Goal: Information Seeking & Learning: Learn about a topic

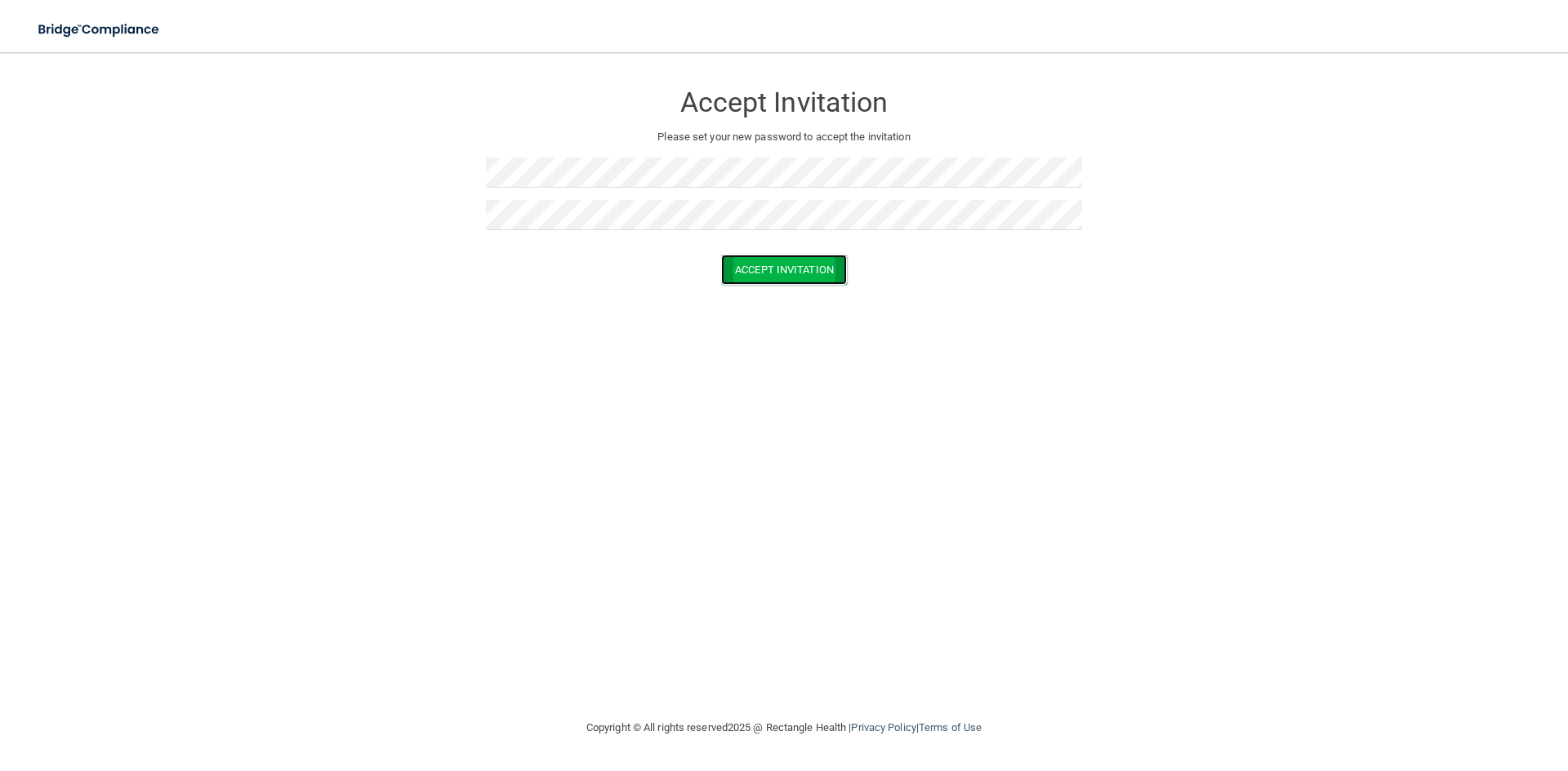
click at [778, 264] on button "Accept Invitation" at bounding box center [784, 269] width 126 height 30
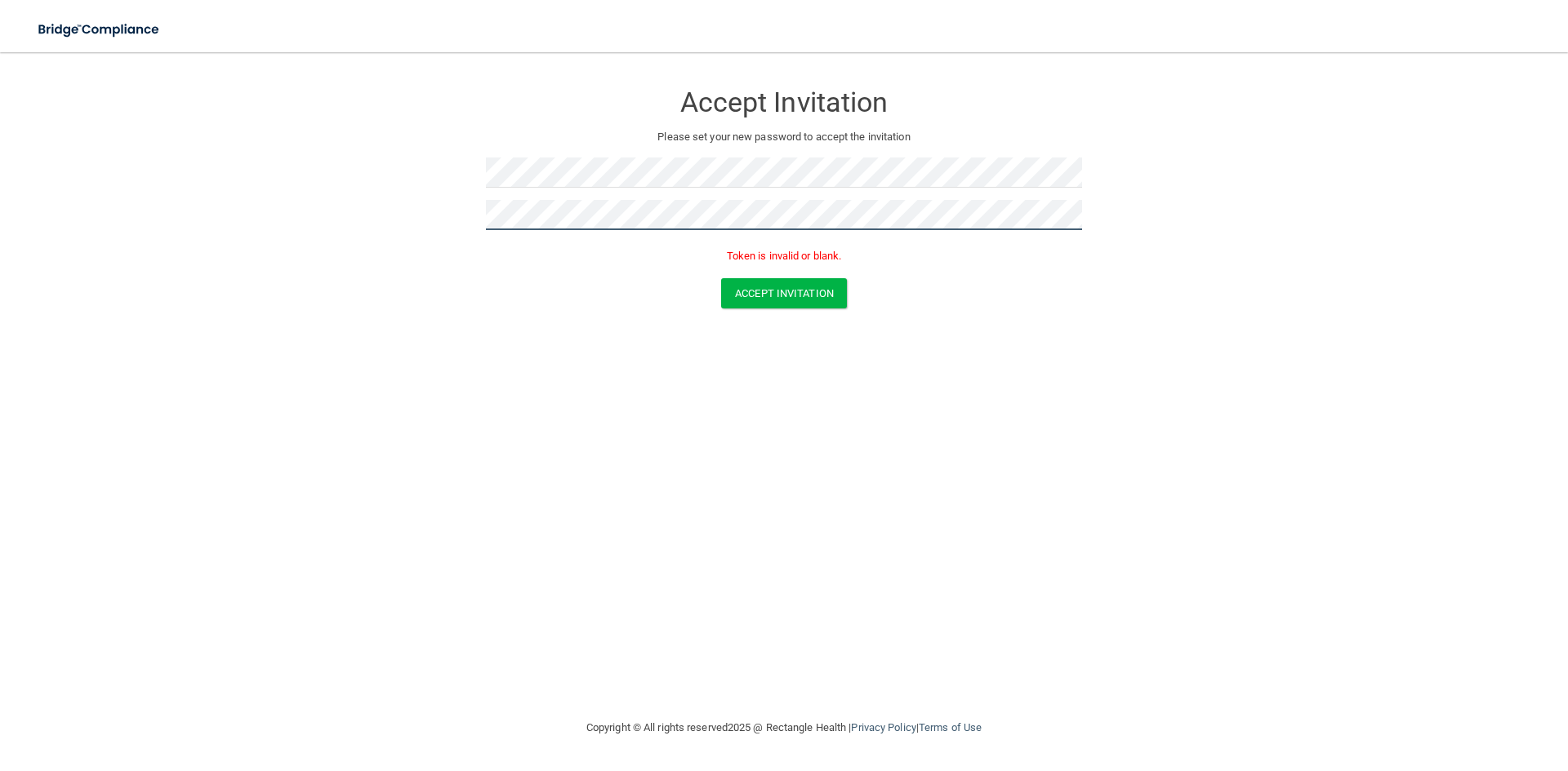
click at [394, 211] on form "Accept Invitation Please set your new password to accept the invitation Token i…" at bounding box center [784, 198] width 1503 height 260
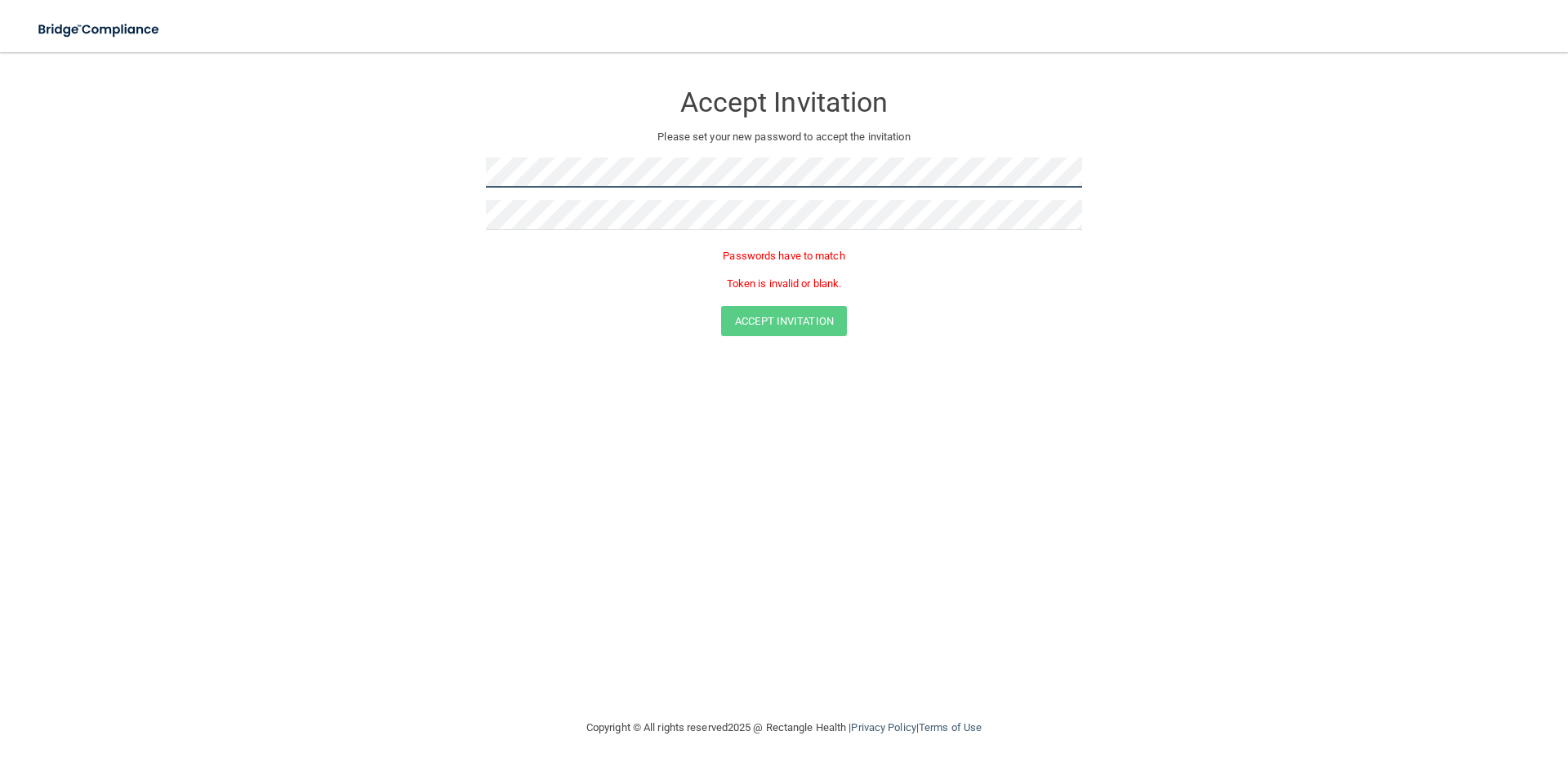
click at [409, 173] on form "Accept Invitation Please set your new password to accept the invitation Passwor…" at bounding box center [784, 212] width 1503 height 288
click at [428, 177] on form "Accept Invitation Please set your new password to accept the invitation Token i…" at bounding box center [784, 198] width 1503 height 260
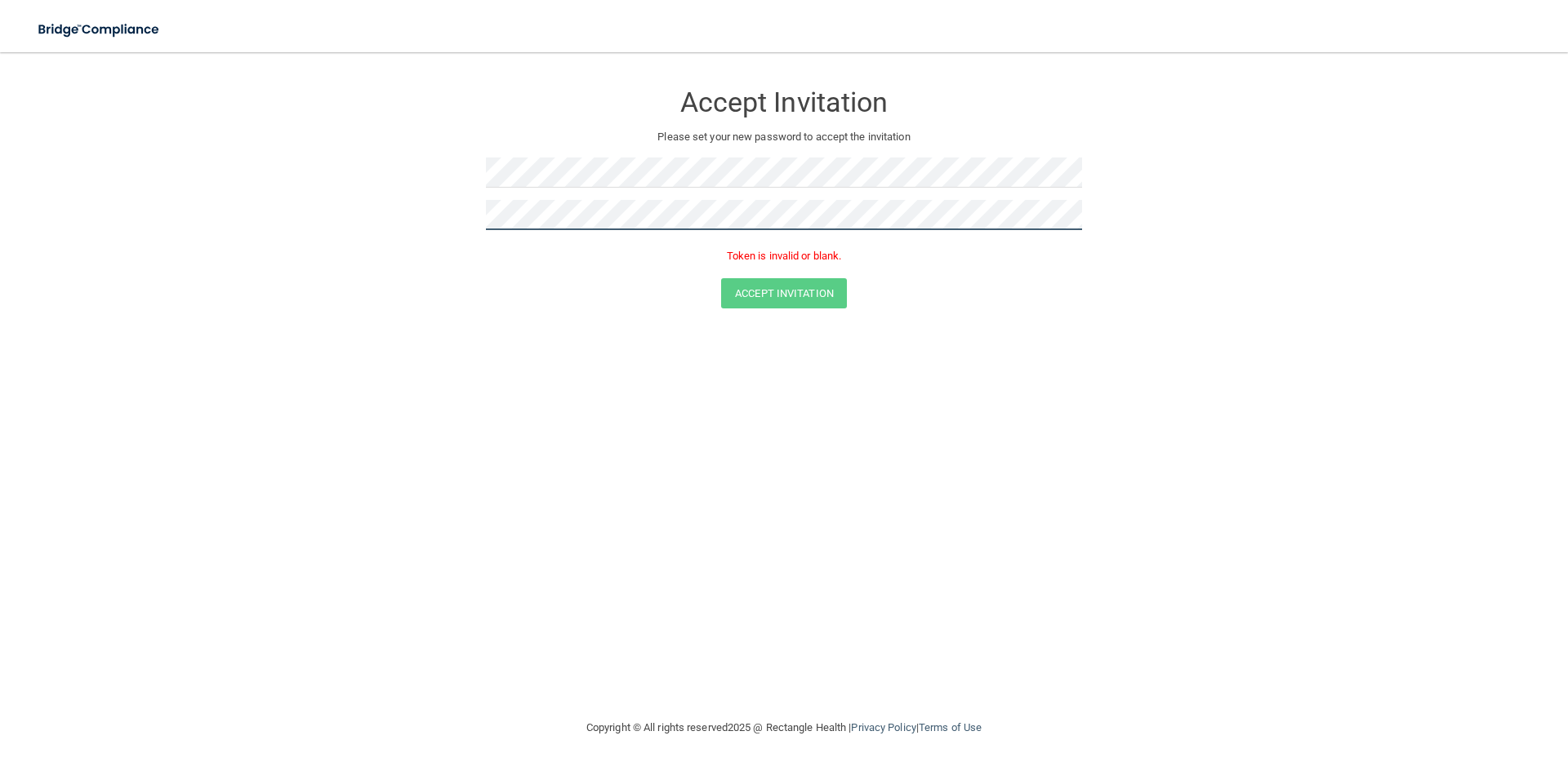
click at [408, 207] on form "Accept Invitation Please set your new password to accept the invitation Token i…" at bounding box center [784, 198] width 1503 height 260
click at [734, 289] on button "Accept Invitation" at bounding box center [784, 293] width 126 height 30
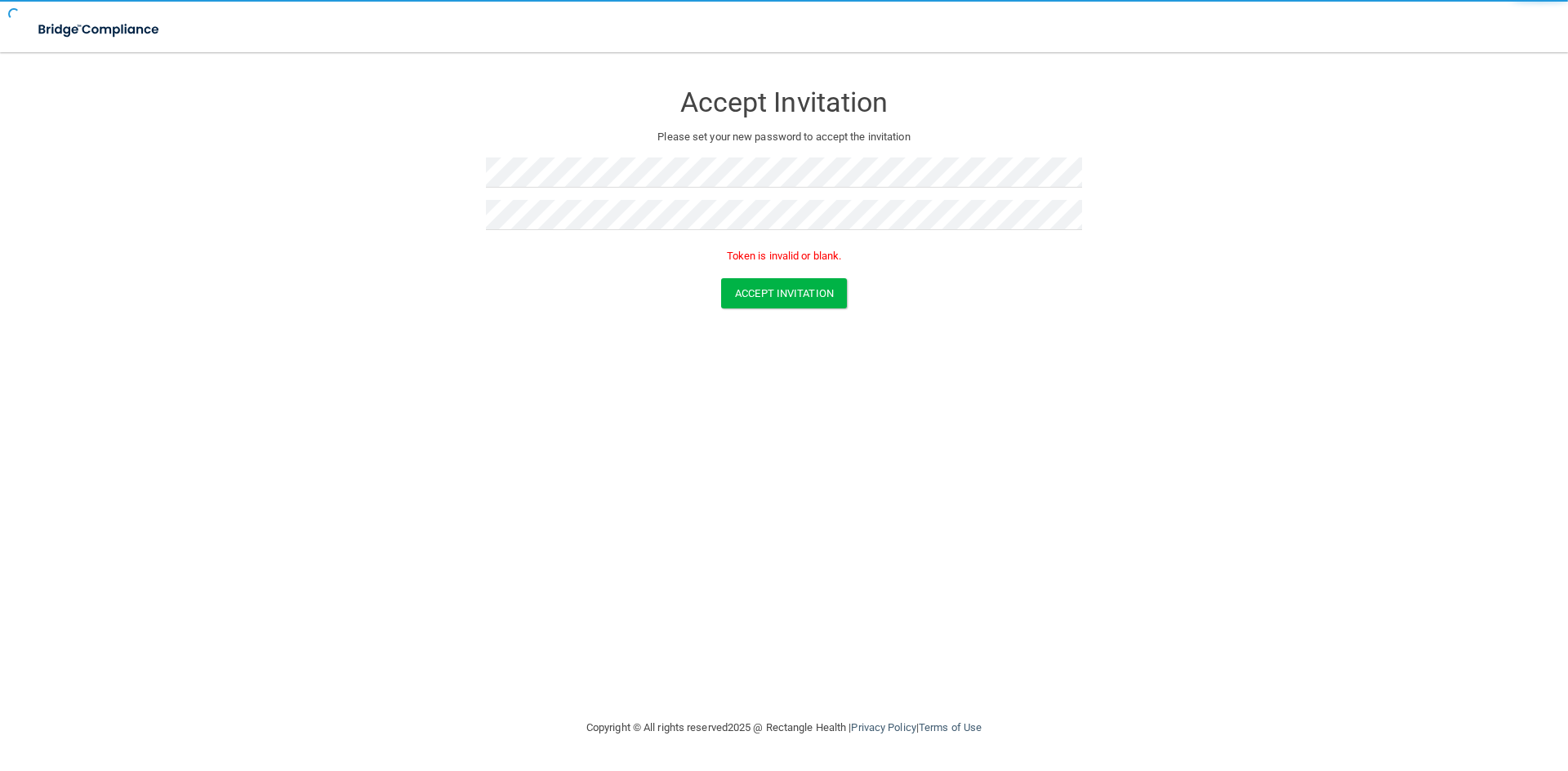
click at [1025, 263] on p "Token is invalid or blank." at bounding box center [784, 256] width 597 height 20
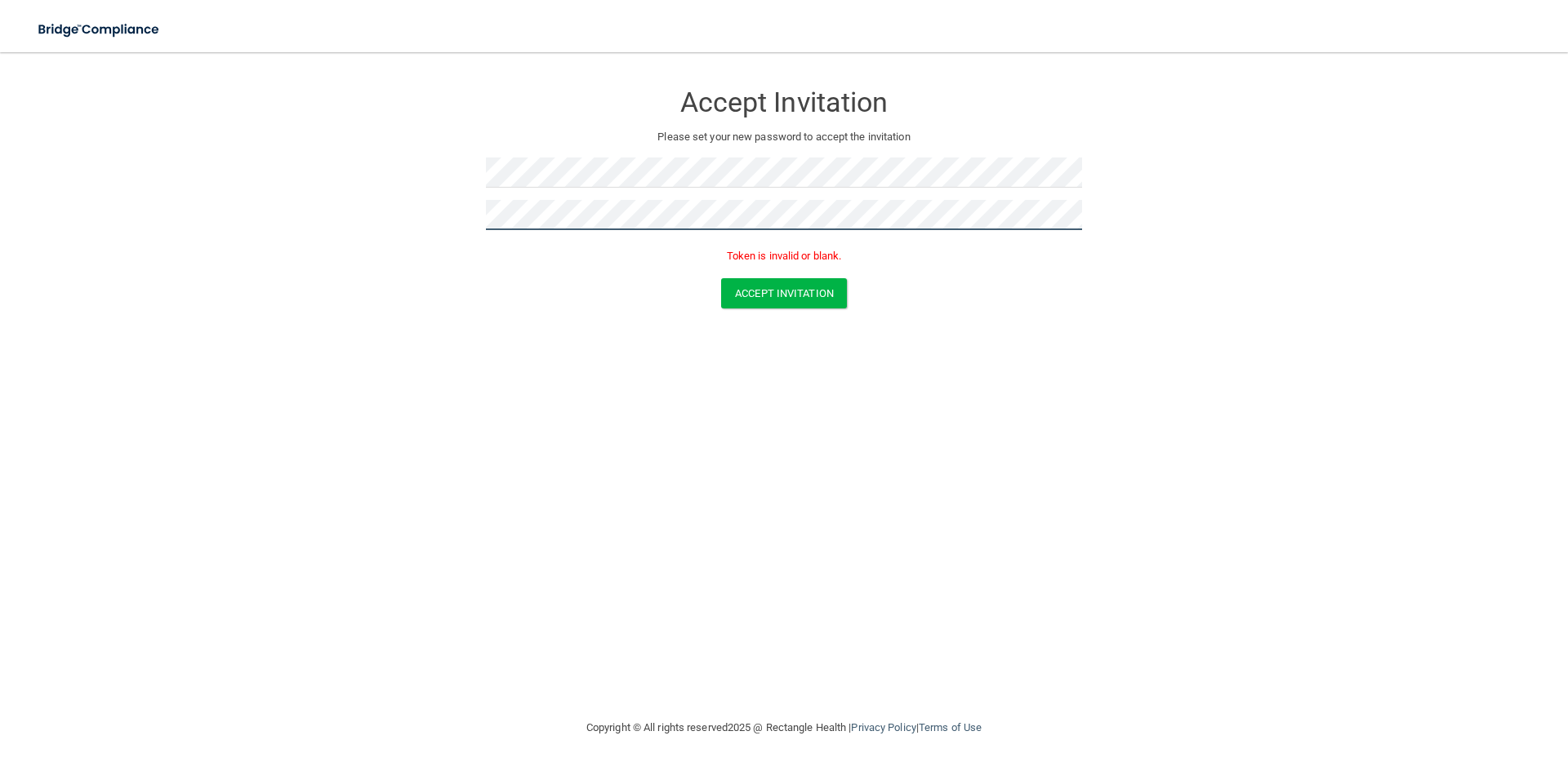
click at [444, 216] on form "Accept Invitation Please set your new password to accept the invitation Token i…" at bounding box center [784, 198] width 1503 height 260
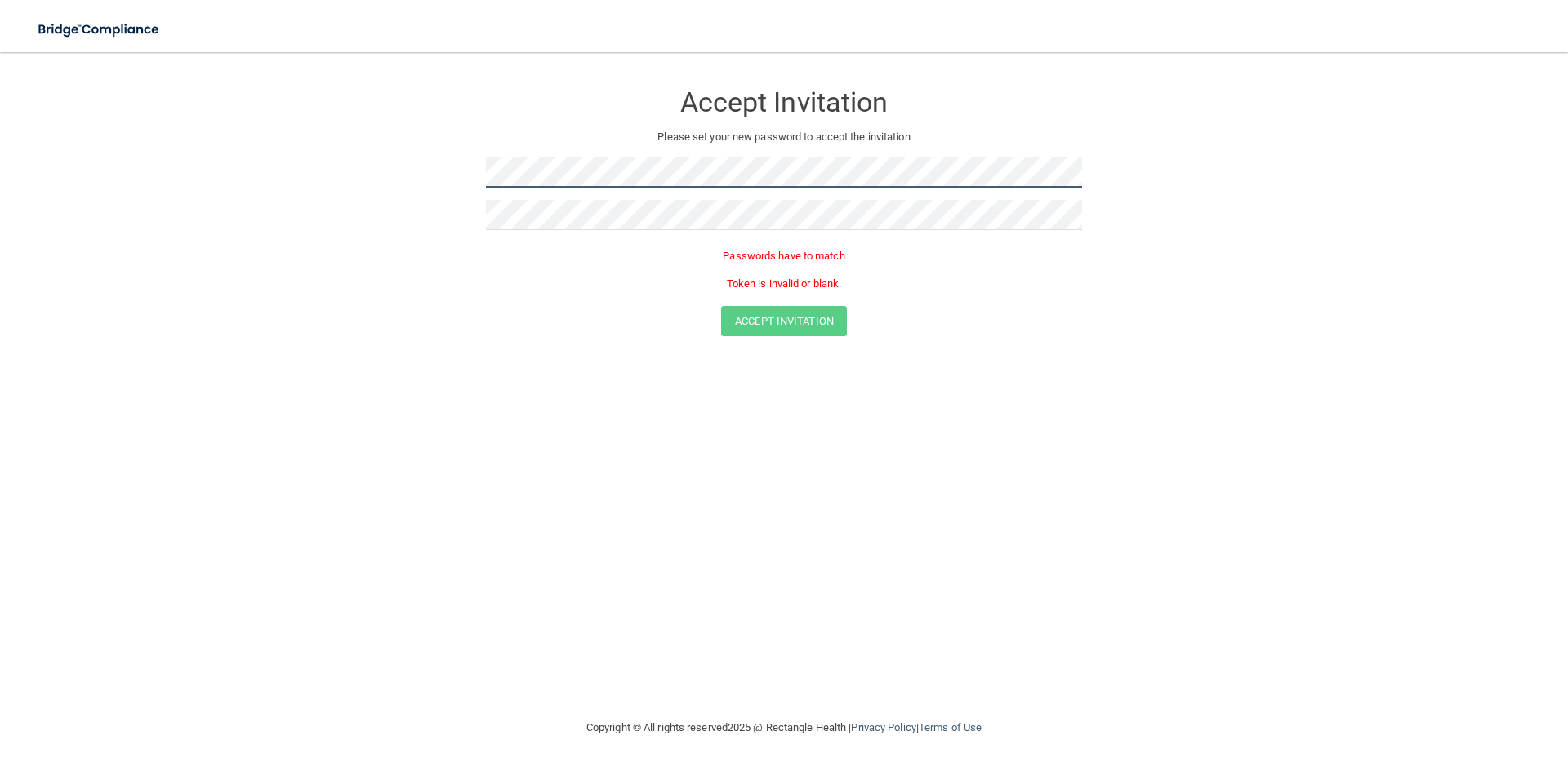
click at [422, 156] on form "Accept Invitation Please set your new password to accept the invitation Passwor…" at bounding box center [784, 212] width 1503 height 288
click at [827, 287] on p "Token is invalid or blank." at bounding box center [784, 284] width 597 height 20
click at [1004, 422] on div "Accept Invitation Please set your new password to accept the invitation Passwor…" at bounding box center [784, 385] width 1503 height 634
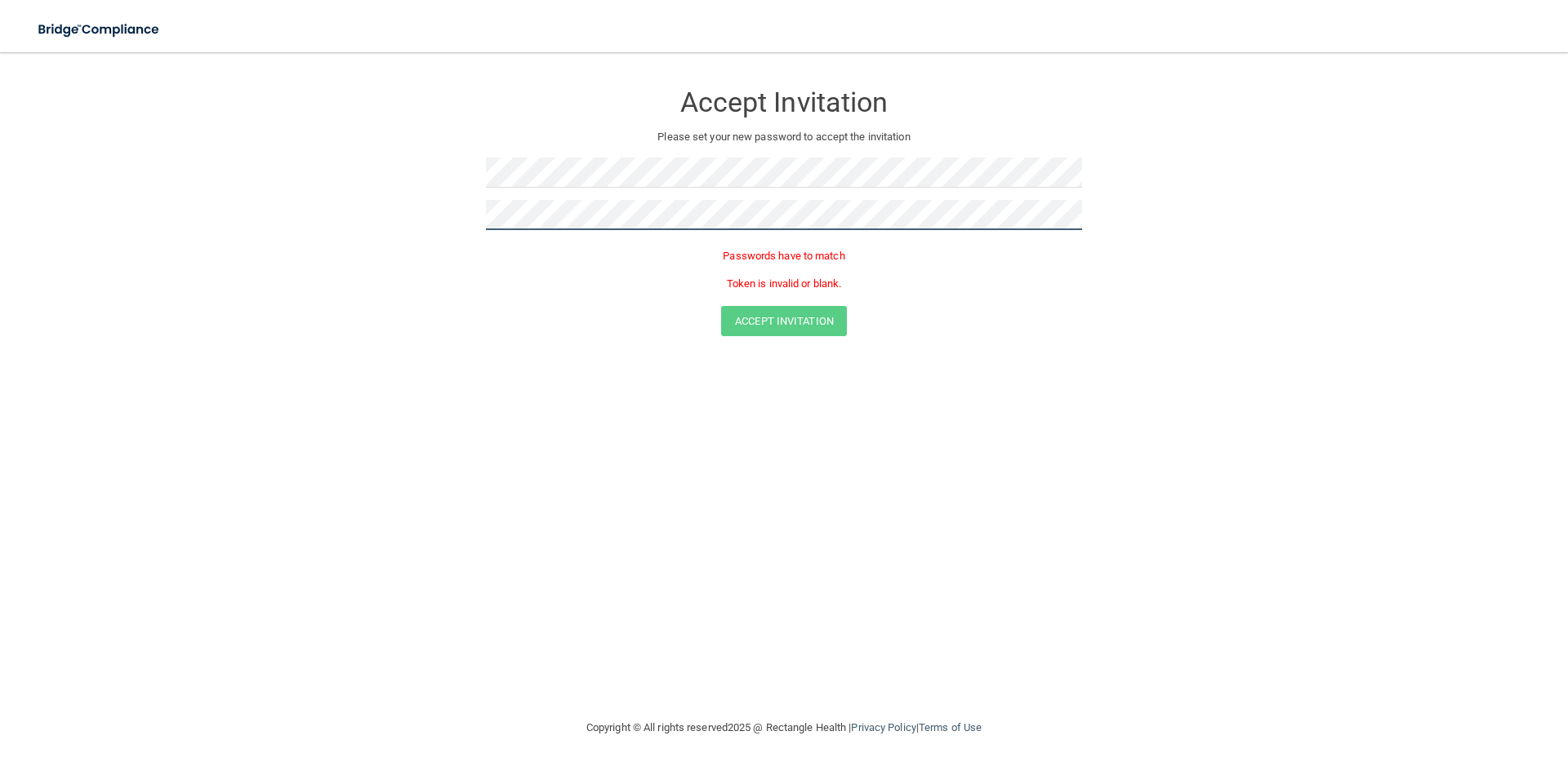
click at [586, 239] on div at bounding box center [784, 221] width 597 height 43
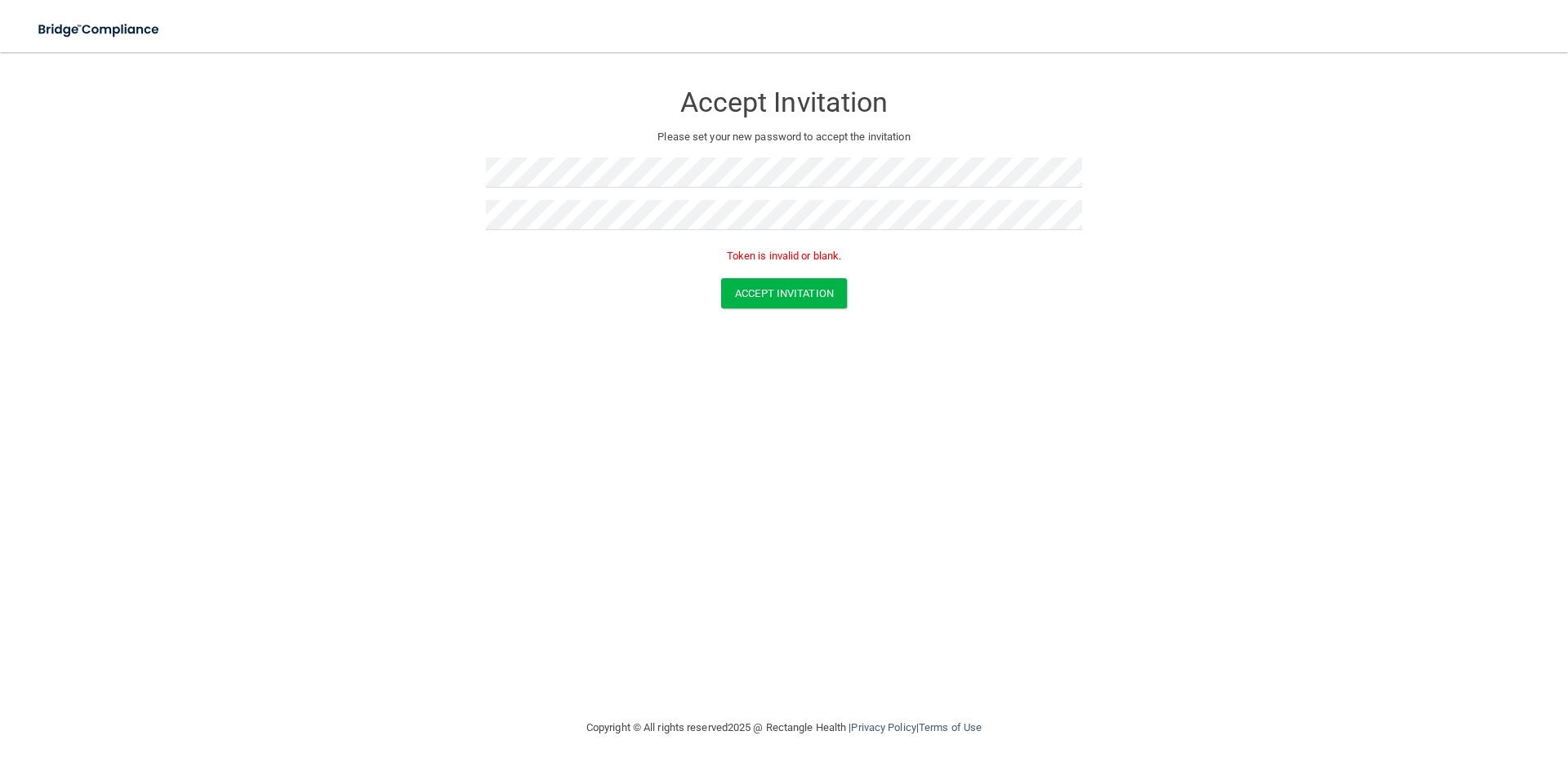
click at [844, 259] on p "Token is invalid or blank." at bounding box center [784, 256] width 597 height 20
click at [333, 187] on form "Accept Invitation Please set your new password to accept the invitation Token i…" at bounding box center [784, 198] width 1503 height 260
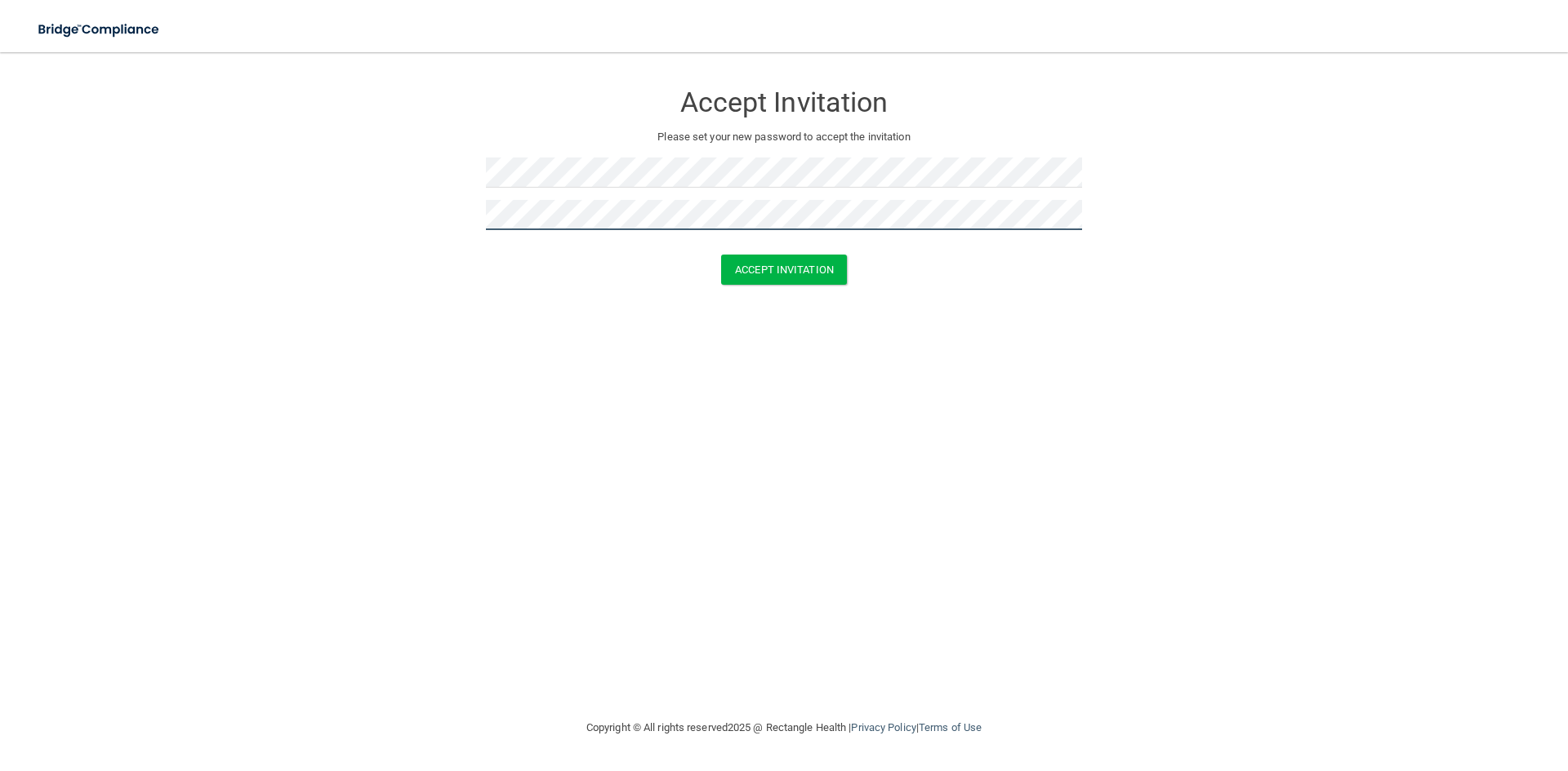
click at [382, 235] on form "Accept Invitation Please set your new password to accept the invitation Accept …" at bounding box center [784, 186] width 1503 height 236
drag, startPoint x: 484, startPoint y: 206, endPoint x: 717, endPoint y: 156, distance: 238.3
click at [717, 154] on div "Accept Invitation Please set your new password to accept the invitation" at bounding box center [784, 162] width 597 height 186
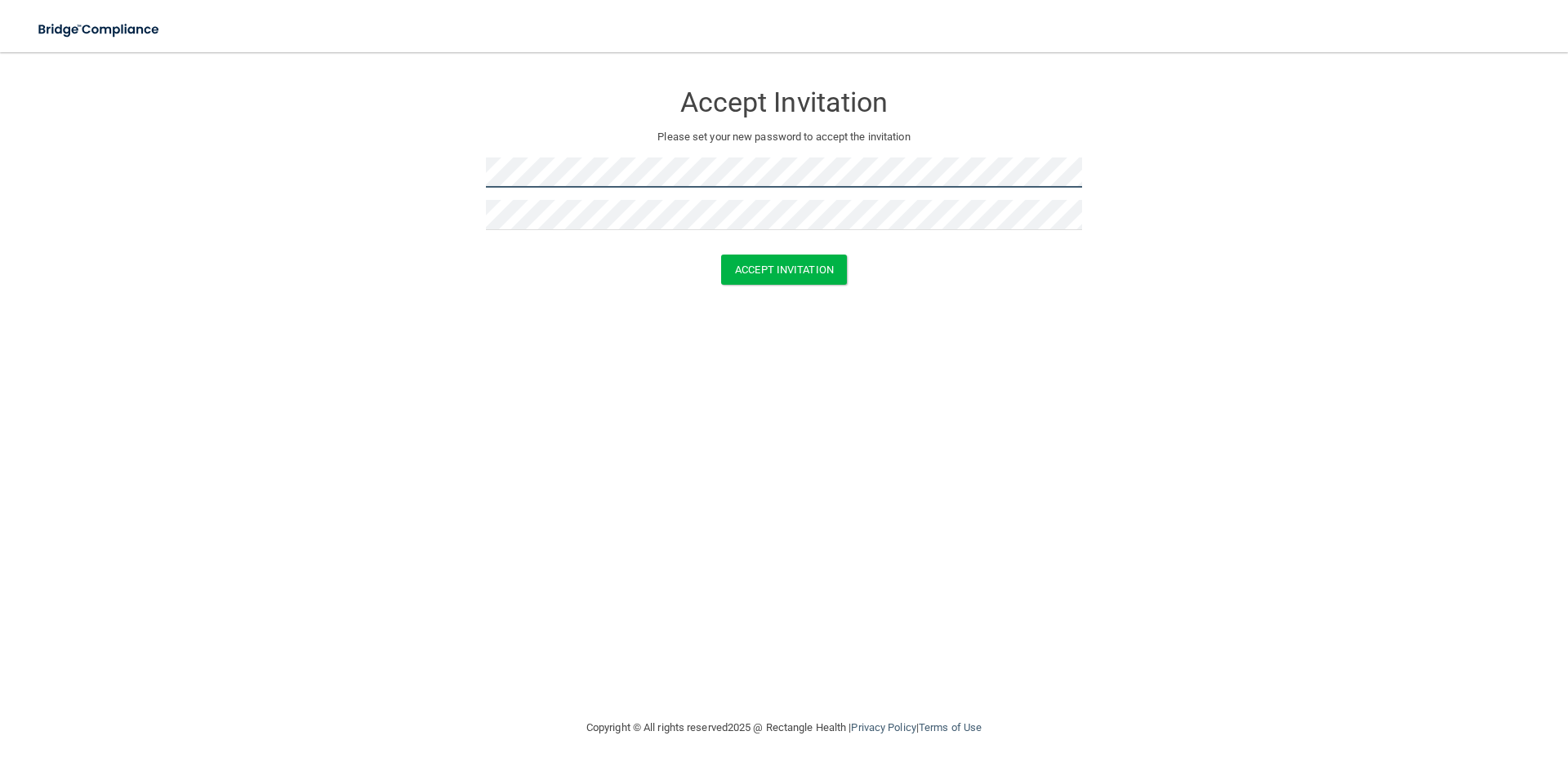
click at [422, 182] on form "Accept Invitation Please set your new password to accept the invitation Accept …" at bounding box center [784, 186] width 1503 height 236
click at [777, 329] on div "Accept Invitation Please set your new password to accept the invitation Accept …" at bounding box center [784, 385] width 1503 height 634
click at [744, 269] on button "Accept Invitation" at bounding box center [784, 269] width 126 height 30
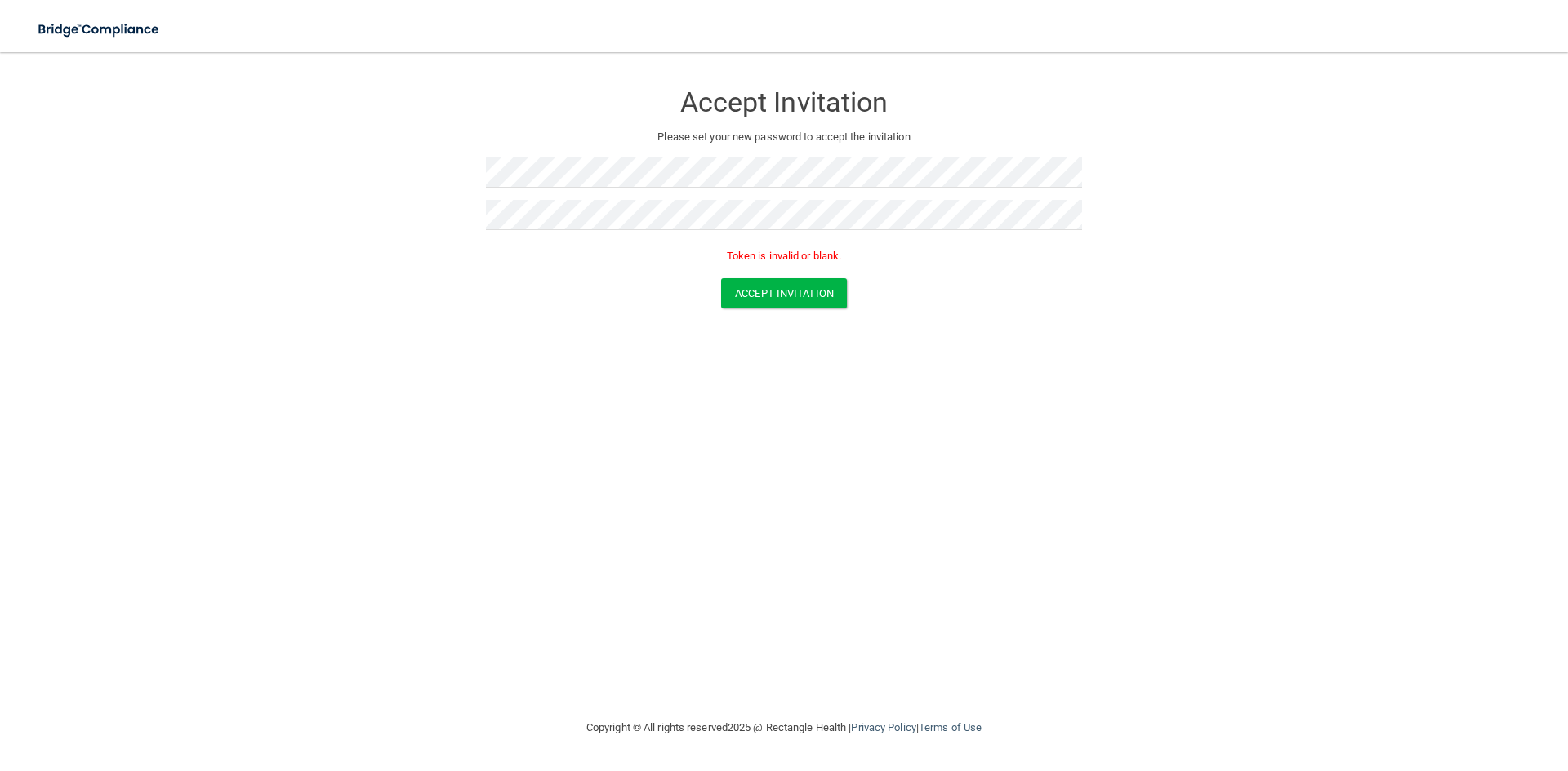
click at [709, 251] on p "Token is invalid or blank." at bounding box center [784, 256] width 597 height 20
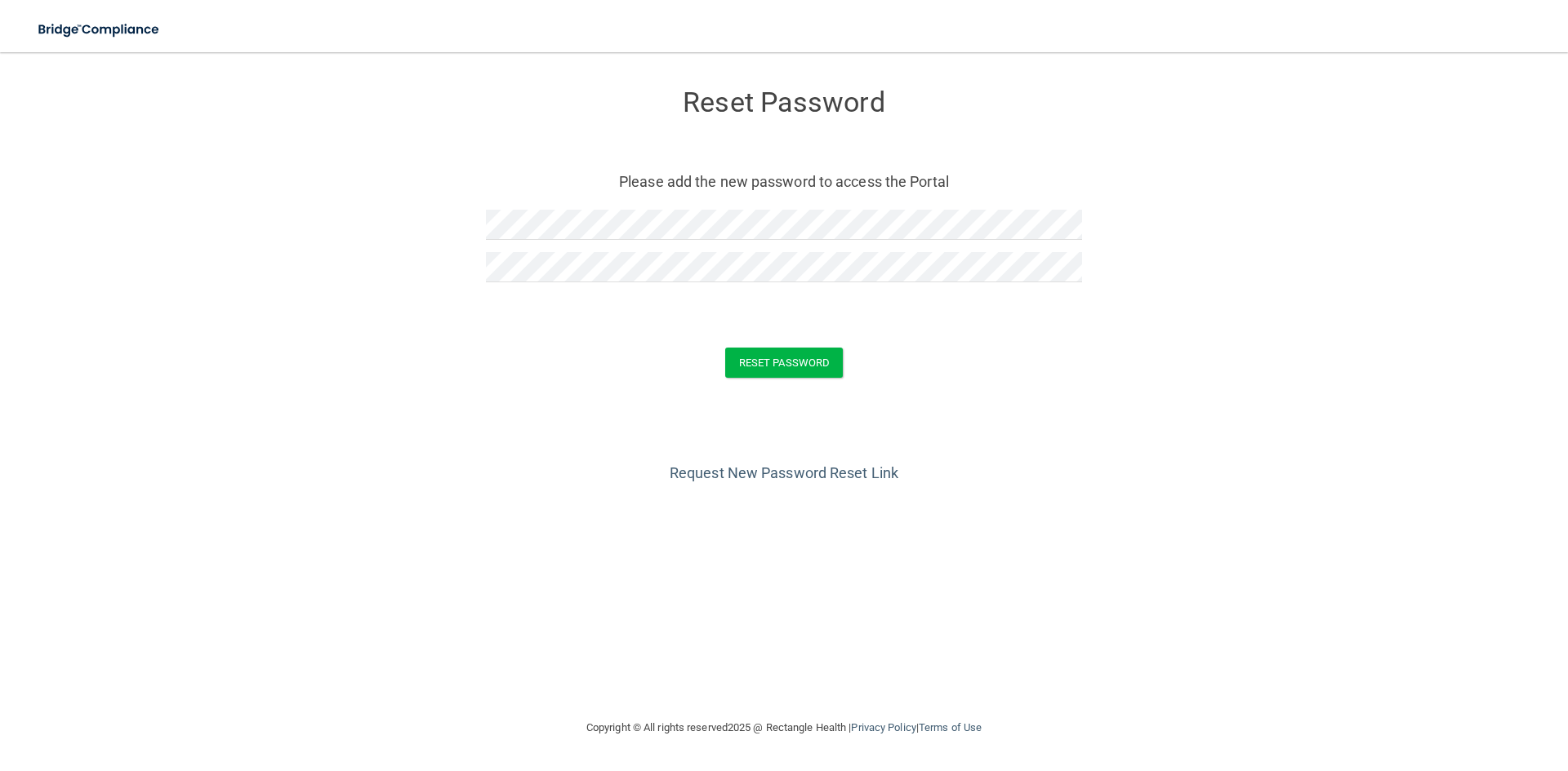
click at [991, 310] on form "Reset Password Please add the new password to access the Portal Reset Password …" at bounding box center [784, 236] width 1503 height 336
click at [779, 371] on button "Reset Password" at bounding box center [784, 362] width 117 height 30
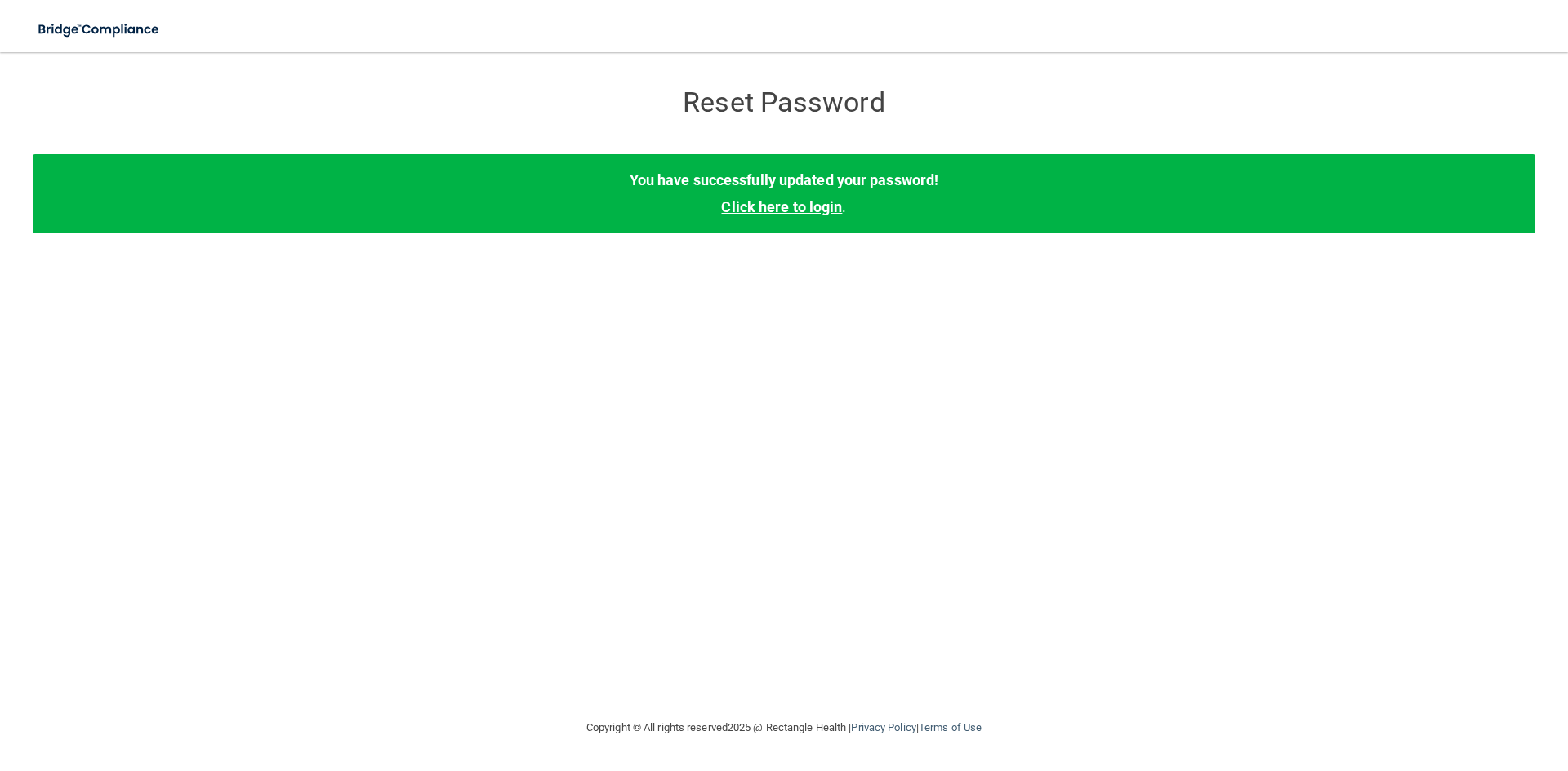
click at [791, 208] on link "Click here to login" at bounding box center [781, 207] width 121 height 17
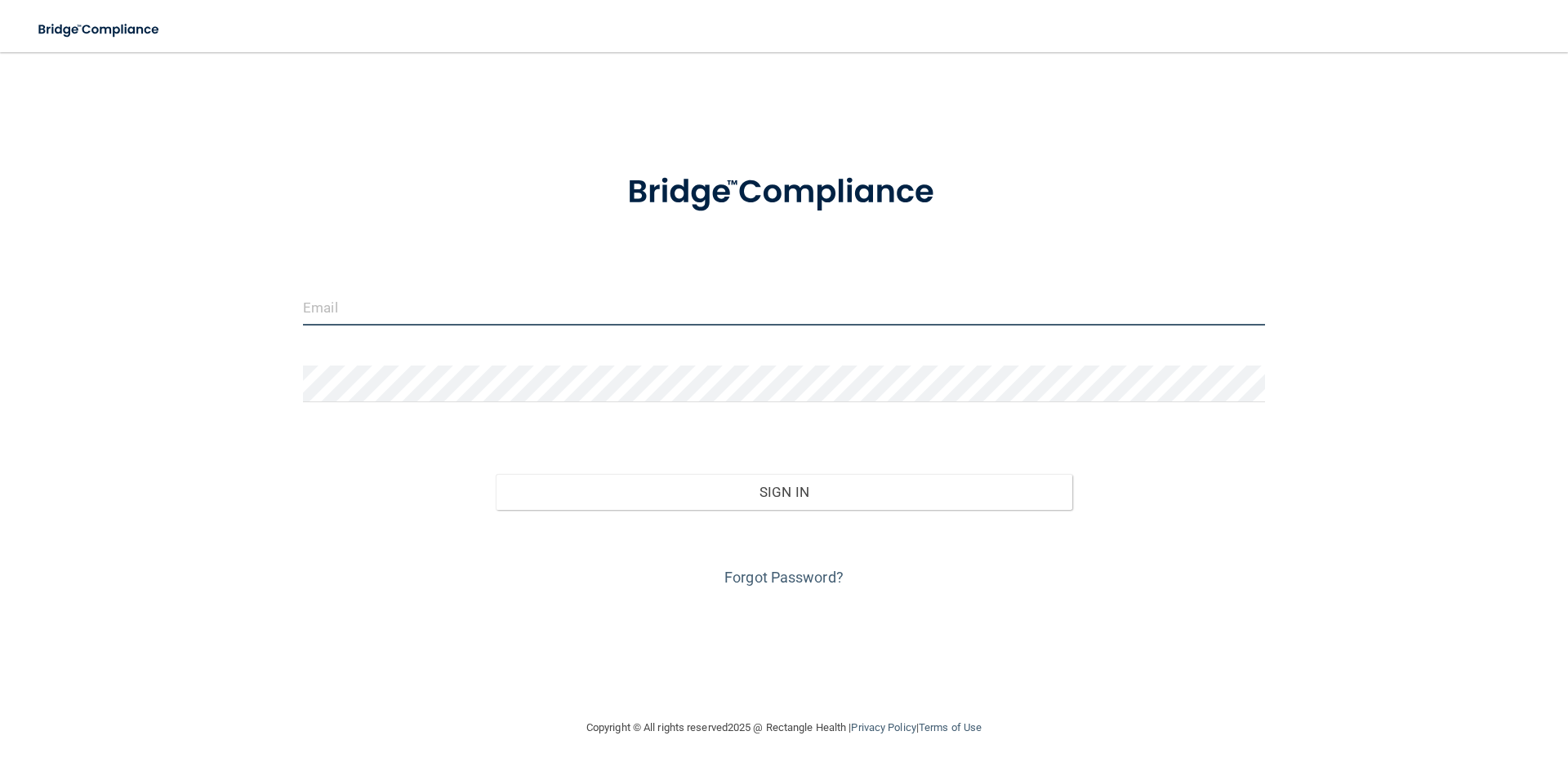
click at [344, 302] on input "email" at bounding box center [784, 307] width 962 height 37
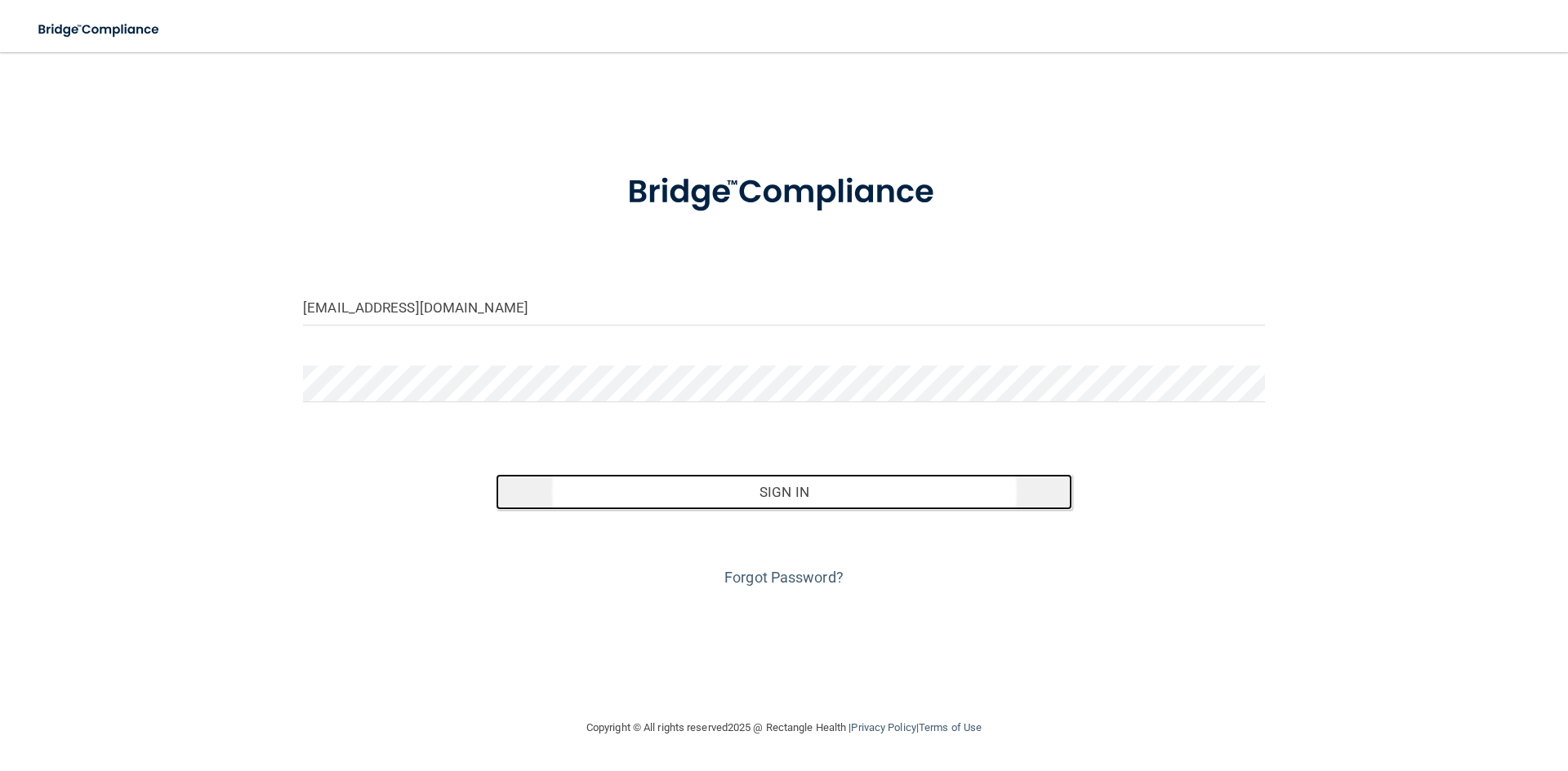
click at [812, 495] on button "Sign In" at bounding box center [784, 492] width 577 height 36
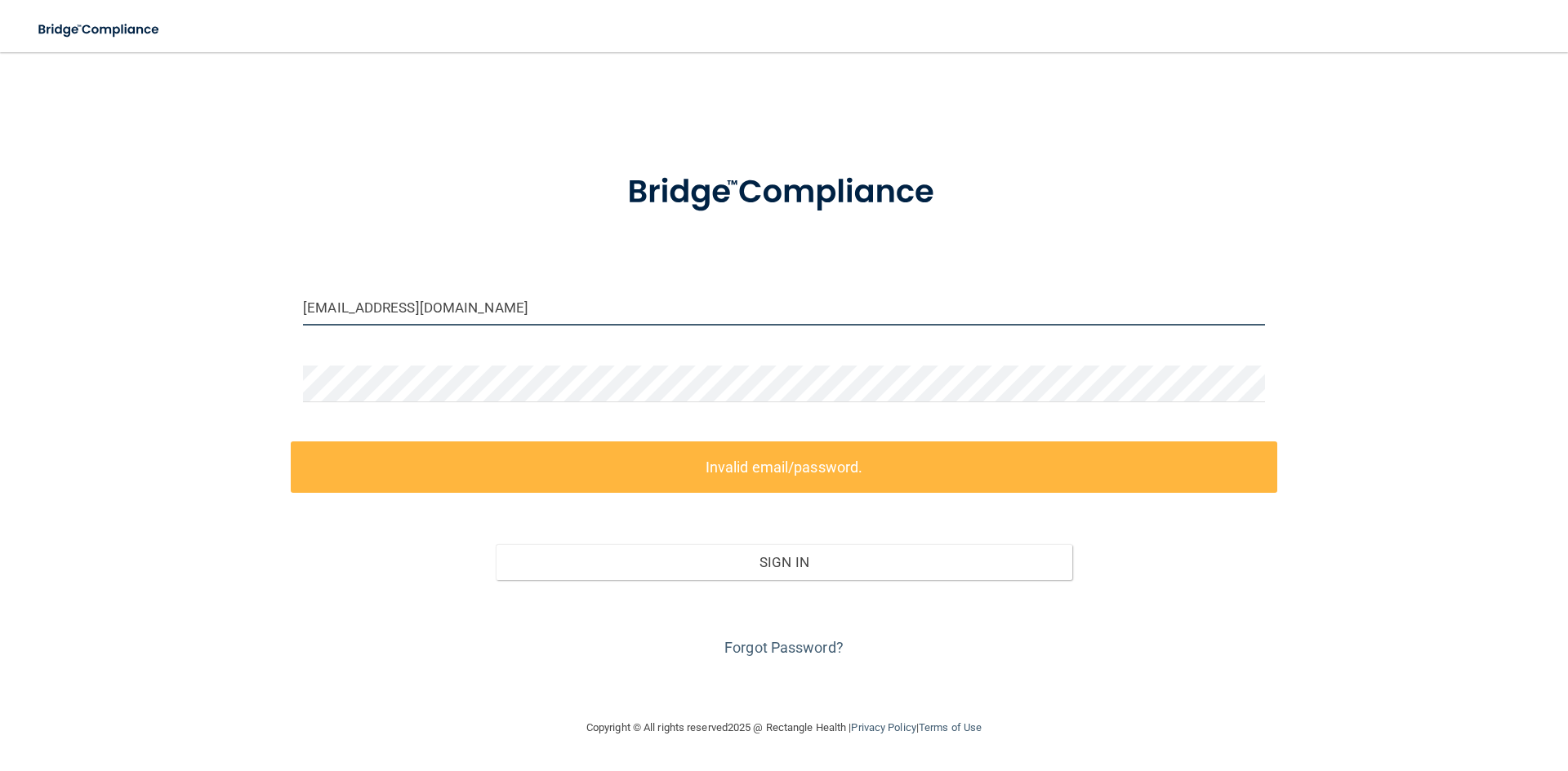
click at [365, 308] on input "katharineG@maitriobgyn.com" at bounding box center [784, 307] width 962 height 37
click at [367, 309] on input "katharineG@maitriobgyn.com" at bounding box center [784, 307] width 962 height 37
click at [369, 309] on input "katharineG@maitriobgyn.com" at bounding box center [784, 307] width 962 height 37
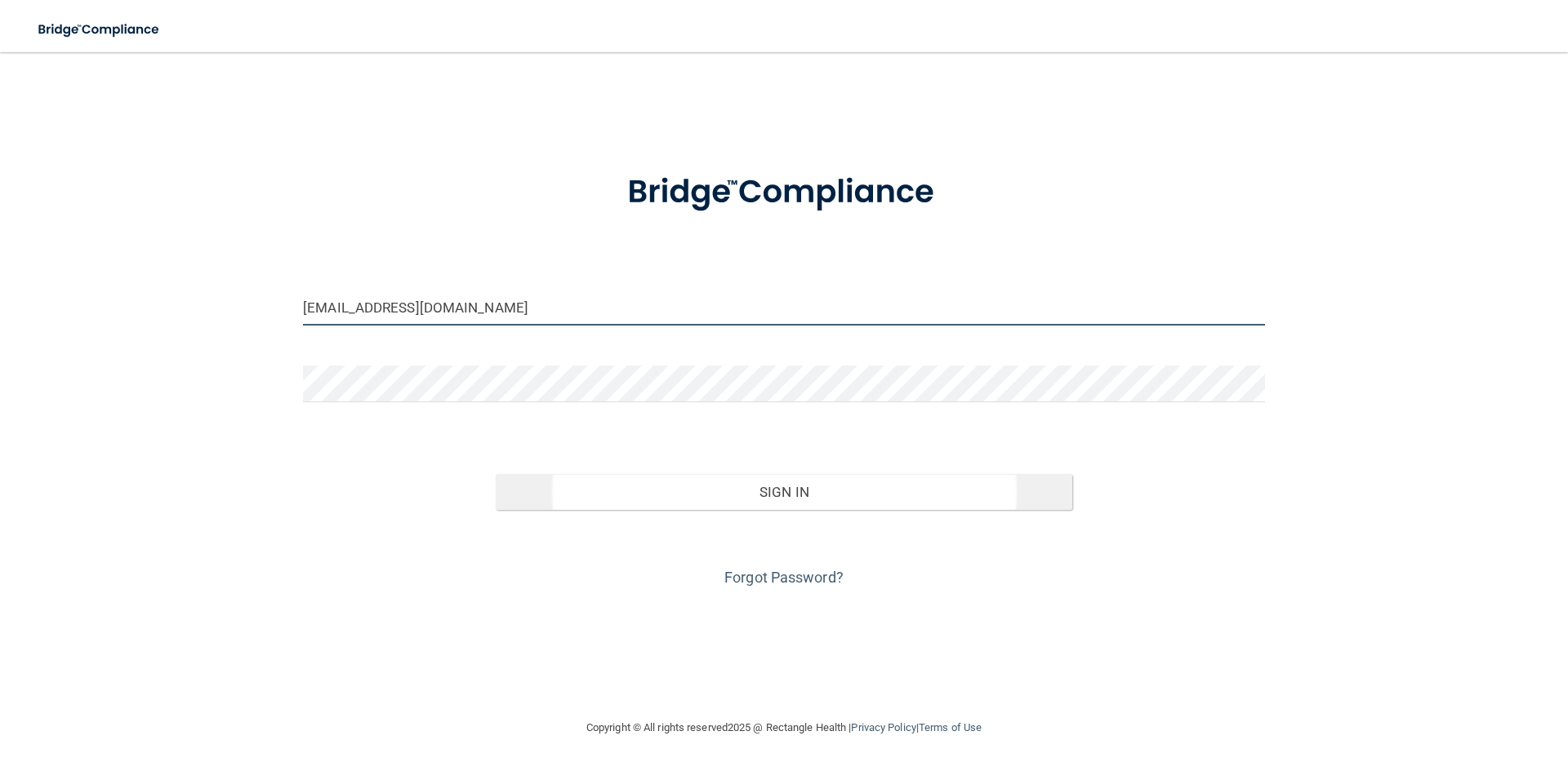
type input "[EMAIL_ADDRESS][DOMAIN_NAME]"
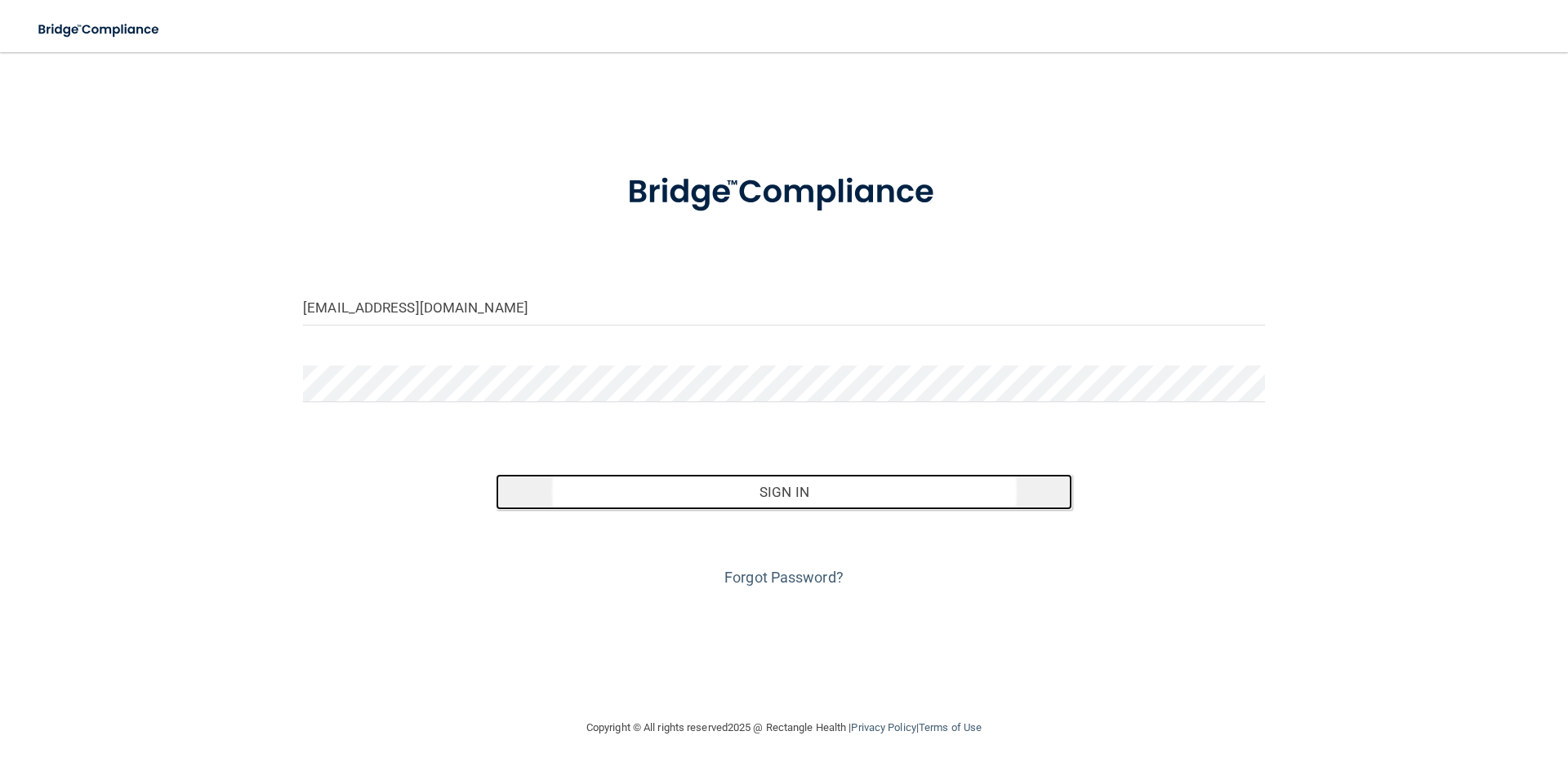
click at [733, 479] on button "Sign In" at bounding box center [784, 492] width 577 height 36
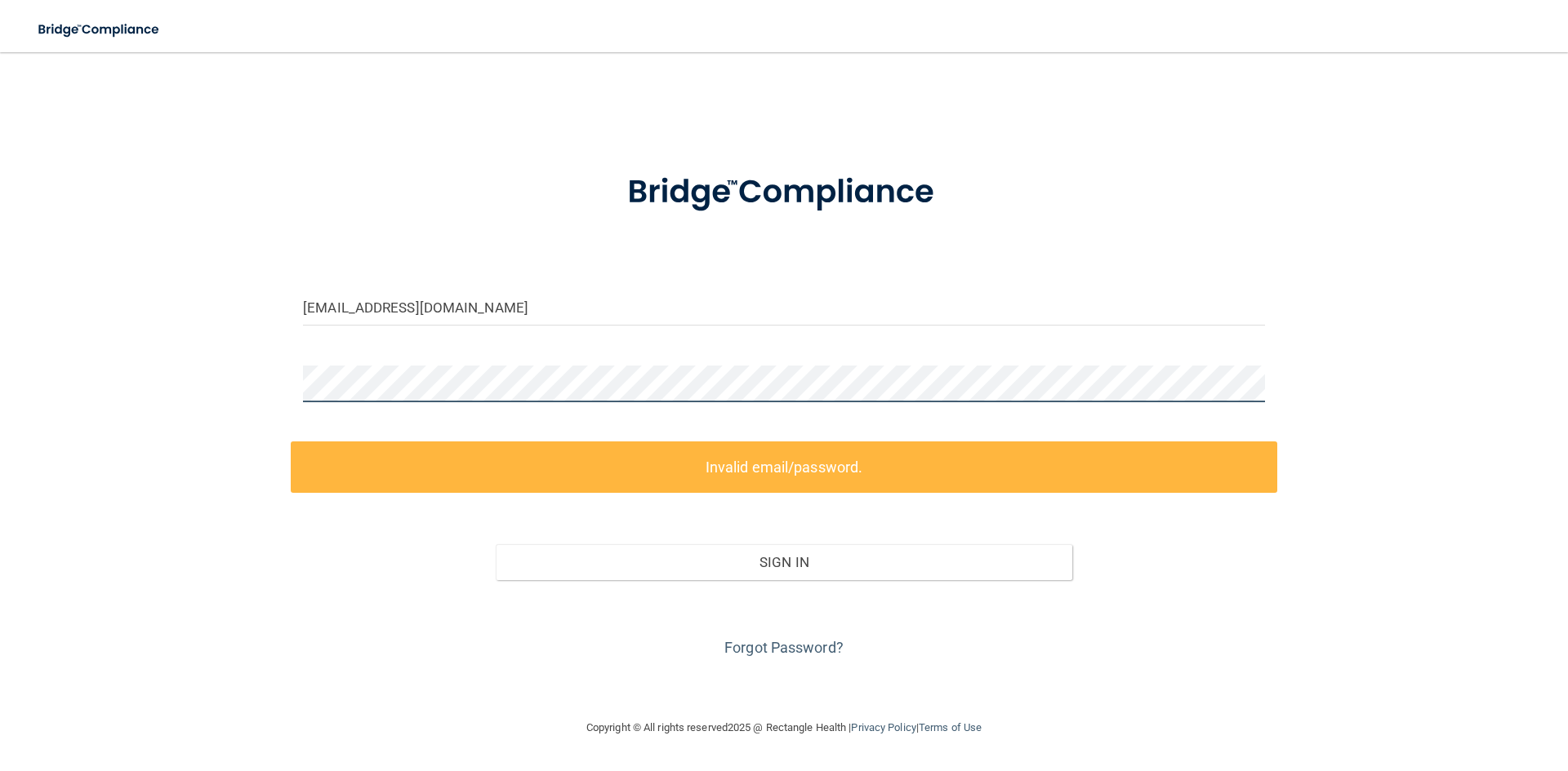
click at [175, 394] on div "katharineg@maitriobgyn.com Invalid email/password. You don't have permission to…" at bounding box center [784, 385] width 1503 height 634
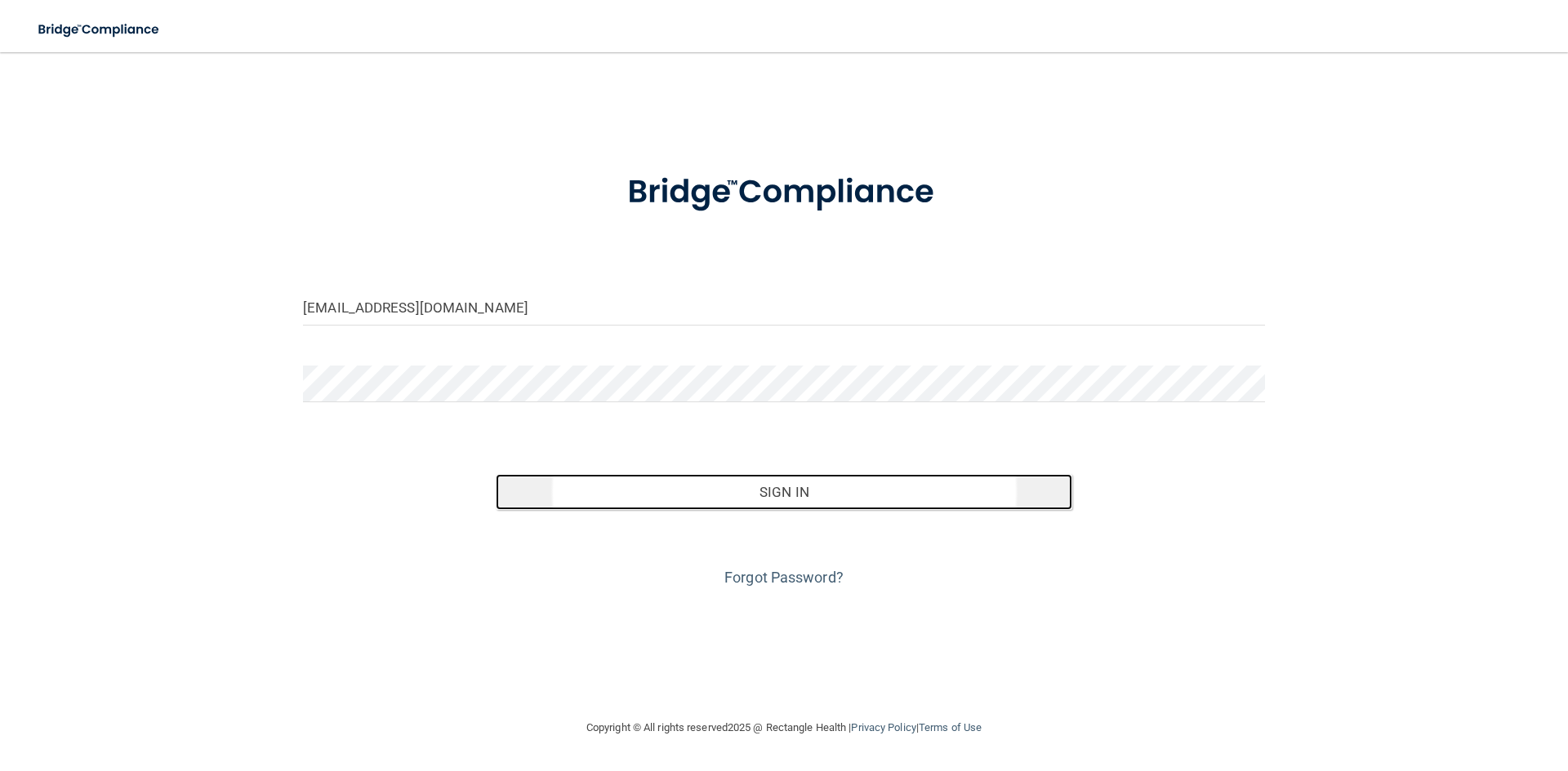
click at [741, 485] on button "Sign In" at bounding box center [784, 492] width 577 height 36
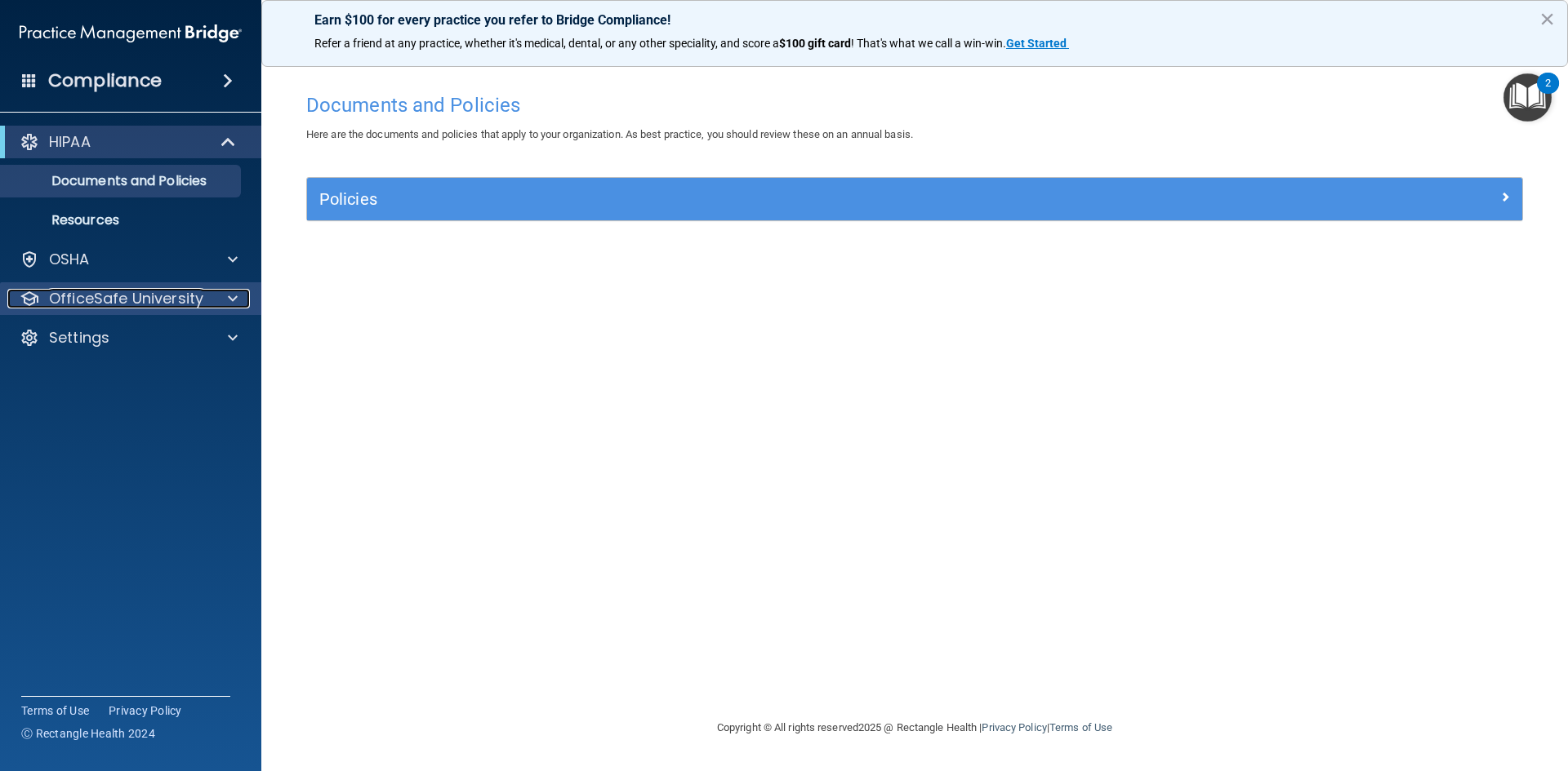
click at [119, 290] on p "OfficeSafe University" at bounding box center [125, 298] width 154 height 20
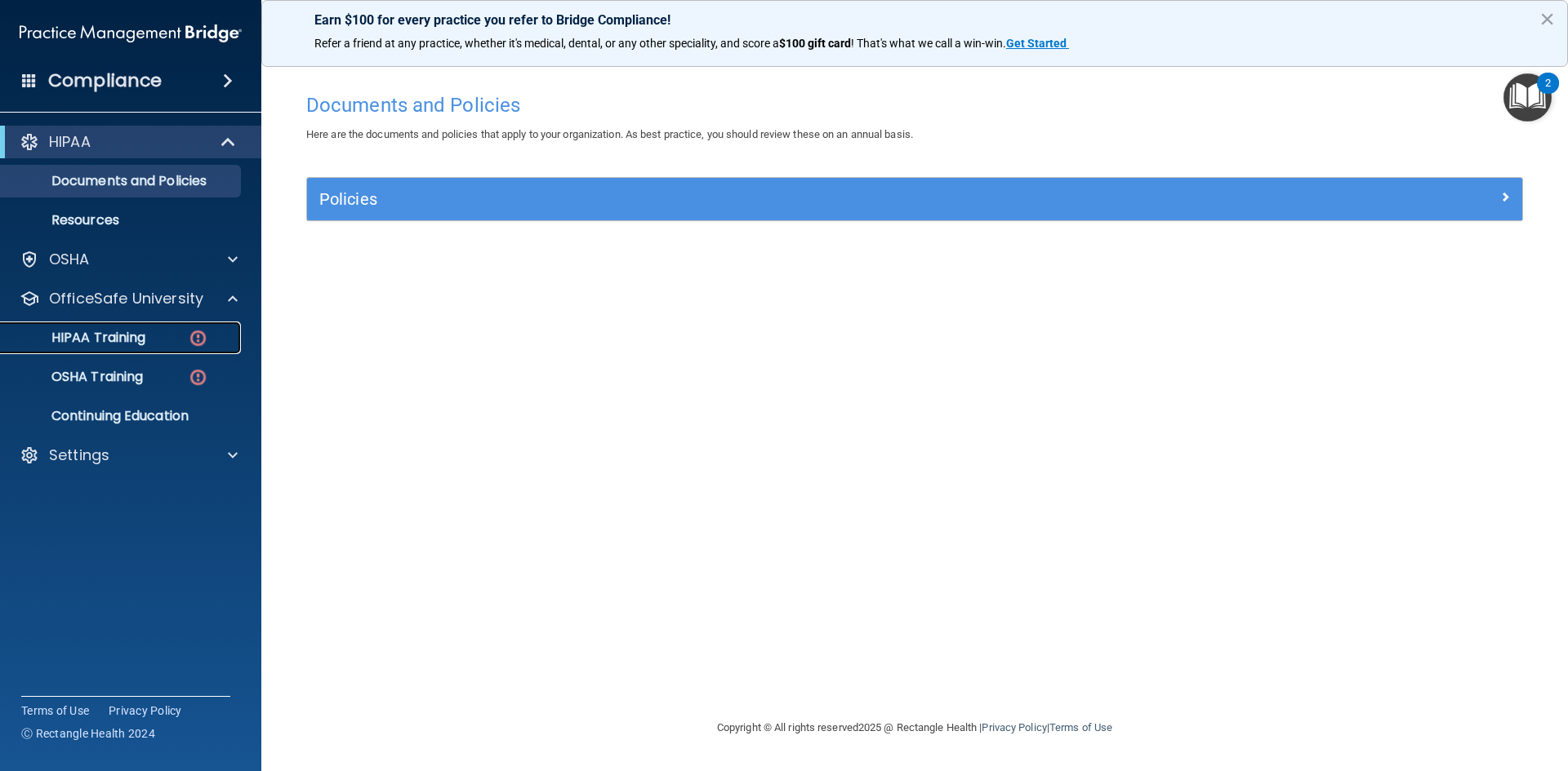
click at [150, 345] on div "HIPAA Training" at bounding box center [122, 337] width 223 height 17
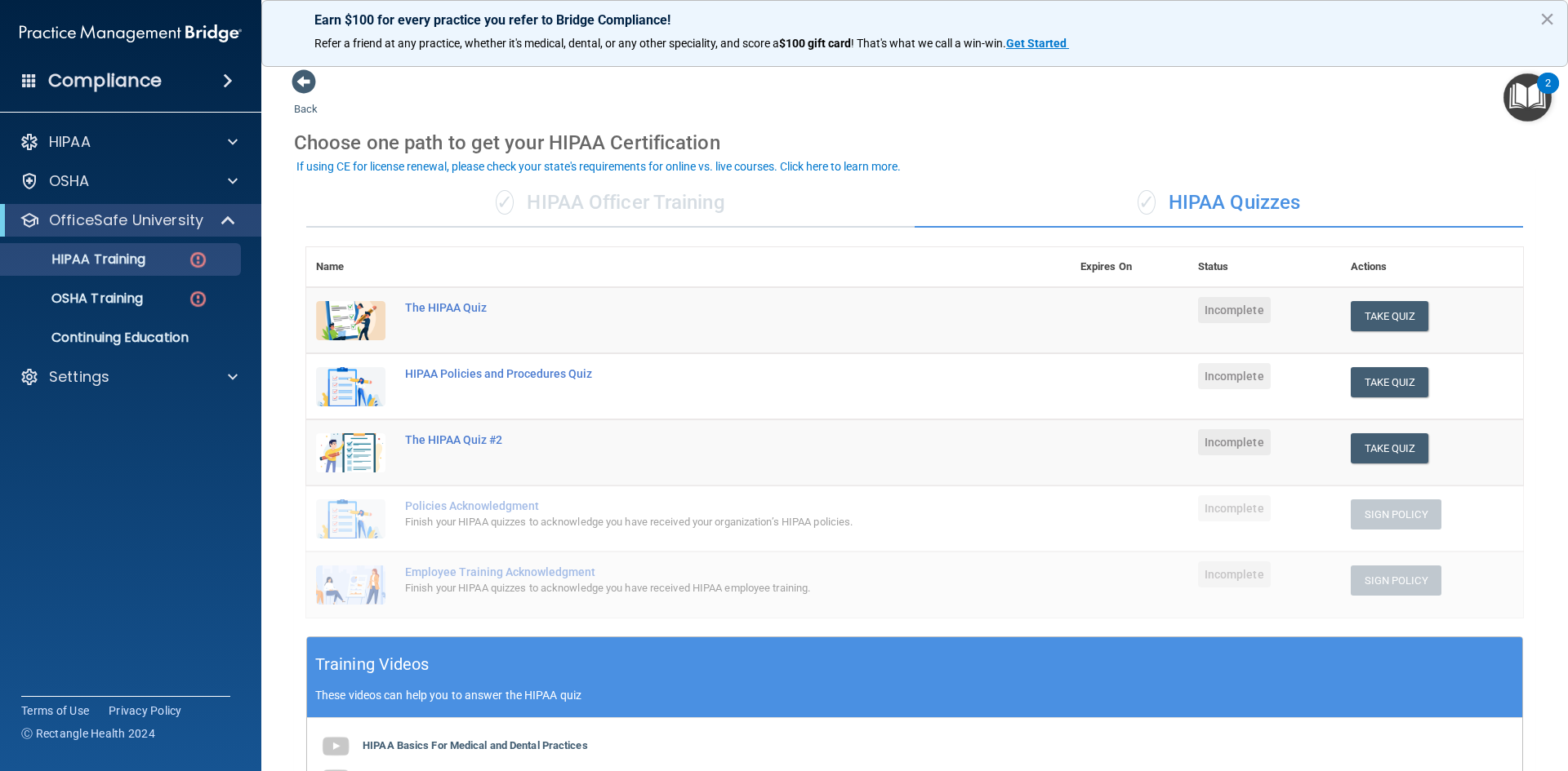
click at [1213, 319] on span "Incomplete" at bounding box center [1235, 310] width 73 height 26
click at [636, 203] on div "✓ HIPAA Officer Training" at bounding box center [611, 203] width 609 height 49
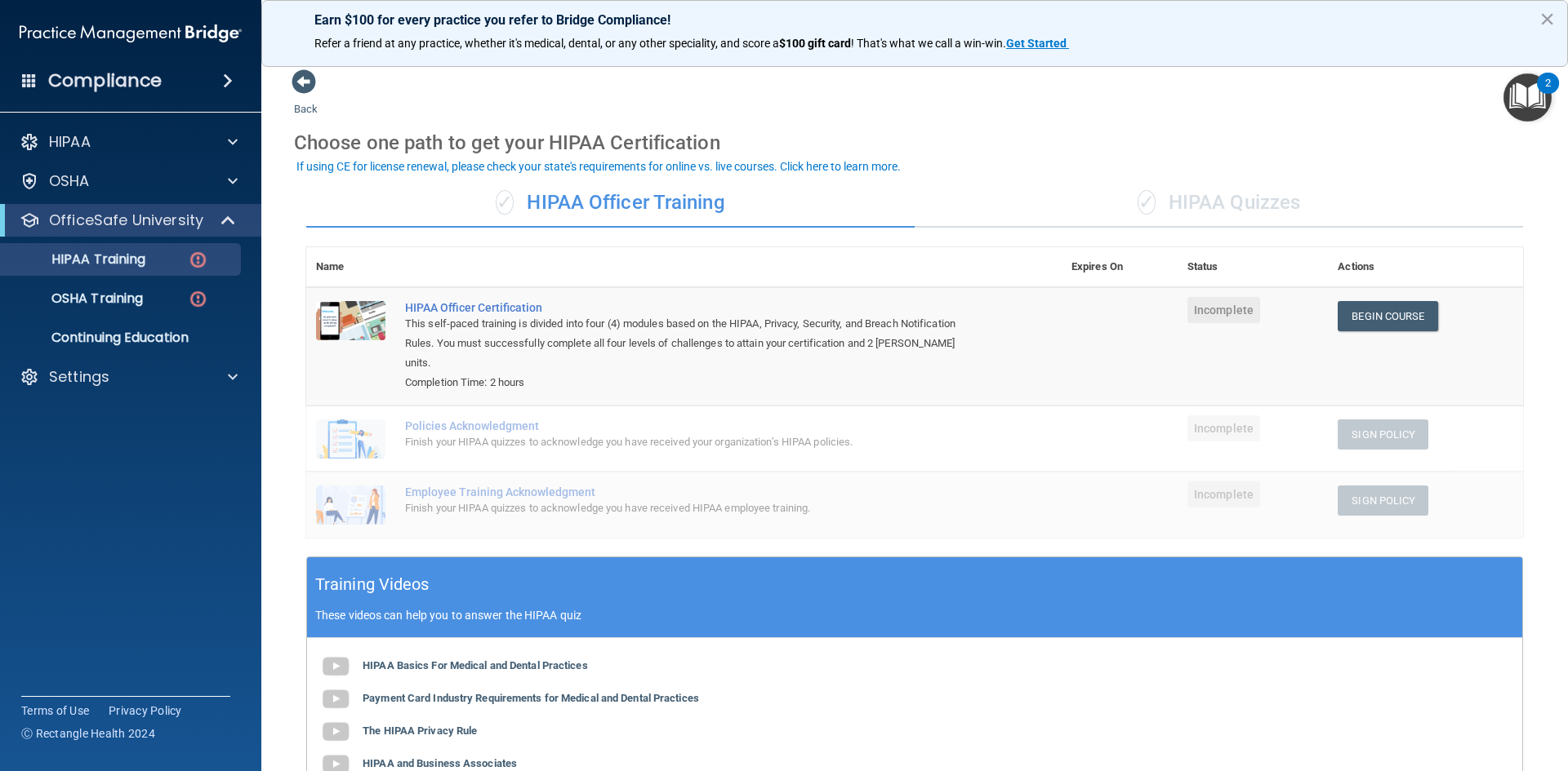
click at [1267, 210] on div "✓ HIPAA Quizzes" at bounding box center [1219, 203] width 609 height 49
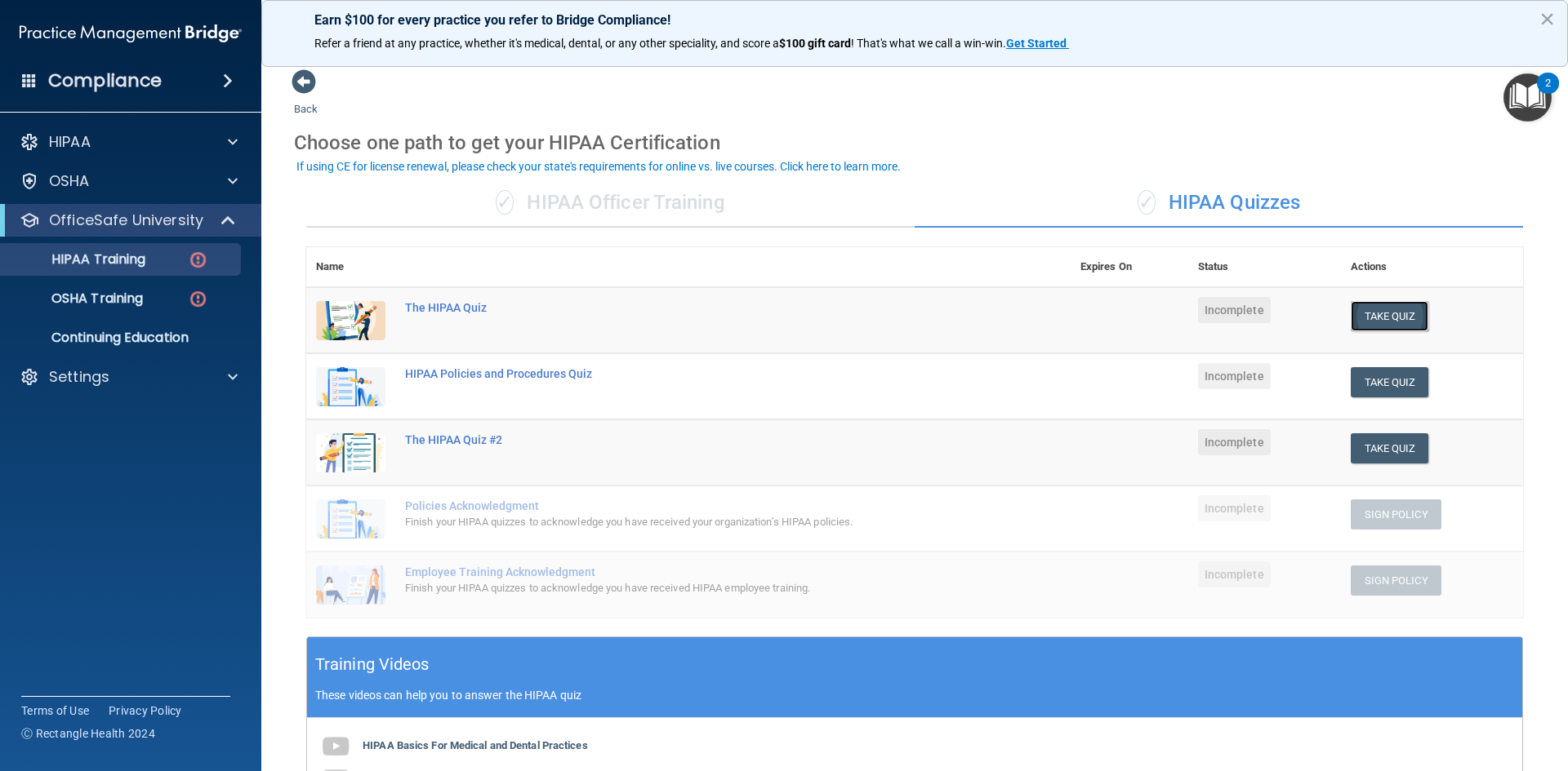
click at [1371, 328] on button "Take Quiz" at bounding box center [1390, 316] width 78 height 30
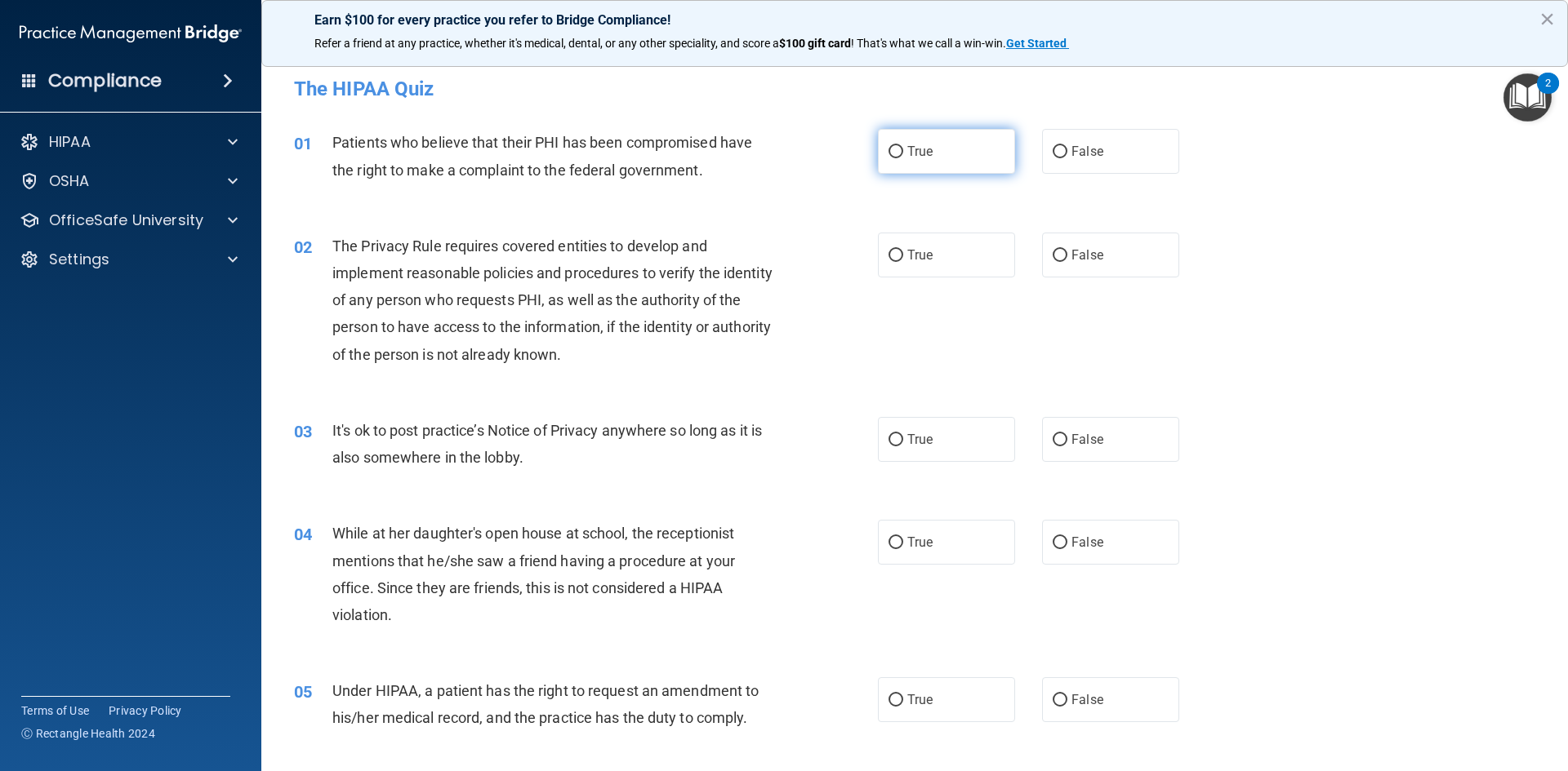
click at [953, 162] on label "True" at bounding box center [946, 151] width 137 height 45
click at [904, 158] on input "True" at bounding box center [896, 152] width 15 height 12
radio input "true"
click at [1102, 445] on label "False" at bounding box center [1111, 440] width 137 height 45
click at [1067, 445] on input "False" at bounding box center [1059, 441] width 15 height 12
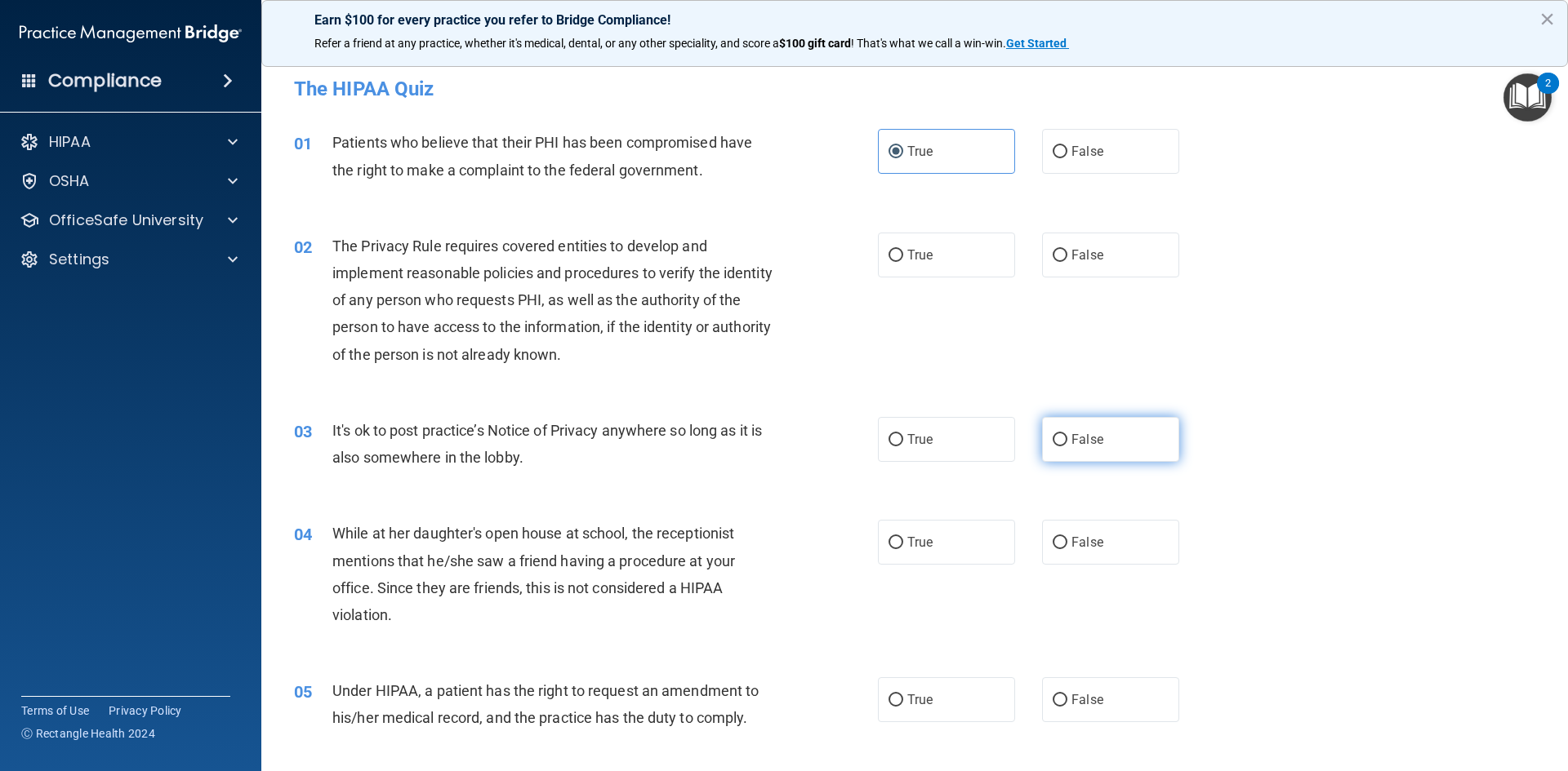
radio input "true"
click at [900, 261] on label "True" at bounding box center [946, 256] width 137 height 45
click at [900, 261] on input "True" at bounding box center [896, 256] width 15 height 12
radio input "true"
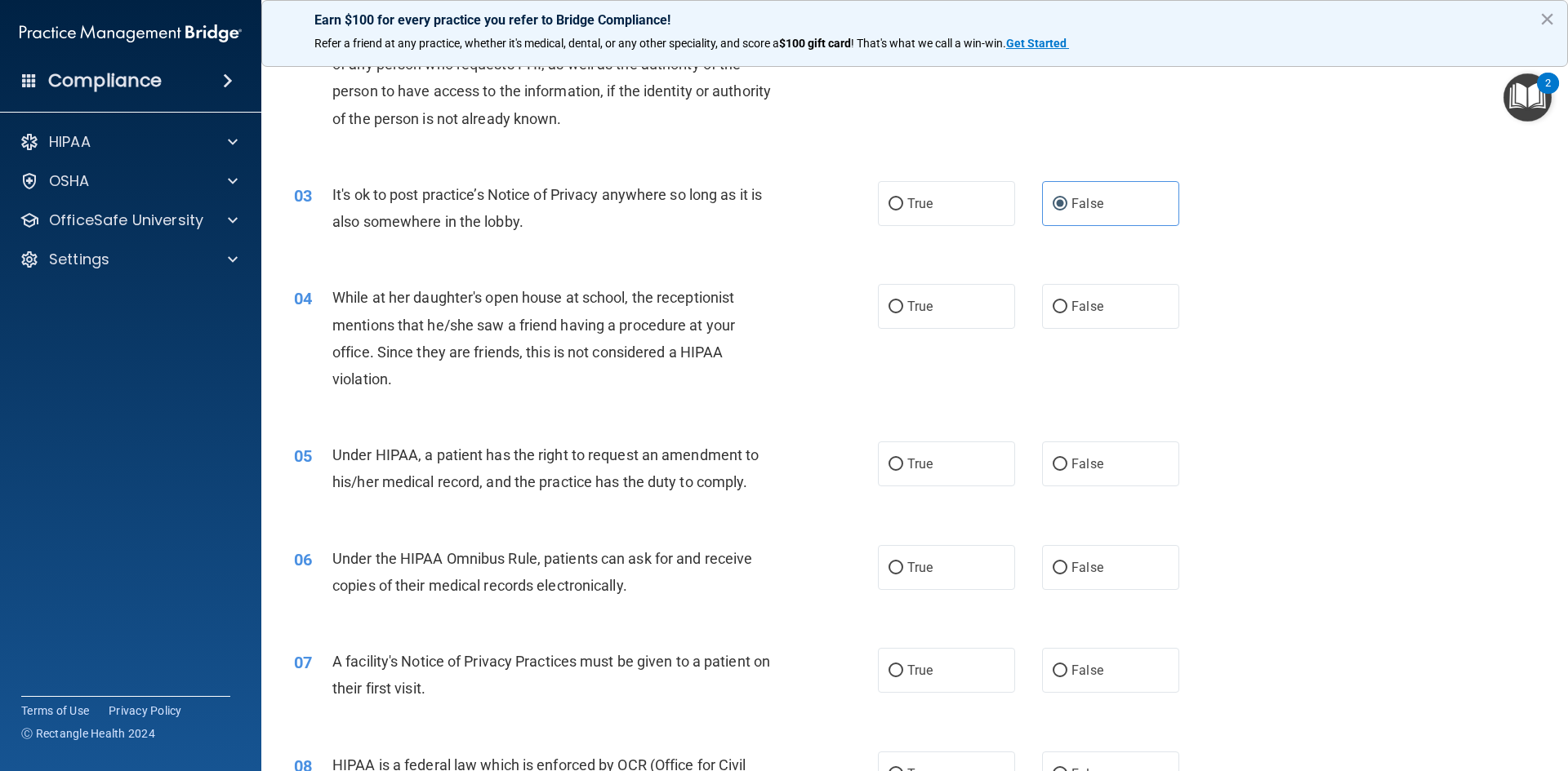
scroll to position [245, 0]
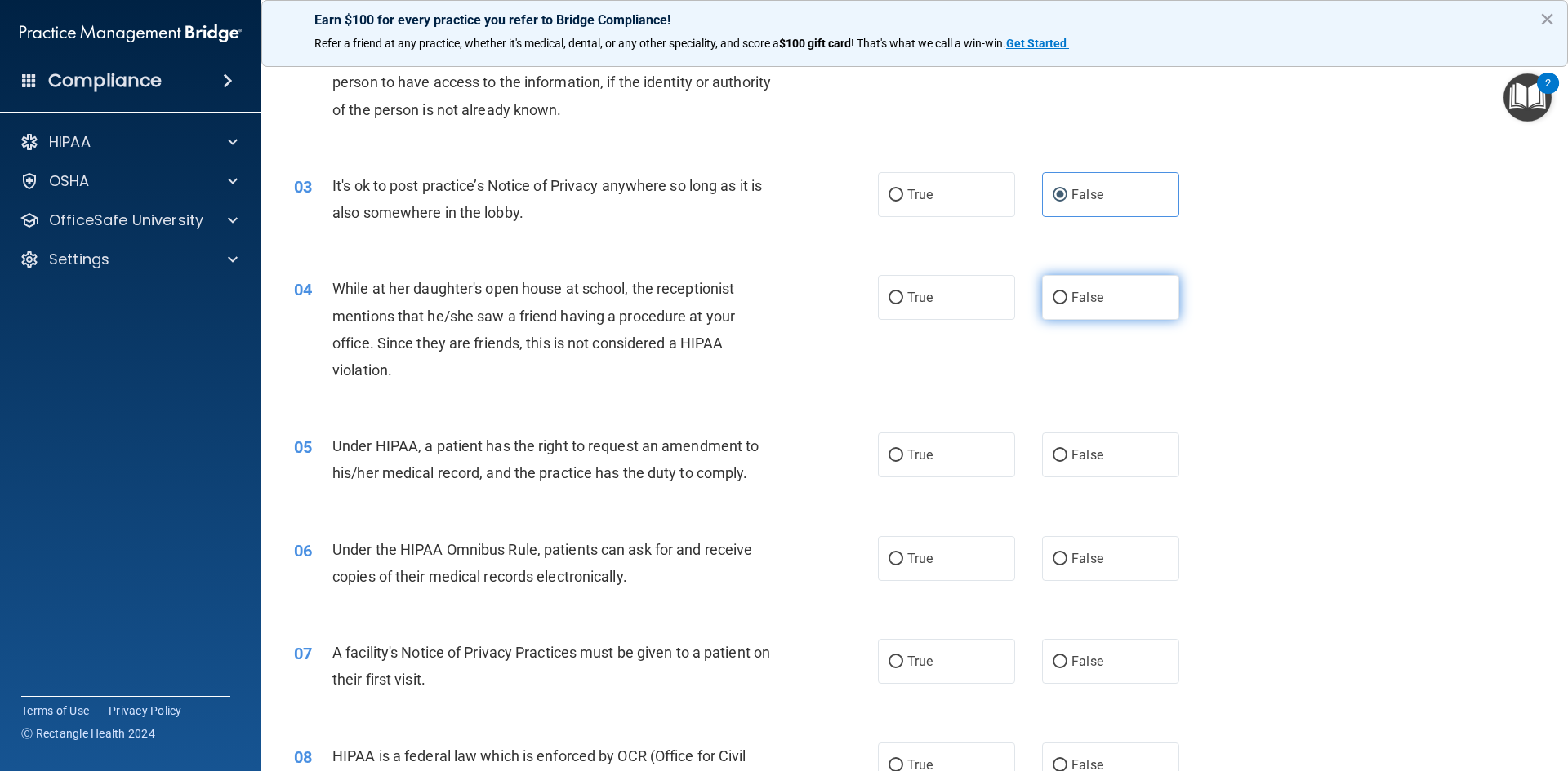
click at [1071, 302] on span "False" at bounding box center [1087, 297] width 32 height 16
click at [1067, 302] on input "False" at bounding box center [1059, 298] width 15 height 12
radio input "true"
click at [895, 464] on label "True" at bounding box center [946, 455] width 137 height 45
click at [895, 462] on input "True" at bounding box center [896, 455] width 15 height 12
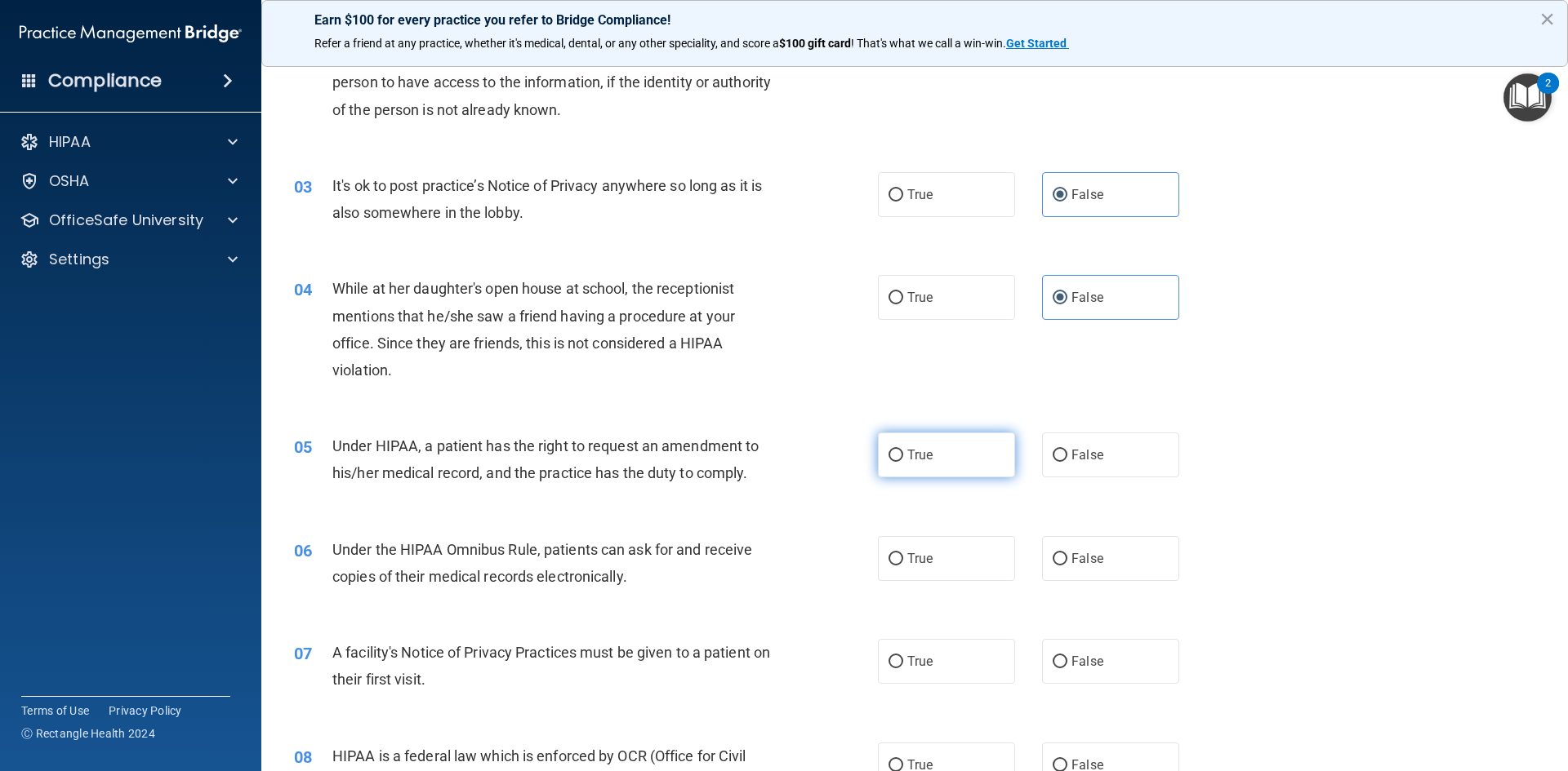
radio input "true"
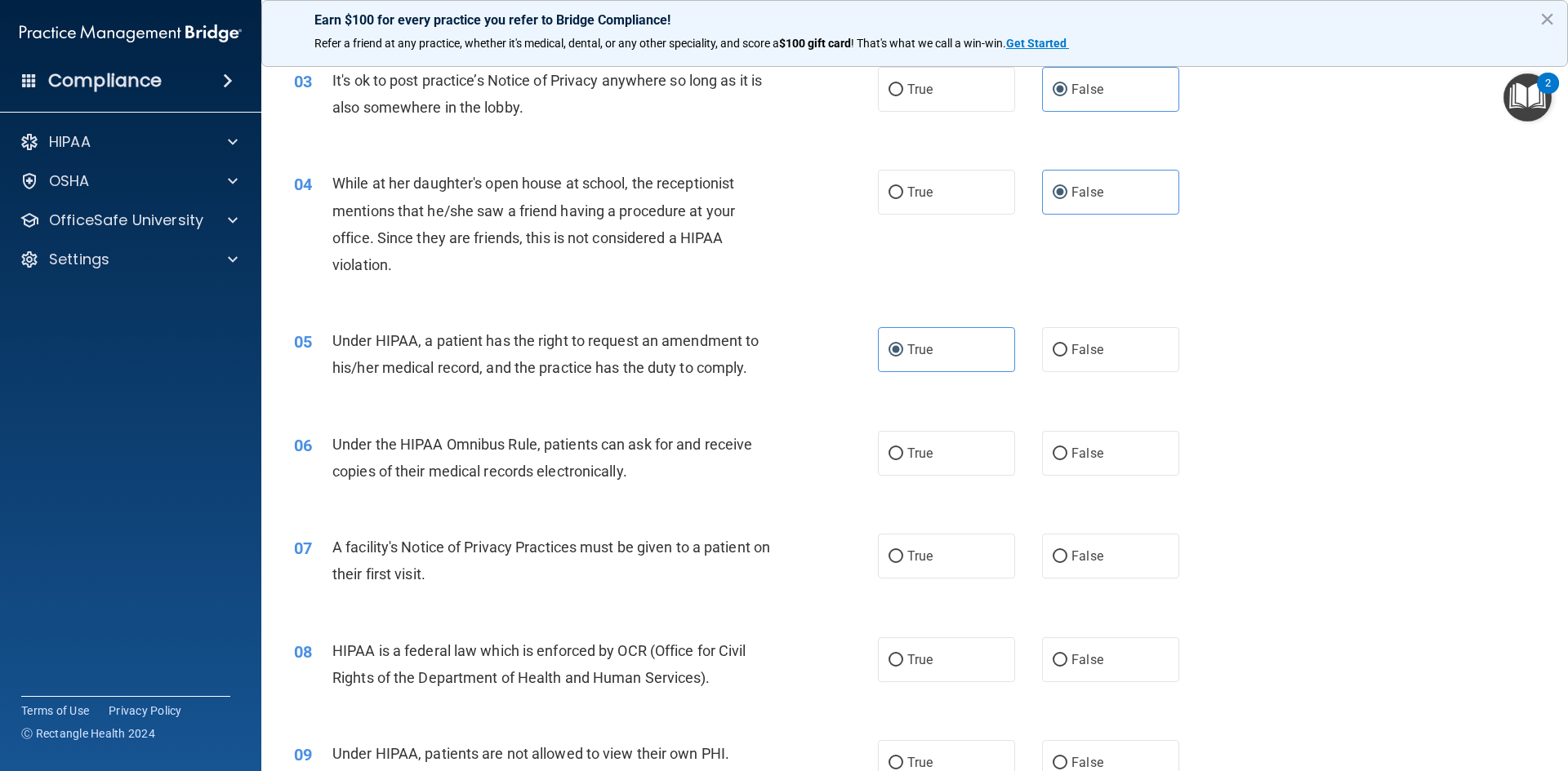
scroll to position [409, 0]
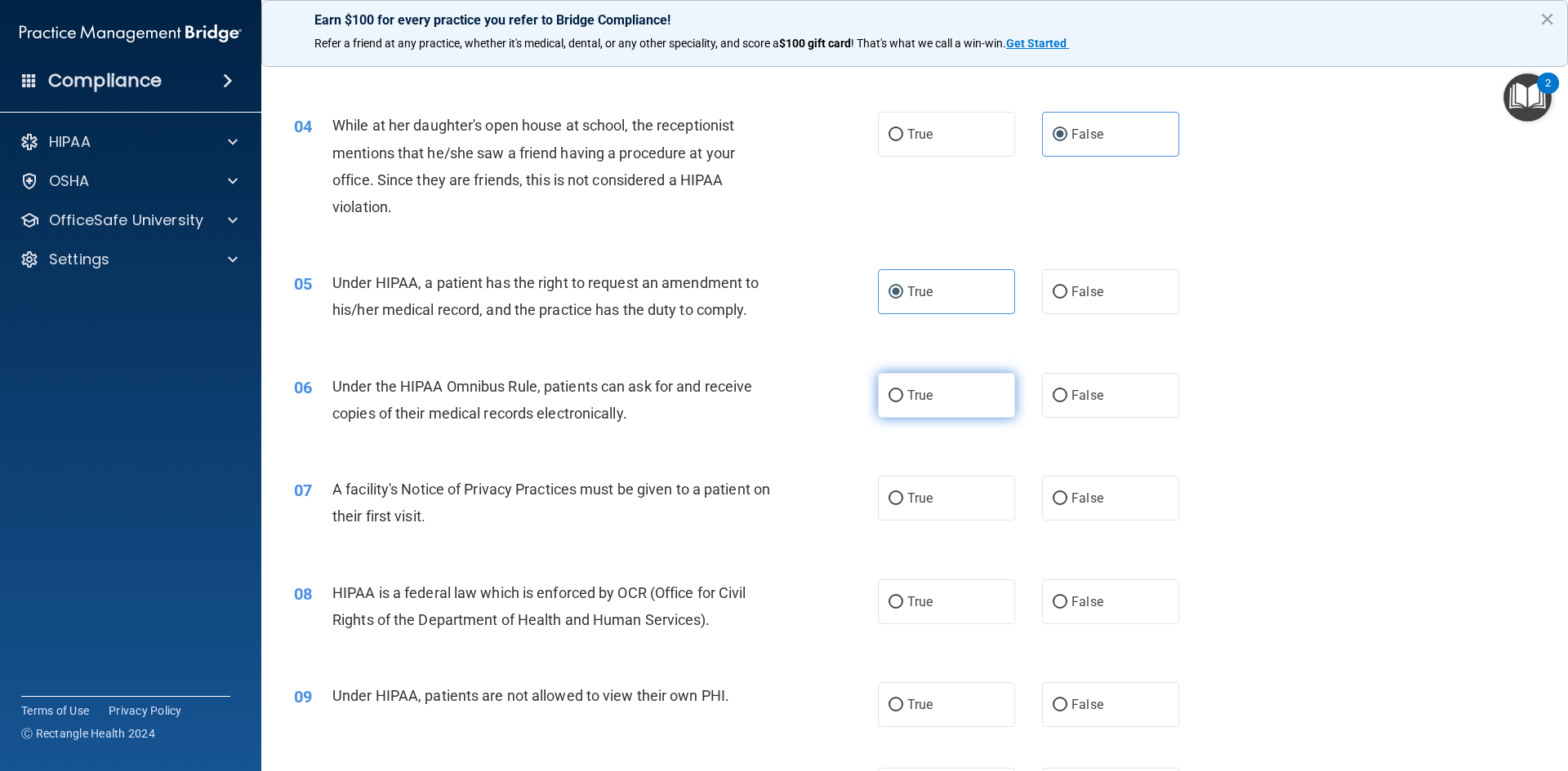
click at [925, 388] on span "True" at bounding box center [919, 395] width 25 height 16
click at [904, 390] on input "True" at bounding box center [896, 396] width 15 height 12
radio input "true"
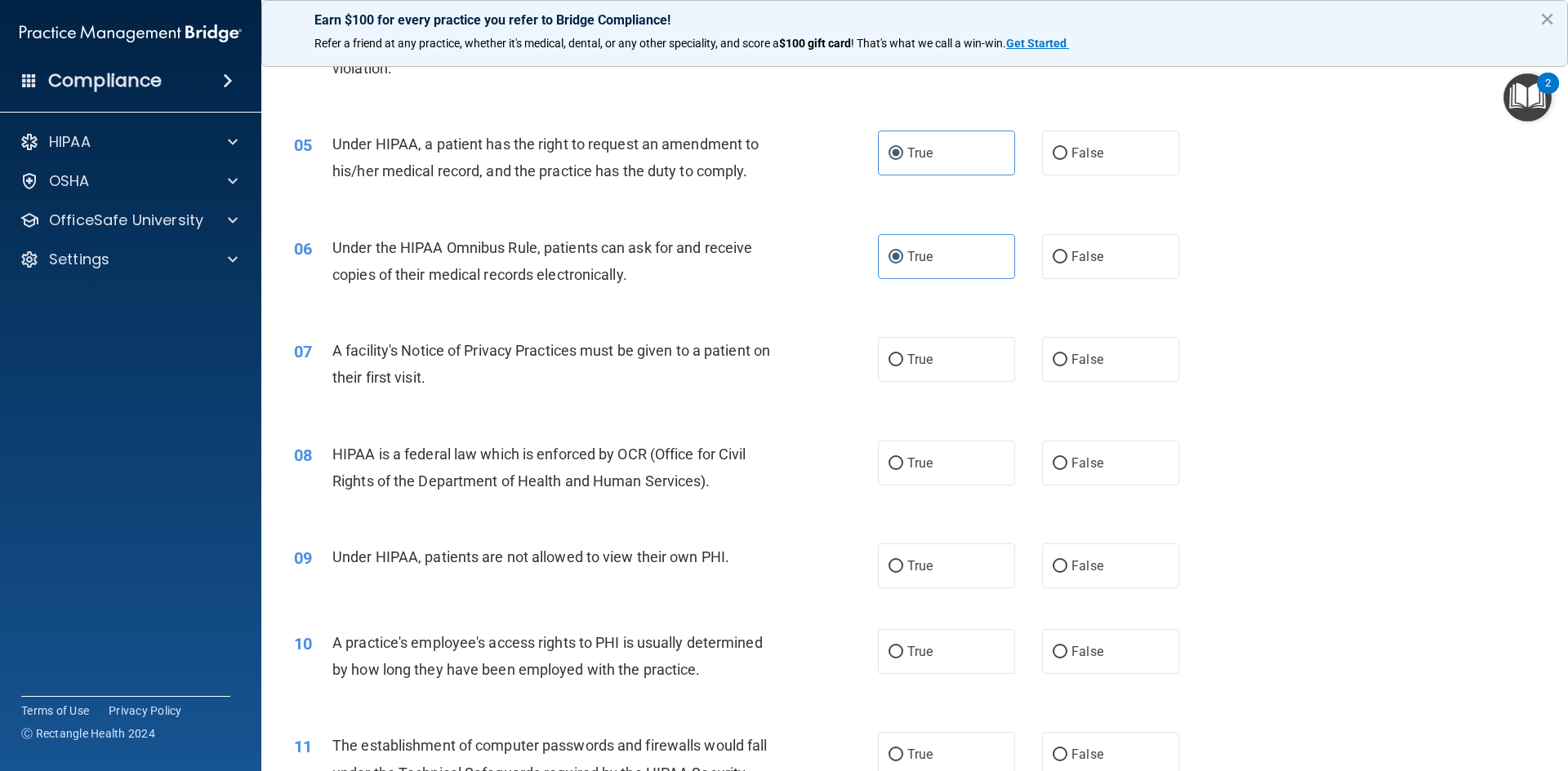
scroll to position [571, 0]
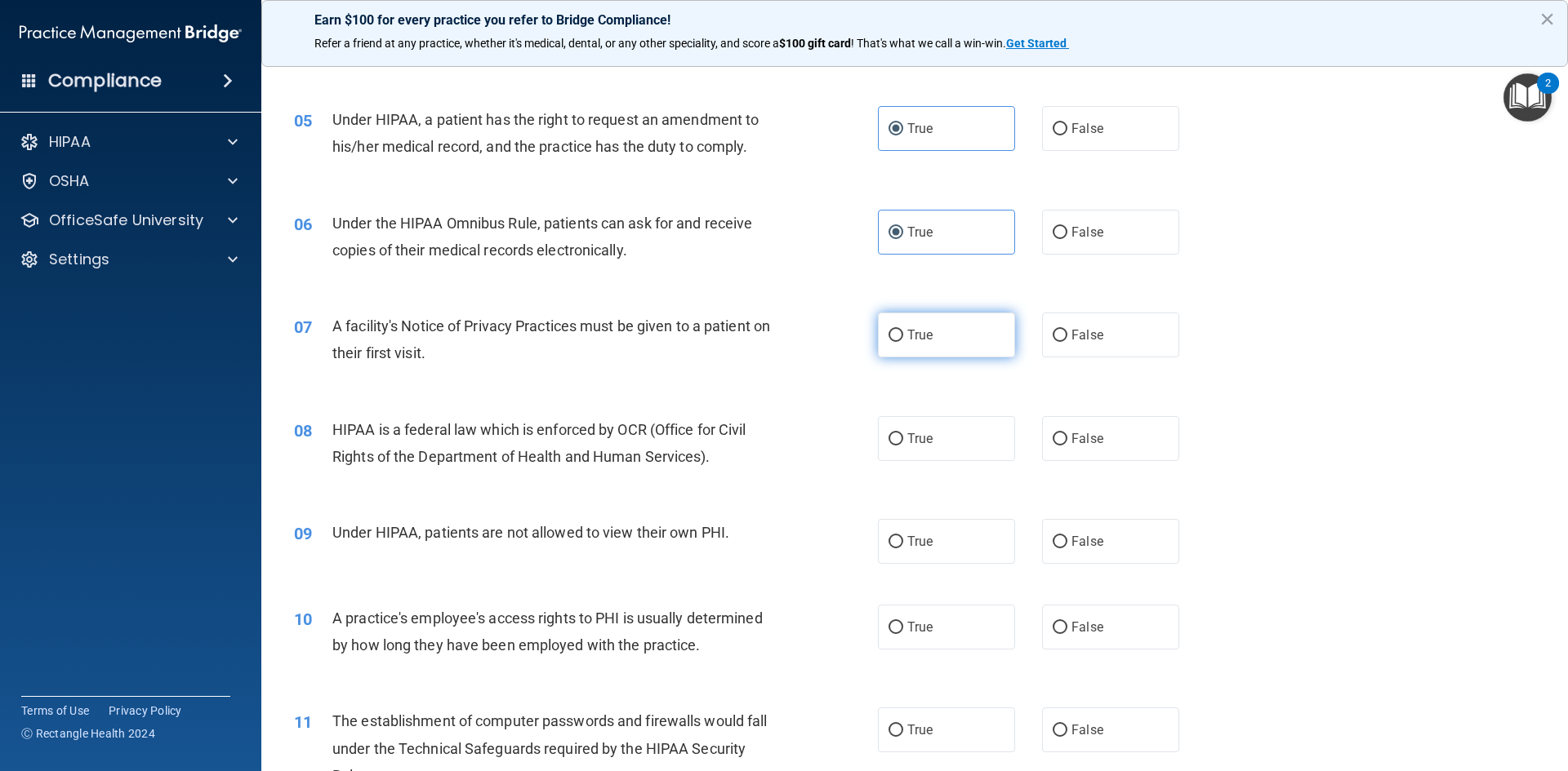
click at [918, 342] on label "True" at bounding box center [946, 336] width 137 height 45
click at [904, 342] on input "True" at bounding box center [896, 336] width 15 height 12
radio input "true"
click at [963, 447] on label "True" at bounding box center [946, 439] width 137 height 45
click at [904, 446] on input "True" at bounding box center [896, 440] width 15 height 12
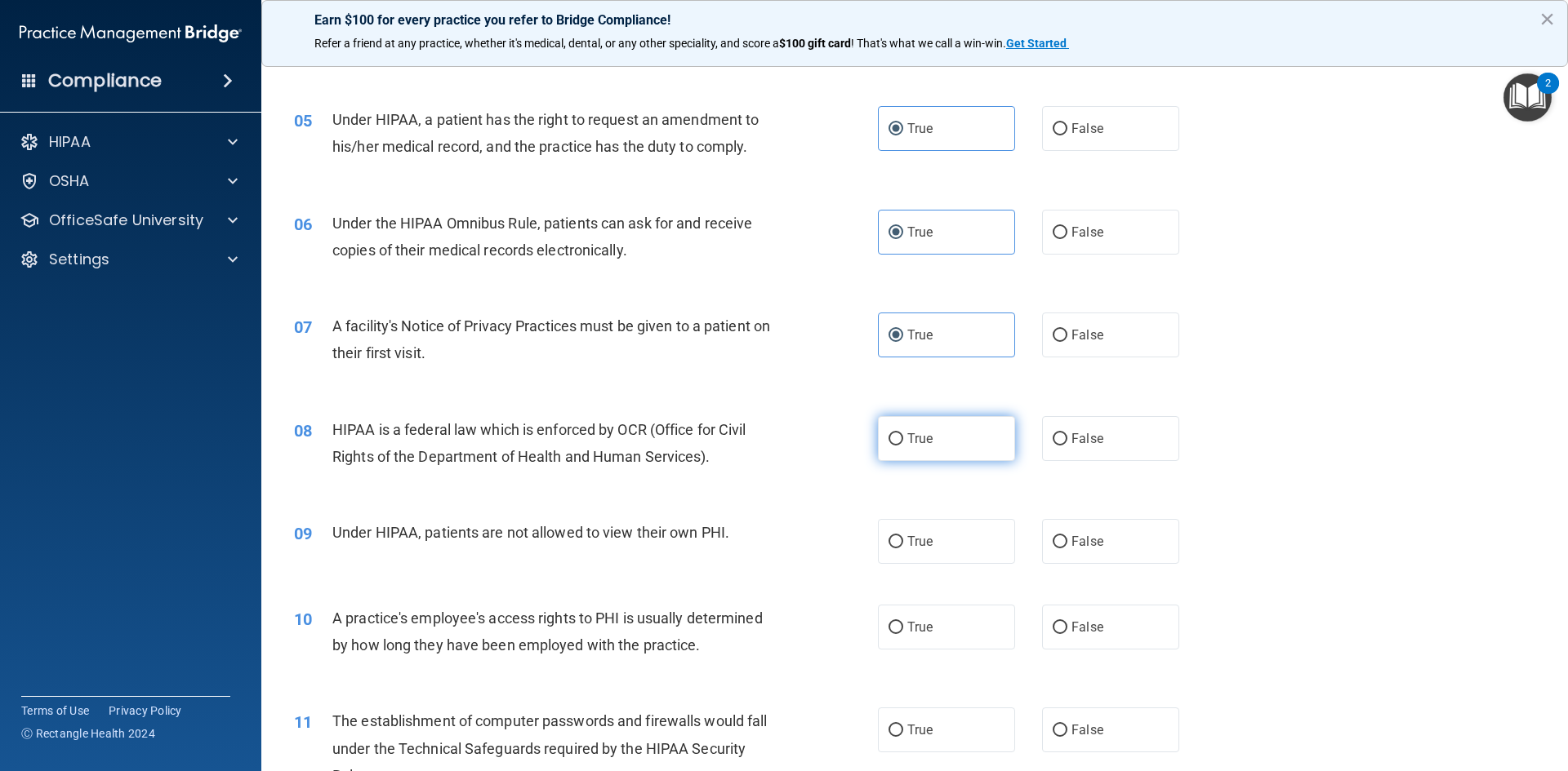
radio input "true"
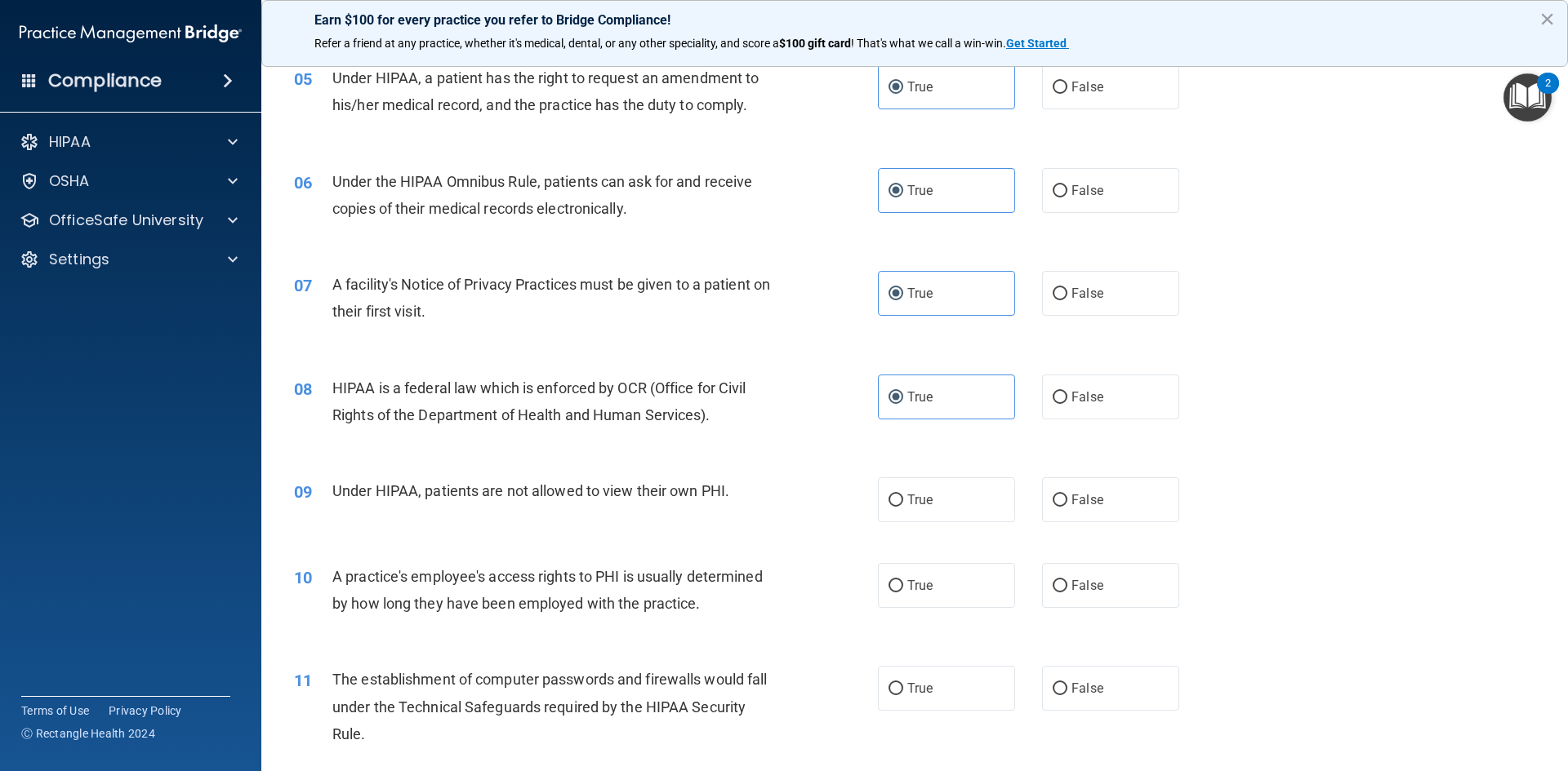
scroll to position [734, 0]
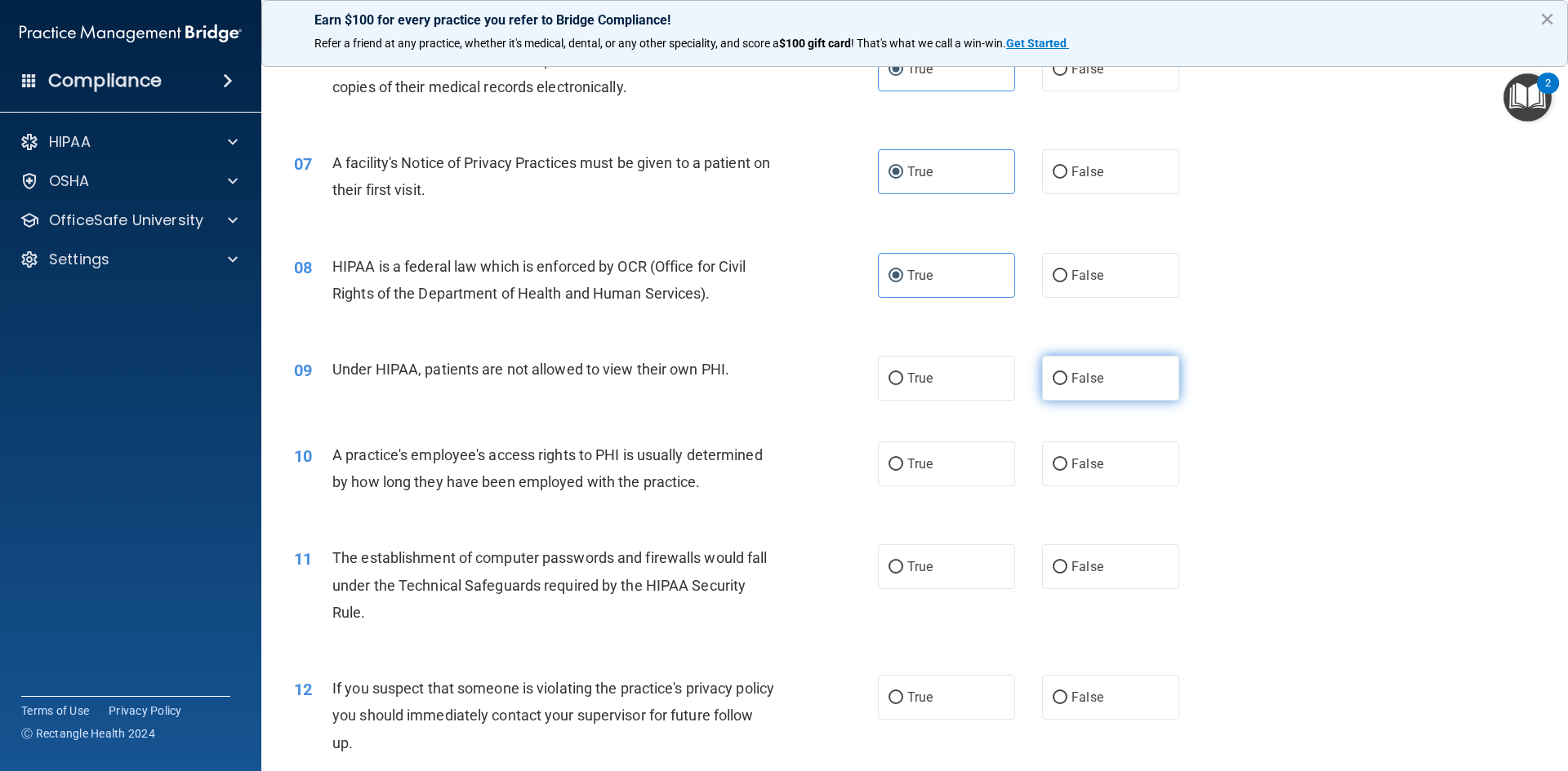
click at [1096, 368] on label "False" at bounding box center [1111, 378] width 137 height 45
click at [1067, 373] on input "False" at bounding box center [1059, 379] width 15 height 12
radio input "true"
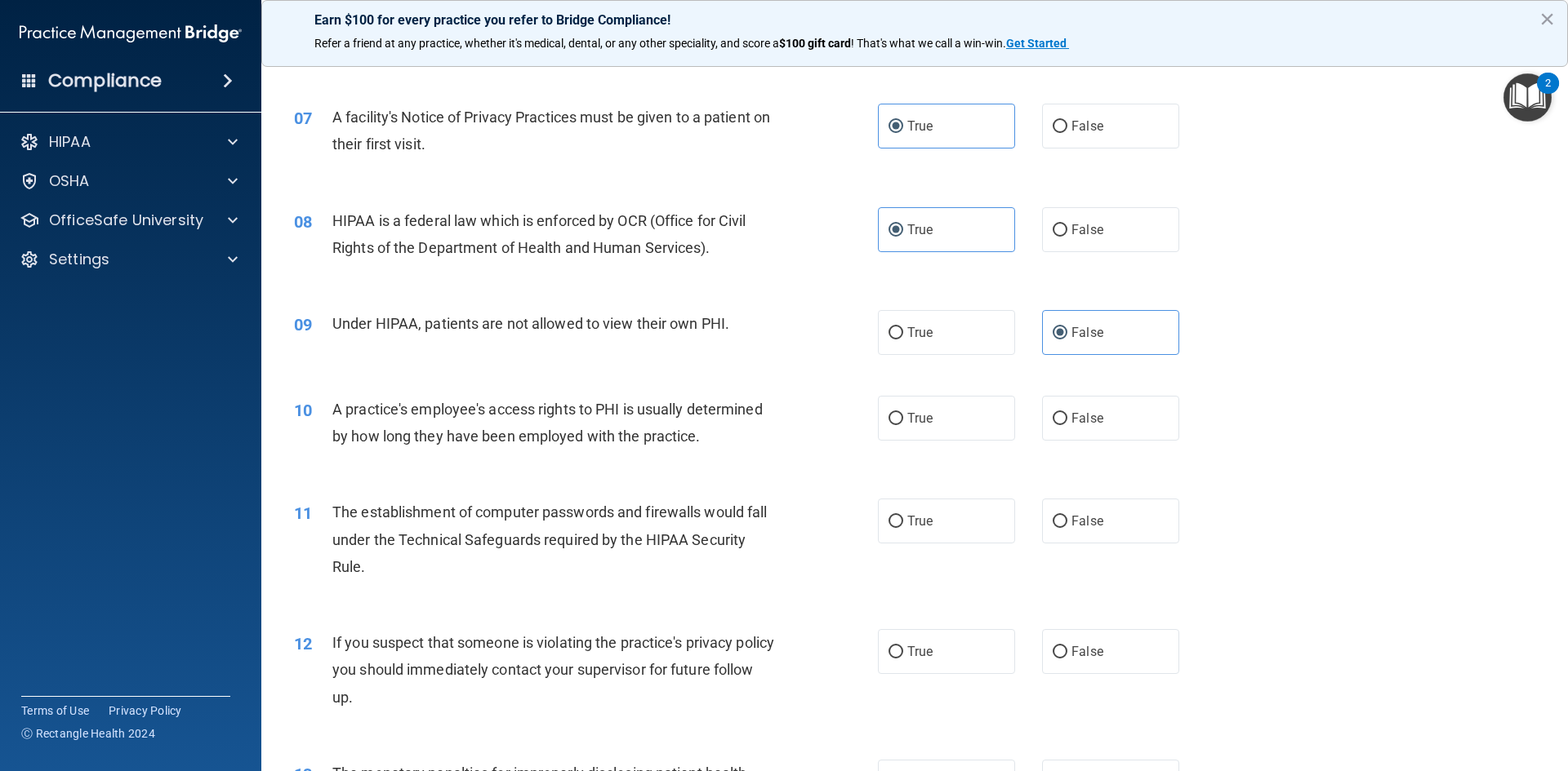
scroll to position [816, 0]
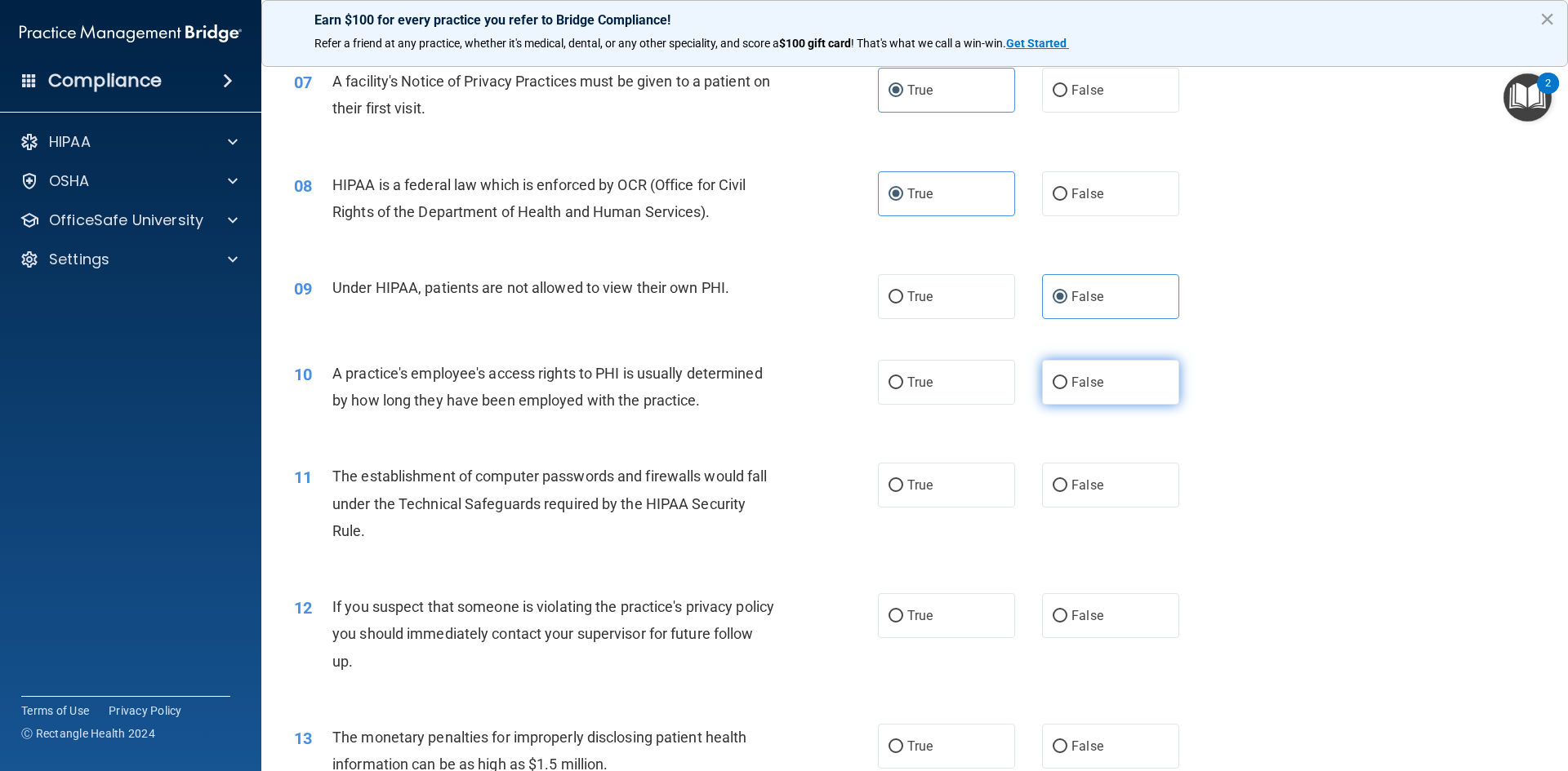
click at [1082, 395] on label "False" at bounding box center [1111, 382] width 137 height 45
click at [1067, 389] on input "False" at bounding box center [1059, 383] width 15 height 12
radio input "true"
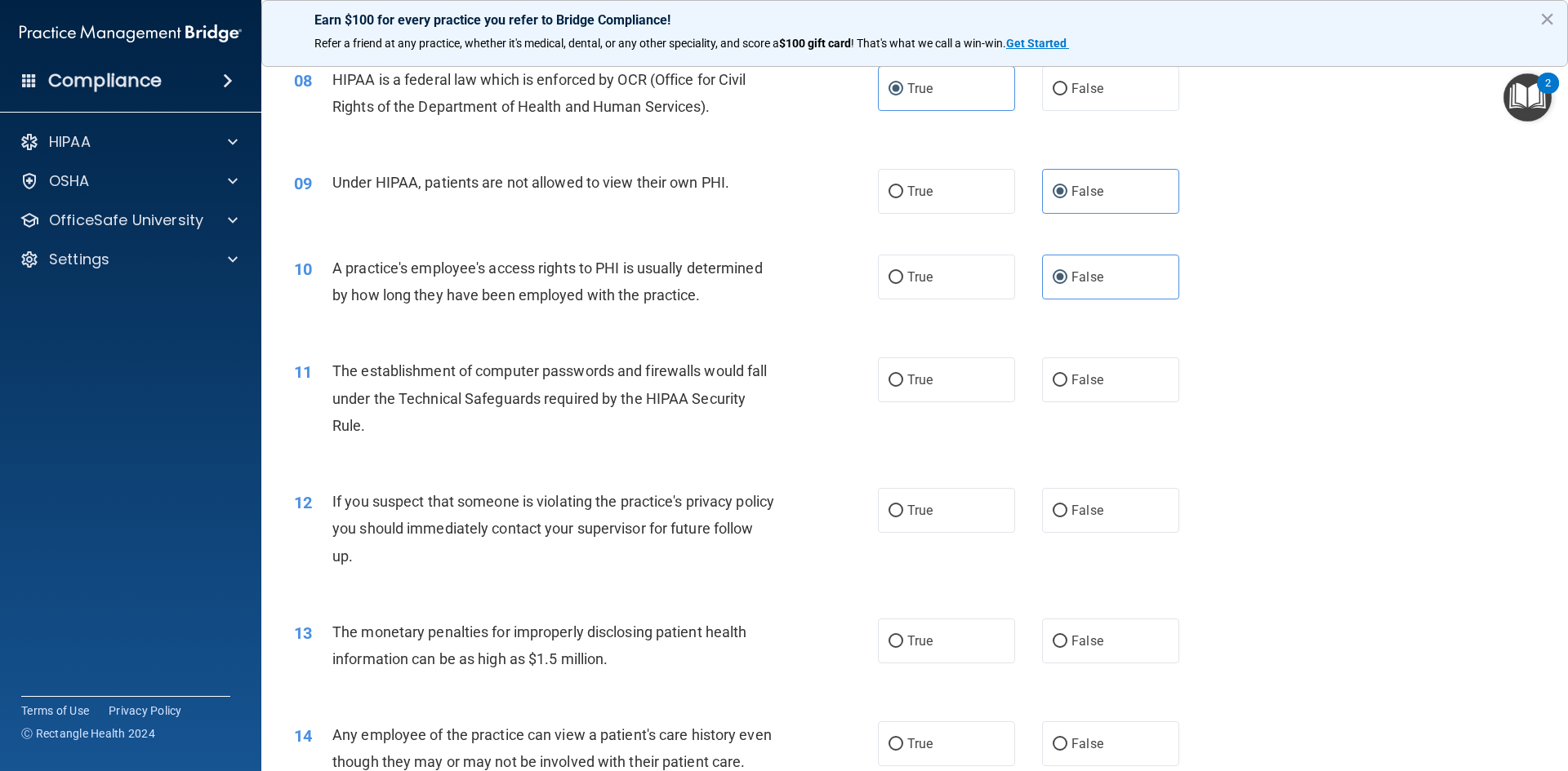
scroll to position [980, 0]
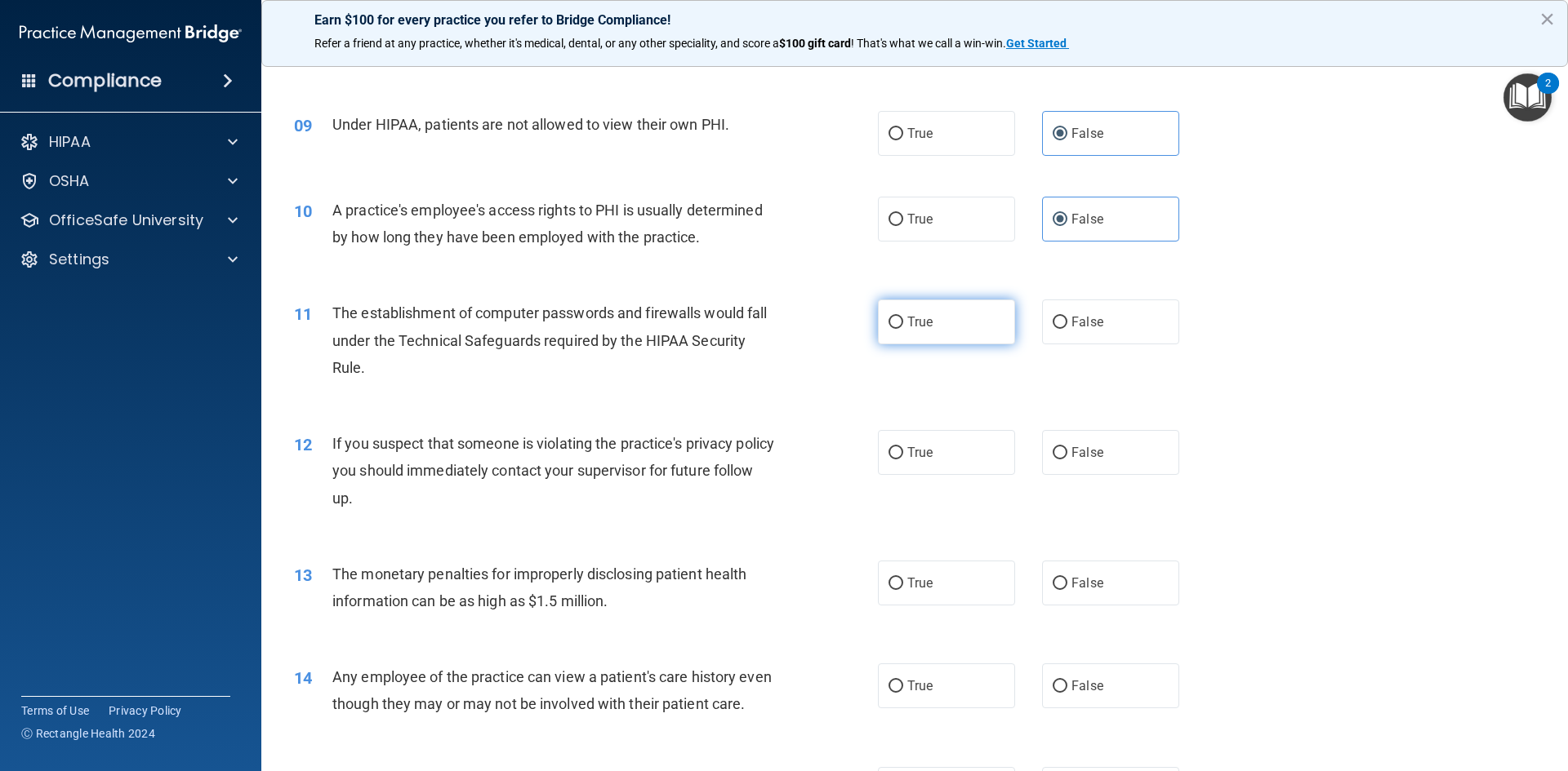
click at [936, 316] on label "True" at bounding box center [946, 322] width 137 height 45
click at [904, 316] on input "True" at bounding box center [896, 322] width 15 height 12
radio input "true"
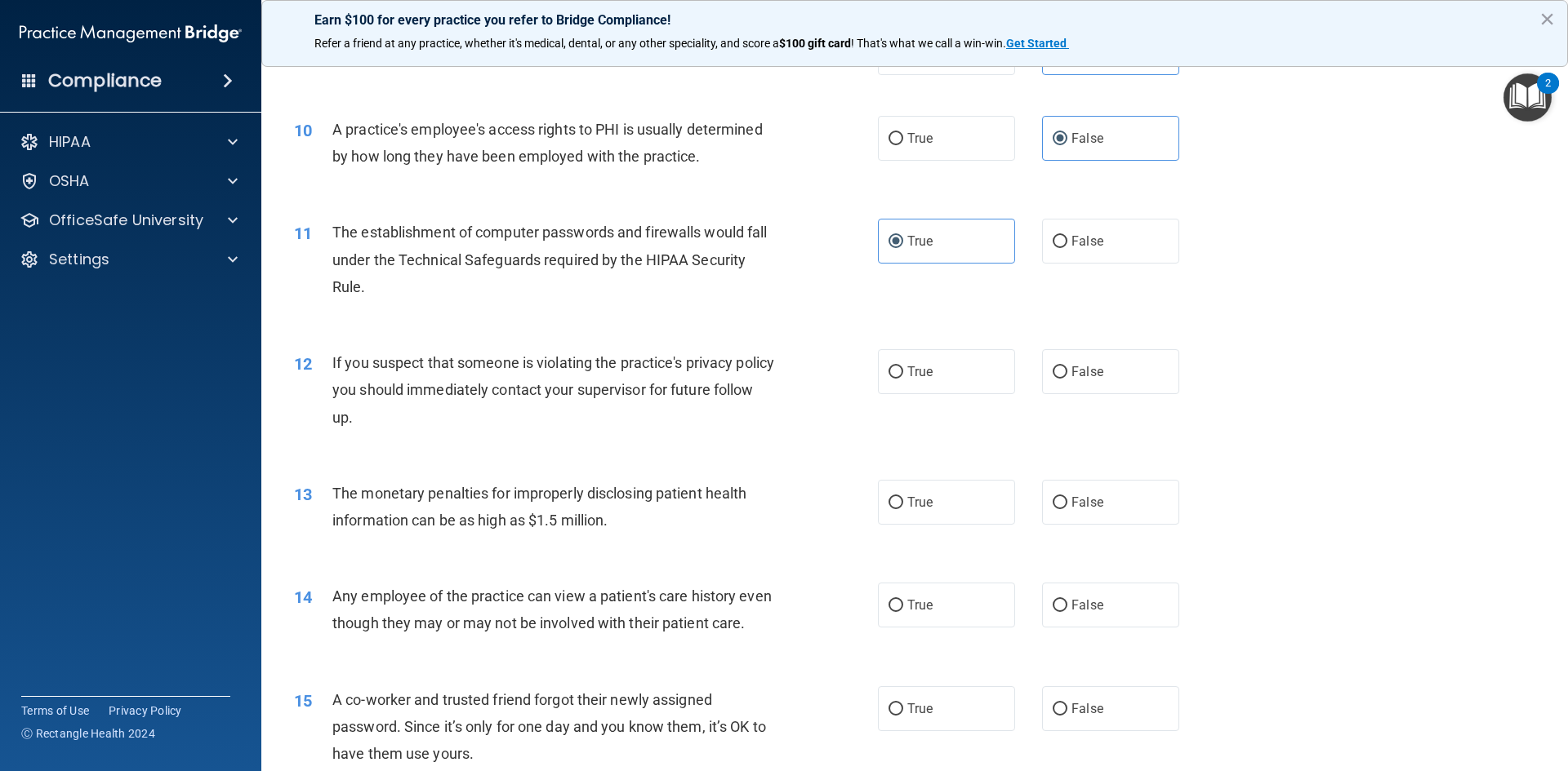
scroll to position [1061, 0]
click at [900, 390] on label "True" at bounding box center [946, 371] width 137 height 45
click at [900, 378] on input "True" at bounding box center [896, 372] width 15 height 12
radio input "true"
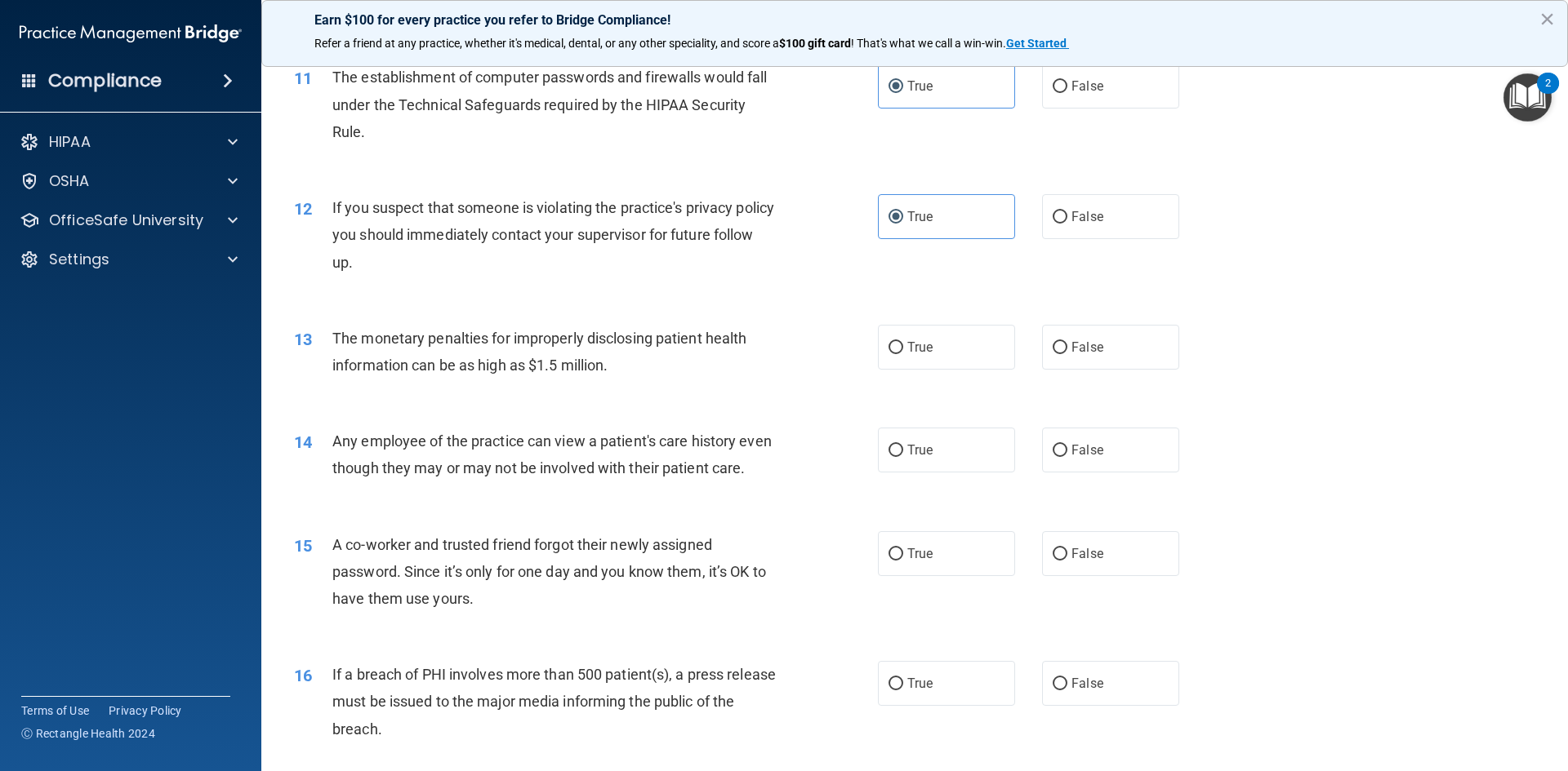
scroll to position [1225, 0]
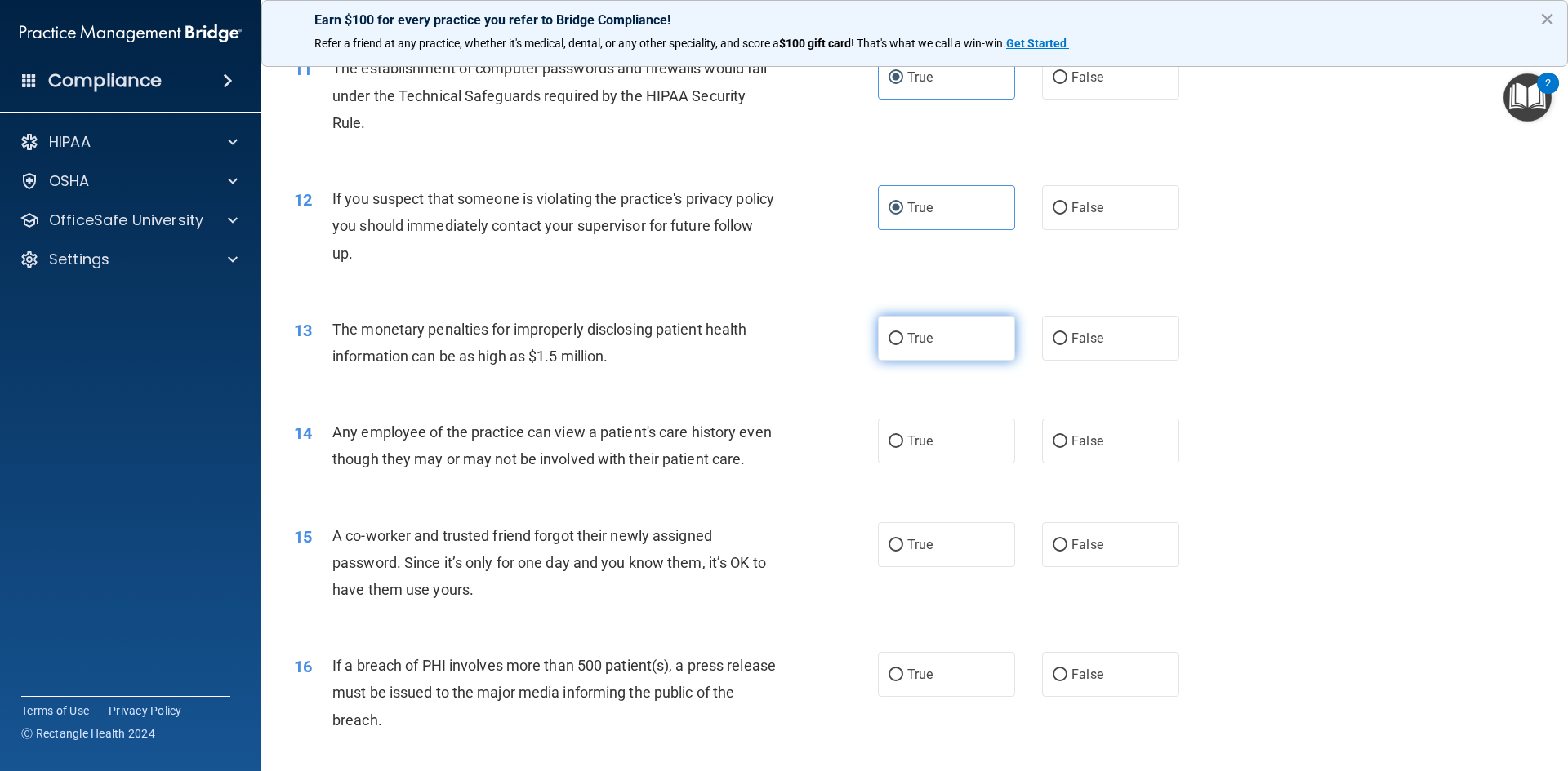
click at [931, 348] on label "True" at bounding box center [946, 338] width 137 height 45
click at [904, 345] on input "True" at bounding box center [896, 339] width 15 height 12
radio input "true"
click at [1098, 445] on label "False" at bounding box center [1111, 442] width 137 height 45
click at [1067, 445] on input "False" at bounding box center [1059, 442] width 15 height 12
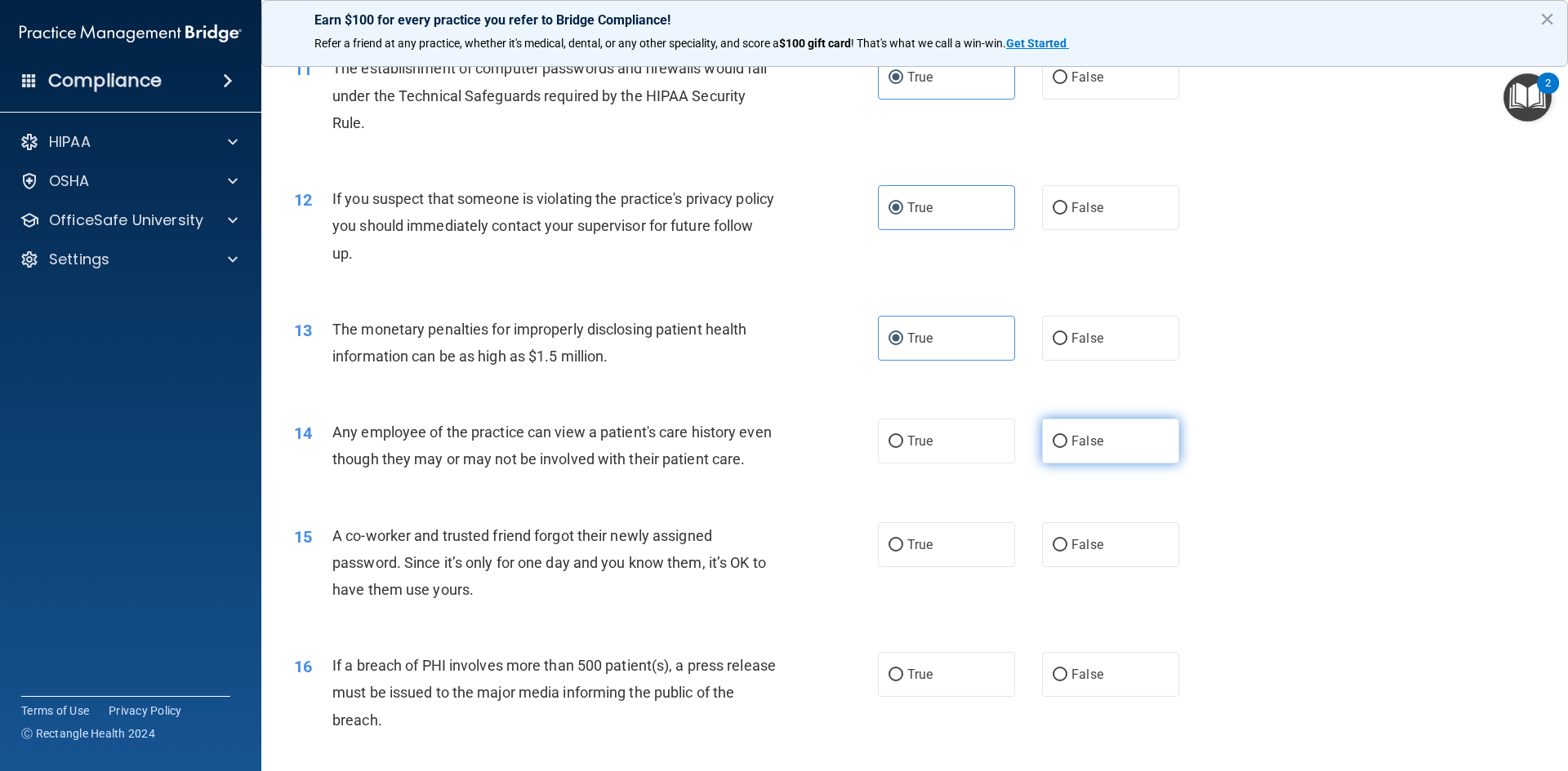
radio input "true"
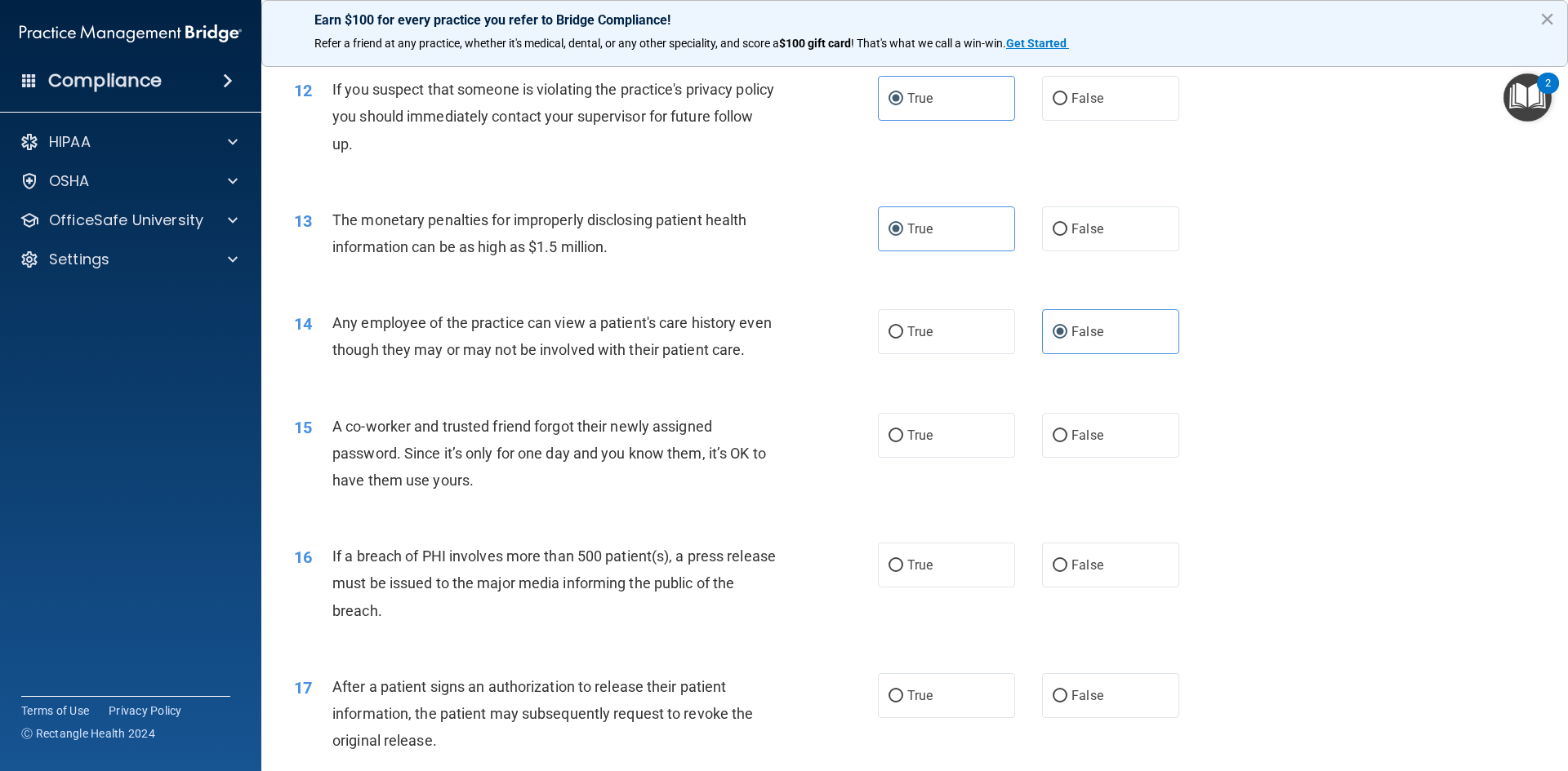
scroll to position [1387, 0]
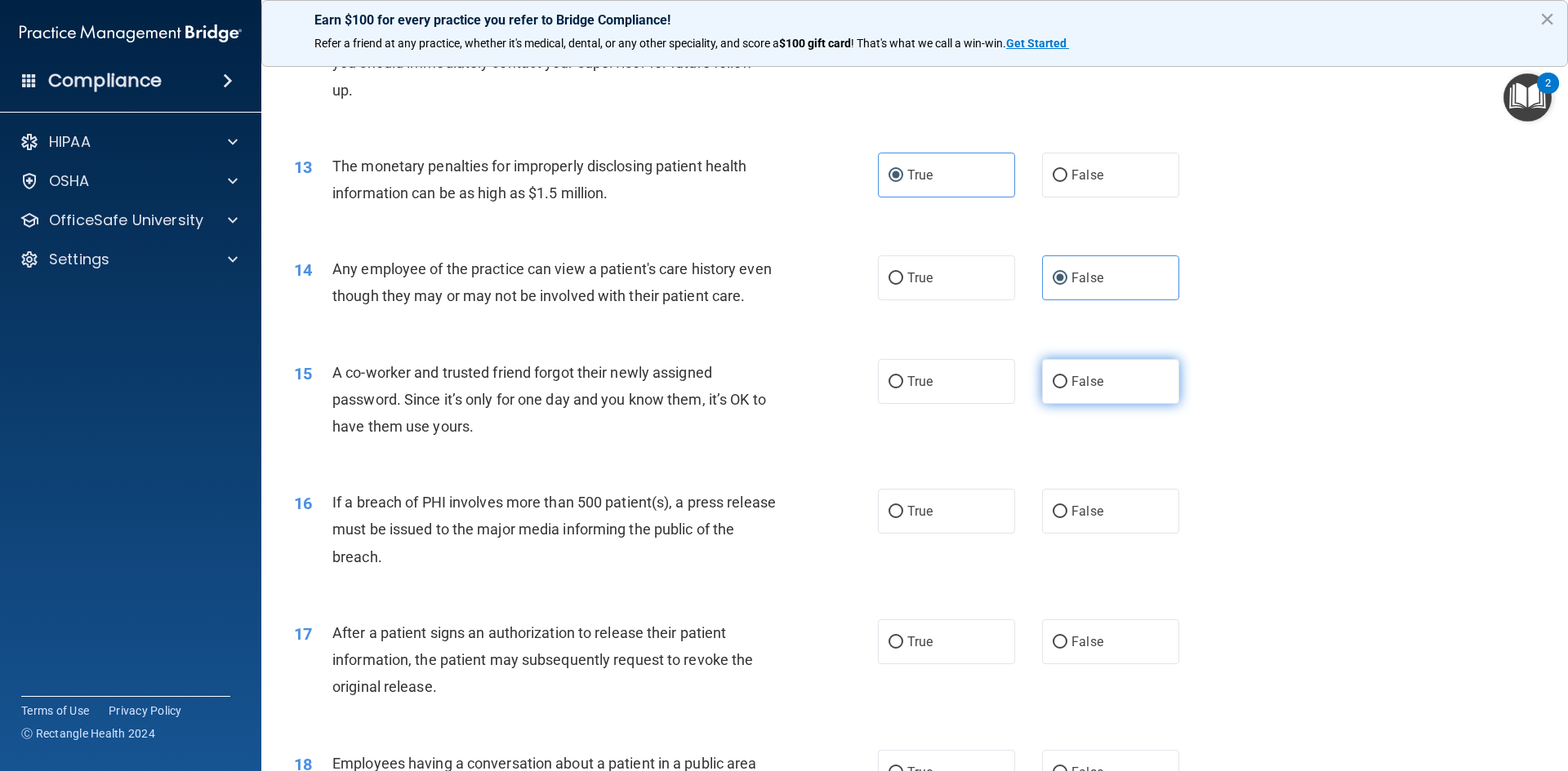
click at [1098, 404] on label "False" at bounding box center [1111, 382] width 137 height 45
click at [1067, 389] on input "False" at bounding box center [1059, 382] width 15 height 12
radio input "true"
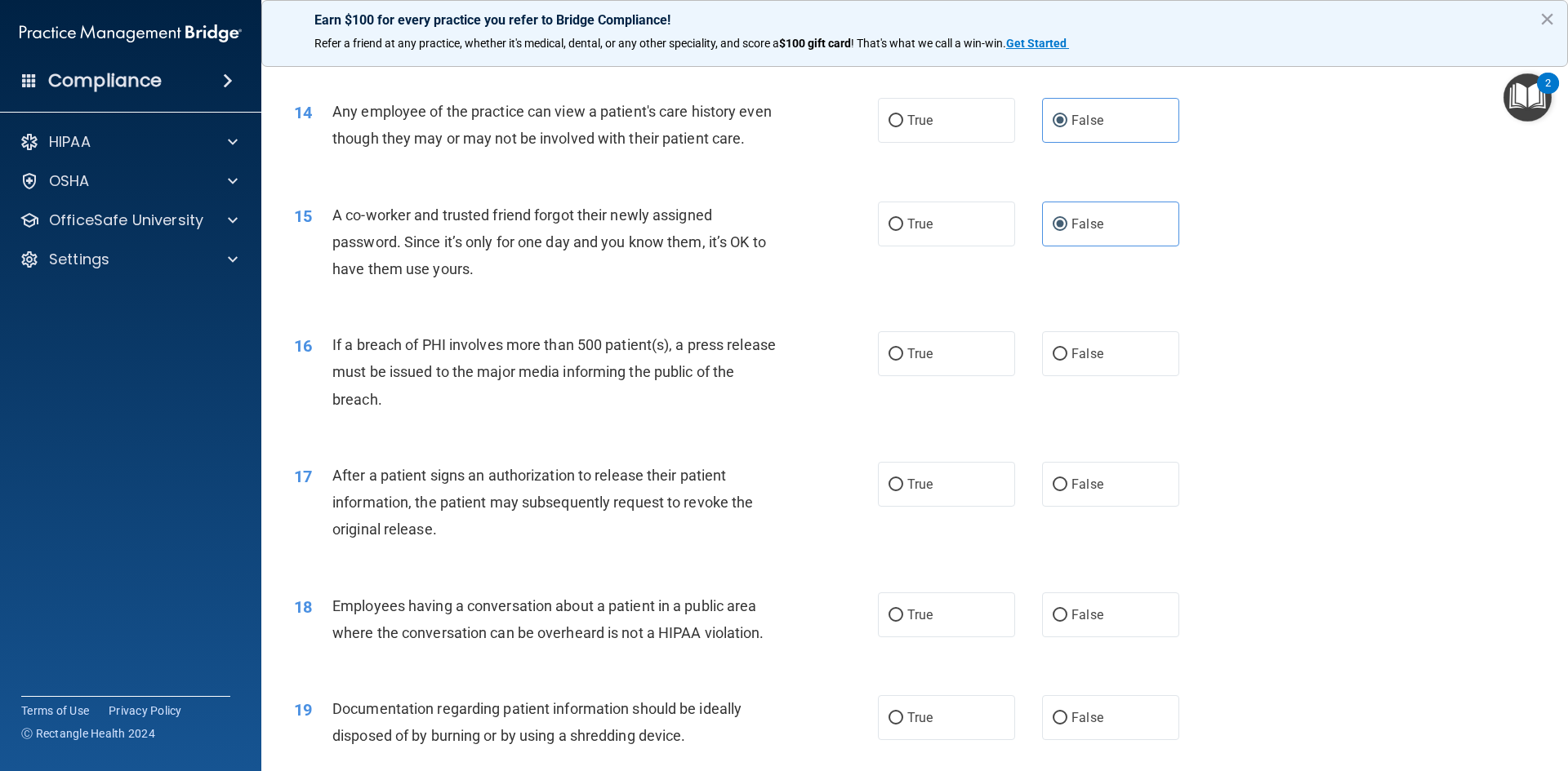
scroll to position [1551, 0]
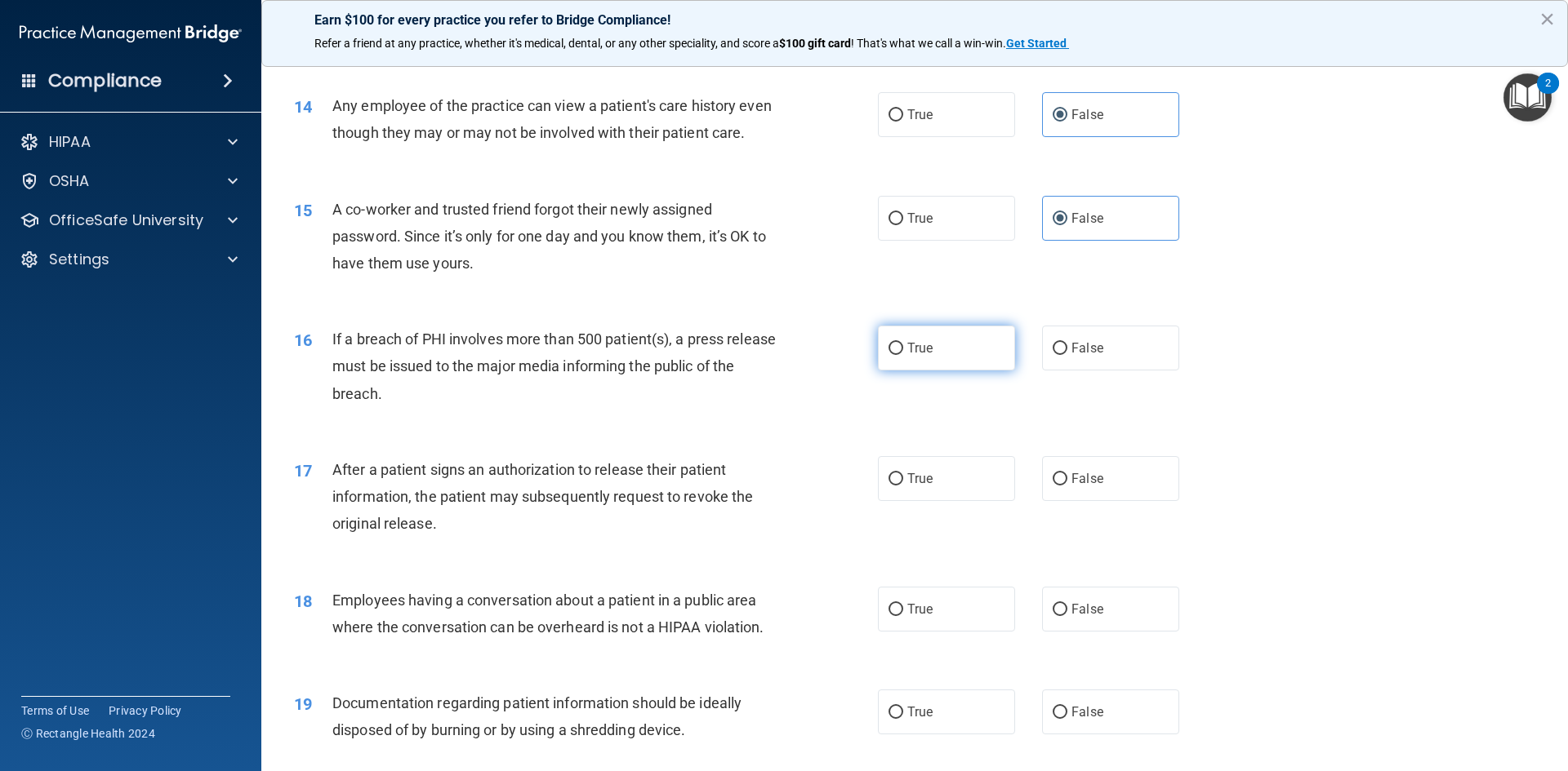
click at [960, 369] on label "True" at bounding box center [946, 349] width 137 height 45
click at [904, 355] on input "True" at bounding box center [896, 349] width 15 height 12
radio input "true"
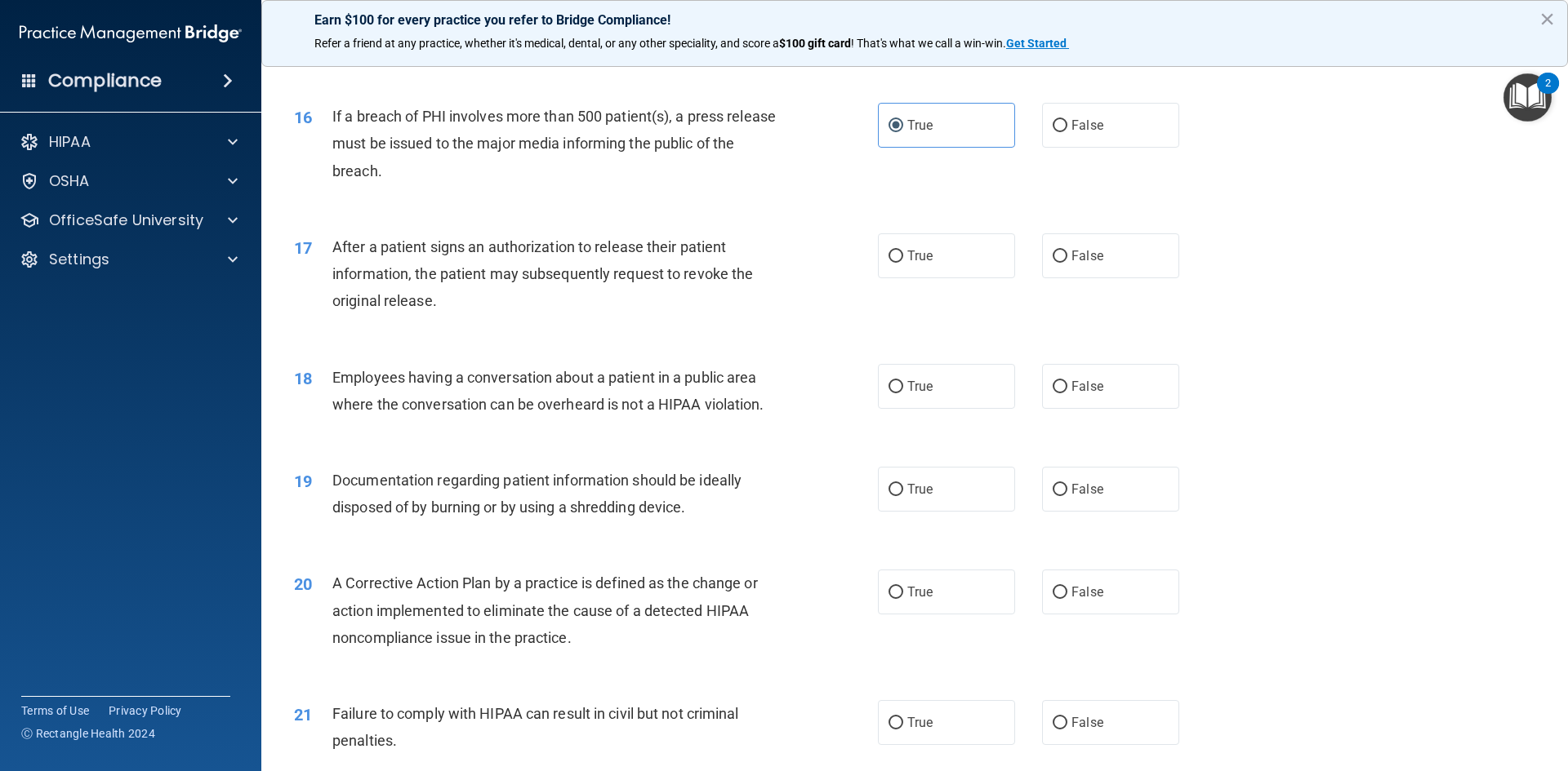
scroll to position [1796, 0]
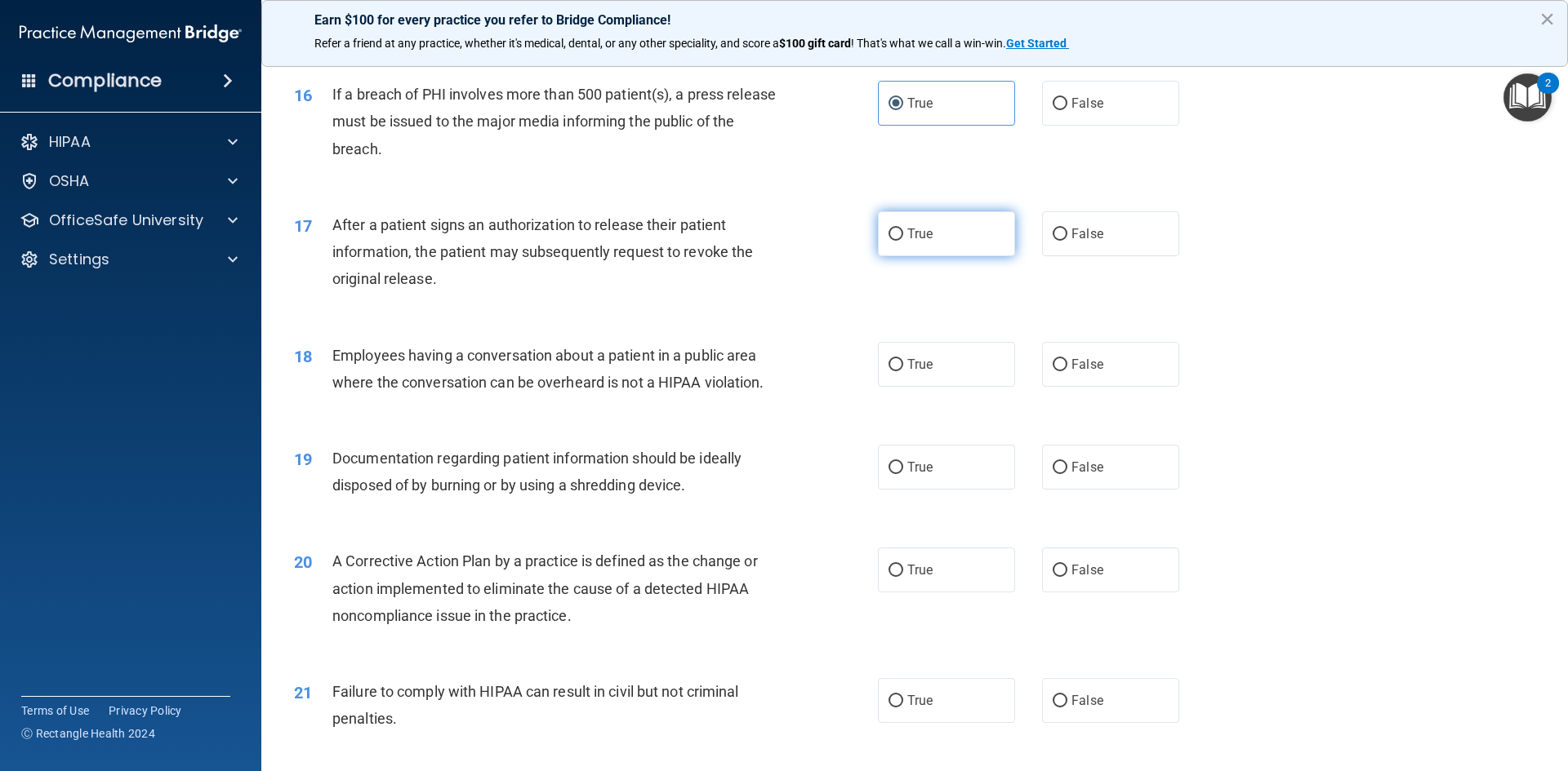
click at [966, 252] on label "True" at bounding box center [946, 234] width 137 height 45
click at [904, 241] on input "True" at bounding box center [896, 235] width 15 height 12
radio input "true"
drag, startPoint x: 1103, startPoint y: 387, endPoint x: 1095, endPoint y: 379, distance: 11.3
click at [1104, 387] on label "False" at bounding box center [1111, 364] width 137 height 45
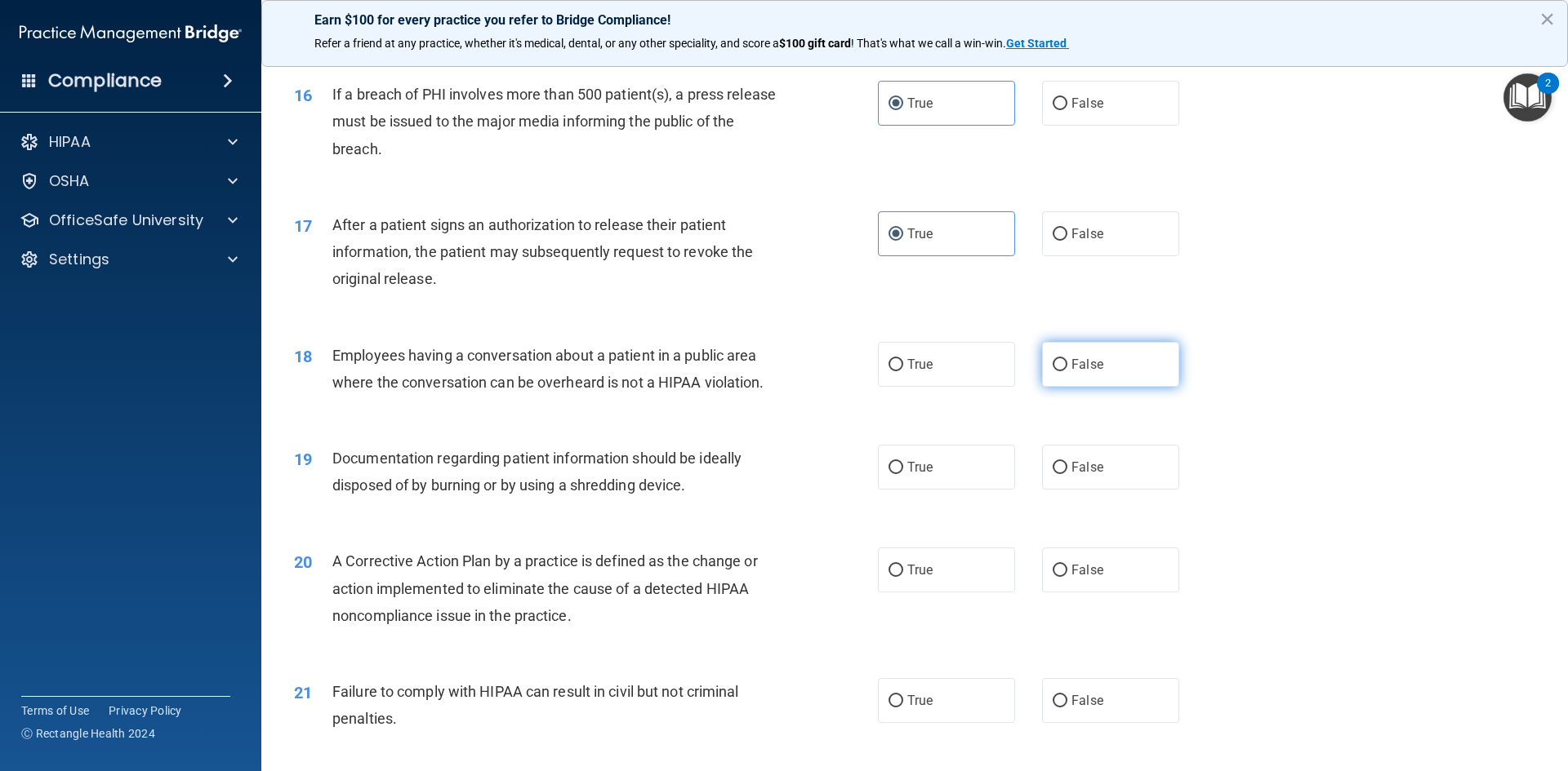
click at [1067, 371] on input "False" at bounding box center [1059, 365] width 15 height 12
radio input "true"
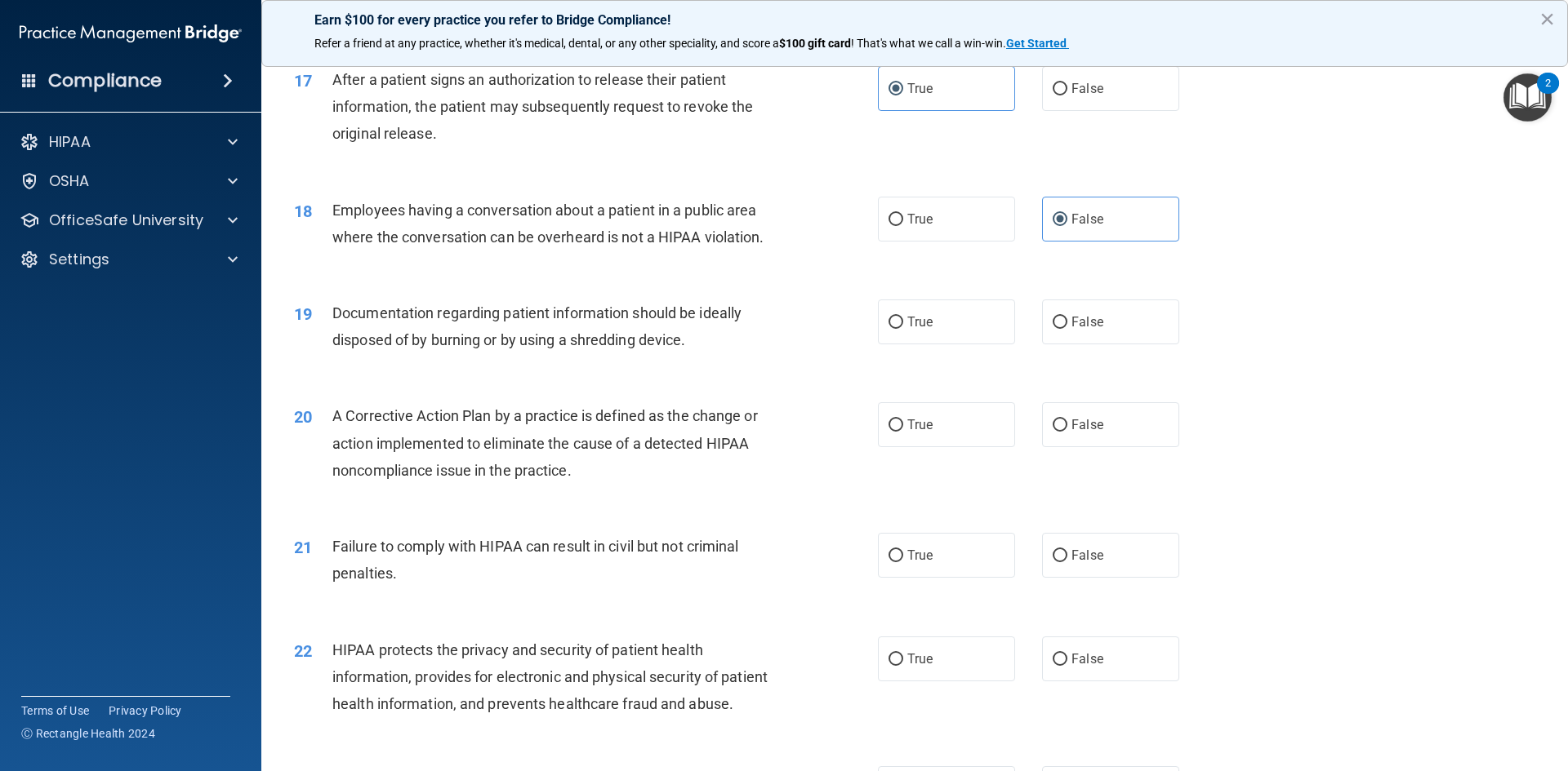
scroll to position [2041, 0]
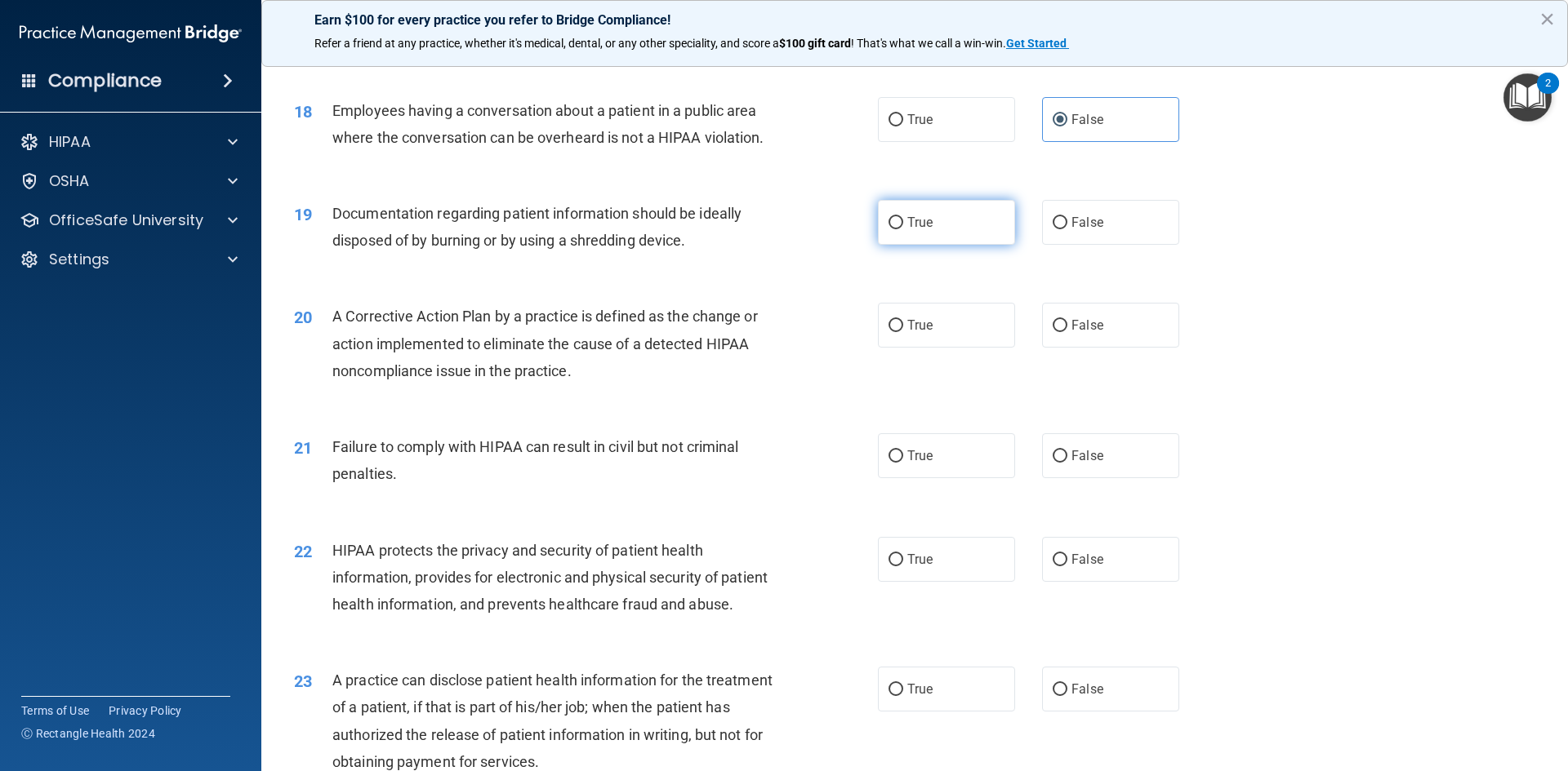
click at [937, 245] on label "True" at bounding box center [946, 223] width 137 height 45
click at [904, 229] on input "True" at bounding box center [896, 223] width 15 height 12
radio input "true"
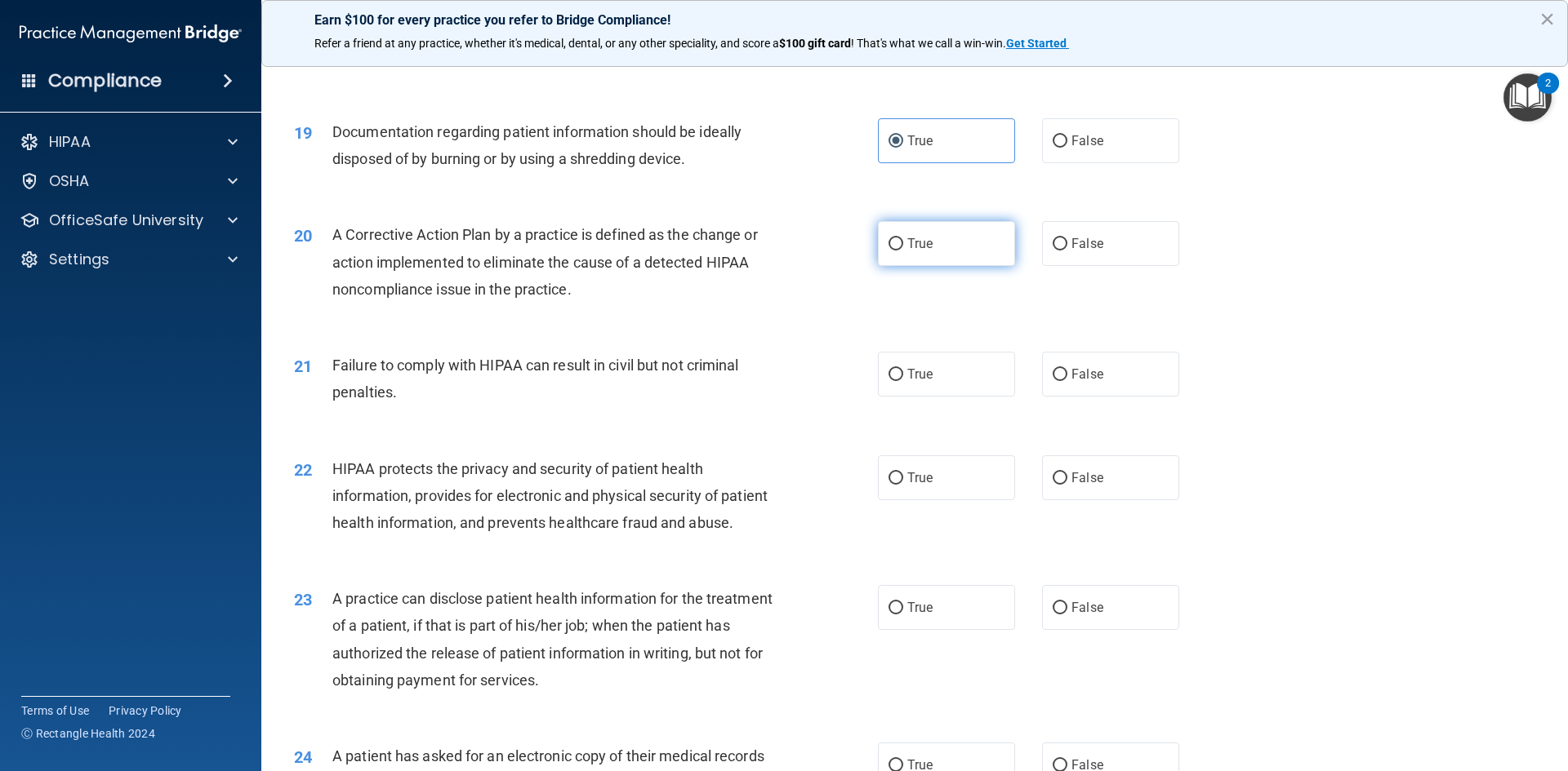
click at [945, 266] on label "True" at bounding box center [946, 243] width 137 height 45
click at [904, 250] on input "True" at bounding box center [896, 244] width 15 height 12
radio input "true"
drag, startPoint x: 1038, startPoint y: 402, endPoint x: 1035, endPoint y: 391, distance: 11.4
click at [1042, 396] on label "False" at bounding box center [1111, 375] width 137 height 45
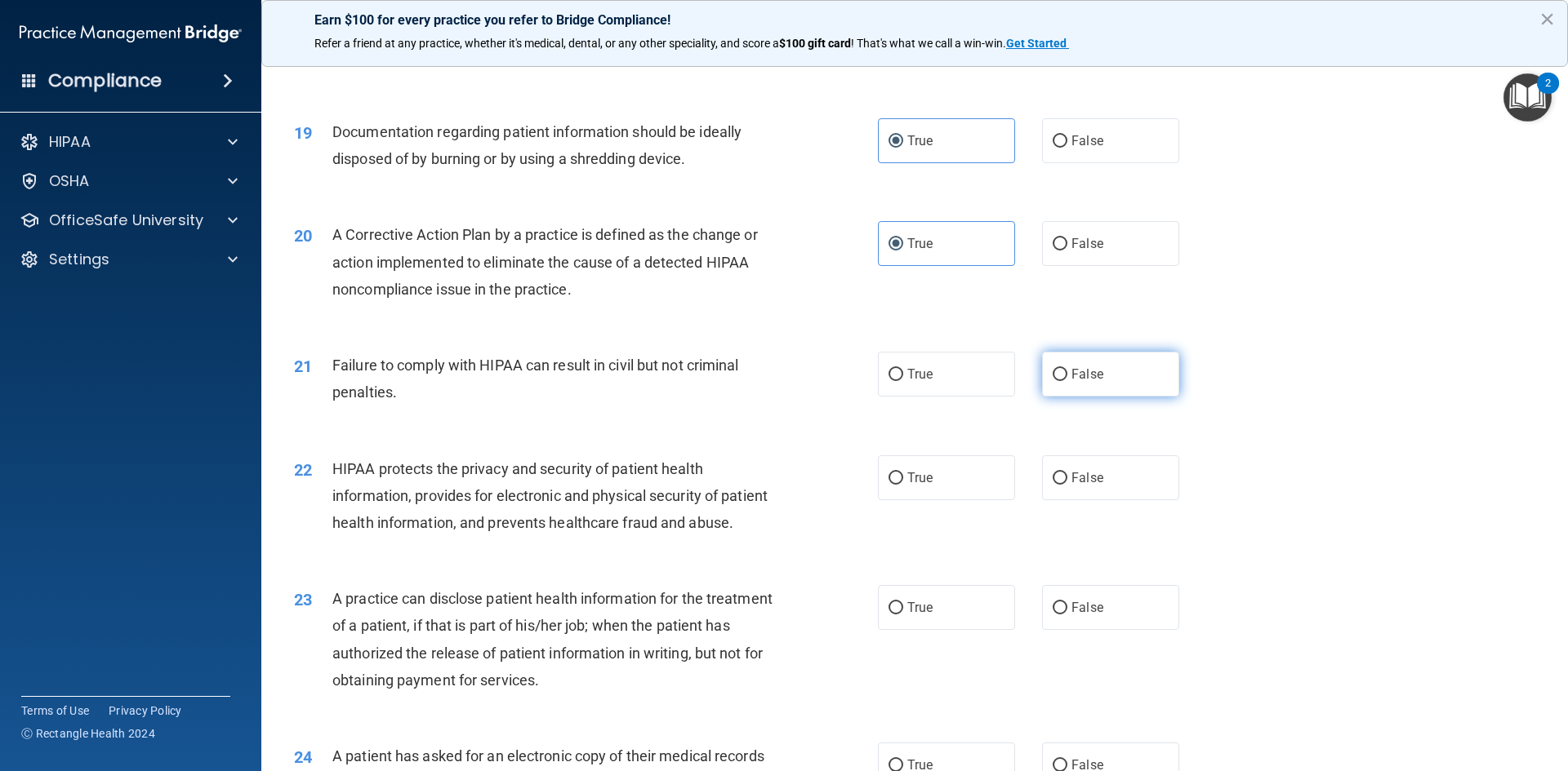
click at [1052, 382] on input "False" at bounding box center [1059, 375] width 15 height 12
radio input "true"
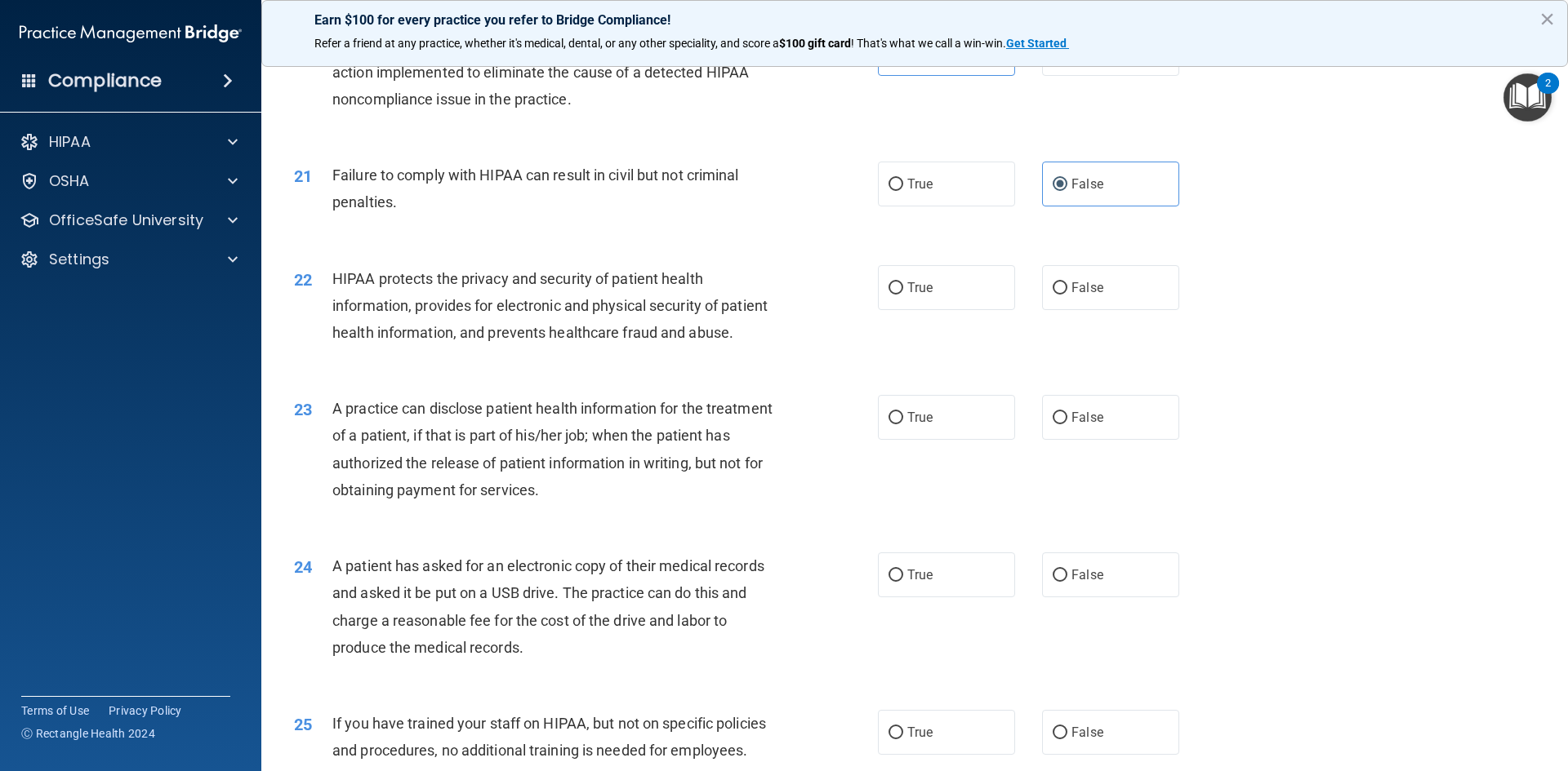
scroll to position [2367, 0]
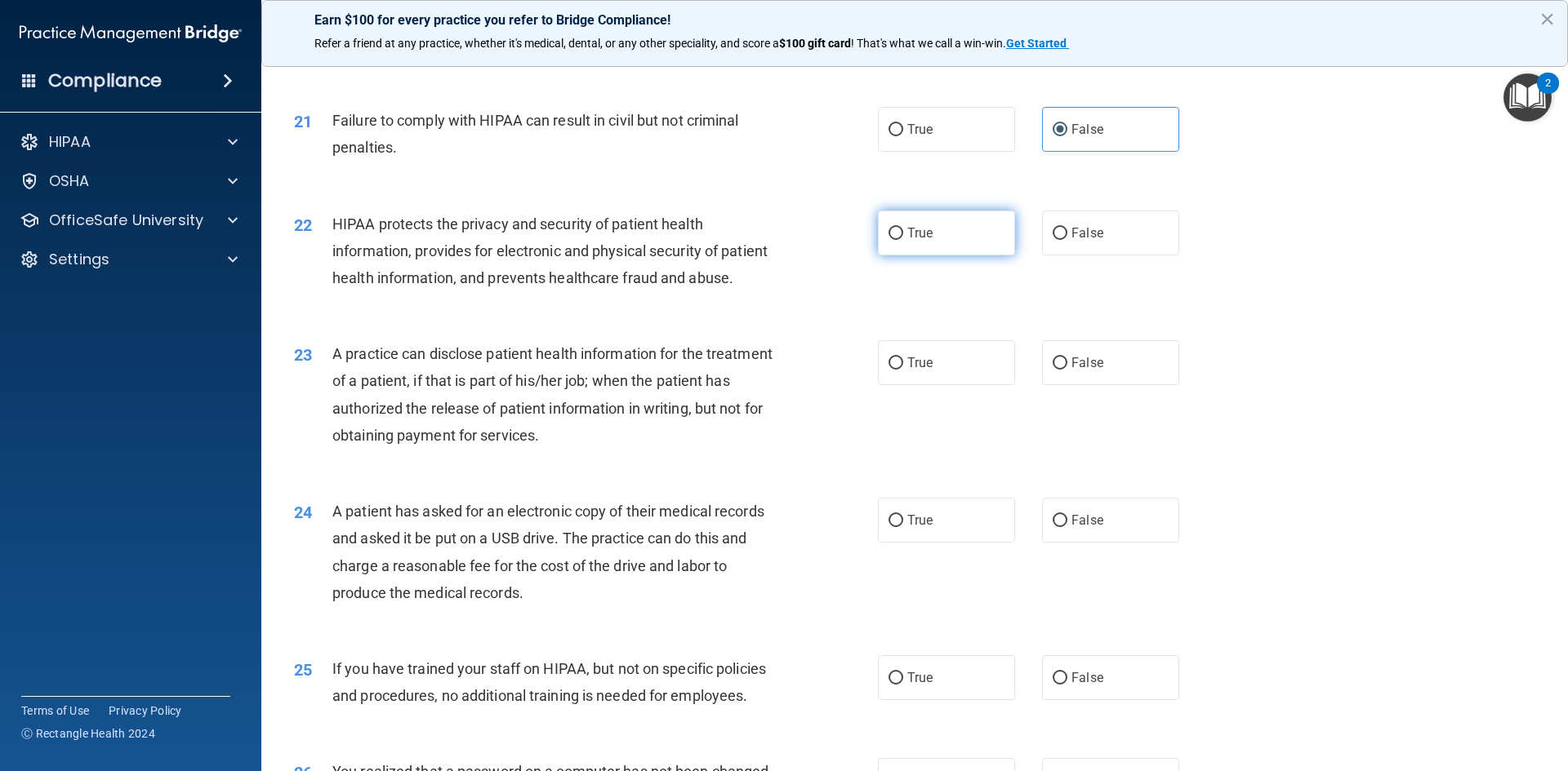
click at [967, 256] on label "True" at bounding box center [946, 233] width 137 height 45
click at [904, 240] on input "True" at bounding box center [896, 234] width 15 height 12
radio input "true"
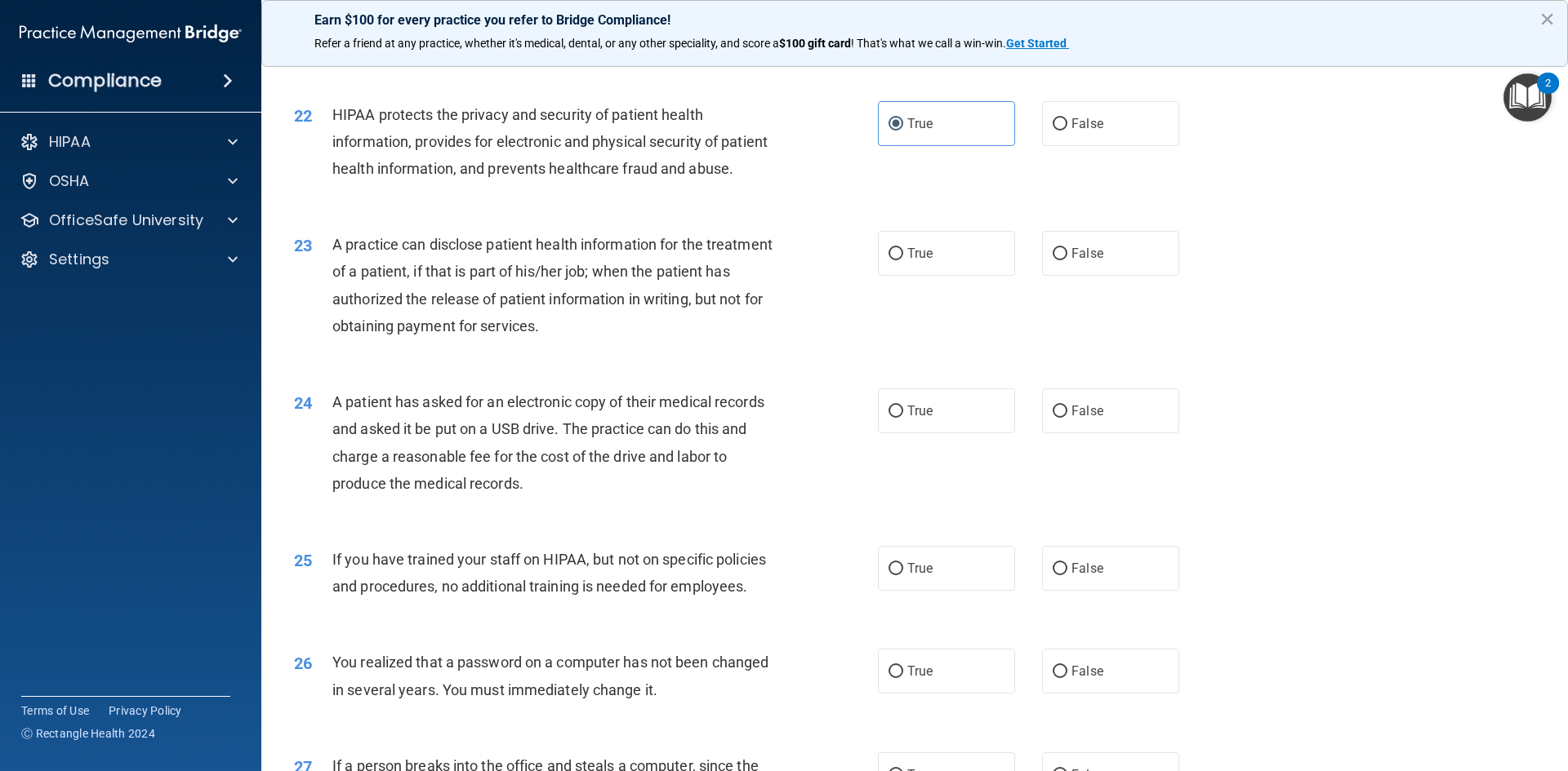
scroll to position [2530, 0]
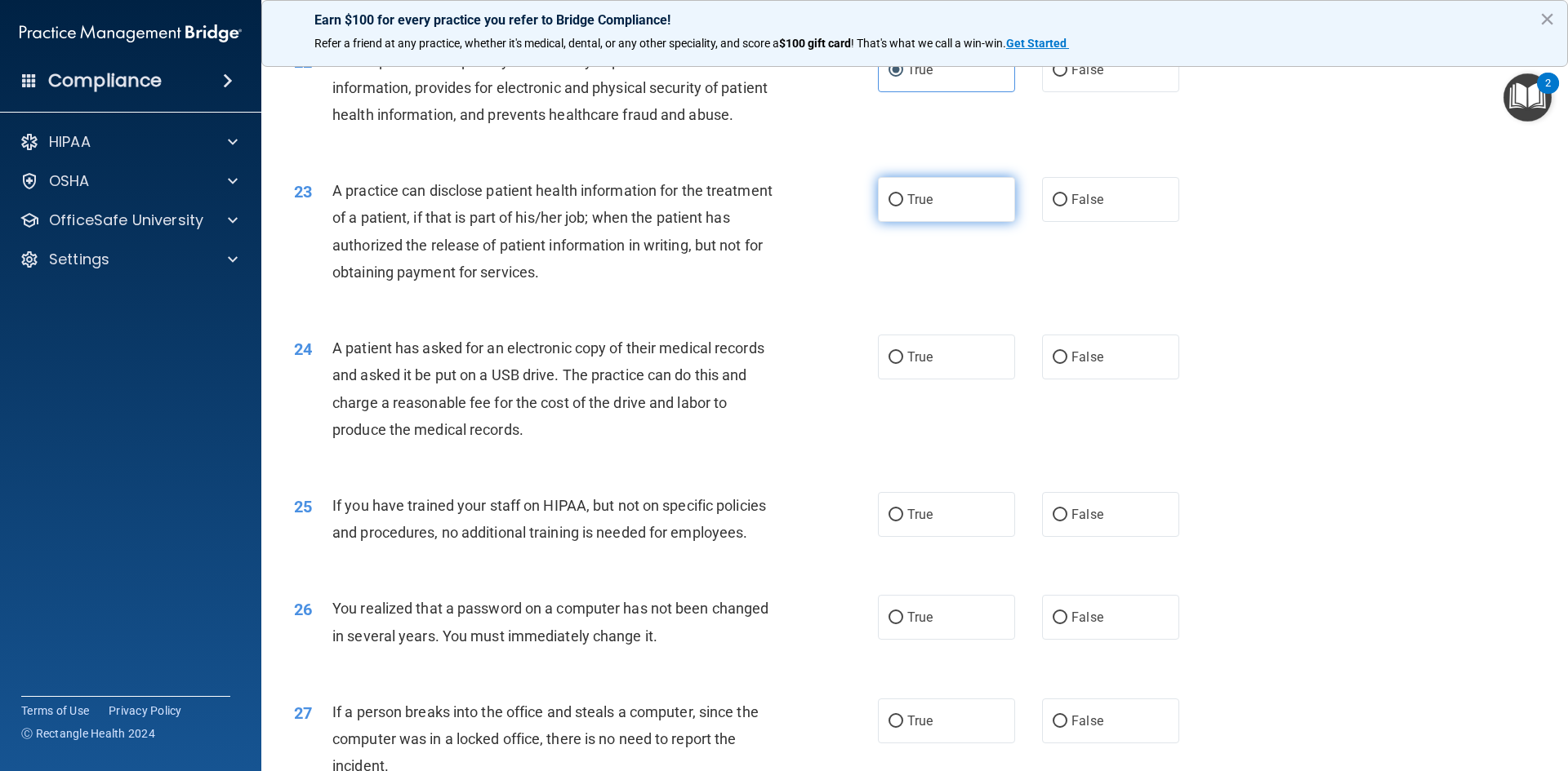
click at [919, 222] on label "True" at bounding box center [946, 200] width 137 height 45
click at [904, 207] on input "True" at bounding box center [896, 200] width 15 height 12
radio input "true"
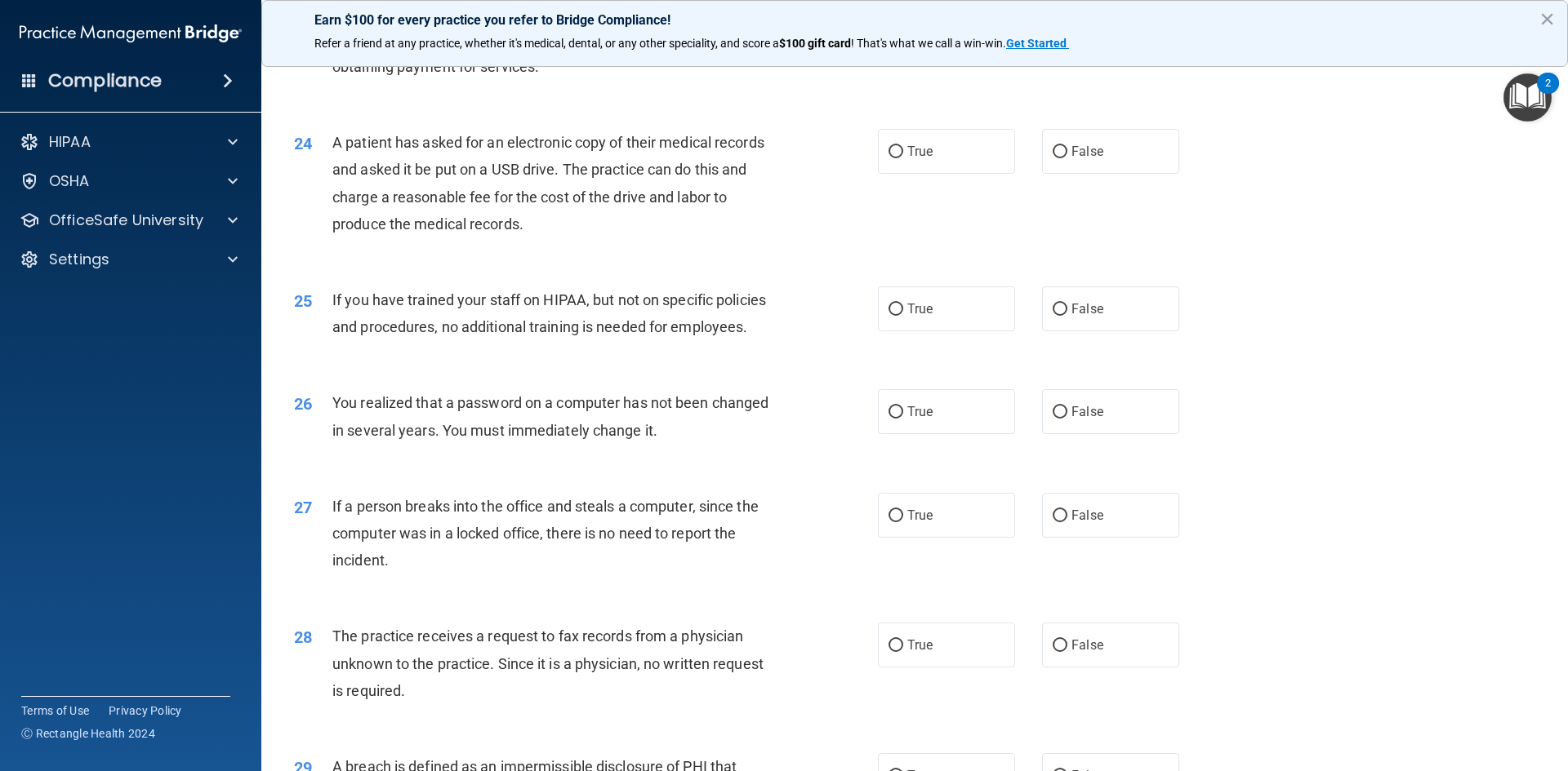
scroll to position [2775, 0]
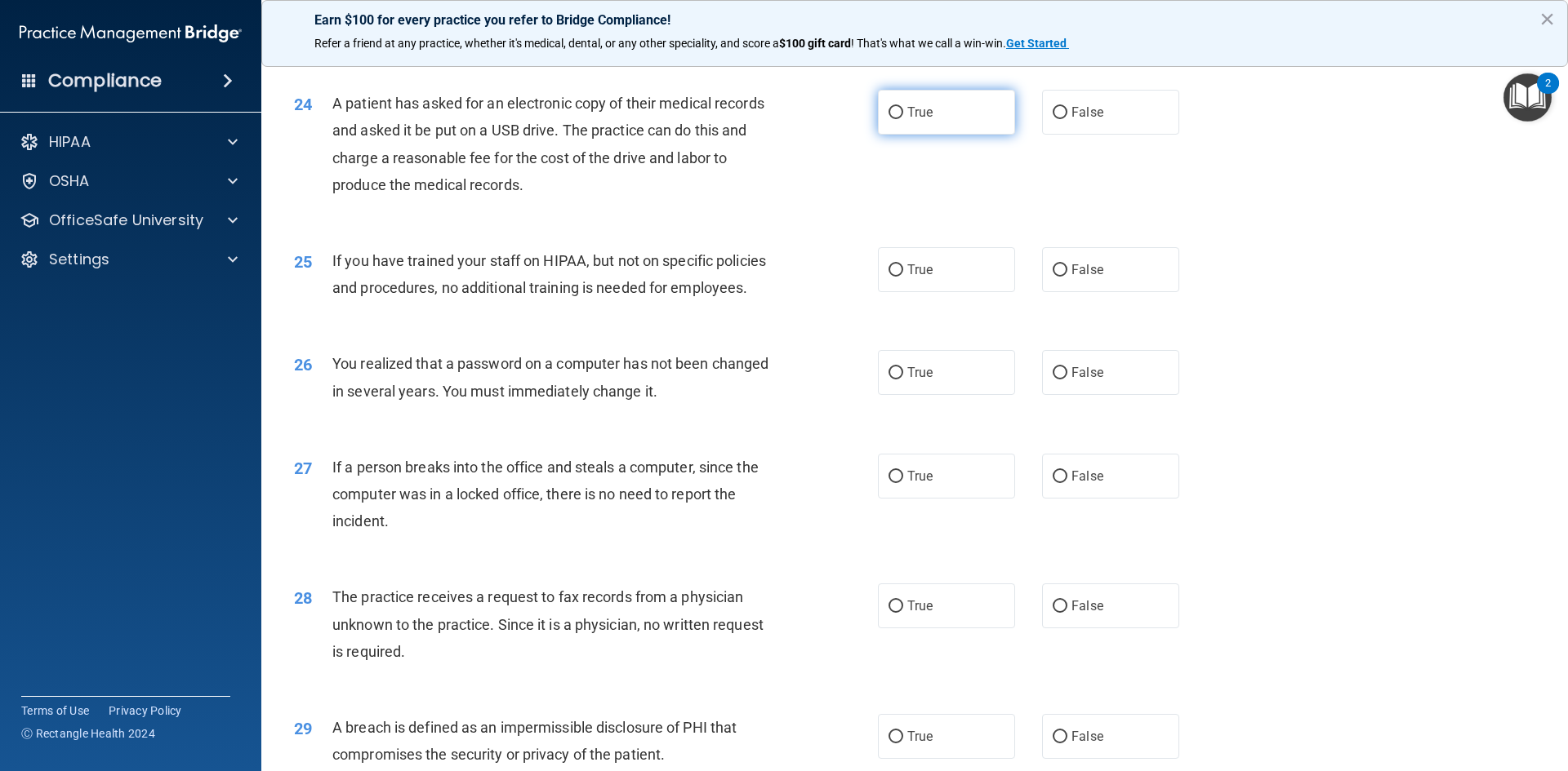
click at [907, 120] on span "True" at bounding box center [919, 112] width 25 height 16
click at [903, 119] on input "True" at bounding box center [896, 113] width 15 height 12
radio input "true"
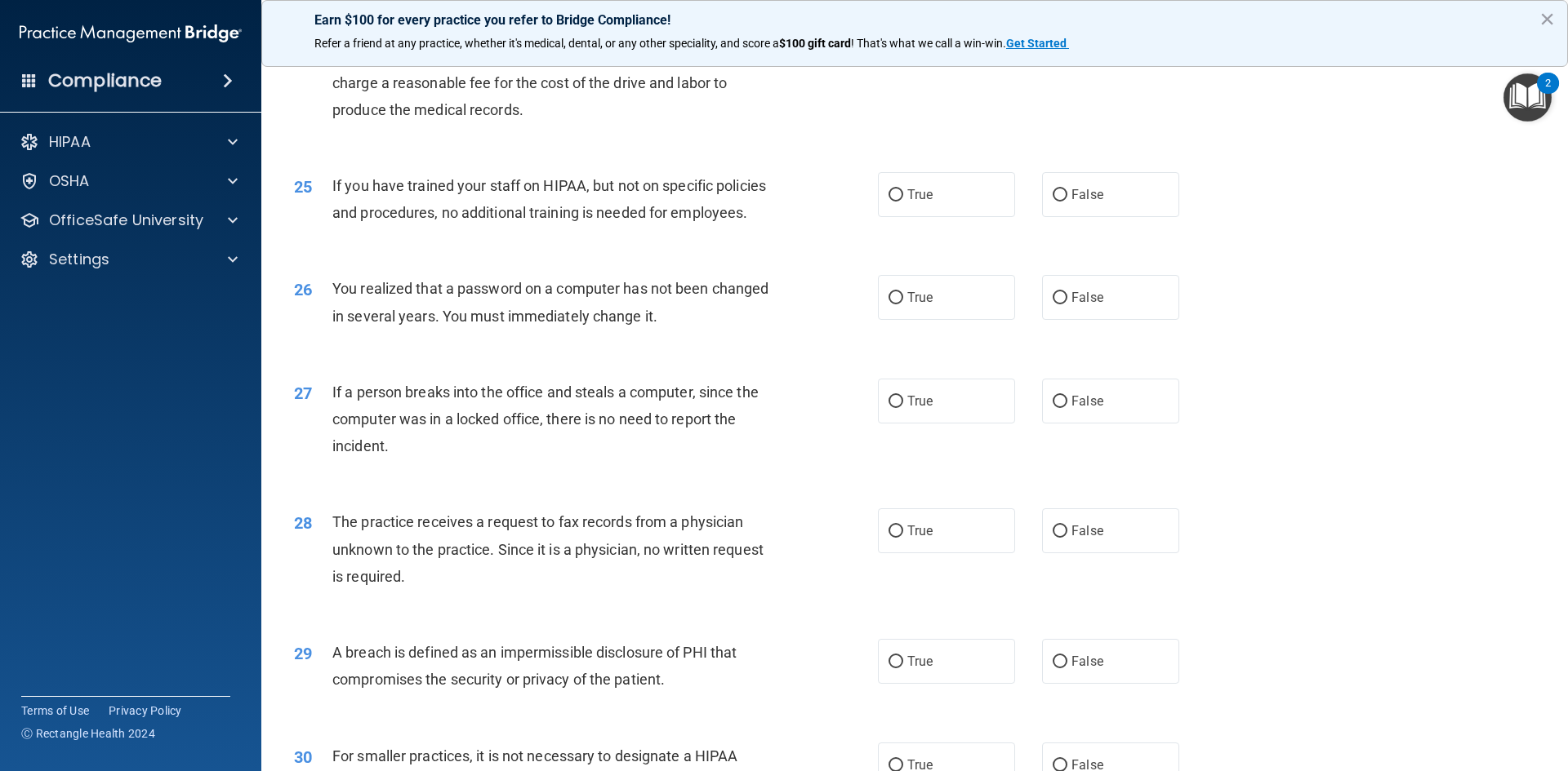
scroll to position [2857, 0]
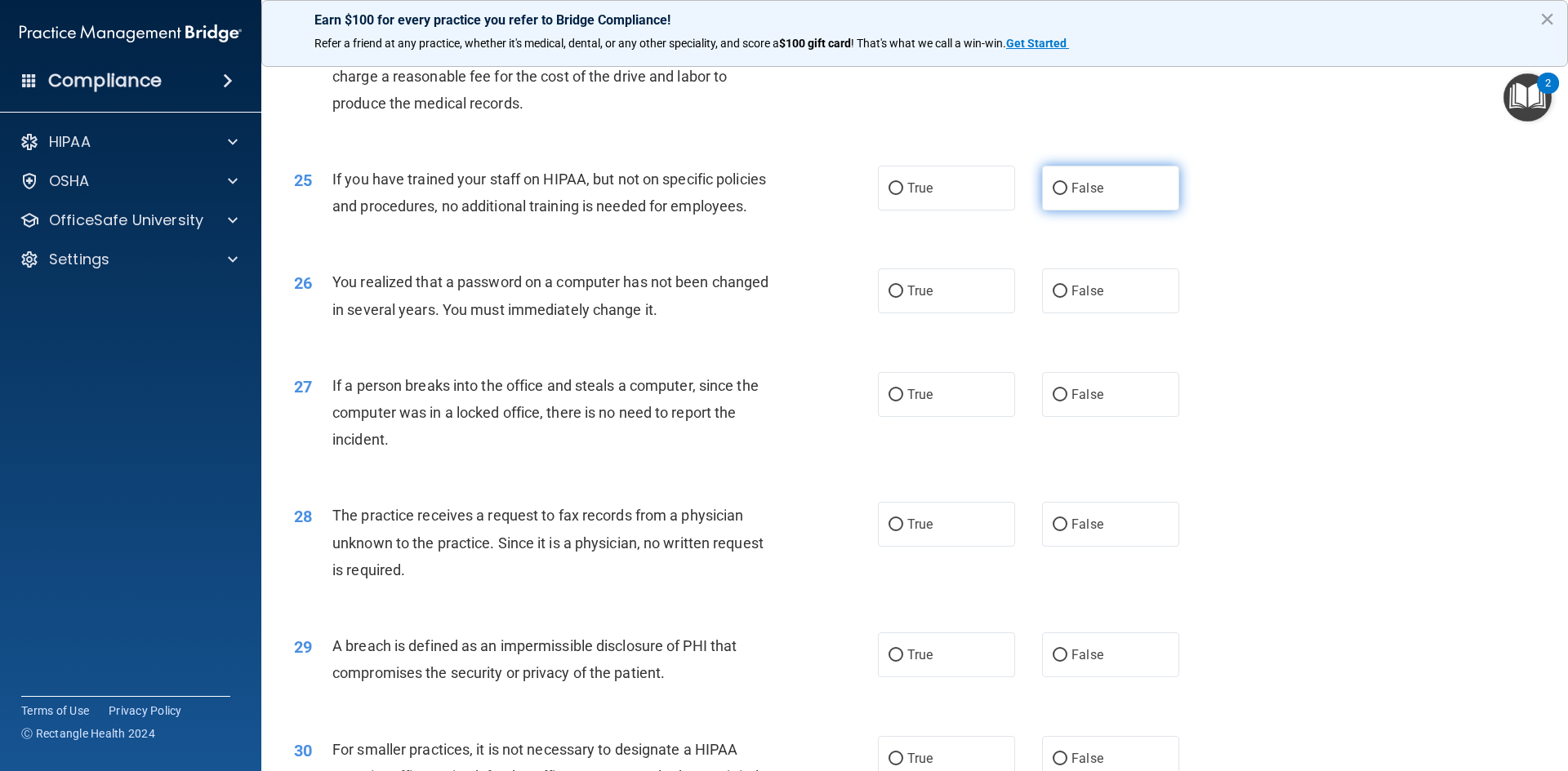
click at [1098, 210] on label "False" at bounding box center [1111, 189] width 137 height 45
click at [1067, 195] on input "False" at bounding box center [1059, 189] width 15 height 12
radio input "true"
click at [953, 314] on label "True" at bounding box center [946, 291] width 137 height 45
click at [904, 298] on input "True" at bounding box center [896, 292] width 15 height 12
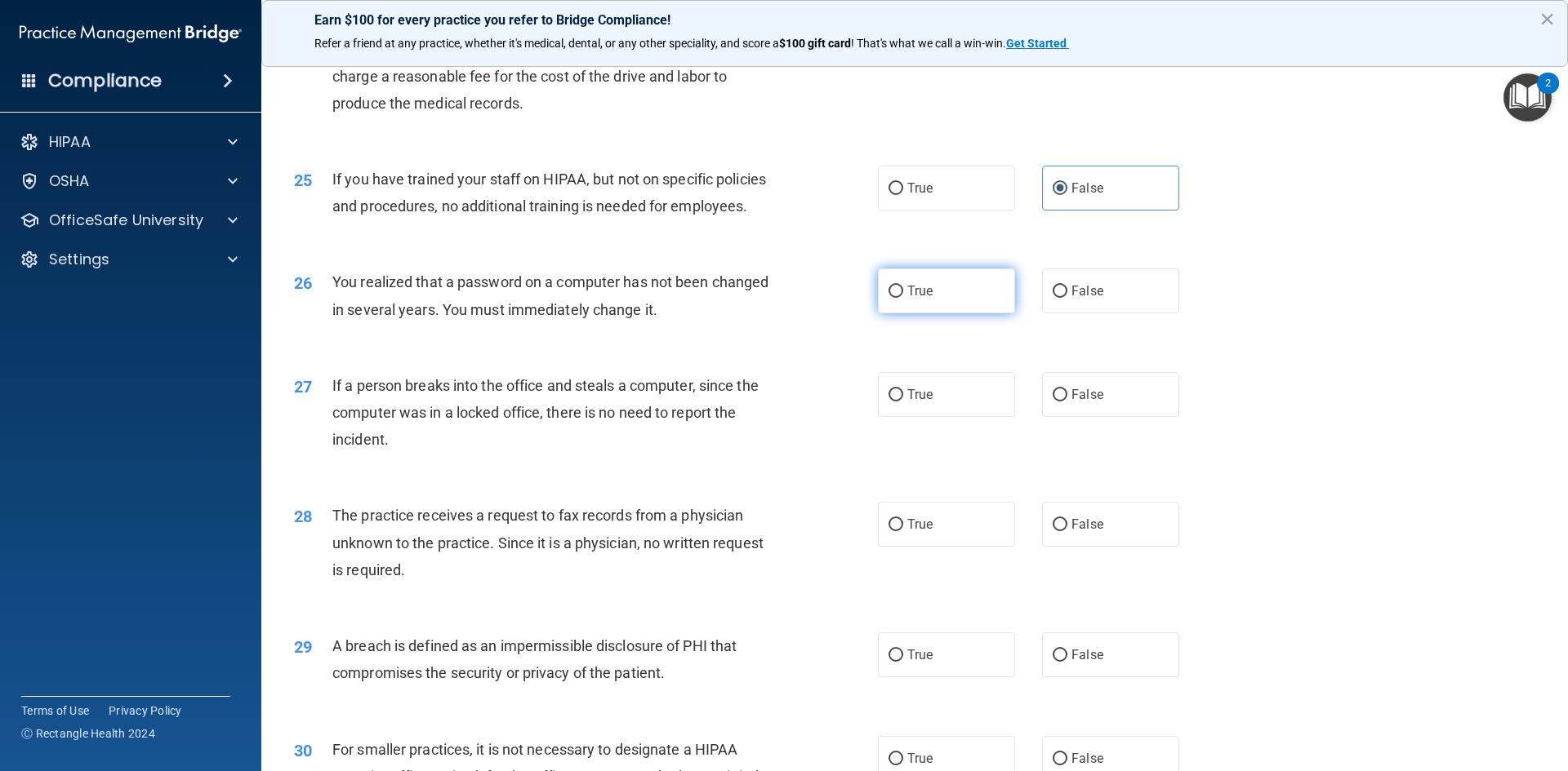
radio input "true"
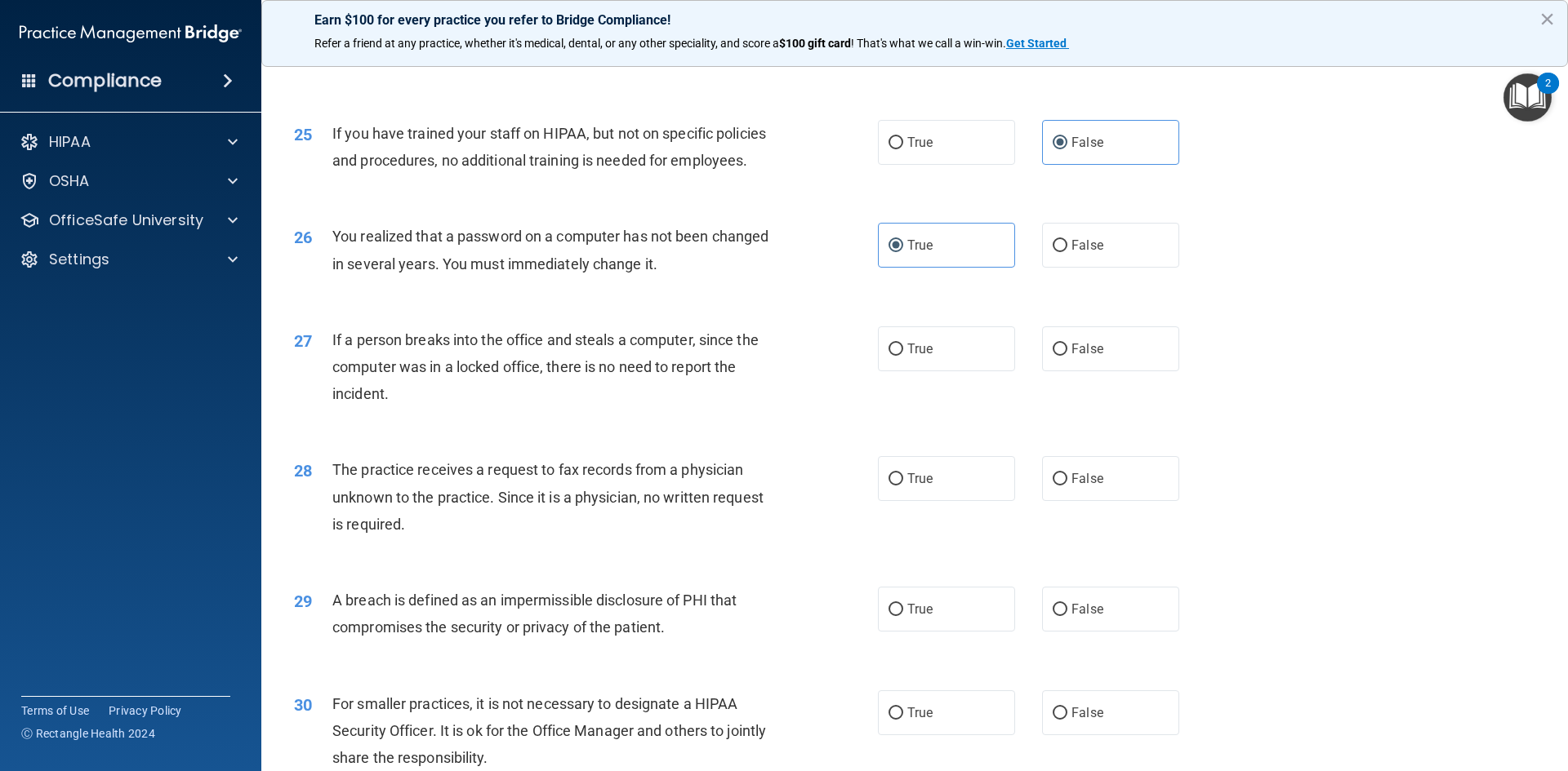
scroll to position [3021, 0]
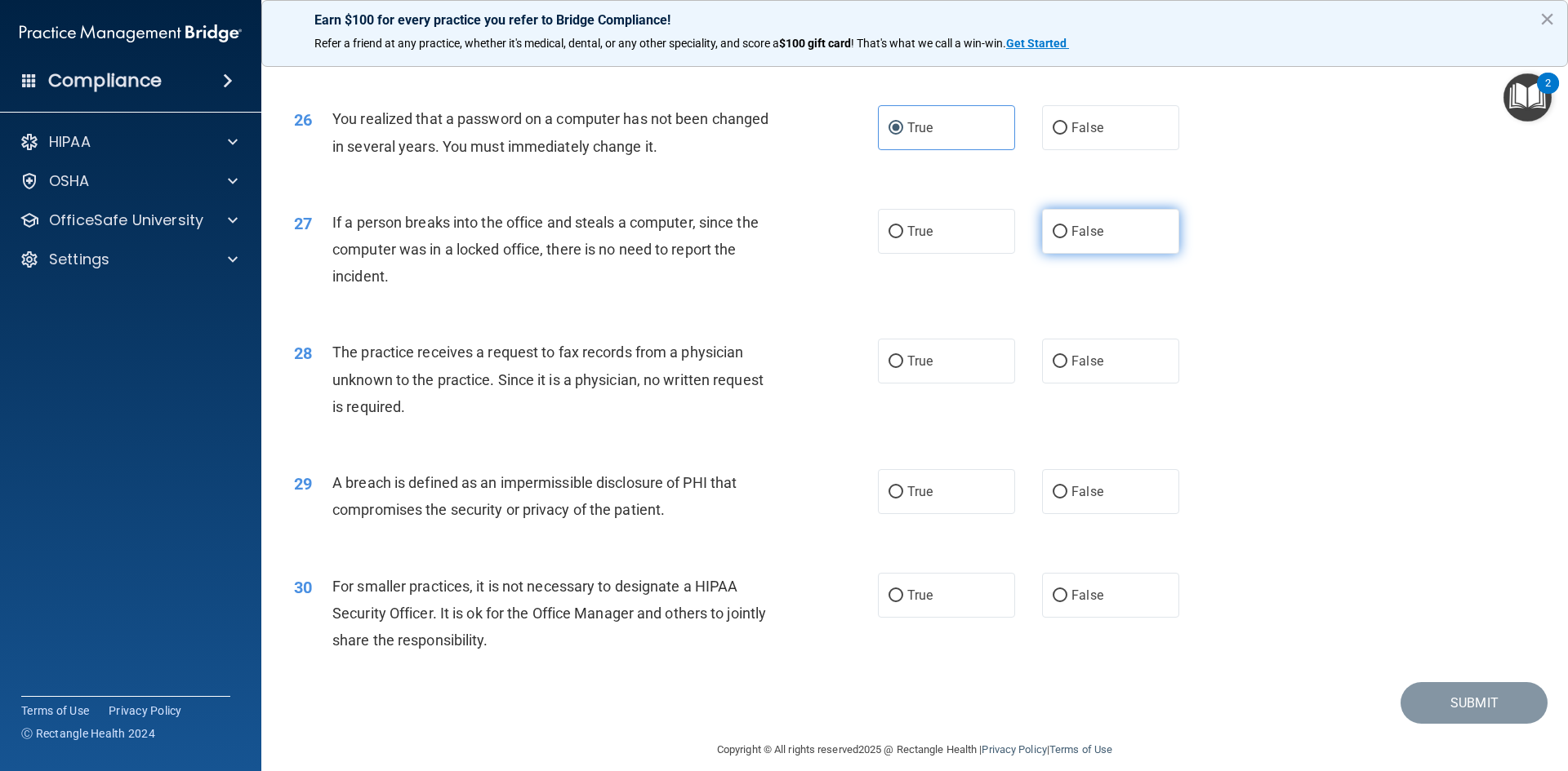
click at [1084, 239] on span "False" at bounding box center [1087, 231] width 32 height 16
click at [1067, 238] on input "False" at bounding box center [1059, 232] width 15 height 12
radio input "true"
click at [1141, 383] on label "False" at bounding box center [1111, 362] width 137 height 45
click at [1067, 369] on input "False" at bounding box center [1059, 362] width 15 height 12
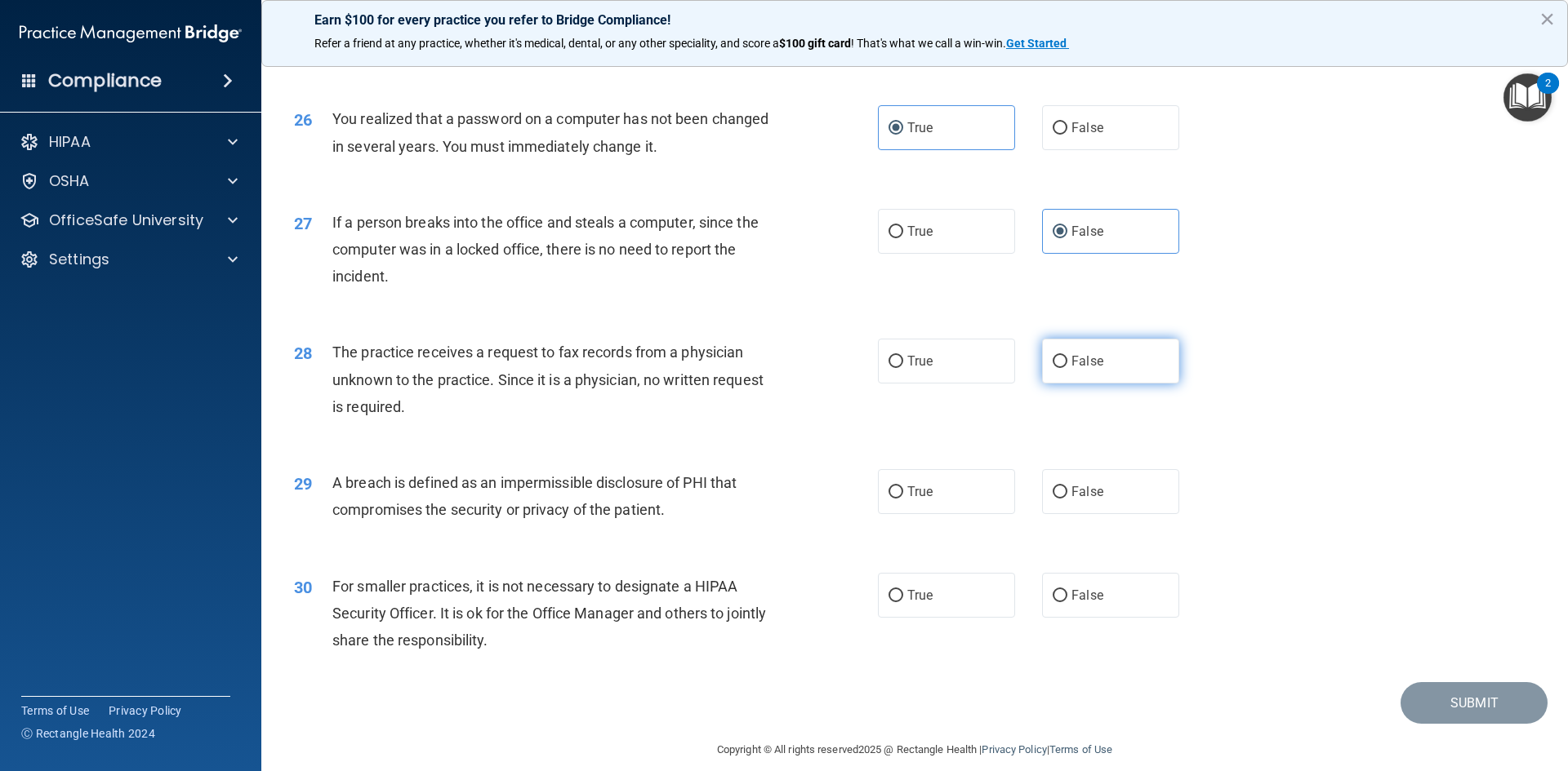
radio input "true"
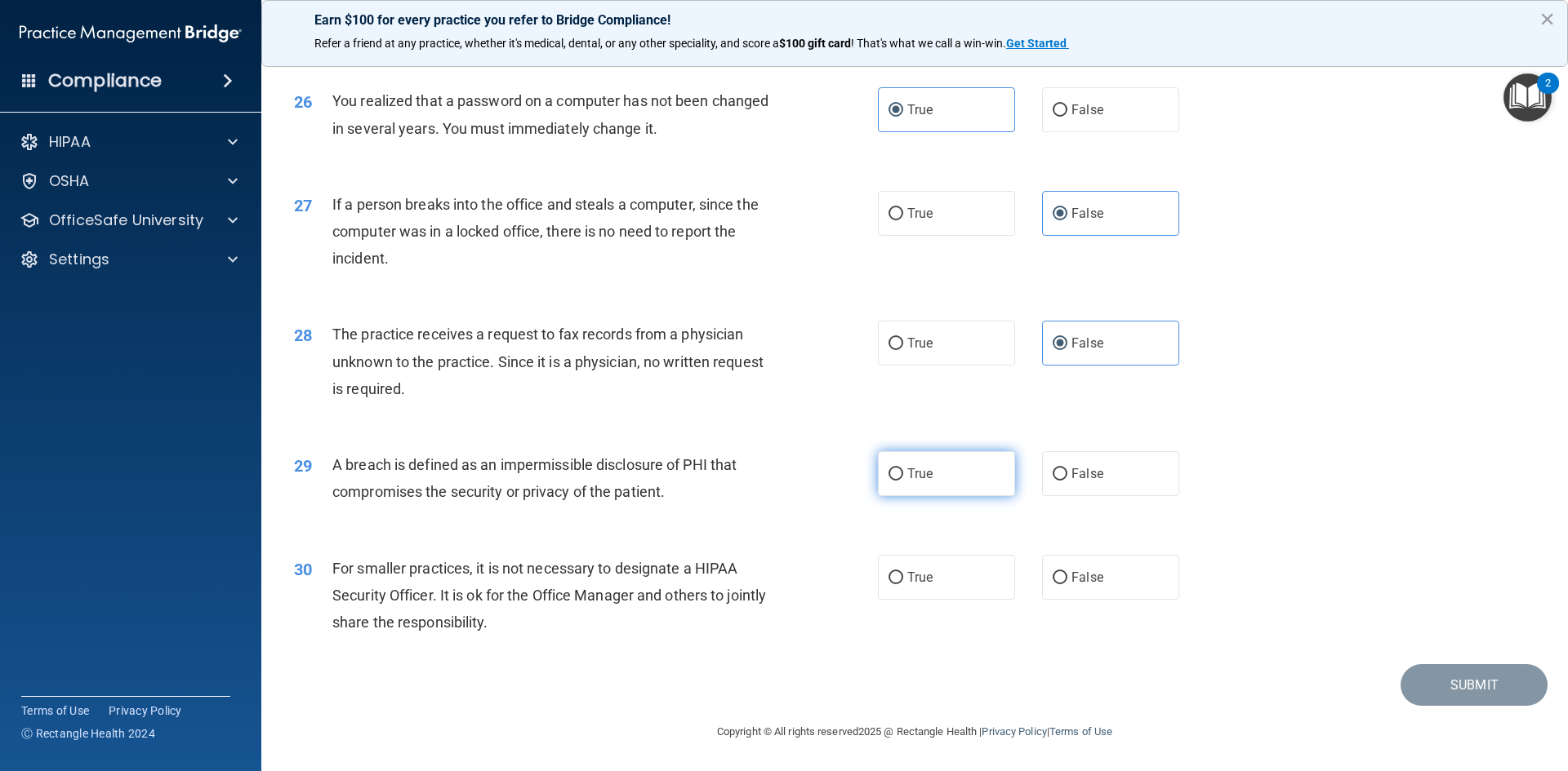
click at [900, 486] on label "True" at bounding box center [946, 474] width 137 height 45
click at [900, 481] on input "True" at bounding box center [896, 475] width 15 height 12
radio input "true"
click at [1062, 594] on label "False" at bounding box center [1111, 578] width 137 height 45
click at [1062, 584] on input "False" at bounding box center [1059, 578] width 15 height 12
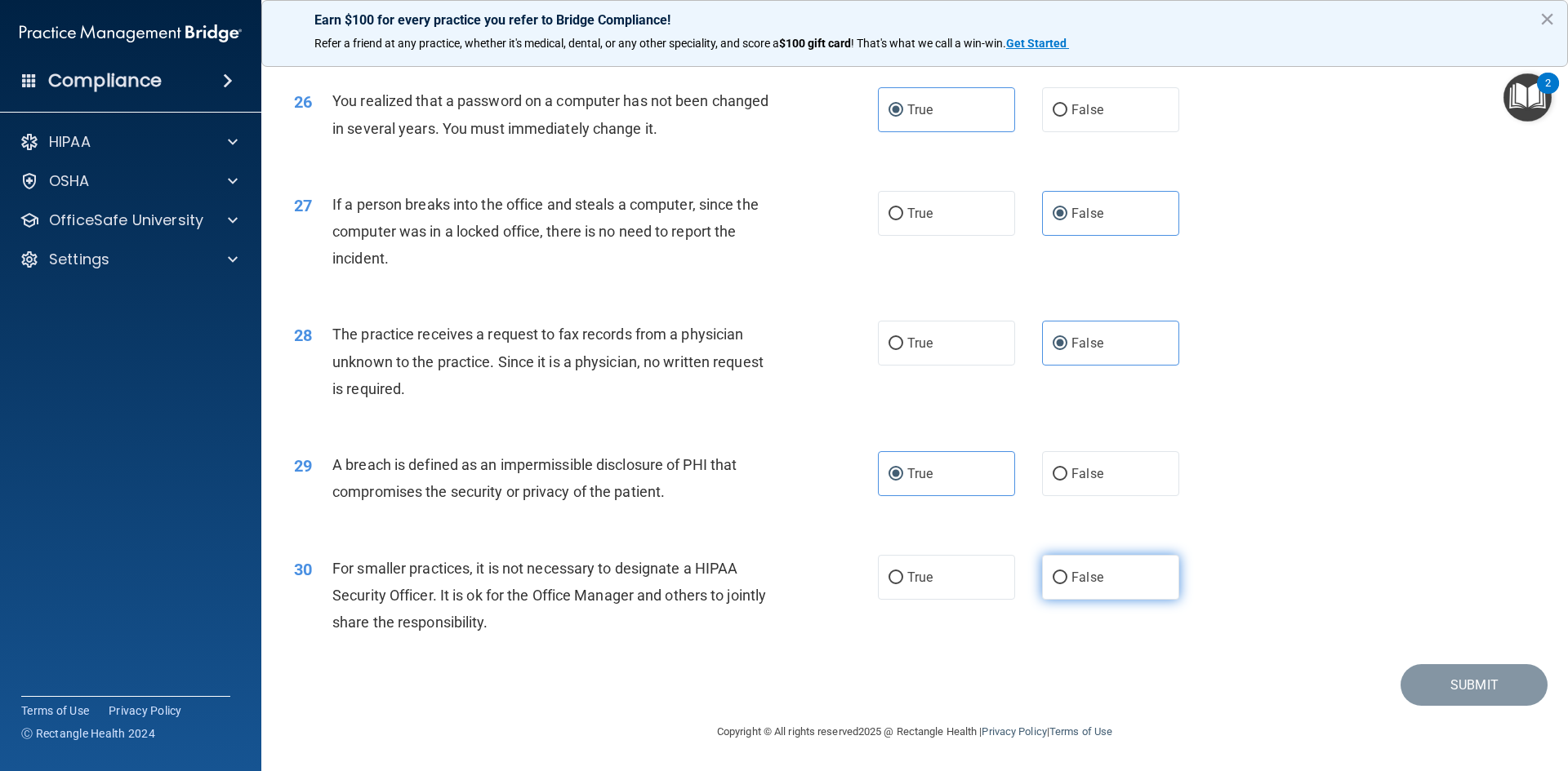
radio input "true"
click at [1481, 677] on button "Submit" at bounding box center [1473, 685] width 147 height 42
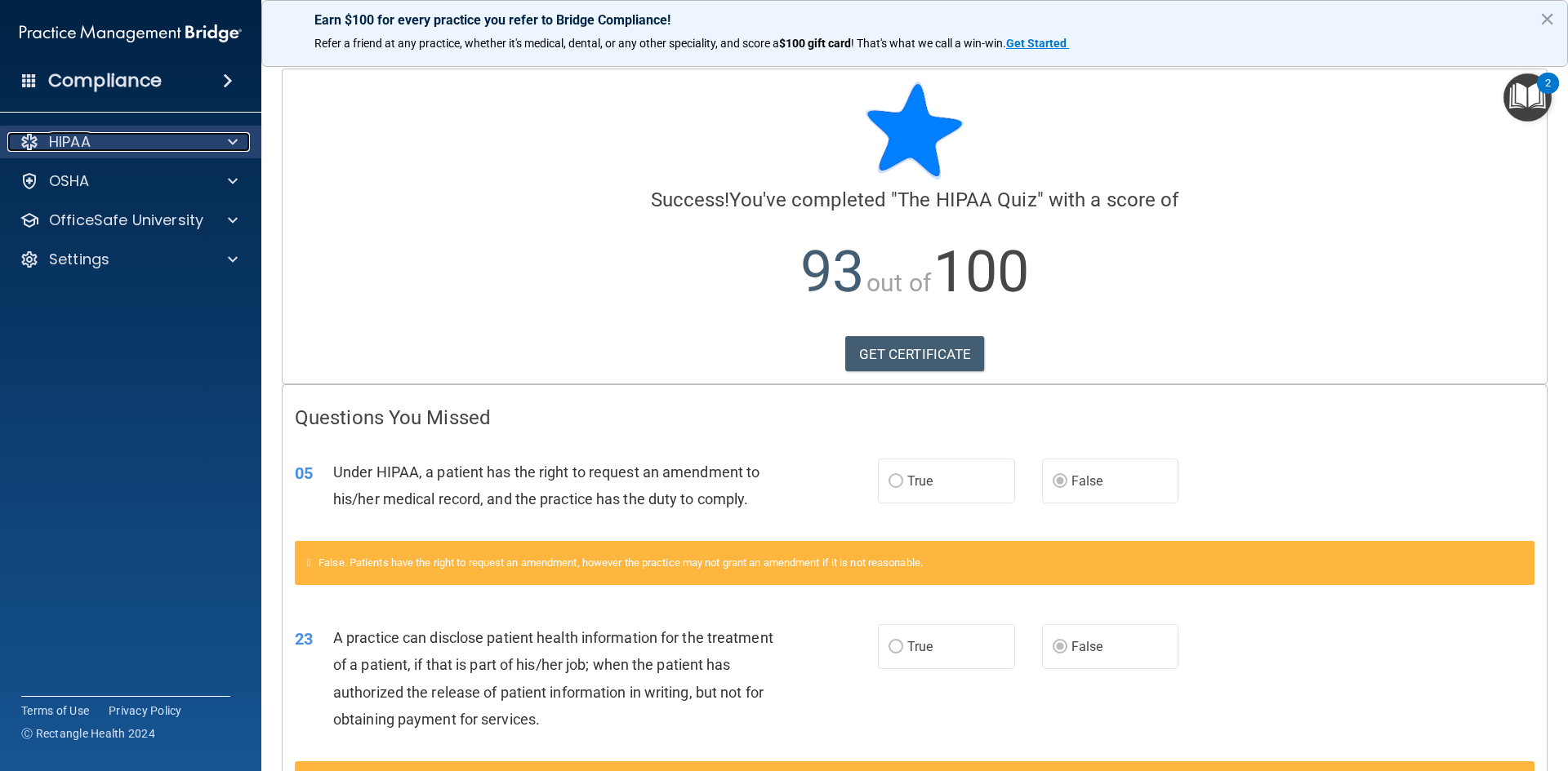
click at [232, 148] on span at bounding box center [232, 142] width 10 height 20
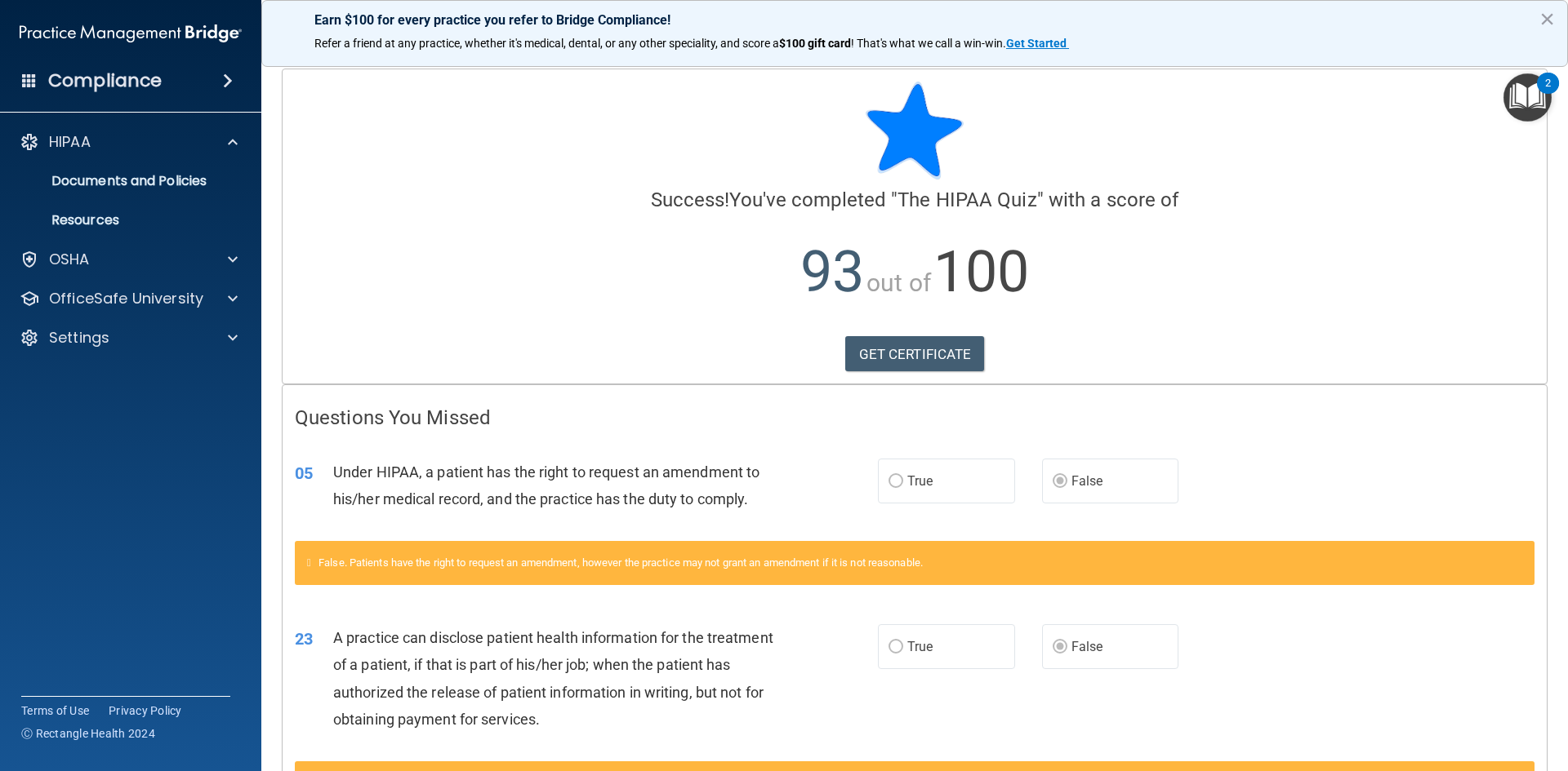
click at [455, 176] on div at bounding box center [914, 130] width 1239 height 98
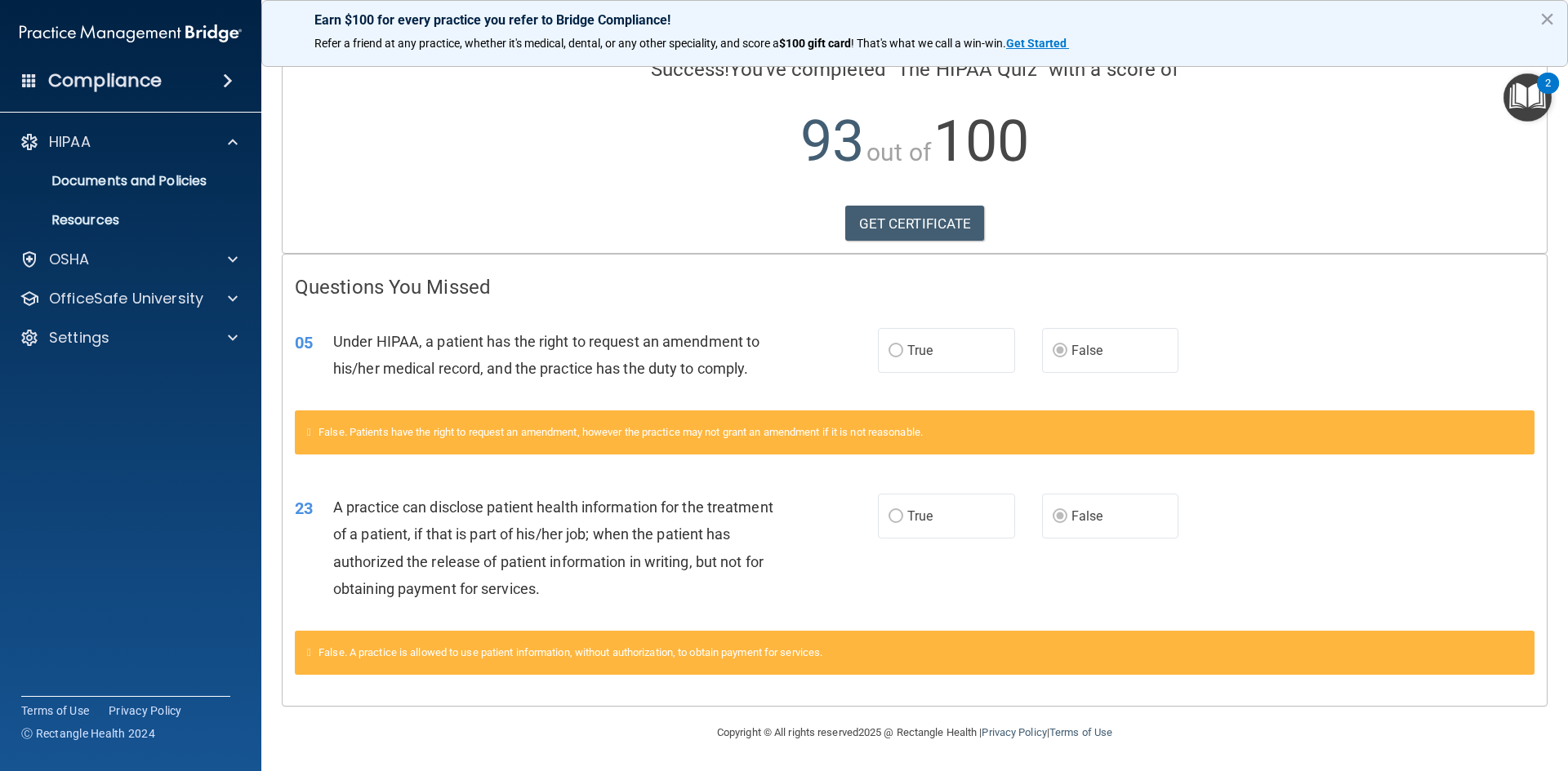
scroll to position [131, 0]
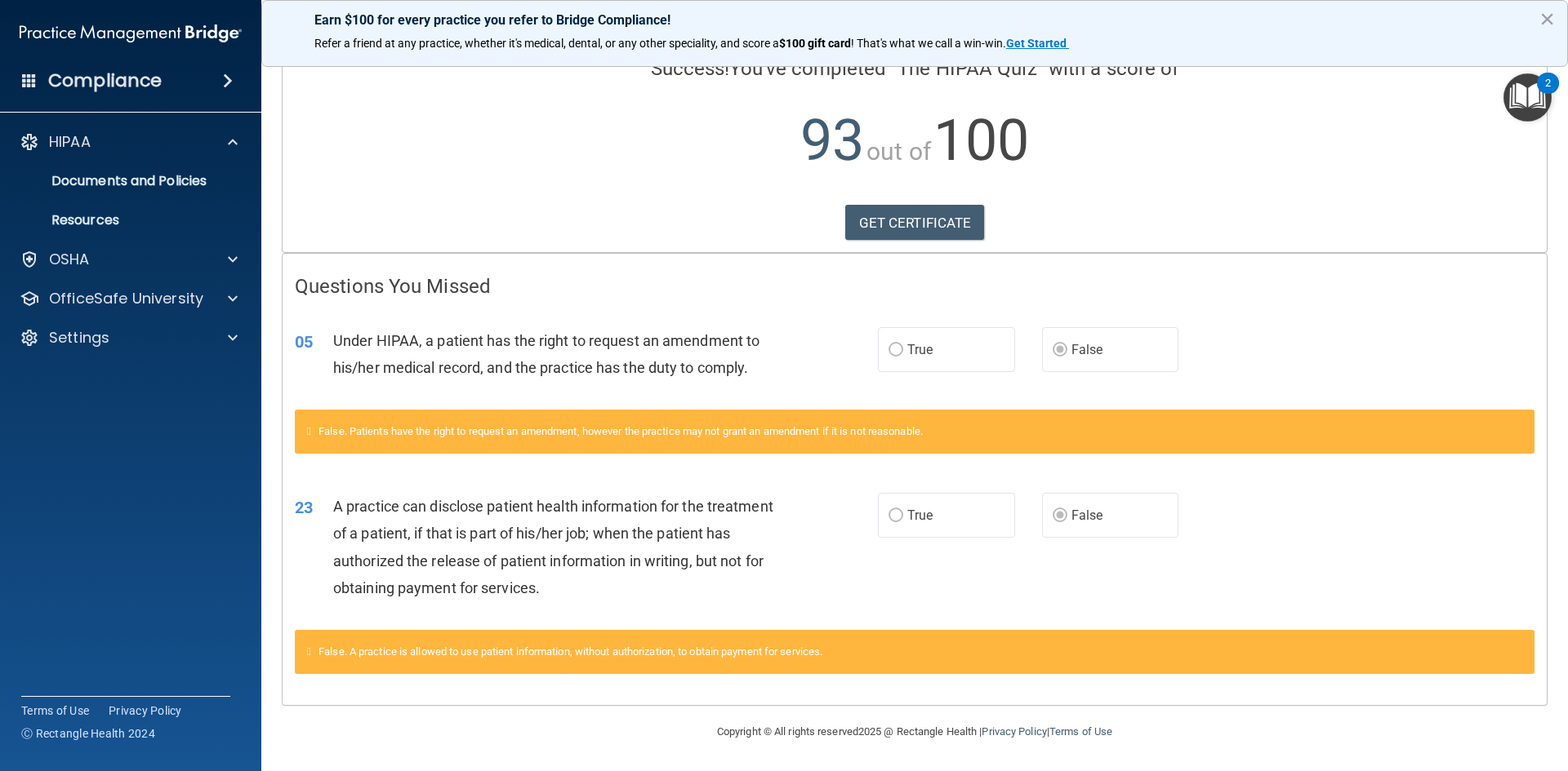
click at [1525, 96] on img "Open Resource Center, 2 new notifications" at bounding box center [1527, 97] width 48 height 48
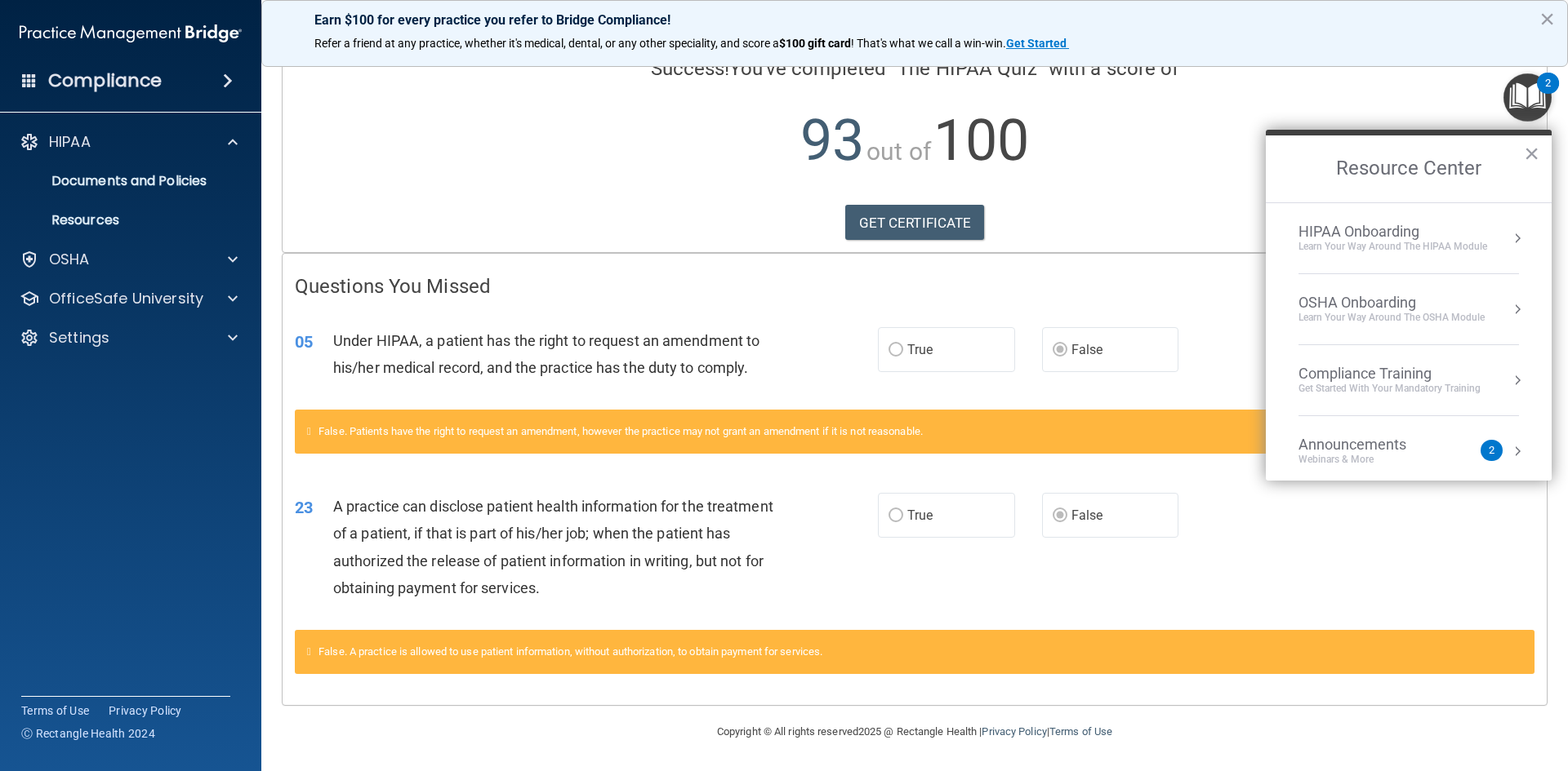
click at [1143, 349] on label "False" at bounding box center [1111, 350] width 137 height 45
click at [1509, 238] on button "Resource Center" at bounding box center [1517, 238] width 17 height 17
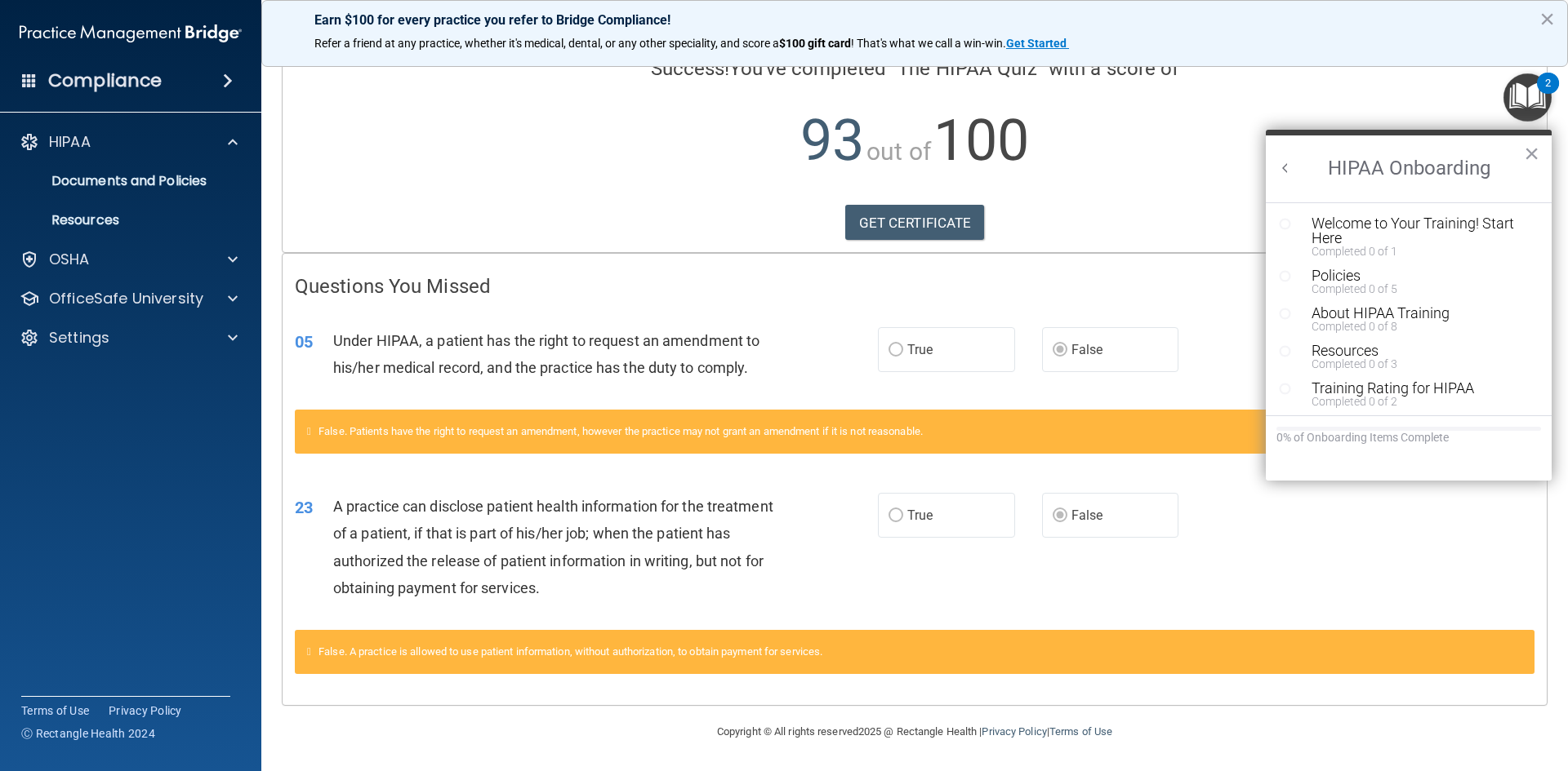
scroll to position [0, 0]
click at [1226, 249] on div "Calculating your score.... Success! You've completed " The HIPAA Quiz " with a …" at bounding box center [915, 96] width 1264 height 315
click at [1533, 154] on button "×" at bounding box center [1531, 154] width 16 height 26
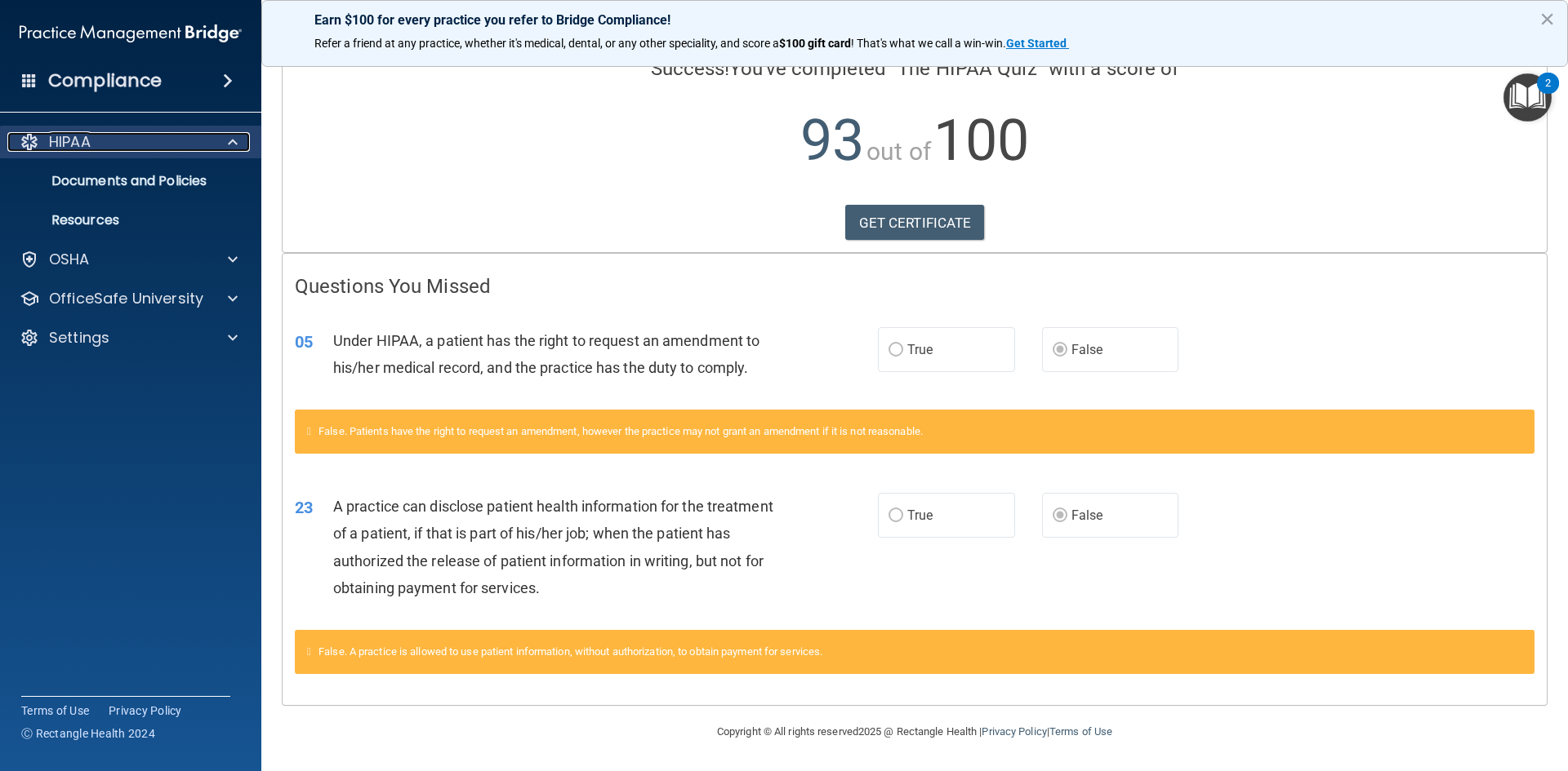
click at [84, 142] on p "HIPAA" at bounding box center [70, 142] width 42 height 20
click at [59, 144] on p "HIPAA" at bounding box center [70, 142] width 42 height 20
click at [113, 182] on p "Documents and Policies" at bounding box center [122, 181] width 223 height 17
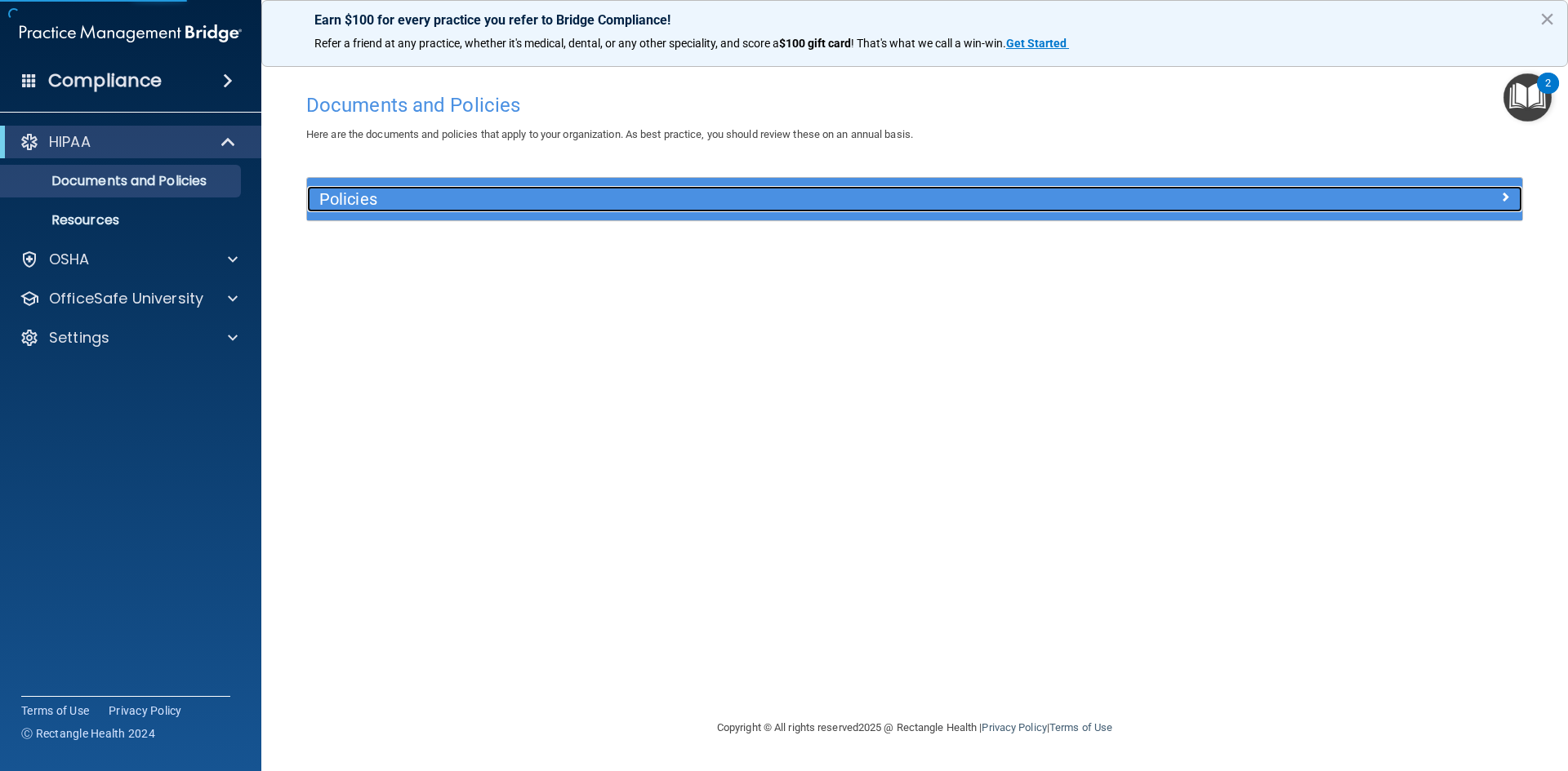
click at [498, 201] on h5 "Policies" at bounding box center [763, 199] width 887 height 18
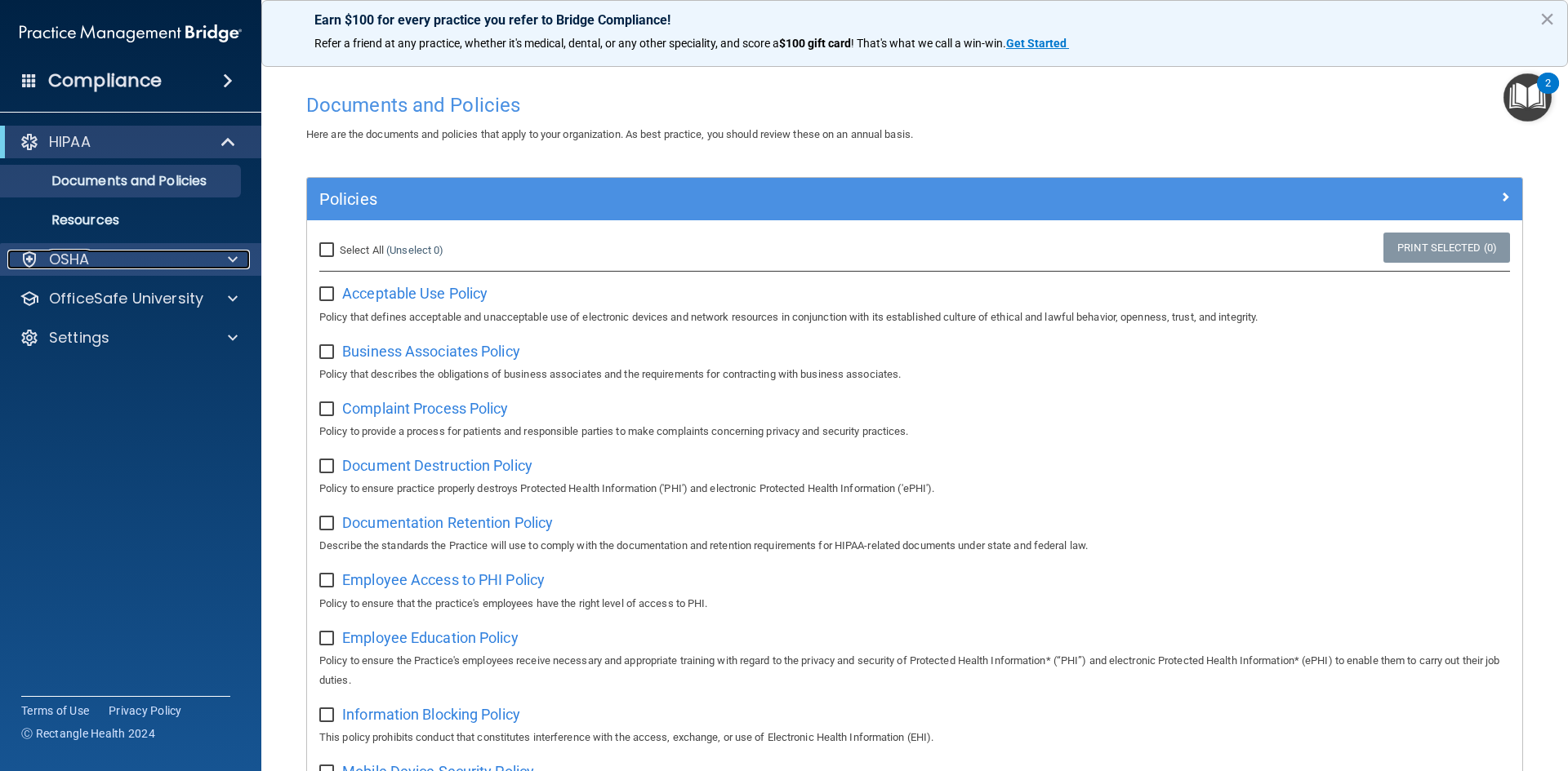
click at [97, 263] on div "OSHA" at bounding box center [108, 259] width 203 height 20
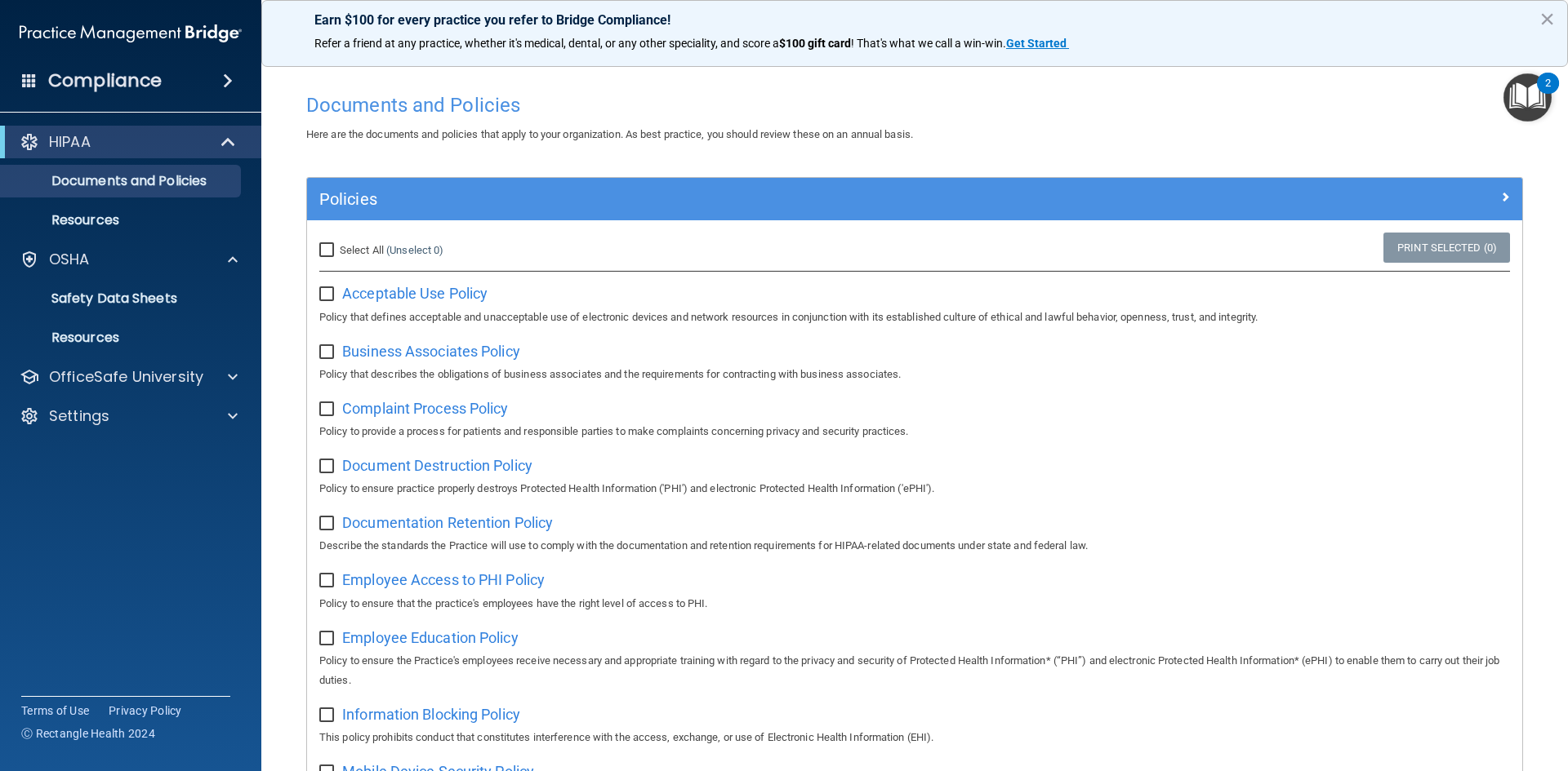
click at [224, 70] on div "Compliance" at bounding box center [130, 80] width 261 height 36
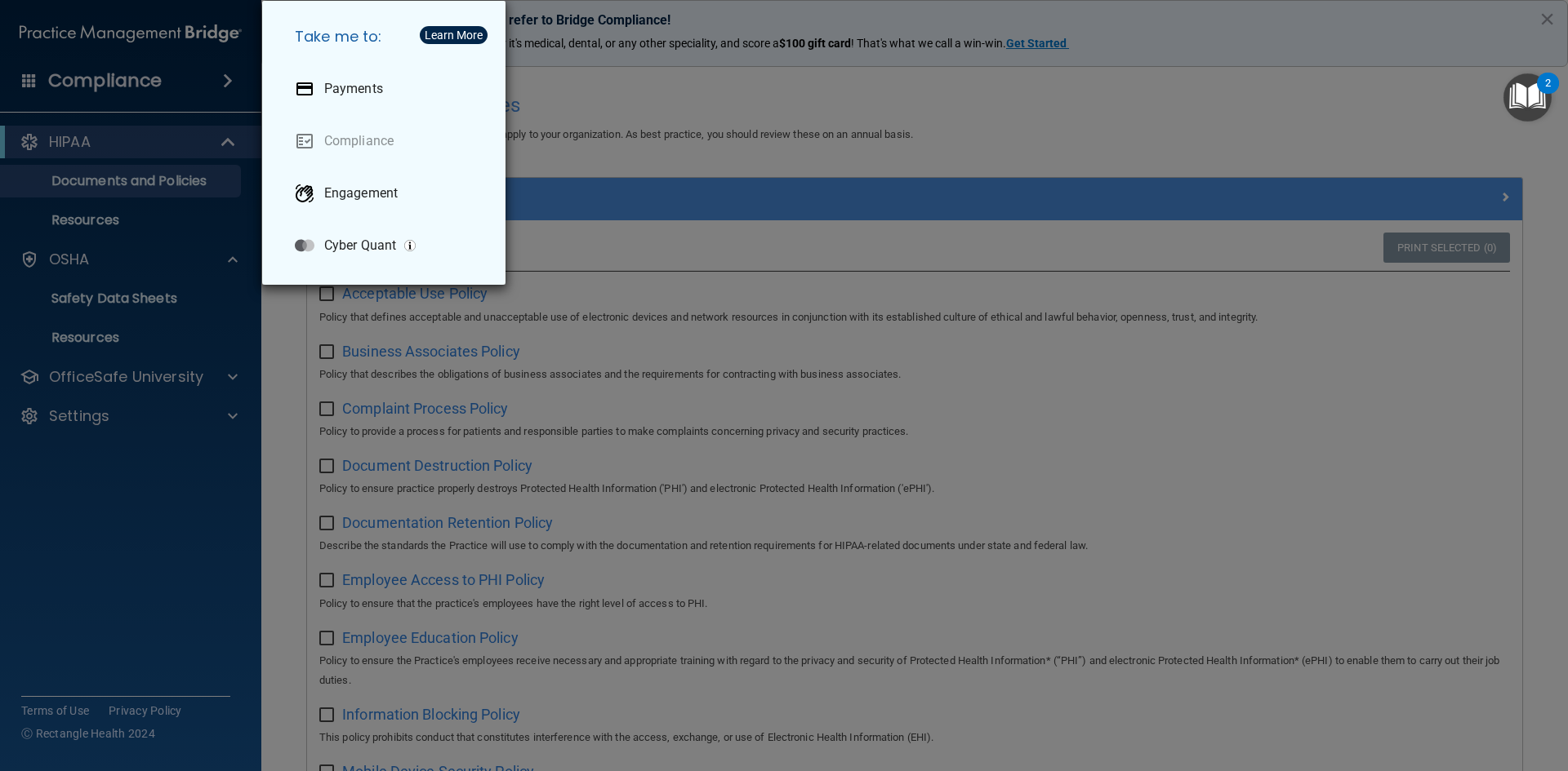
click at [561, 130] on div "Take me to: Payments Compliance Engagement Cyber Quant" at bounding box center [784, 385] width 1568 height 771
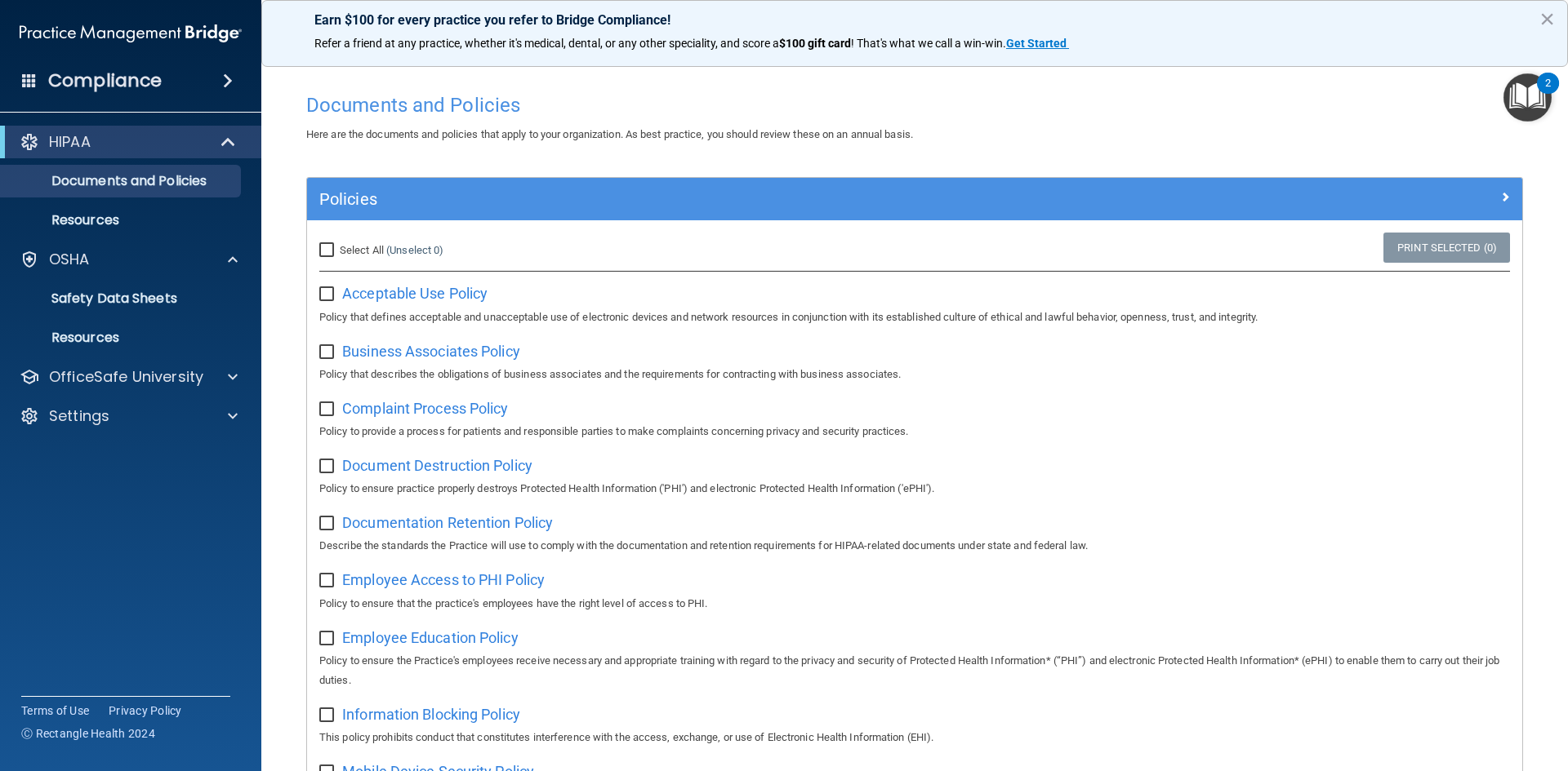
click at [70, 37] on img at bounding box center [130, 34] width 222 height 33
click at [122, 364] on div "OfficeSafe University" at bounding box center [130, 377] width 262 height 33
click at [210, 369] on div at bounding box center [230, 377] width 41 height 20
click at [134, 419] on p "HIPAA Training" at bounding box center [77, 416] width 135 height 17
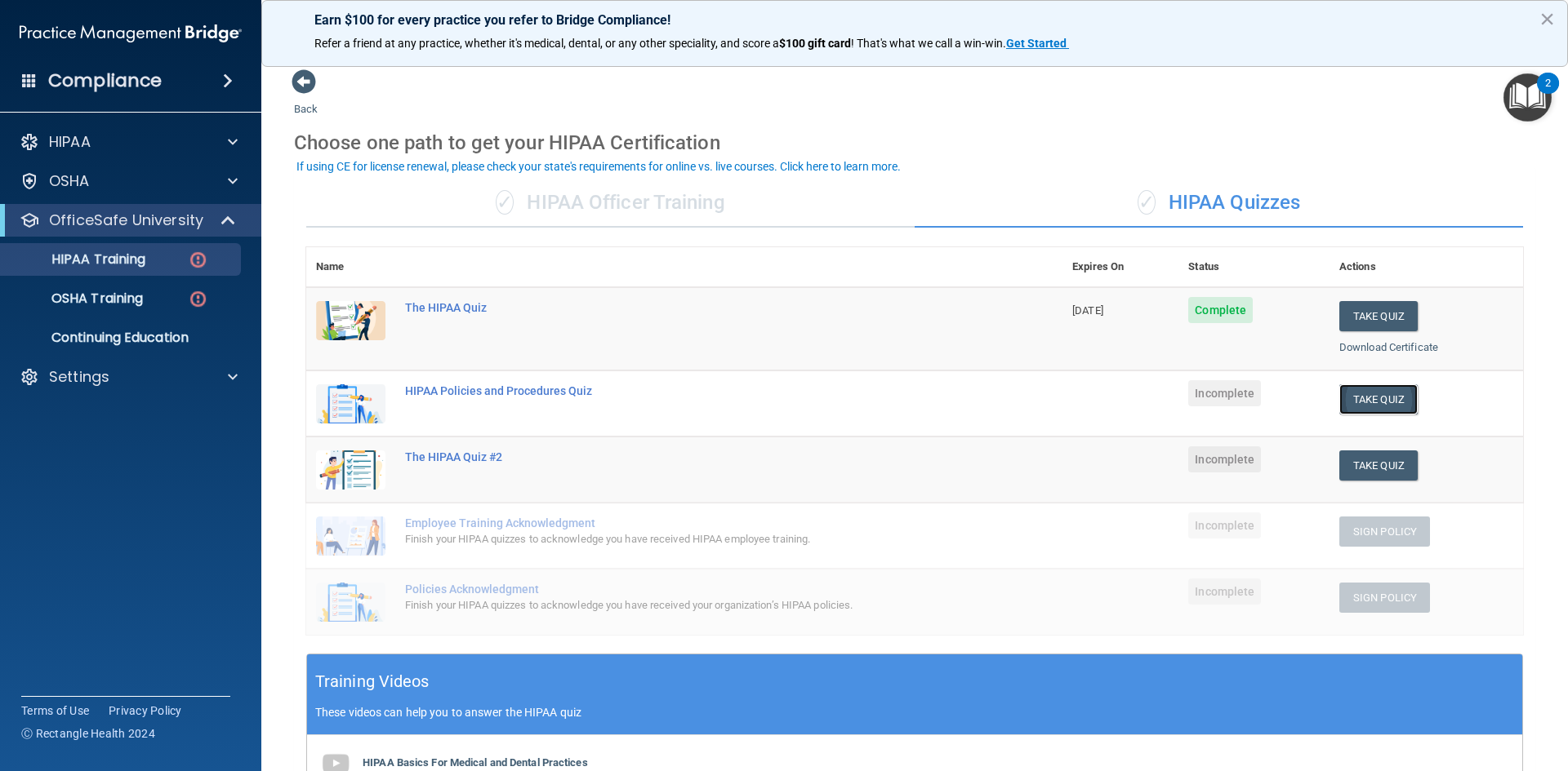
click at [1359, 396] on button "Take Quiz" at bounding box center [1378, 399] width 78 height 30
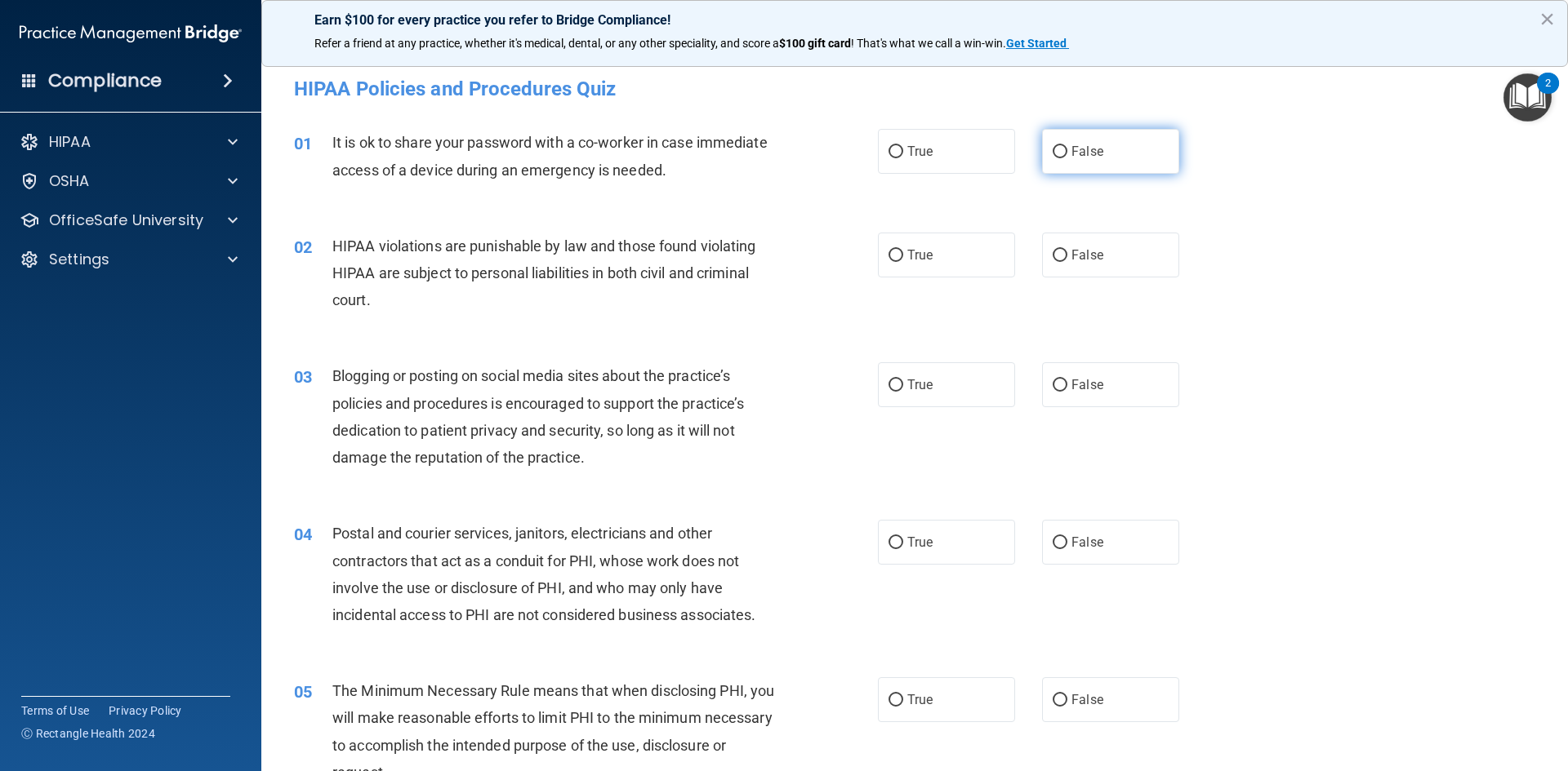
click at [1114, 148] on label "False" at bounding box center [1111, 151] width 137 height 45
click at [1067, 148] on input "False" at bounding box center [1059, 152] width 15 height 12
radio input "true"
click at [932, 266] on label "True" at bounding box center [946, 256] width 137 height 45
click at [904, 262] on input "True" at bounding box center [896, 256] width 15 height 12
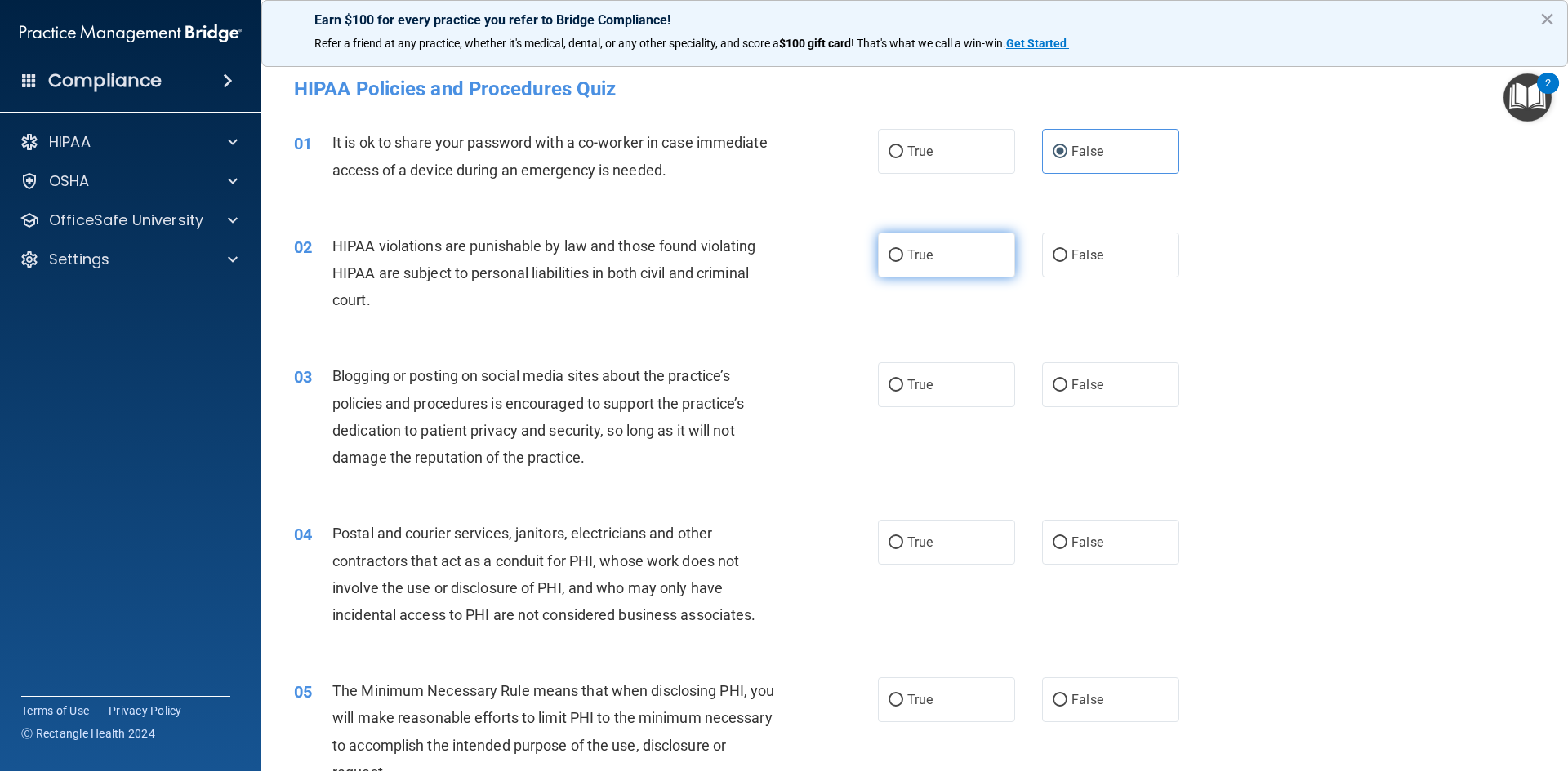
radio input "true"
click at [1092, 388] on span "False" at bounding box center [1087, 385] width 32 height 16
click at [1067, 388] on input "False" at bounding box center [1059, 386] width 15 height 12
radio input "true"
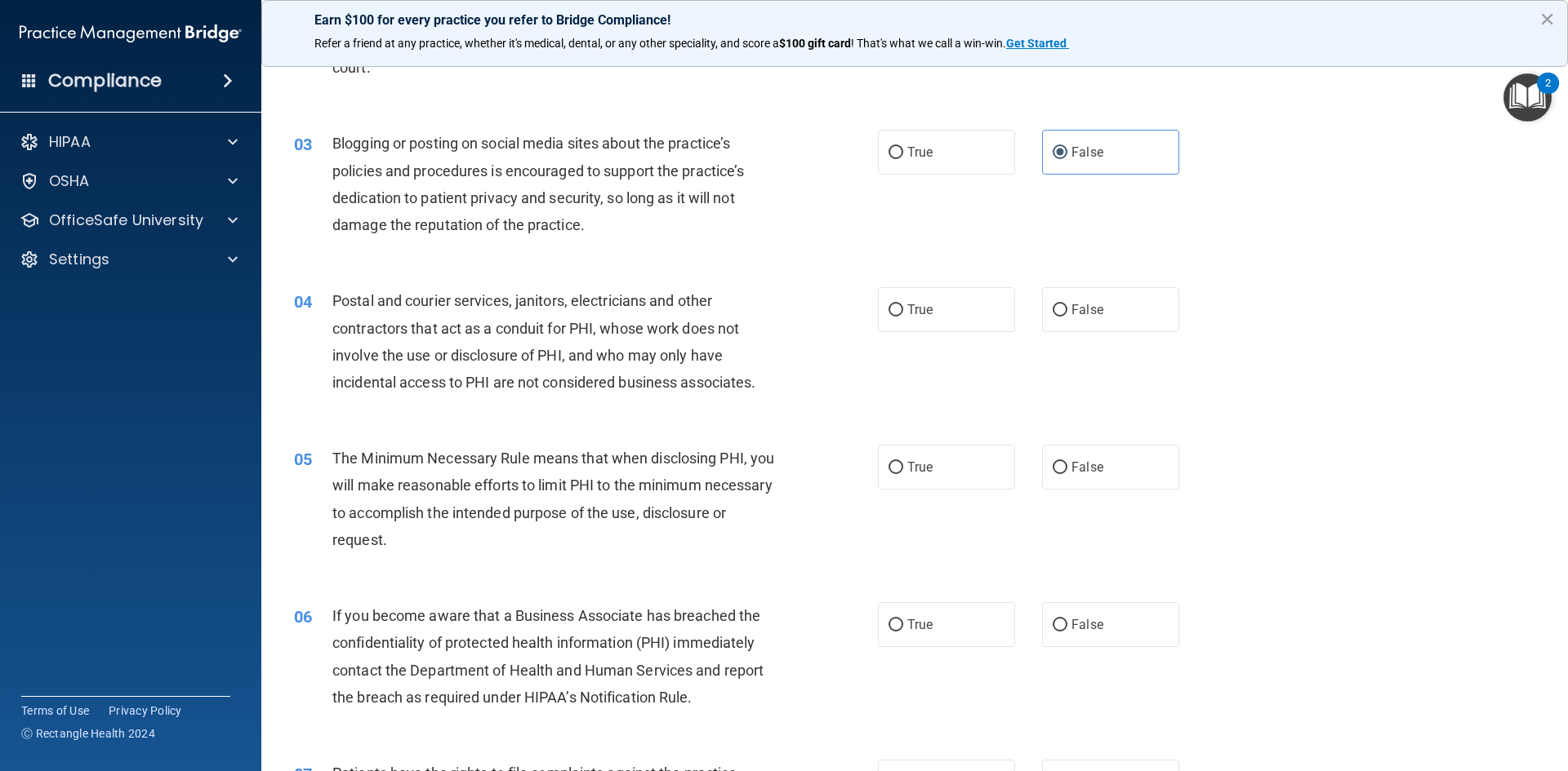
scroll to position [245, 0]
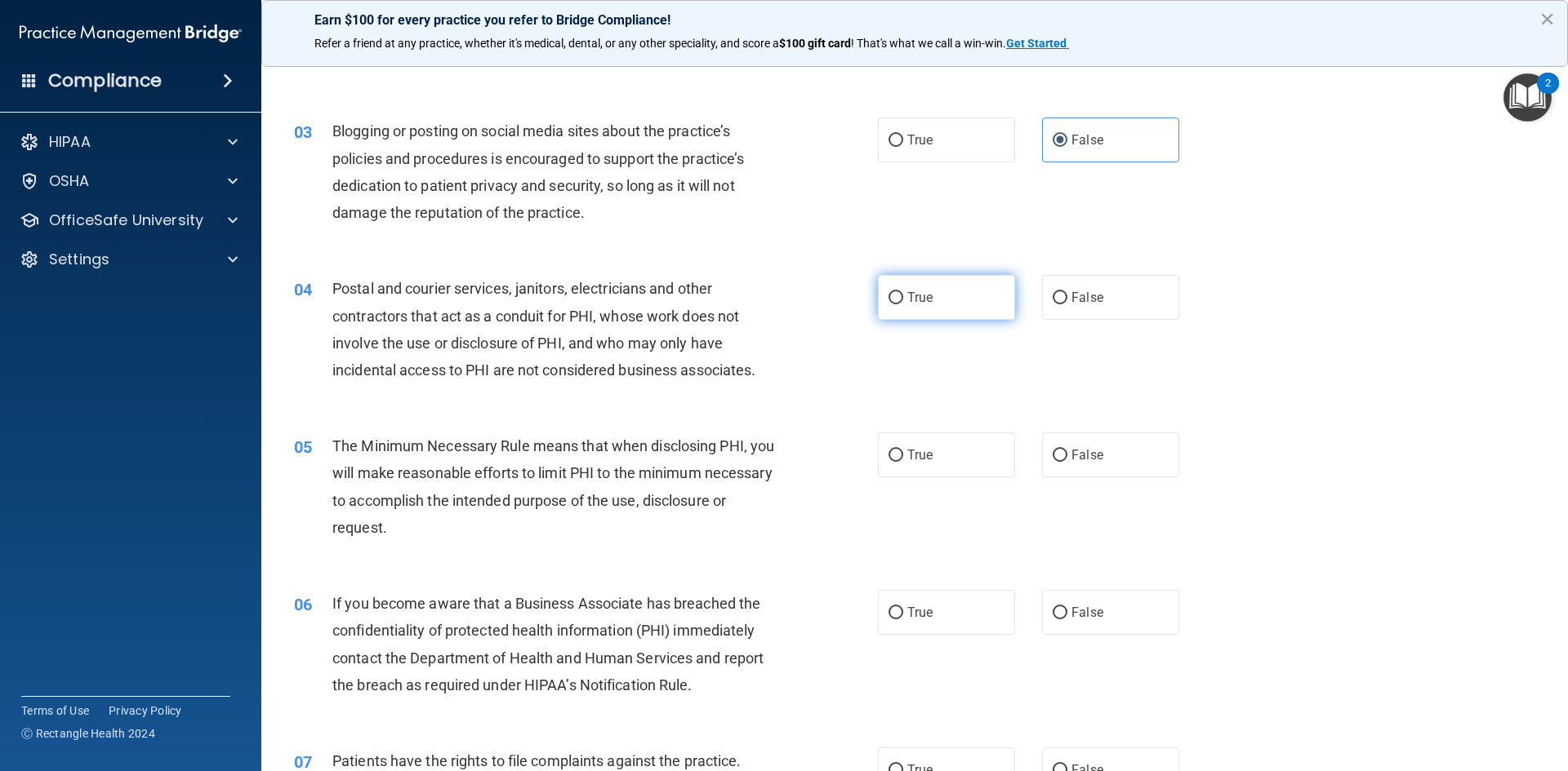
click at [948, 303] on label "True" at bounding box center [946, 297] width 137 height 45
click at [904, 303] on input "True" at bounding box center [896, 298] width 15 height 12
radio input "true"
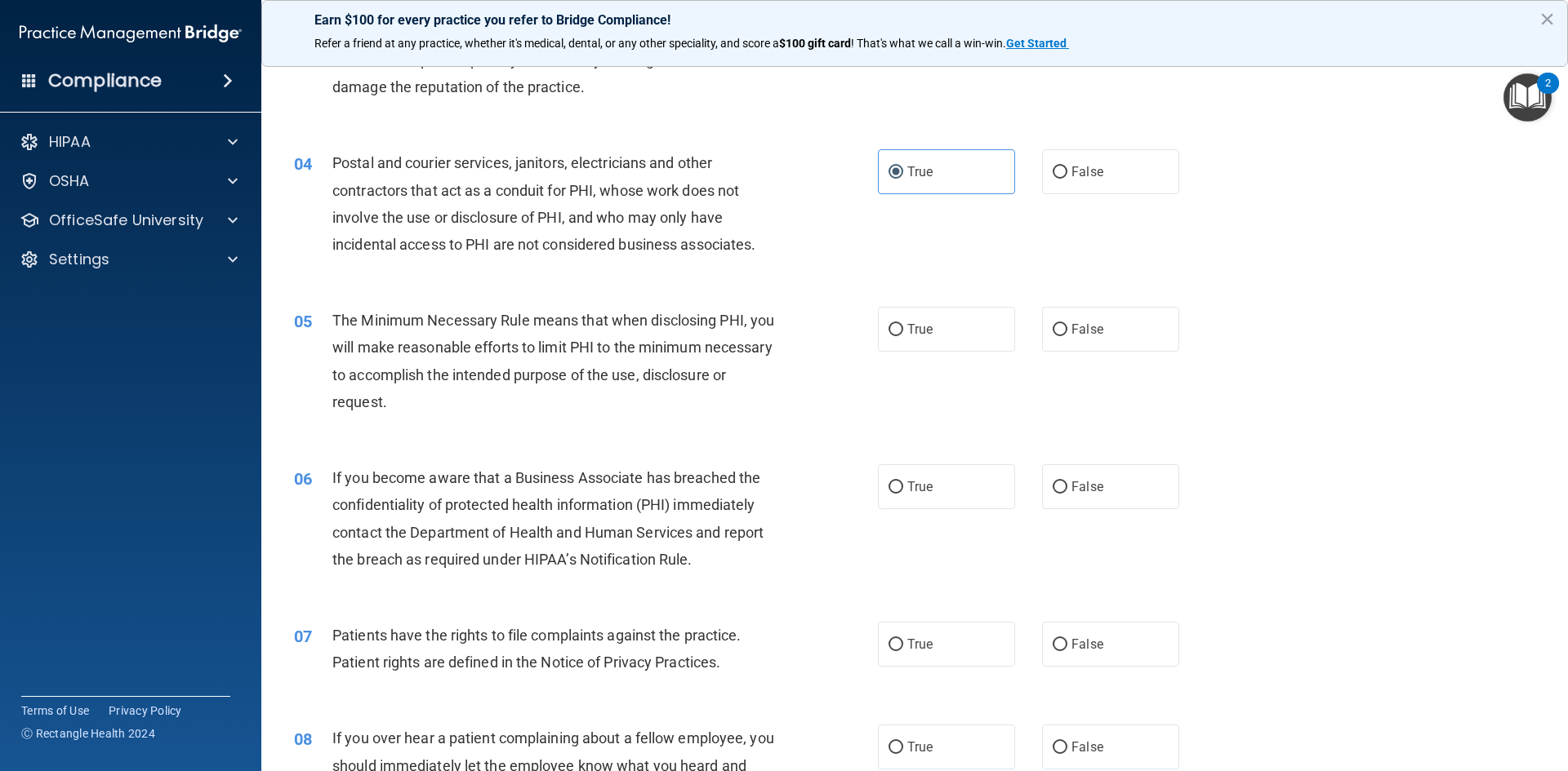
scroll to position [409, 0]
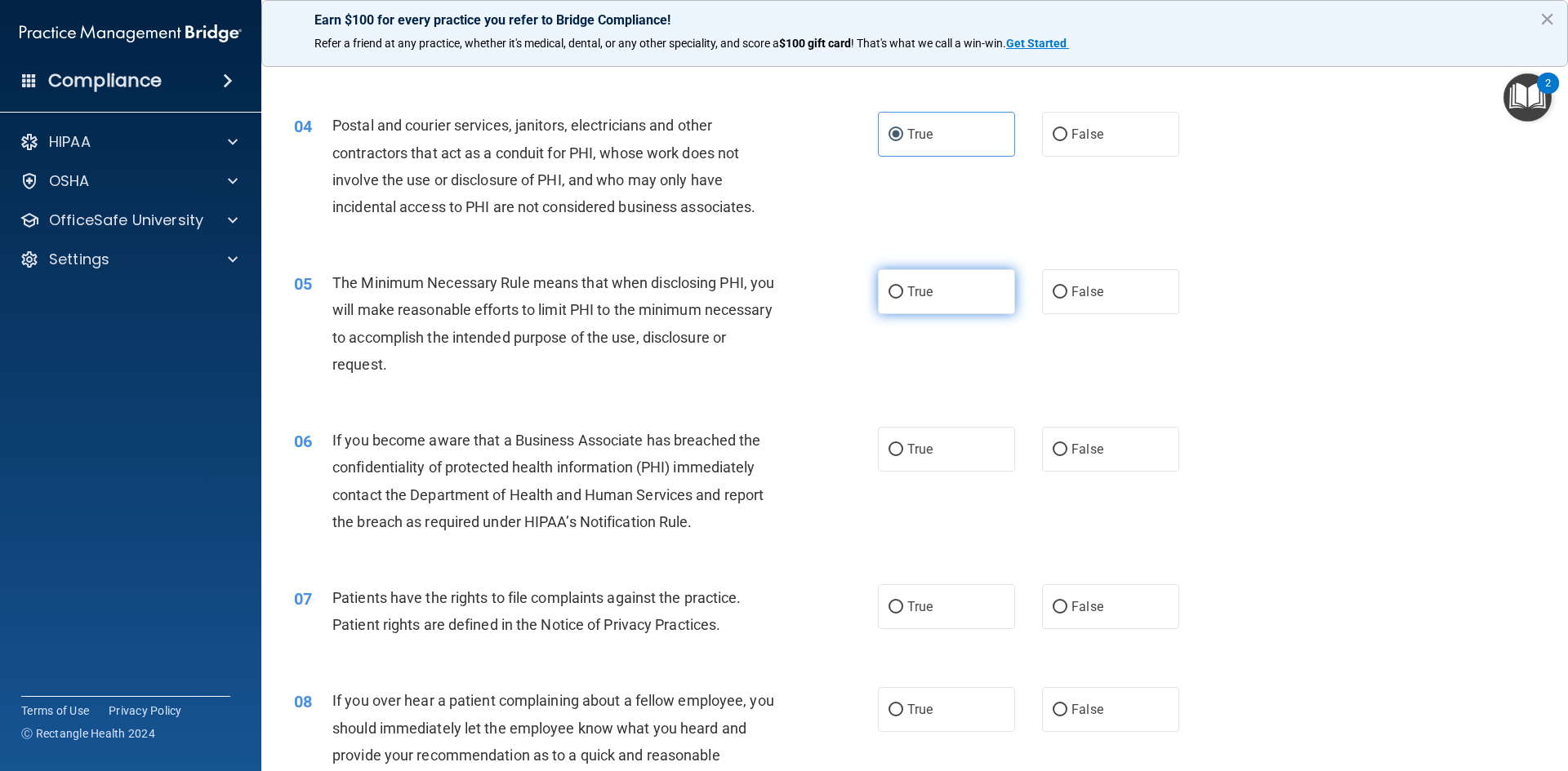
click at [939, 305] on label "True" at bounding box center [946, 292] width 137 height 45
click at [904, 299] on input "True" at bounding box center [896, 293] width 15 height 12
radio input "true"
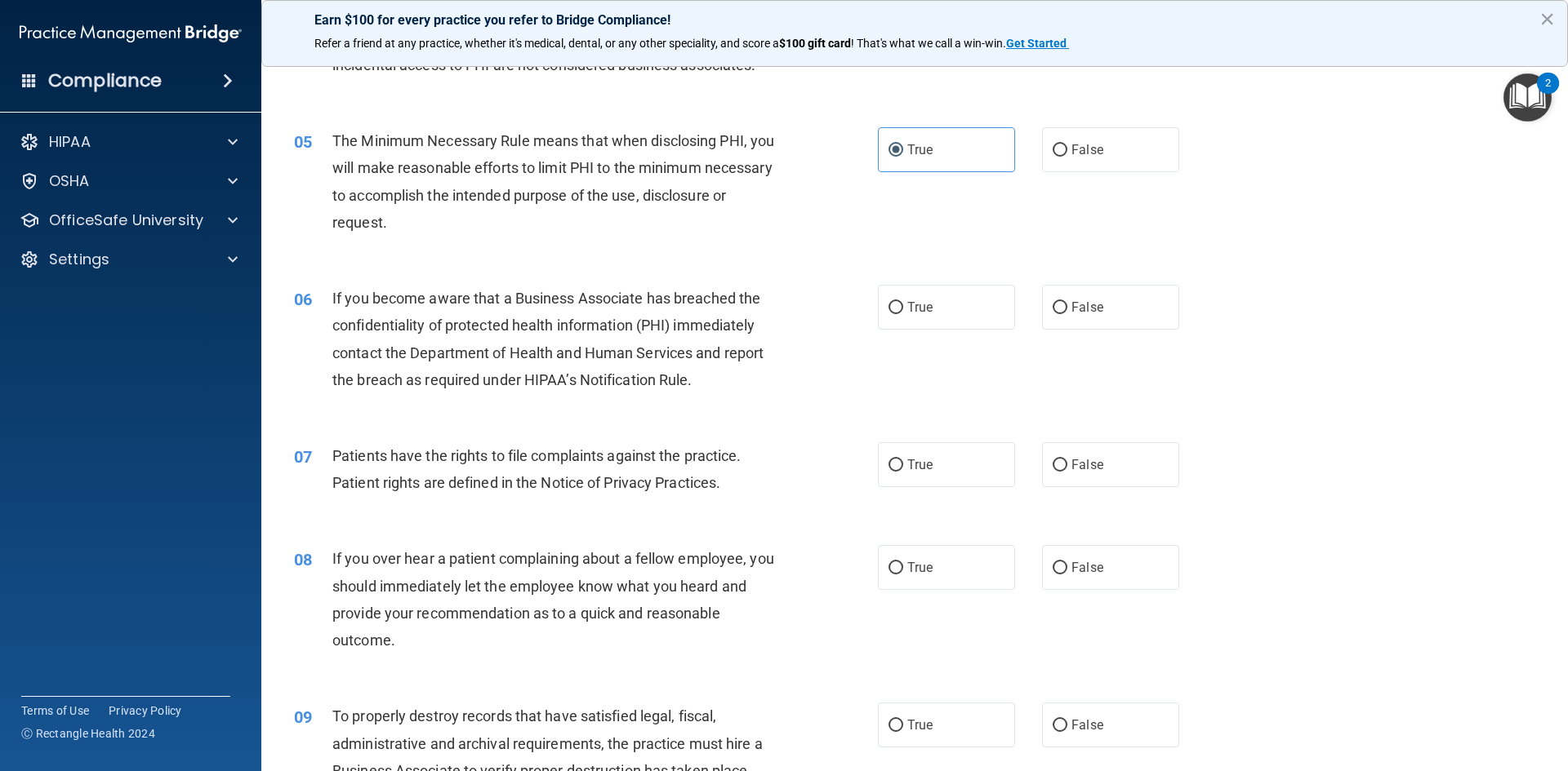
scroll to position [653, 0]
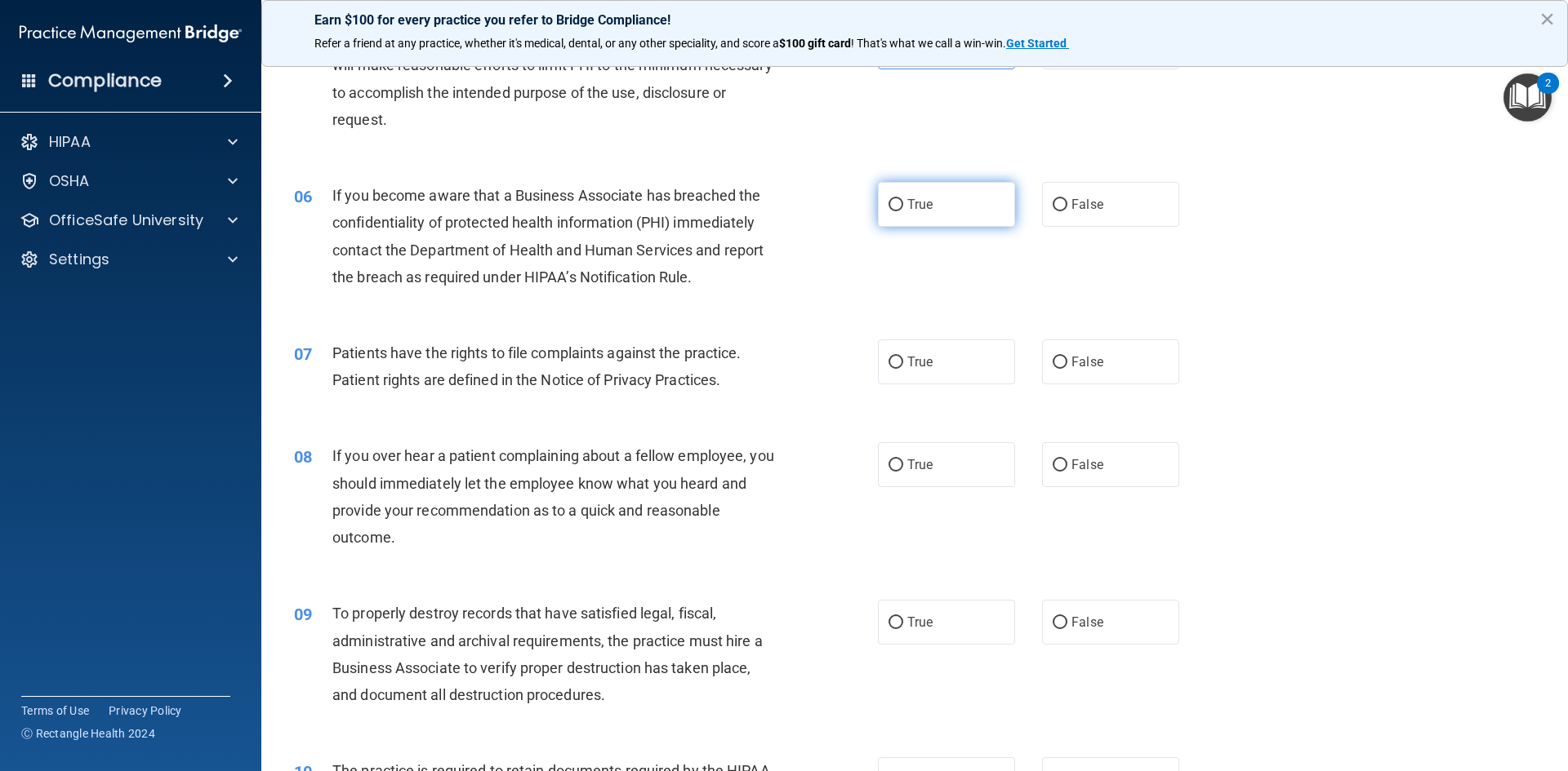
click at [911, 203] on span "True" at bounding box center [919, 204] width 25 height 16
click at [904, 203] on input "True" at bounding box center [896, 205] width 15 height 12
radio input "true"
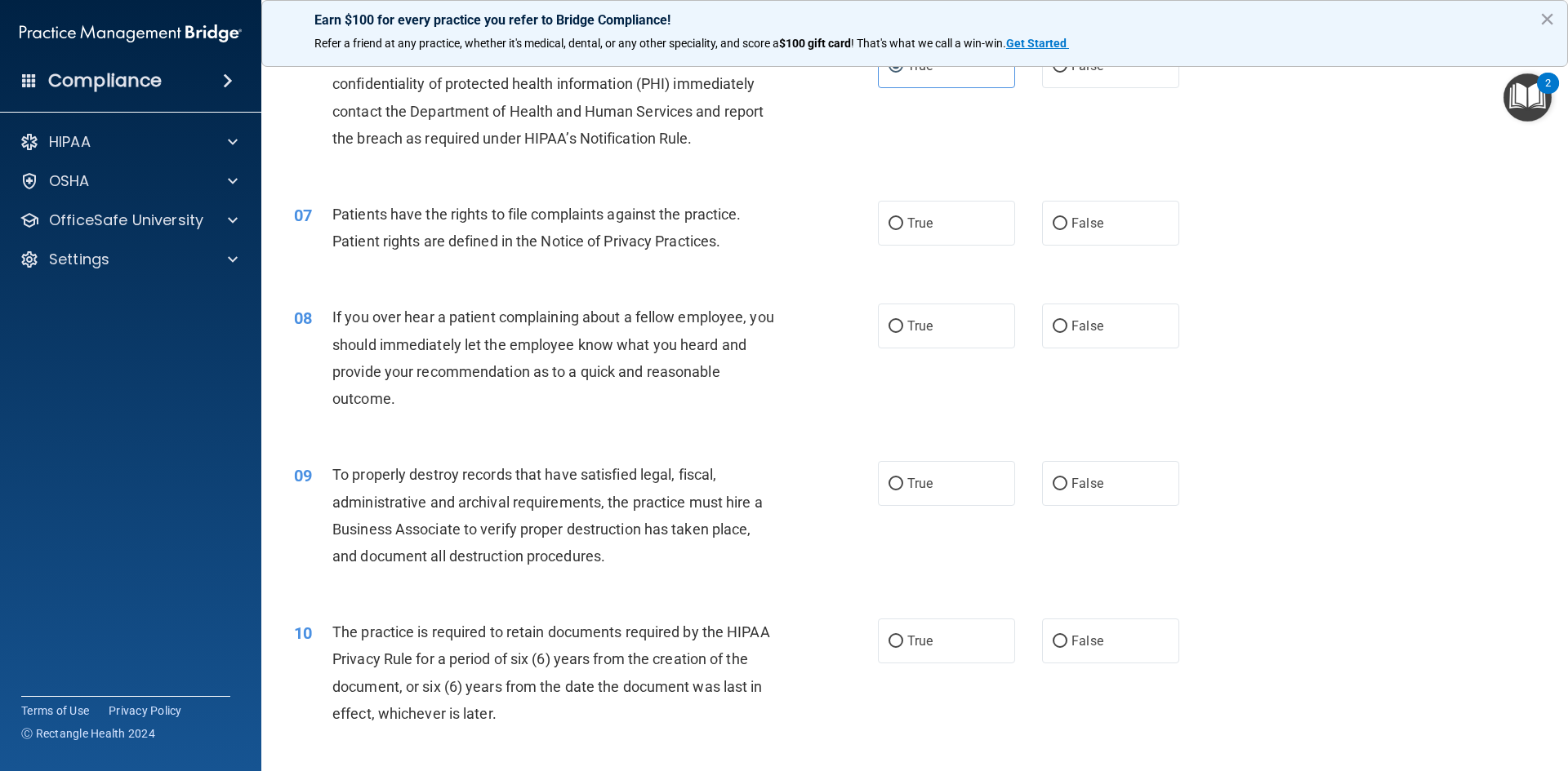
scroll to position [816, 0]
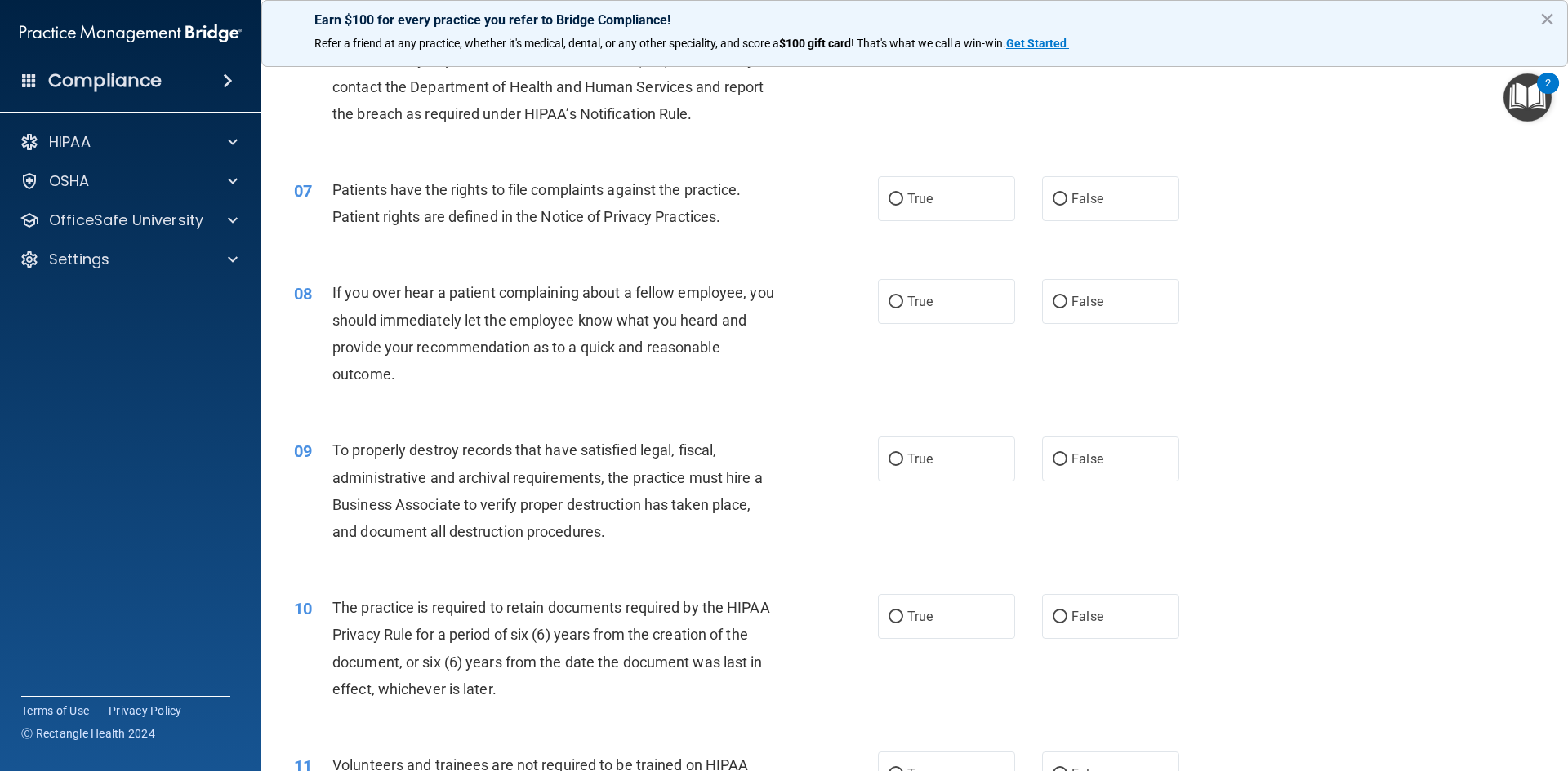
click at [864, 209] on div "07 Patients have the rights to file complaints against the practice. Patient ri…" at bounding box center [586, 207] width 633 height 62
click at [907, 210] on label "True" at bounding box center [946, 199] width 137 height 45
click at [904, 206] on input "True" at bounding box center [896, 200] width 15 height 12
radio input "true"
click at [1163, 308] on label "False" at bounding box center [1111, 302] width 137 height 45
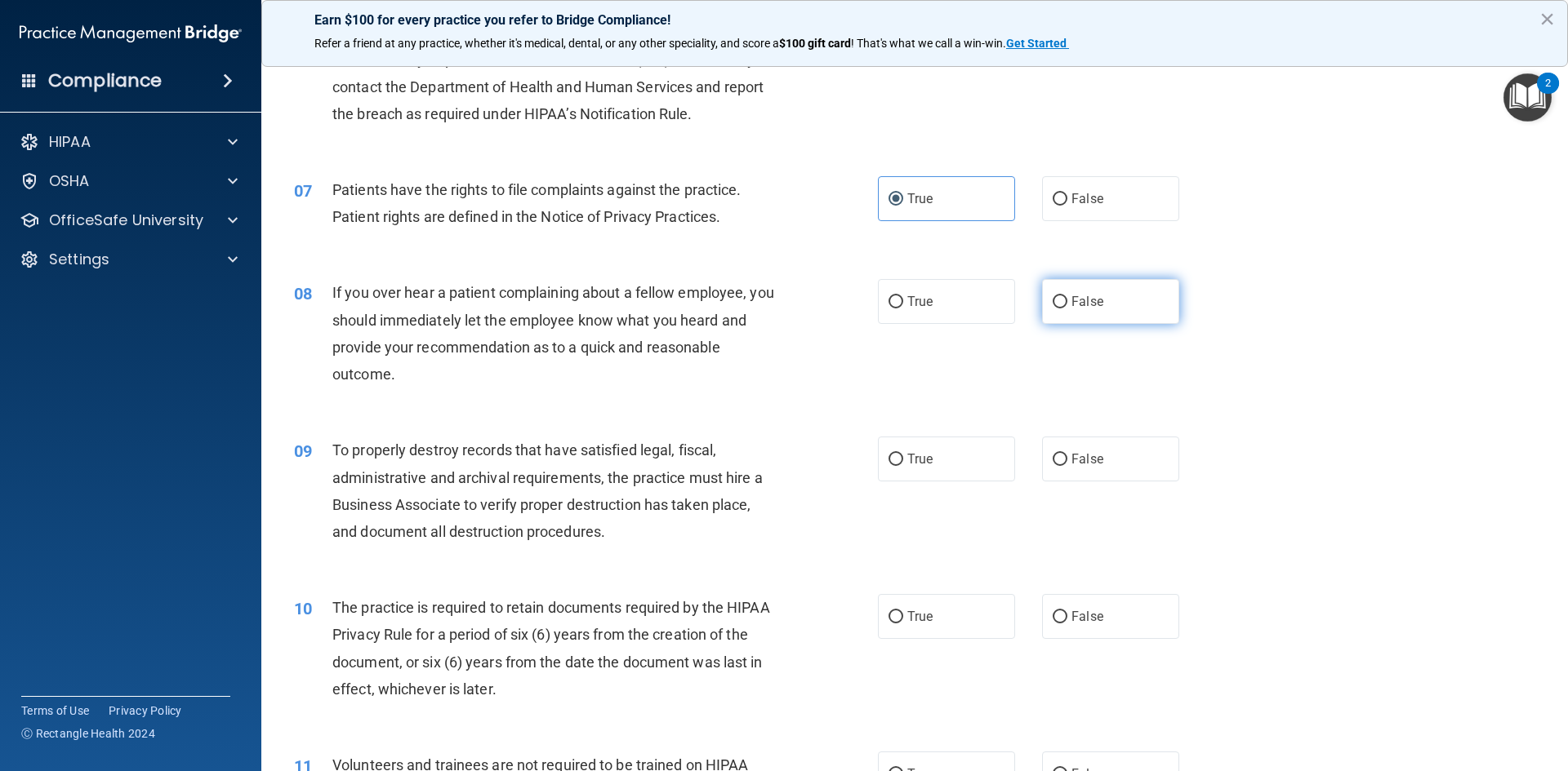
click at [1067, 308] on input "False" at bounding box center [1059, 302] width 15 height 12
radio input "true"
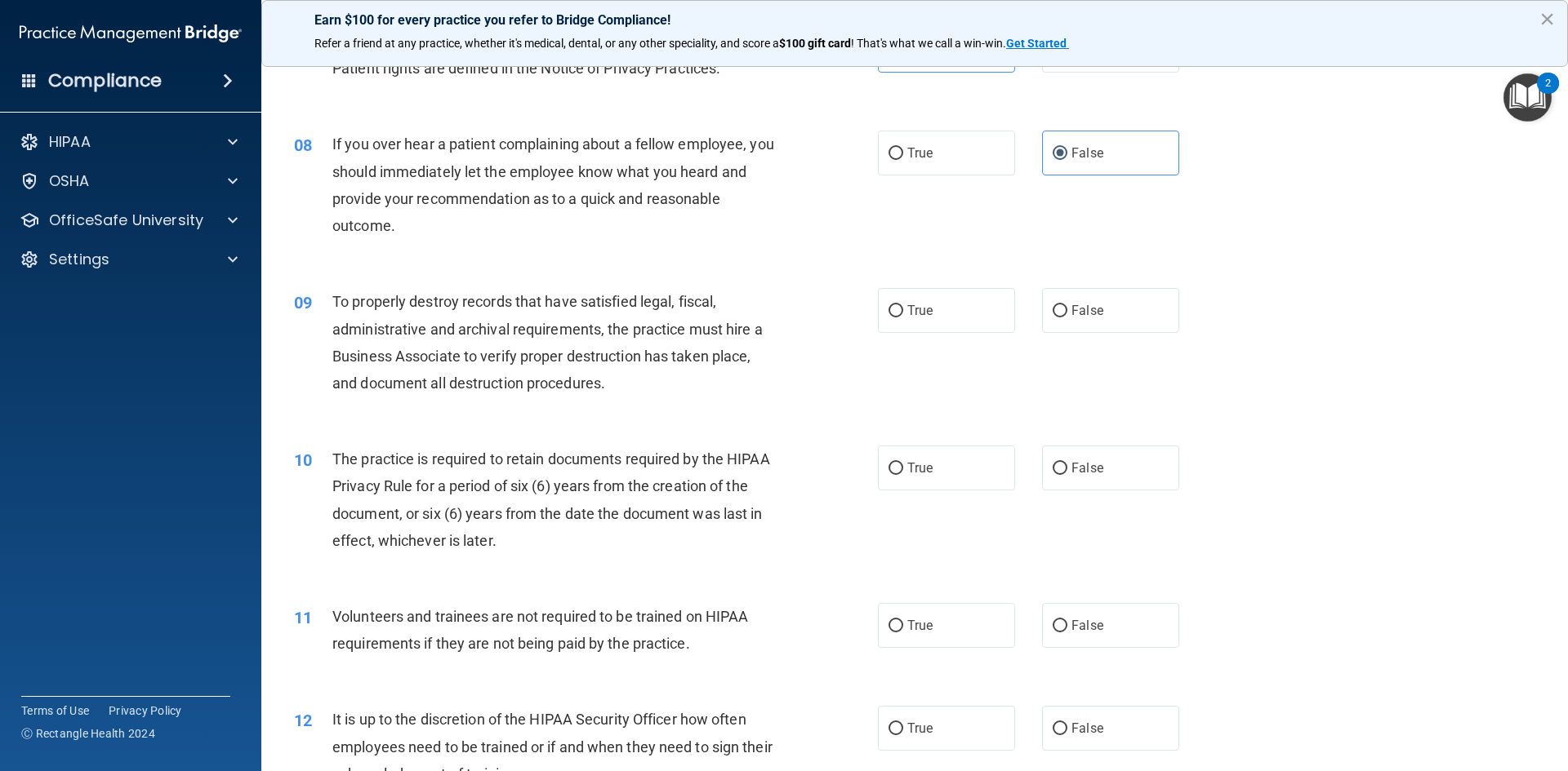
scroll to position [980, 0]
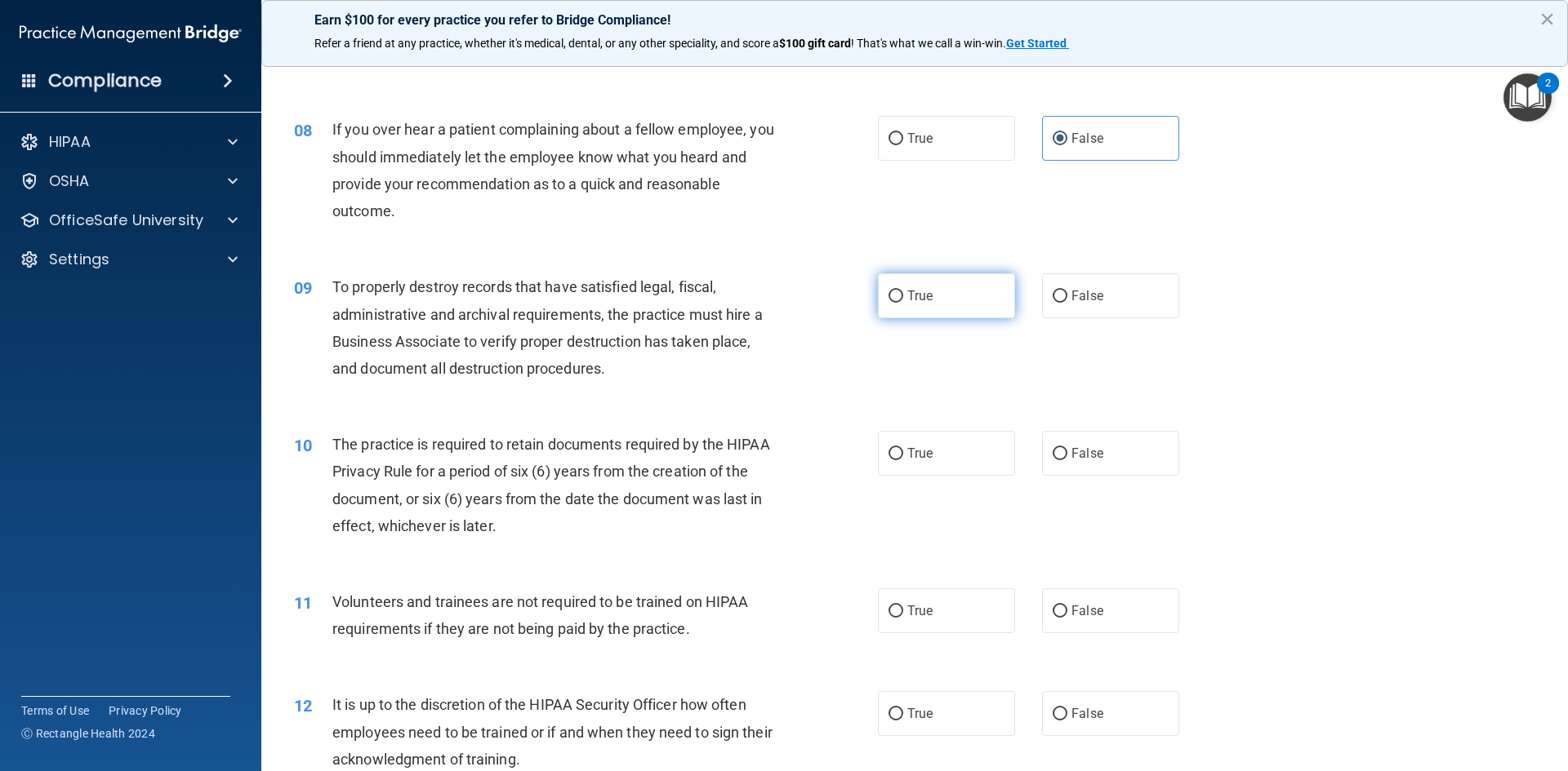
click at [924, 301] on span "True" at bounding box center [919, 296] width 25 height 16
click at [904, 301] on input "True" at bounding box center [896, 296] width 15 height 12
radio input "true"
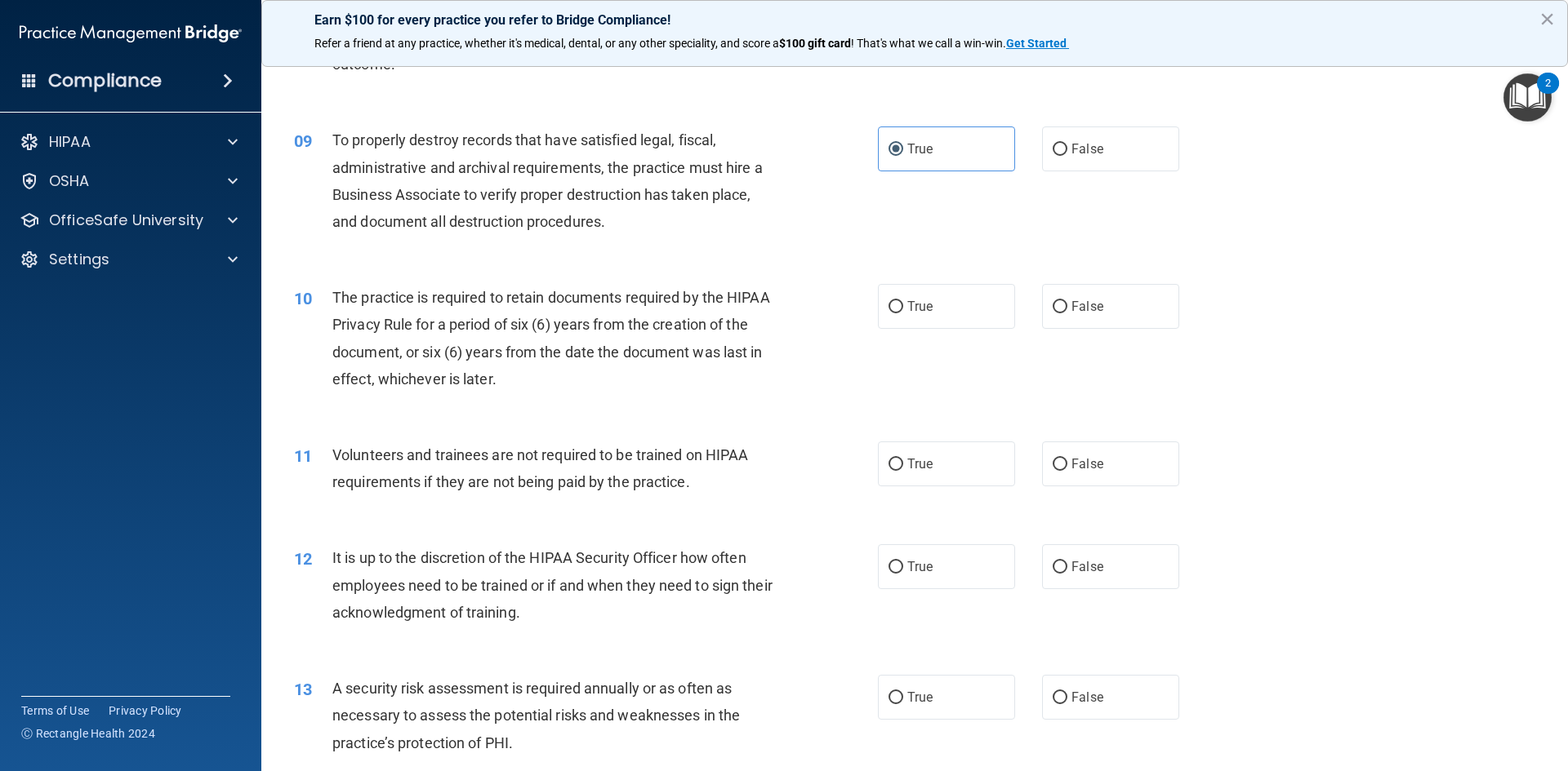
scroll to position [1143, 0]
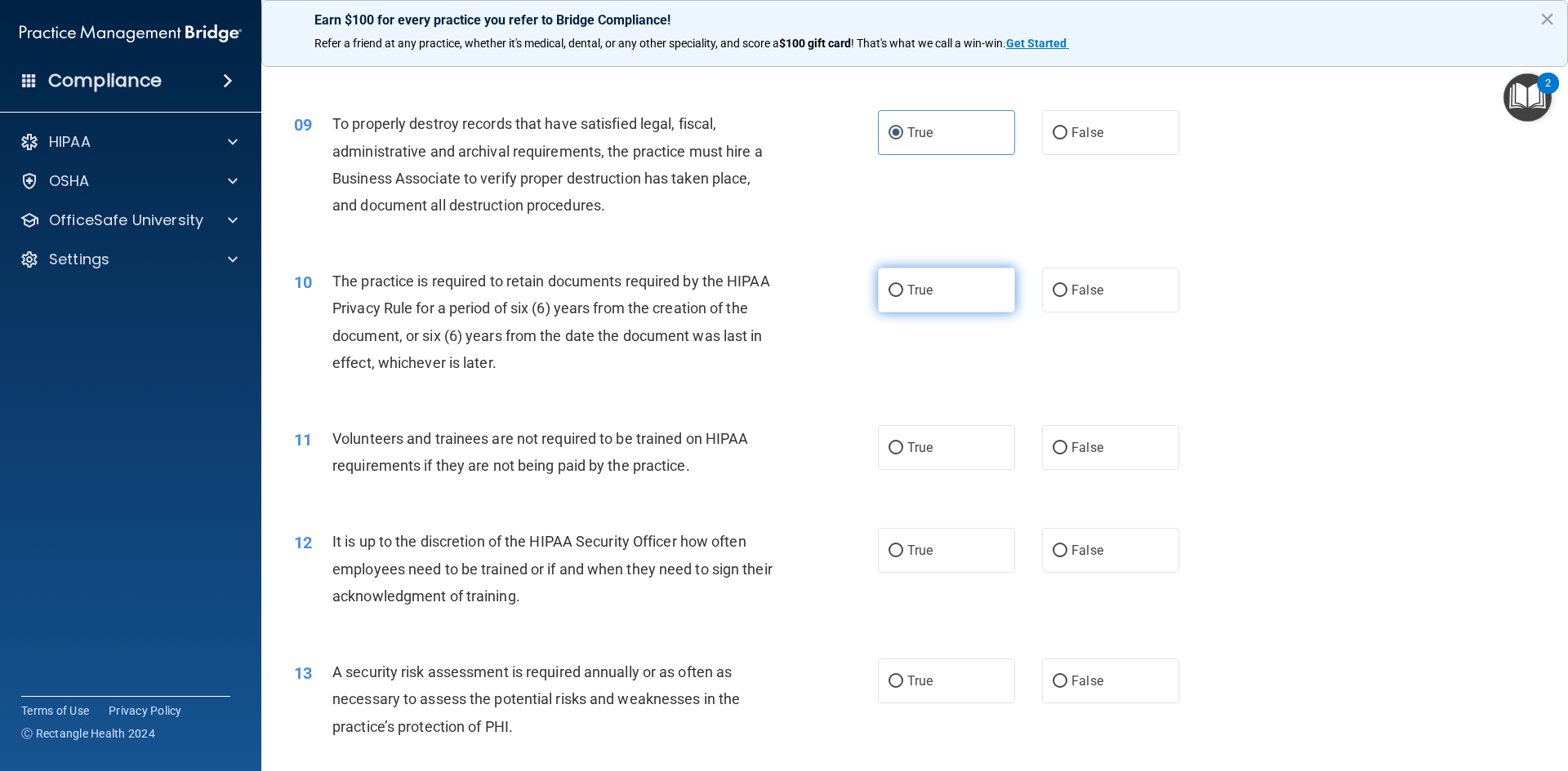
click at [954, 293] on label "True" at bounding box center [946, 290] width 137 height 45
click at [904, 293] on input "True" at bounding box center [896, 291] width 15 height 12
radio input "true"
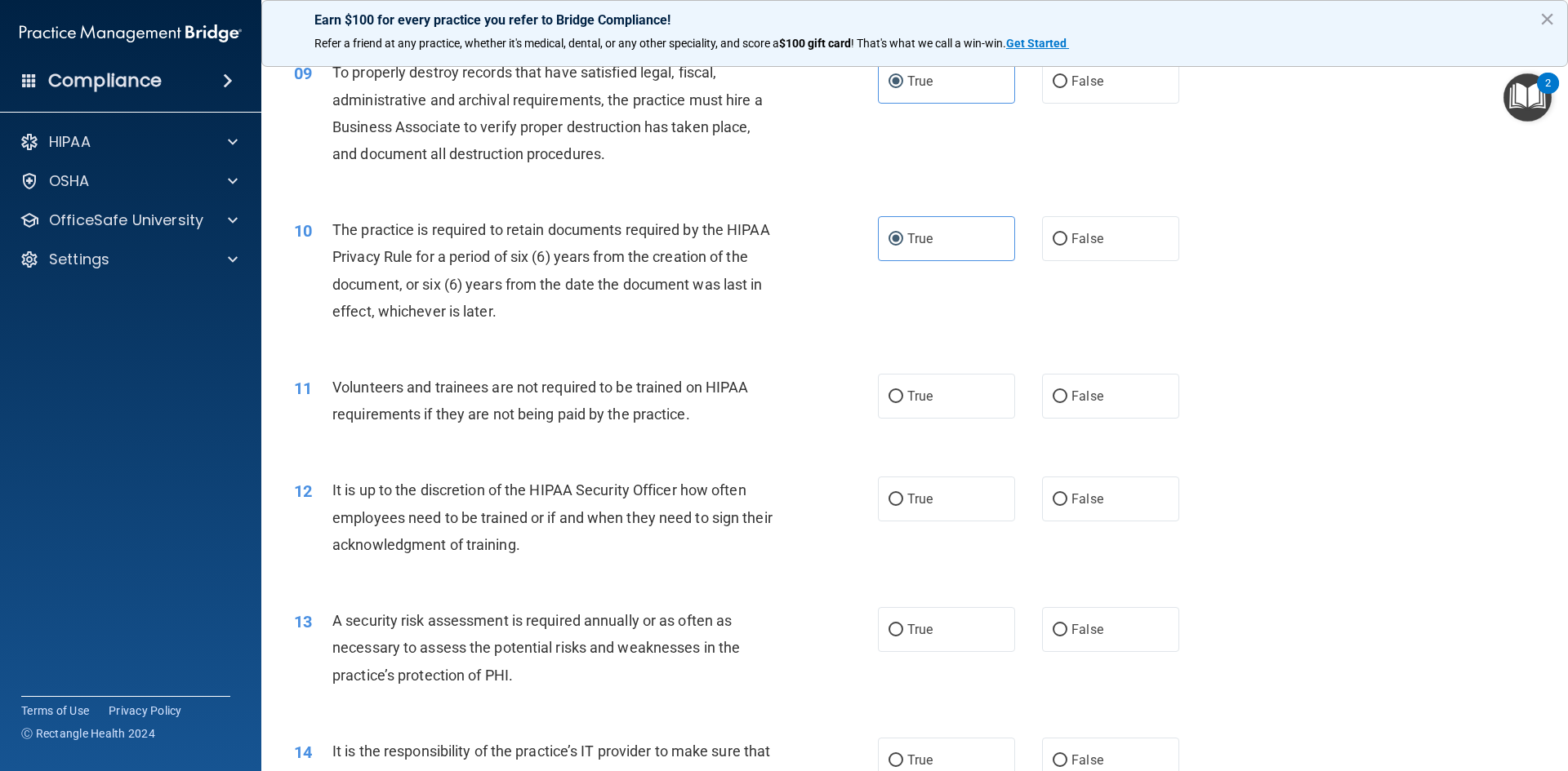
scroll to position [1306, 0]
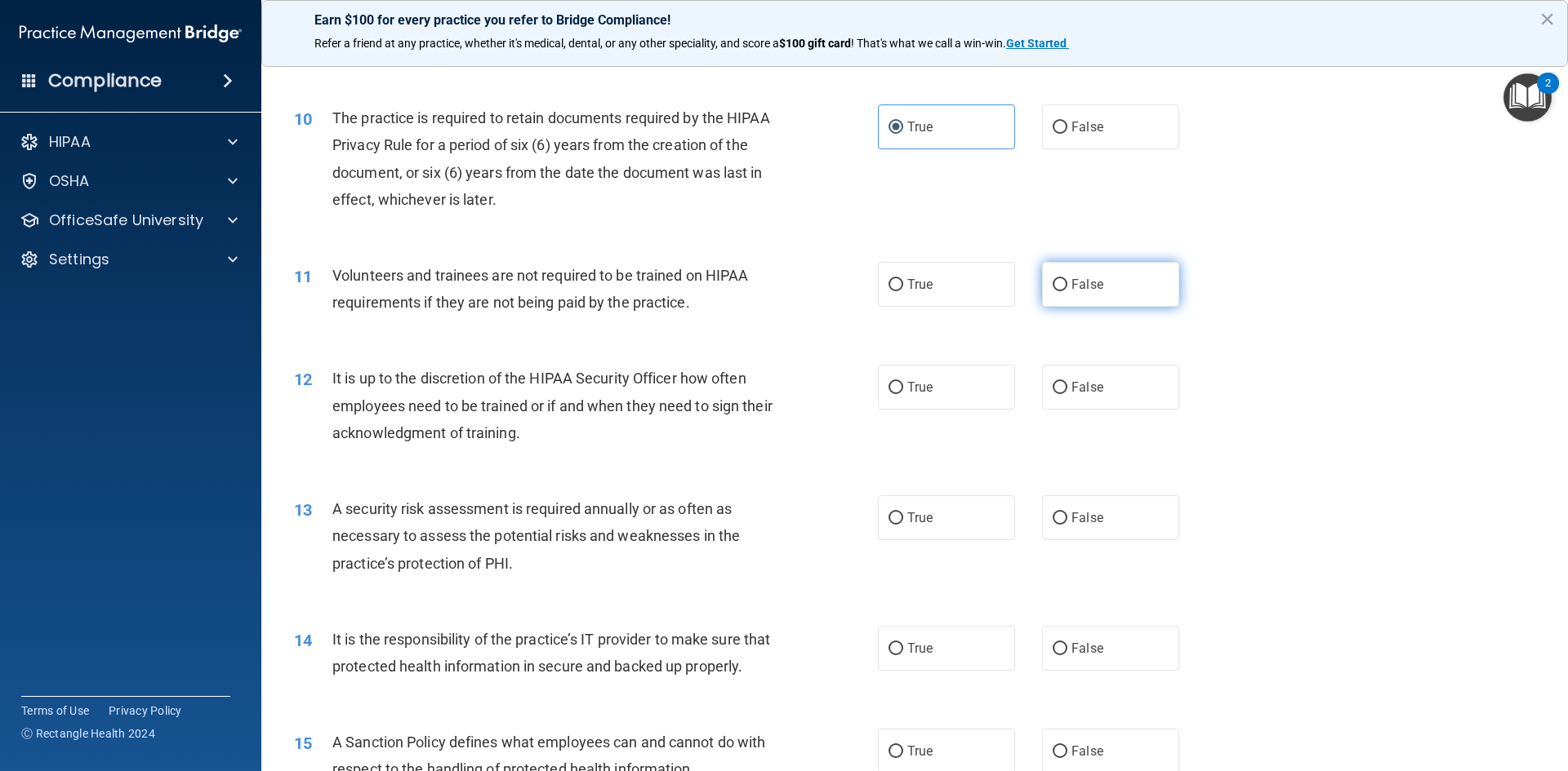
click at [1108, 289] on label "False" at bounding box center [1111, 284] width 137 height 45
click at [1067, 289] on input "False" at bounding box center [1059, 285] width 15 height 12
radio input "true"
click at [1092, 391] on span "False" at bounding box center [1087, 388] width 32 height 16
click at [1067, 391] on input "False" at bounding box center [1059, 388] width 15 height 12
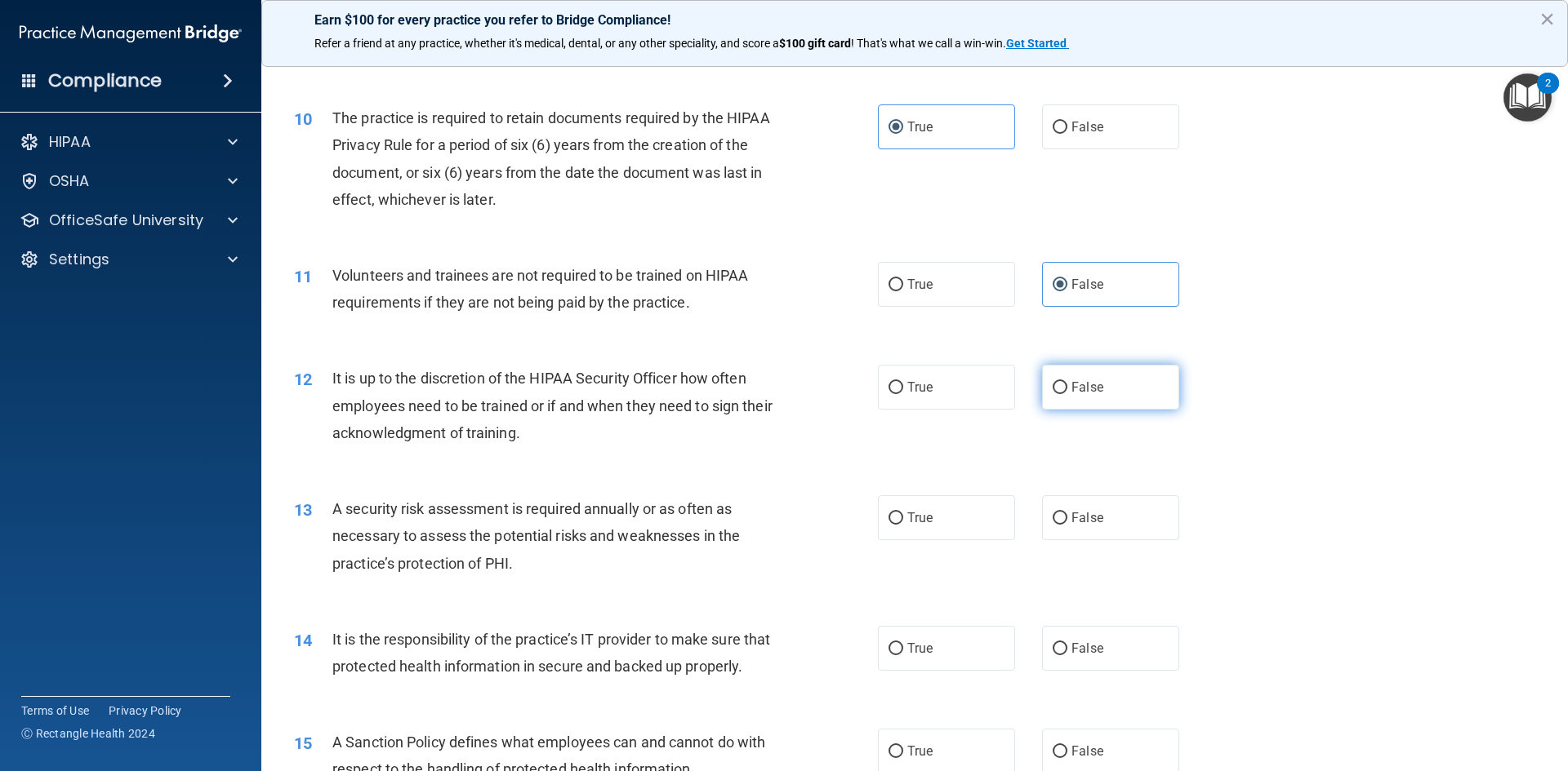
radio input "true"
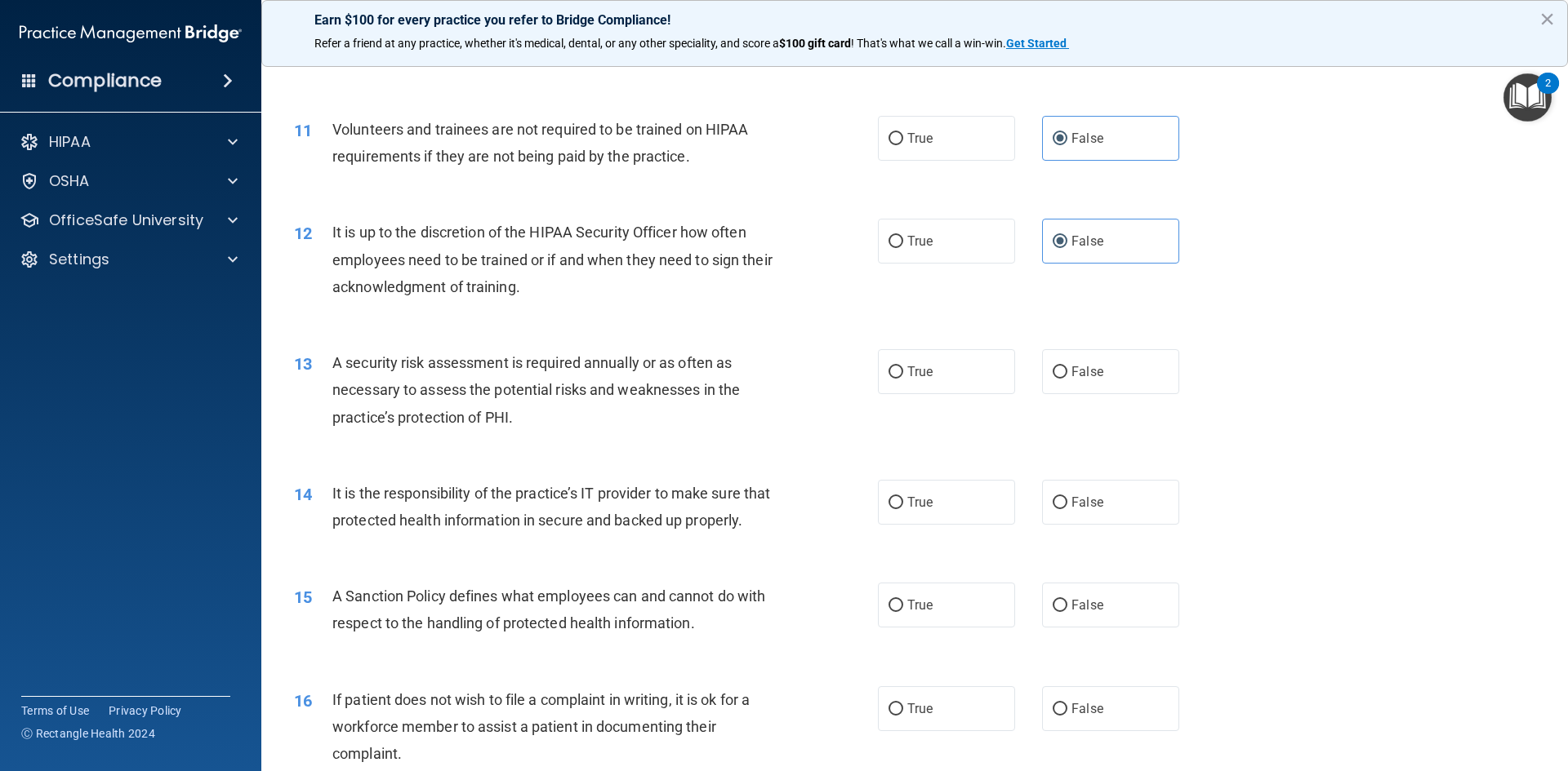
scroll to position [1469, 0]
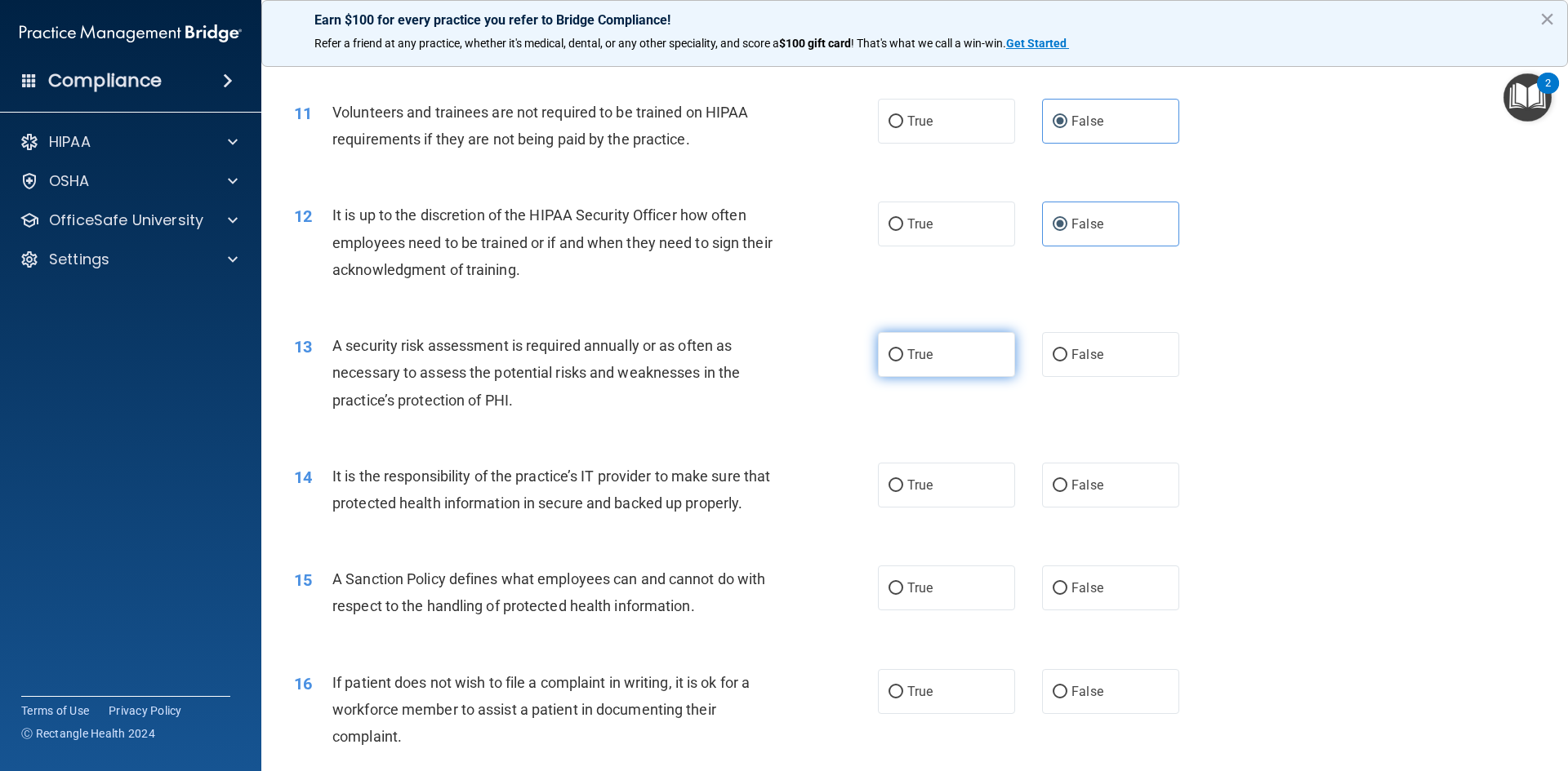
click at [972, 360] on label "True" at bounding box center [946, 355] width 137 height 45
click at [904, 360] on input "True" at bounding box center [896, 356] width 15 height 12
radio input "true"
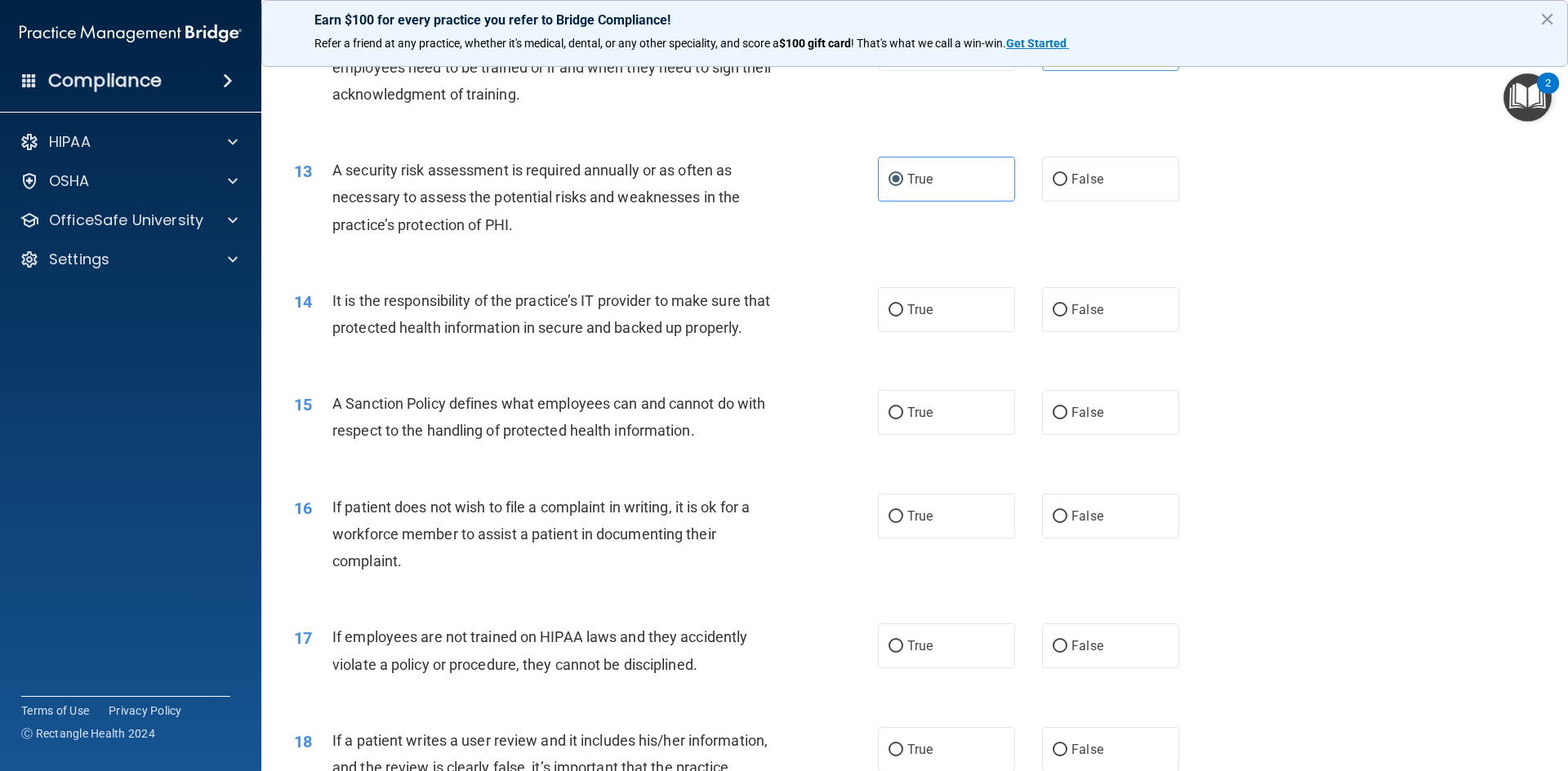
scroll to position [1714, 0]
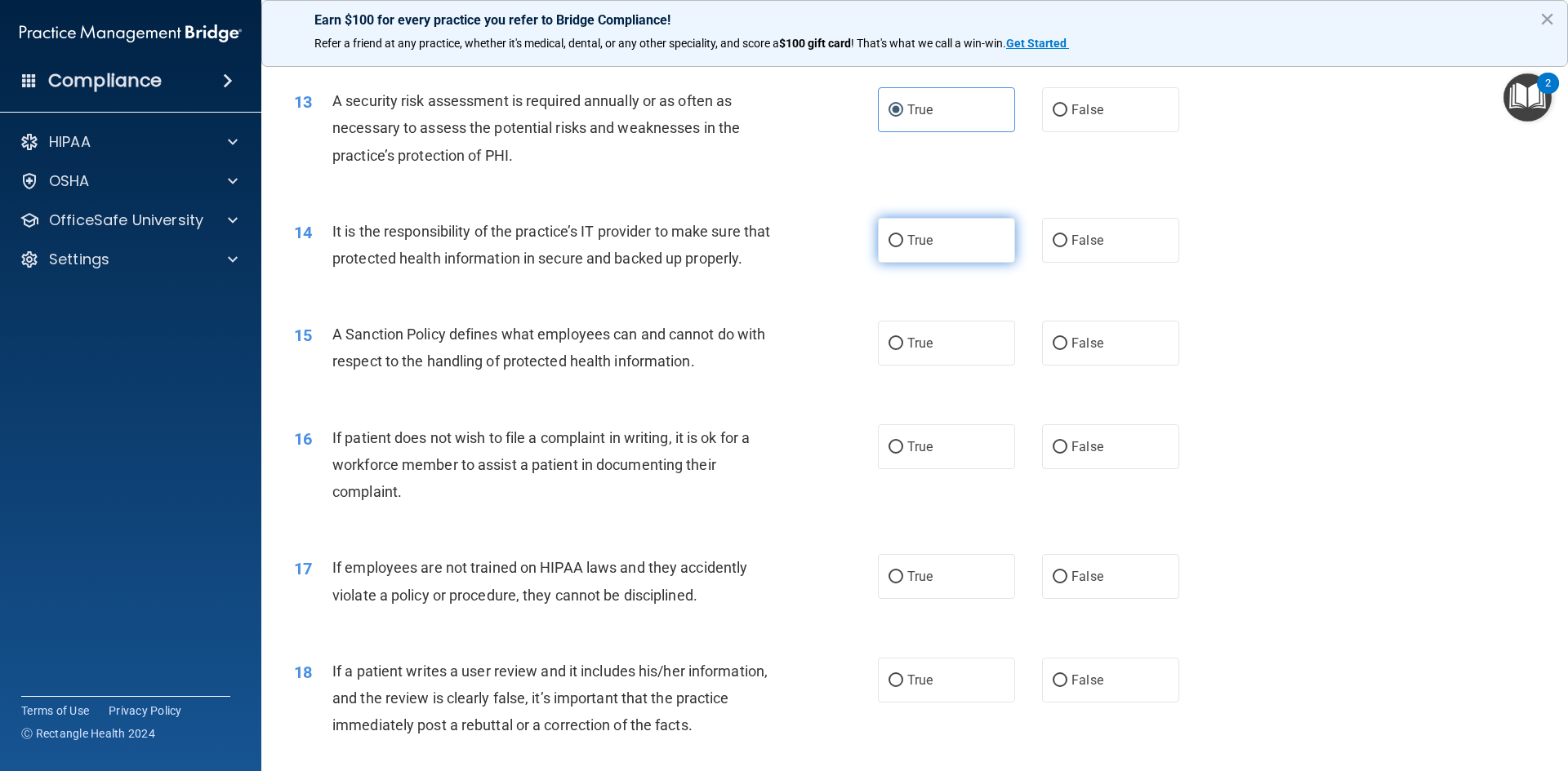
click at [931, 248] on label "True" at bounding box center [946, 241] width 137 height 45
click at [904, 248] on input "True" at bounding box center [896, 241] width 15 height 12
radio input "true"
click at [969, 366] on label "True" at bounding box center [946, 343] width 137 height 45
click at [904, 350] on input "True" at bounding box center [896, 344] width 15 height 12
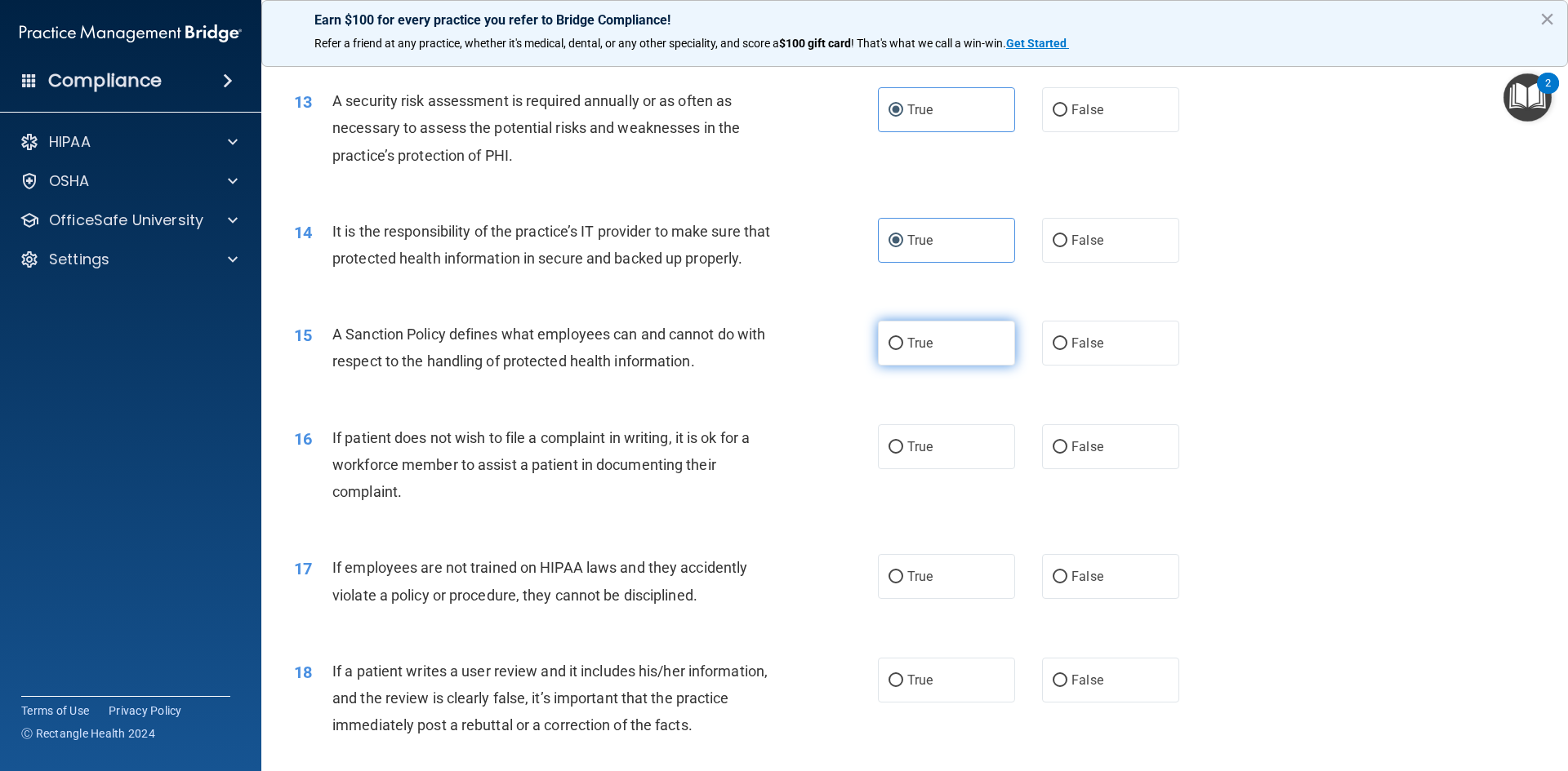
radio input "true"
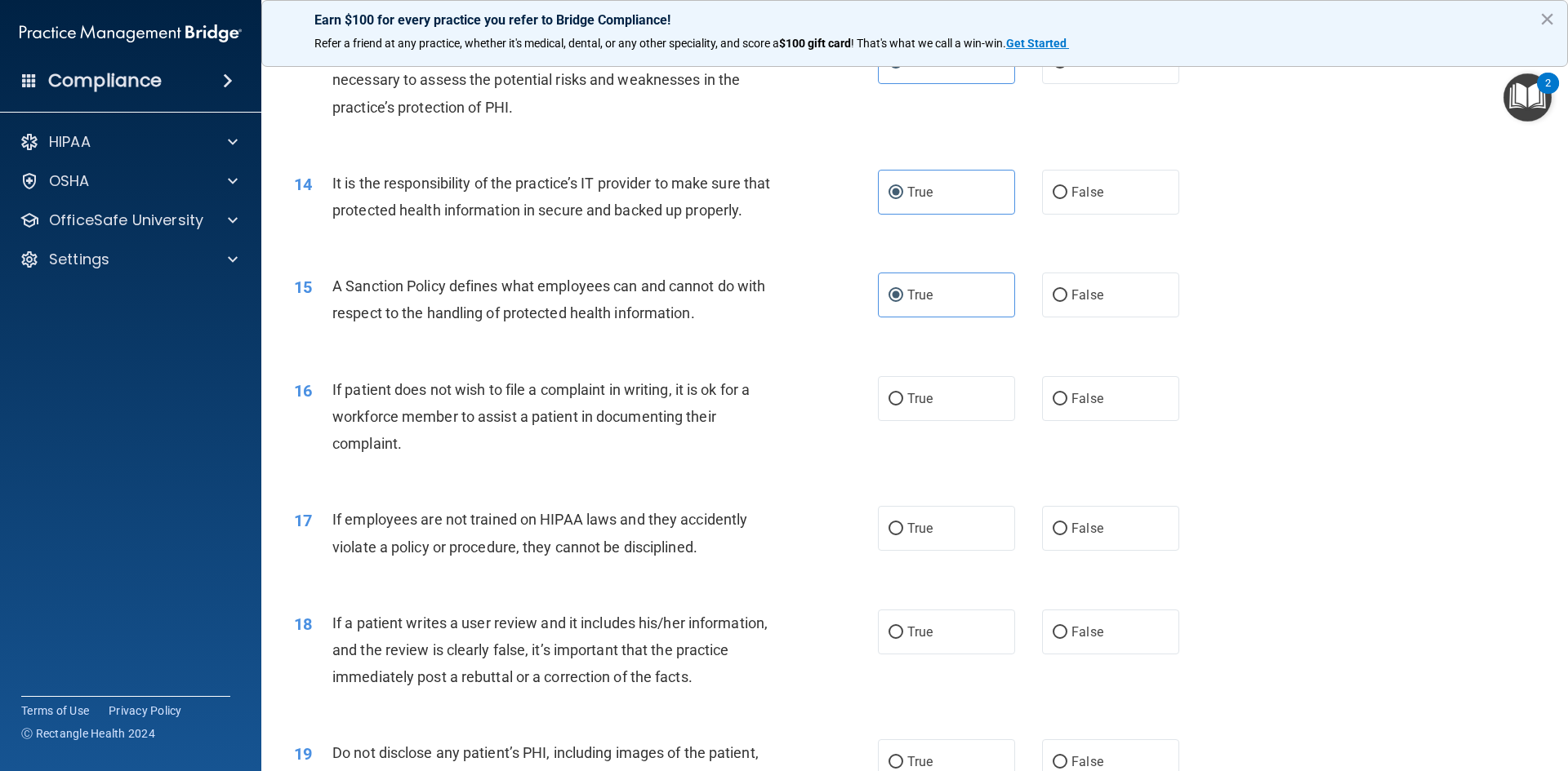
scroll to position [1878, 0]
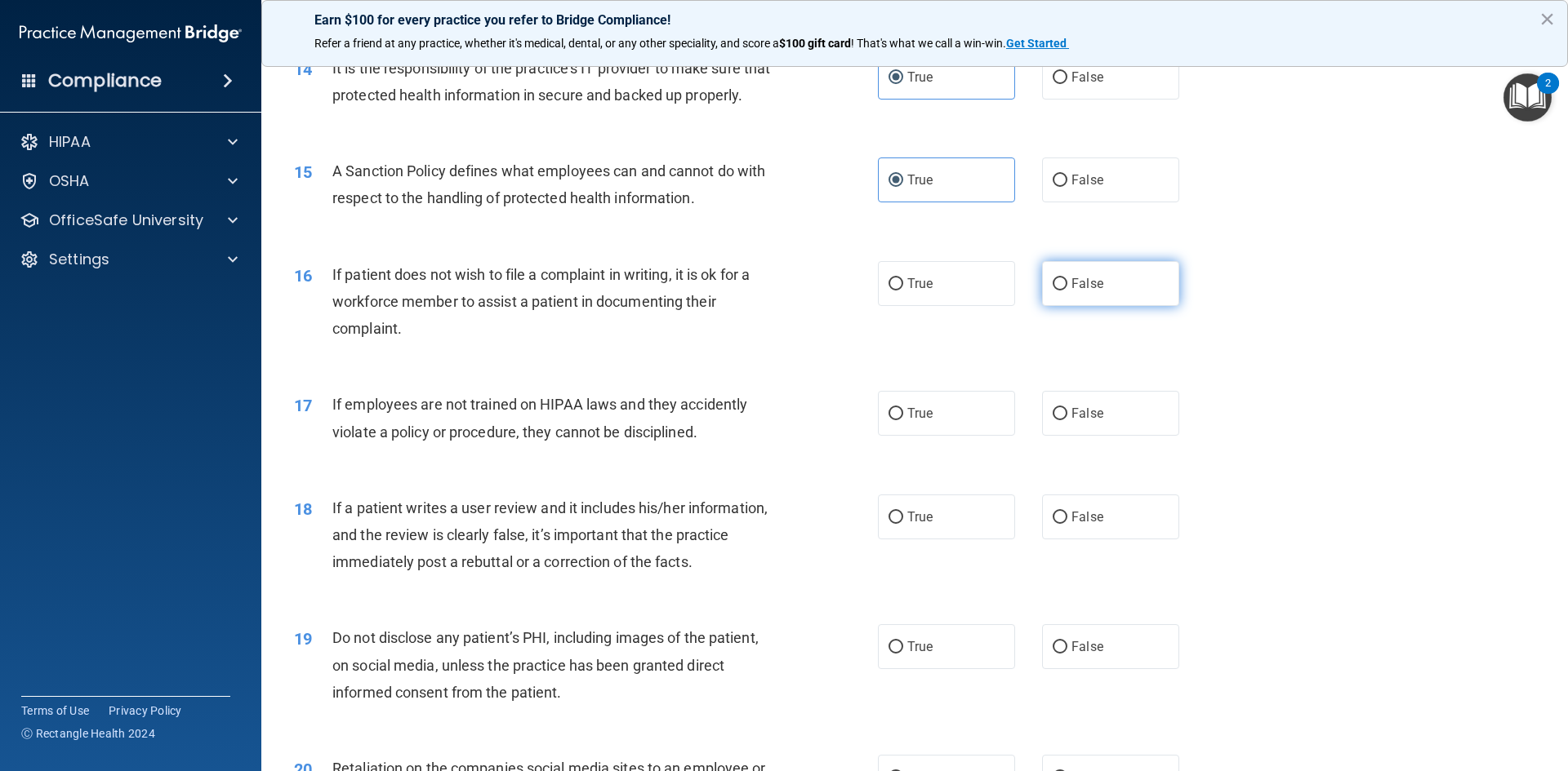
click at [1104, 306] on label "False" at bounding box center [1111, 283] width 137 height 45
click at [1067, 290] on input "False" at bounding box center [1059, 284] width 15 height 12
radio input "true"
click at [1075, 422] on span "False" at bounding box center [1087, 414] width 32 height 16
click at [1067, 421] on input "False" at bounding box center [1059, 415] width 15 height 12
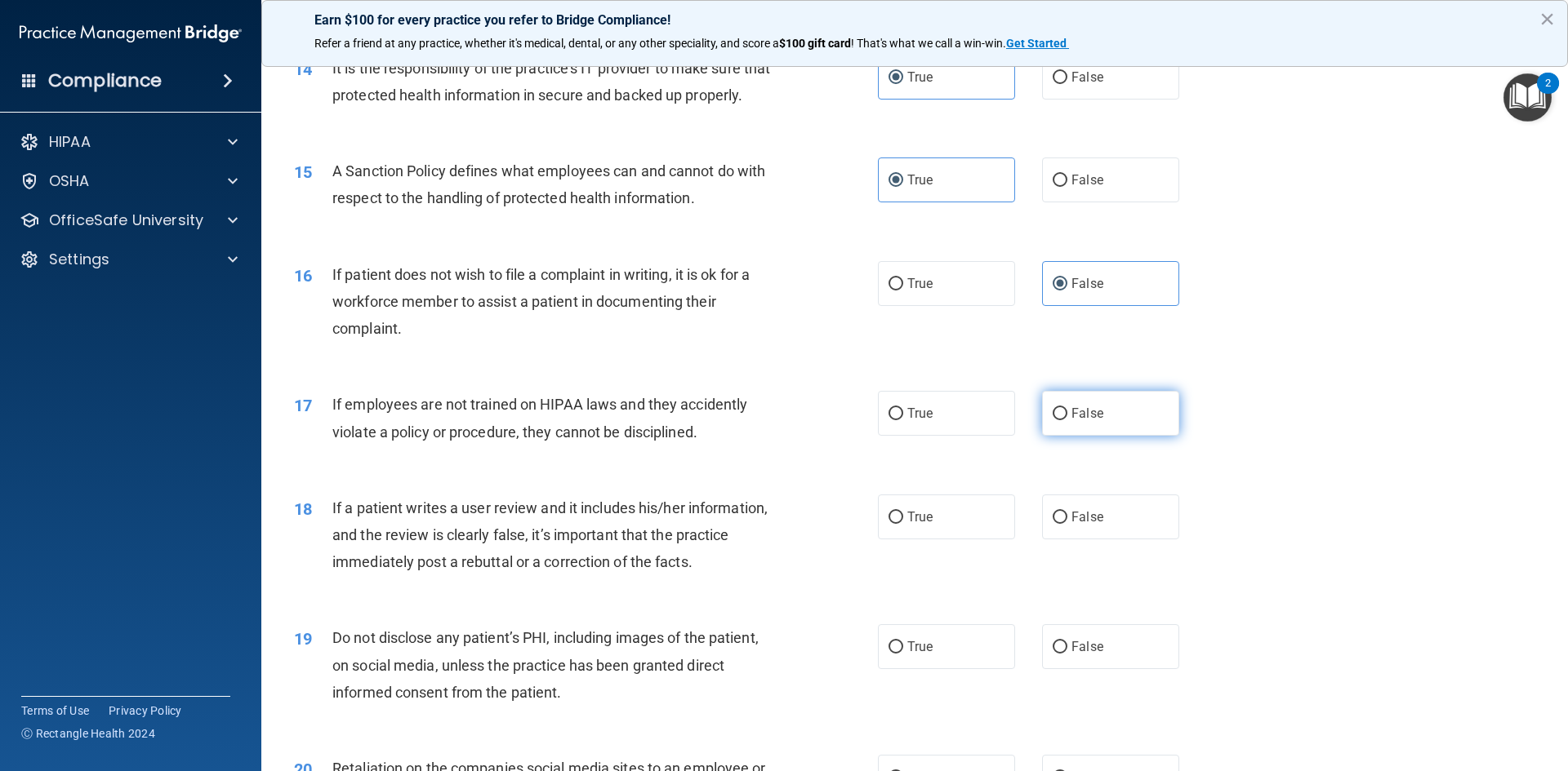
radio input "true"
click at [996, 435] on label "True" at bounding box center [946, 414] width 137 height 45
click at [904, 421] on input "True" at bounding box center [896, 415] width 15 height 12
radio input "true"
radio input "false"
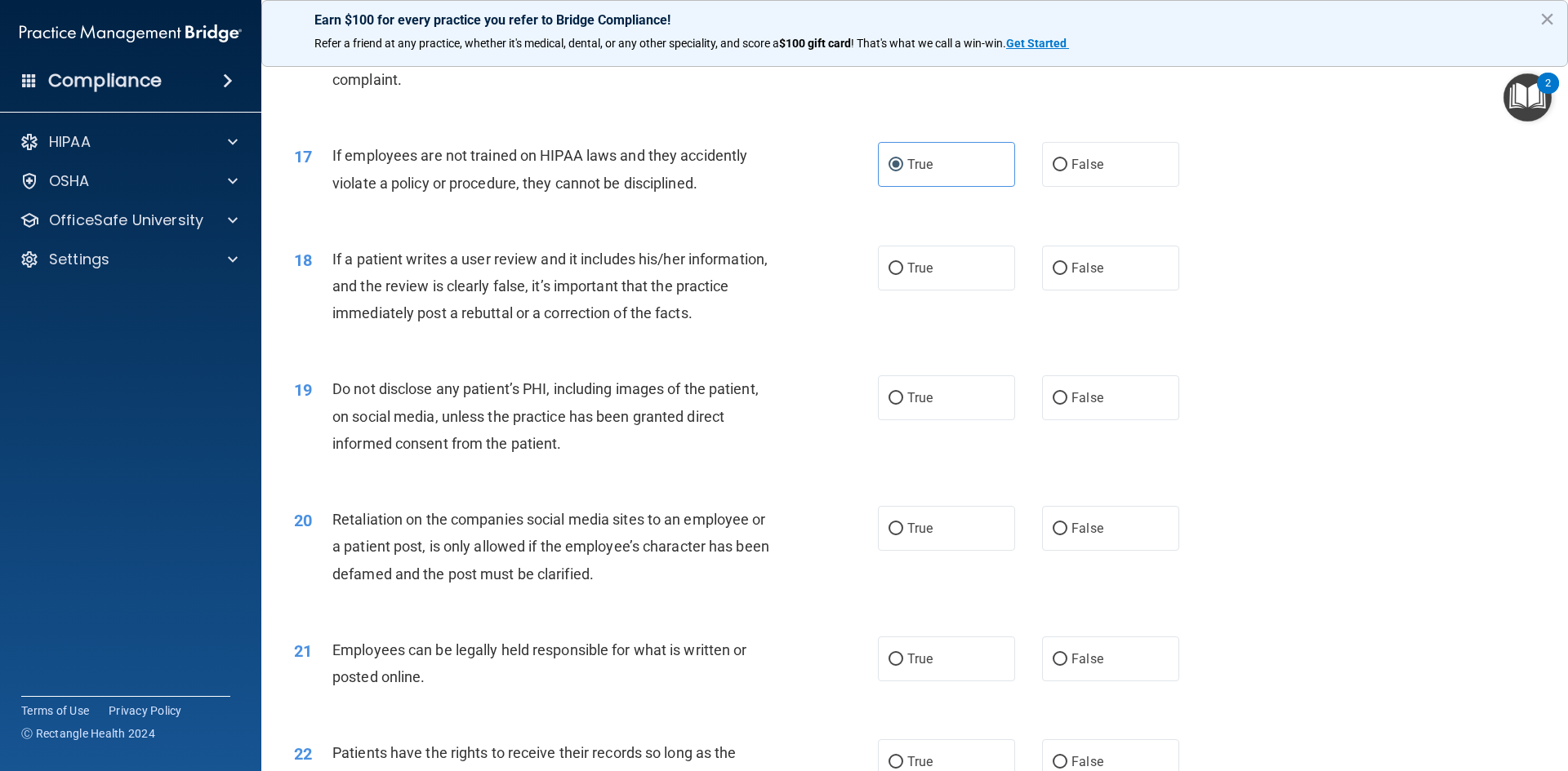
scroll to position [2203, 0]
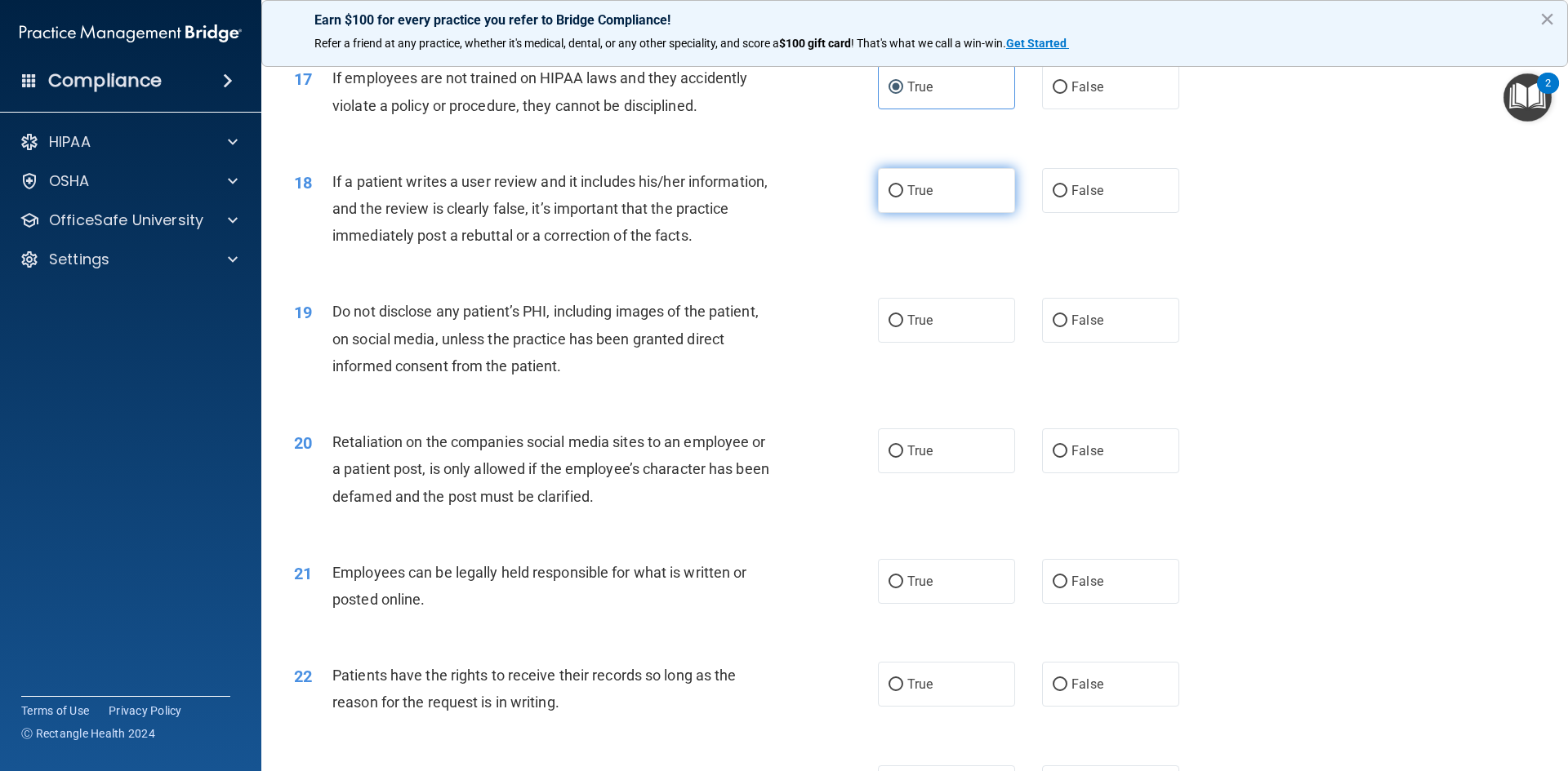
click at [936, 213] on label "True" at bounding box center [946, 190] width 137 height 45
click at [904, 197] on input "True" at bounding box center [896, 191] width 15 height 12
radio input "true"
click at [971, 342] on label "True" at bounding box center [946, 321] width 137 height 45
click at [904, 328] on input "True" at bounding box center [896, 321] width 15 height 12
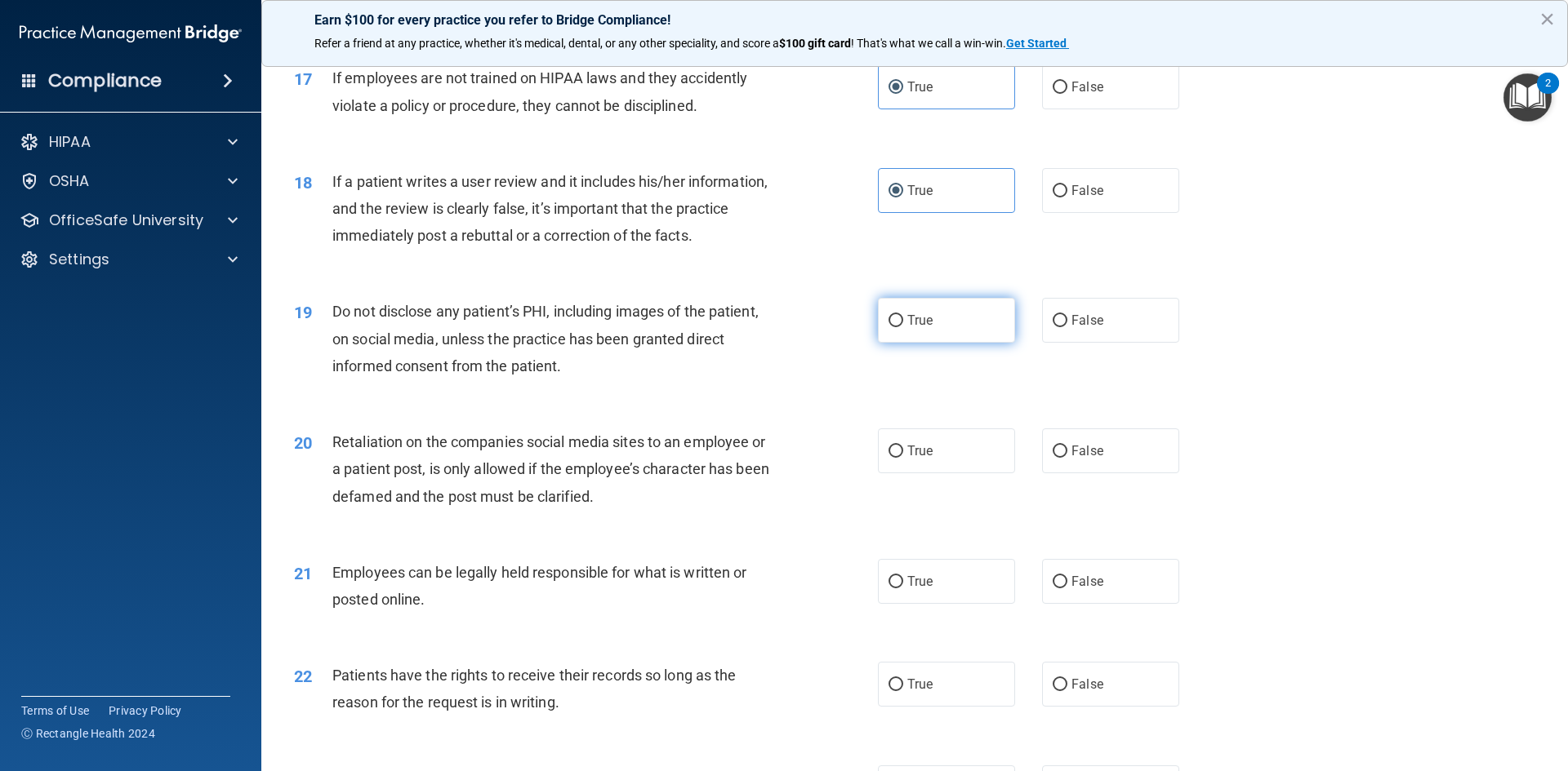
radio input "true"
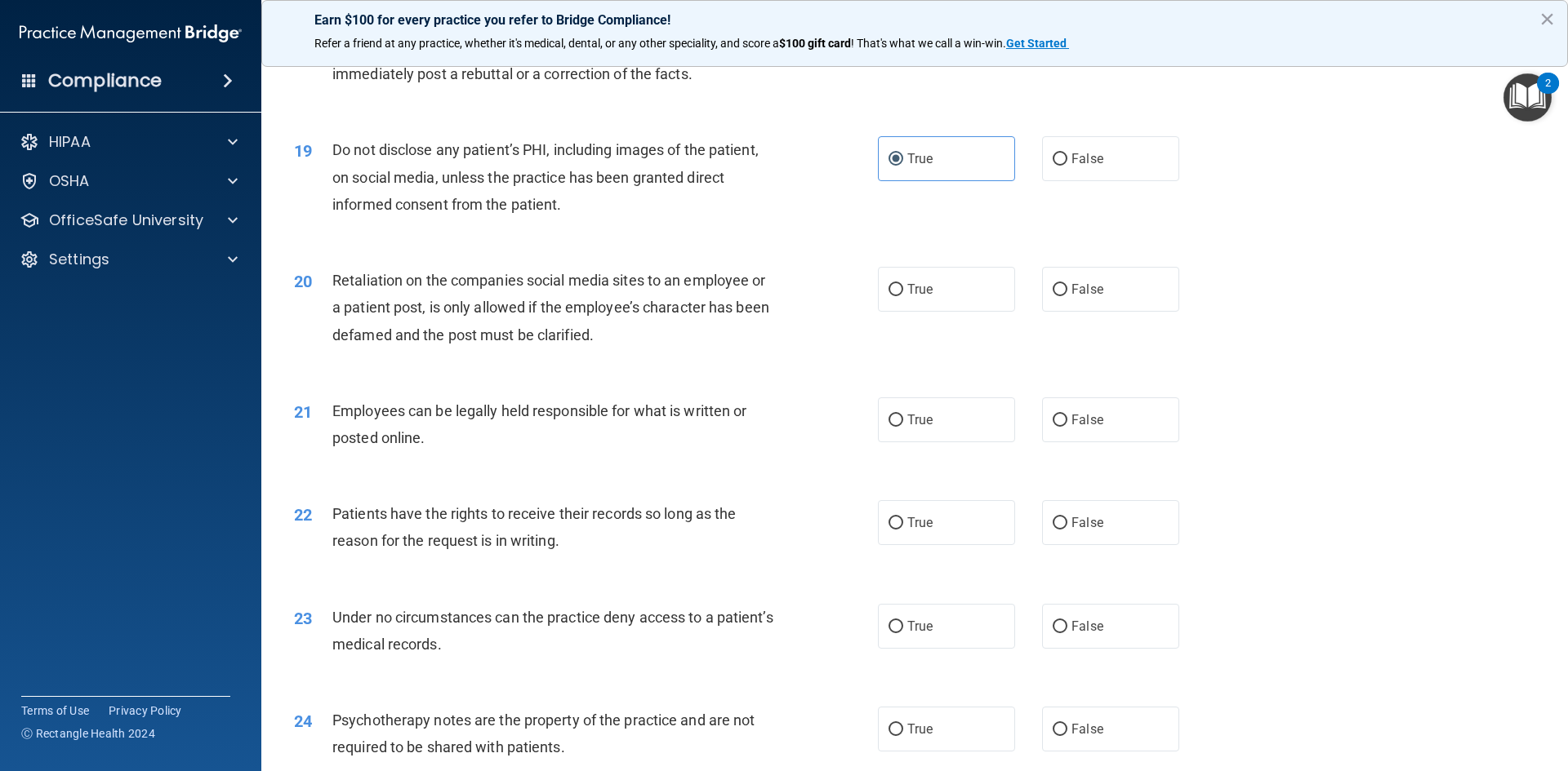
scroll to position [2367, 0]
click at [1070, 342] on div "20 Retaliation on the companies social media sites to an employee or a patient …" at bounding box center [915, 310] width 1266 height 130
click at [1061, 310] on label "False" at bounding box center [1111, 288] width 137 height 45
click at [1061, 295] on input "False" at bounding box center [1059, 289] width 15 height 12
radio input "true"
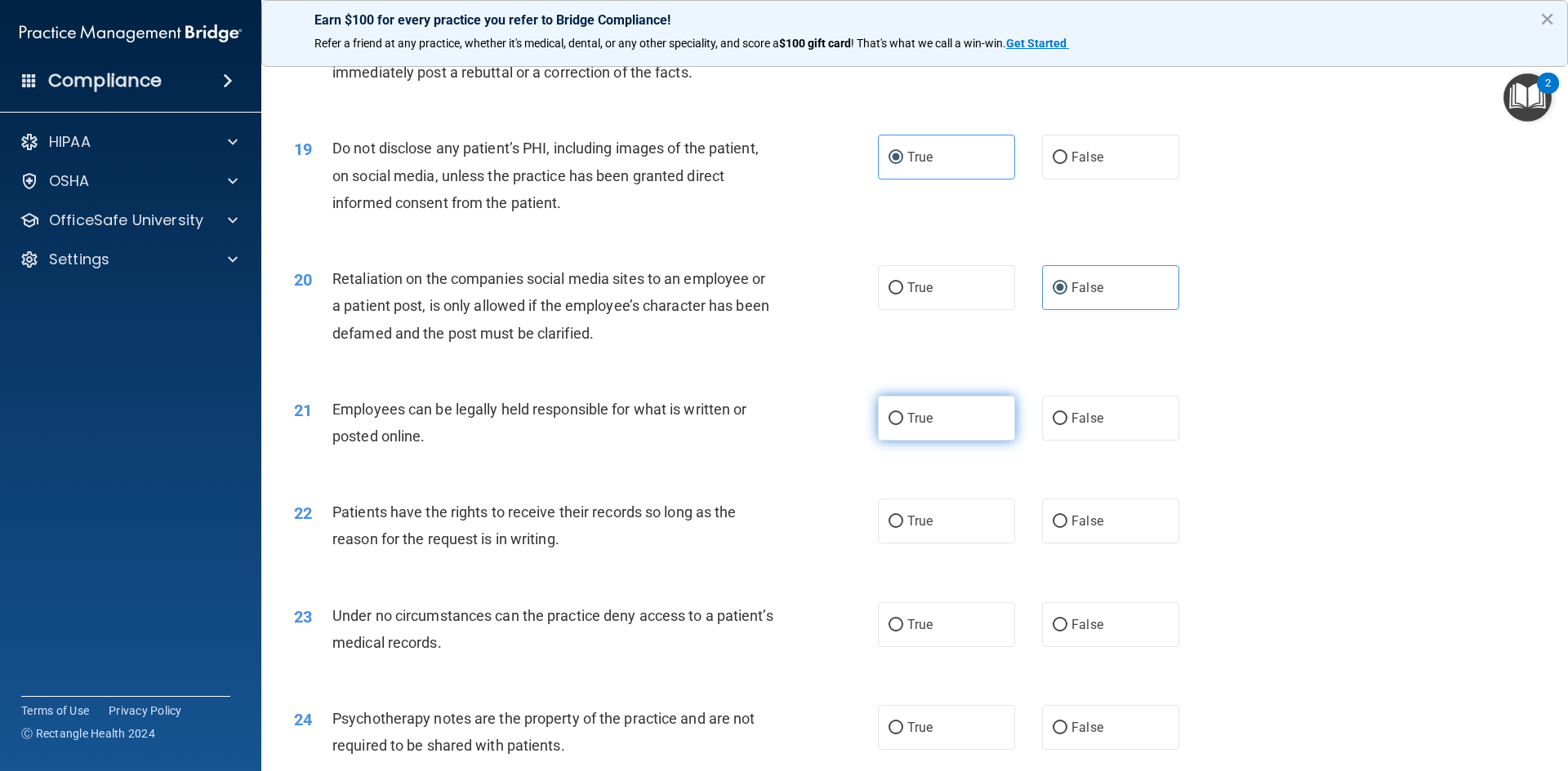
click at [936, 441] on label "True" at bounding box center [946, 418] width 137 height 45
click at [904, 425] on input "True" at bounding box center [896, 419] width 15 height 12
radio input "true"
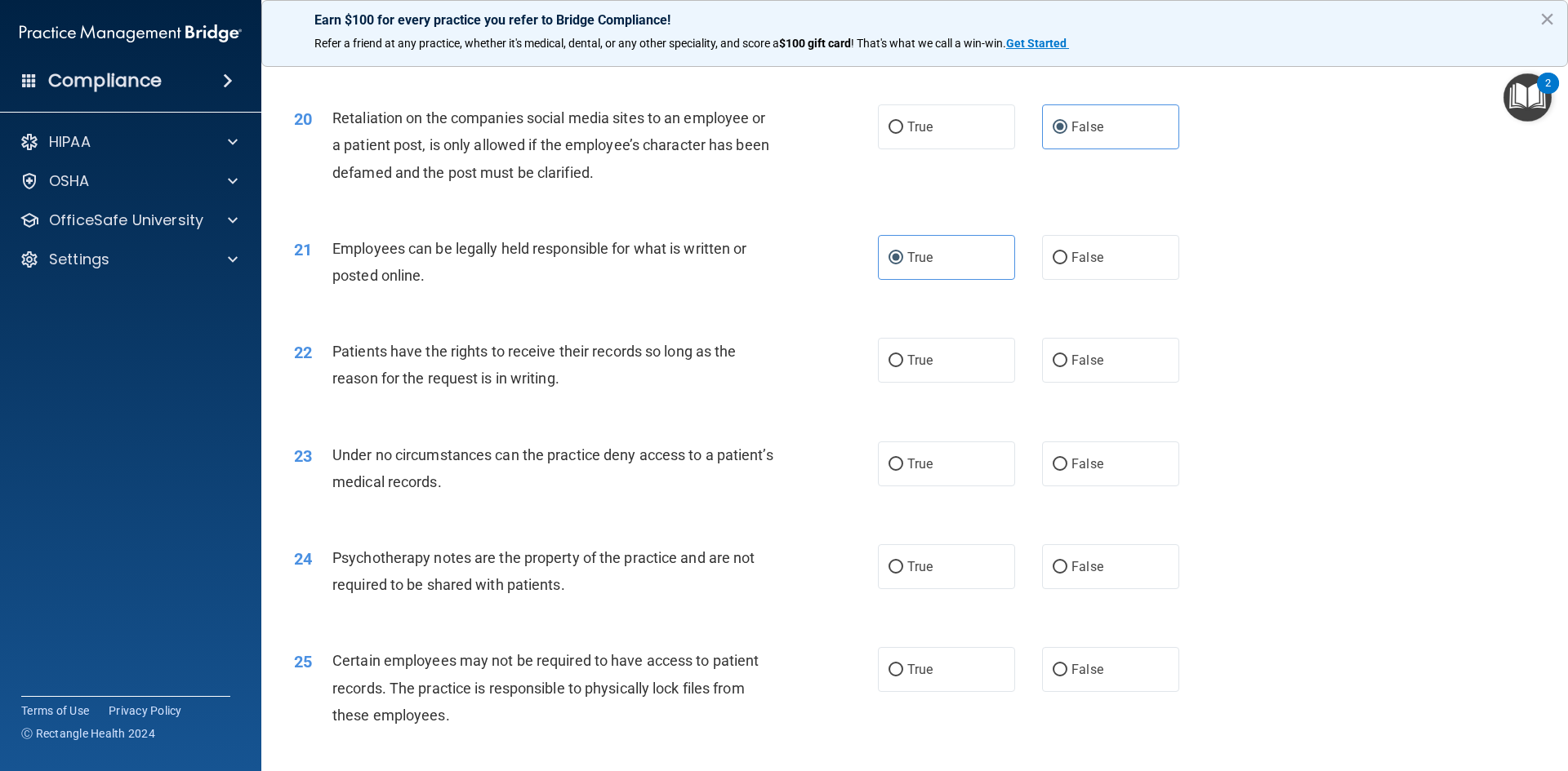
scroll to position [2530, 0]
click at [1119, 381] on label "False" at bounding box center [1111, 358] width 137 height 45
click at [1067, 365] on input "False" at bounding box center [1059, 359] width 15 height 12
radio input "true"
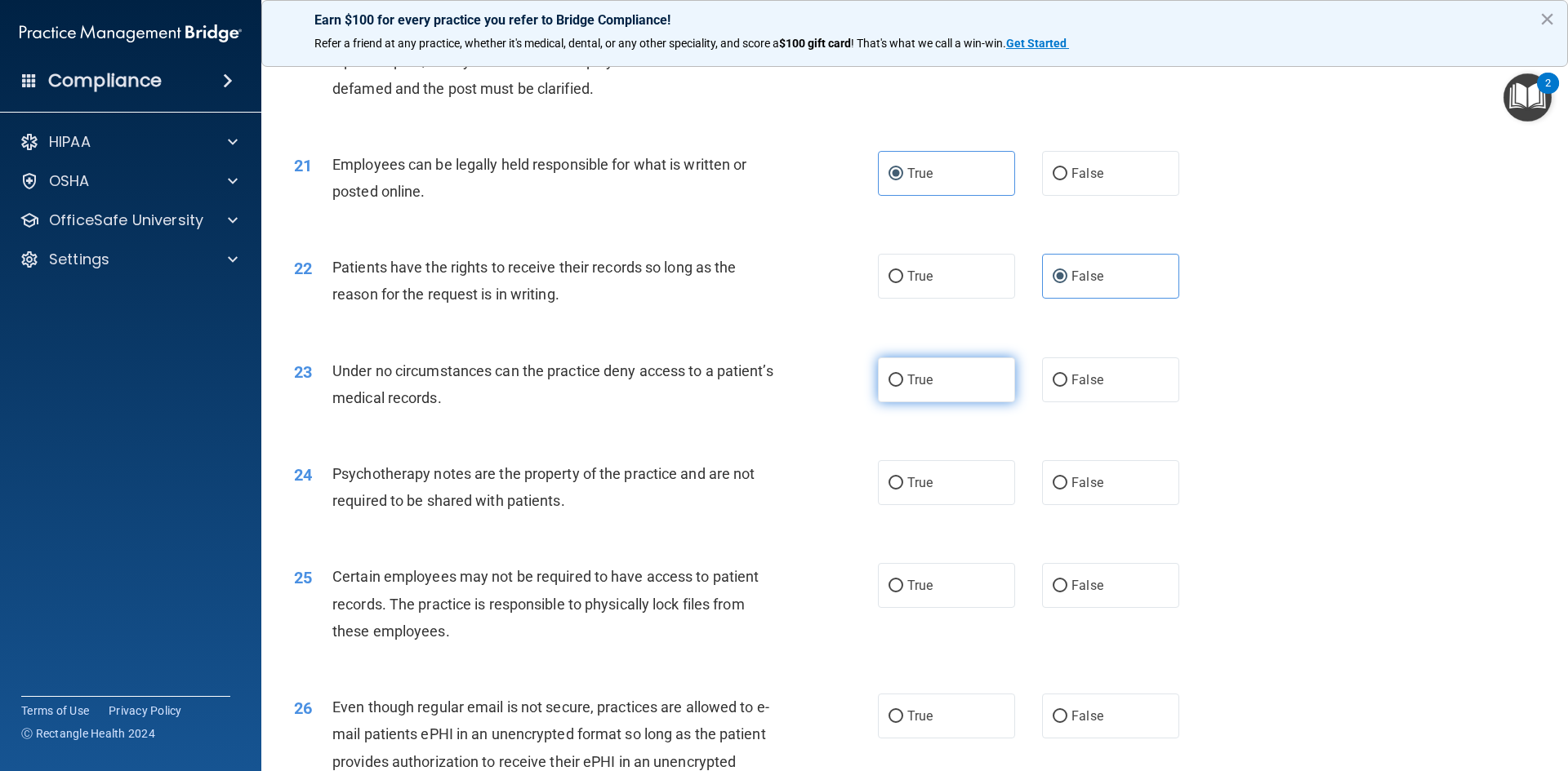
click at [1000, 394] on label "True" at bounding box center [946, 380] width 137 height 45
click at [904, 387] on input "True" at bounding box center [896, 381] width 15 height 12
radio input "true"
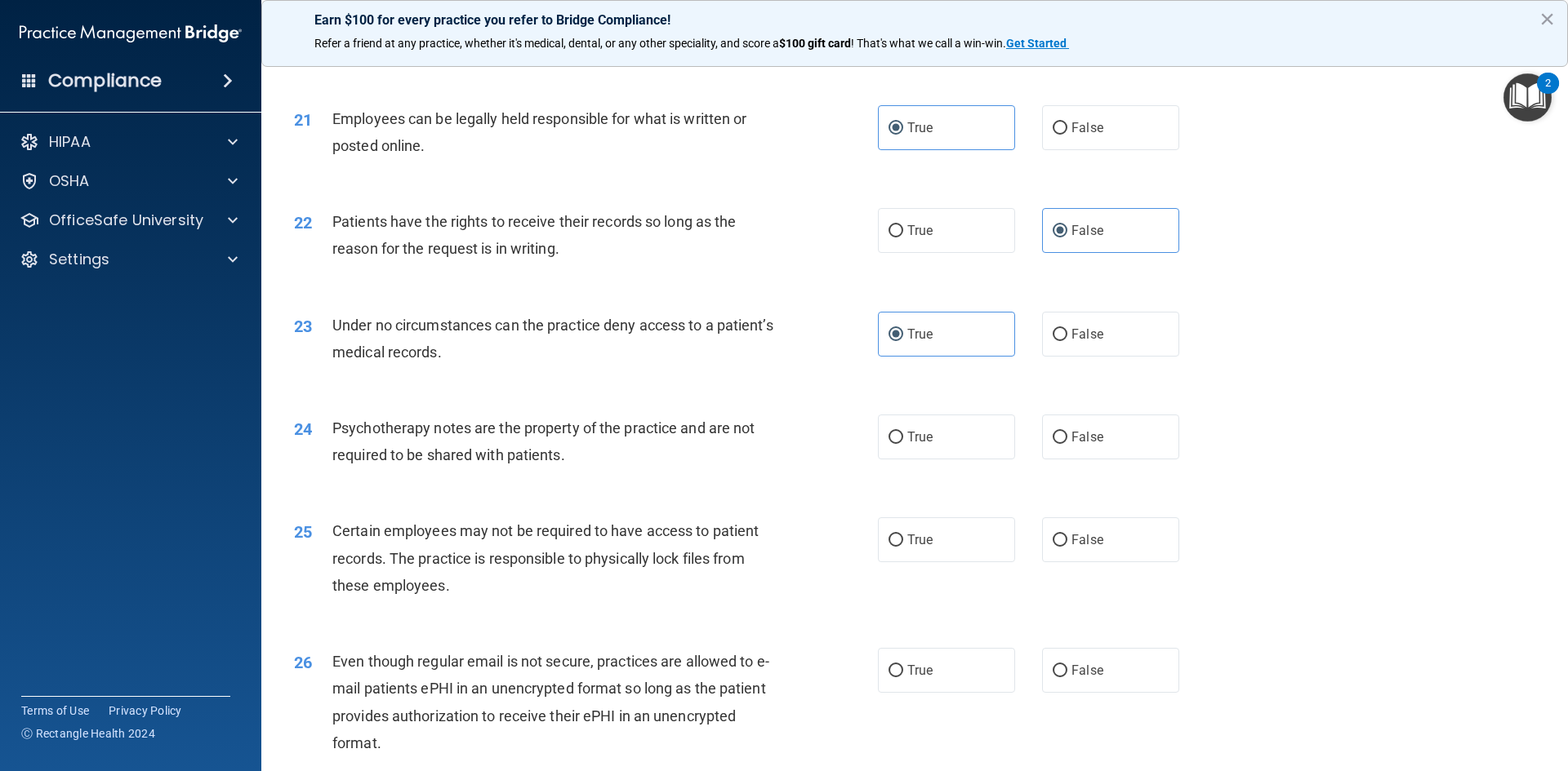
scroll to position [2775, 0]
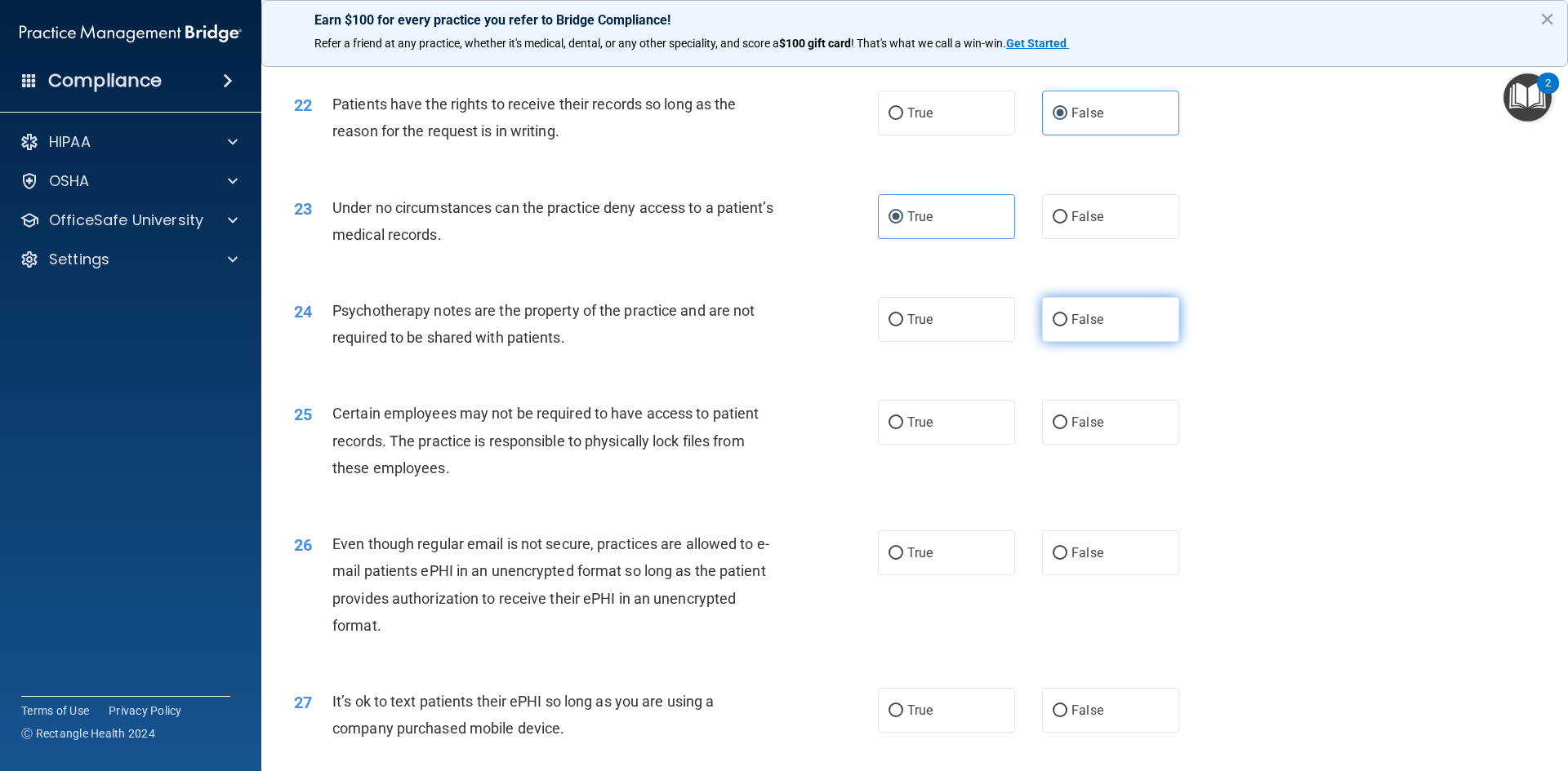
click at [1078, 342] on label "False" at bounding box center [1111, 320] width 137 height 45
click at [1067, 327] on input "False" at bounding box center [1059, 321] width 15 height 12
radio input "true"
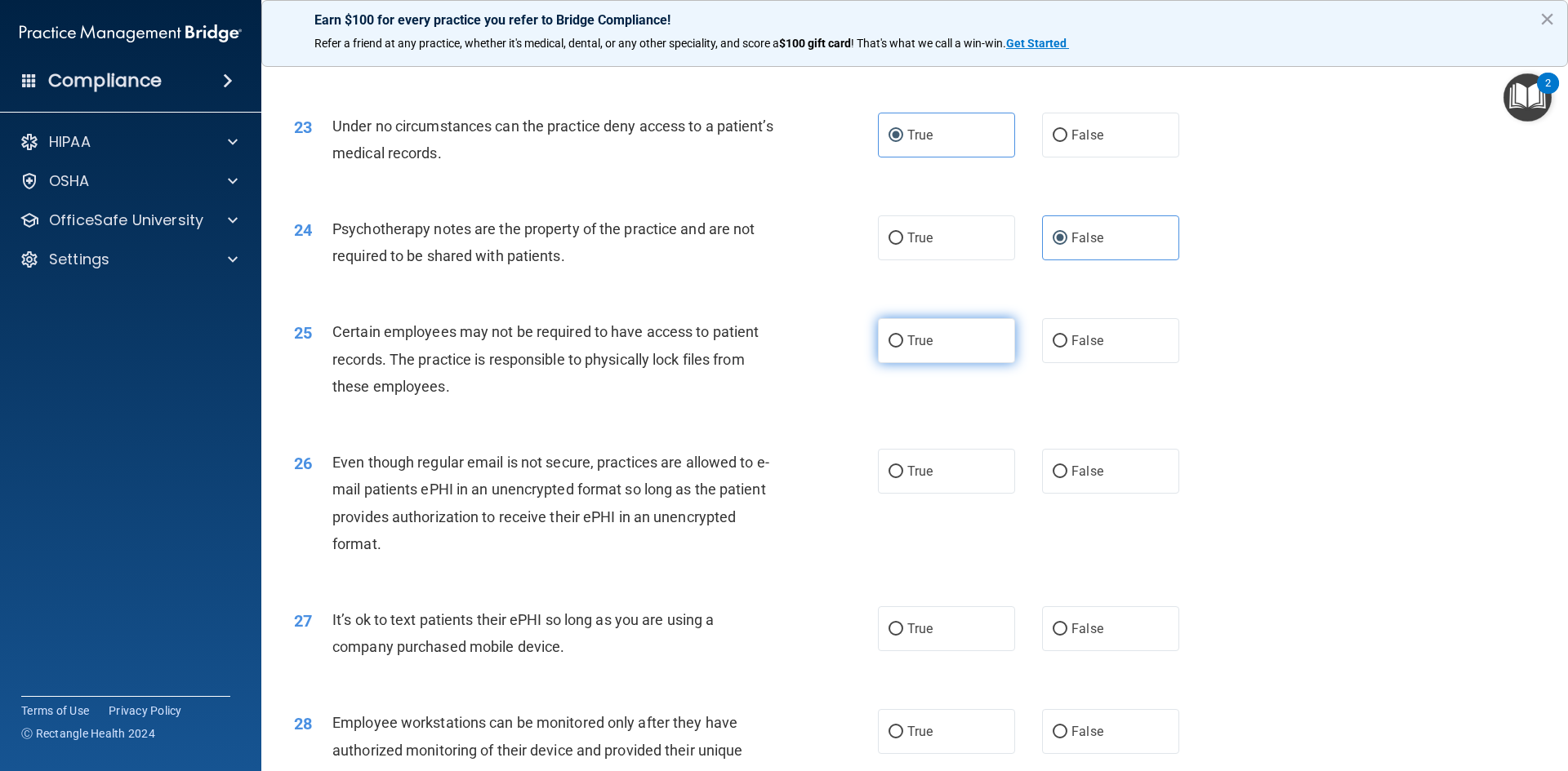
click at [901, 362] on label "True" at bounding box center [946, 341] width 137 height 45
click at [901, 348] on input "True" at bounding box center [896, 342] width 15 height 12
radio input "true"
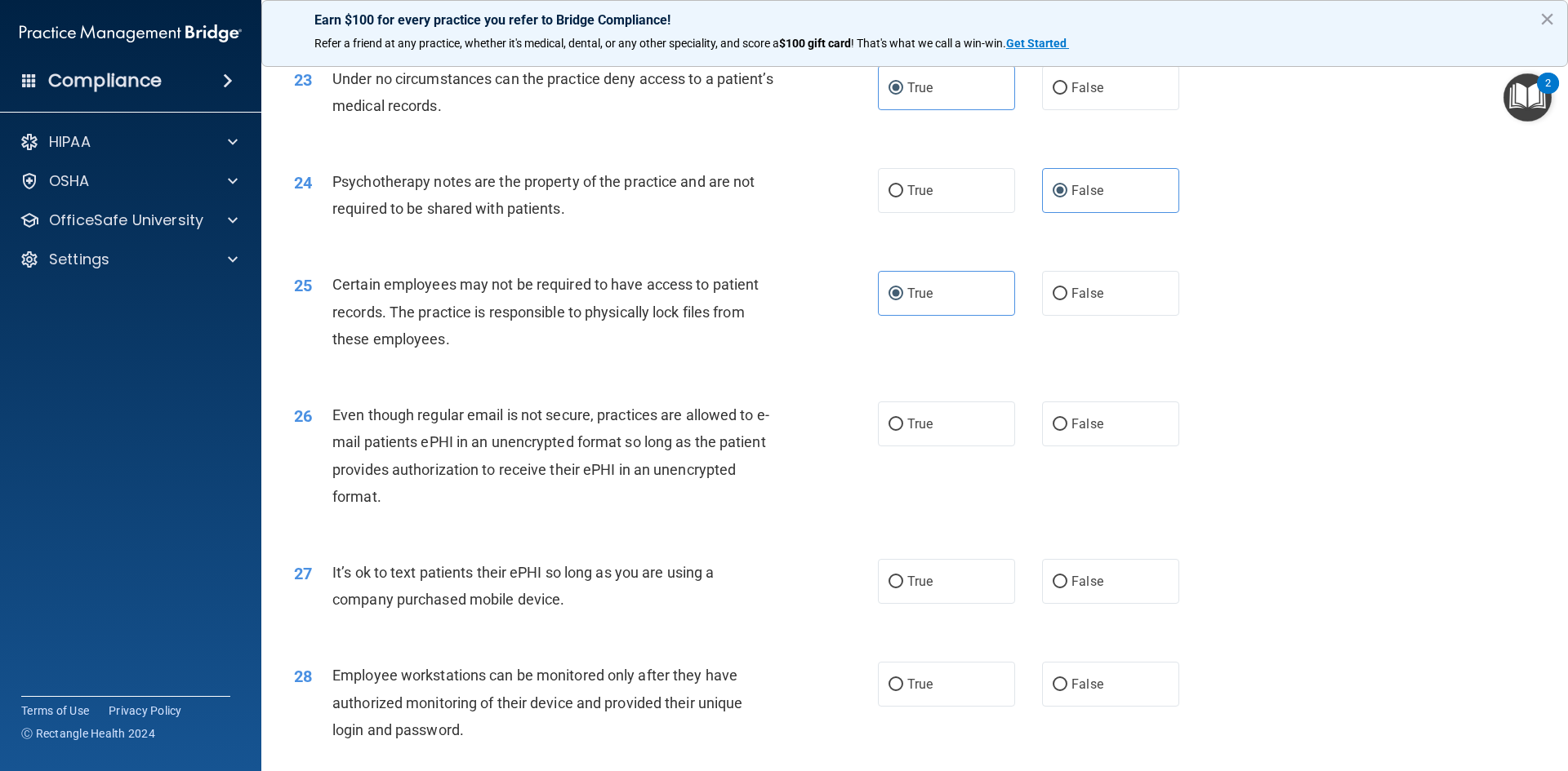
scroll to position [3021, 0]
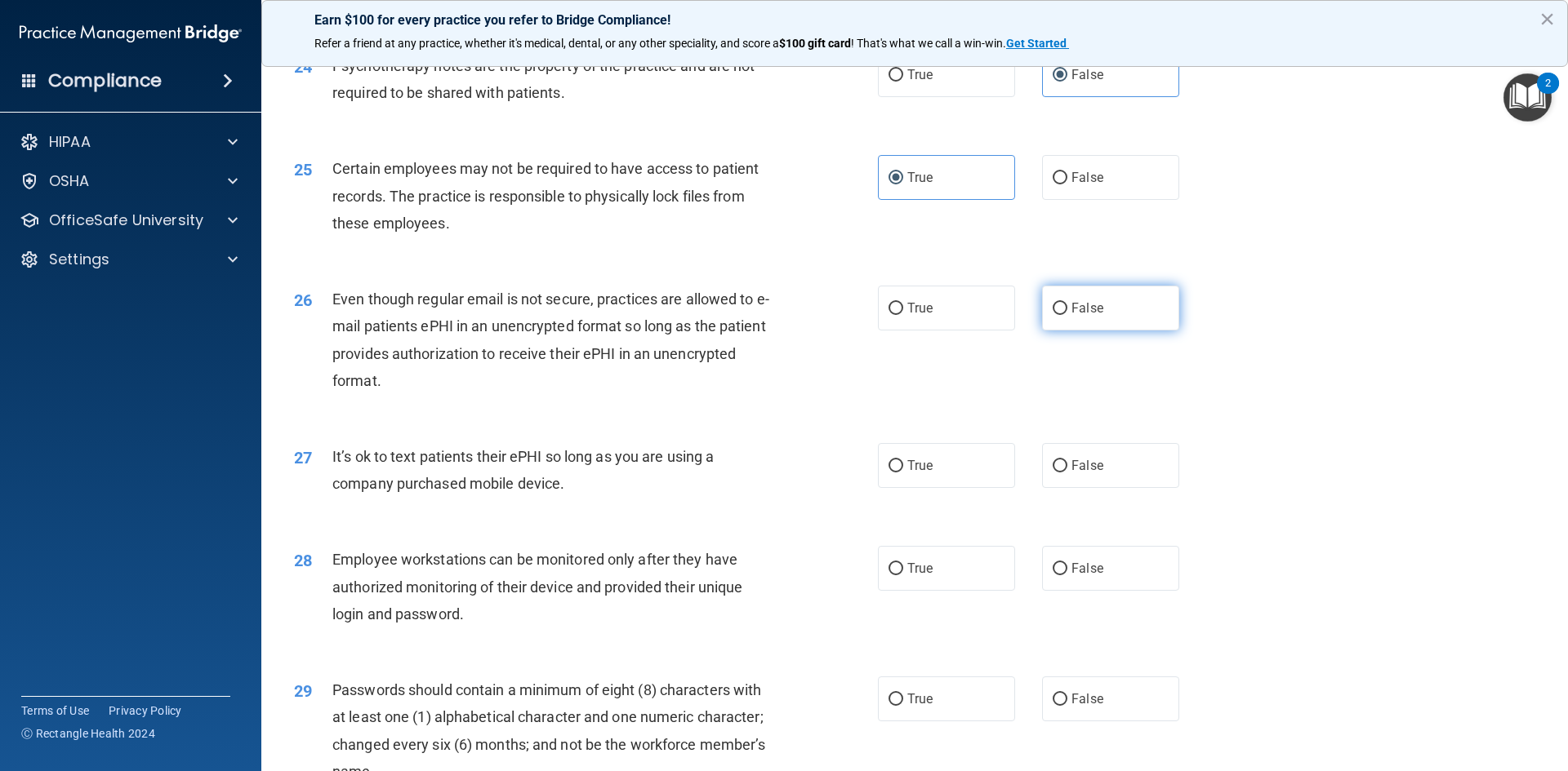
click at [1146, 330] on label "False" at bounding box center [1111, 309] width 137 height 45
click at [1067, 315] on input "False" at bounding box center [1059, 309] width 15 height 12
radio input "true"
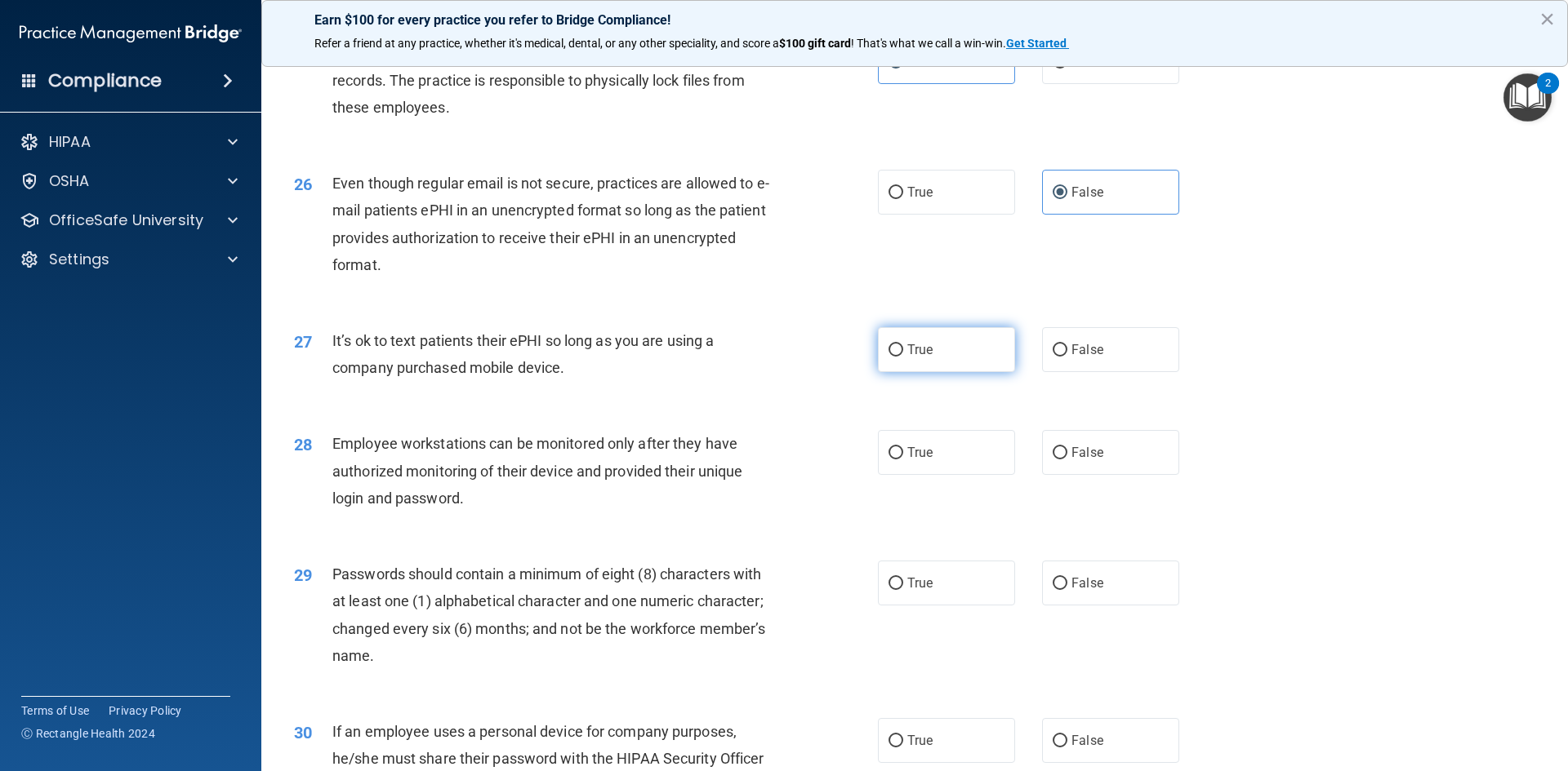
scroll to position [3183, 0]
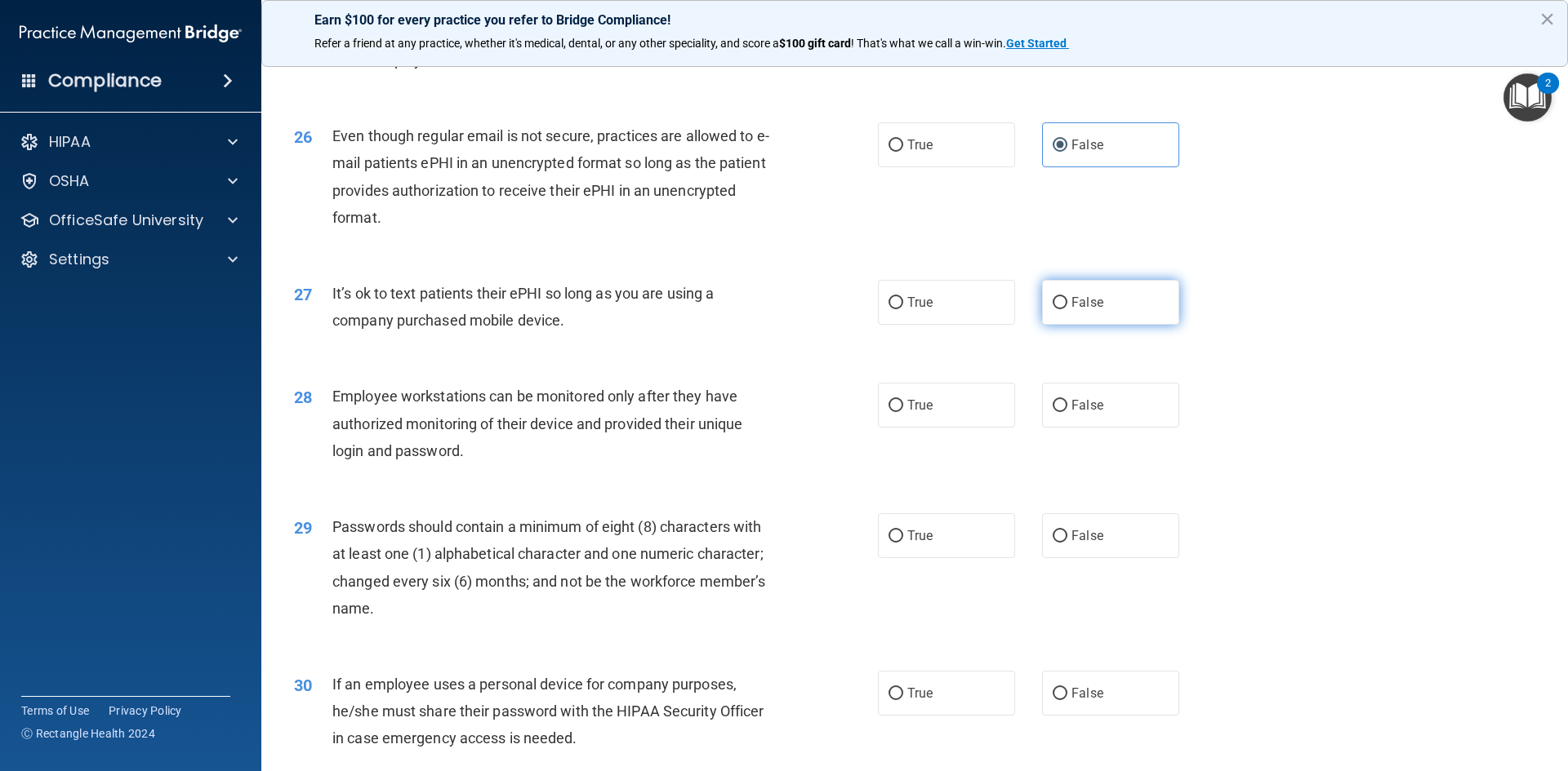
click at [1119, 325] on label "False" at bounding box center [1111, 302] width 137 height 45
click at [1067, 309] on input "False" at bounding box center [1059, 303] width 15 height 12
radio input "true"
click at [1029, 428] on div "True False" at bounding box center [1042, 405] width 329 height 45
click at [1052, 412] on input "False" at bounding box center [1059, 406] width 15 height 12
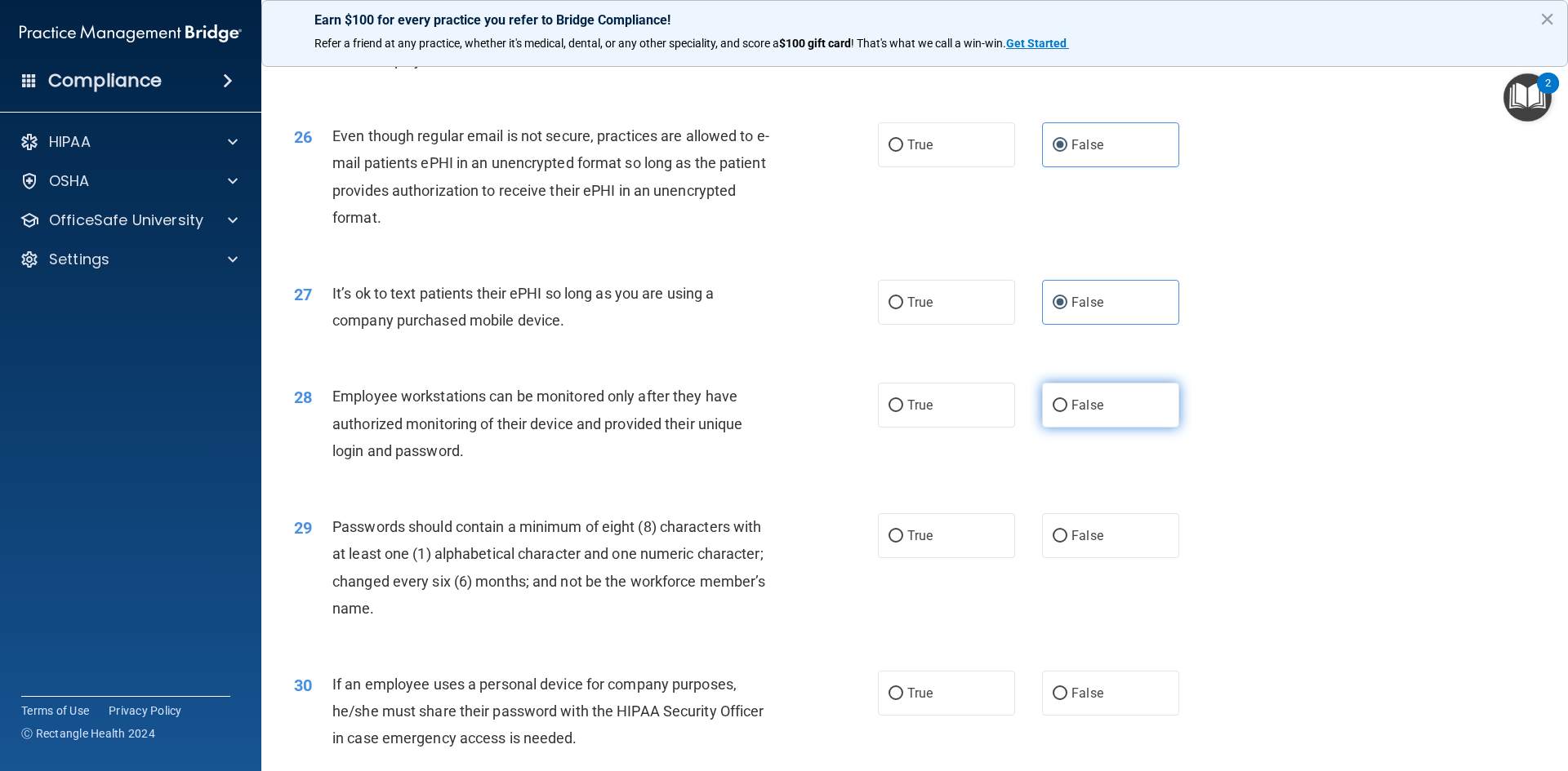
radio input "true"
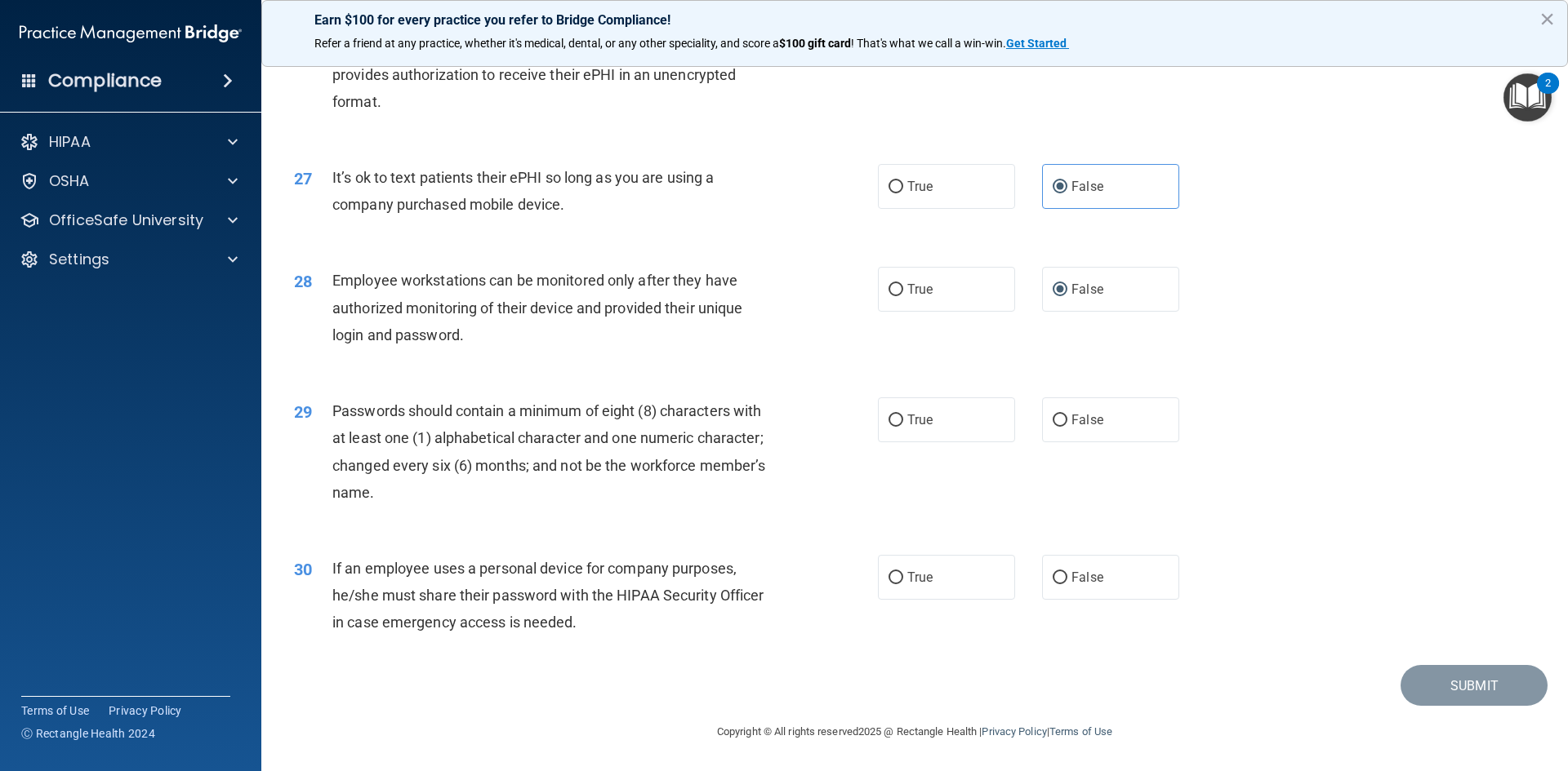
scroll to position [3327, 0]
click at [869, 420] on div "29 Passwords should contain a minimum of eight (8) characters with at least one…" at bounding box center [586, 455] width 633 height 116
click at [934, 425] on label "True" at bounding box center [946, 420] width 137 height 45
click at [904, 425] on input "True" at bounding box center [896, 421] width 15 height 12
radio input "true"
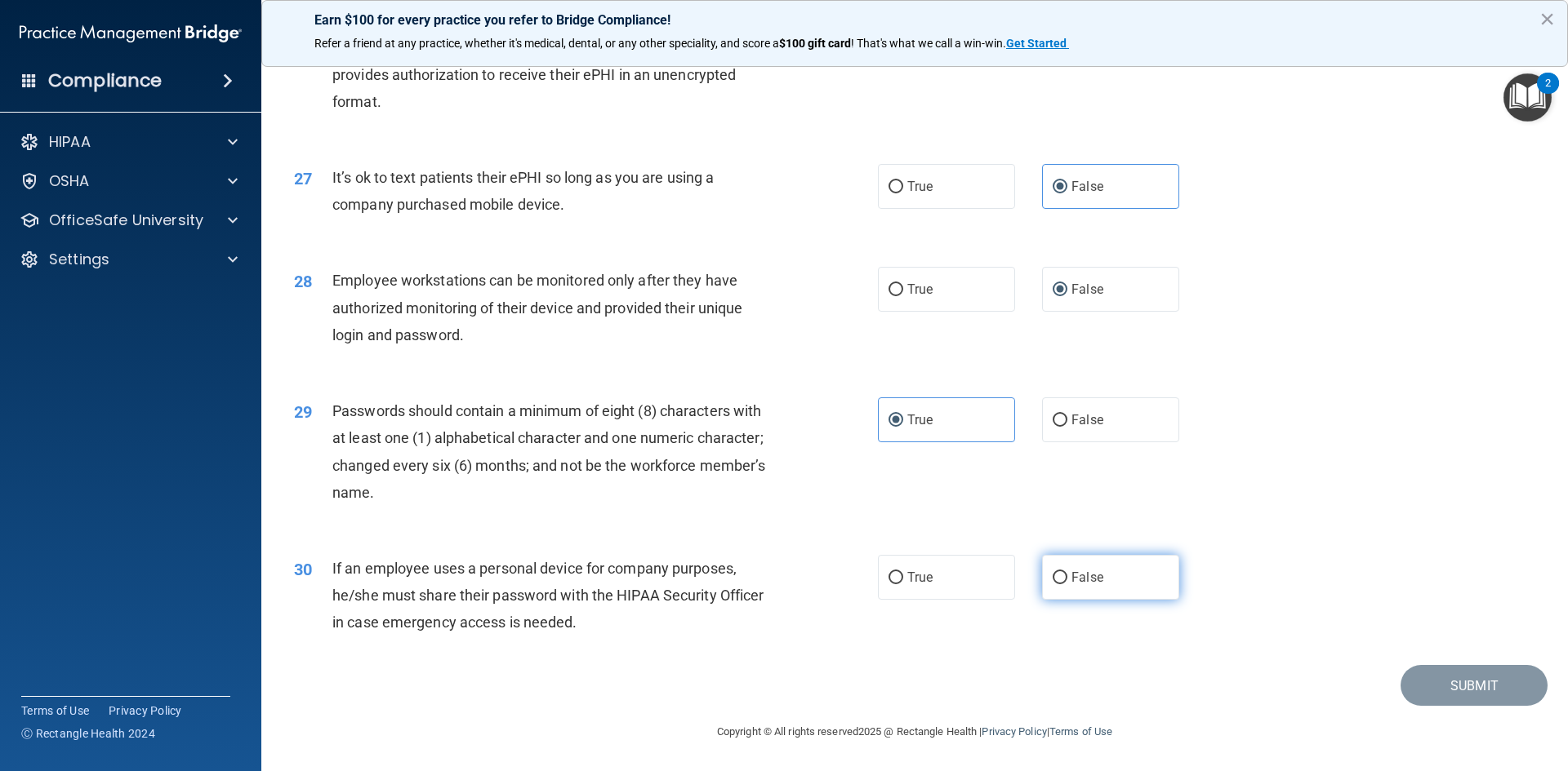
click at [1109, 588] on label "False" at bounding box center [1111, 578] width 137 height 45
click at [1067, 584] on input "False" at bounding box center [1059, 578] width 15 height 12
radio input "true"
click at [1507, 681] on button "Submit" at bounding box center [1473, 686] width 147 height 42
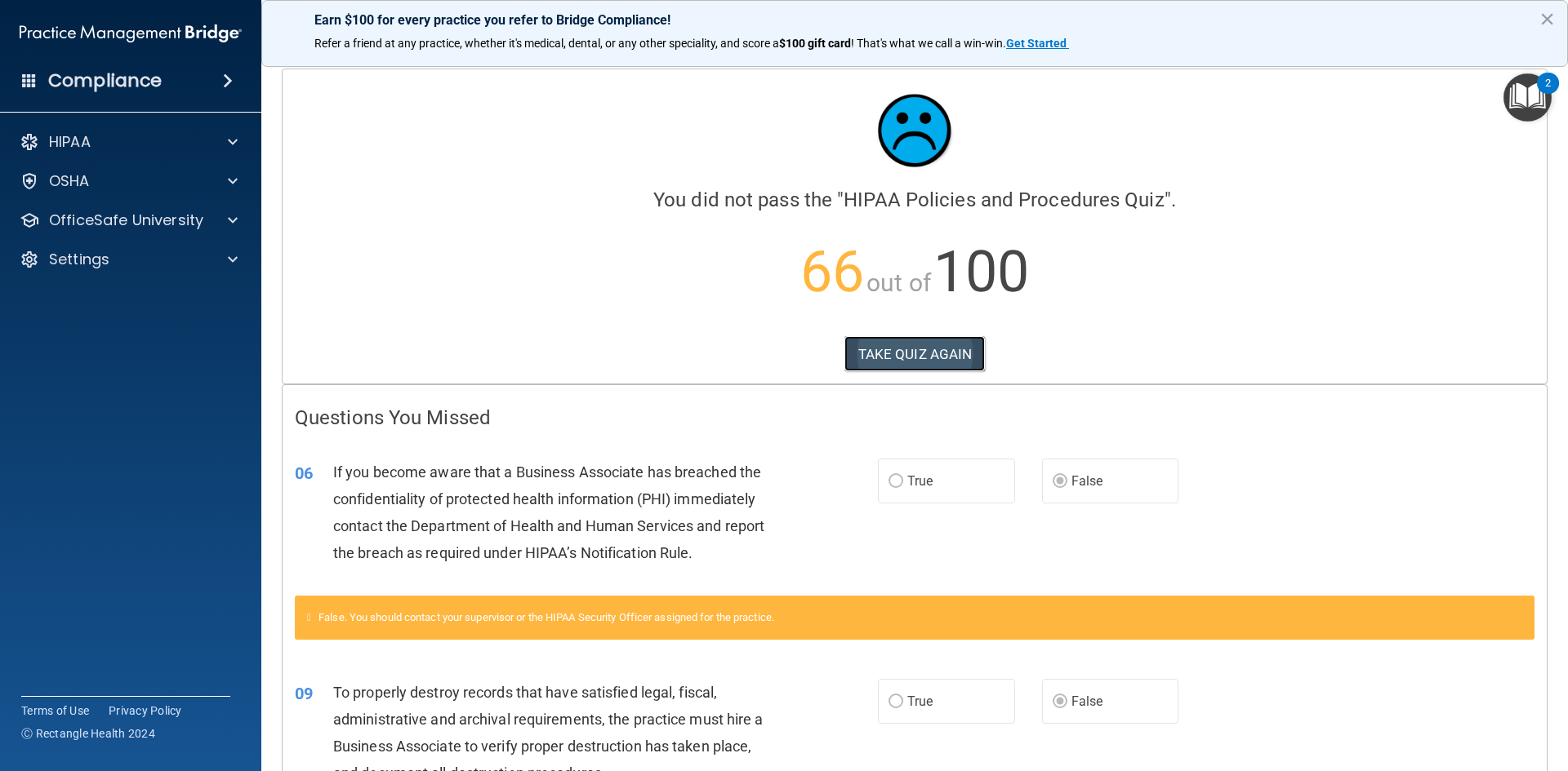
click at [884, 360] on button "TAKE QUIZ AGAIN" at bounding box center [915, 354] width 141 height 36
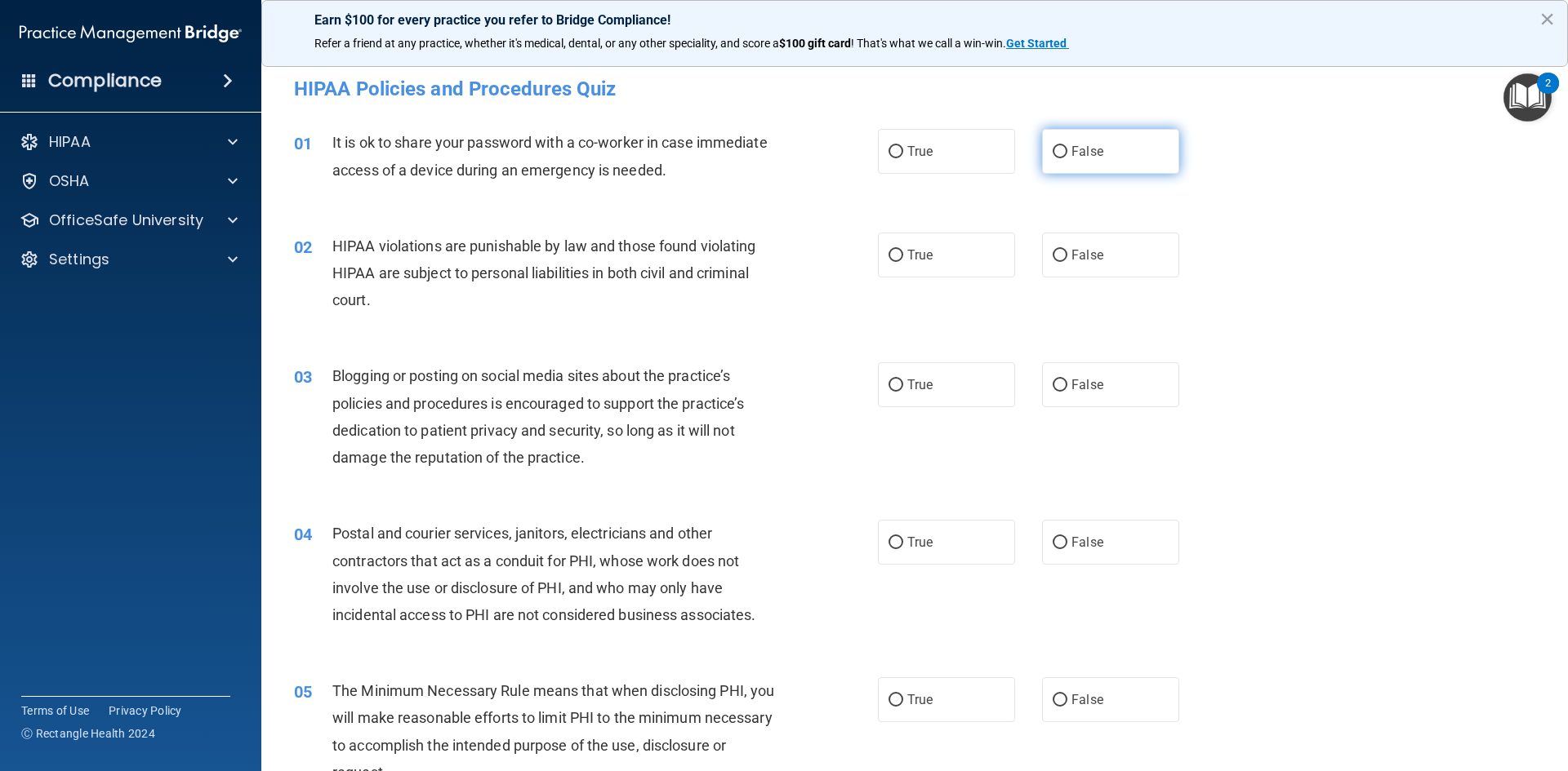
click at [1110, 146] on label "False" at bounding box center [1111, 151] width 137 height 45
click at [1067, 146] on input "False" at bounding box center [1059, 152] width 15 height 12
radio input "true"
click at [914, 269] on label "True" at bounding box center [946, 256] width 137 height 45
click at [904, 262] on input "True" at bounding box center [896, 256] width 15 height 12
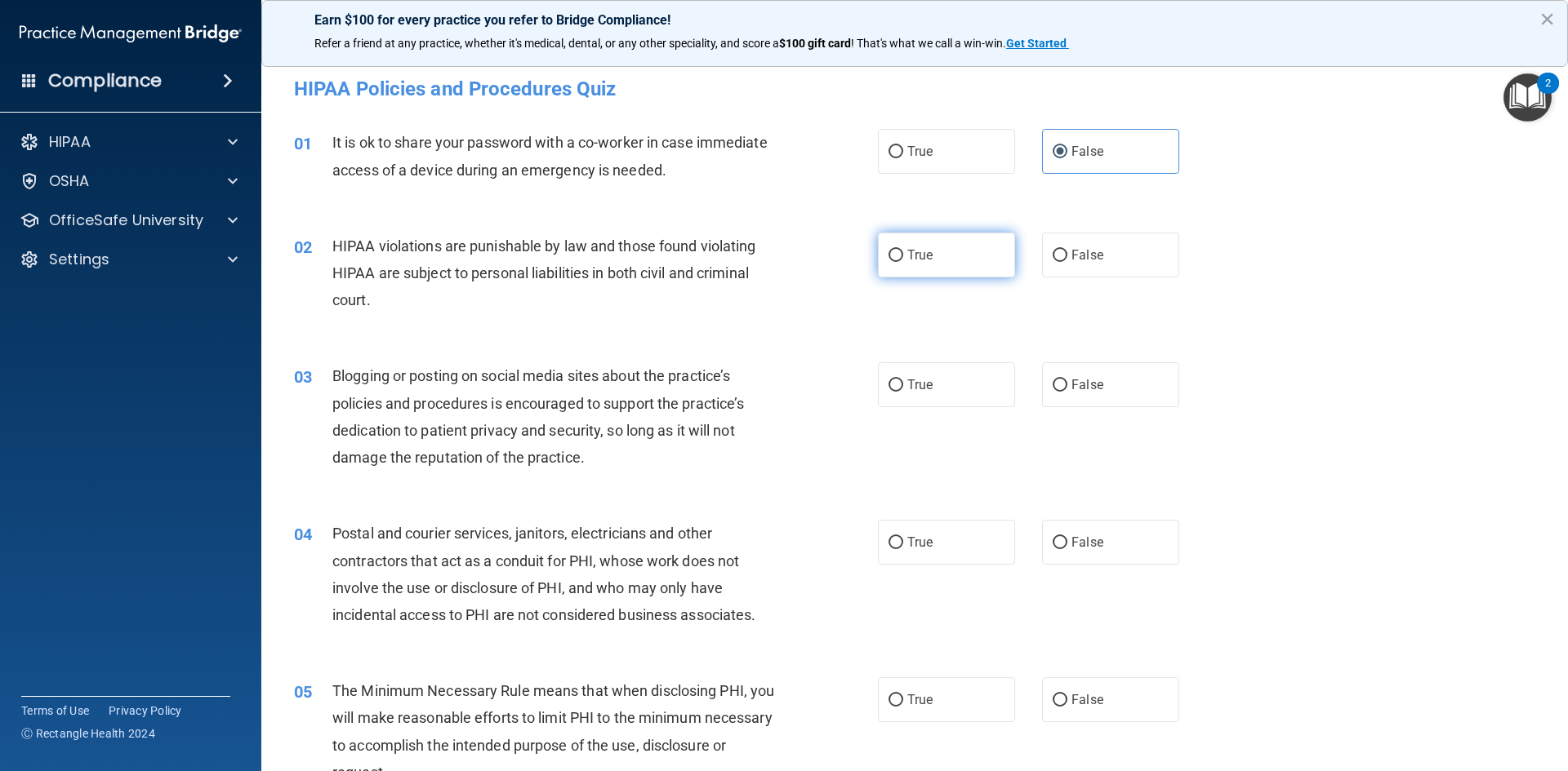
radio input "true"
click at [1072, 395] on label "False" at bounding box center [1111, 385] width 137 height 45
click at [1067, 392] on input "False" at bounding box center [1059, 386] width 15 height 12
radio input "true"
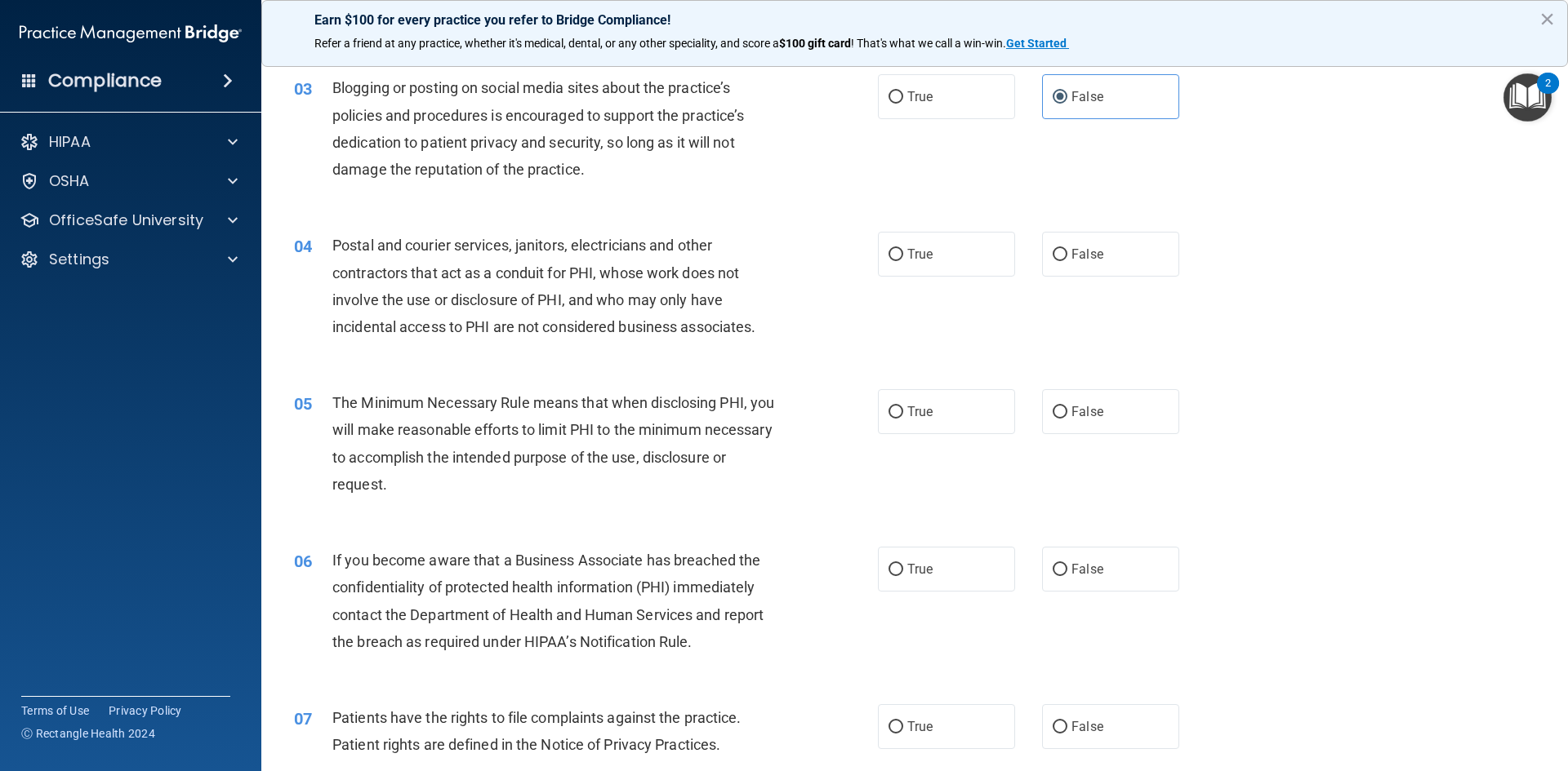
scroll to position [327, 0]
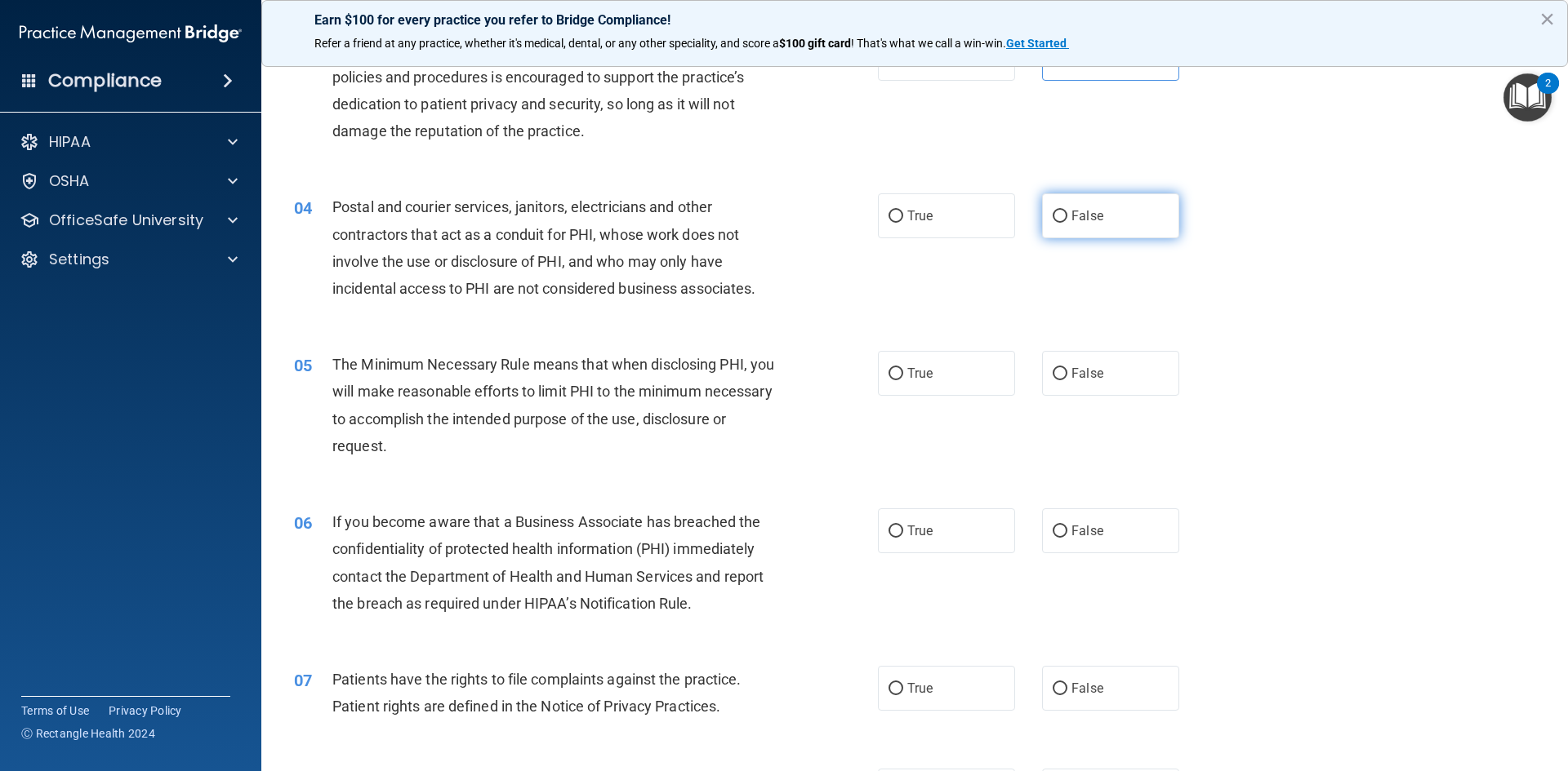
click at [1062, 221] on label "False" at bounding box center [1111, 216] width 137 height 45
click at [1062, 221] on input "False" at bounding box center [1059, 216] width 15 height 12
radio input "true"
click at [962, 369] on label "True" at bounding box center [946, 374] width 137 height 45
click at [904, 369] on input "True" at bounding box center [896, 375] width 15 height 12
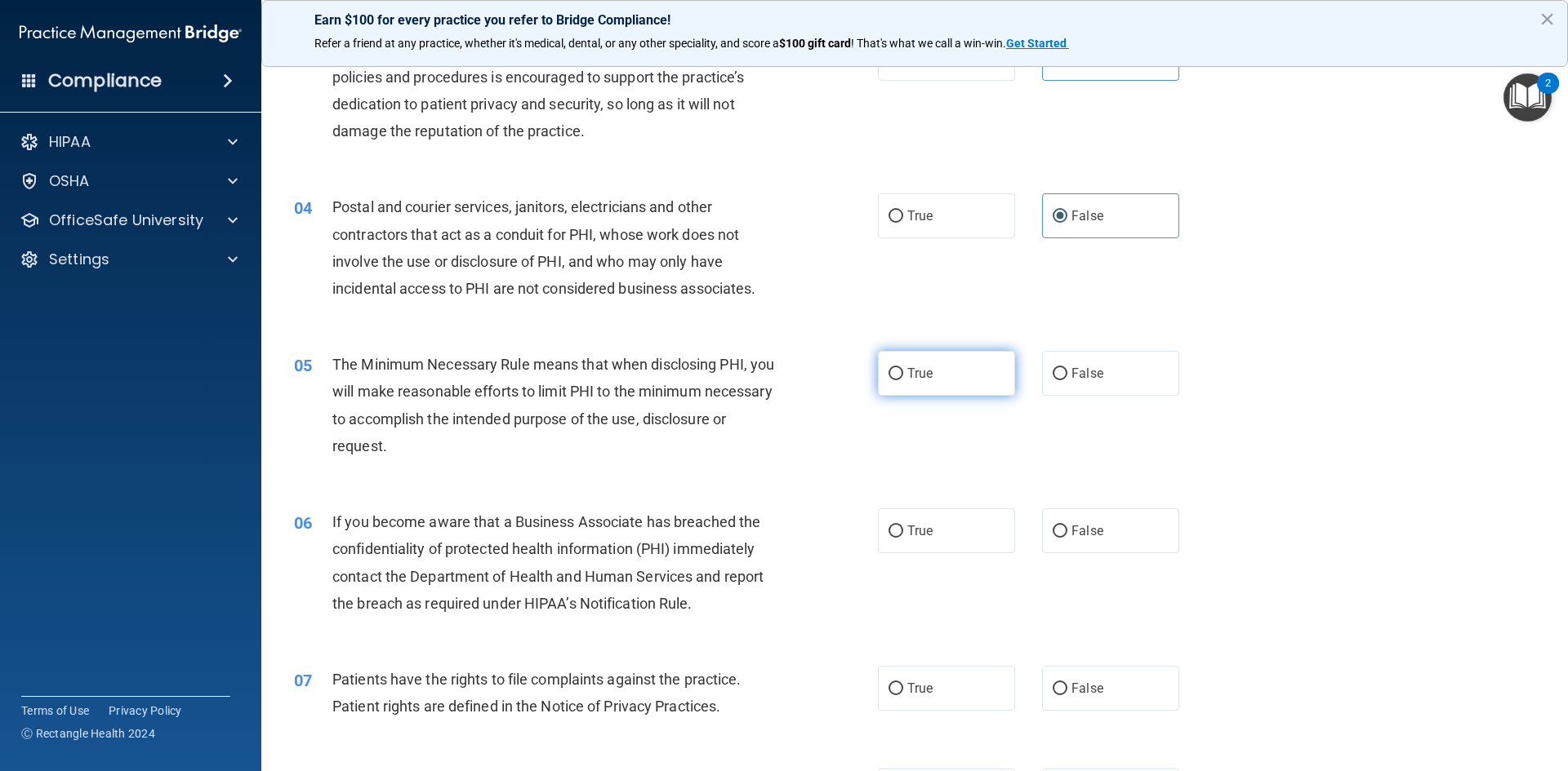
radio input "true"
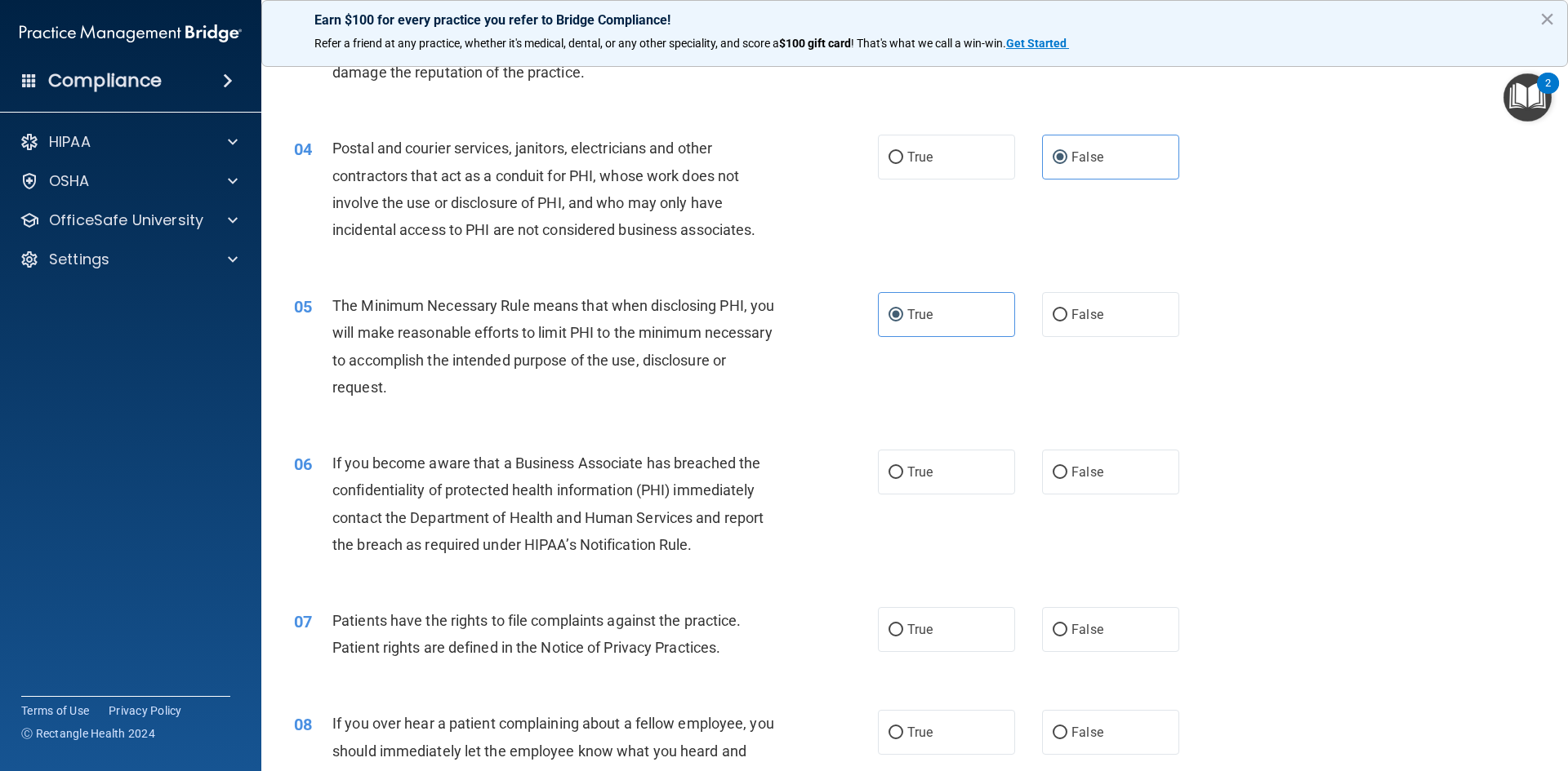
scroll to position [489, 0]
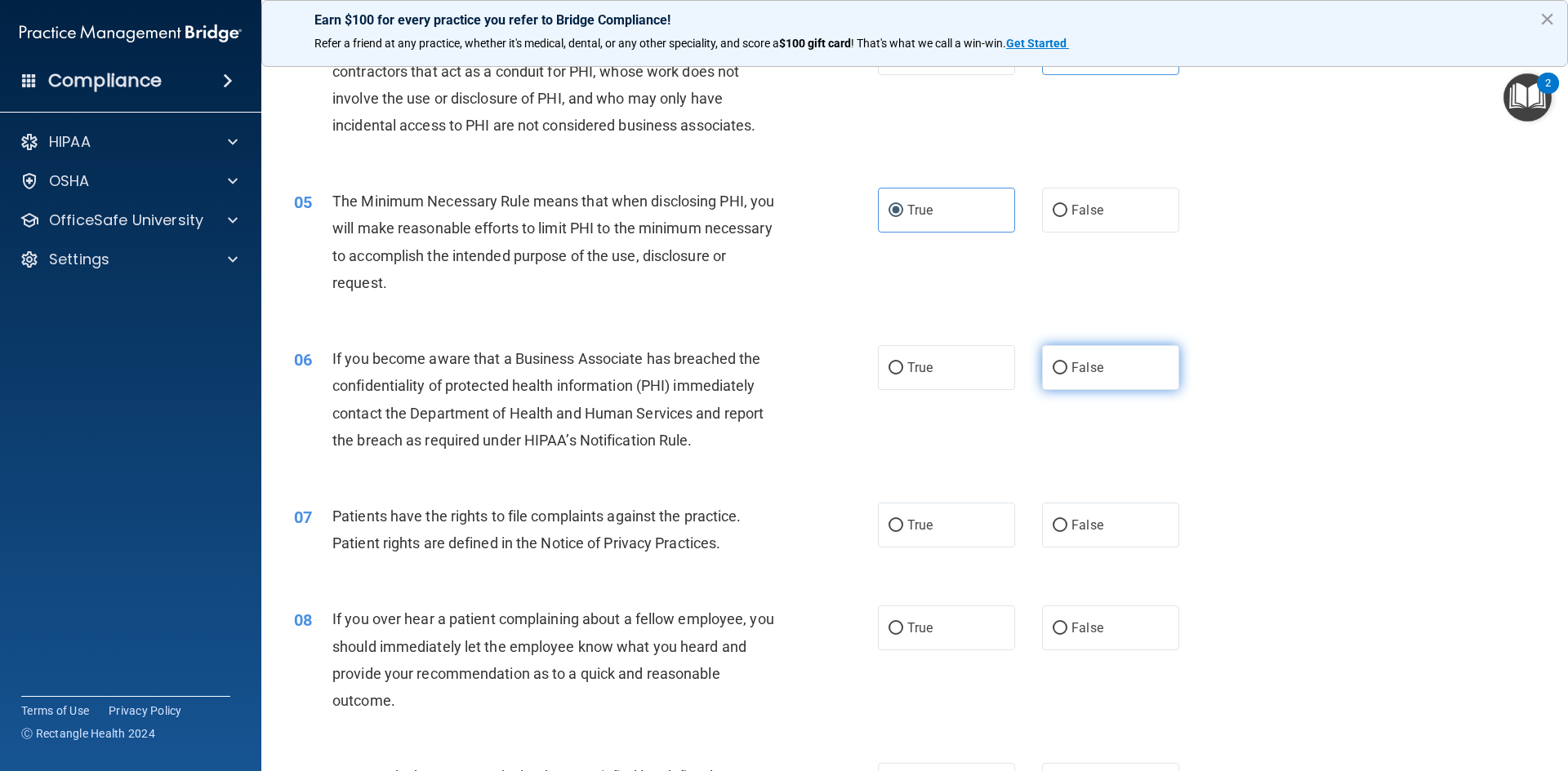
click at [1063, 359] on label "False" at bounding box center [1111, 368] width 137 height 45
click at [1063, 362] on input "False" at bounding box center [1059, 369] width 15 height 12
radio input "true"
click at [907, 525] on span "True" at bounding box center [919, 525] width 25 height 16
click at [902, 525] on input "True" at bounding box center [896, 526] width 15 height 12
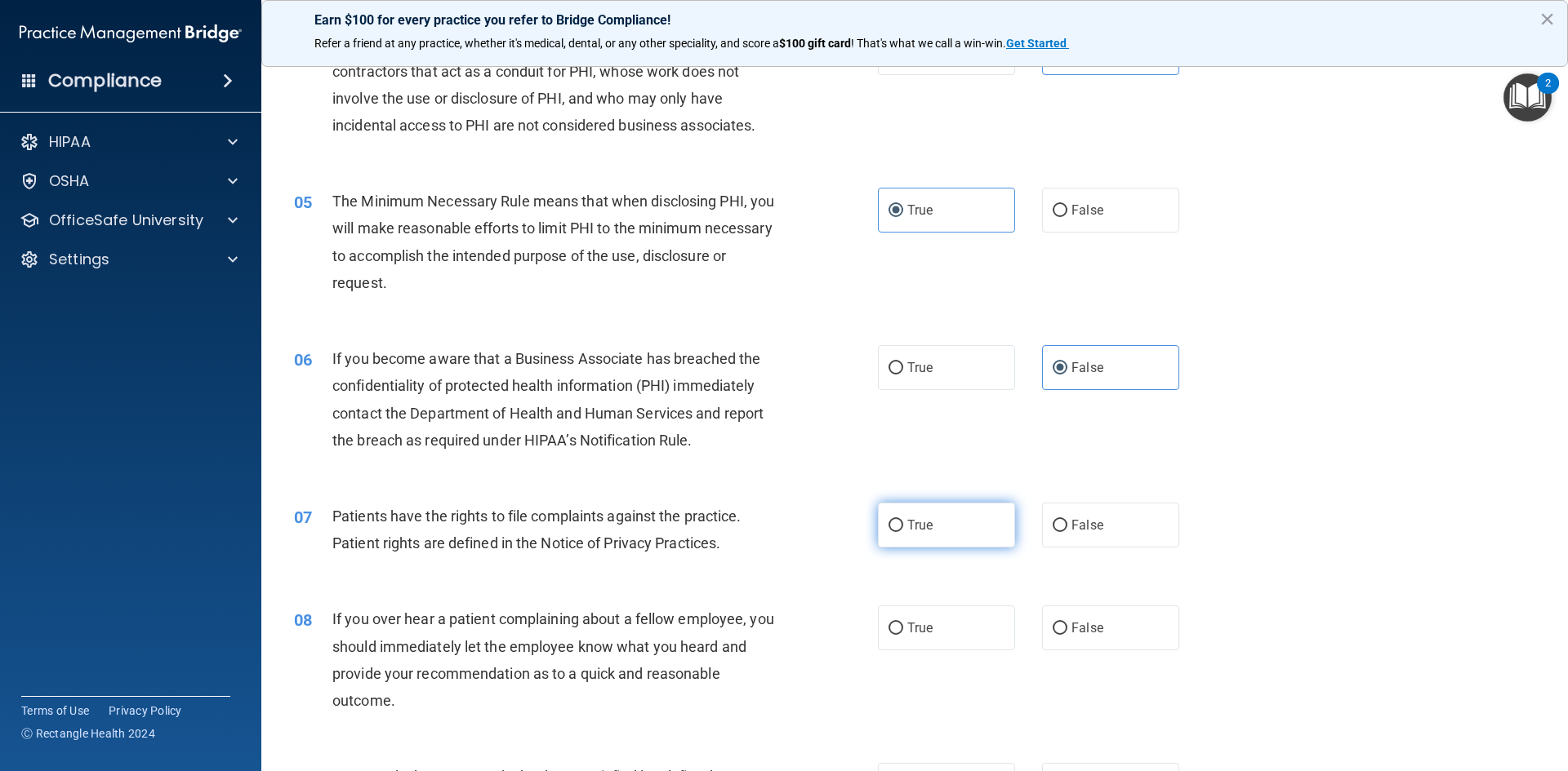
radio input "true"
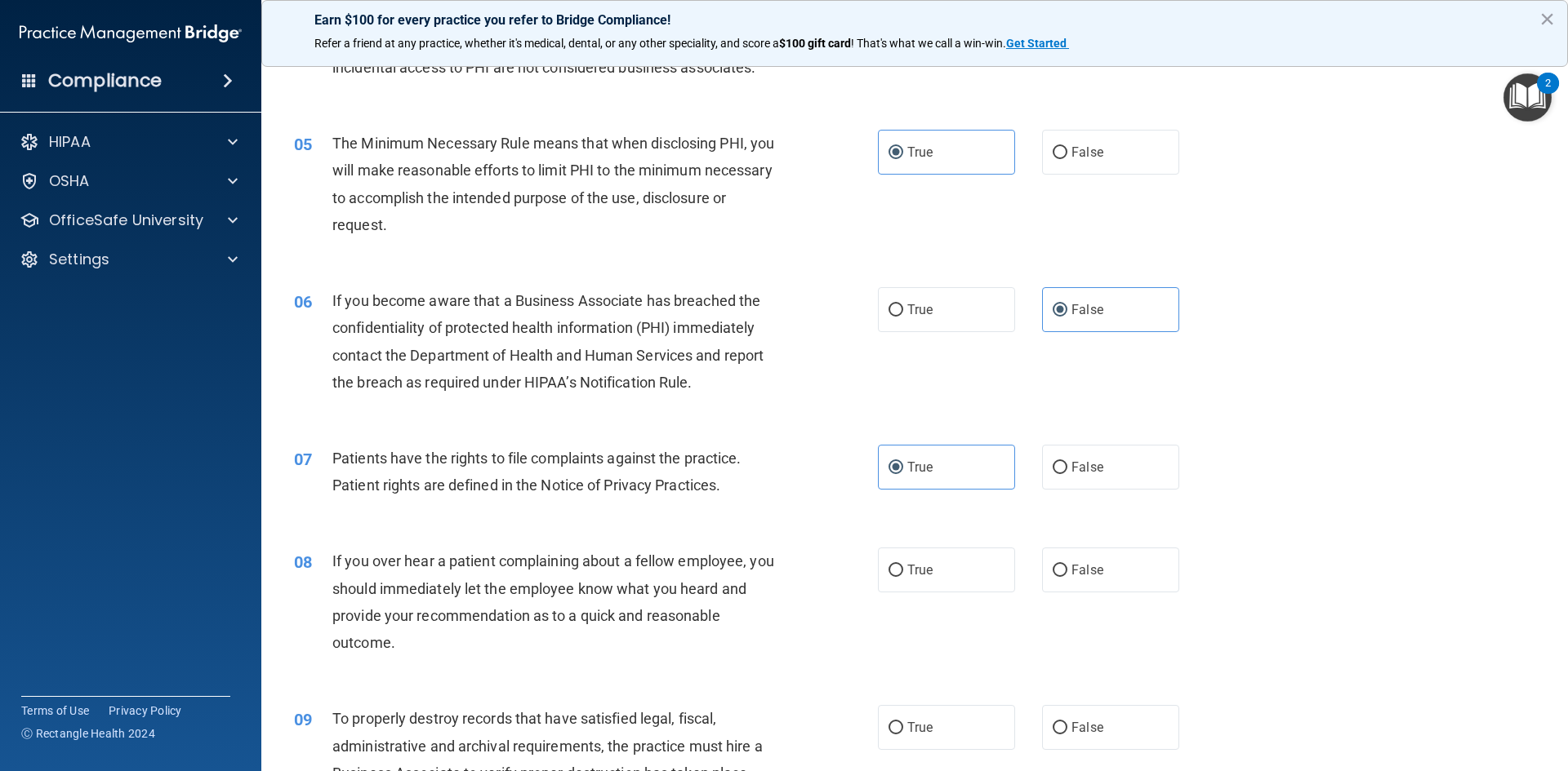
scroll to position [734, 0]
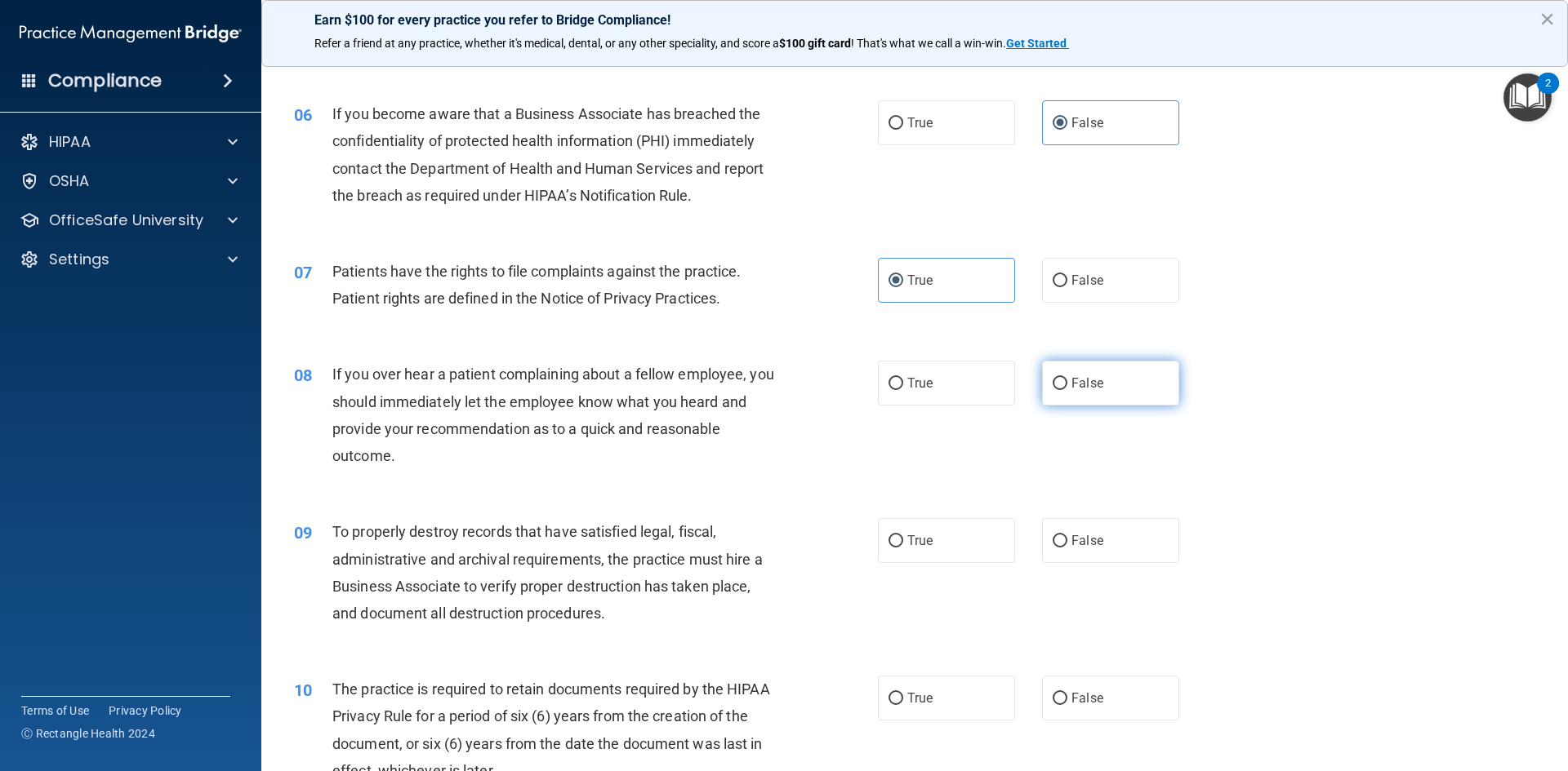
click at [1071, 389] on span "False" at bounding box center [1087, 383] width 32 height 16
click at [1067, 389] on input "False" at bounding box center [1059, 384] width 15 height 12
radio input "true"
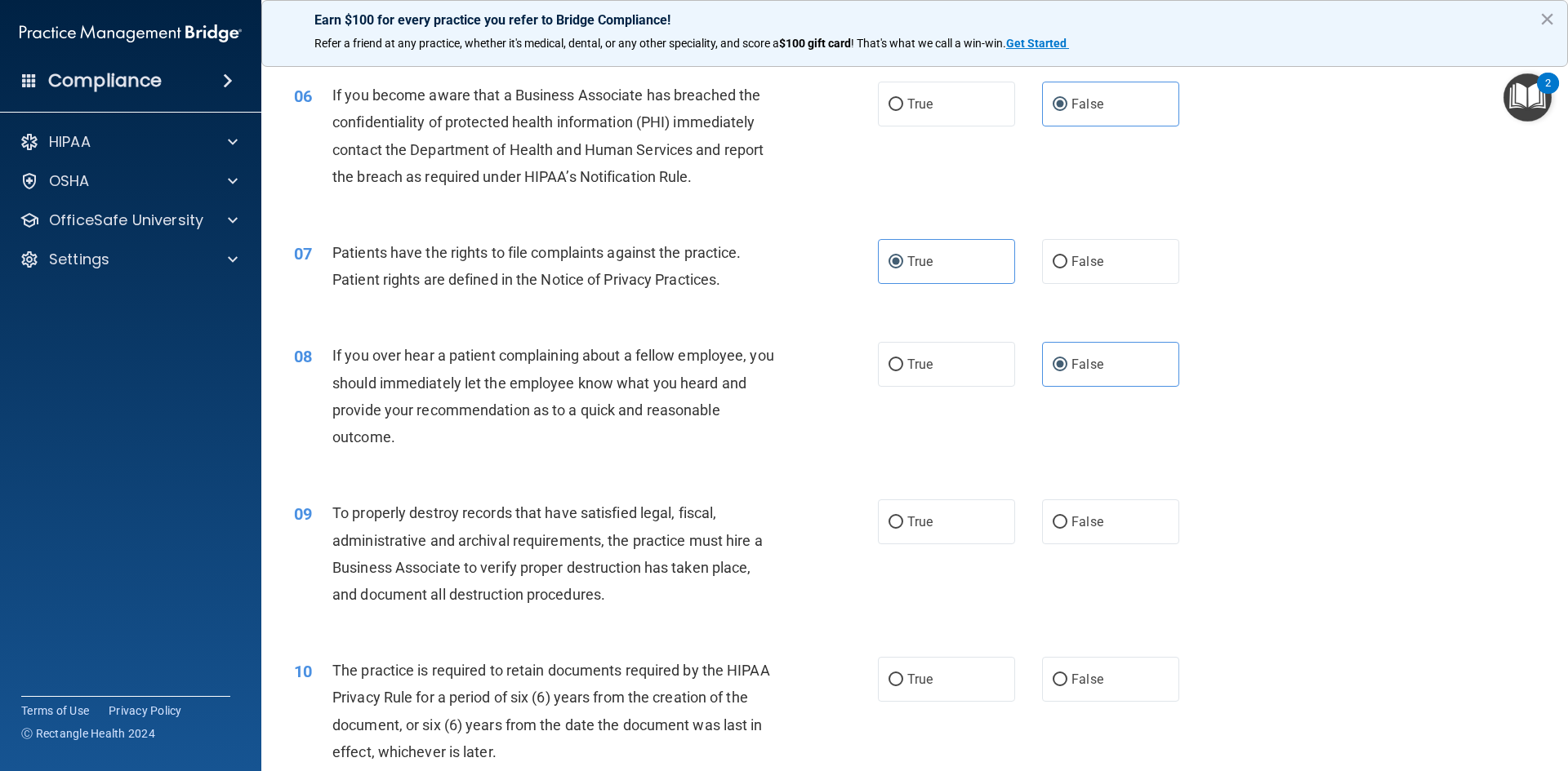
scroll to position [816, 0]
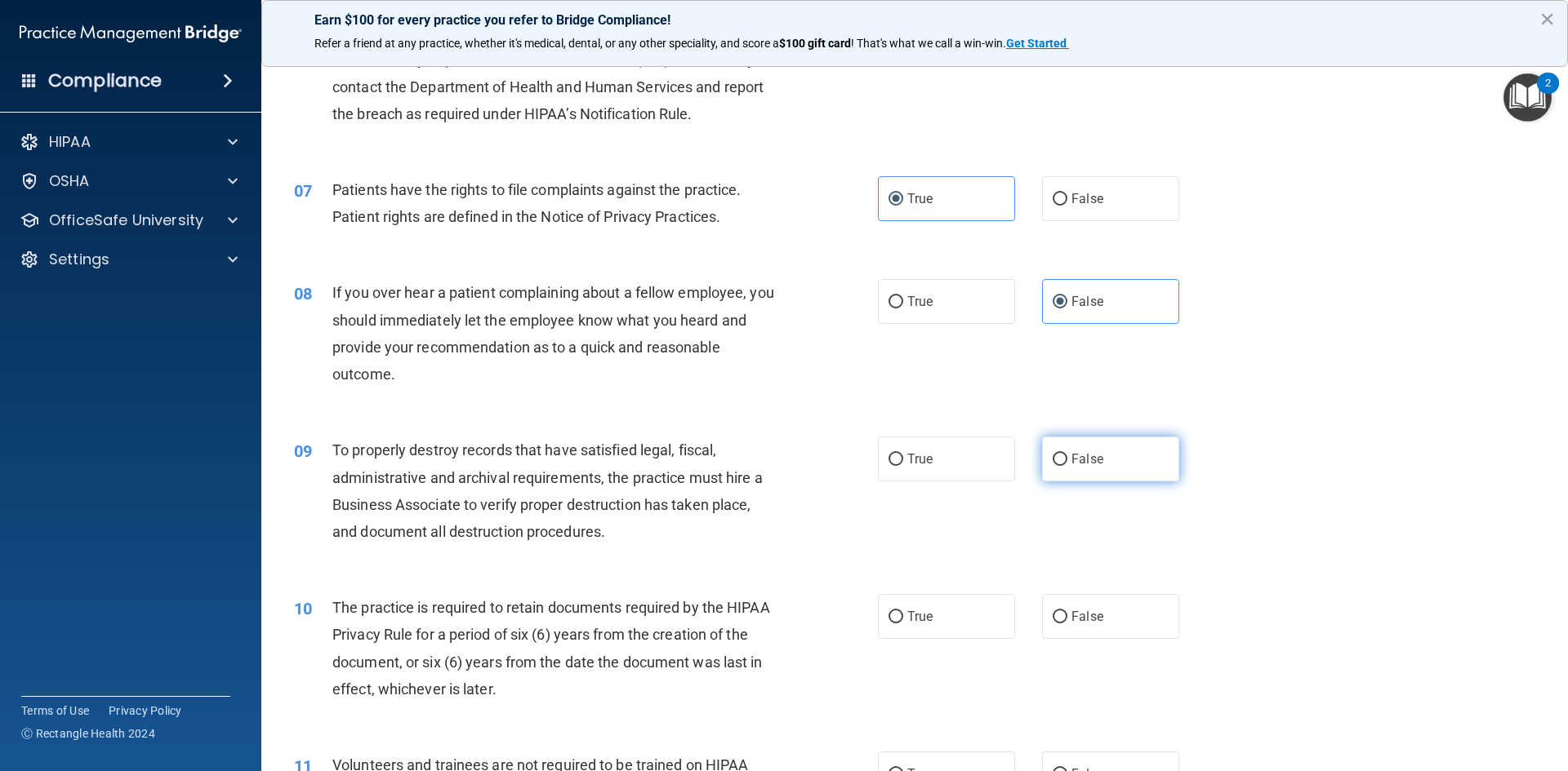
click at [1122, 465] on label "False" at bounding box center [1111, 459] width 137 height 45
click at [1067, 465] on input "False" at bounding box center [1059, 460] width 15 height 12
radio input "true"
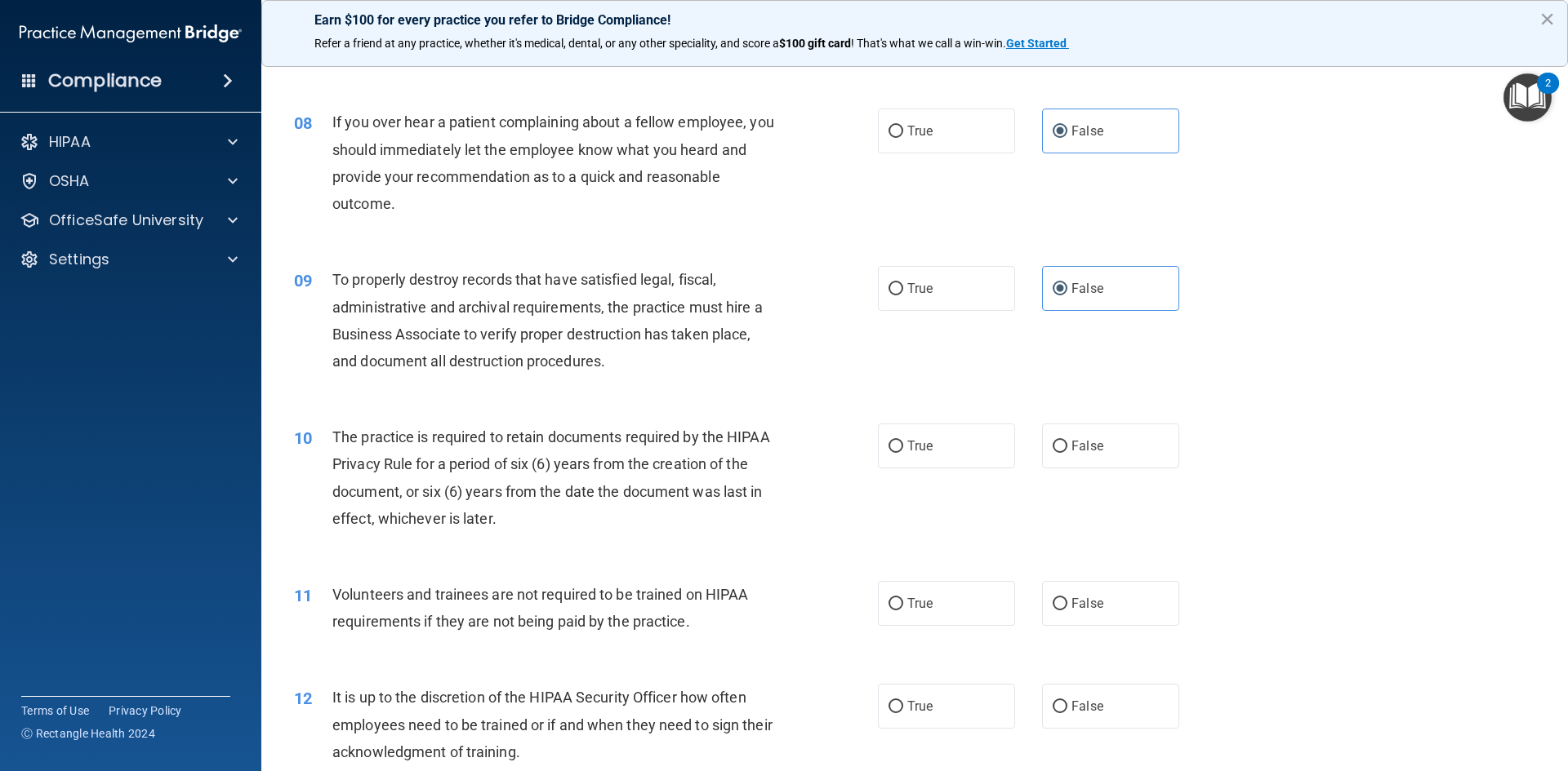
scroll to position [1061, 0]
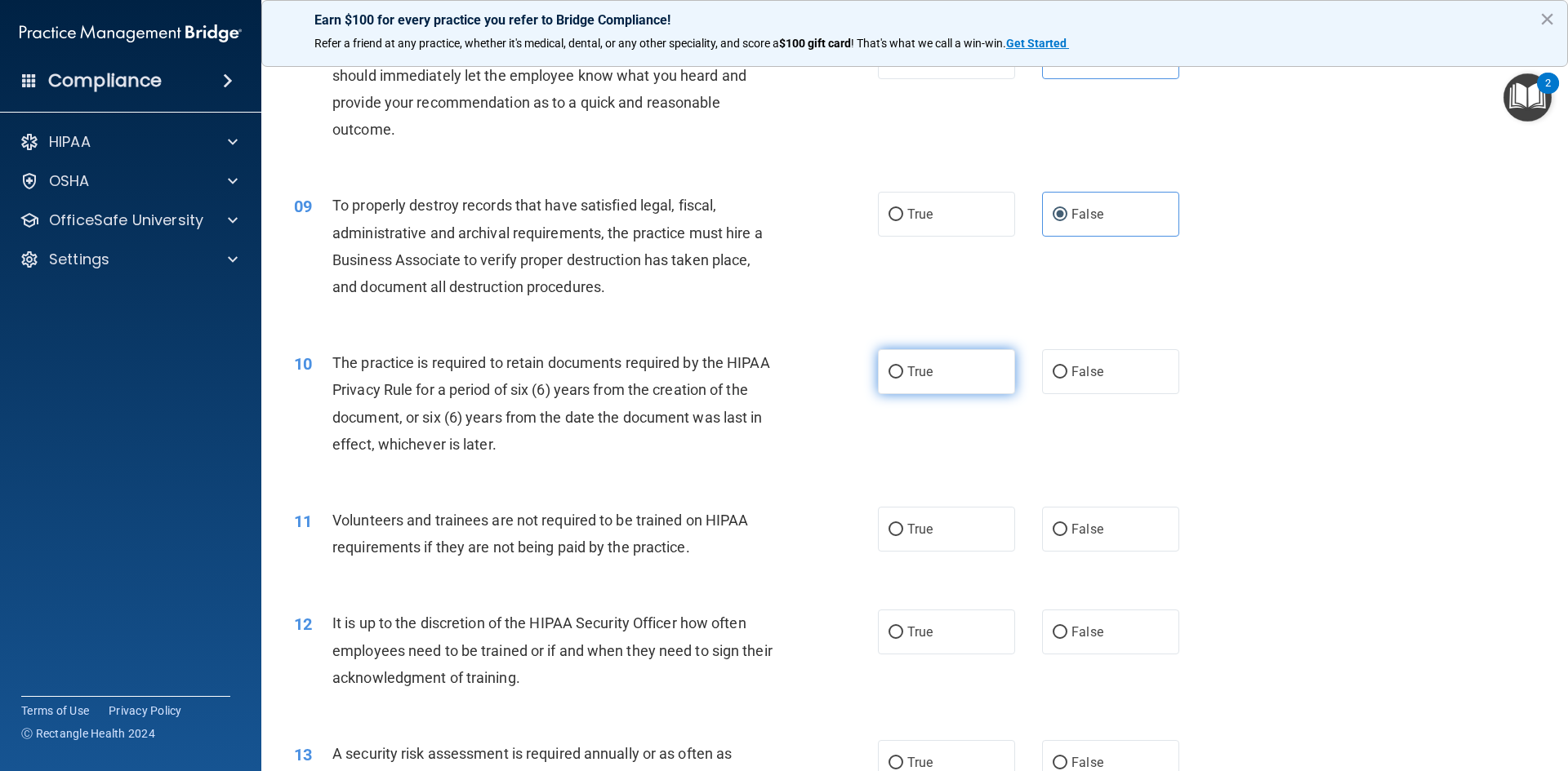
click at [933, 366] on label "True" at bounding box center [946, 372] width 137 height 45
click at [904, 367] on input "True" at bounding box center [896, 373] width 15 height 12
radio input "true"
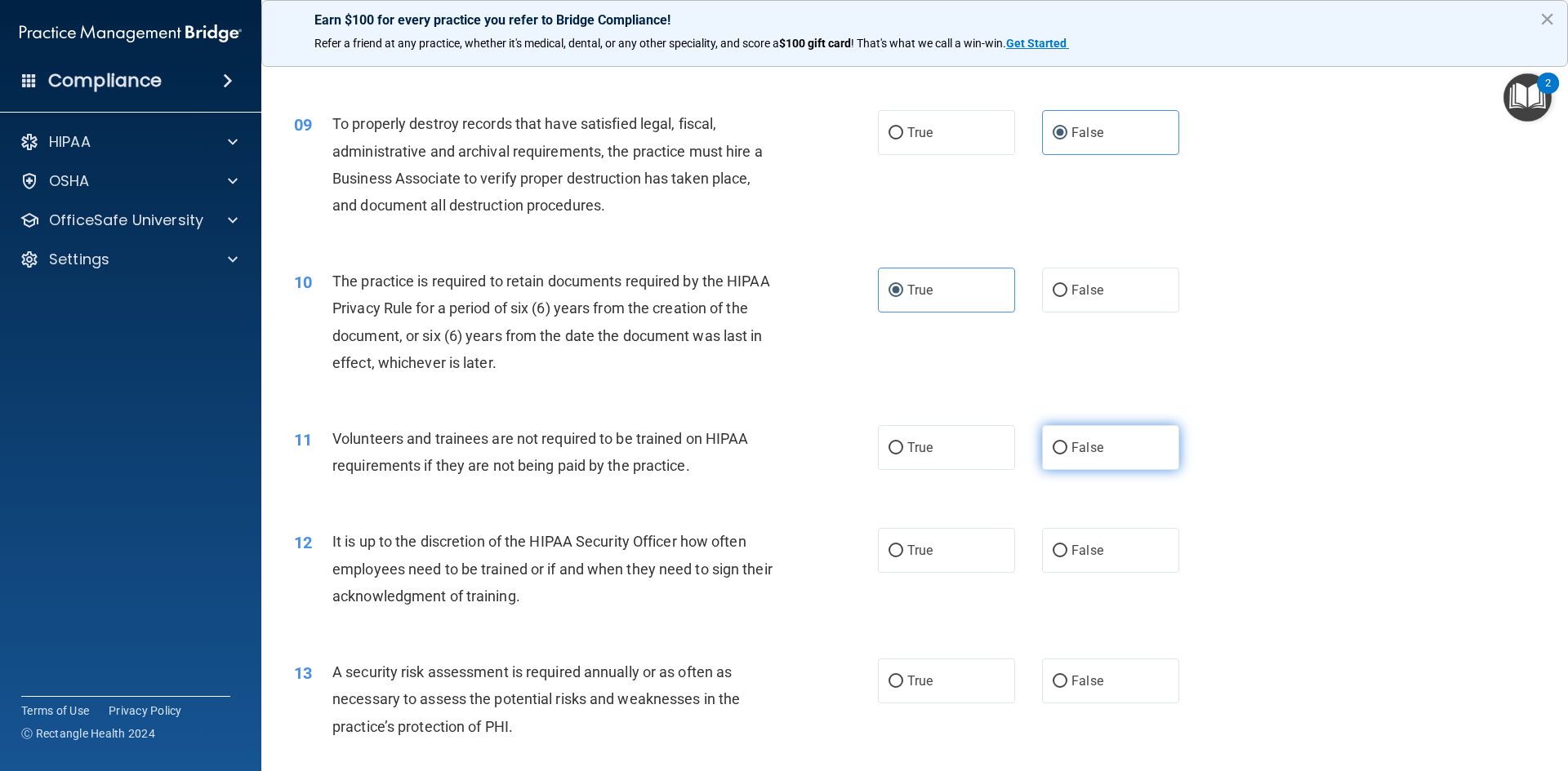
click at [1101, 442] on label "False" at bounding box center [1111, 448] width 137 height 45
click at [1067, 442] on input "False" at bounding box center [1059, 449] width 15 height 12
radio input "true"
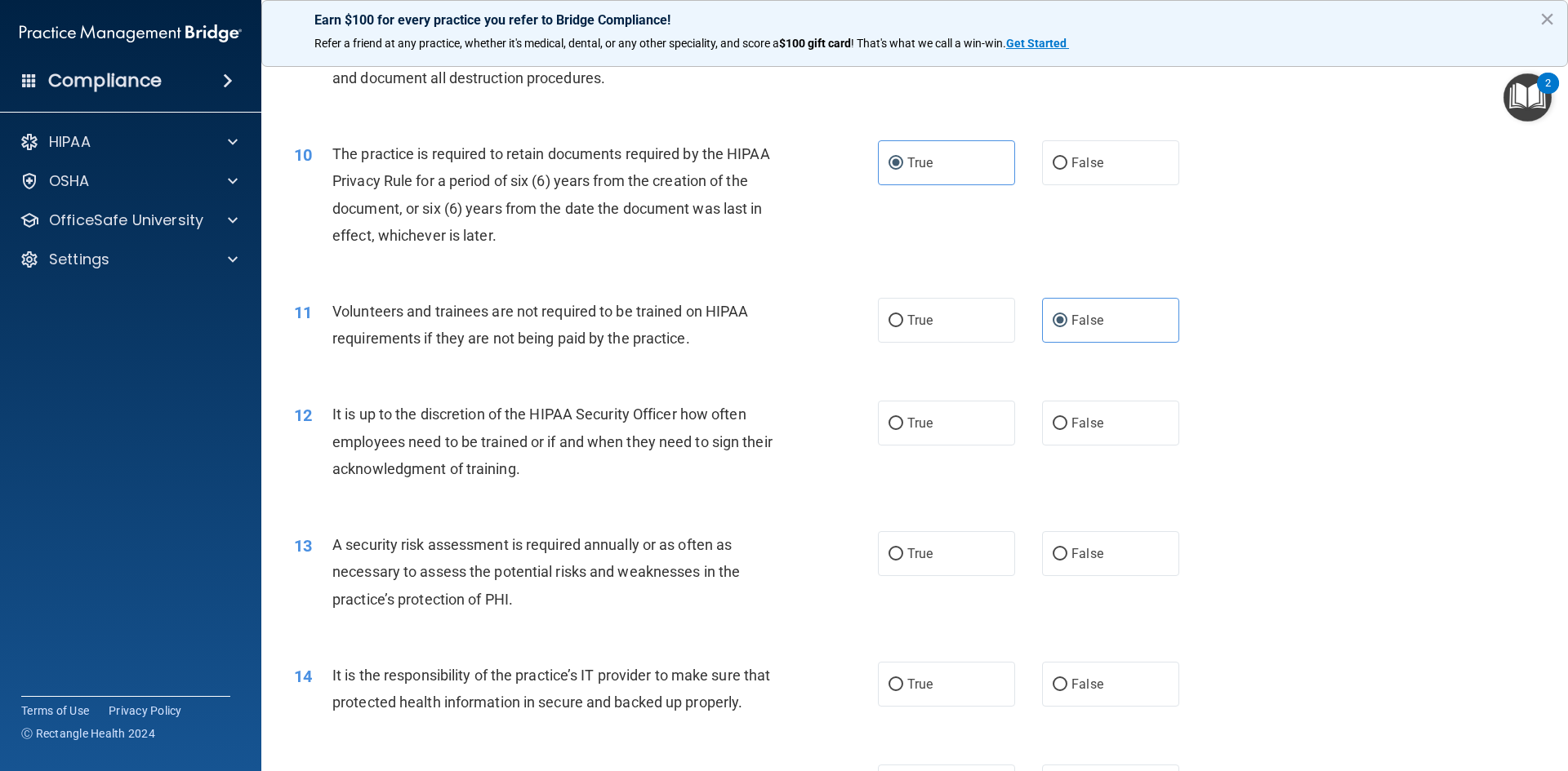
scroll to position [1306, 0]
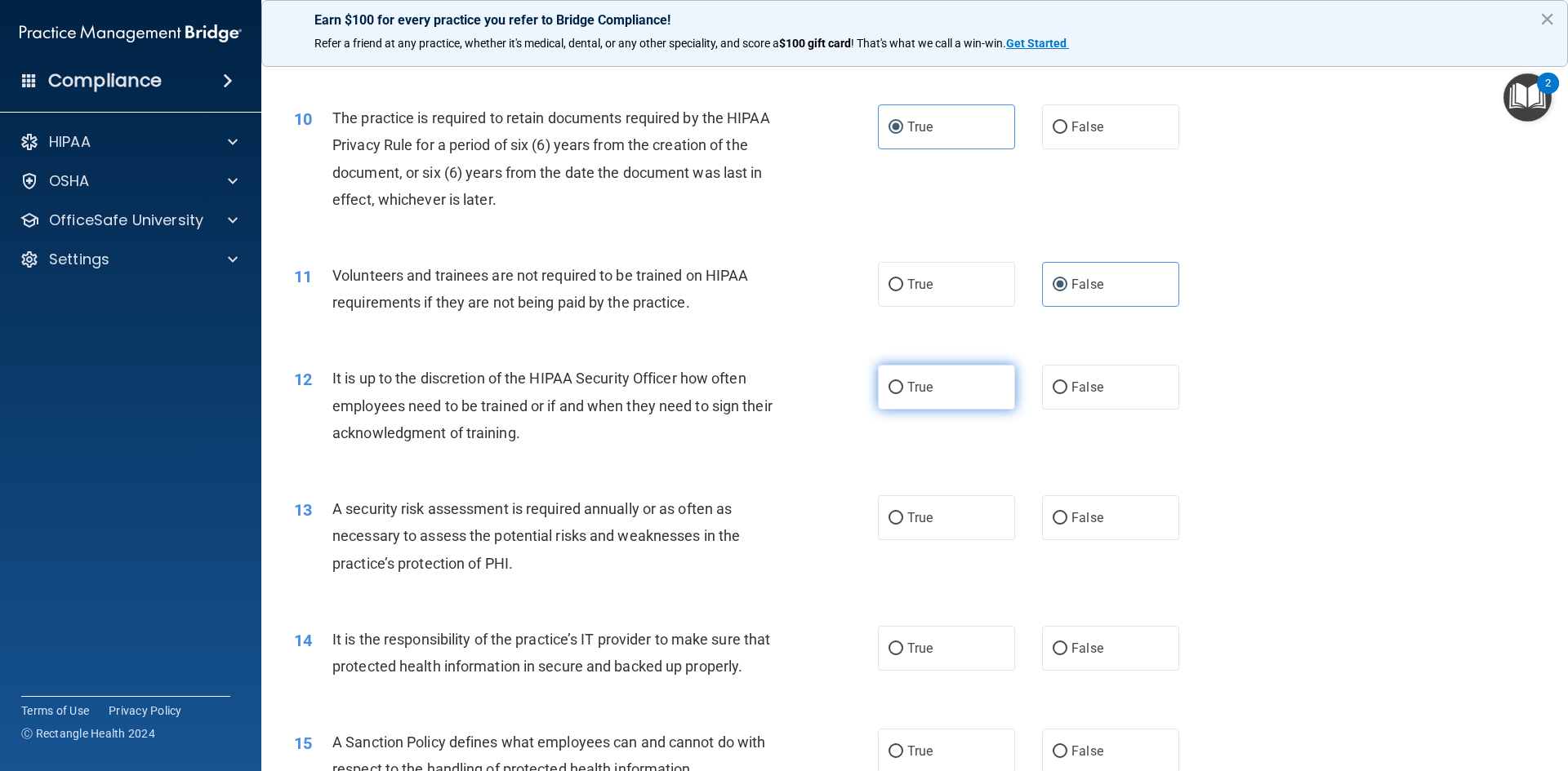
click at [883, 382] on label "True" at bounding box center [946, 388] width 137 height 45
click at [889, 382] on input "True" at bounding box center [896, 388] width 15 height 12
radio input "true"
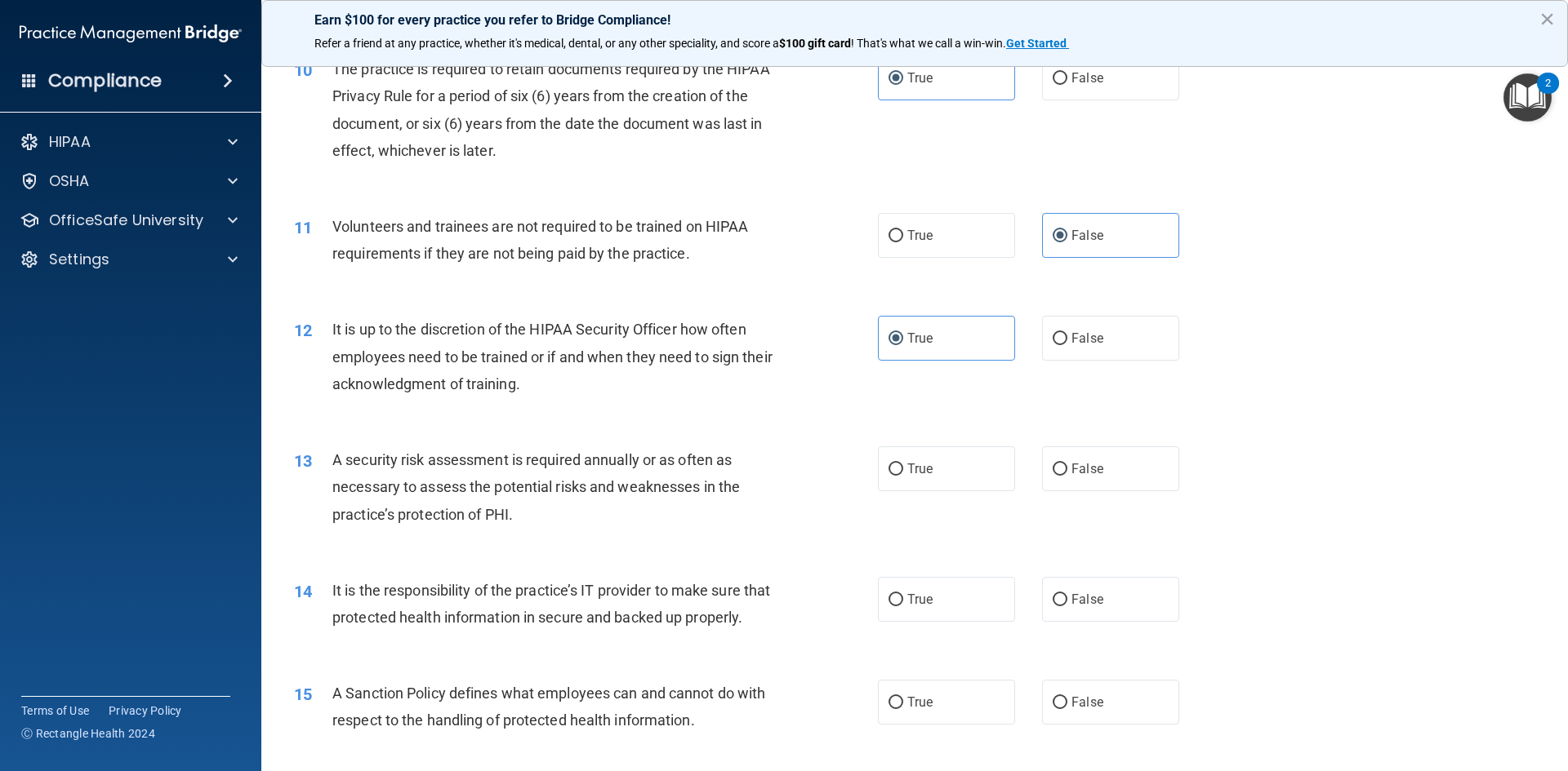
scroll to position [1469, 0]
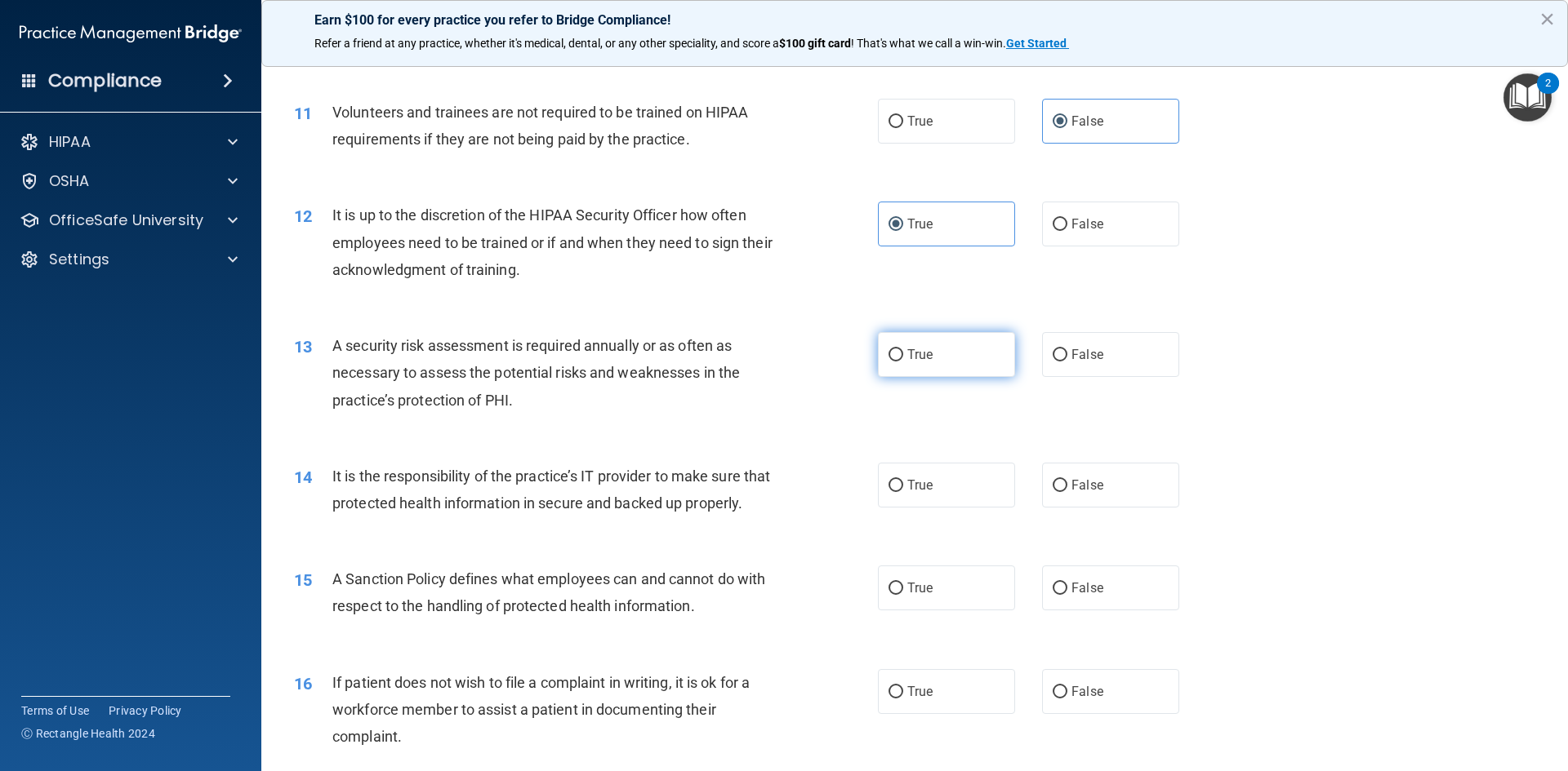
click at [938, 360] on label "True" at bounding box center [946, 355] width 137 height 45
click at [904, 360] on input "True" at bounding box center [896, 356] width 15 height 12
radio input "true"
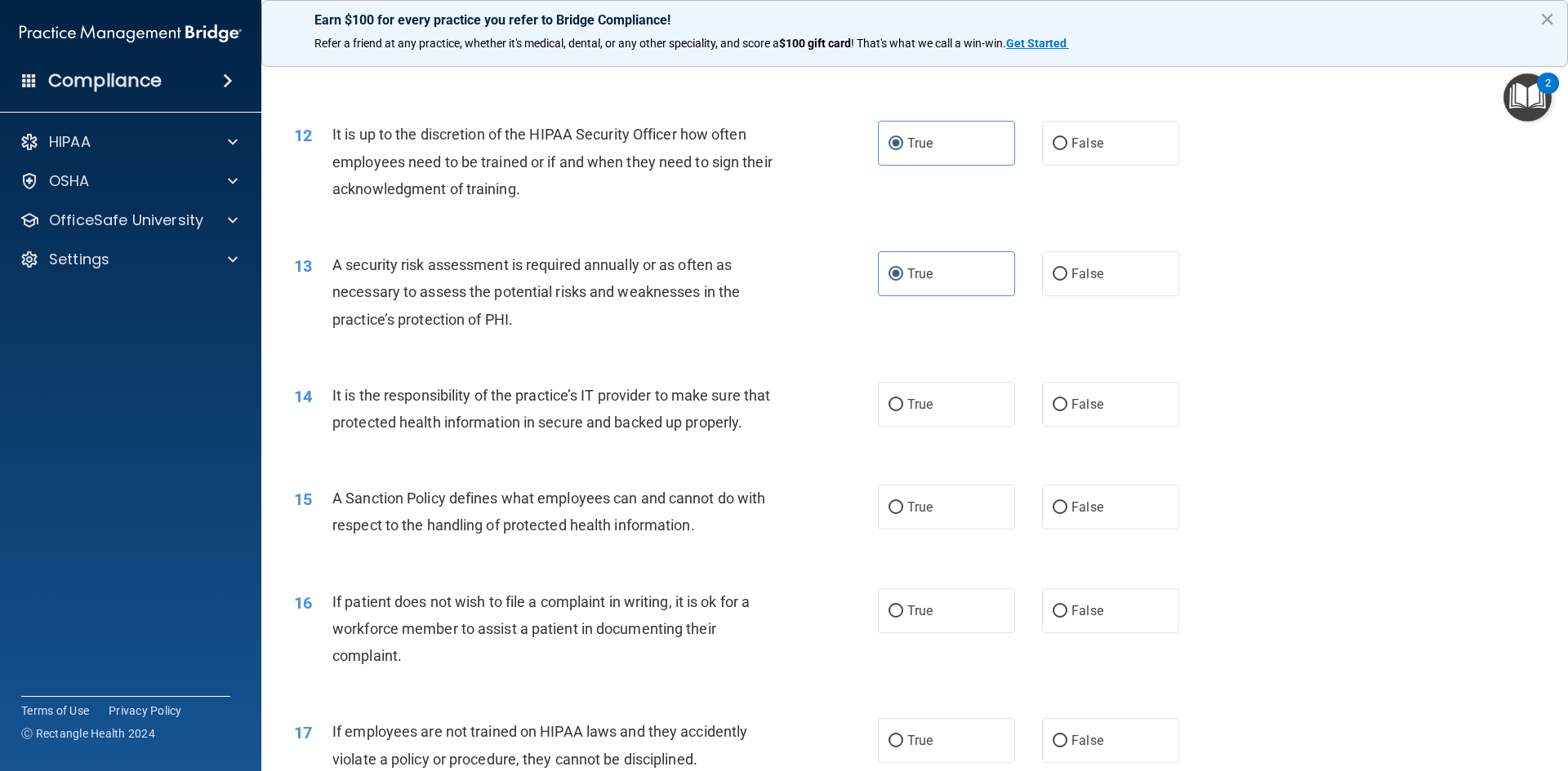
scroll to position [1551, 0]
click at [1058, 410] on label "False" at bounding box center [1111, 404] width 137 height 45
click at [1058, 410] on input "False" at bounding box center [1059, 404] width 15 height 12
radio input "true"
click at [1071, 515] on span "False" at bounding box center [1087, 507] width 32 height 16
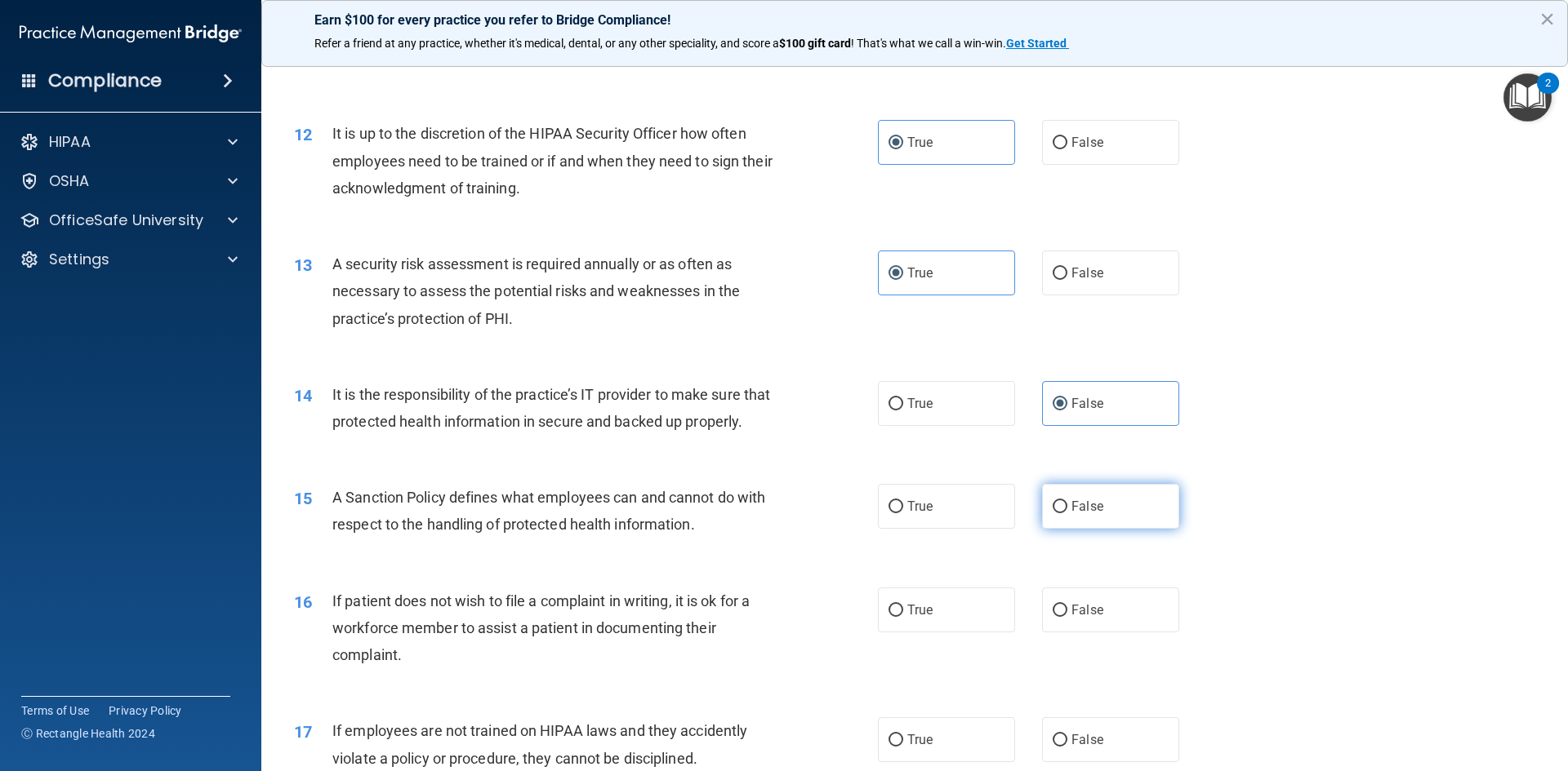
click at [1065, 514] on input "False" at bounding box center [1059, 508] width 15 height 12
radio input "true"
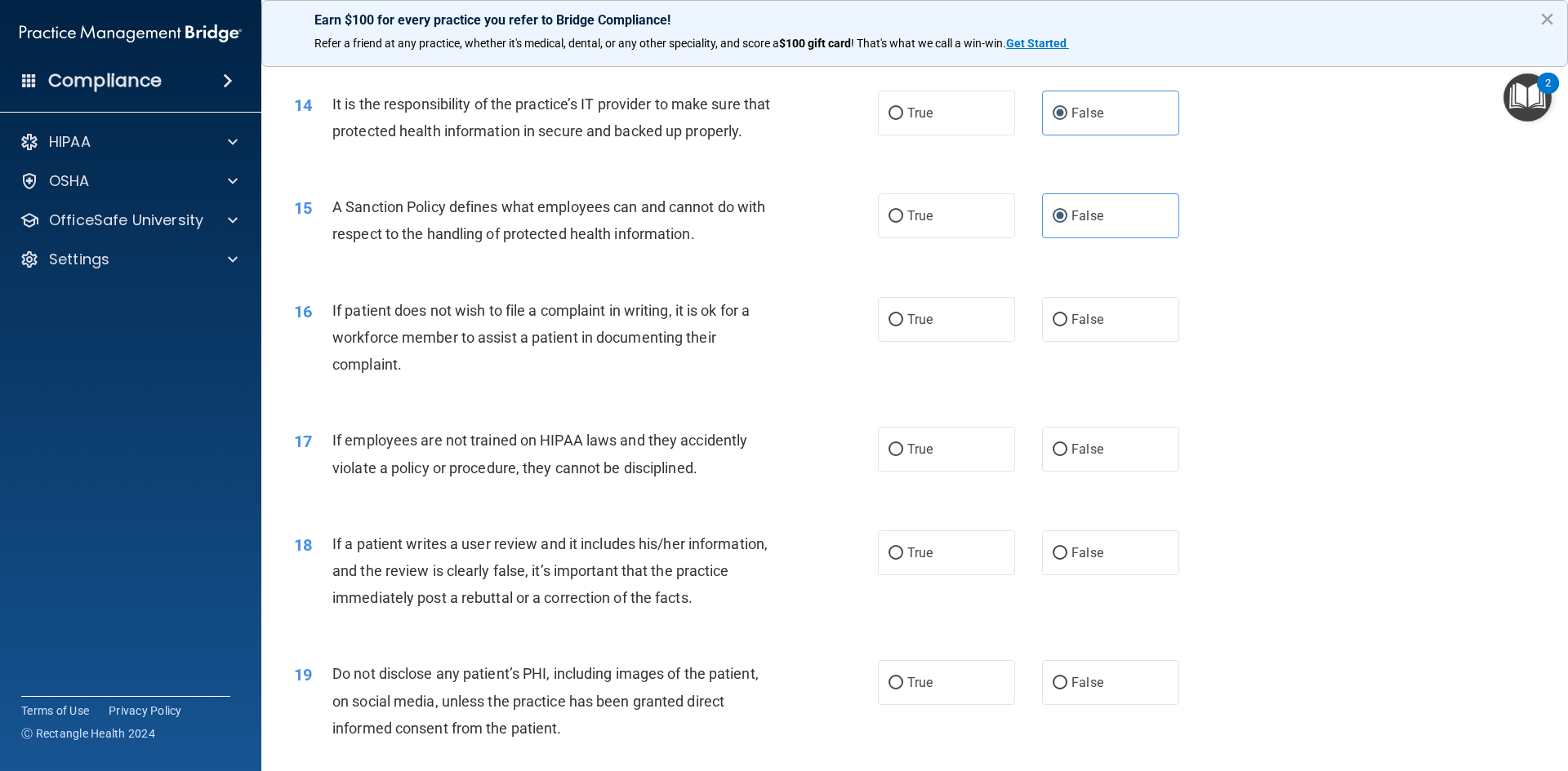
scroll to position [1878, 0]
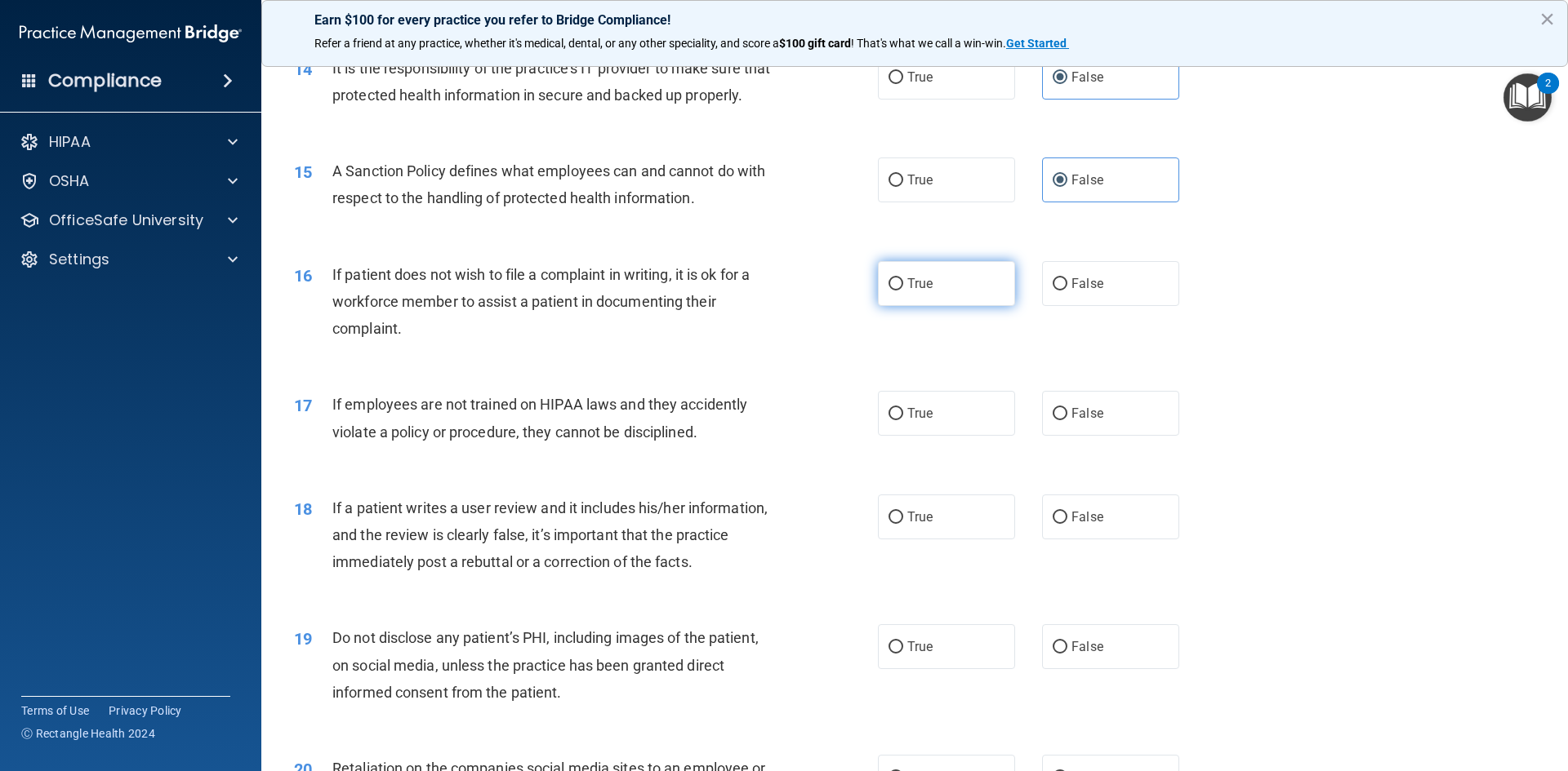
click at [891, 306] on label "True" at bounding box center [946, 283] width 137 height 45
click at [891, 290] on input "True" at bounding box center [896, 284] width 15 height 12
radio input "true"
click at [1061, 435] on label "False" at bounding box center [1111, 414] width 137 height 45
click at [1061, 421] on input "False" at bounding box center [1059, 415] width 15 height 12
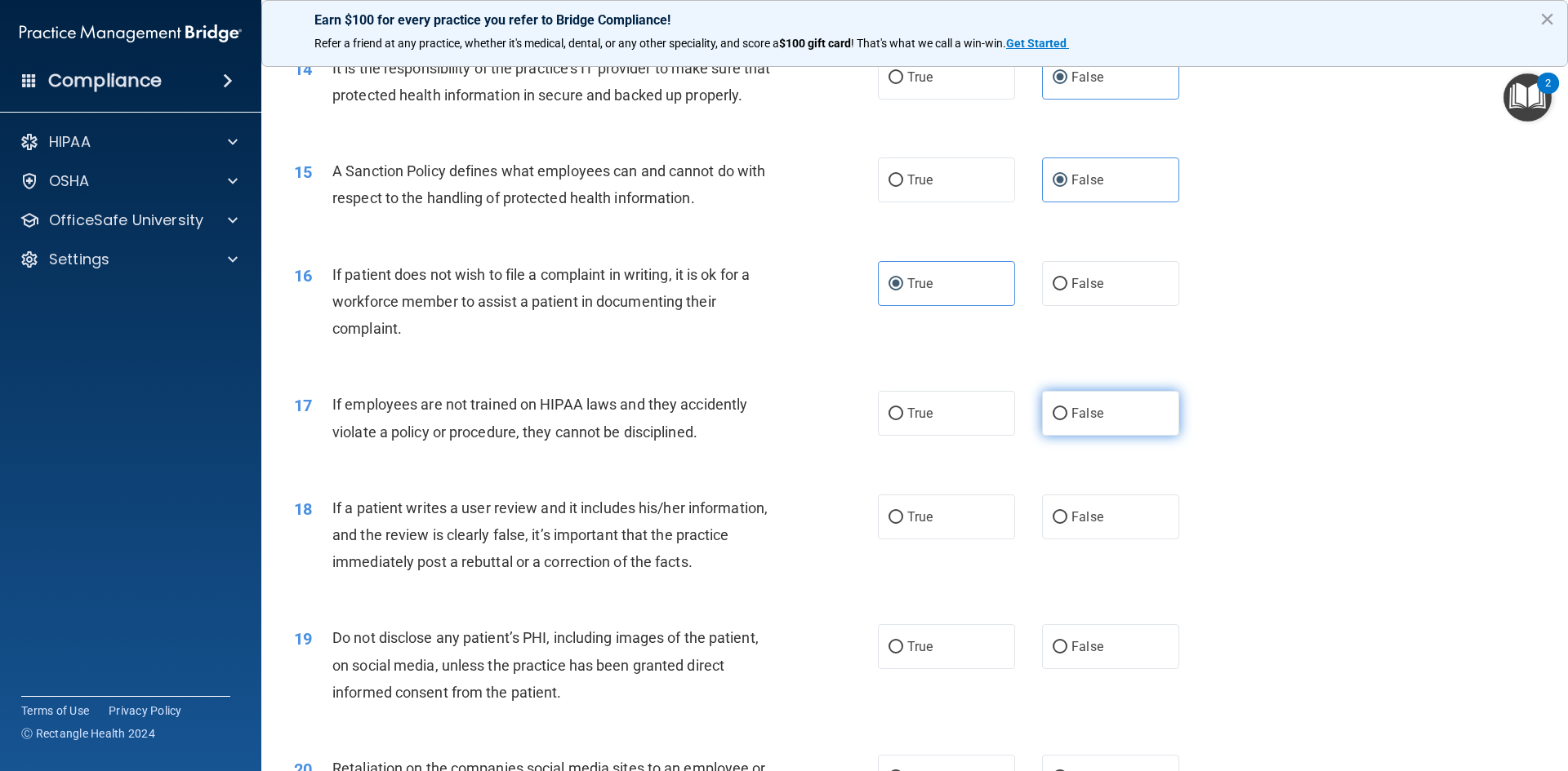
radio input "true"
click at [1137, 540] on label "False" at bounding box center [1111, 517] width 137 height 45
click at [1067, 524] on input "False" at bounding box center [1059, 518] width 15 height 12
radio input "true"
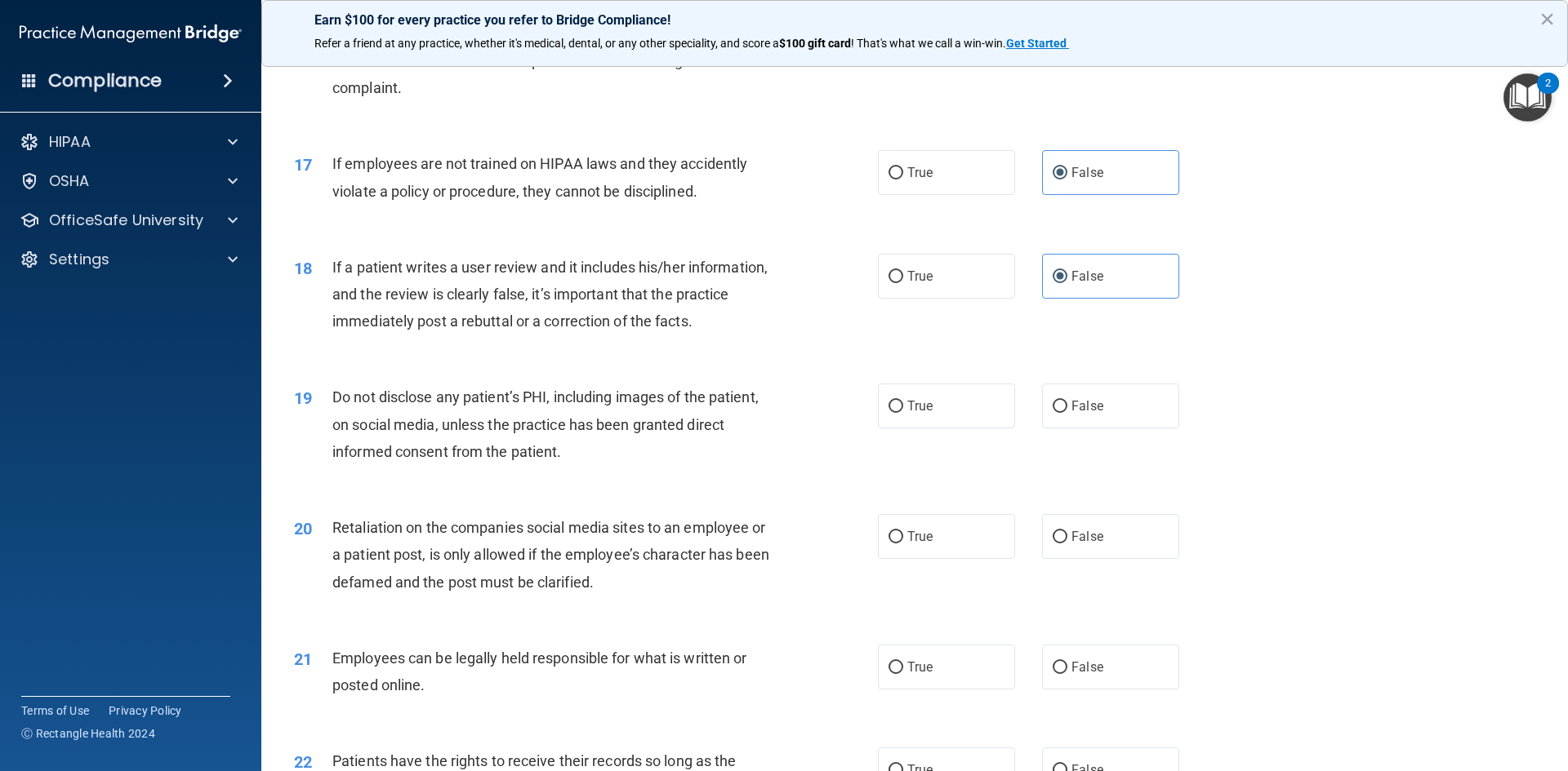
scroll to position [2123, 0]
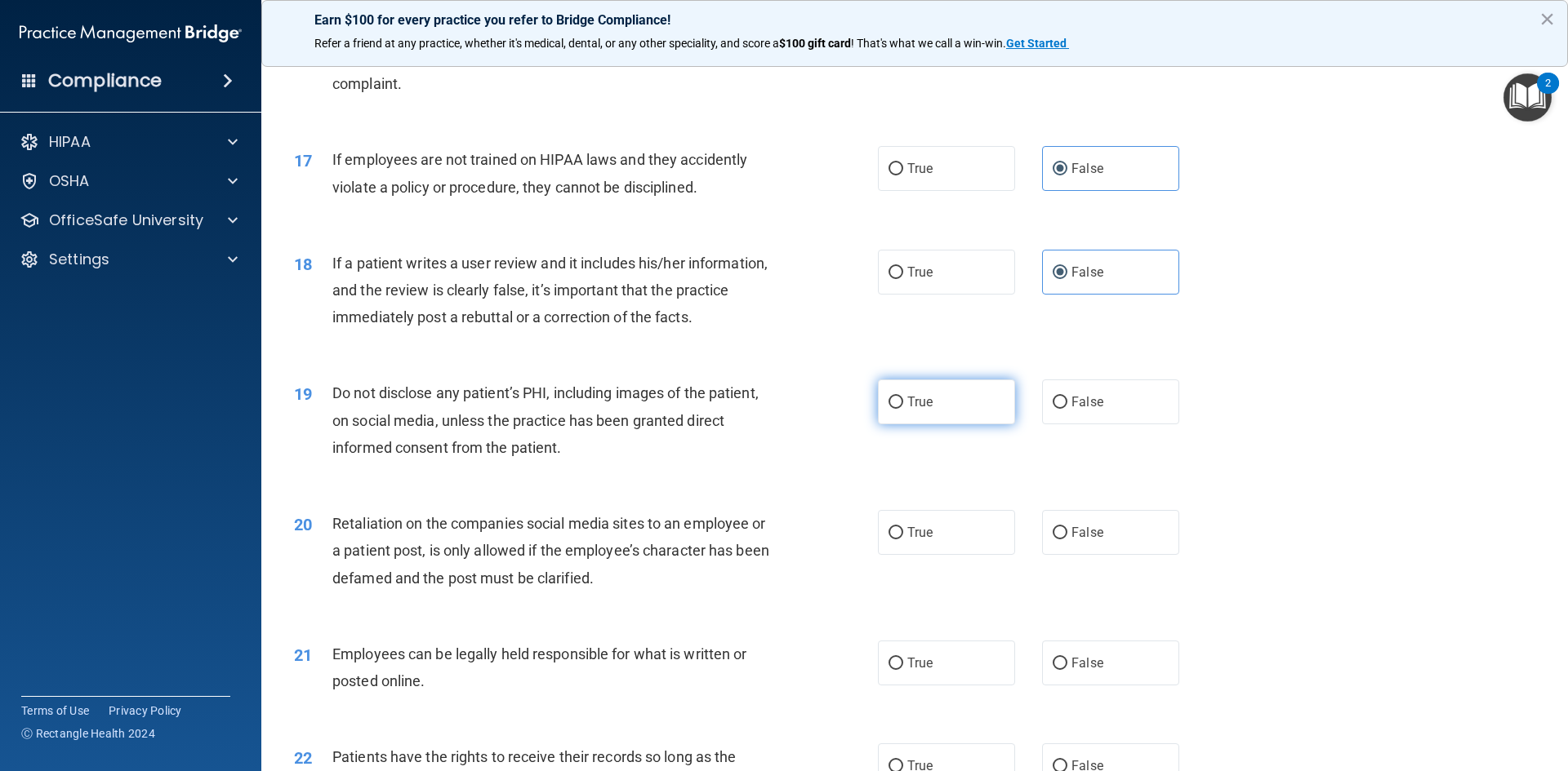
click at [937, 424] on label "True" at bounding box center [946, 402] width 137 height 45
click at [904, 409] on input "True" at bounding box center [896, 402] width 15 height 12
radio input "true"
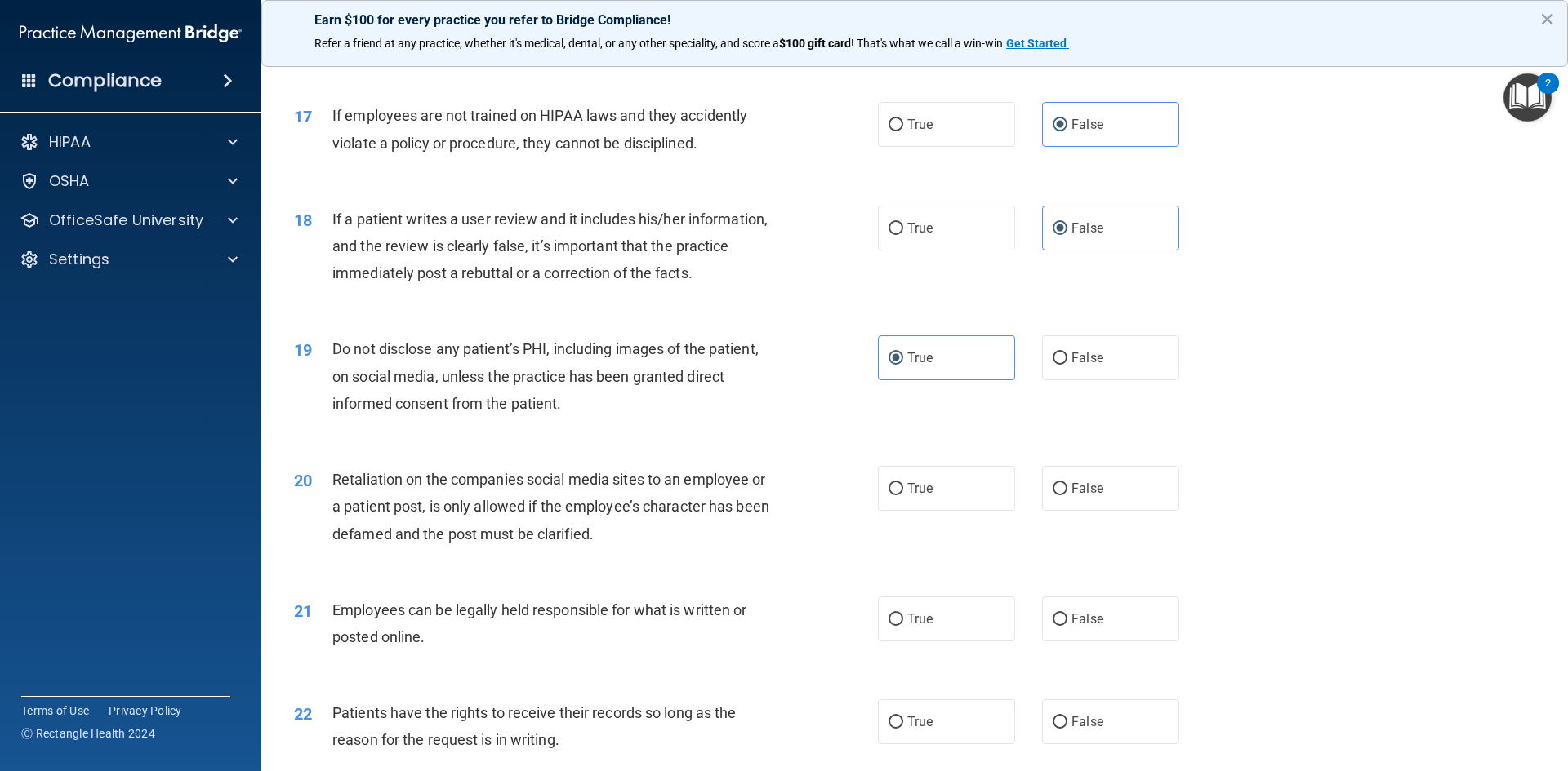
scroll to position [2449, 0]
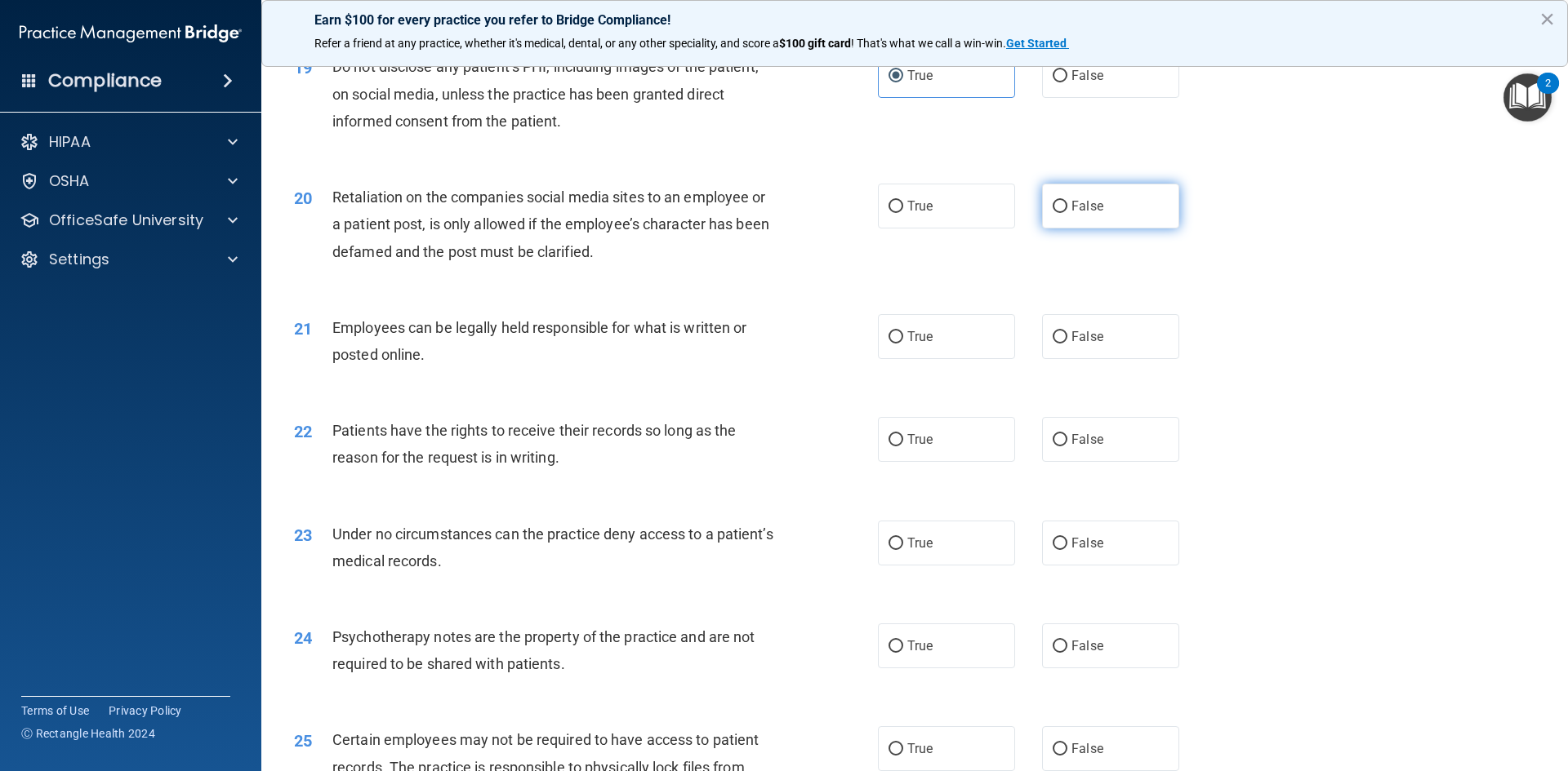
click at [1092, 214] on span "False" at bounding box center [1087, 206] width 32 height 16
click at [1067, 213] on input "False" at bounding box center [1059, 207] width 15 height 12
radio input "true"
click at [932, 358] on label "True" at bounding box center [946, 337] width 137 height 45
click at [904, 343] on input "True" at bounding box center [896, 337] width 15 height 12
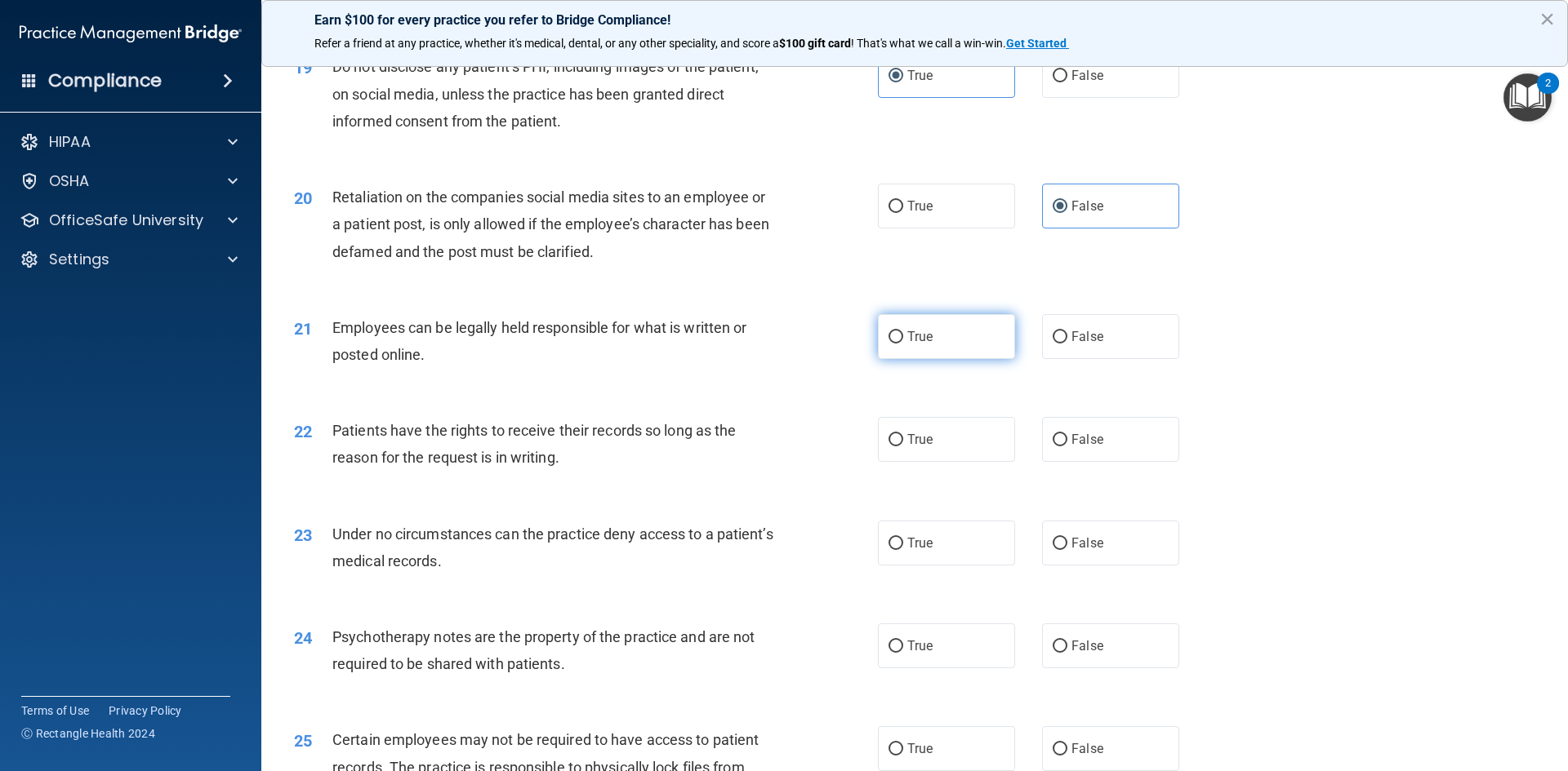
radio input "true"
click at [908, 448] on span "True" at bounding box center [919, 440] width 25 height 16
click at [904, 447] on input "True" at bounding box center [896, 441] width 15 height 12
radio input "true"
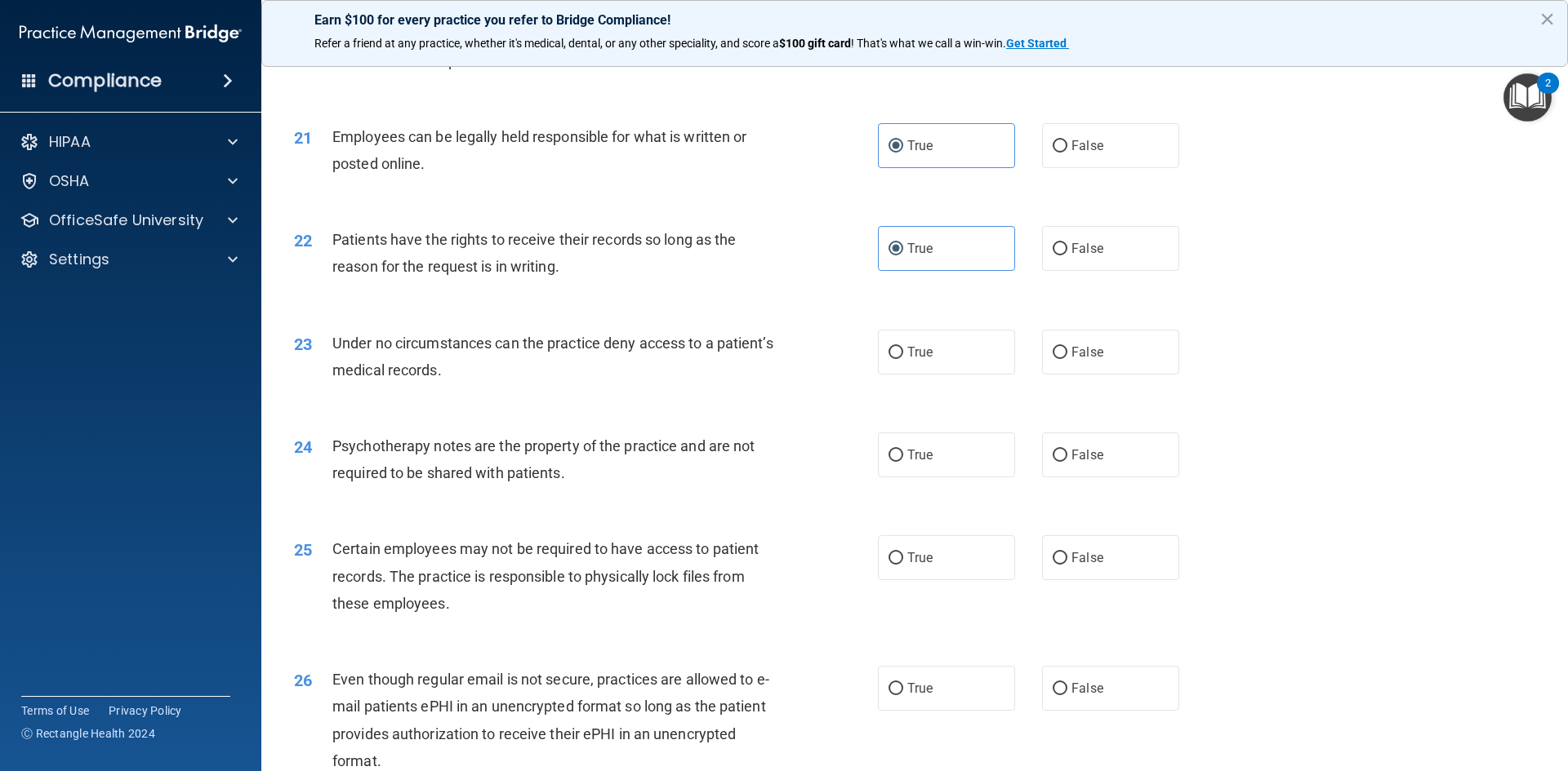
scroll to position [2694, 0]
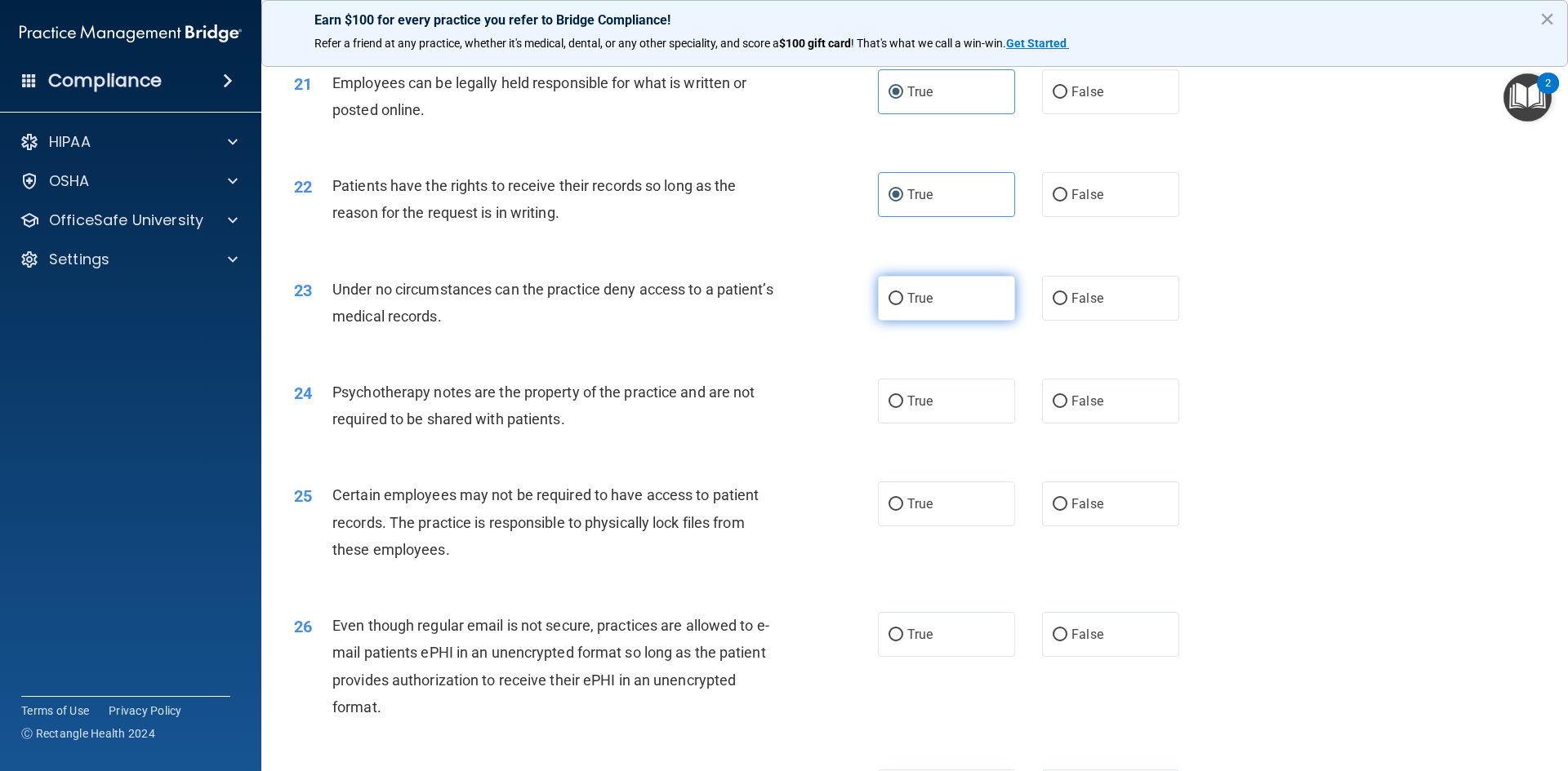
click at [936, 321] on label "True" at bounding box center [946, 298] width 137 height 45
click at [904, 305] on input "True" at bounding box center [896, 299] width 15 height 12
radio input "true"
click at [1078, 321] on label "False" at bounding box center [1111, 298] width 137 height 45
click at [1067, 305] on input "False" at bounding box center [1059, 299] width 15 height 12
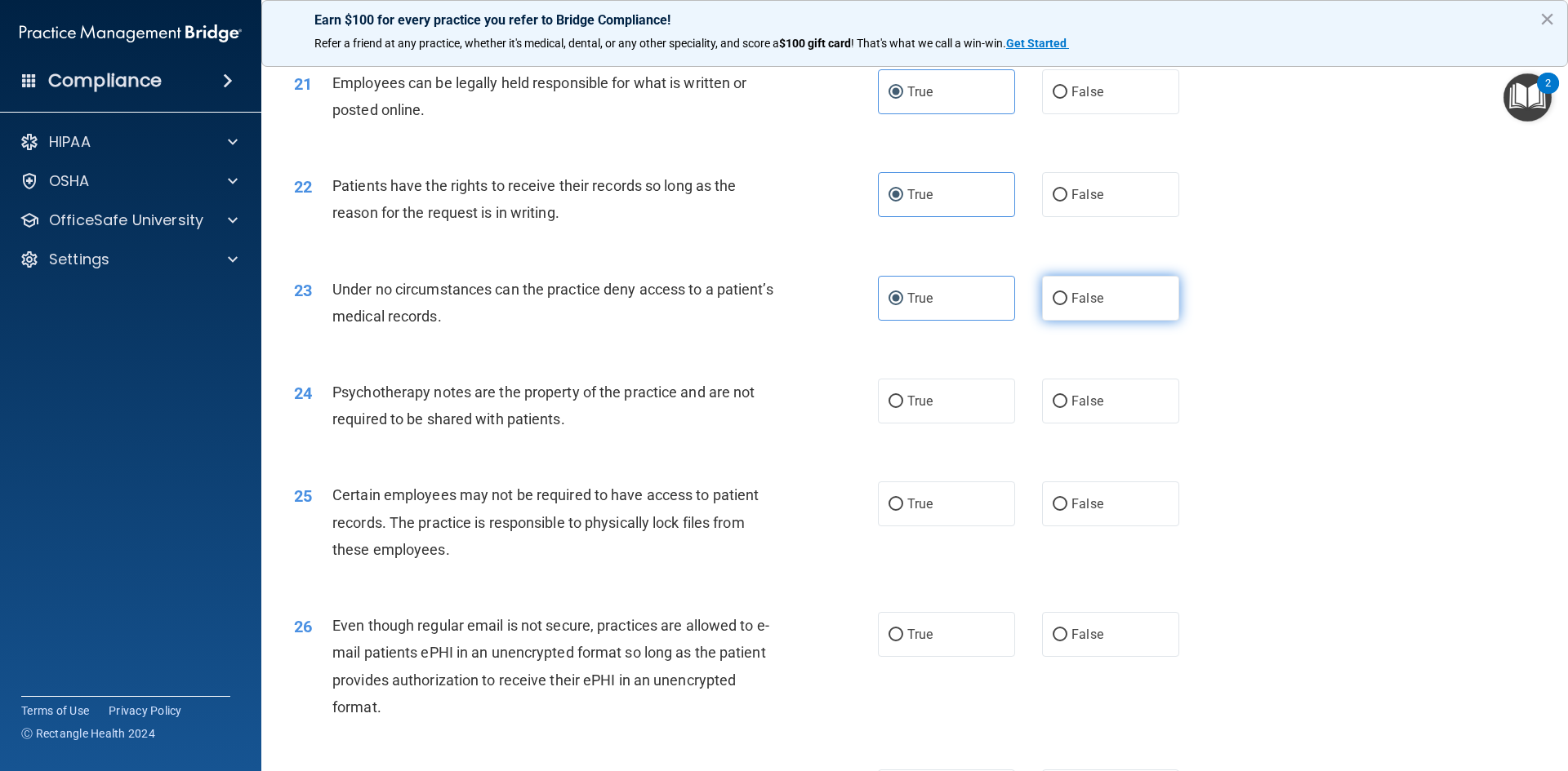
radio input "true"
radio input "false"
click at [935, 418] on label "True" at bounding box center [946, 402] width 137 height 45
click at [904, 409] on input "True" at bounding box center [896, 402] width 15 height 12
radio input "true"
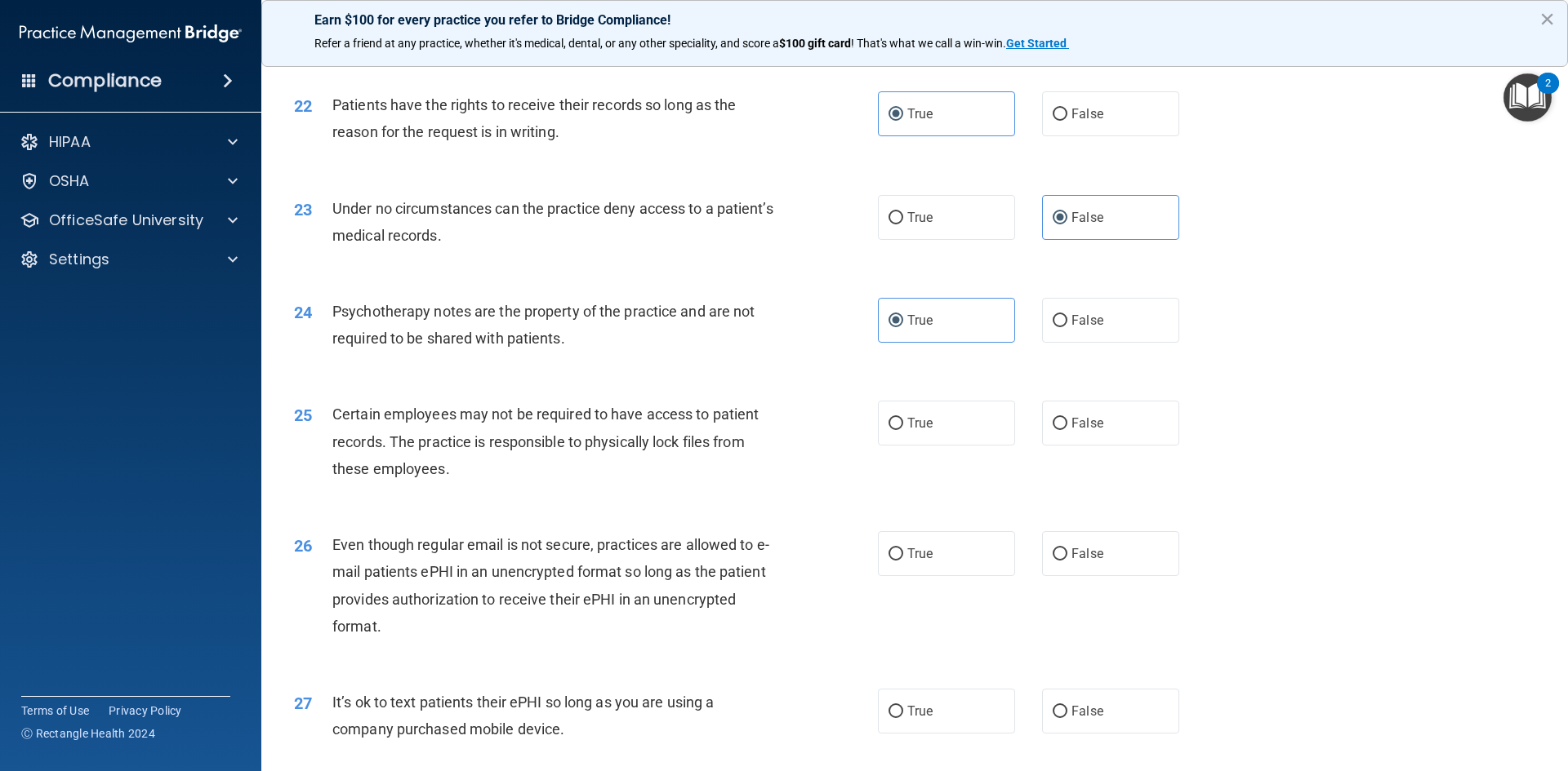
scroll to position [2775, 0]
click at [1015, 445] on div "True False" at bounding box center [1042, 422] width 329 height 45
click at [967, 445] on label "True" at bounding box center [946, 422] width 137 height 45
click at [904, 429] on input "True" at bounding box center [896, 423] width 15 height 12
radio input "true"
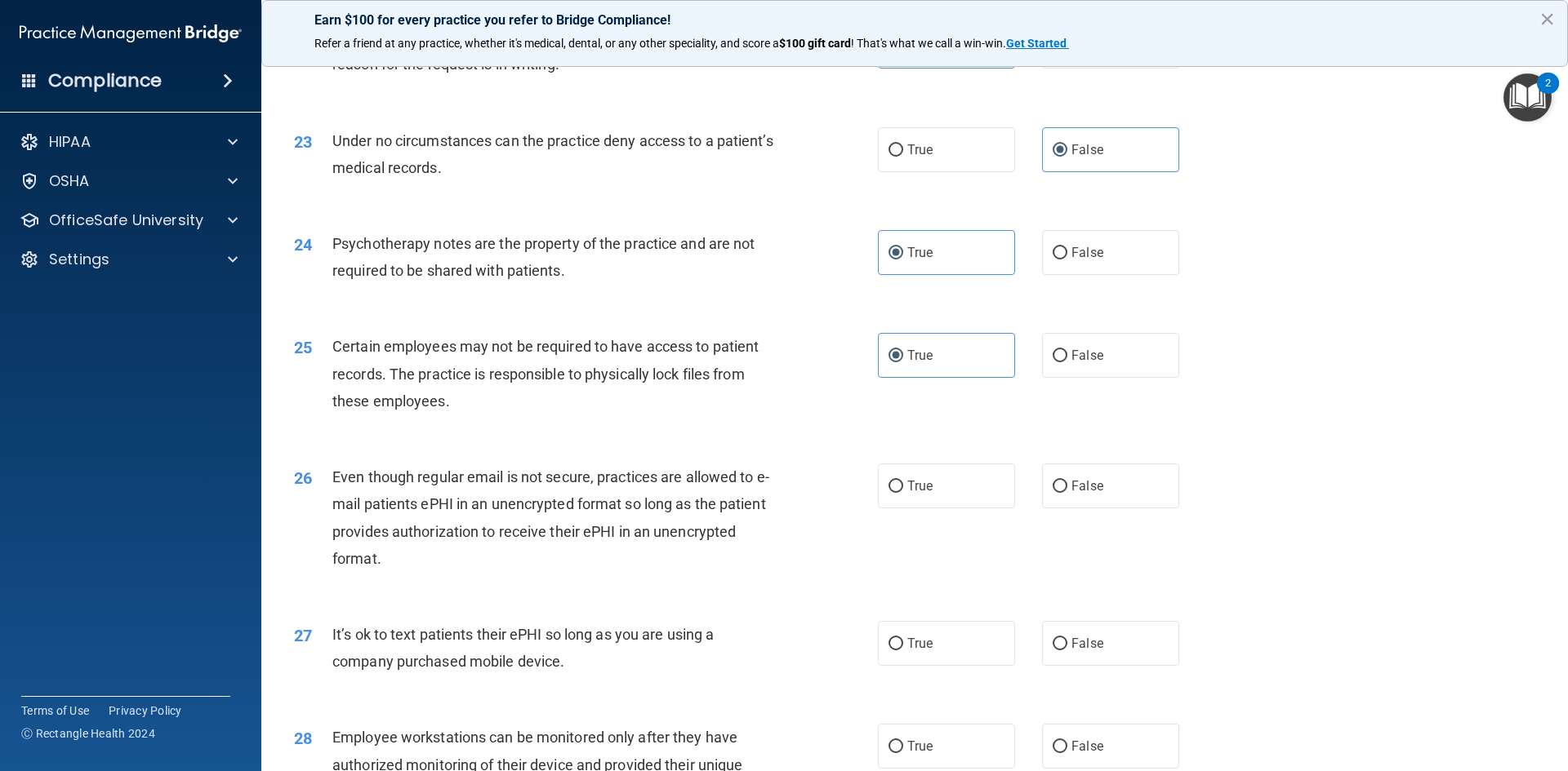
scroll to position [3021, 0]
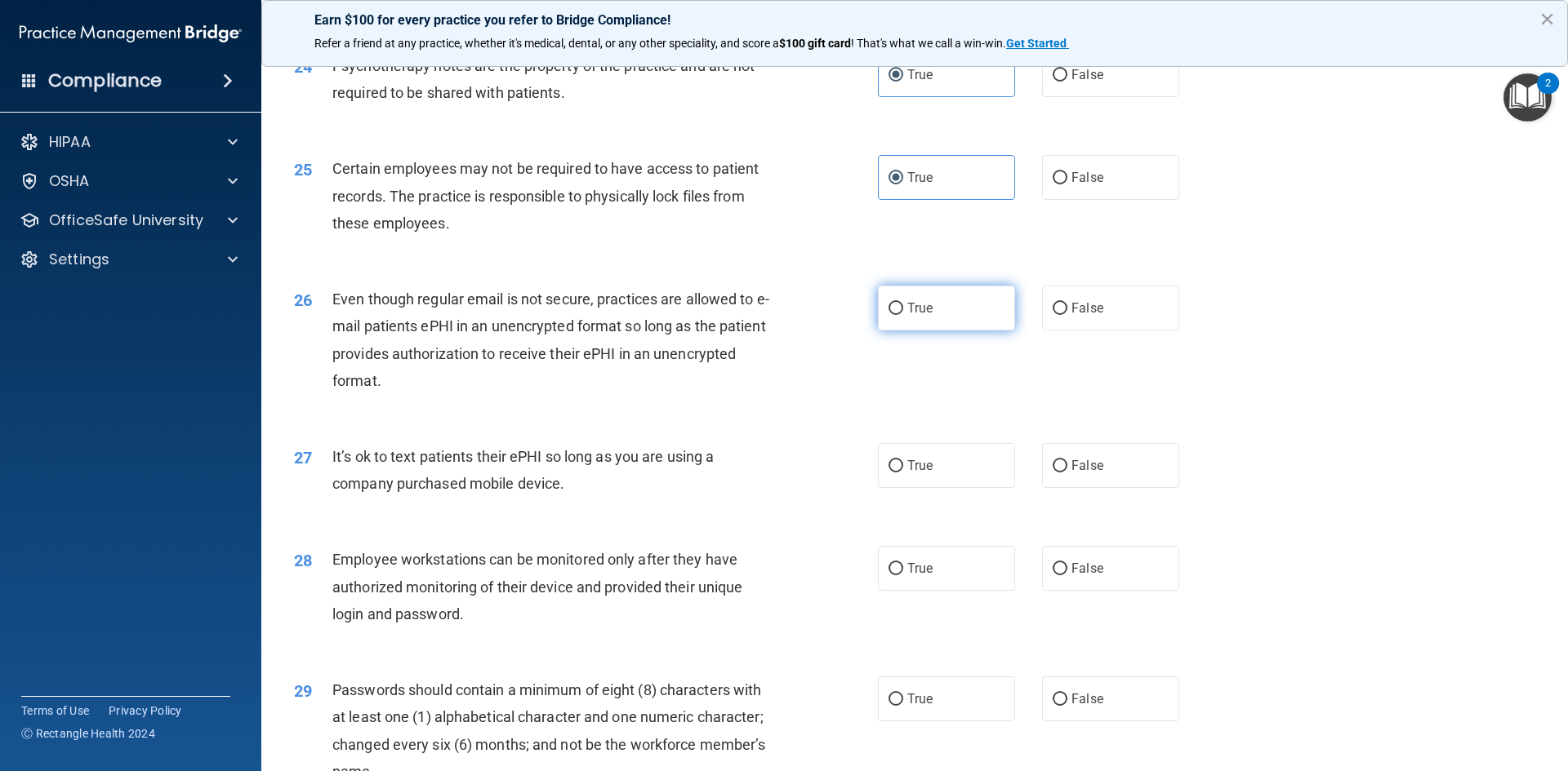
click at [961, 330] on label "True" at bounding box center [946, 309] width 137 height 45
click at [904, 315] on input "True" at bounding box center [896, 309] width 15 height 12
radio input "true"
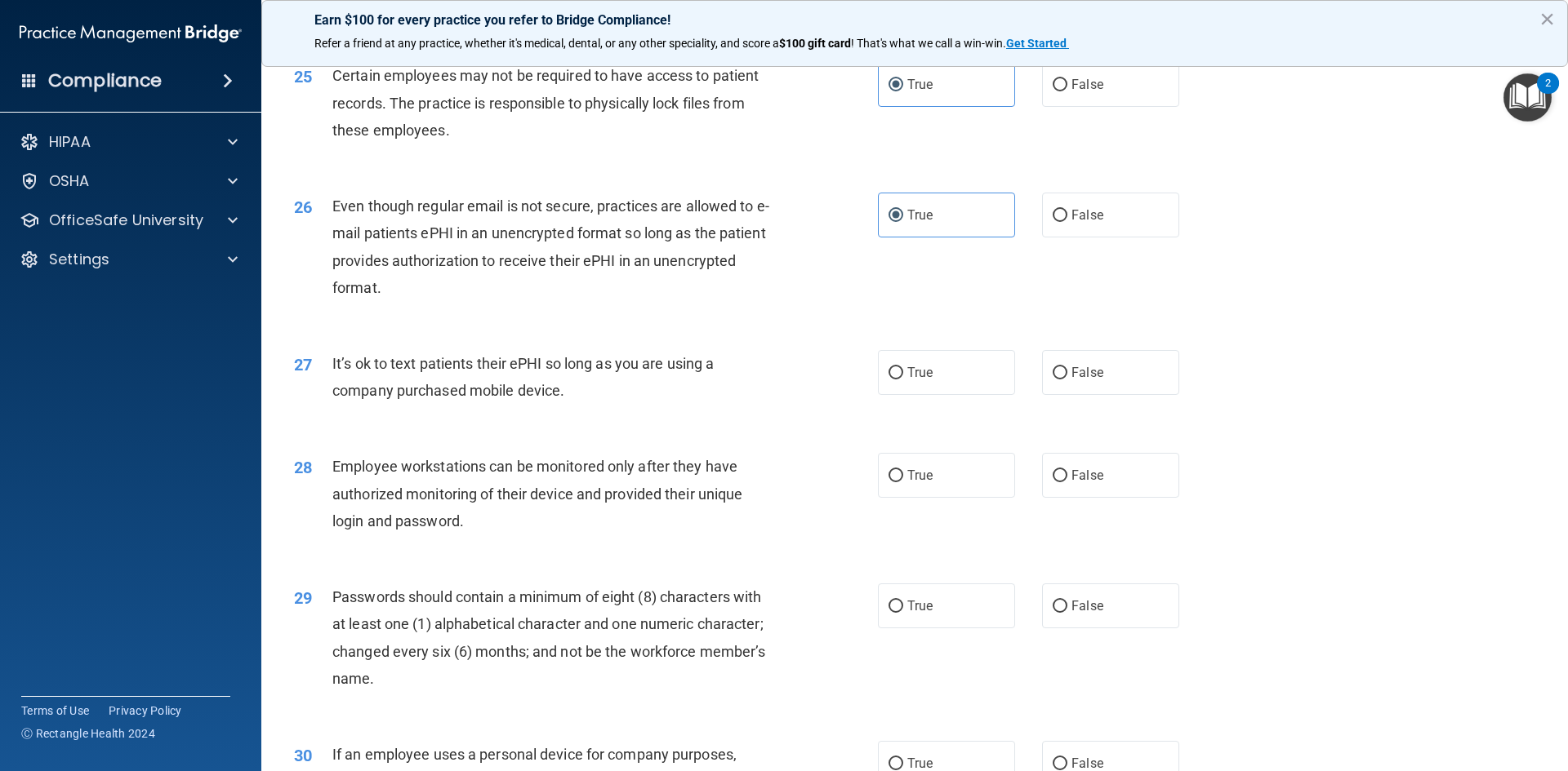
scroll to position [3183, 0]
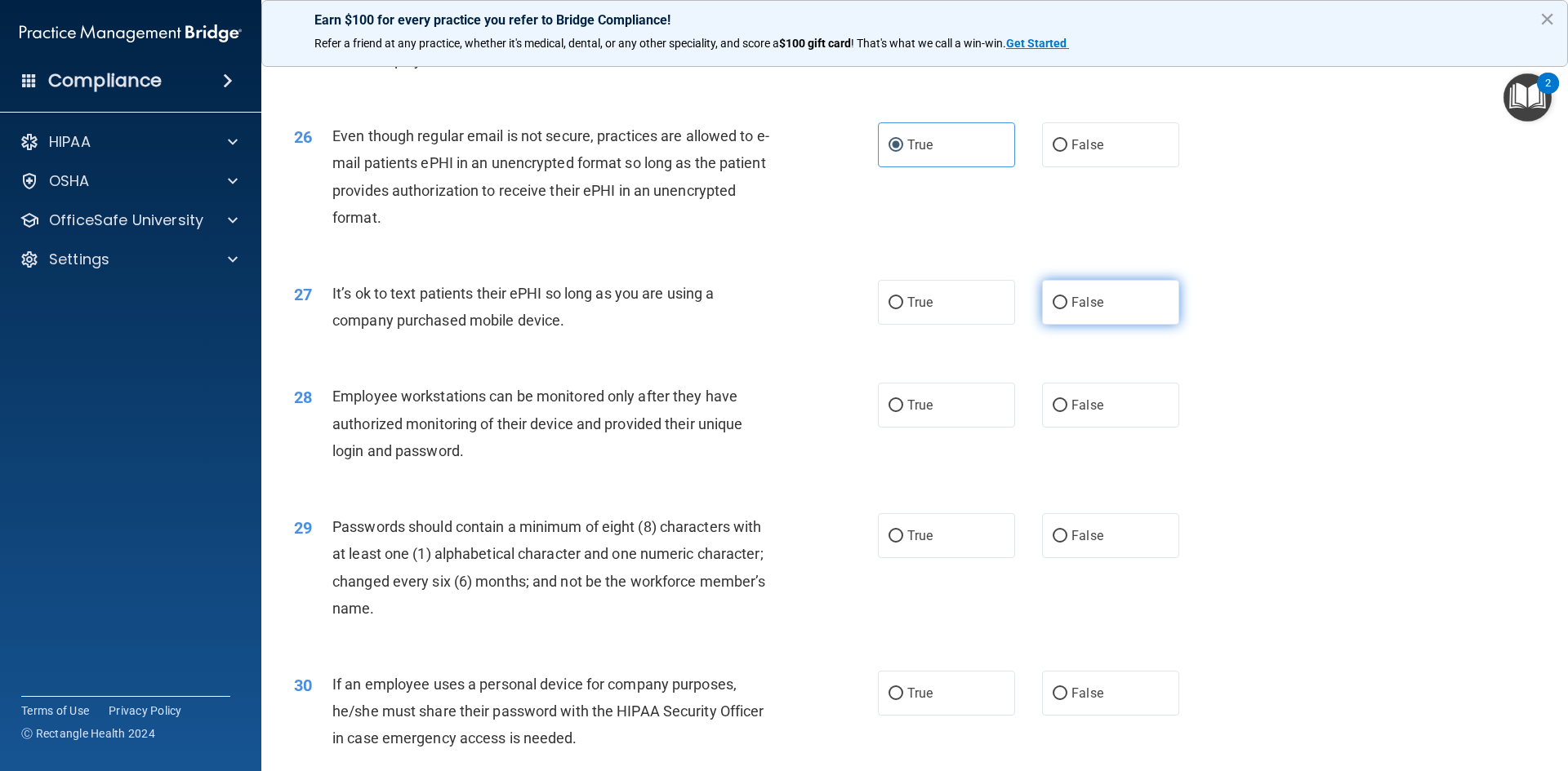
click at [1102, 325] on label "False" at bounding box center [1111, 302] width 137 height 45
click at [1067, 309] on input "False" at bounding box center [1059, 303] width 15 height 12
radio input "true"
click at [1127, 428] on label "False" at bounding box center [1111, 405] width 137 height 45
click at [1067, 412] on input "False" at bounding box center [1059, 406] width 15 height 12
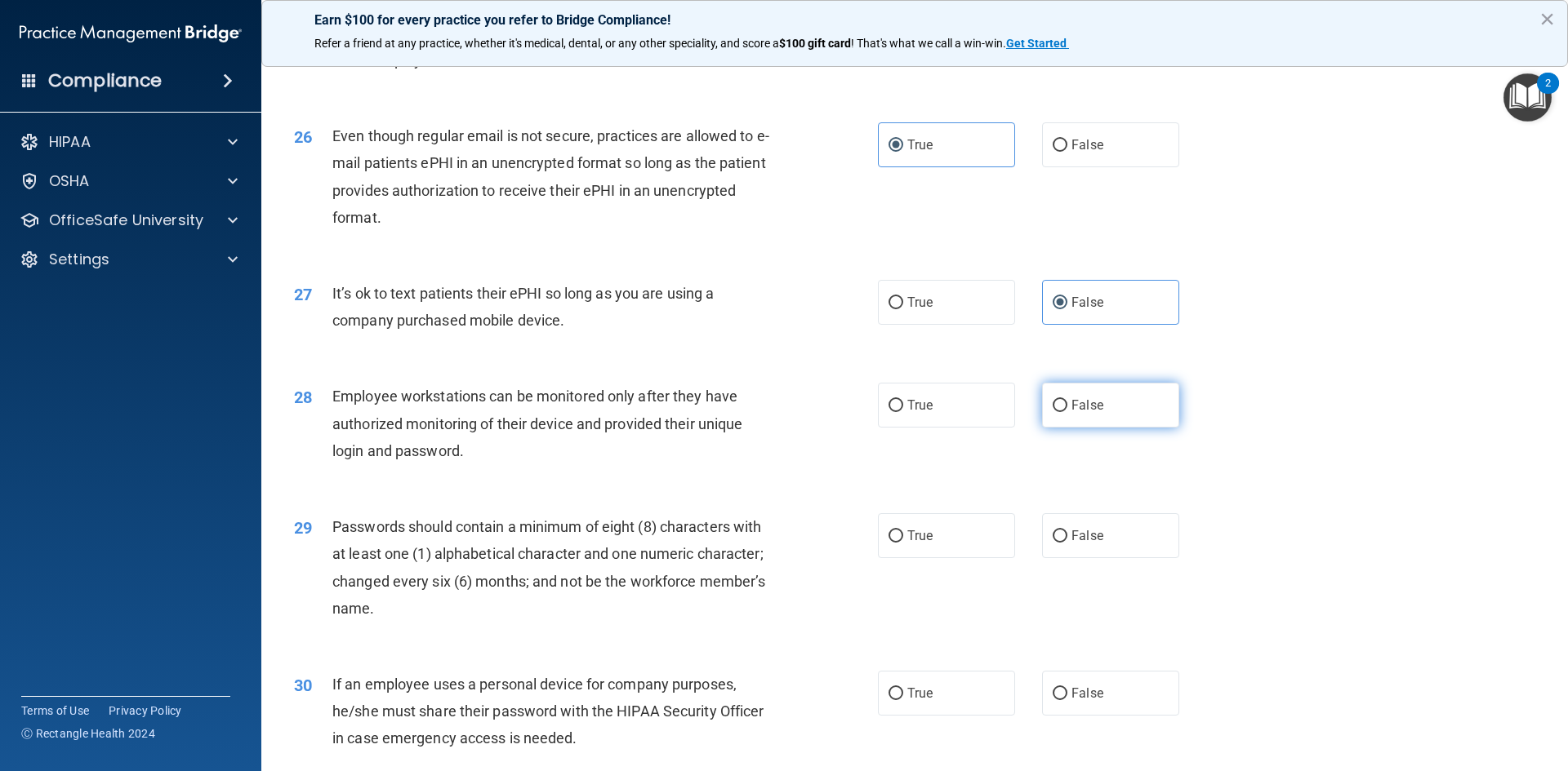
radio input "true"
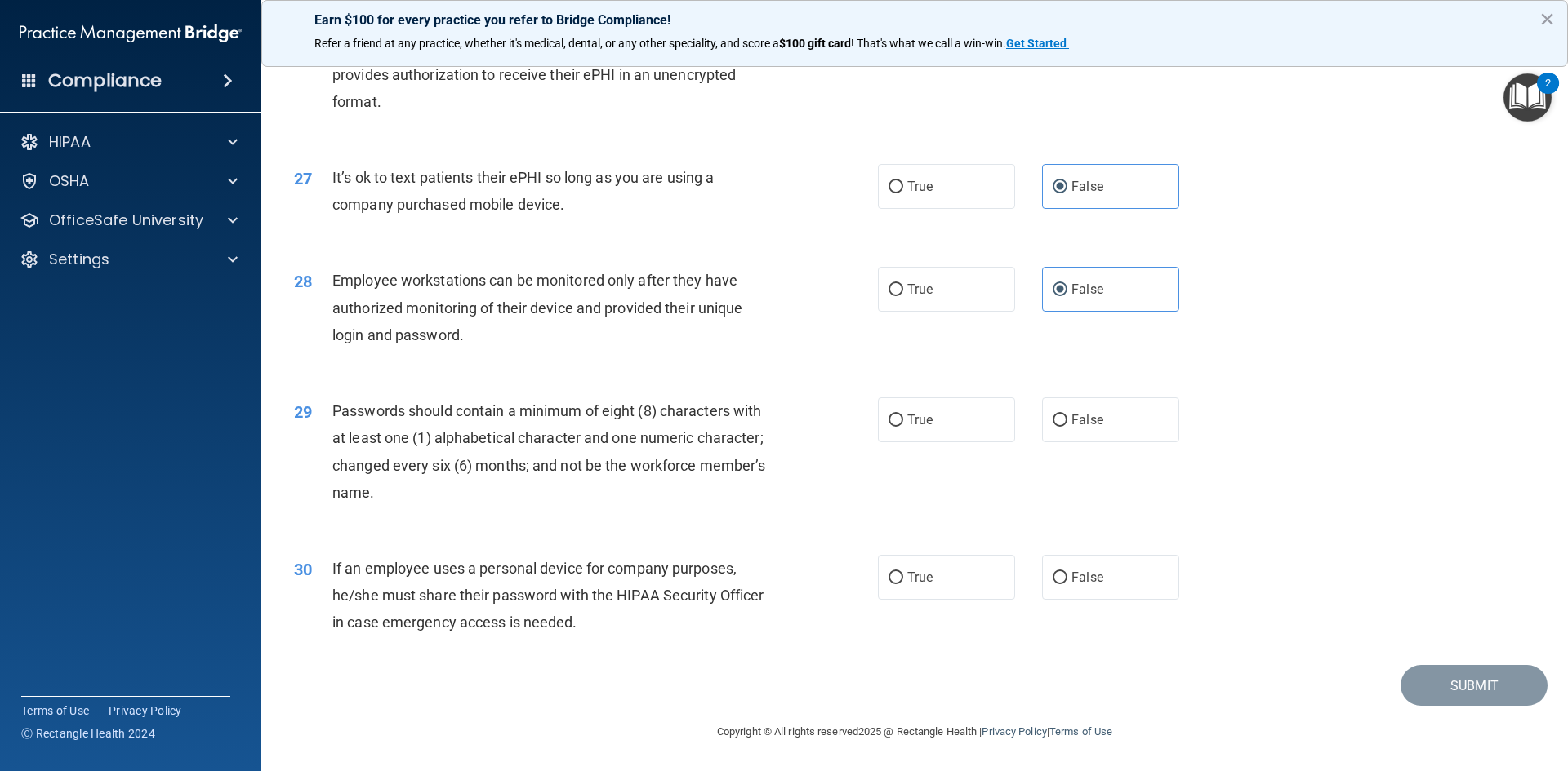
scroll to position [3327, 0]
drag, startPoint x: 917, startPoint y: 424, endPoint x: 904, endPoint y: 431, distance: 14.8
click at [909, 430] on label "True" at bounding box center [946, 420] width 137 height 45
click at [1058, 567] on label "False" at bounding box center [1111, 578] width 137 height 45
click at [1058, 572] on input "False" at bounding box center [1059, 578] width 15 height 12
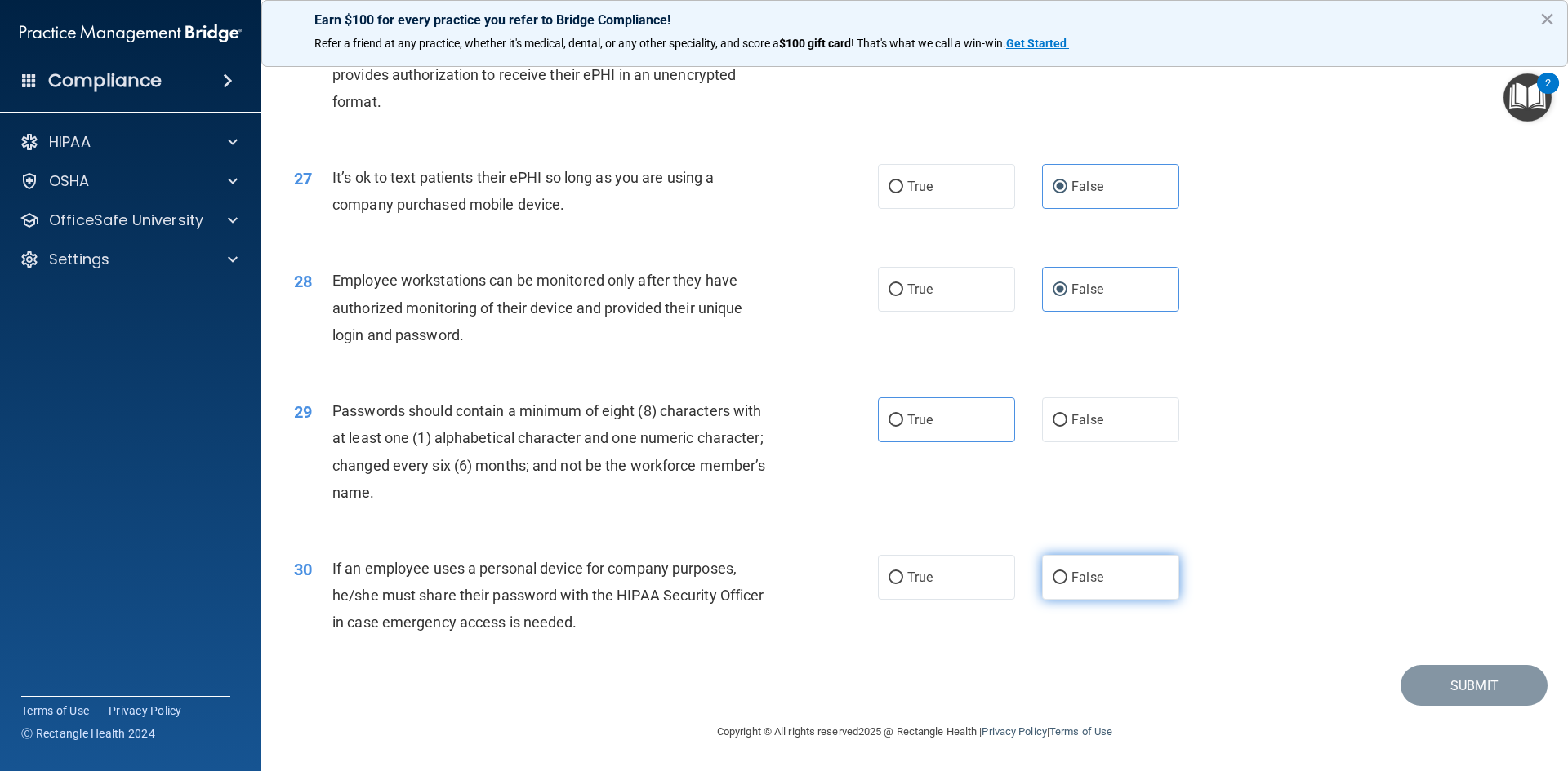
radio input "true"
click at [885, 403] on label "True" at bounding box center [946, 420] width 137 height 45
click at [889, 415] on input "True" at bounding box center [896, 421] width 15 height 12
radio input "true"
click at [1436, 687] on button "Submit" at bounding box center [1473, 686] width 147 height 42
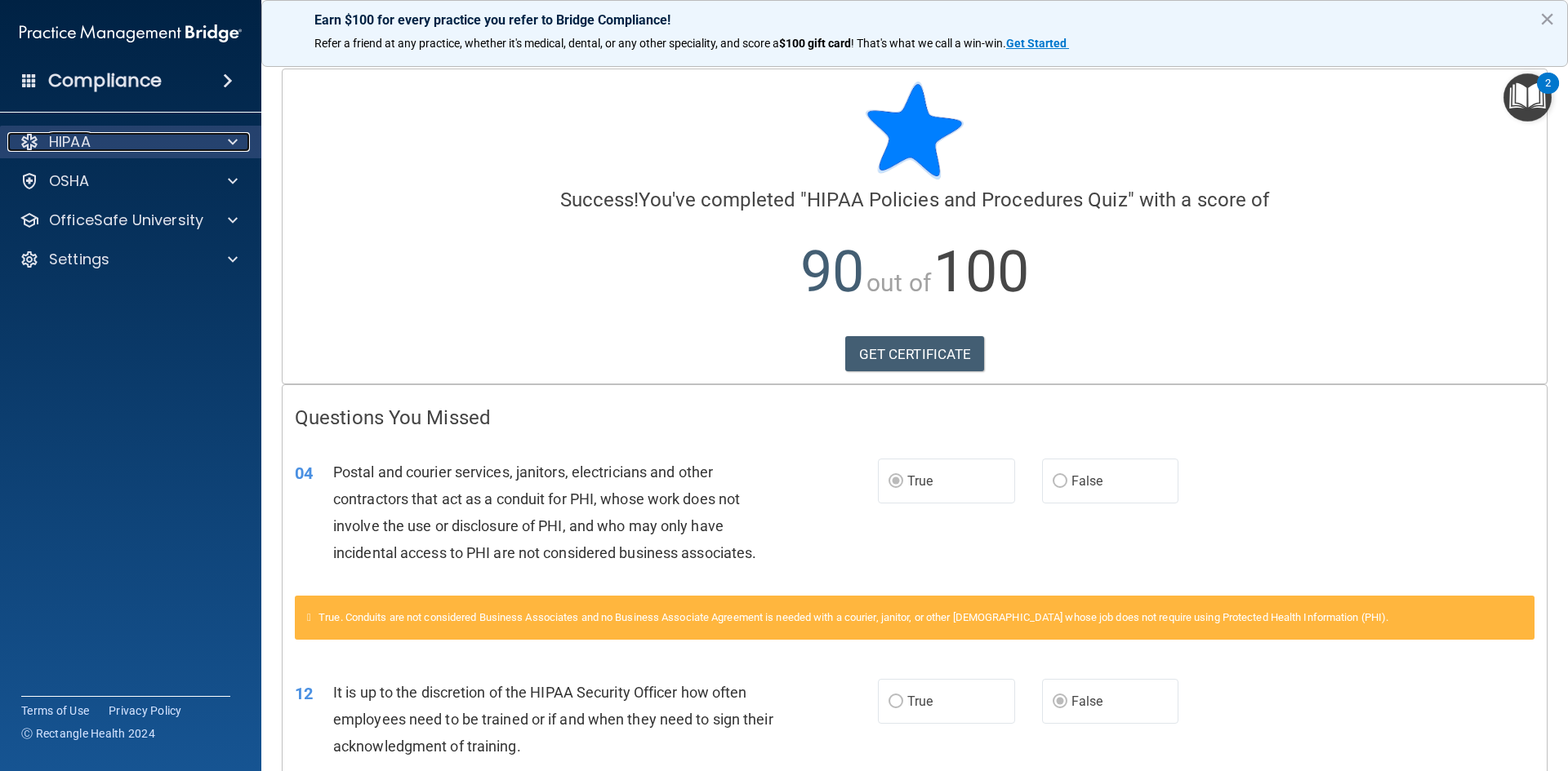
click at [184, 144] on div "HIPAA" at bounding box center [108, 142] width 203 height 20
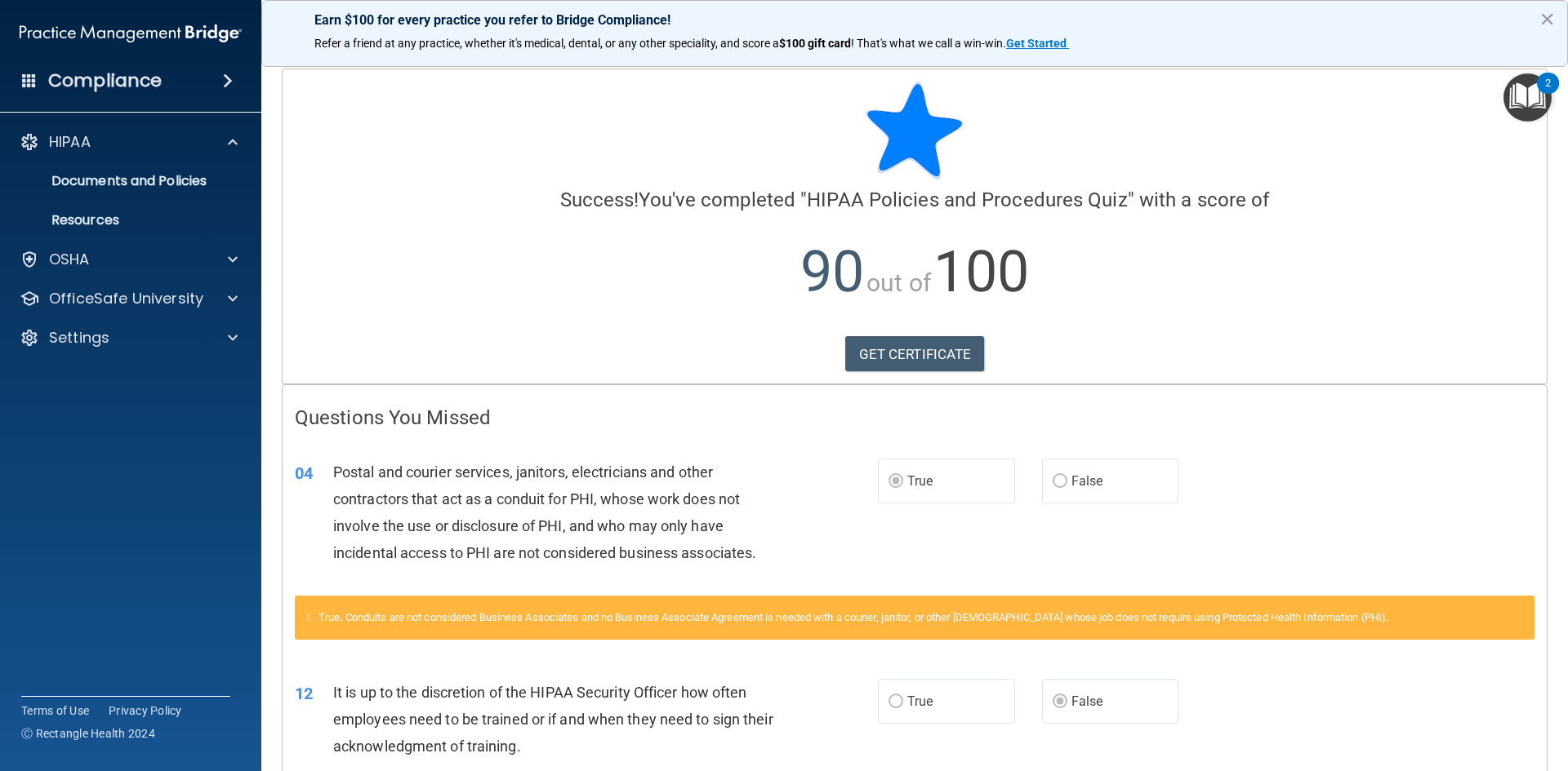
click at [374, 196] on h4 "Success! You've completed " HIPAA Policies and Procedures Quiz " with a score of" at bounding box center [914, 200] width 1239 height 21
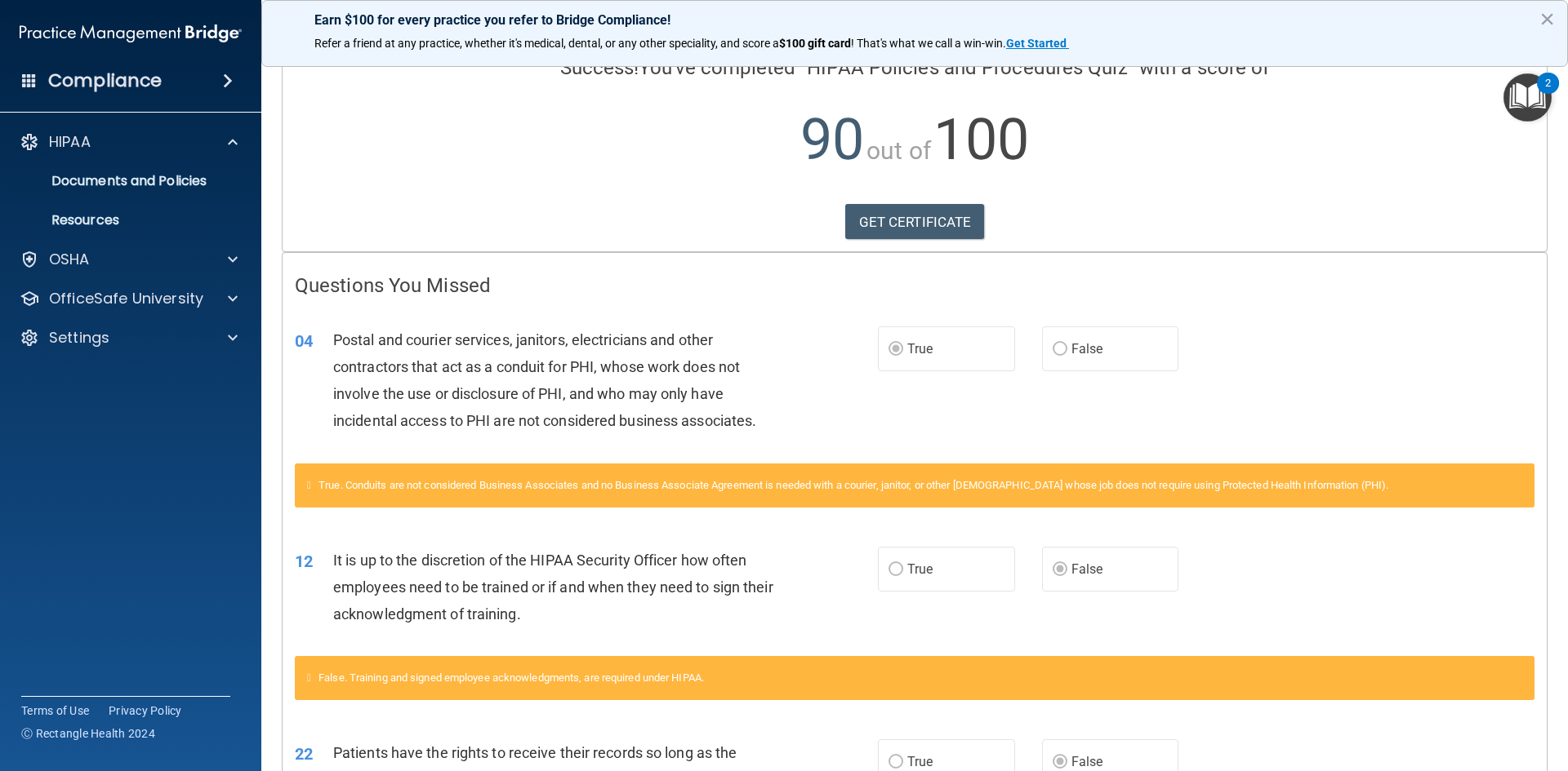
scroll to position [325, 0]
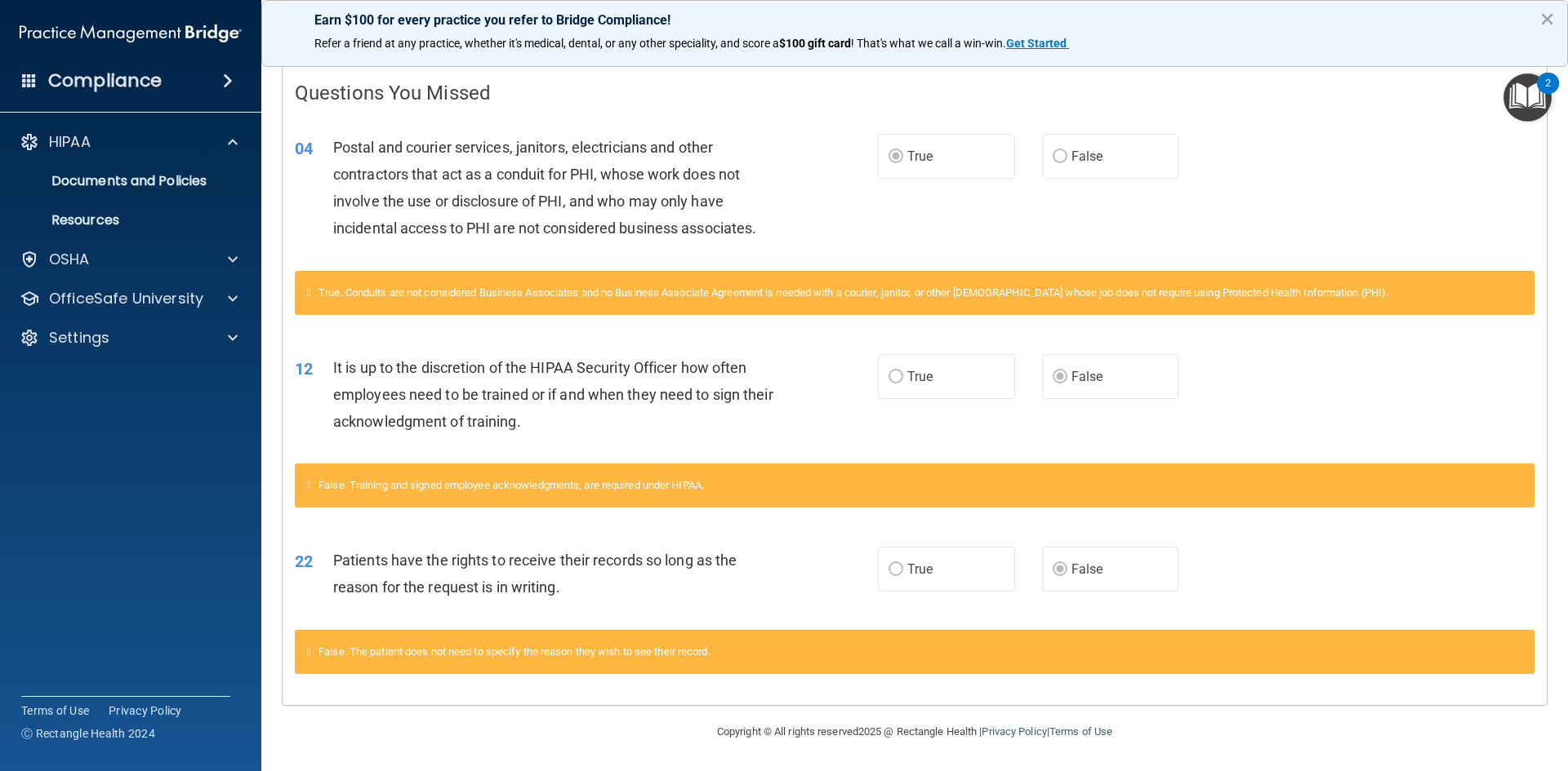
click at [1523, 103] on img "Open Resource Center, 2 new notifications" at bounding box center [1527, 97] width 48 height 48
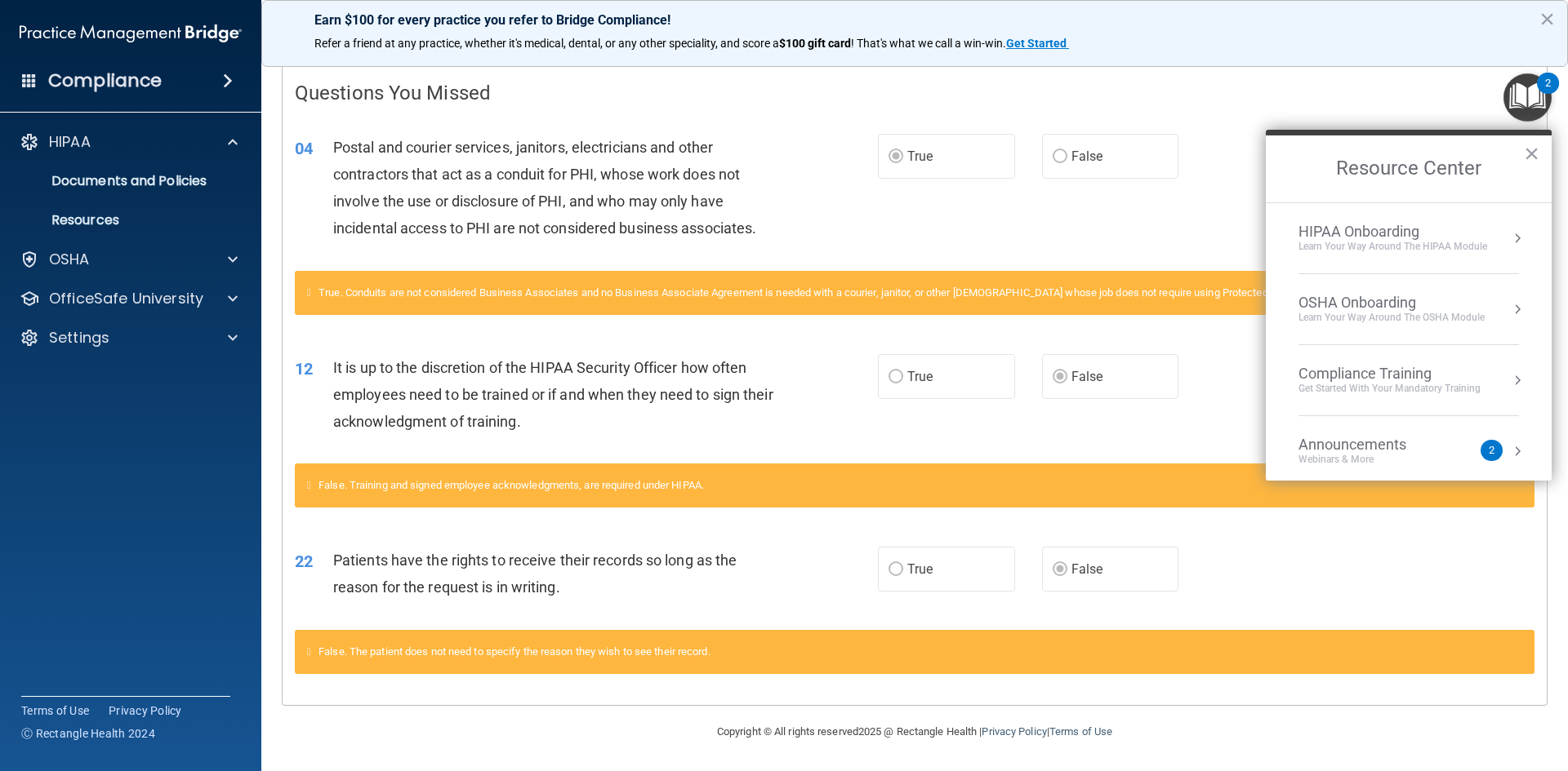
click at [1407, 239] on div "HIPAA Onboarding" at bounding box center [1392, 231] width 189 height 18
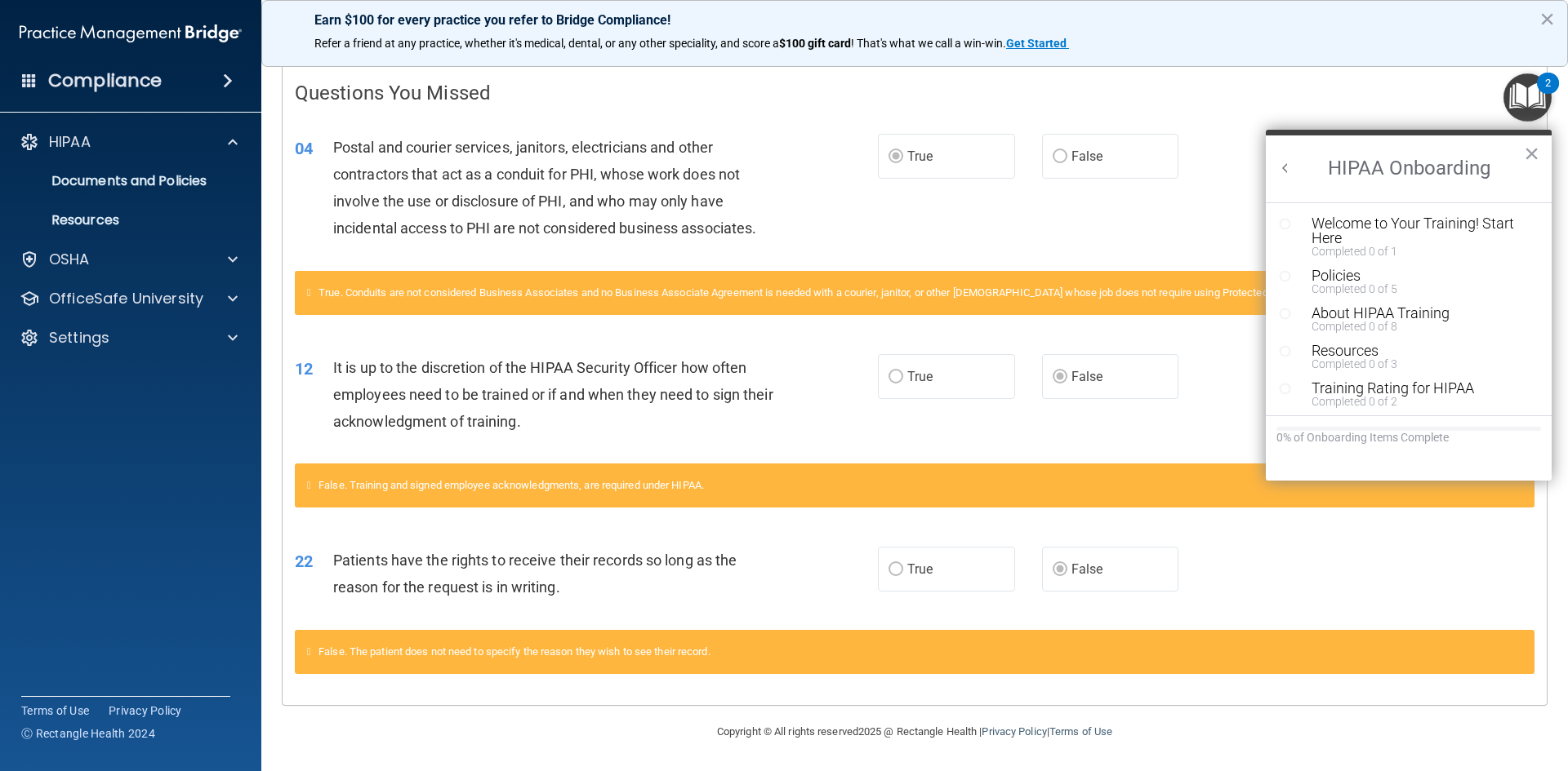
scroll to position [0, 0]
click at [1531, 155] on button "×" at bounding box center [1531, 154] width 16 height 26
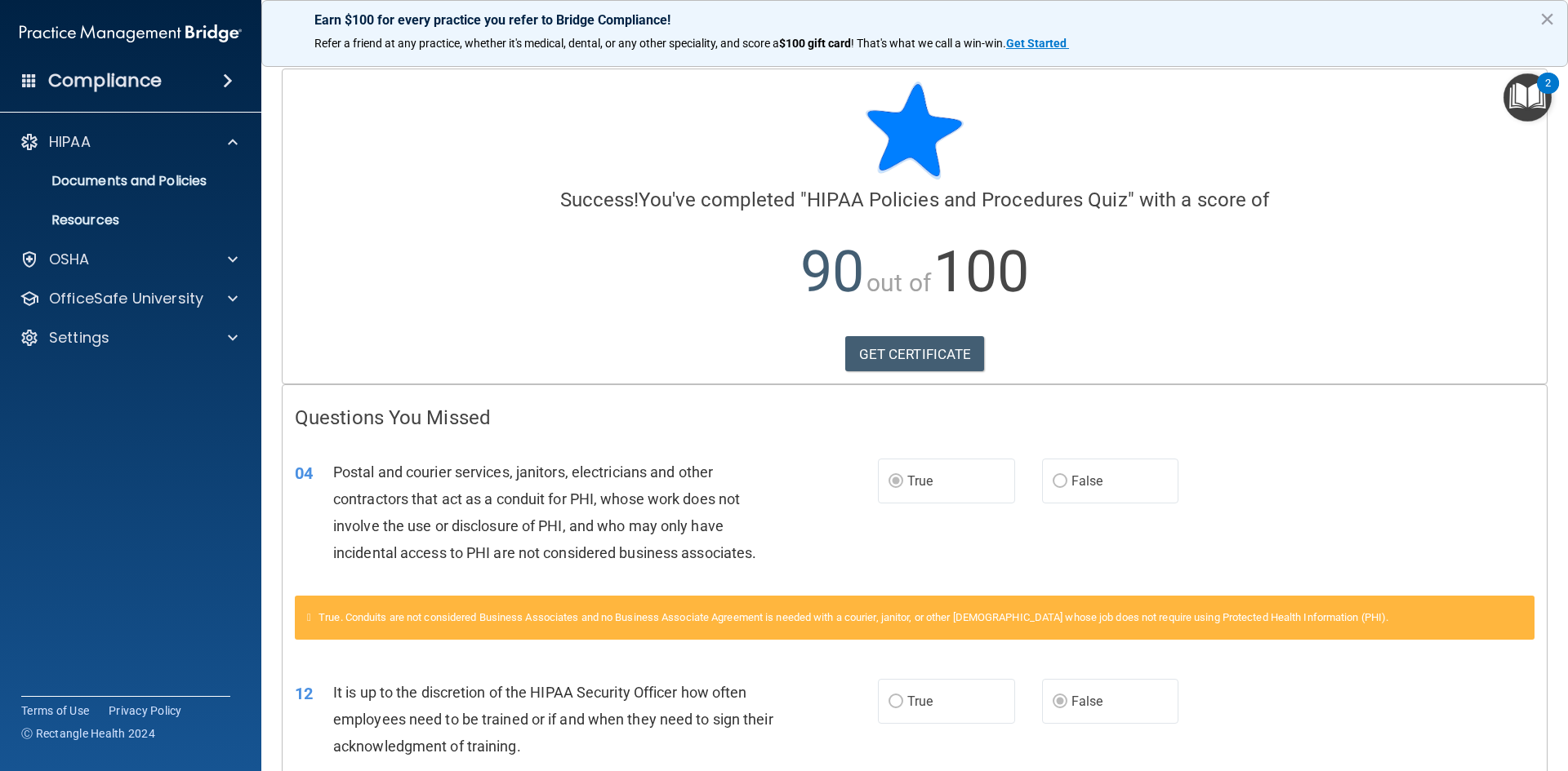
click at [76, 83] on h4 "Compliance" at bounding box center [104, 81] width 114 height 23
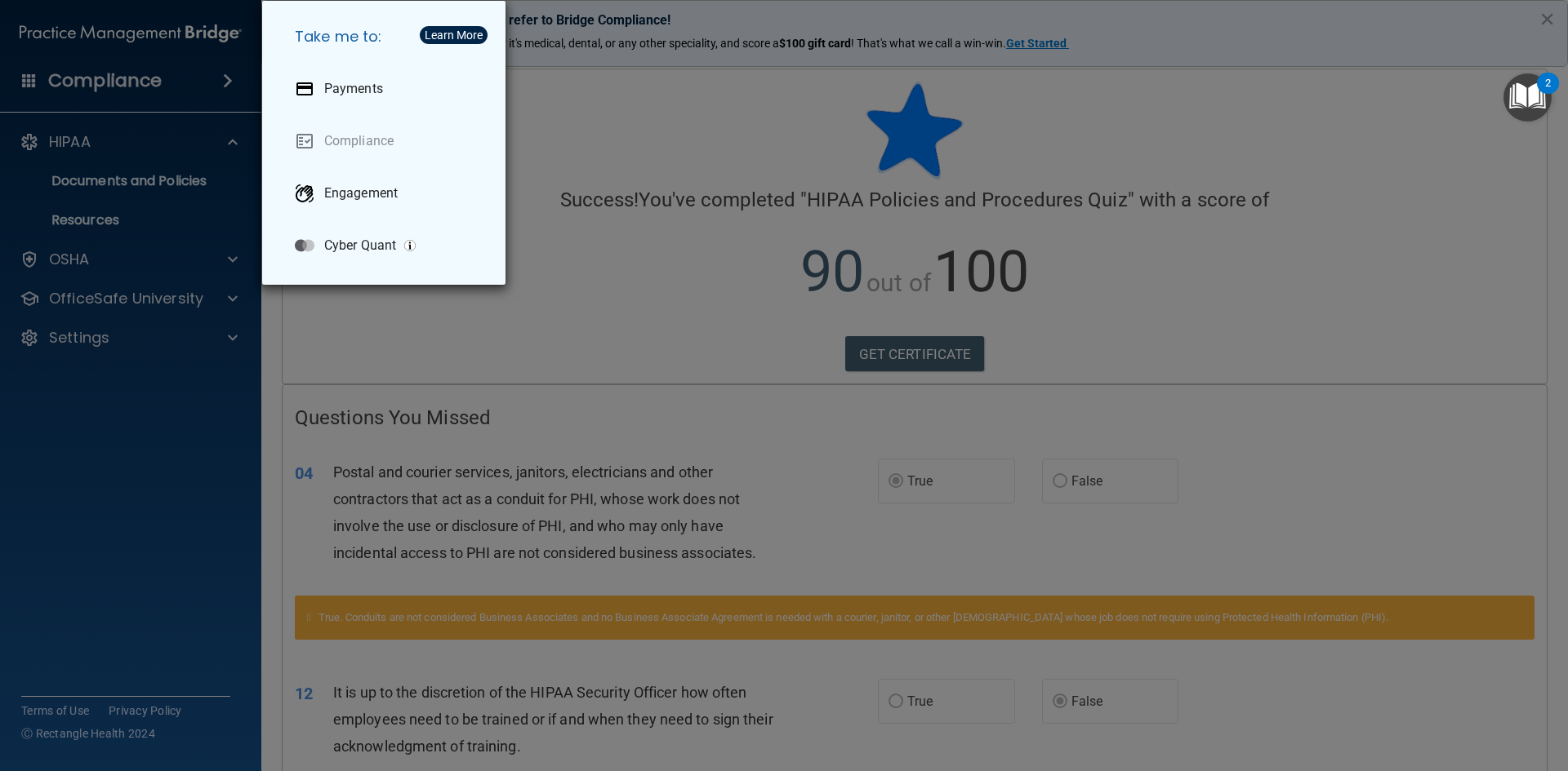
click at [606, 141] on div "Take me to: Payments Compliance Engagement Cyber Quant" at bounding box center [784, 385] width 1568 height 771
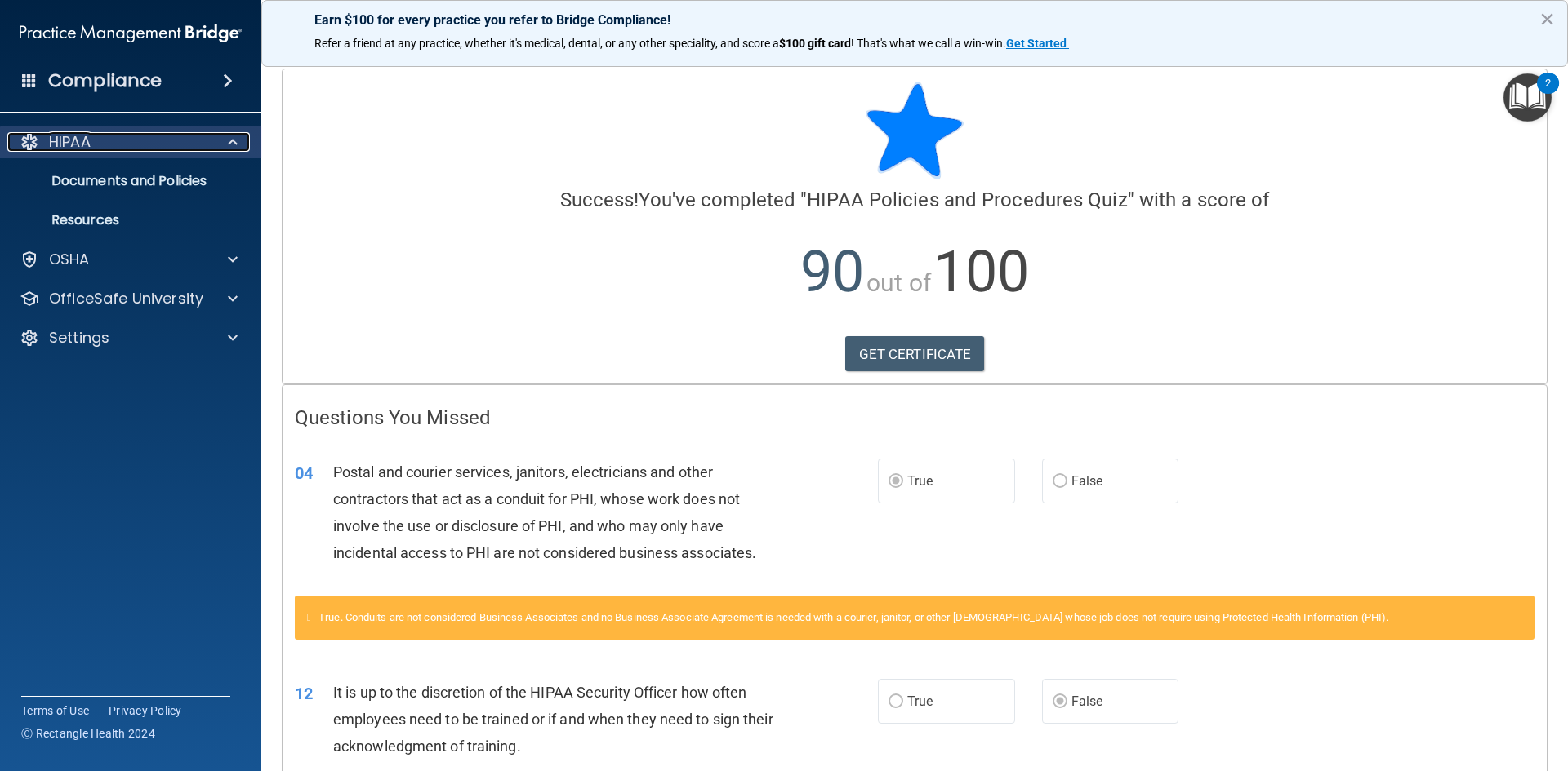
click at [79, 146] on p "HIPAA" at bounding box center [70, 142] width 42 height 20
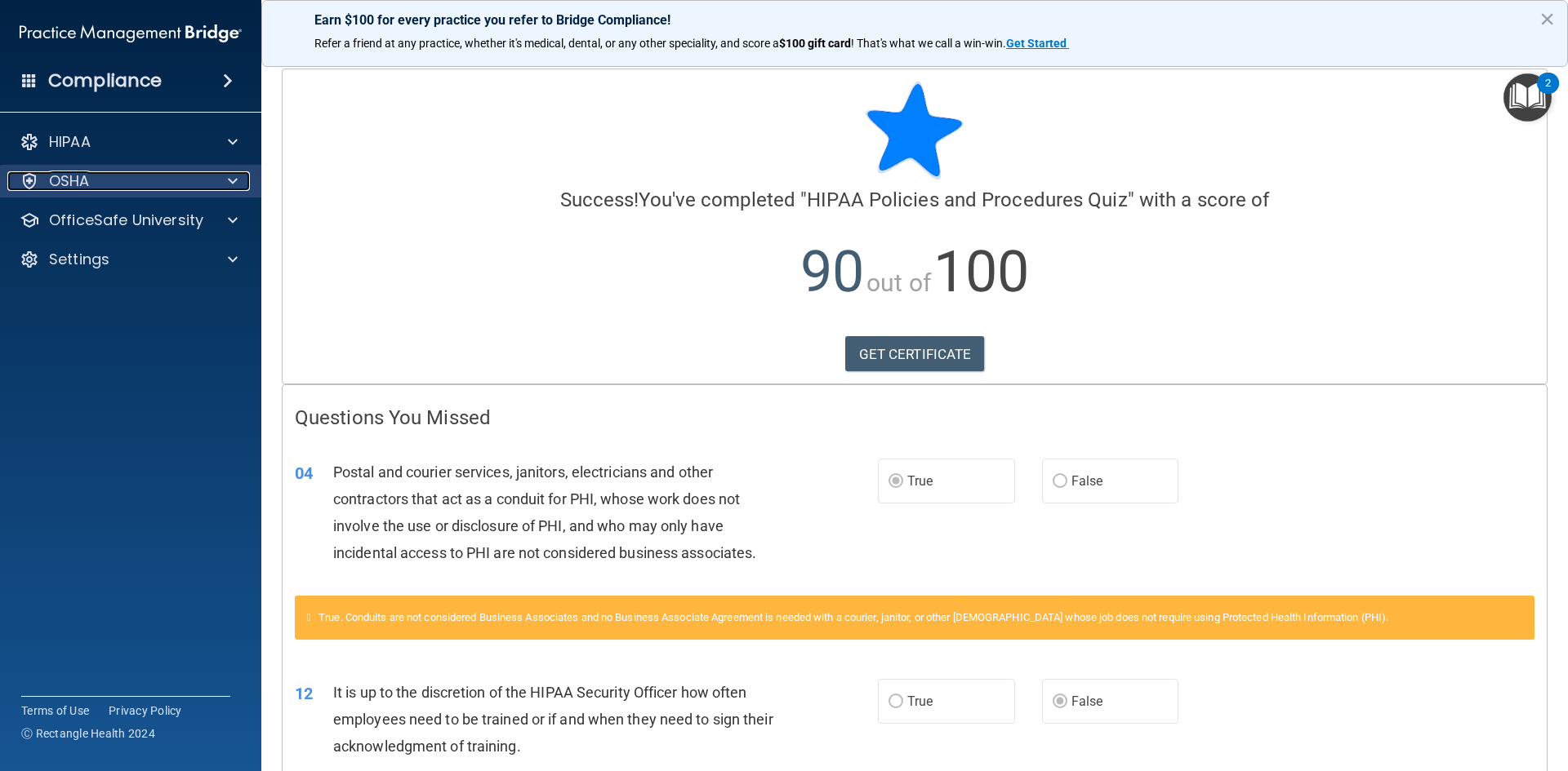
click at [82, 183] on p "OSHA" at bounding box center [69, 181] width 41 height 20
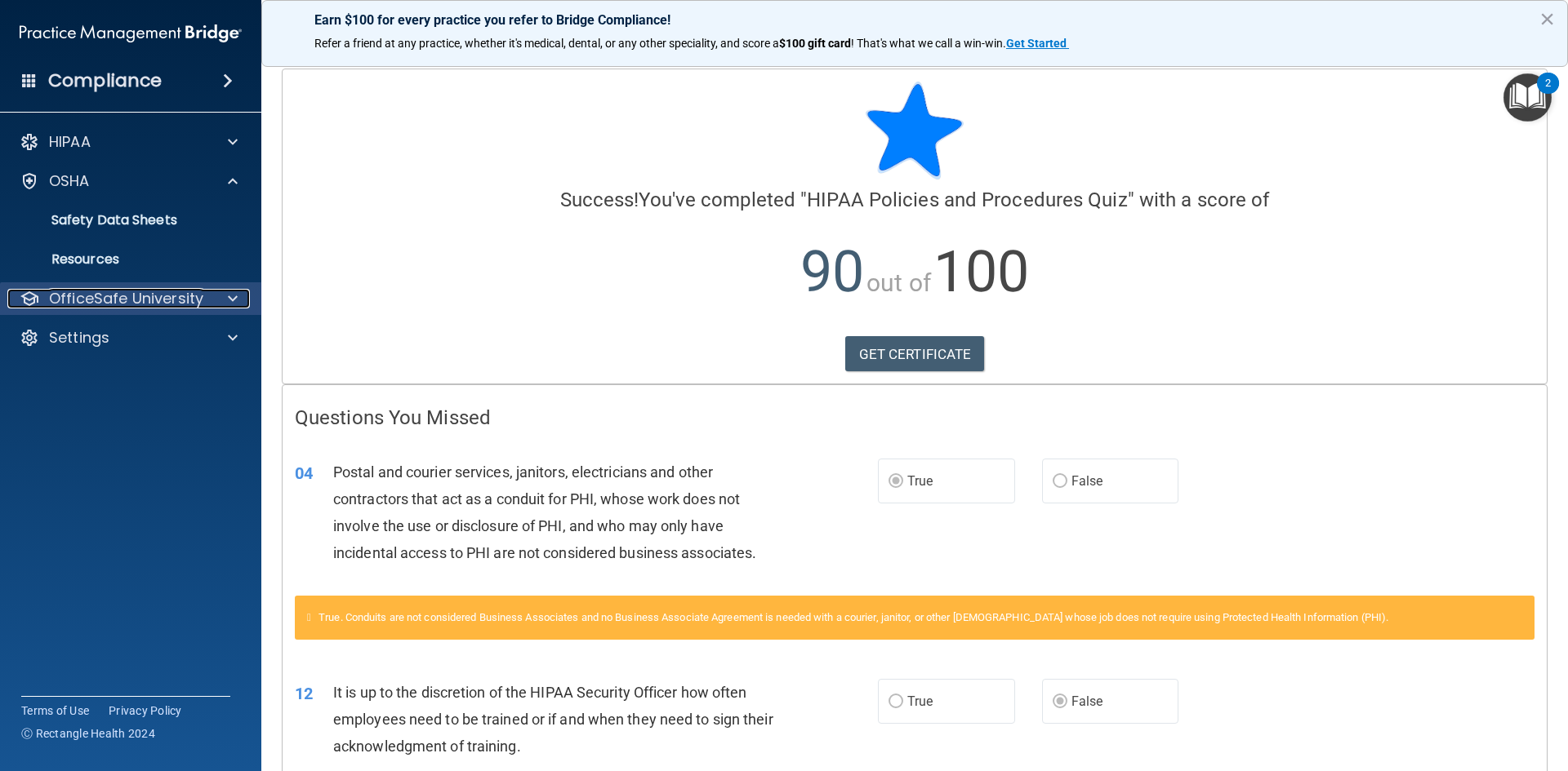
click at [86, 299] on p "OfficeSafe University" at bounding box center [125, 298] width 154 height 20
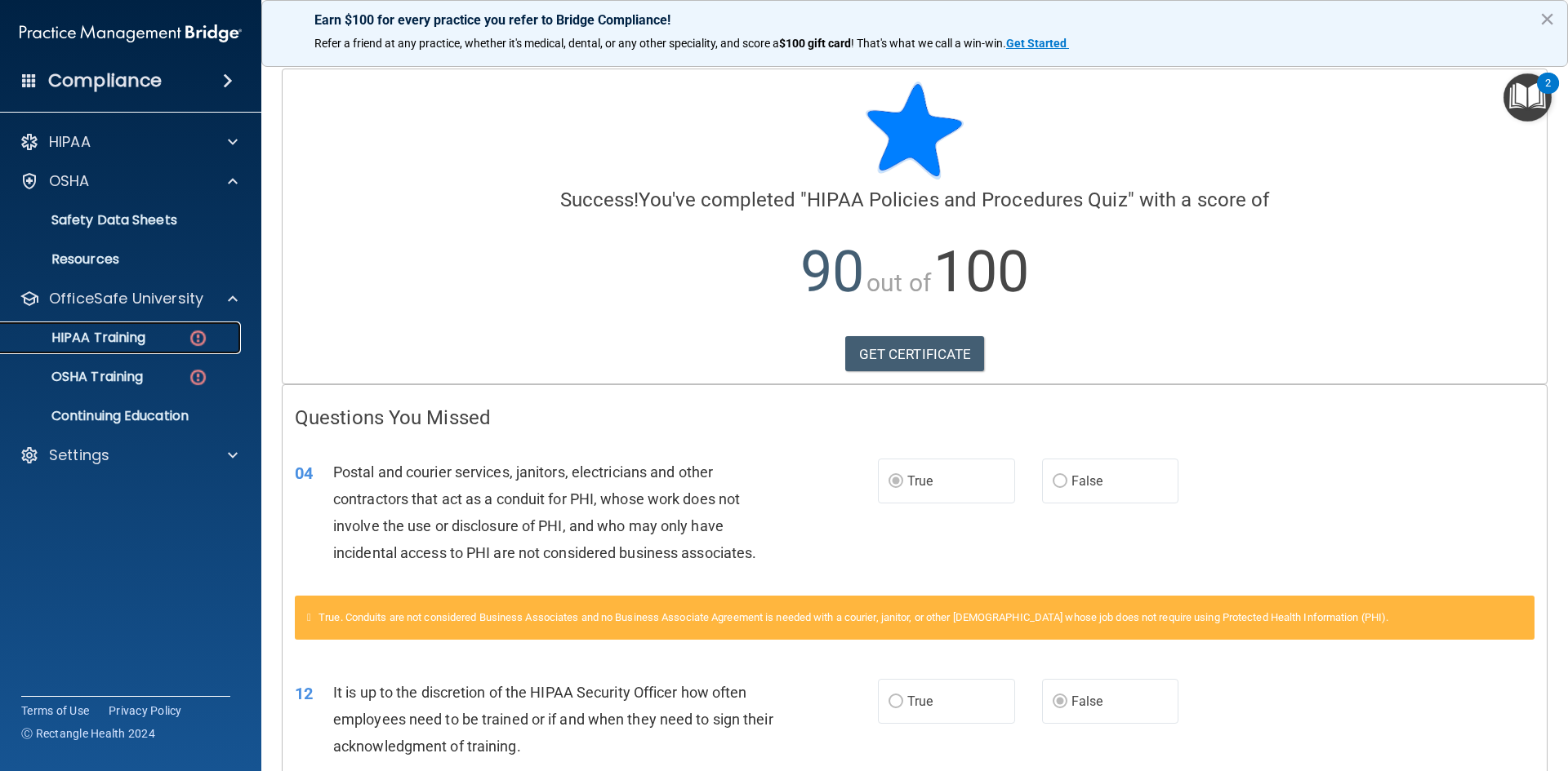
click at [96, 331] on p "HIPAA Training" at bounding box center [77, 337] width 135 height 17
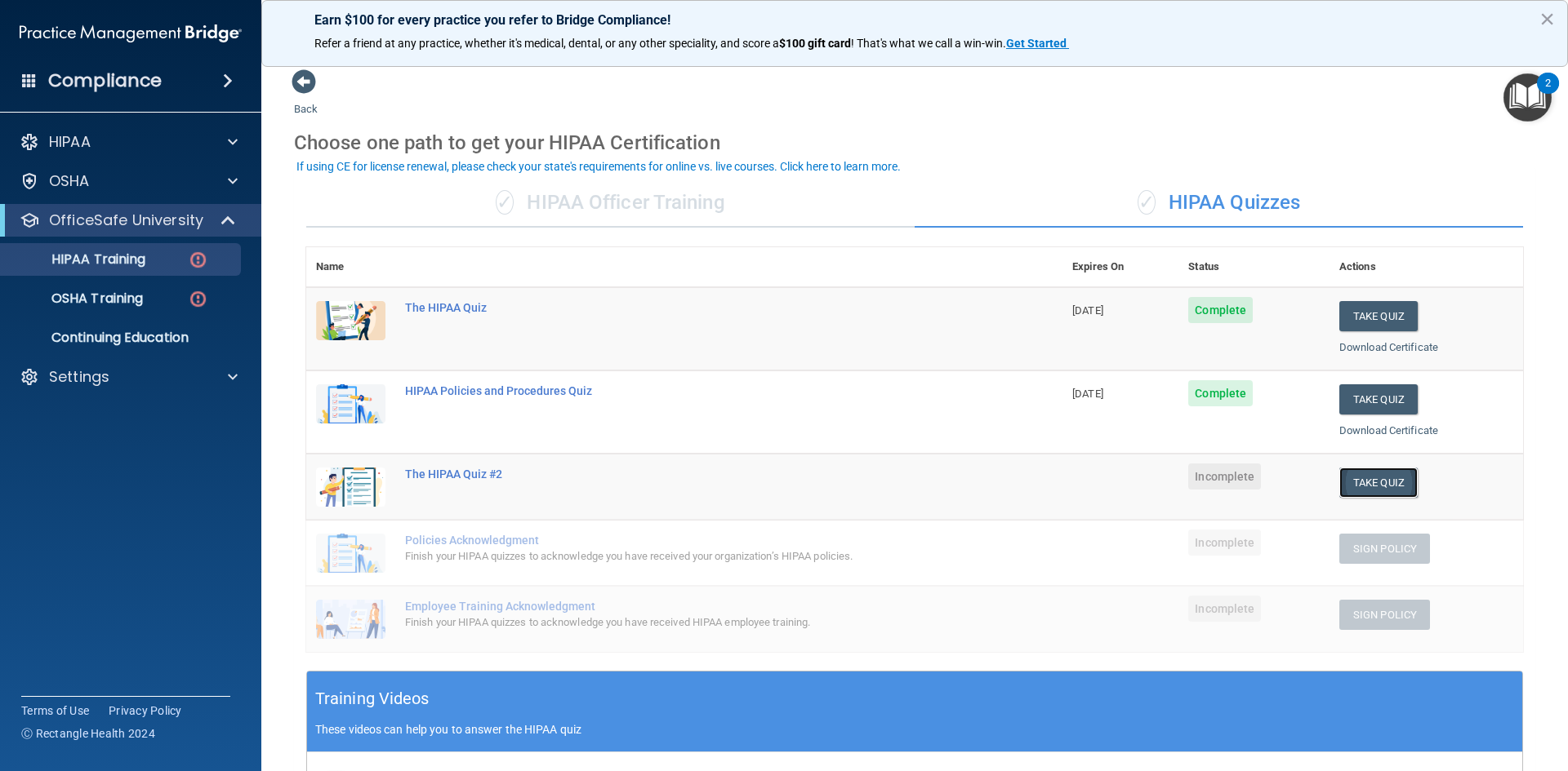
click at [1385, 480] on button "Take Quiz" at bounding box center [1378, 482] width 78 height 30
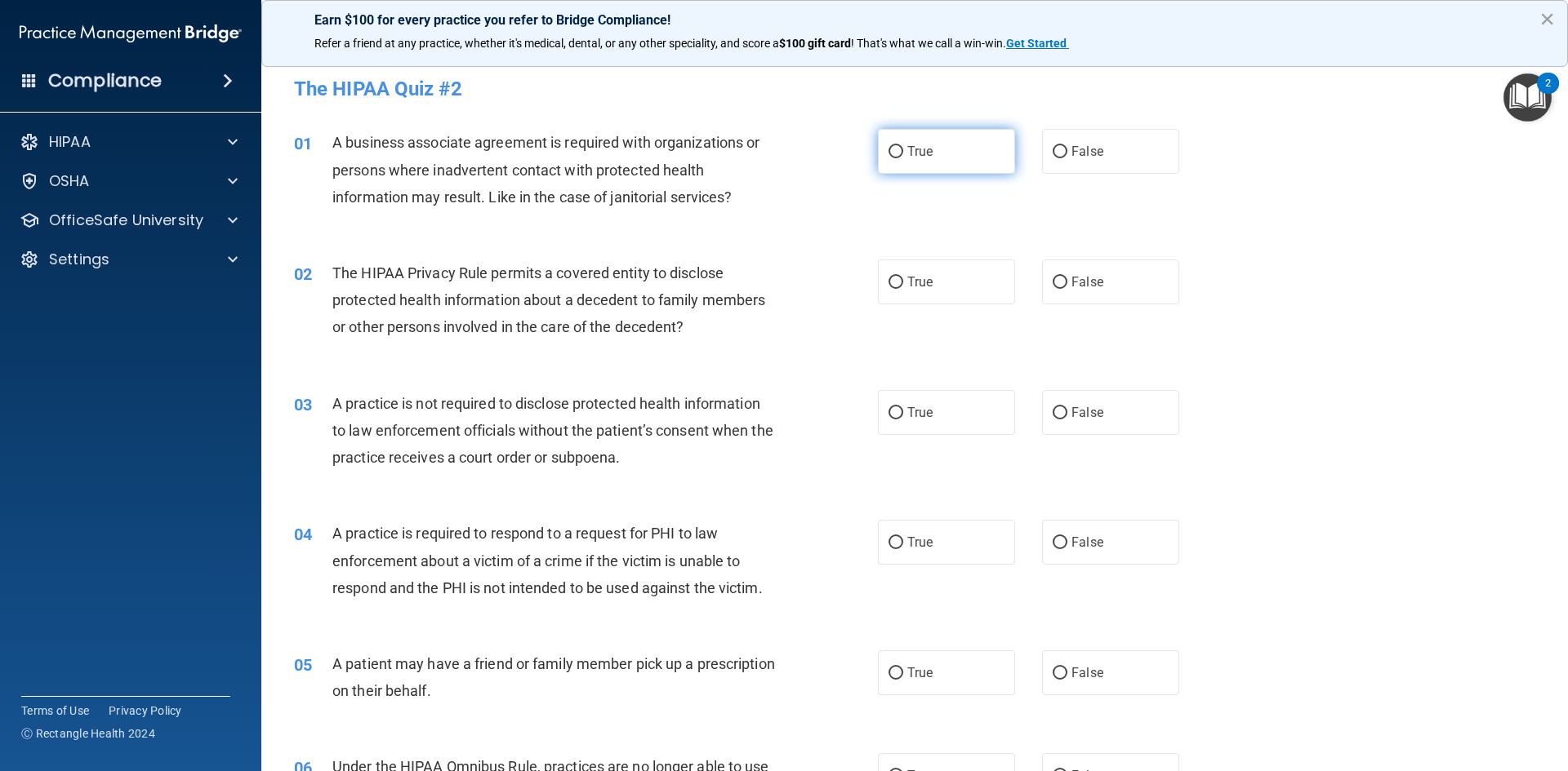
click at [893, 154] on input "True" at bounding box center [896, 152] width 15 height 12
radio input "true"
drag, startPoint x: 1078, startPoint y: 294, endPoint x: 1074, endPoint y: 312, distance: 18.4
click at [1077, 293] on label "False" at bounding box center [1111, 282] width 137 height 45
click at [1067, 289] on input "False" at bounding box center [1059, 282] width 15 height 12
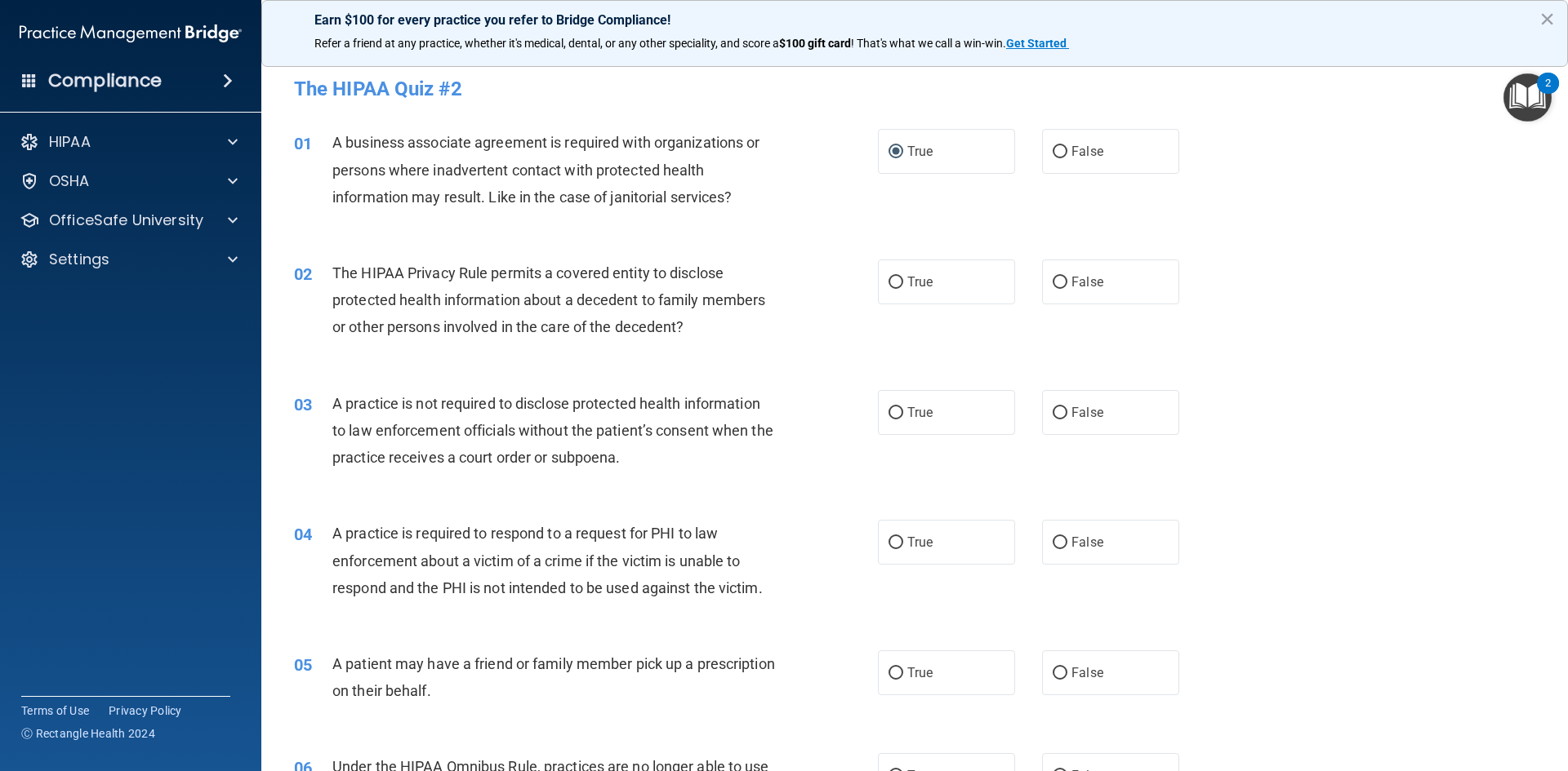
radio input "true"
click at [1071, 409] on span "False" at bounding box center [1087, 413] width 32 height 16
click at [1067, 409] on input "False" at bounding box center [1059, 414] width 15 height 12
radio input "true"
drag, startPoint x: 1056, startPoint y: 521, endPoint x: 1058, endPoint y: 538, distance: 17.1
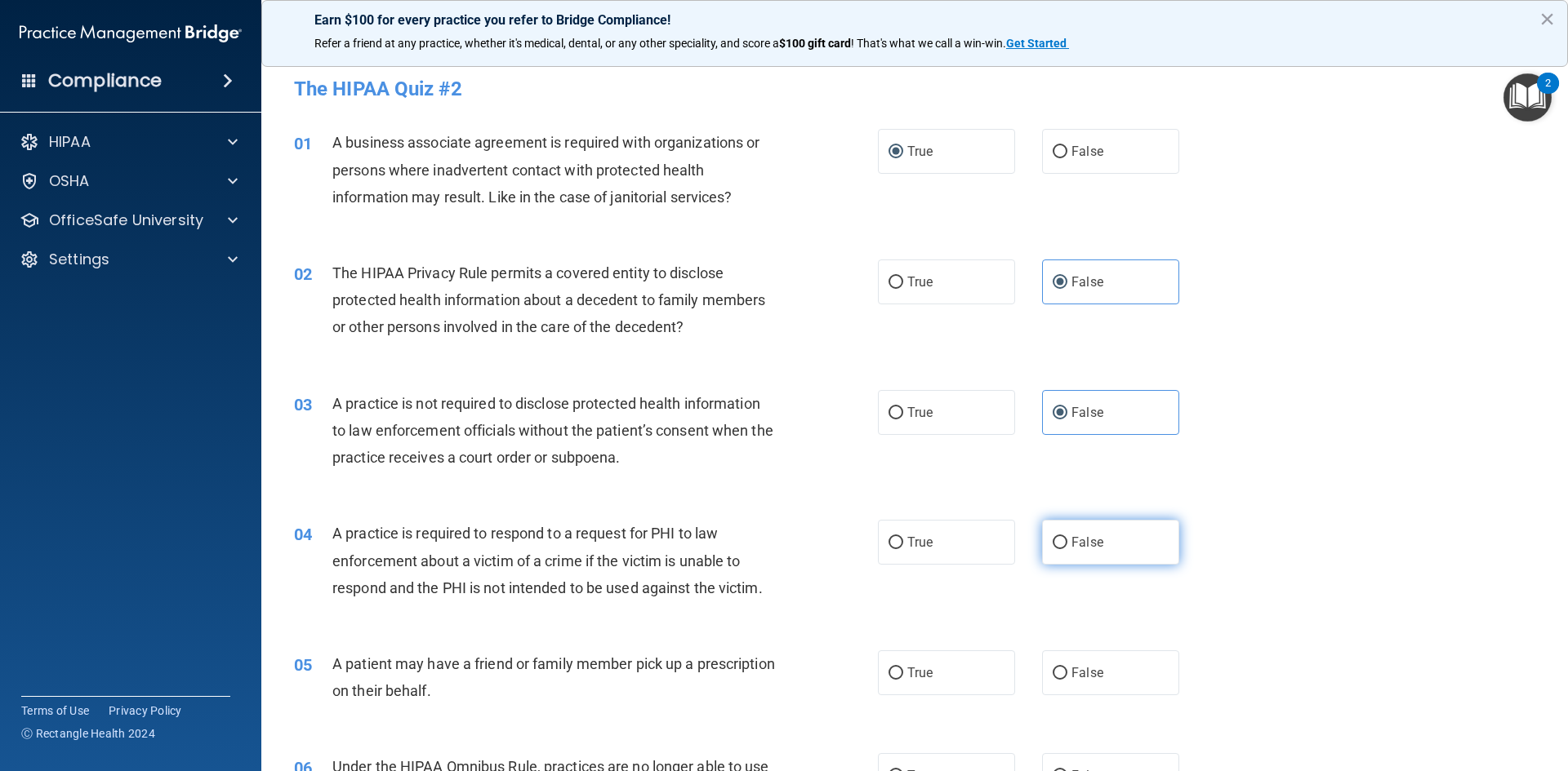
click at [1056, 531] on label "False" at bounding box center [1111, 542] width 137 height 45
click at [1056, 537] on input "False" at bounding box center [1059, 543] width 15 height 12
radio input "true"
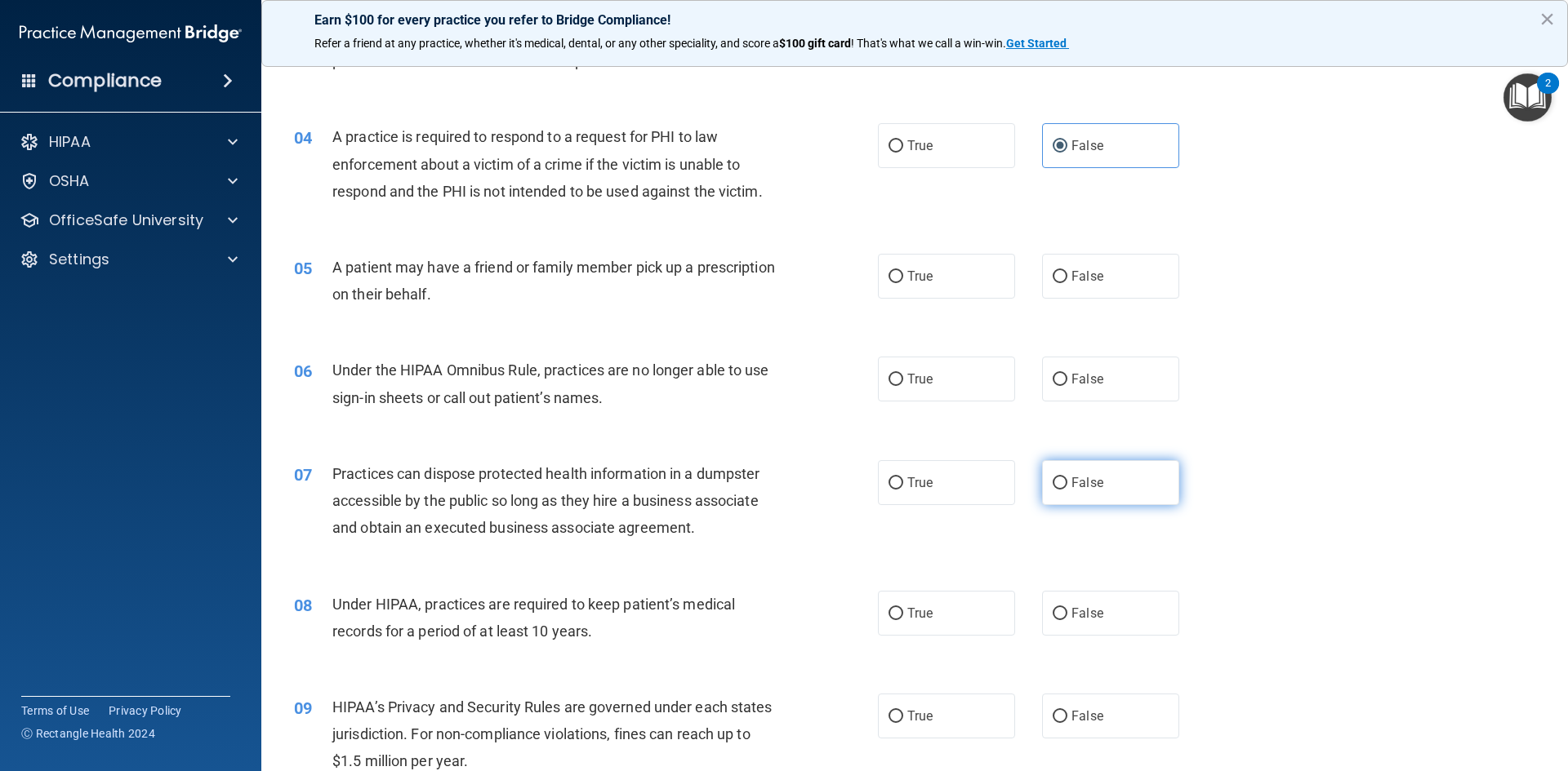
scroll to position [409, 0]
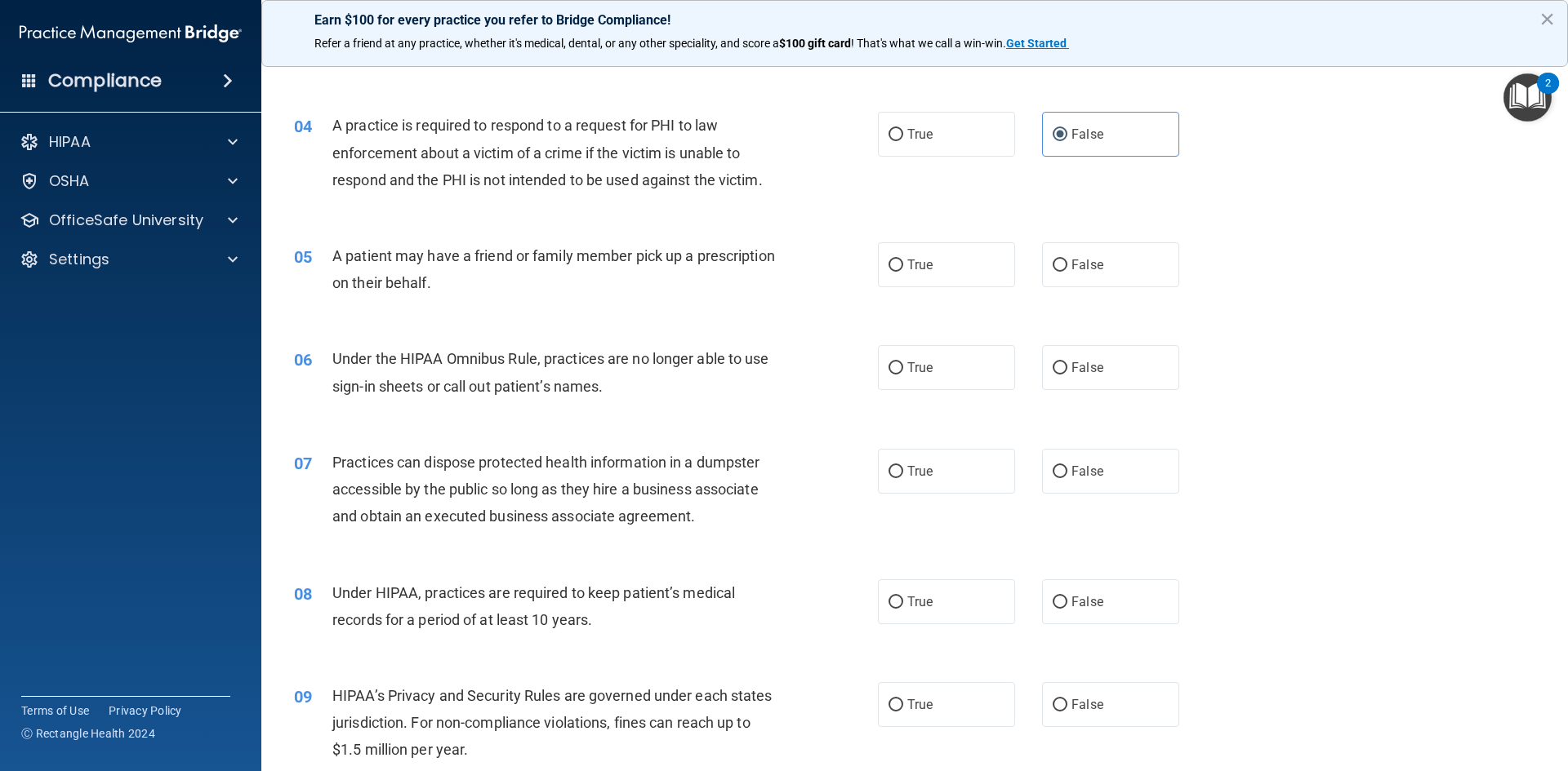
click at [1078, 228] on div "05 A patient may have a friend or family member pick up a prescription on their…" at bounding box center [915, 273] width 1266 height 103
click at [1082, 269] on span "False" at bounding box center [1087, 265] width 32 height 16
click at [1067, 269] on input "False" at bounding box center [1059, 266] width 15 height 12
radio input "true"
click at [1081, 362] on span "False" at bounding box center [1087, 368] width 32 height 16
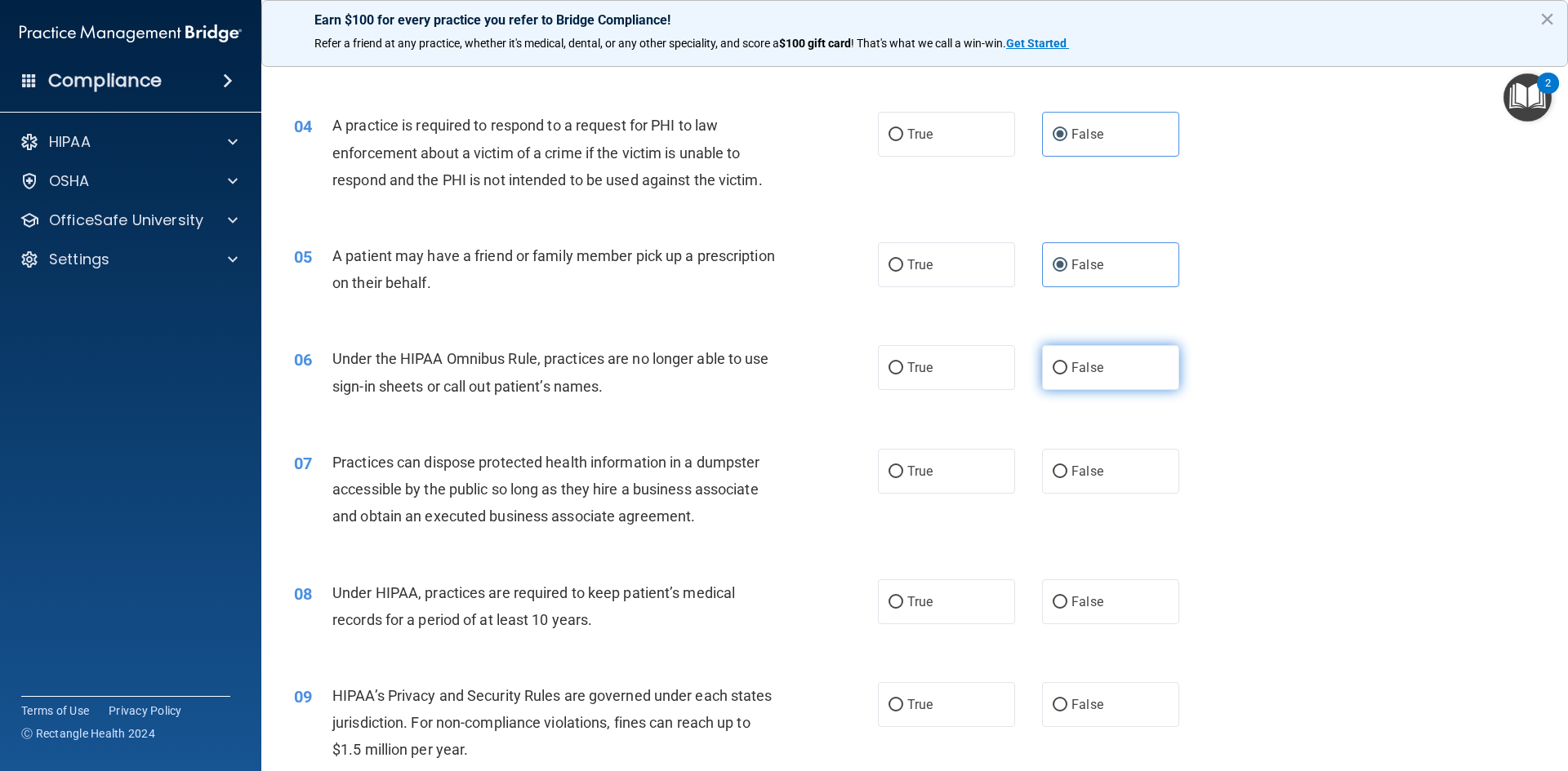
click at [1067, 362] on input "False" at bounding box center [1059, 369] width 15 height 12
radio input "true"
click at [1081, 468] on span "False" at bounding box center [1087, 471] width 32 height 16
click at [1067, 468] on input "False" at bounding box center [1059, 472] width 15 height 12
radio input "true"
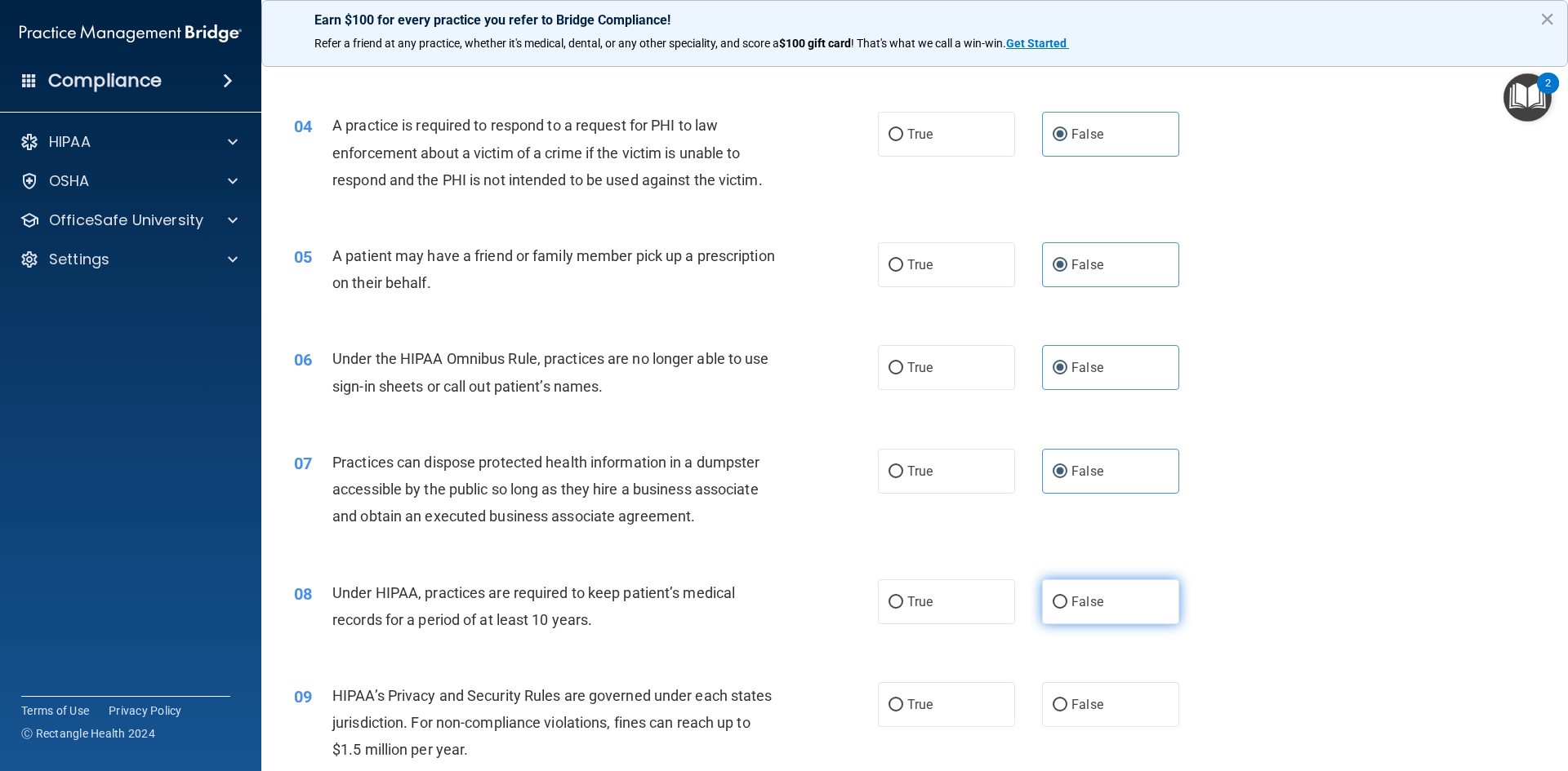
click at [1100, 599] on label "False" at bounding box center [1111, 602] width 137 height 45
click at [1067, 599] on input "False" at bounding box center [1059, 602] width 15 height 12
radio input "true"
drag, startPoint x: 1118, startPoint y: 703, endPoint x: 1121, endPoint y: 665, distance: 38.1
click at [1118, 701] on label "False" at bounding box center [1111, 705] width 137 height 45
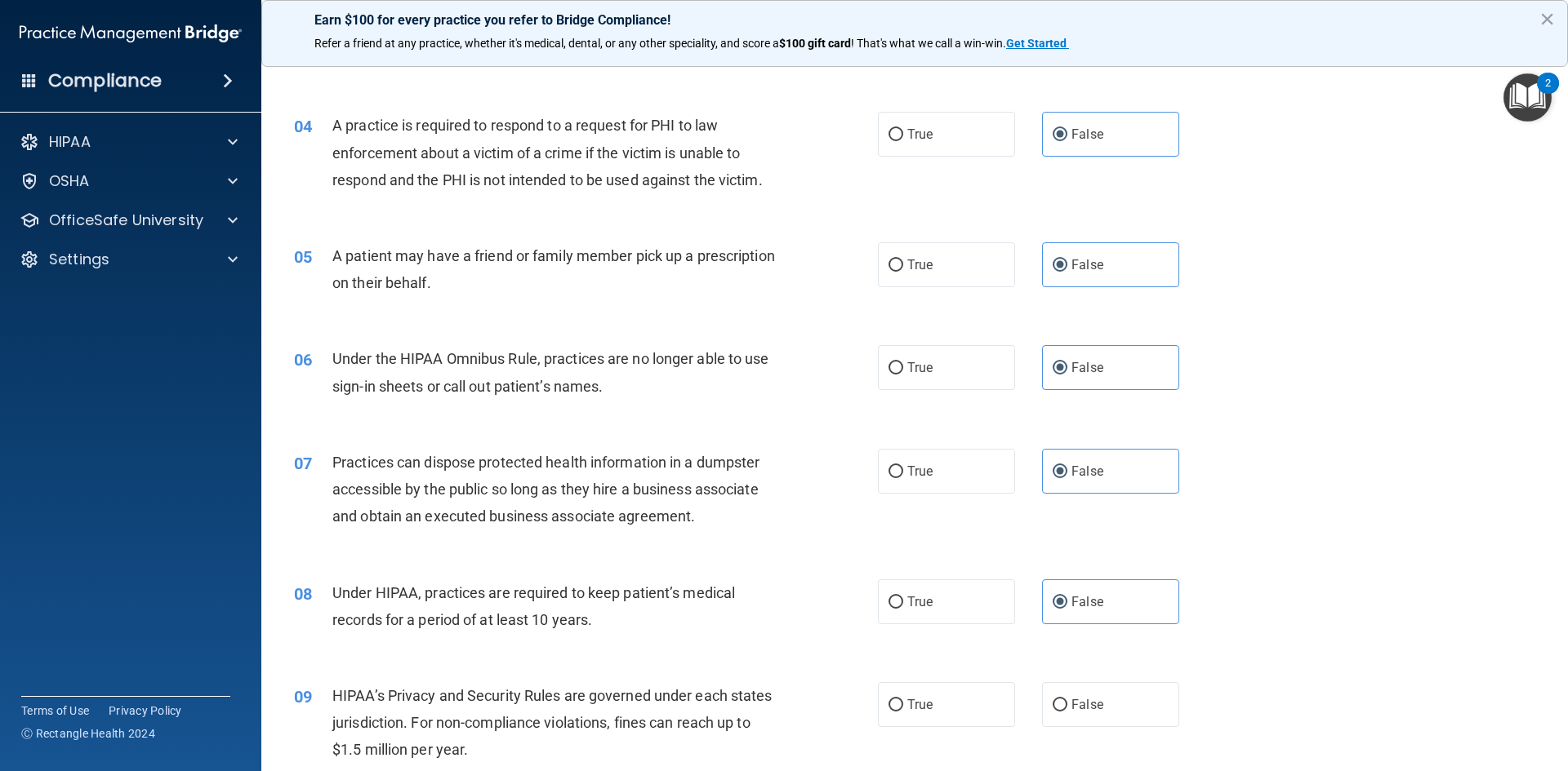
click at [1067, 701] on input "False" at bounding box center [1059, 706] width 15 height 12
radio input "true"
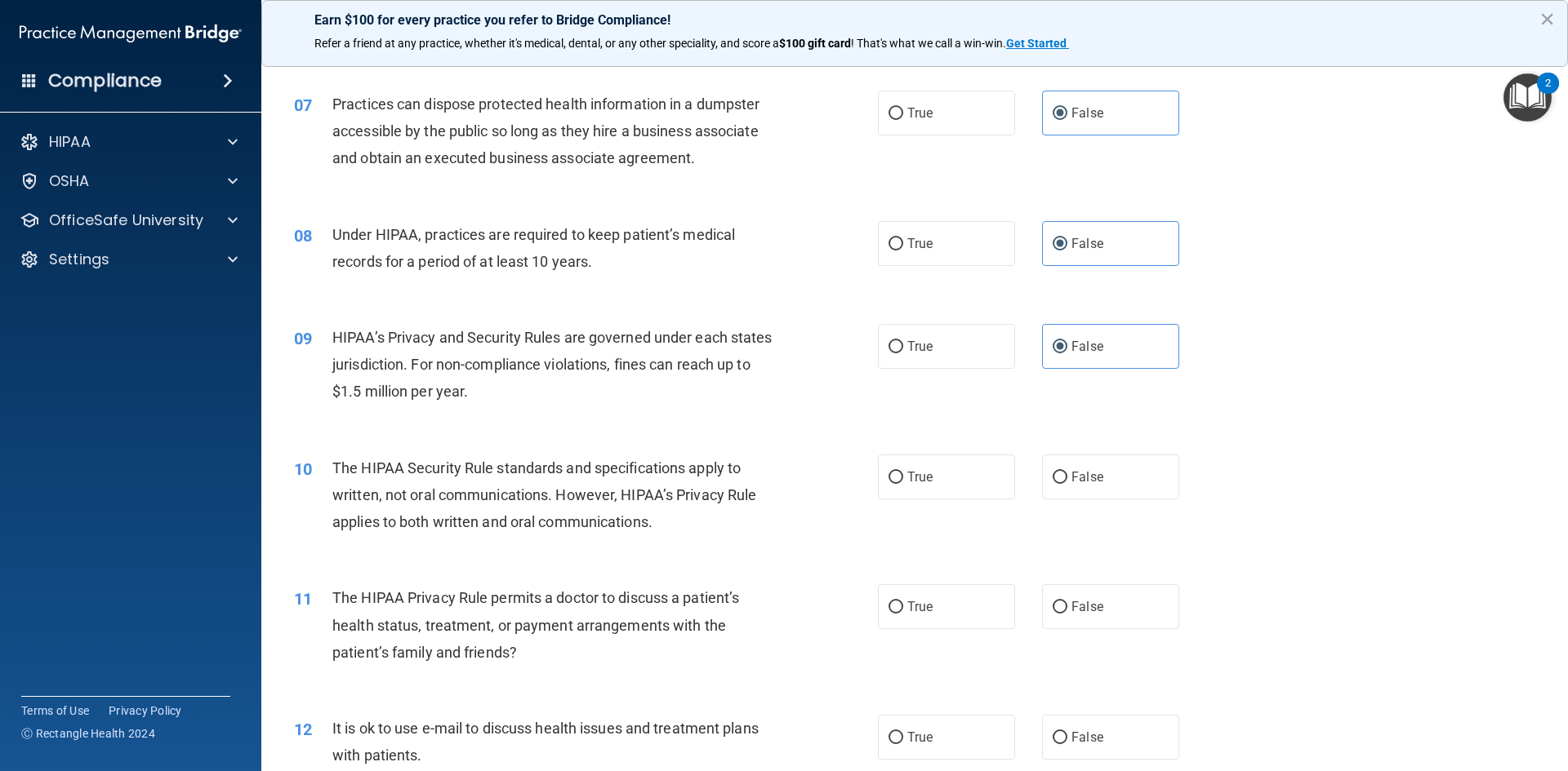
scroll to position [816, 0]
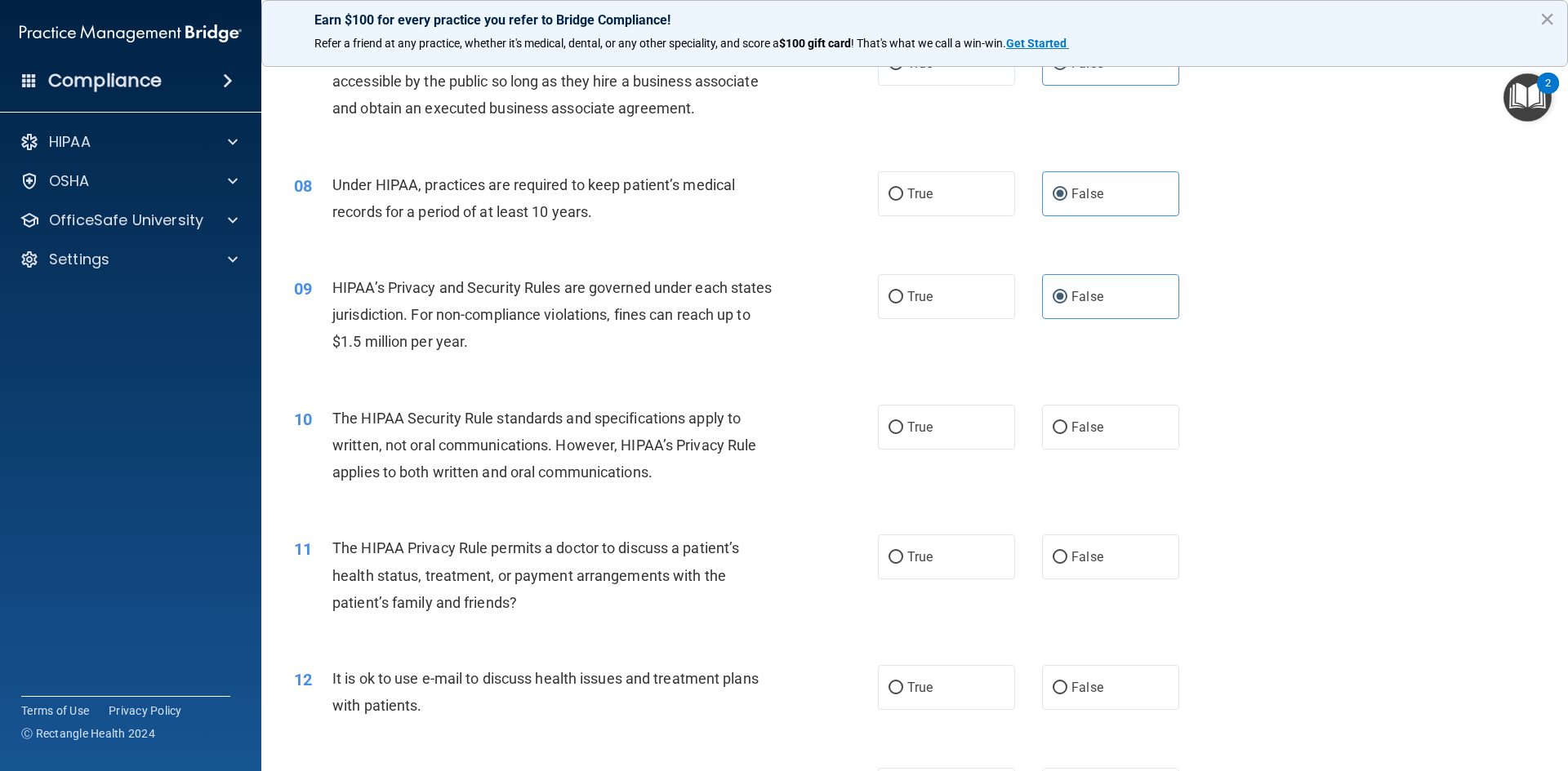
drag, startPoint x: 1105, startPoint y: 418, endPoint x: 1107, endPoint y: 468, distance: 50.0
click at [1105, 418] on label "False" at bounding box center [1111, 428] width 137 height 45
click at [1067, 422] on input "False" at bounding box center [1059, 428] width 15 height 12
radio input "true"
click at [1109, 547] on label "False" at bounding box center [1111, 557] width 137 height 45
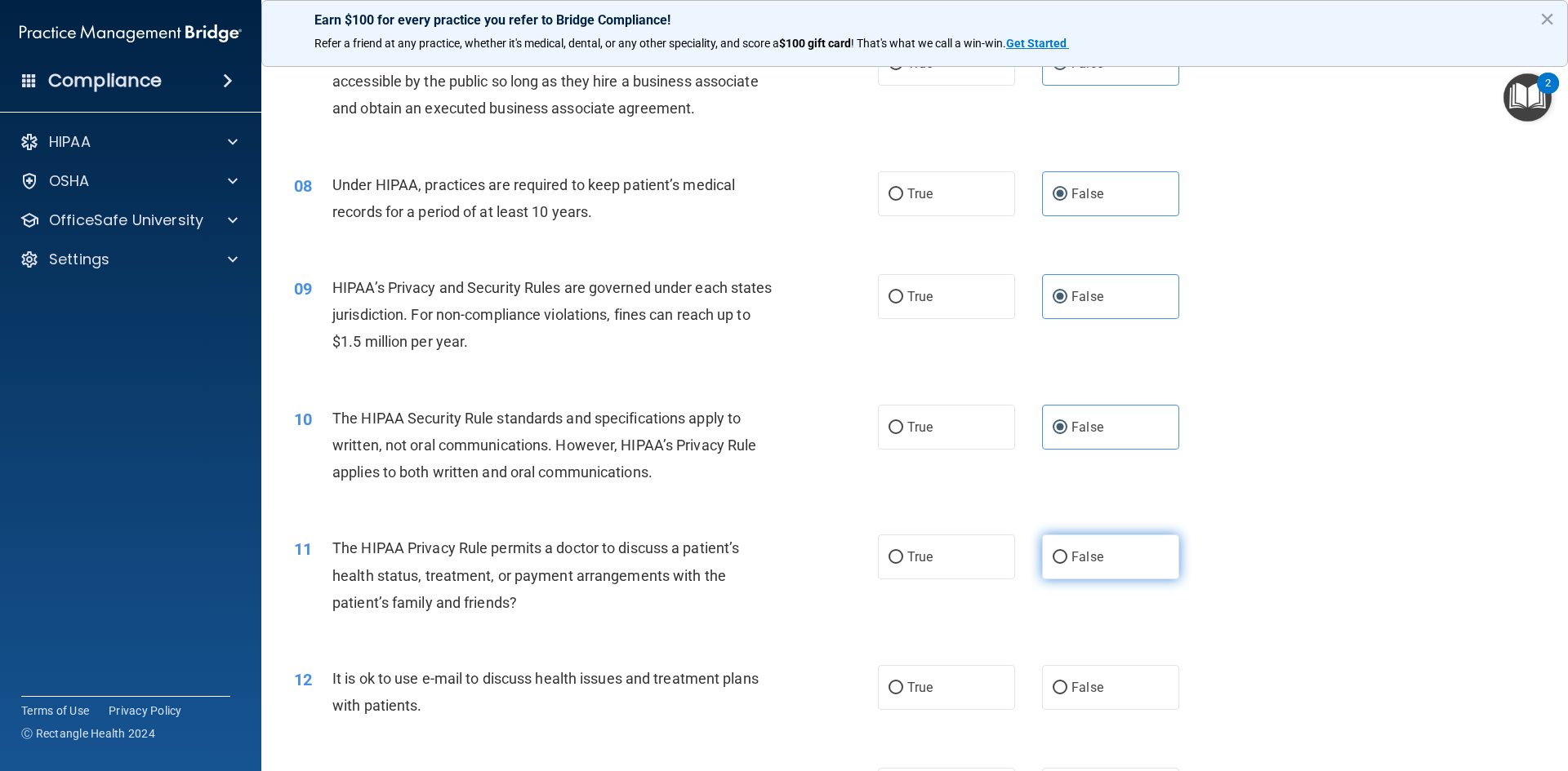
click at [1067, 552] on input "False" at bounding box center [1059, 558] width 15 height 12
radio input "true"
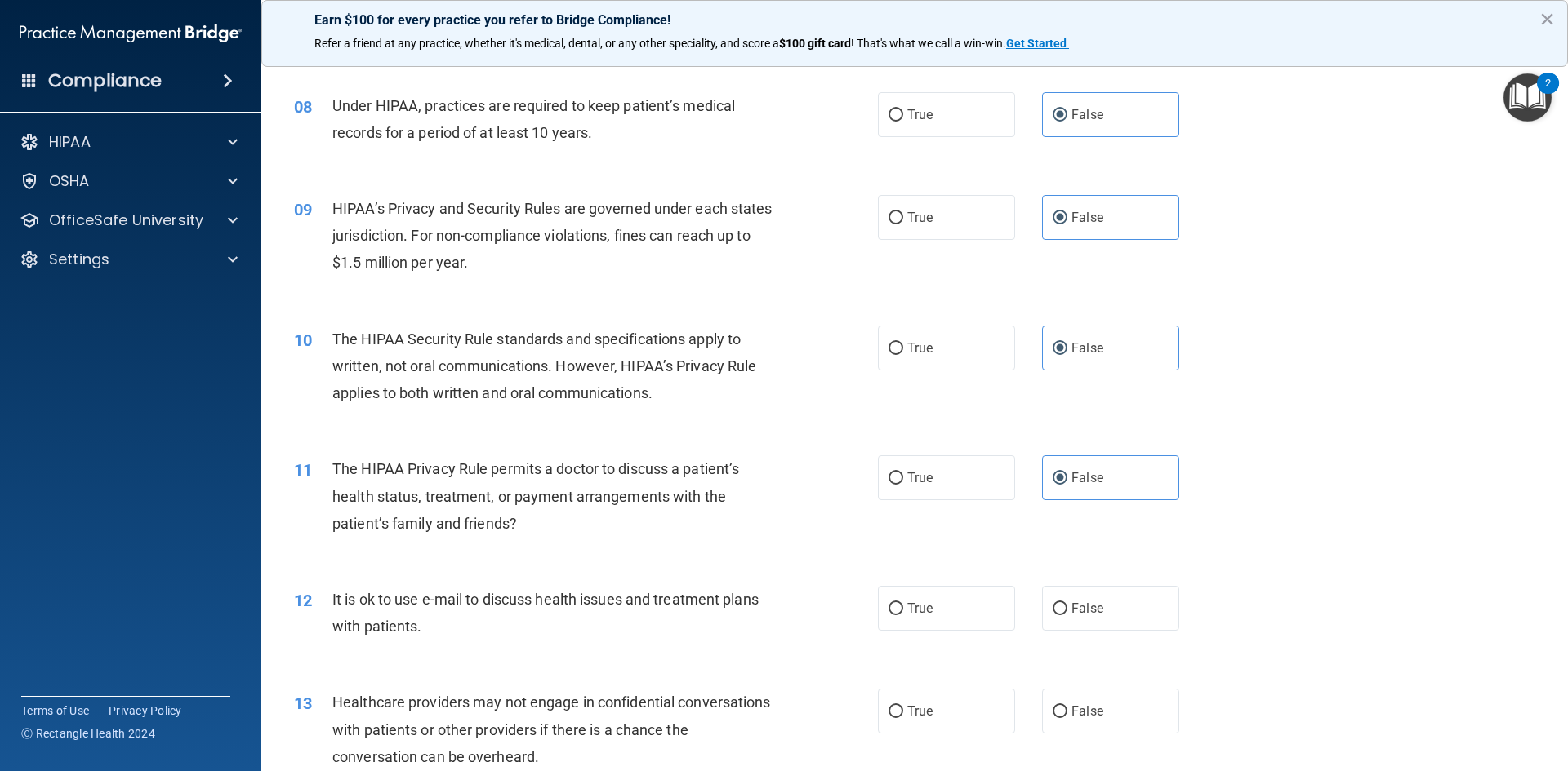
scroll to position [1225, 0]
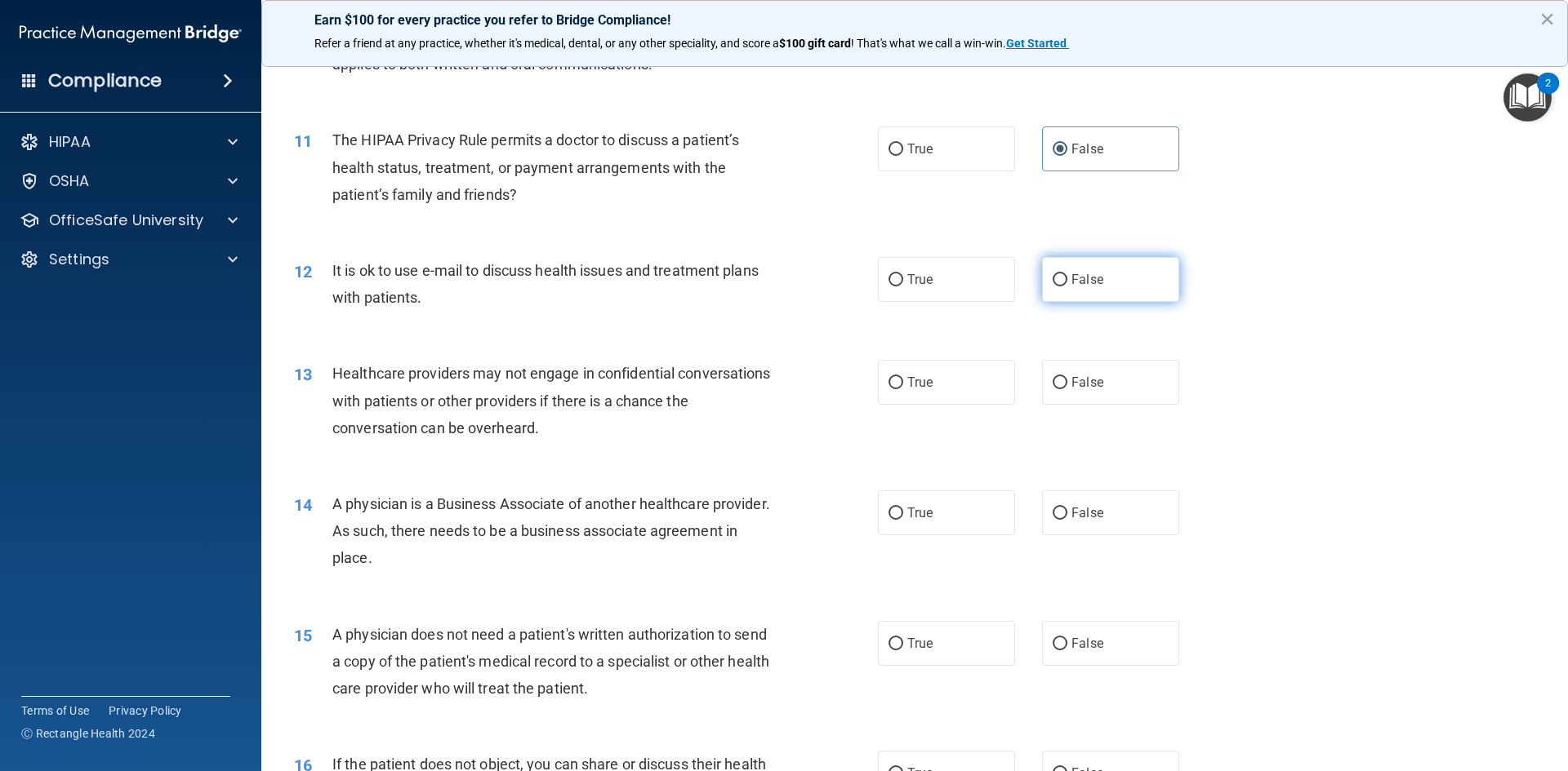
click at [1078, 288] on label "False" at bounding box center [1111, 280] width 137 height 45
click at [1067, 287] on input "False" at bounding box center [1059, 281] width 15 height 12
radio input "true"
click at [1079, 372] on label "False" at bounding box center [1111, 382] width 137 height 45
click at [1067, 377] on input "False" at bounding box center [1059, 383] width 15 height 12
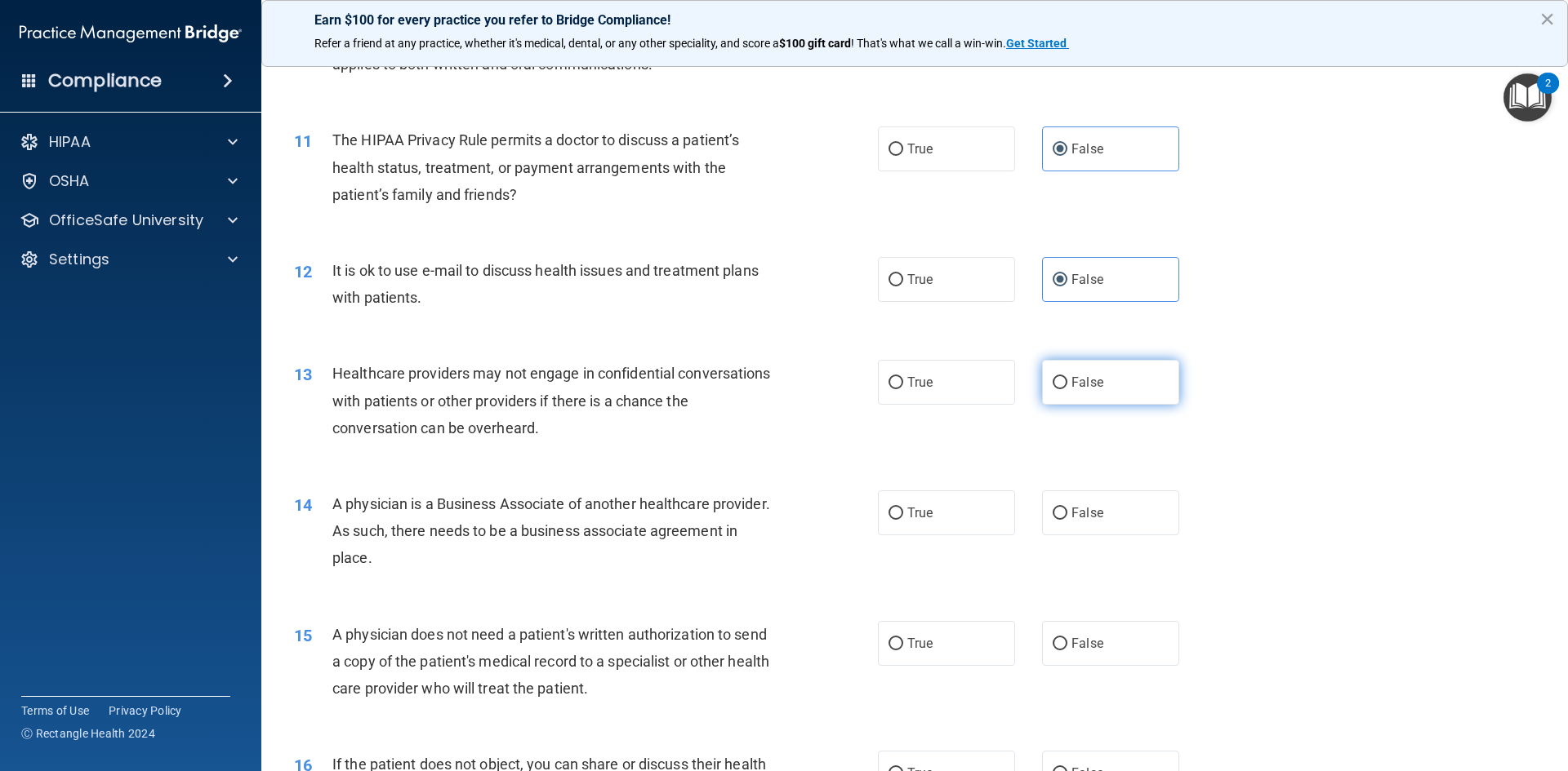
radio input "true"
click at [1095, 529] on label "False" at bounding box center [1111, 513] width 137 height 45
click at [1067, 520] on input "False" at bounding box center [1059, 514] width 15 height 12
radio input "true"
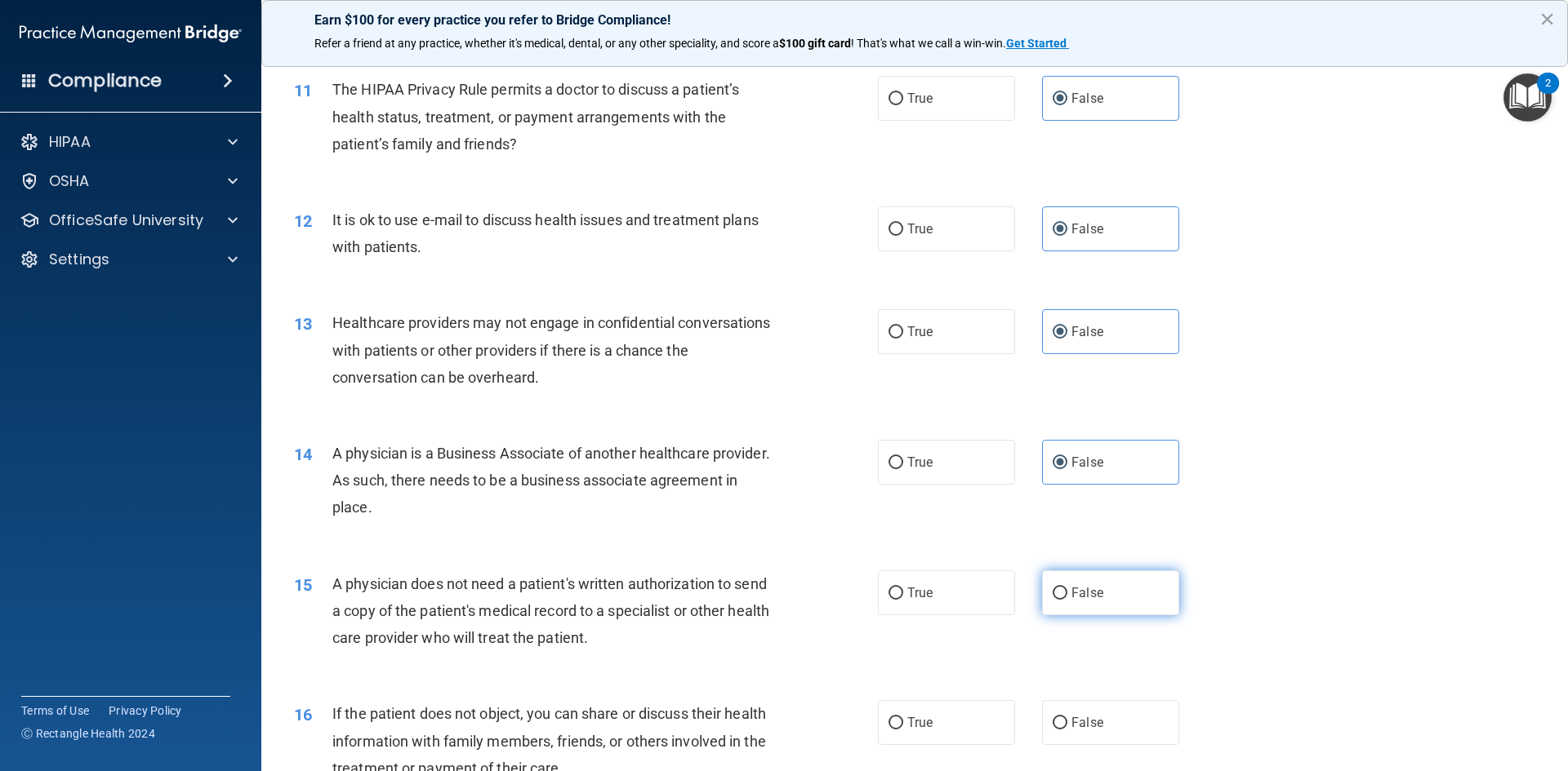
scroll to position [1469, 0]
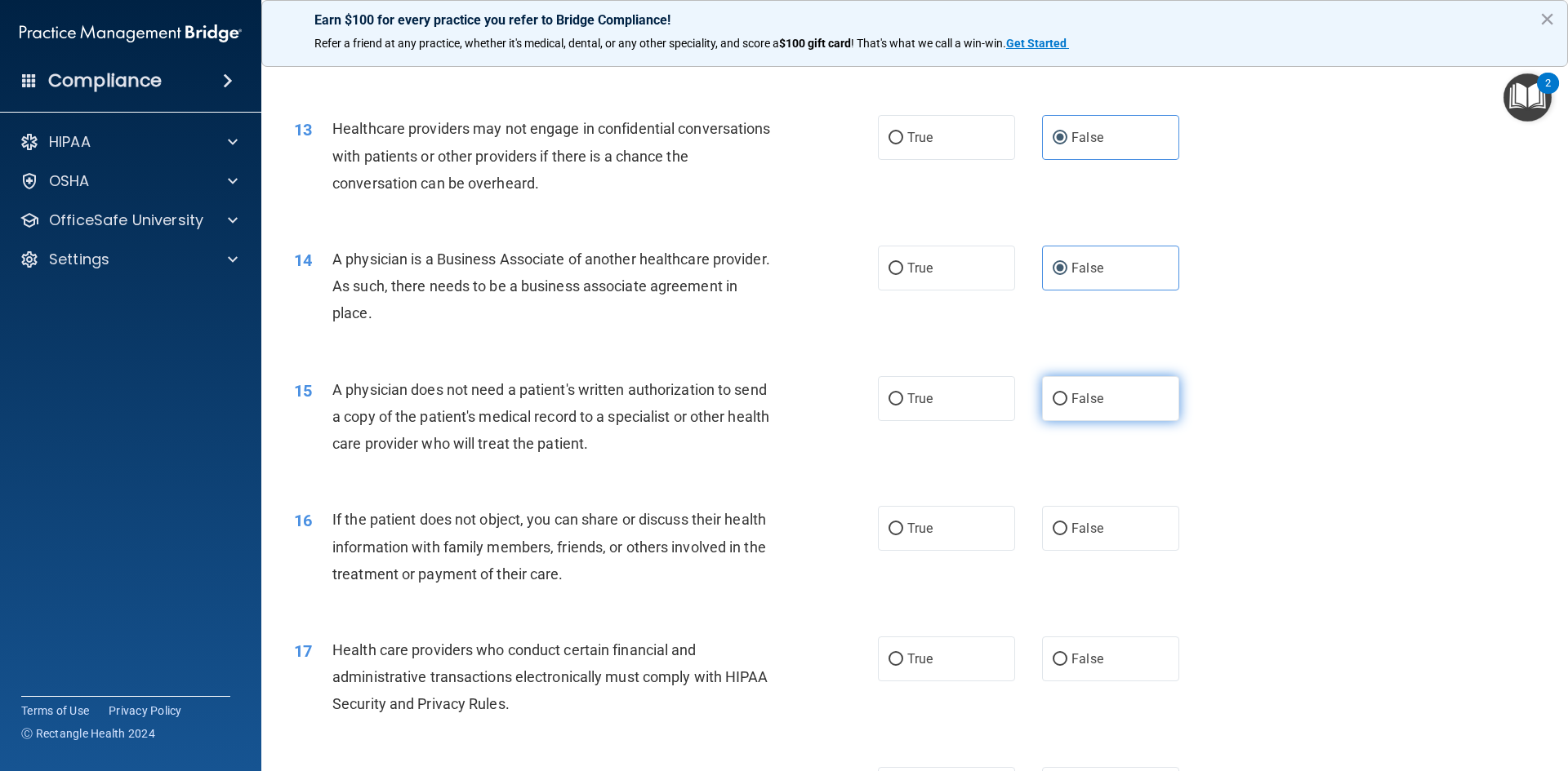
click at [1104, 395] on label "False" at bounding box center [1111, 399] width 137 height 45
click at [1067, 395] on input "False" at bounding box center [1059, 400] width 15 height 12
radio input "true"
click at [1097, 524] on label "False" at bounding box center [1111, 528] width 137 height 45
click at [1067, 524] on input "False" at bounding box center [1059, 529] width 15 height 12
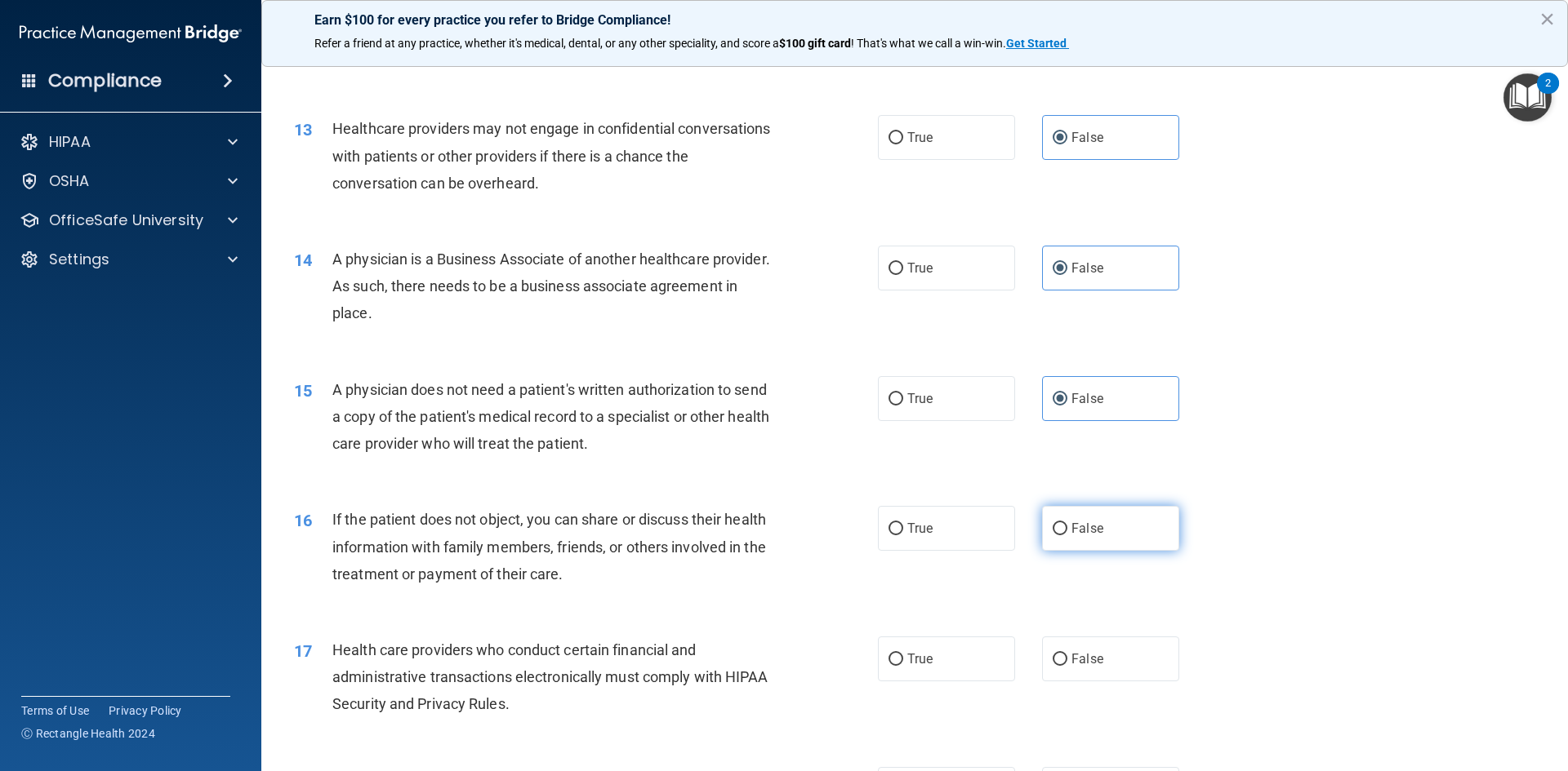
radio input "true"
click at [1104, 650] on label "False" at bounding box center [1111, 659] width 137 height 45
click at [1067, 654] on input "False" at bounding box center [1059, 660] width 15 height 12
radio input "true"
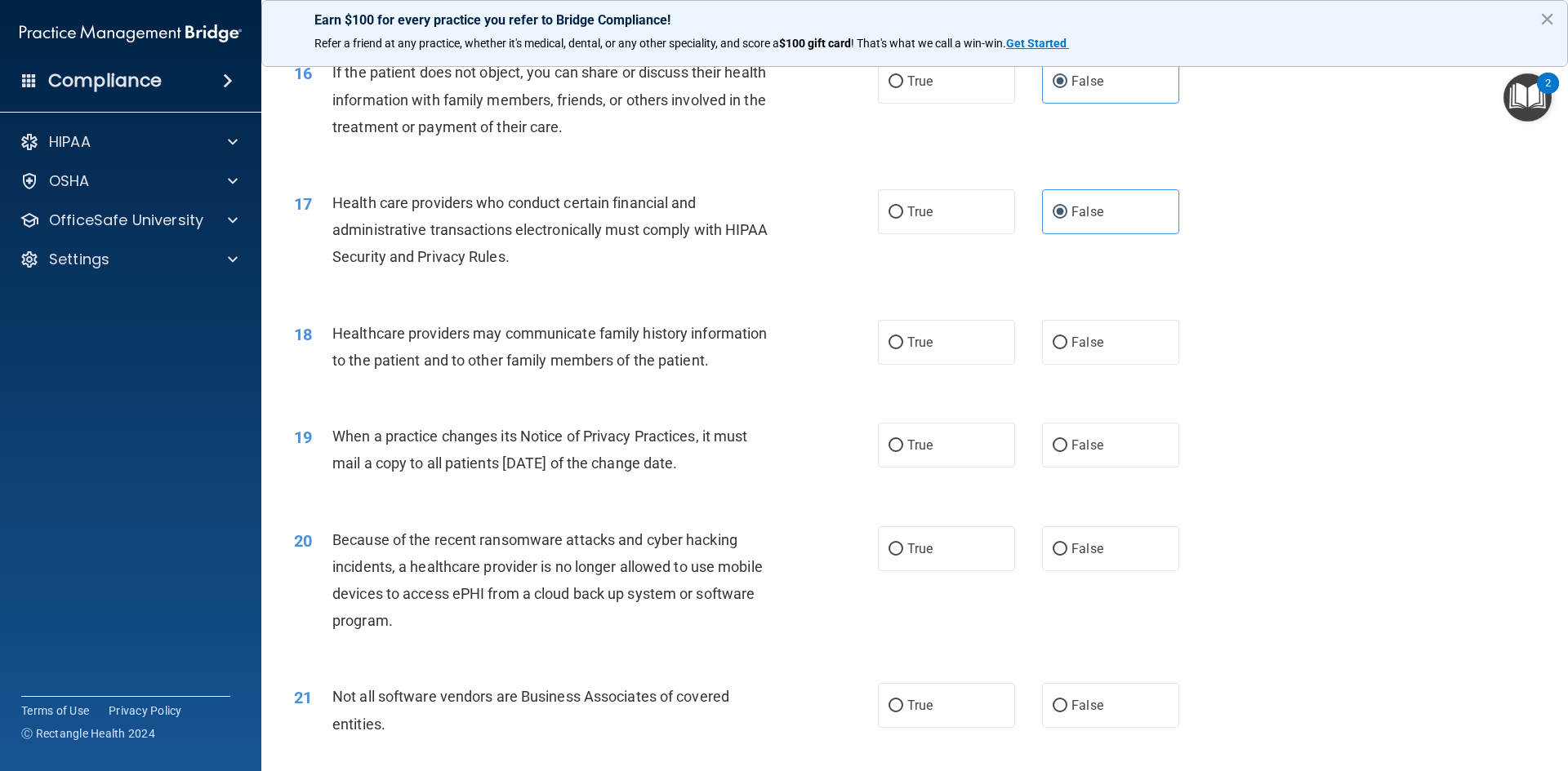
scroll to position [1959, 0]
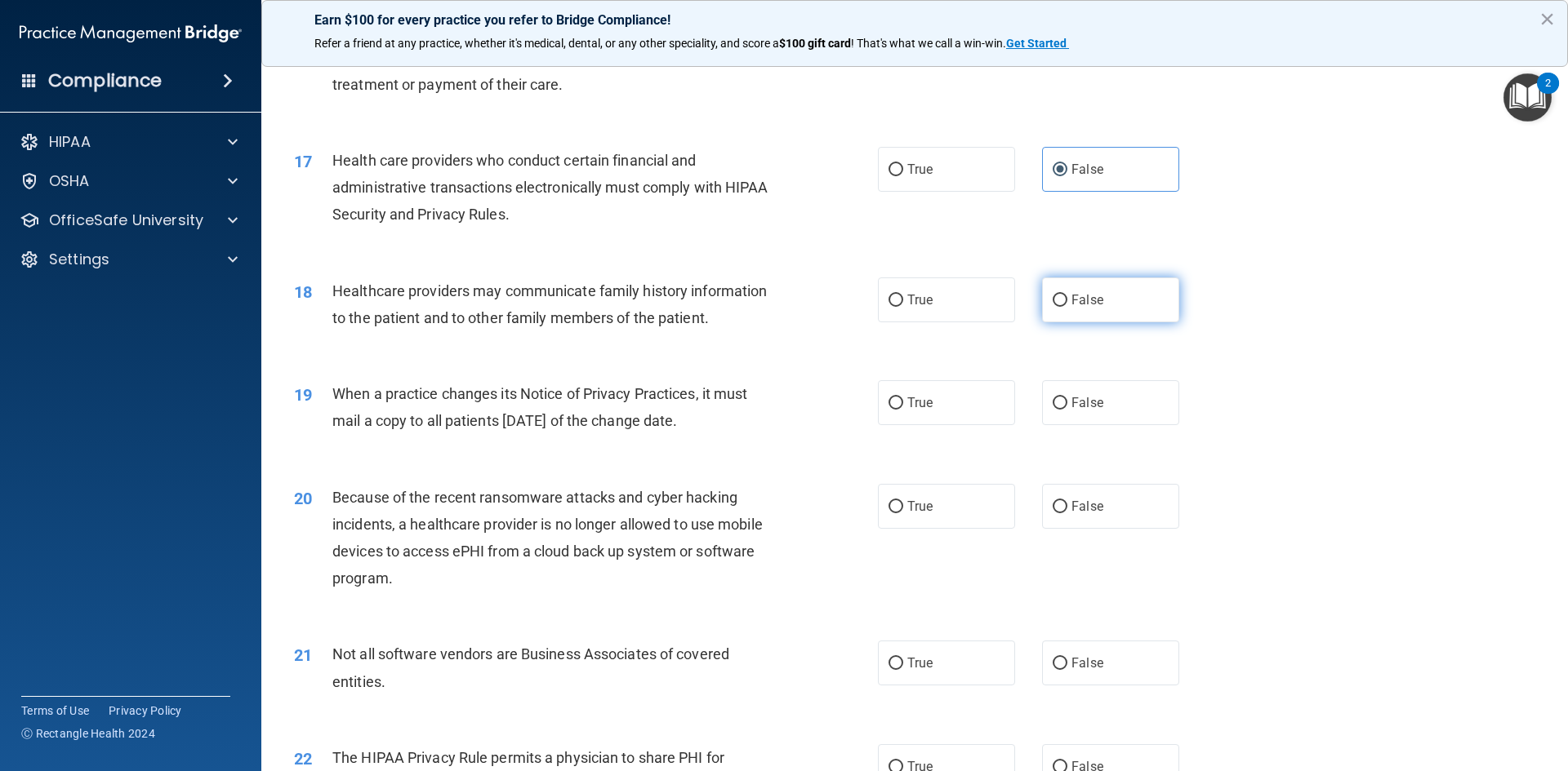
click at [1094, 311] on label "False" at bounding box center [1111, 300] width 137 height 45
click at [1067, 307] on input "False" at bounding box center [1059, 301] width 15 height 12
radio input "true"
click at [1097, 396] on label "False" at bounding box center [1111, 403] width 137 height 45
click at [1067, 397] on input "False" at bounding box center [1059, 403] width 15 height 12
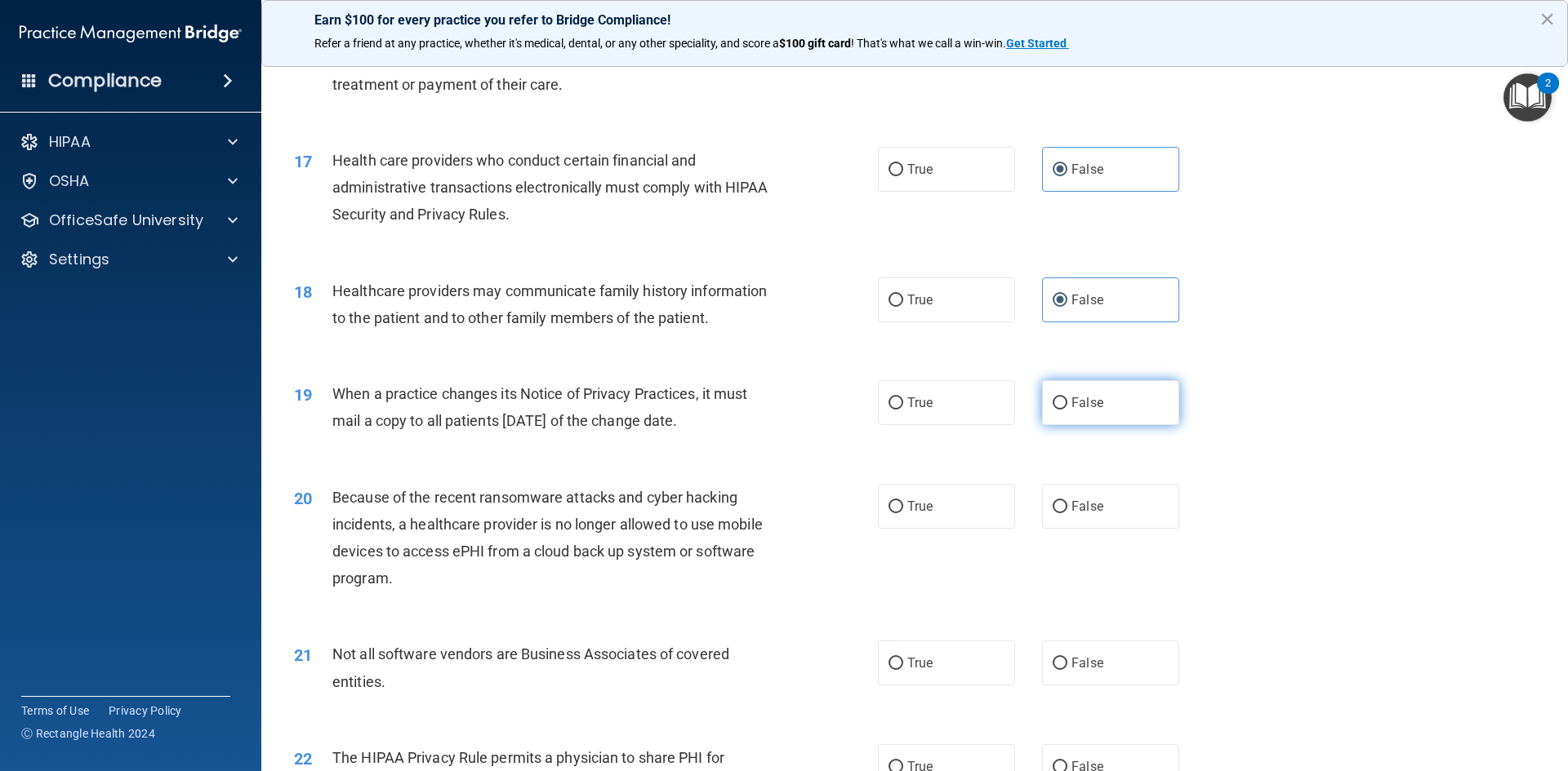
radio input "true"
click at [1084, 514] on span "False" at bounding box center [1087, 507] width 32 height 16
click at [1067, 514] on input "False" at bounding box center [1059, 508] width 15 height 12
radio input "true"
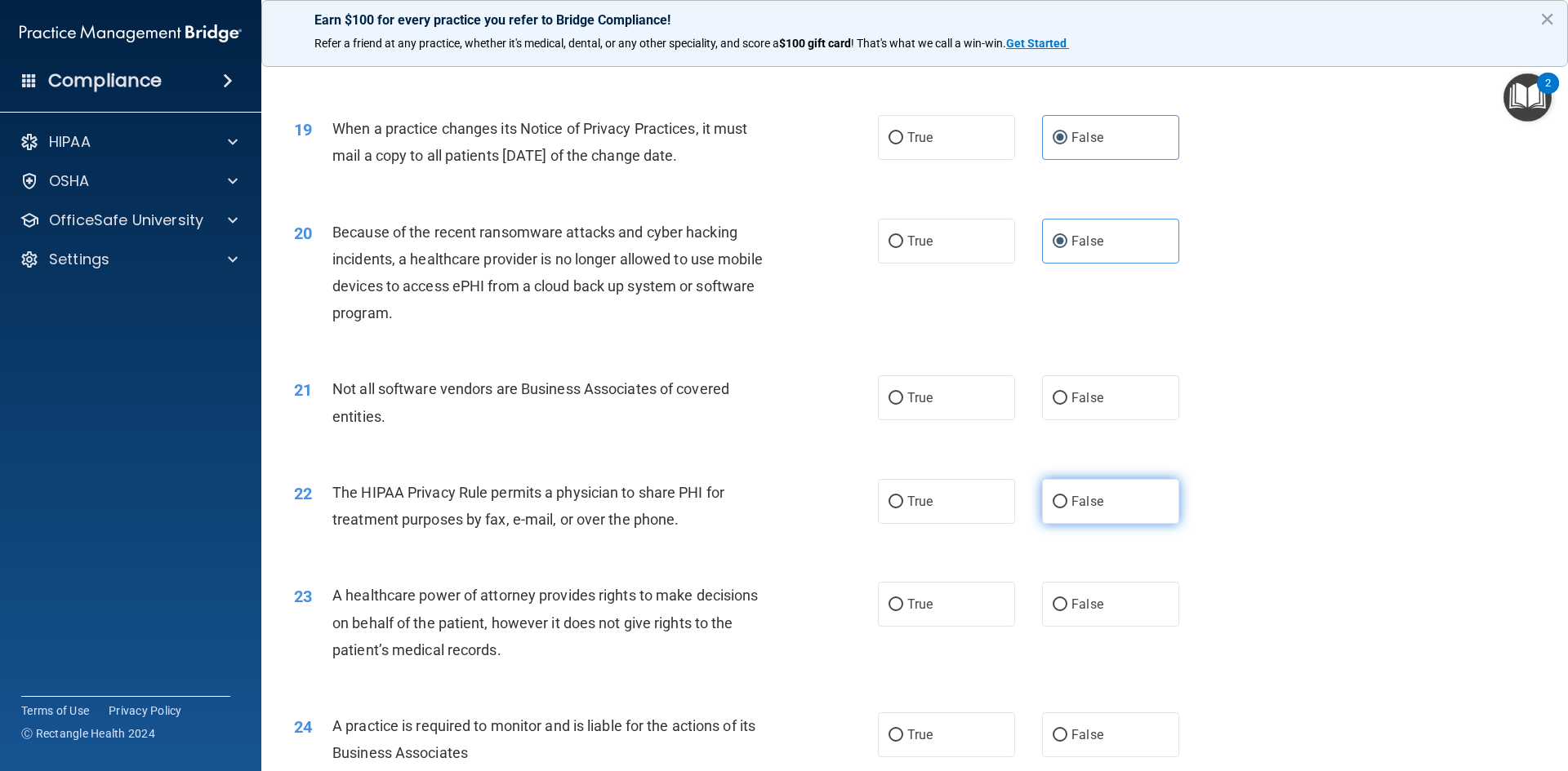
scroll to position [2285, 0]
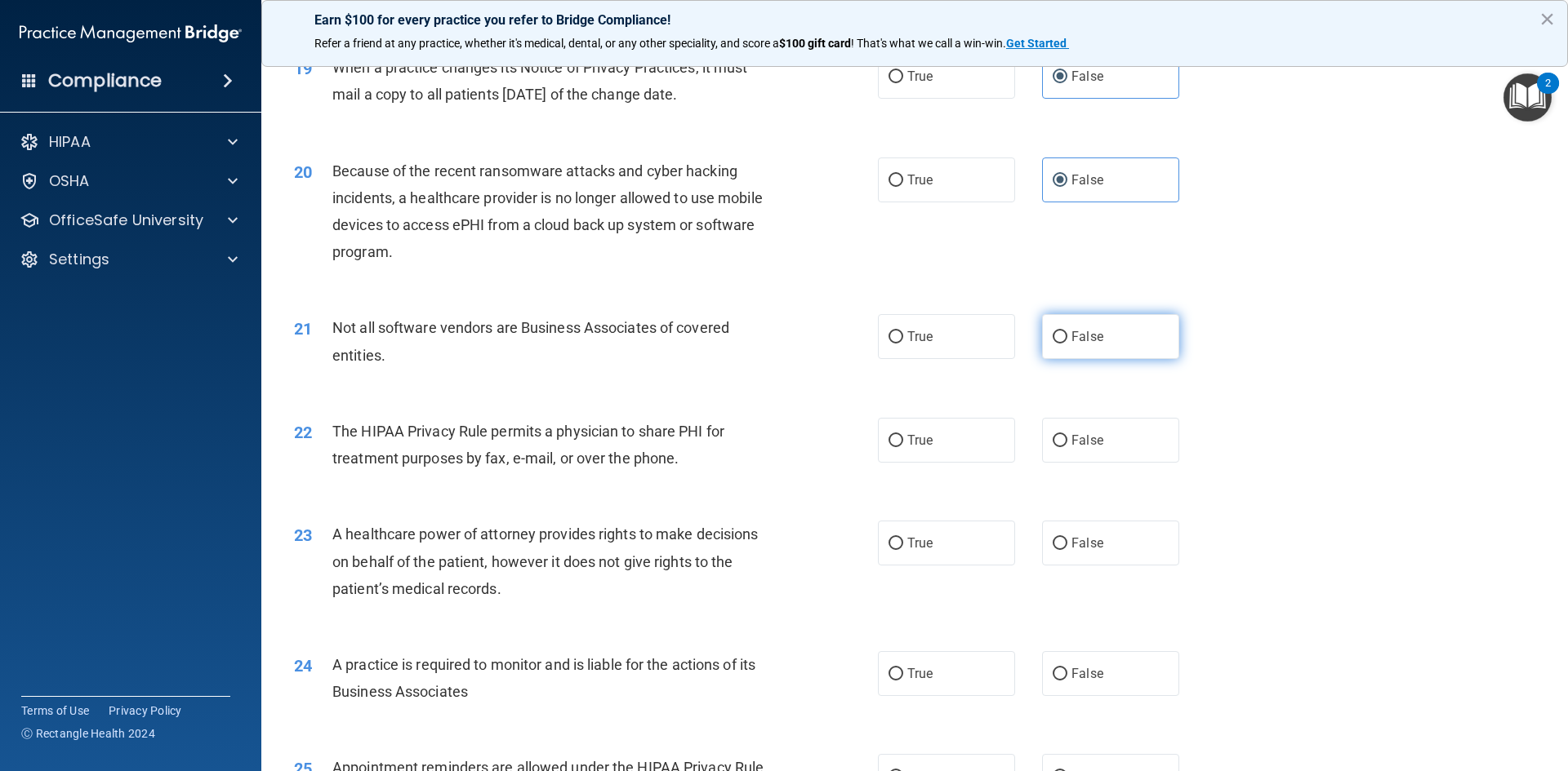
click at [1098, 329] on label "False" at bounding box center [1111, 337] width 137 height 45
click at [1067, 331] on input "False" at bounding box center [1059, 337] width 15 height 12
radio input "true"
click at [1072, 449] on label "False" at bounding box center [1111, 441] width 137 height 45
click at [1067, 448] on input "False" at bounding box center [1059, 442] width 15 height 12
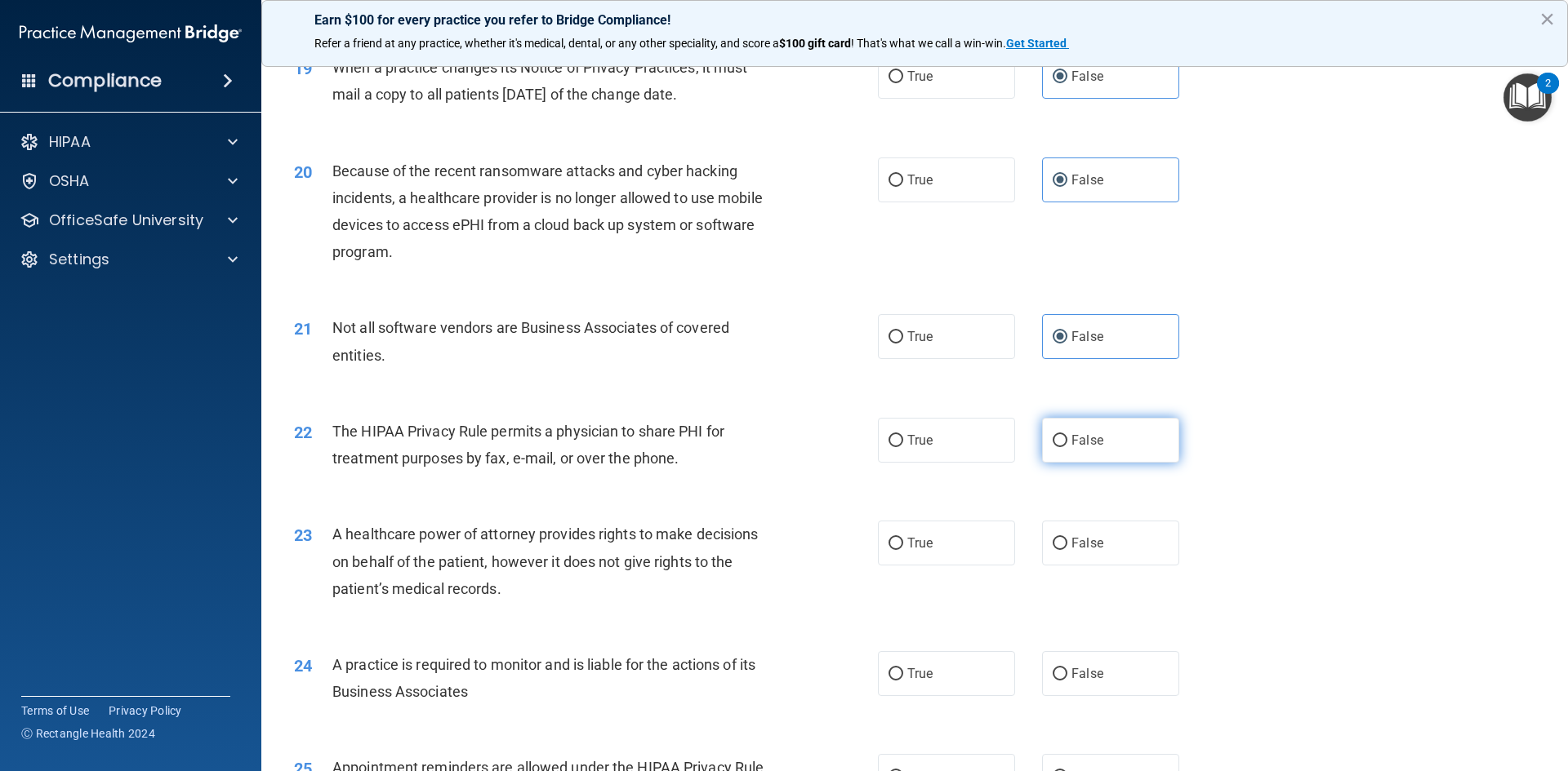
radio input "true"
click at [1084, 535] on label "False" at bounding box center [1111, 543] width 137 height 45
click at [1067, 538] on input "False" at bounding box center [1059, 544] width 15 height 12
radio input "true"
click at [1068, 660] on label "False" at bounding box center [1111, 674] width 137 height 45
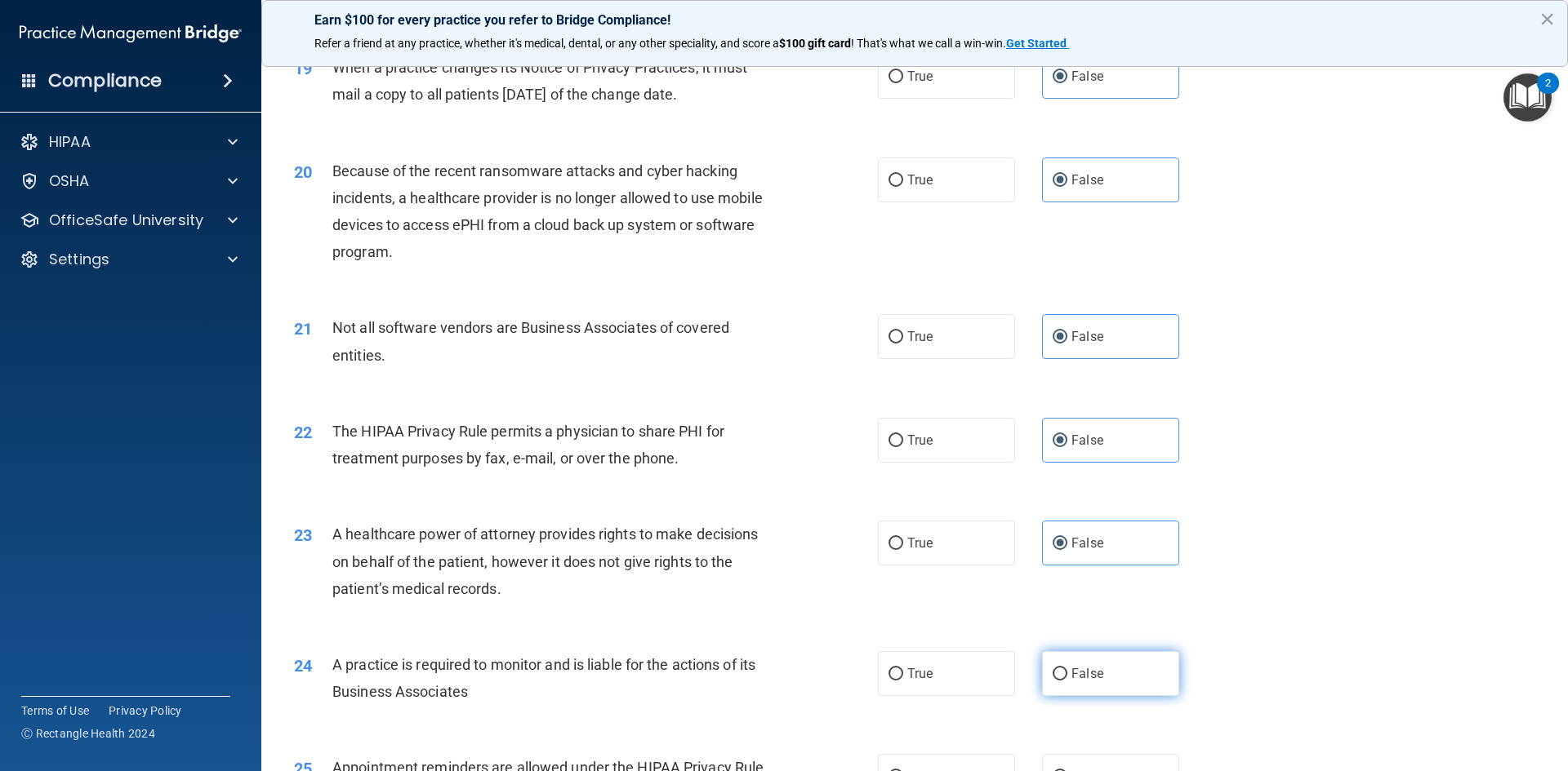
click at [1067, 668] on input "False" at bounding box center [1059, 675] width 15 height 12
radio input "true"
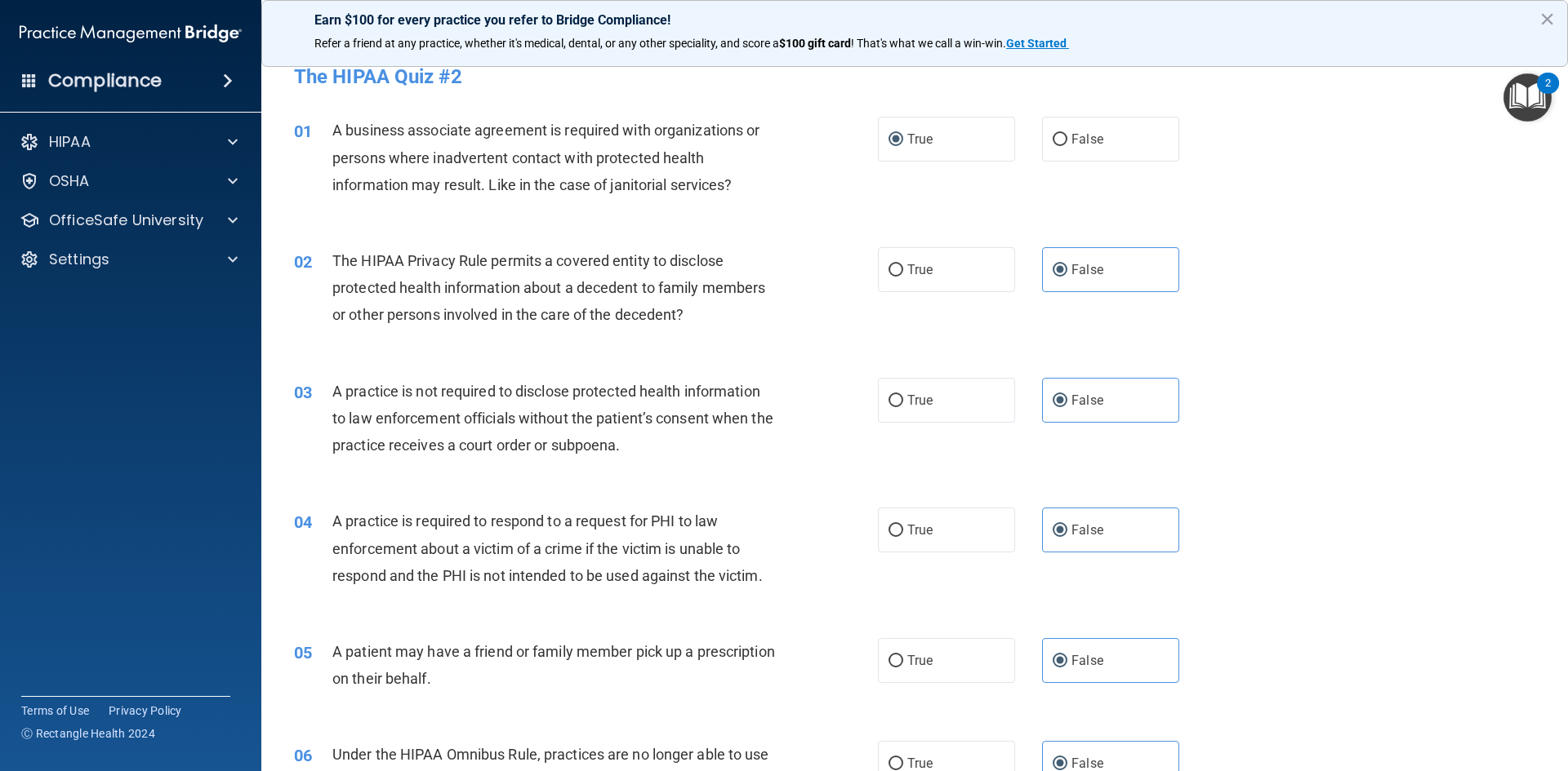
scroll to position [0, 0]
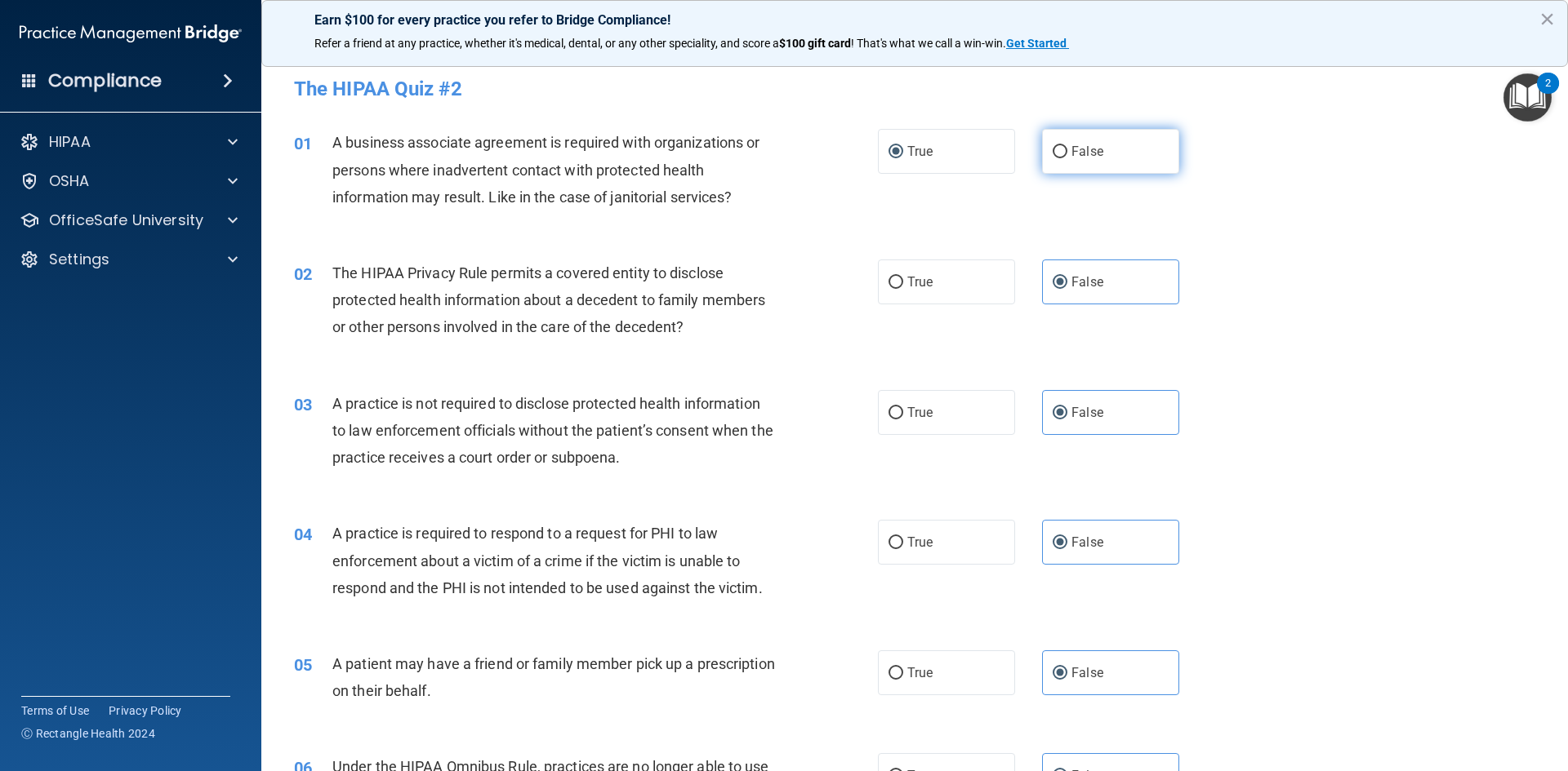
click at [1103, 164] on label "False" at bounding box center [1111, 151] width 137 height 45
click at [1067, 158] on input "False" at bounding box center [1059, 152] width 15 height 12
radio input "true"
radio input "false"
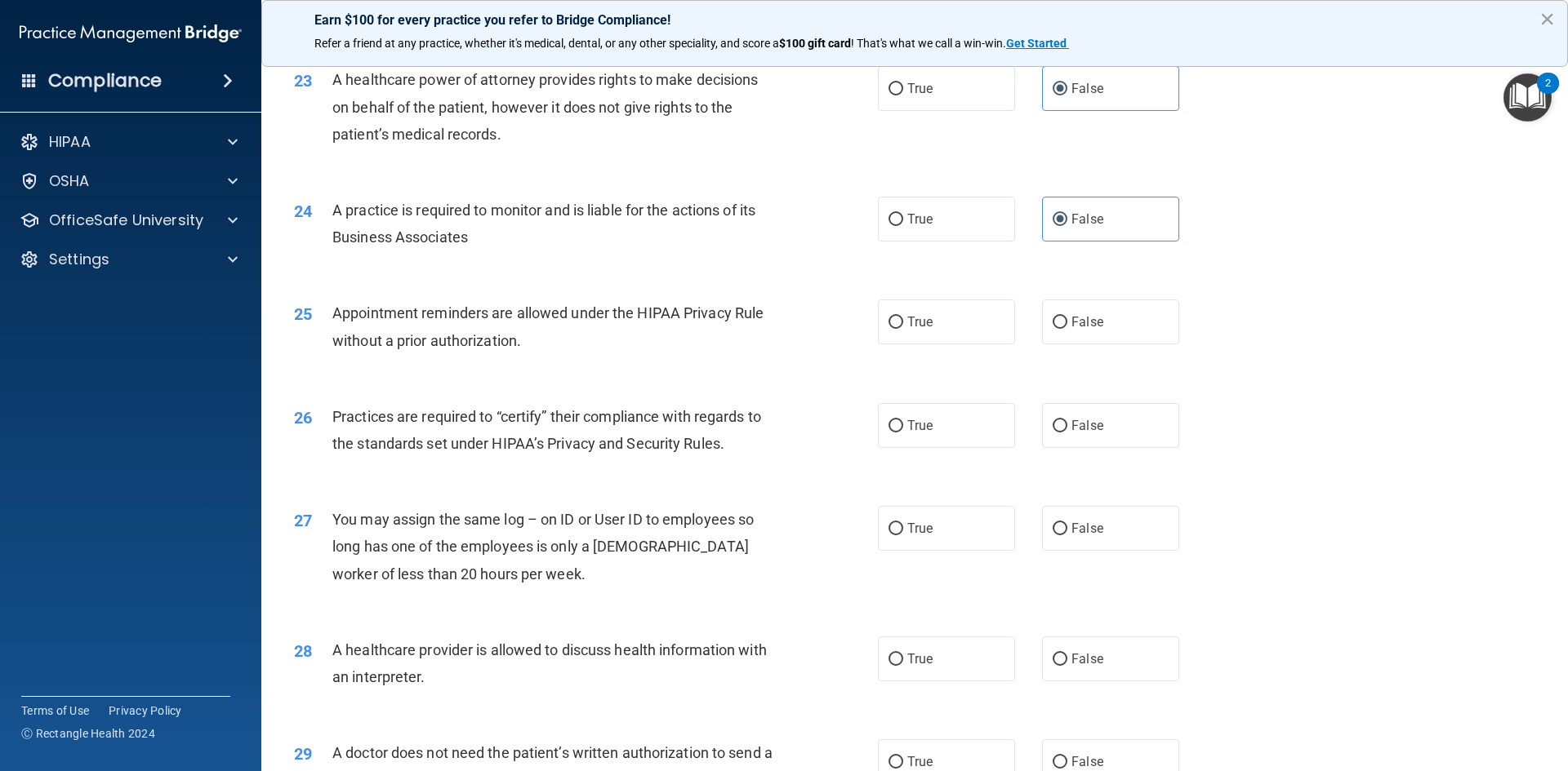
scroll to position [2939, 0]
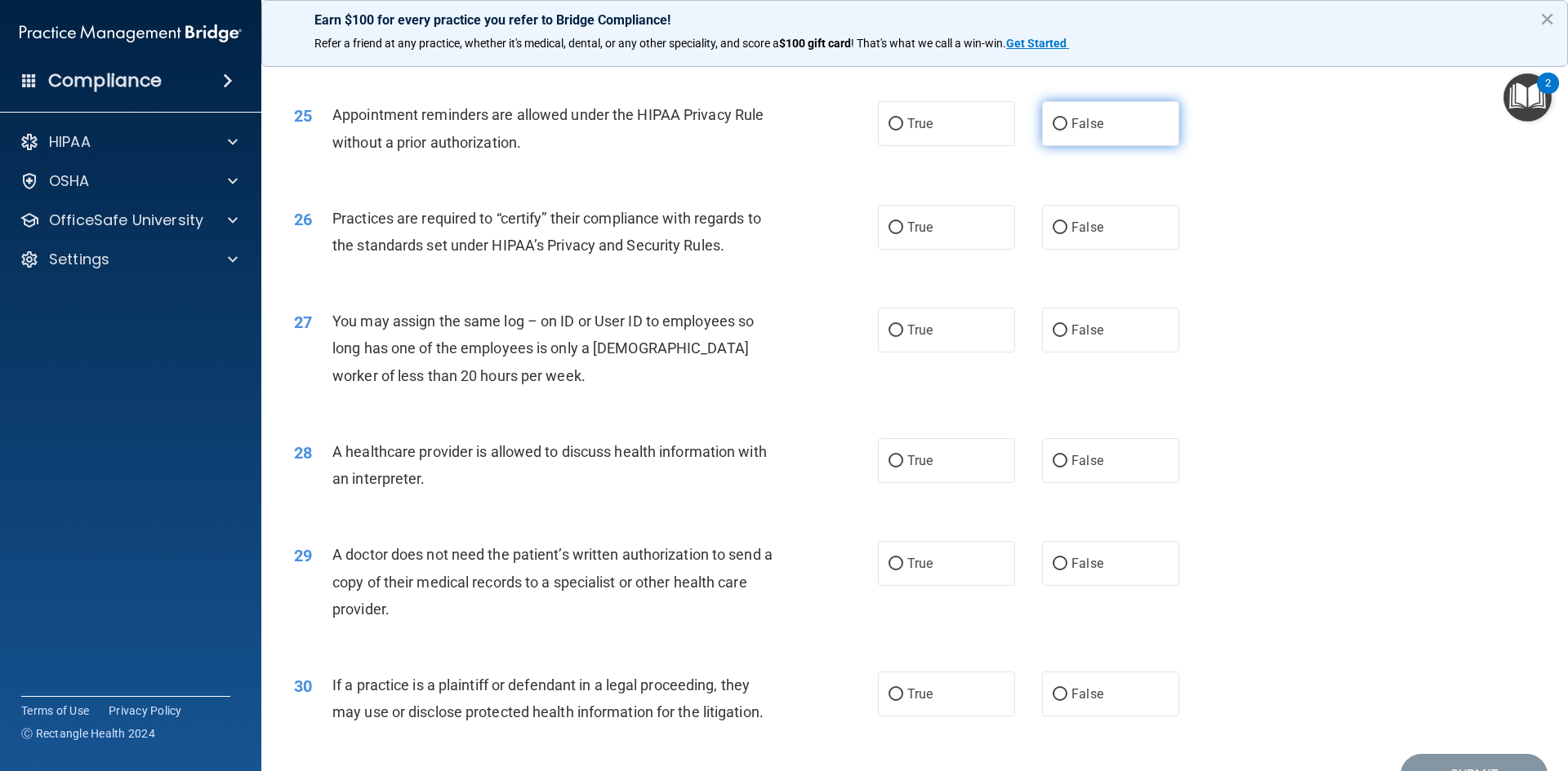
click at [1104, 110] on label "False" at bounding box center [1111, 123] width 137 height 45
click at [1067, 118] on input "False" at bounding box center [1059, 124] width 15 height 12
radio input "true"
drag, startPoint x: 1094, startPoint y: 223, endPoint x: 1092, endPoint y: 235, distance: 12.2
click at [1094, 223] on span "False" at bounding box center [1087, 228] width 32 height 16
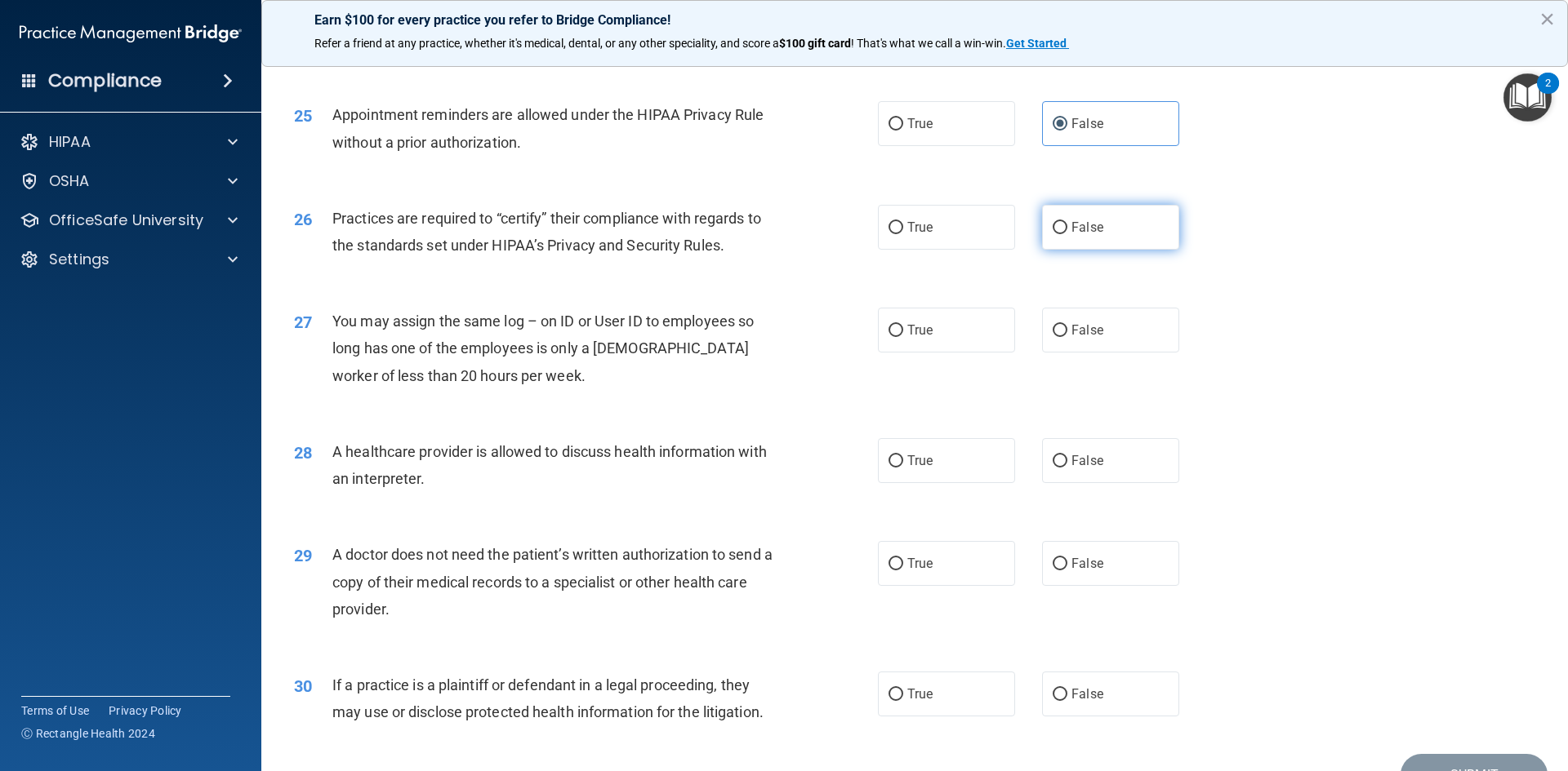
click at [1067, 223] on input "False" at bounding box center [1059, 228] width 15 height 12
radio input "true"
click at [1080, 315] on label "False" at bounding box center [1111, 330] width 137 height 45
click at [1067, 325] on input "False" at bounding box center [1059, 331] width 15 height 12
radio input "true"
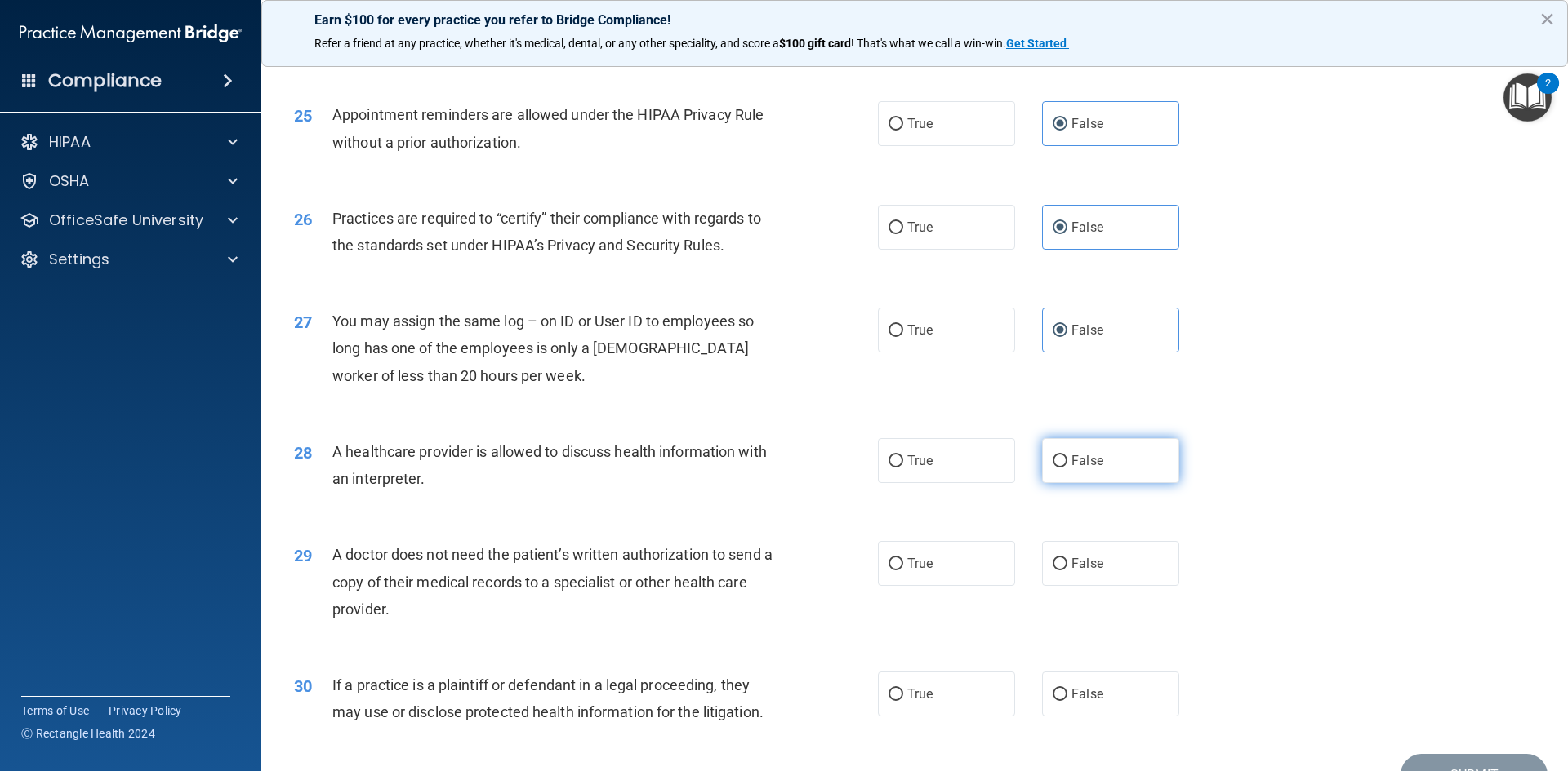
click at [1078, 461] on span "False" at bounding box center [1087, 461] width 32 height 16
click at [1067, 461] on input "False" at bounding box center [1059, 462] width 15 height 12
radio input "true"
click at [1075, 555] on label "False" at bounding box center [1111, 564] width 137 height 45
click at [1067, 558] on input "False" at bounding box center [1059, 564] width 15 height 12
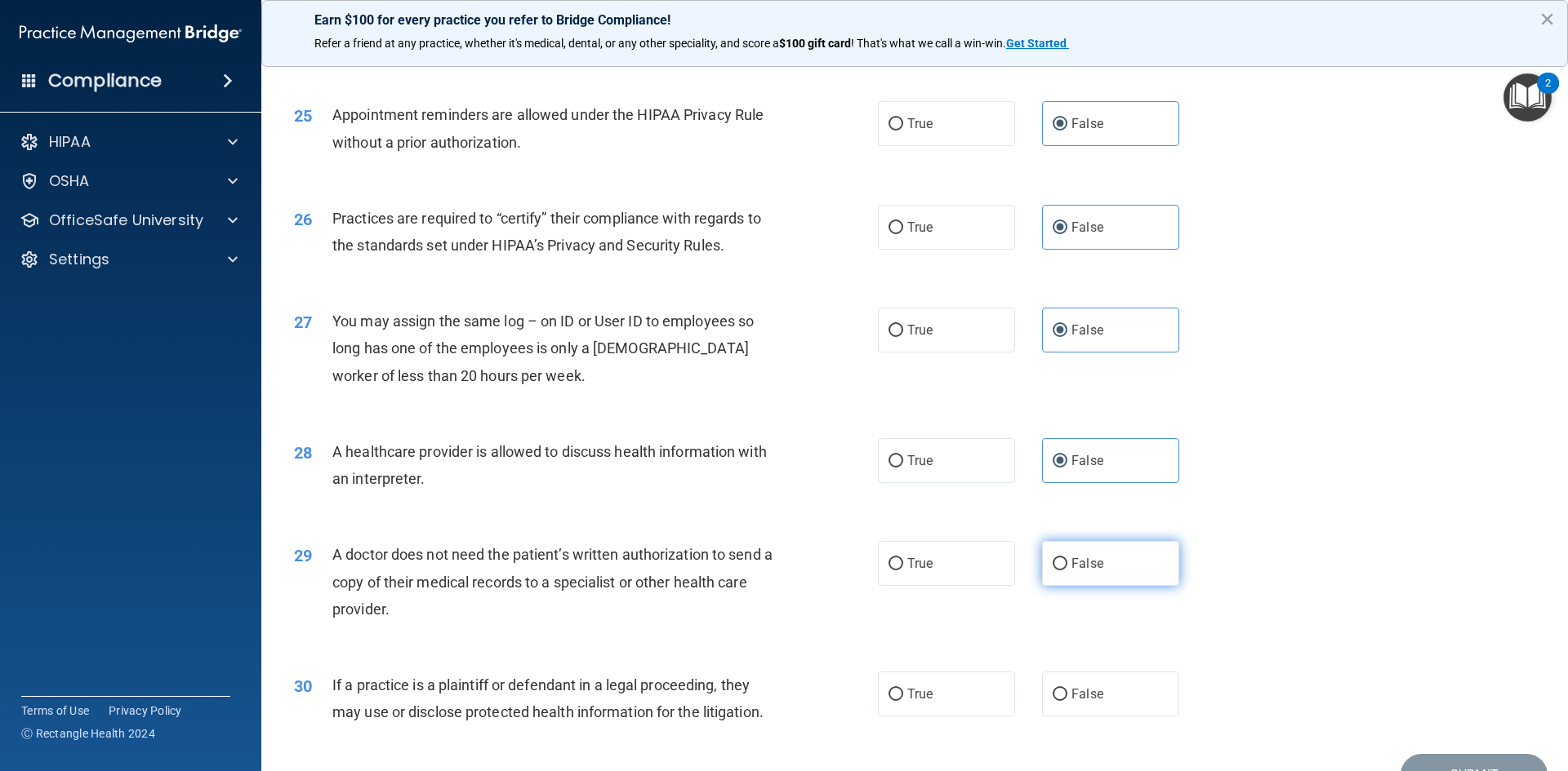
radio input "true"
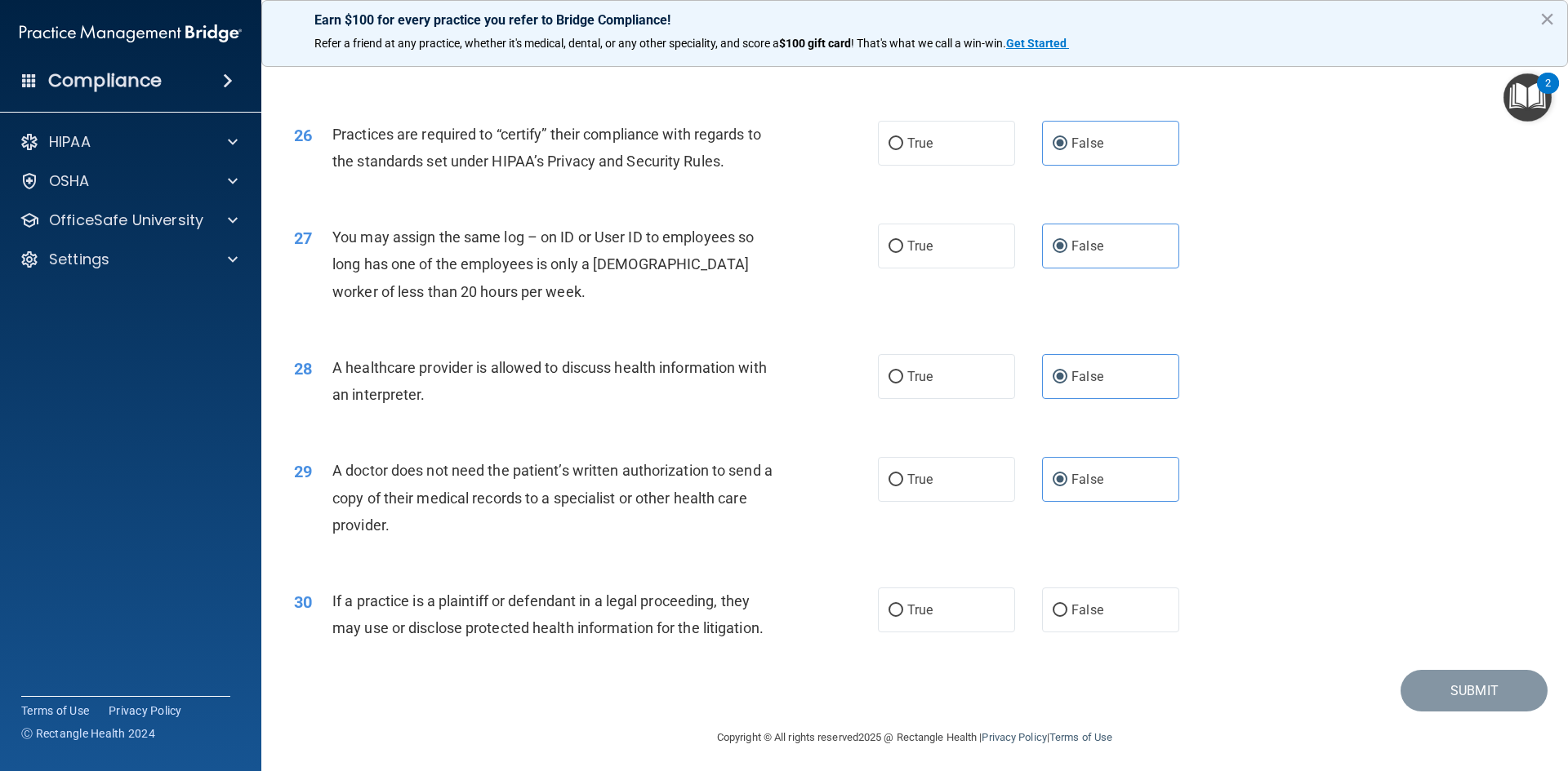
scroll to position [3028, 0]
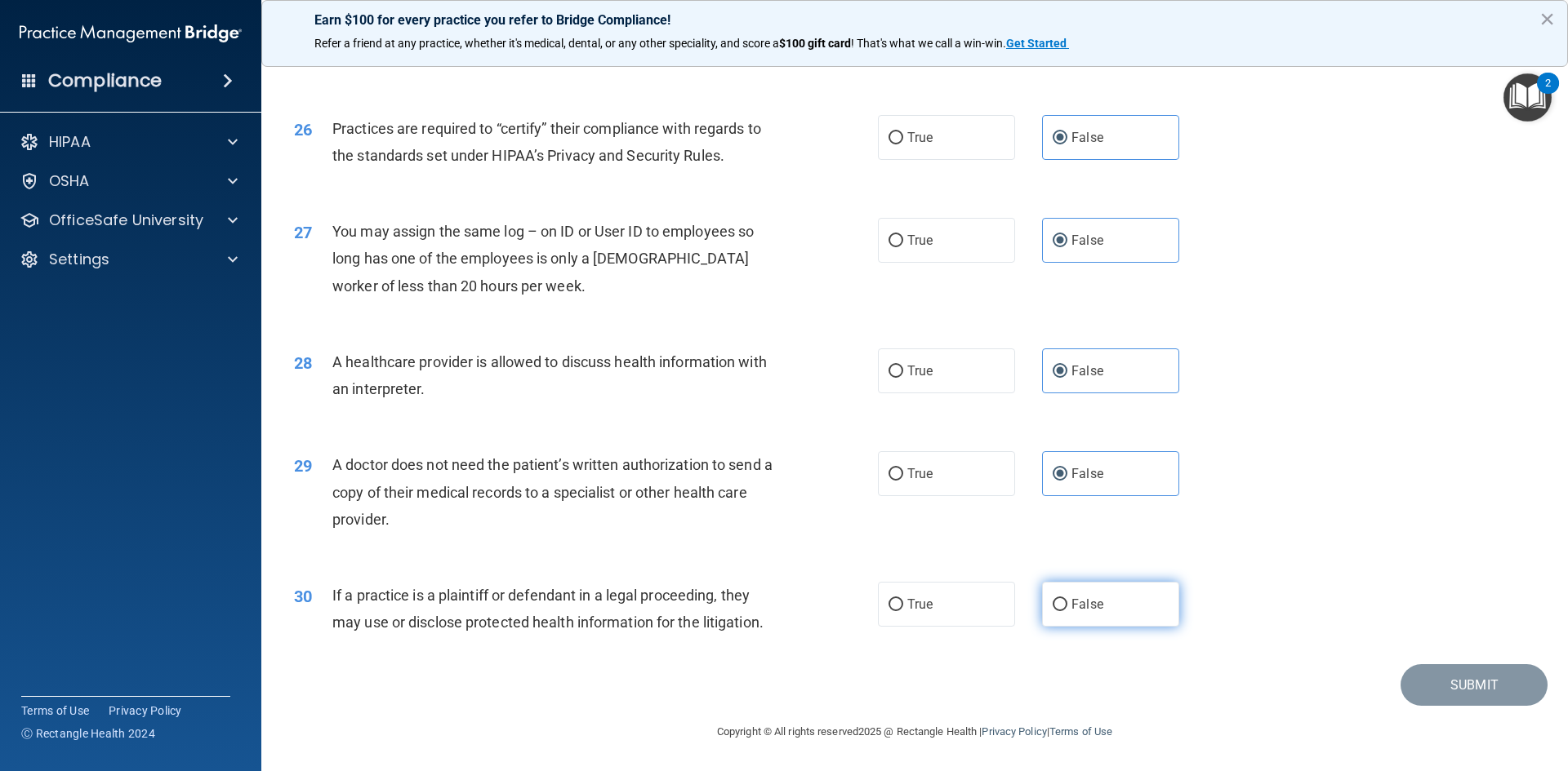
drag, startPoint x: 1132, startPoint y: 595, endPoint x: 1152, endPoint y: 588, distance: 21.2
click at [1131, 593] on label "False" at bounding box center [1111, 605] width 137 height 45
click at [1067, 599] on input "False" at bounding box center [1059, 605] width 15 height 12
radio input "true"
click at [1502, 688] on button "Submit" at bounding box center [1473, 685] width 147 height 42
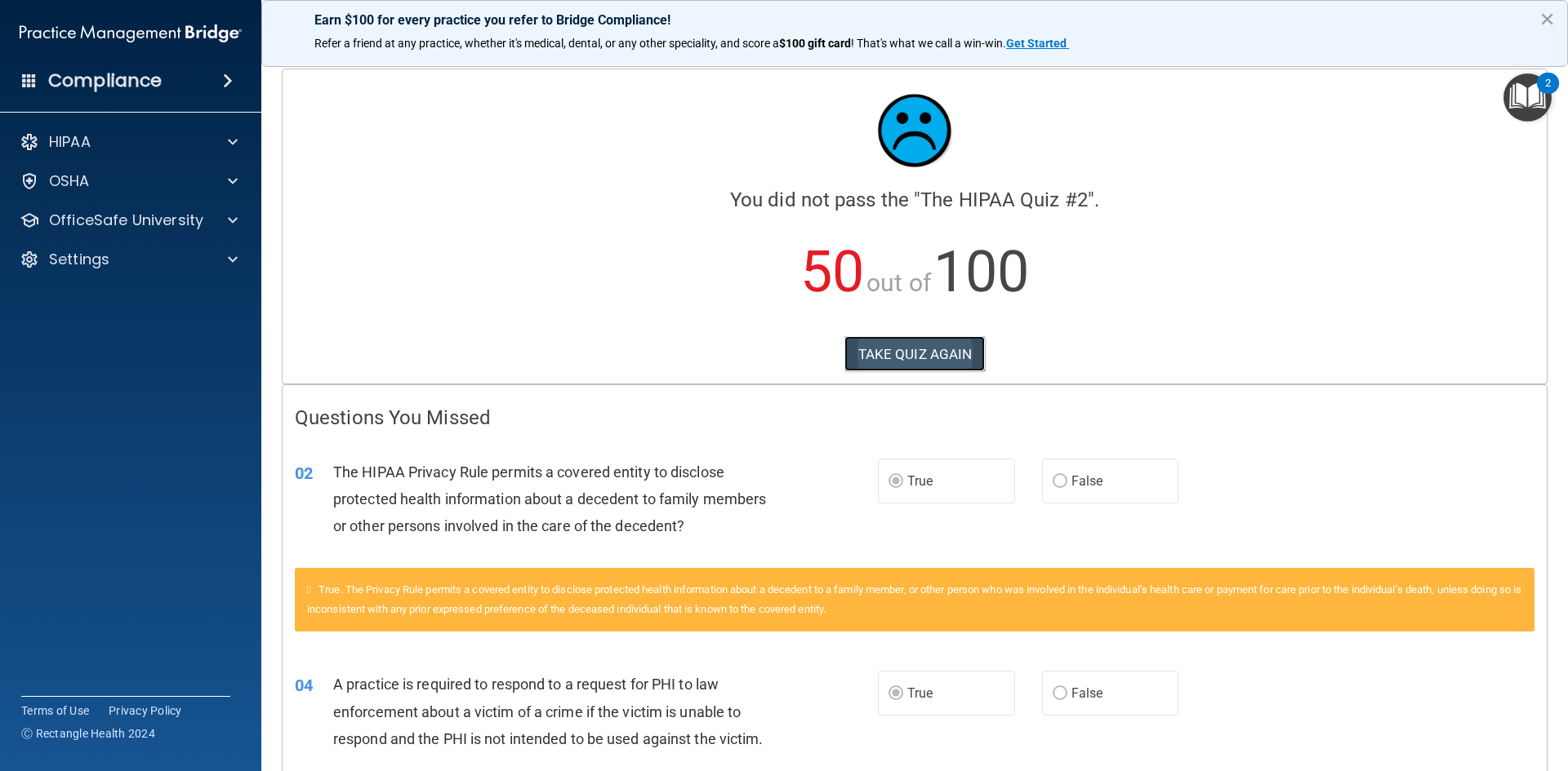
click at [890, 362] on button "TAKE QUIZ AGAIN" at bounding box center [915, 354] width 141 height 36
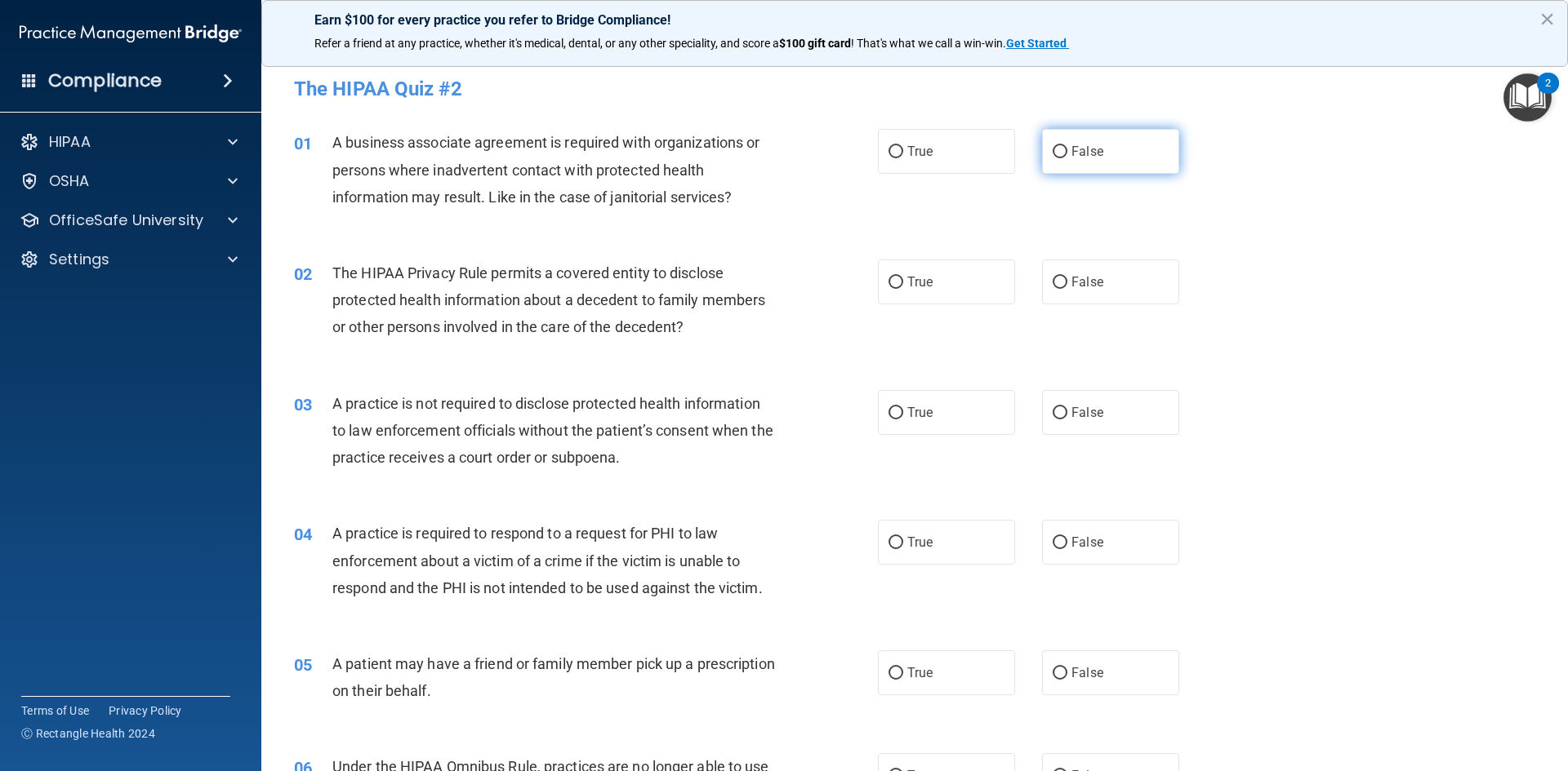
click at [1064, 156] on label "False" at bounding box center [1111, 151] width 137 height 45
click at [1064, 156] on input "False" at bounding box center [1059, 152] width 15 height 12
radio input "true"
click at [944, 282] on label "True" at bounding box center [946, 282] width 137 height 45
click at [904, 282] on input "True" at bounding box center [896, 282] width 15 height 12
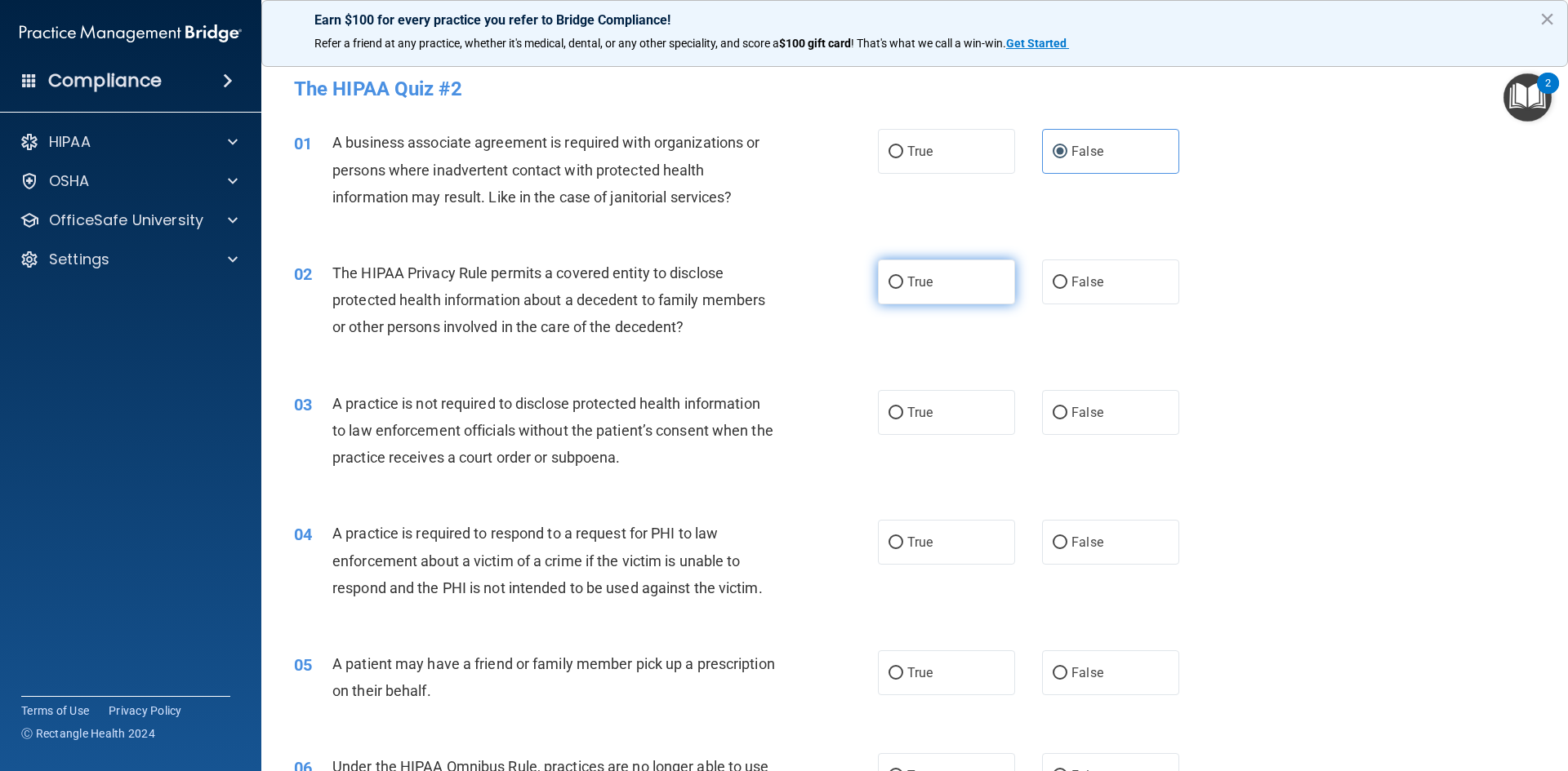
radio input "true"
drag, startPoint x: 938, startPoint y: 409, endPoint x: 1377, endPoint y: 398, distance: 439.1
click at [1393, 400] on div "03 A practice is not required to disclose protected health information to law e…" at bounding box center [915, 435] width 1266 height 130
click at [1097, 409] on label "False" at bounding box center [1111, 413] width 137 height 45
click at [1067, 409] on input "False" at bounding box center [1059, 414] width 15 height 12
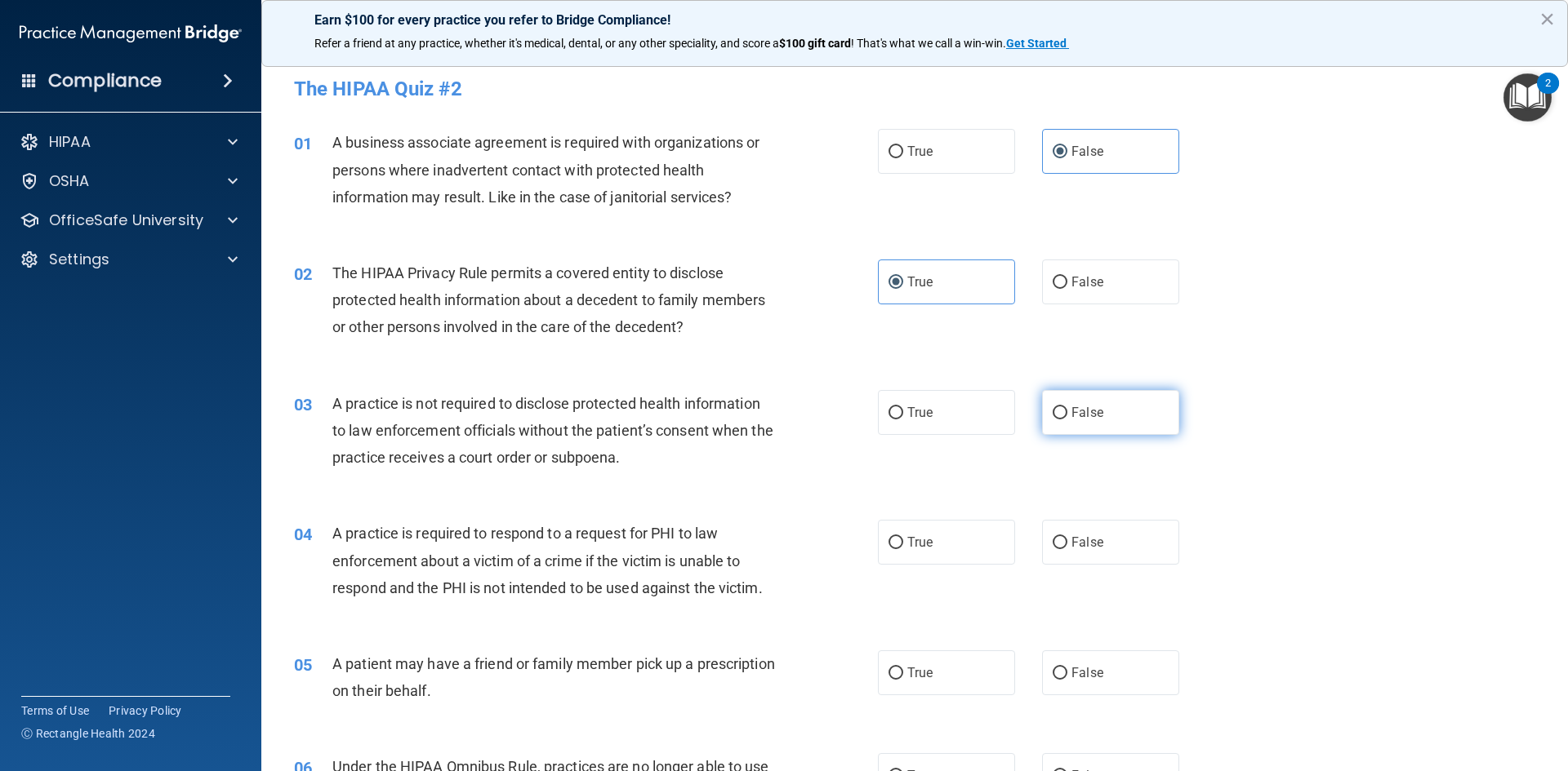
radio input "true"
click at [950, 528] on label "True" at bounding box center [946, 542] width 137 height 45
click at [904, 537] on input "True" at bounding box center [896, 543] width 15 height 12
radio input "true"
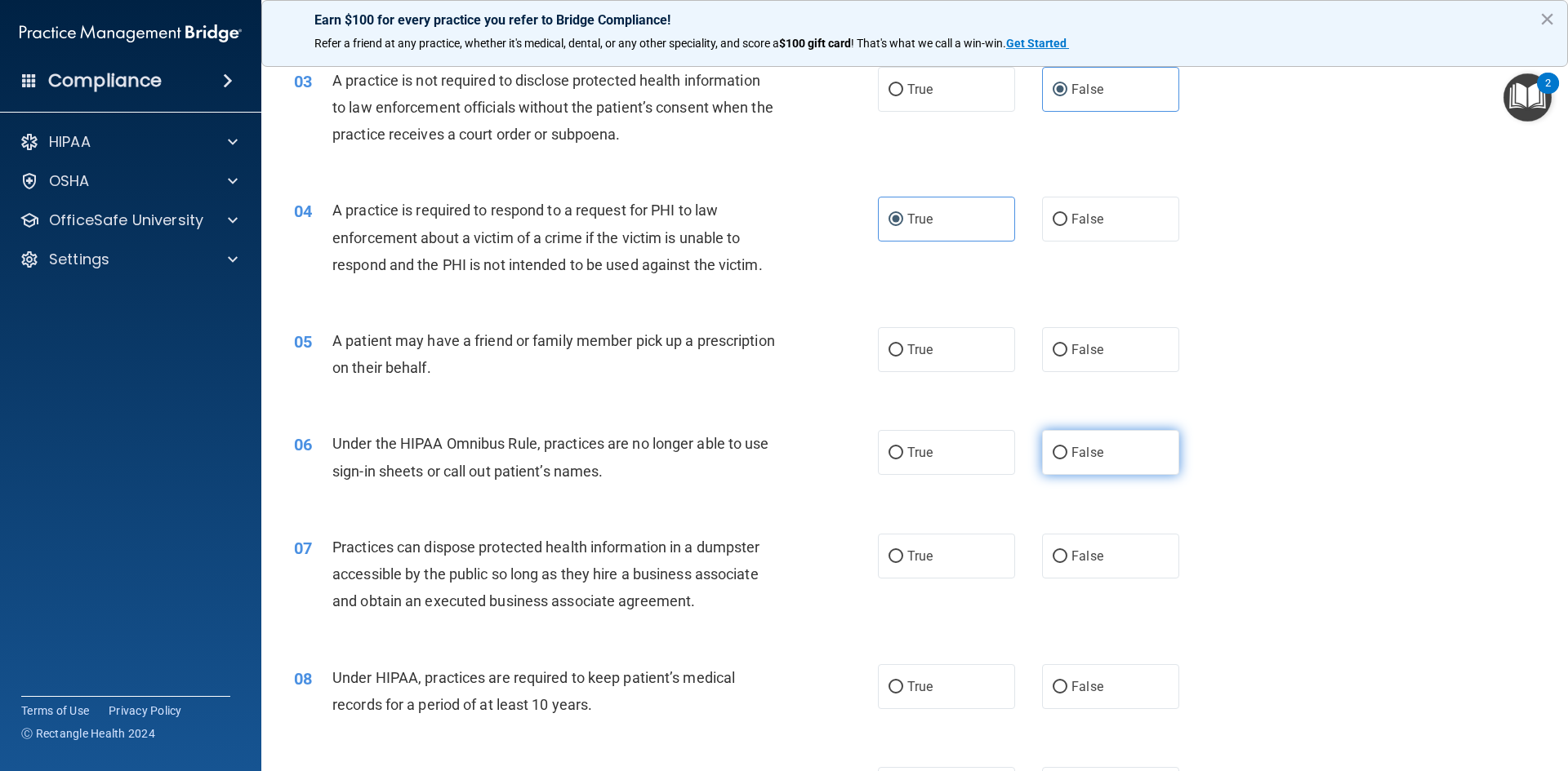
scroll to position [327, 0]
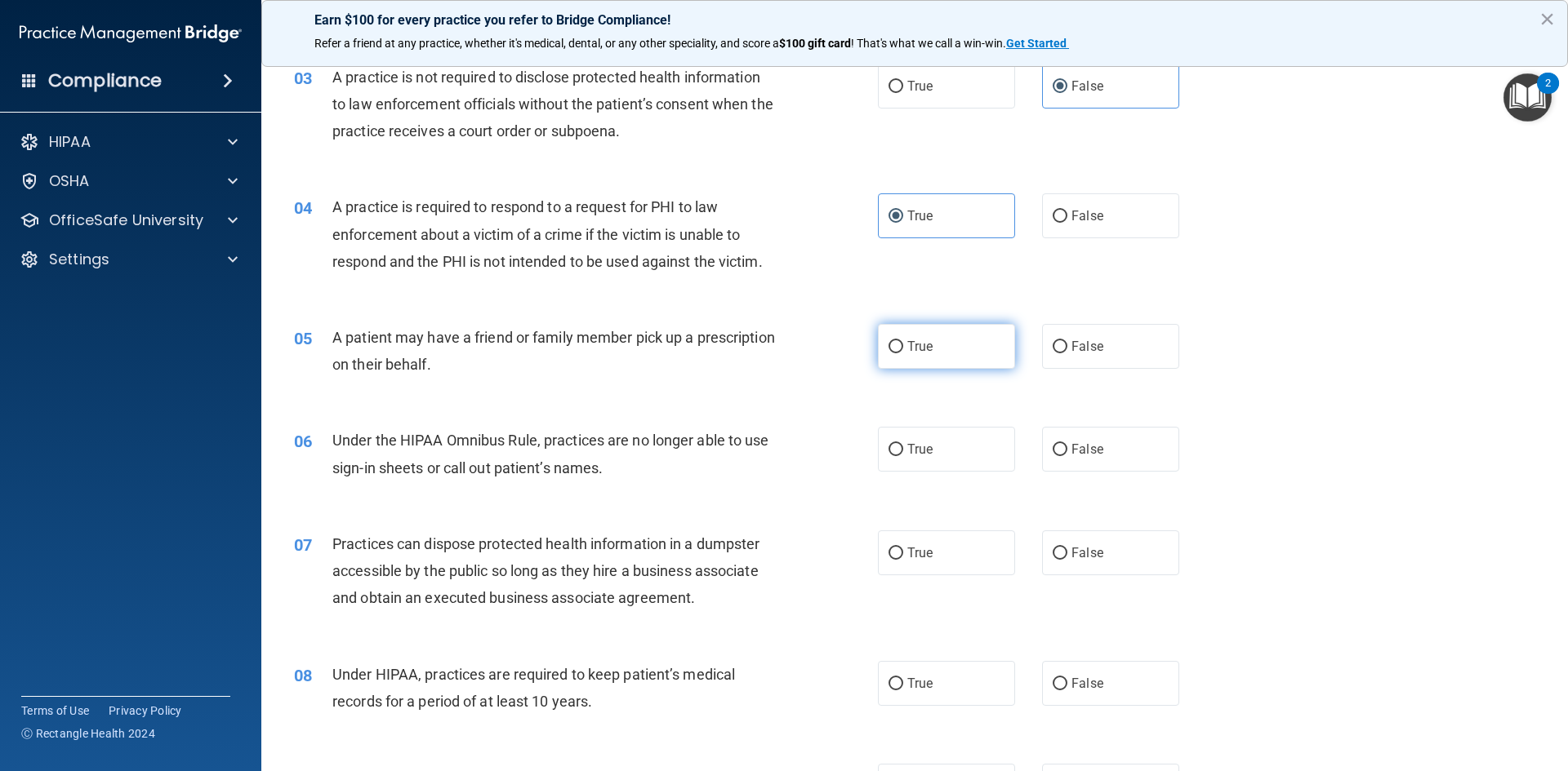
click at [984, 361] on label "True" at bounding box center [946, 347] width 137 height 45
click at [904, 354] on input "True" at bounding box center [896, 348] width 15 height 12
radio input "true"
click at [1103, 454] on label "False" at bounding box center [1111, 449] width 137 height 45
click at [1067, 454] on input "False" at bounding box center [1059, 450] width 15 height 12
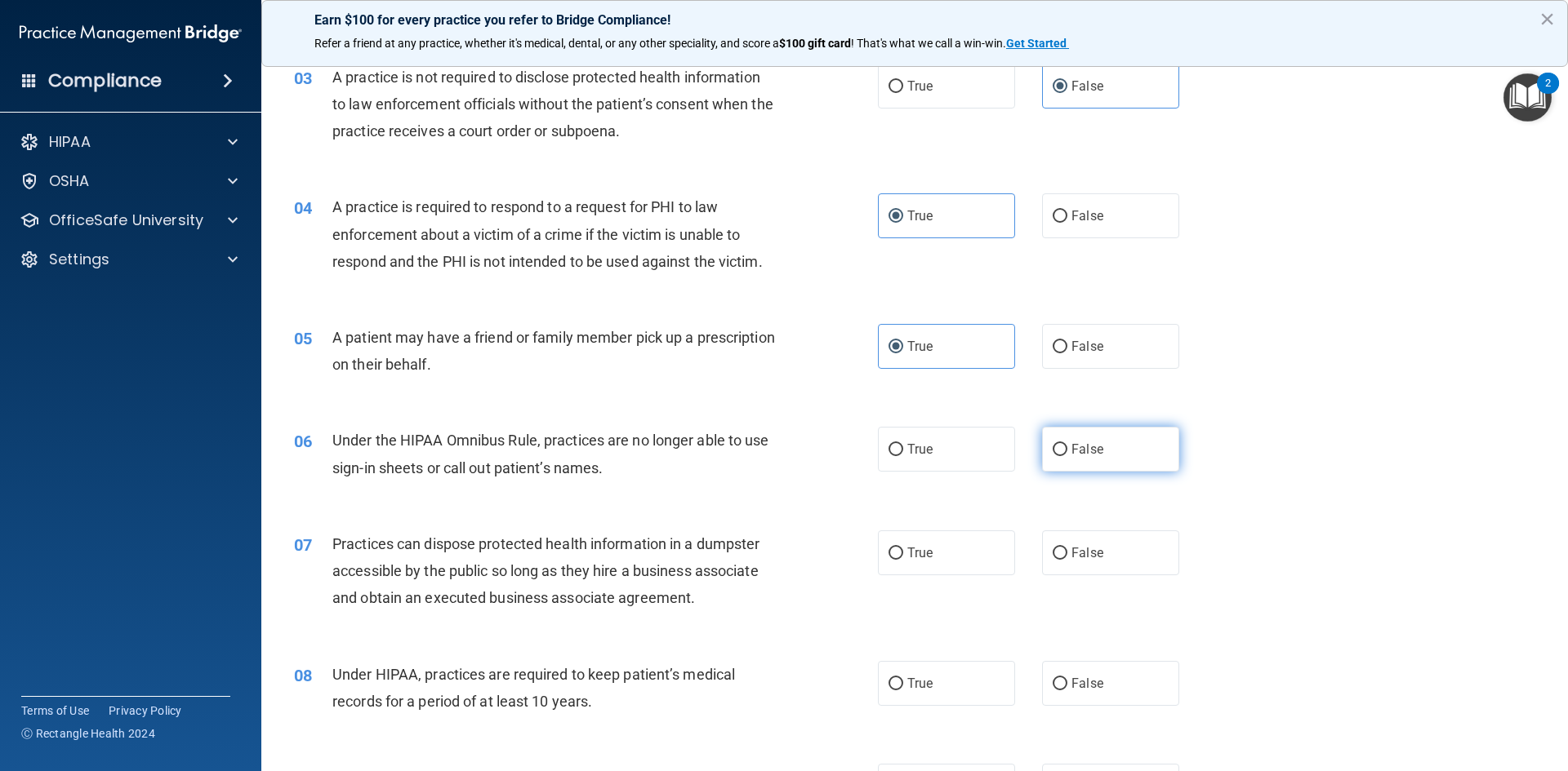
radio input "true"
click at [1073, 558] on span "False" at bounding box center [1087, 553] width 32 height 16
click at [1067, 558] on input "False" at bounding box center [1059, 554] width 15 height 12
radio input "true"
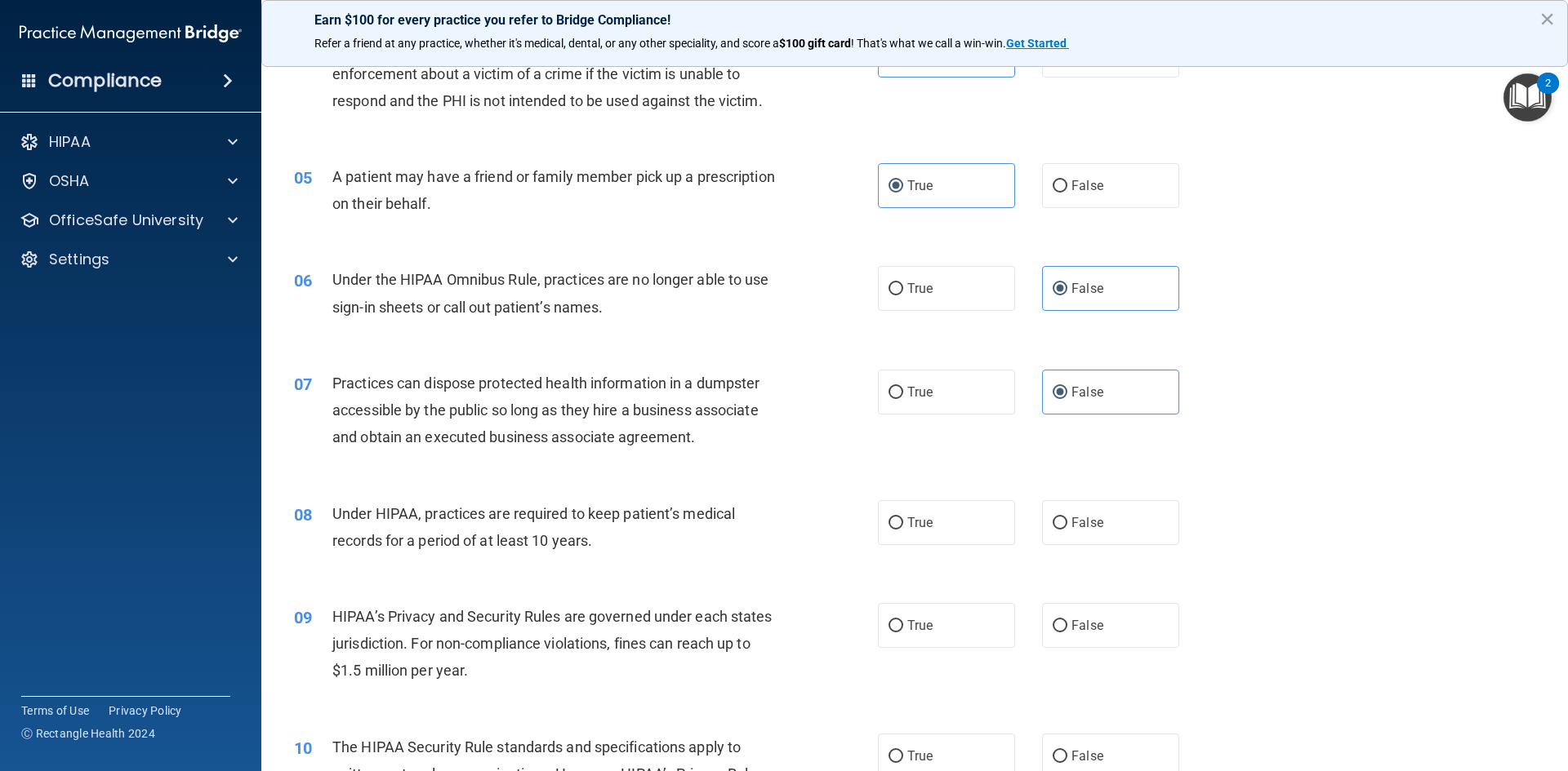
scroll to position [489, 0]
click at [1112, 518] on label "False" at bounding box center [1111, 521] width 137 height 45
click at [1067, 518] on input "False" at bounding box center [1059, 522] width 15 height 12
radio input "true"
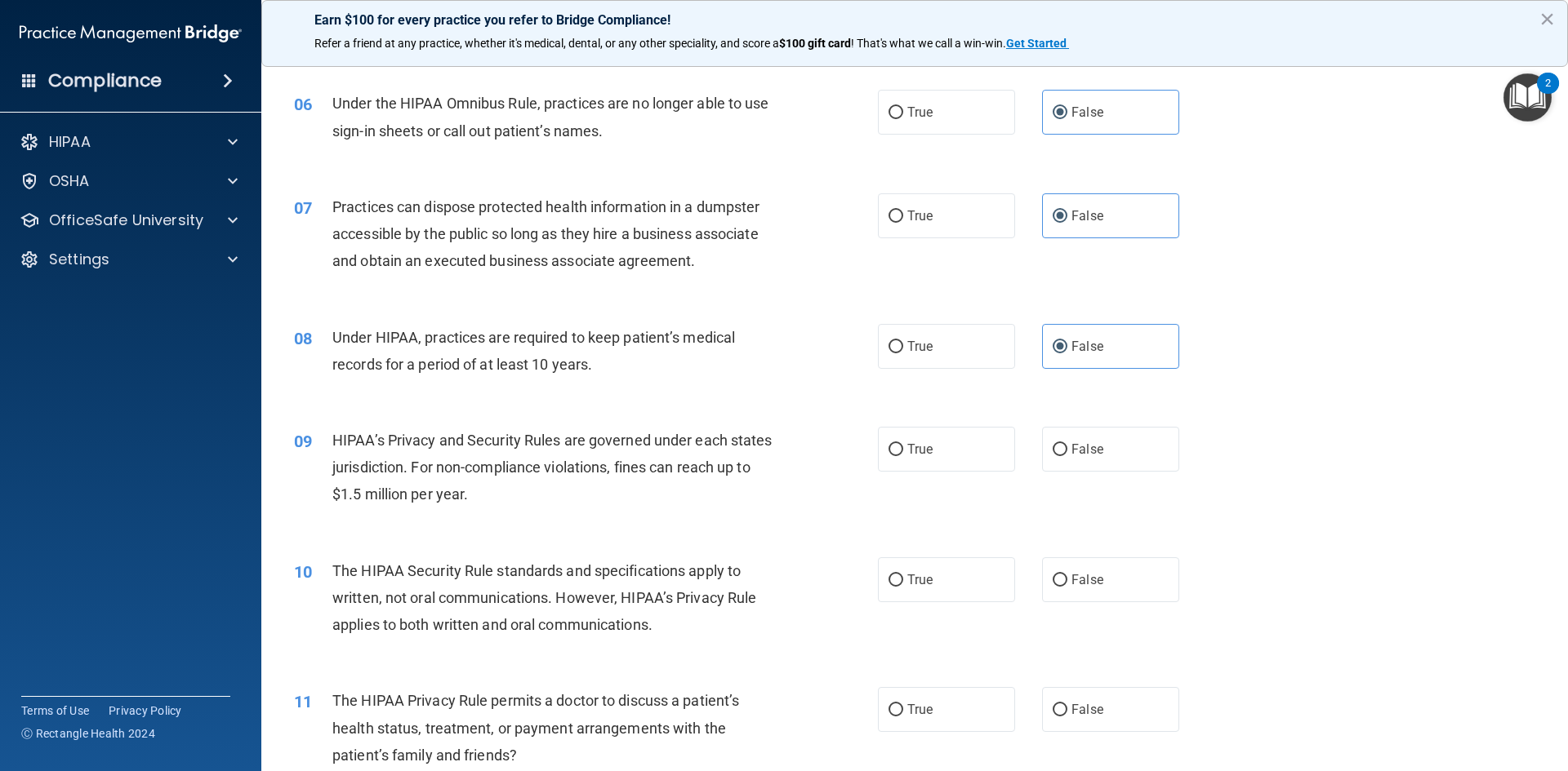
scroll to position [734, 0]
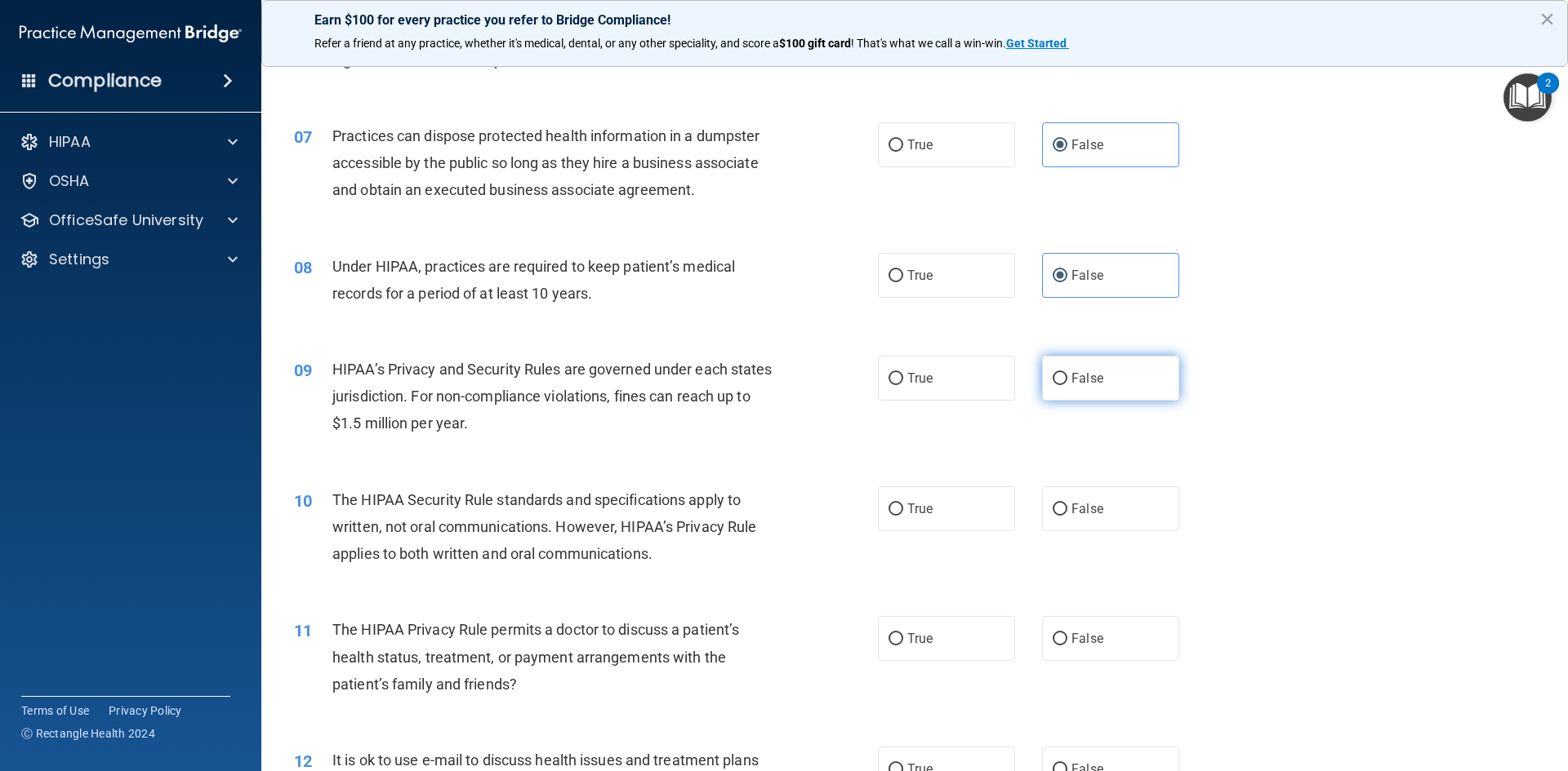
click at [1103, 382] on label "False" at bounding box center [1111, 378] width 137 height 45
click at [1067, 382] on input "False" at bounding box center [1059, 379] width 15 height 12
radio input "true"
click at [891, 510] on input "True" at bounding box center [896, 509] width 15 height 12
radio input "true"
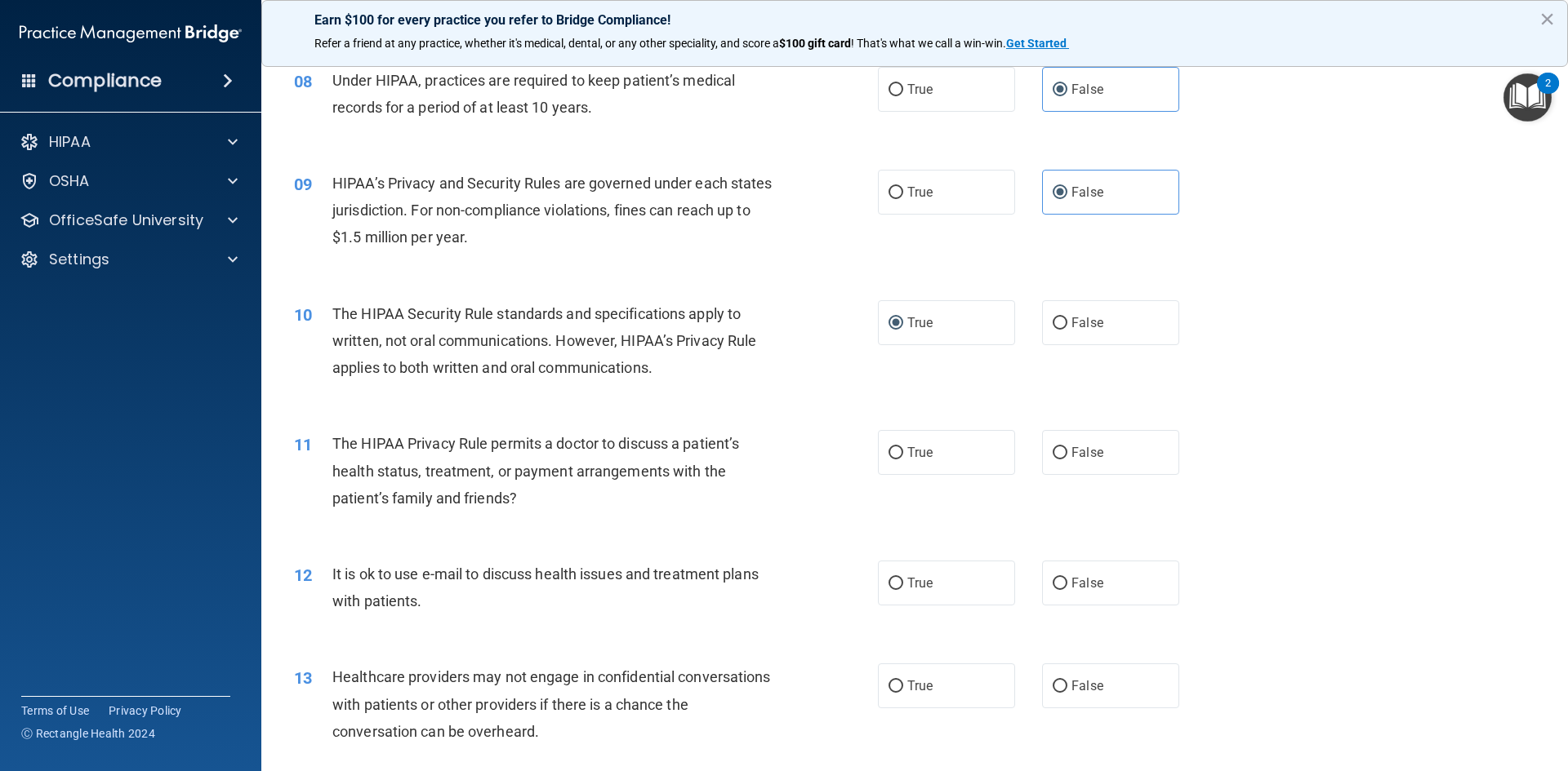
scroll to position [980, 0]
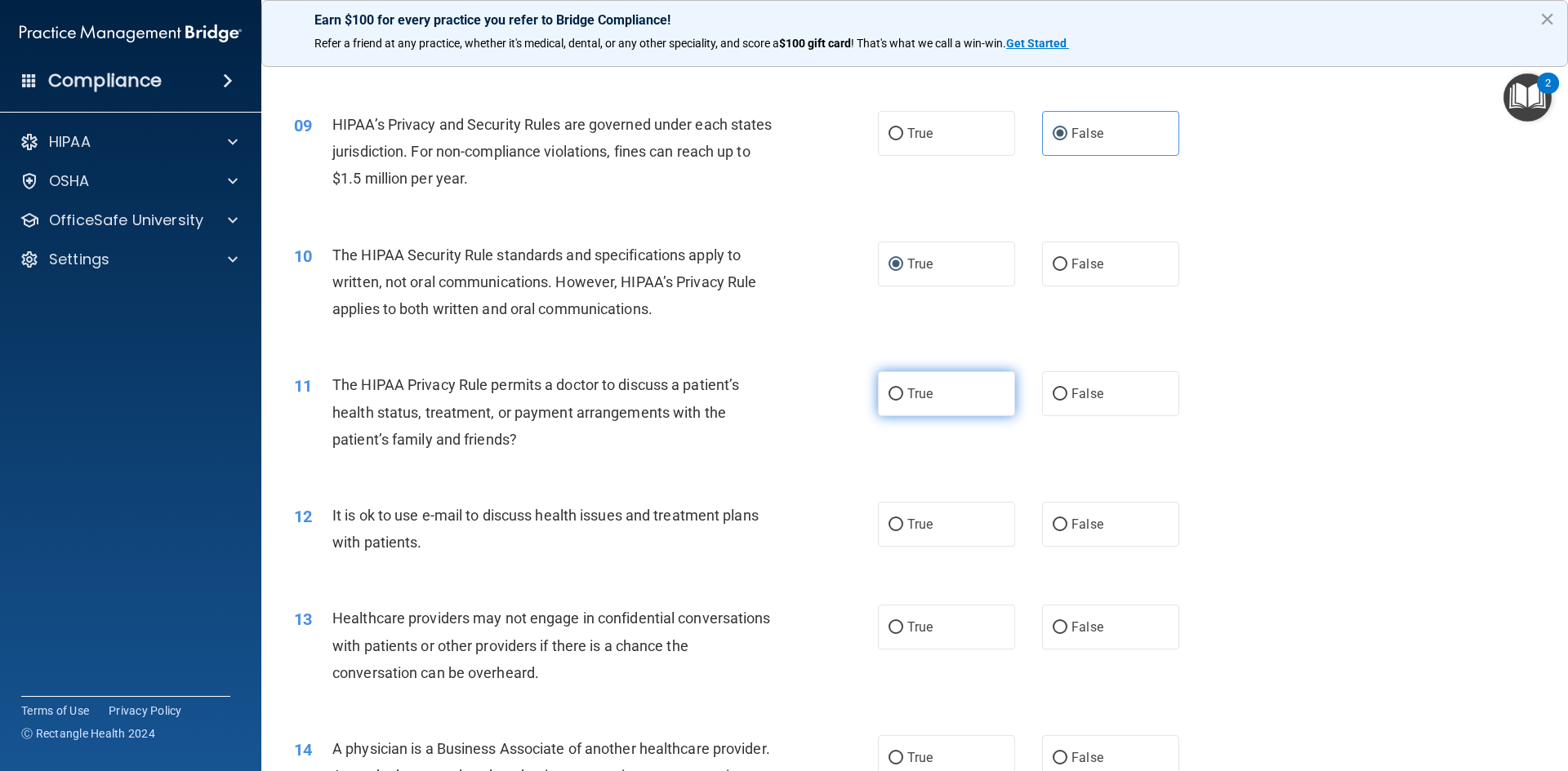
click at [944, 409] on label "True" at bounding box center [946, 394] width 137 height 45
click at [904, 401] on input "True" at bounding box center [896, 395] width 15 height 12
radio input "true"
drag, startPoint x: 971, startPoint y: 516, endPoint x: 1007, endPoint y: 512, distance: 36.2
click at [970, 515] on label "True" at bounding box center [946, 525] width 137 height 45
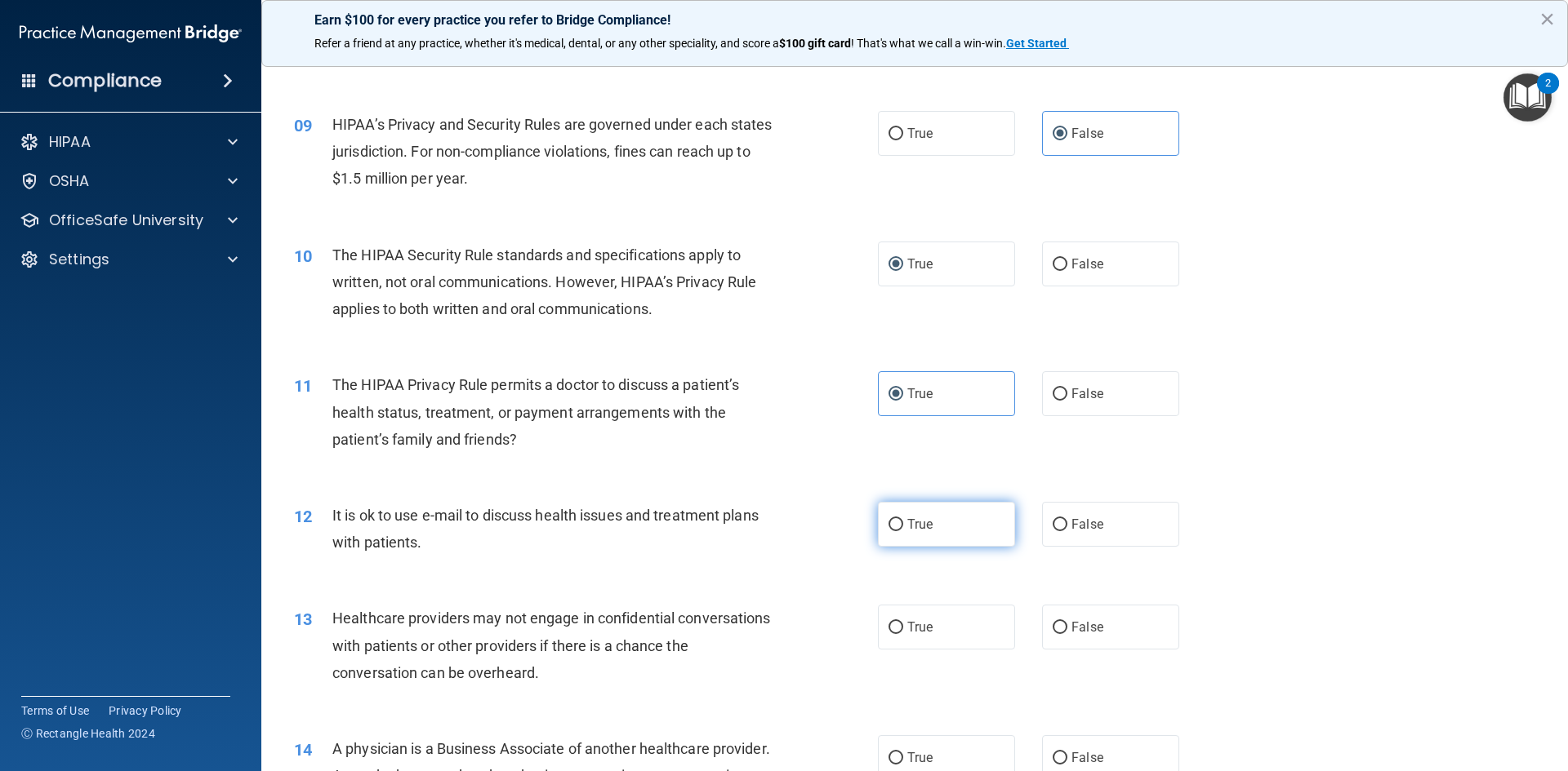
click at [904, 519] on input "True" at bounding box center [896, 525] width 15 height 12
radio input "true"
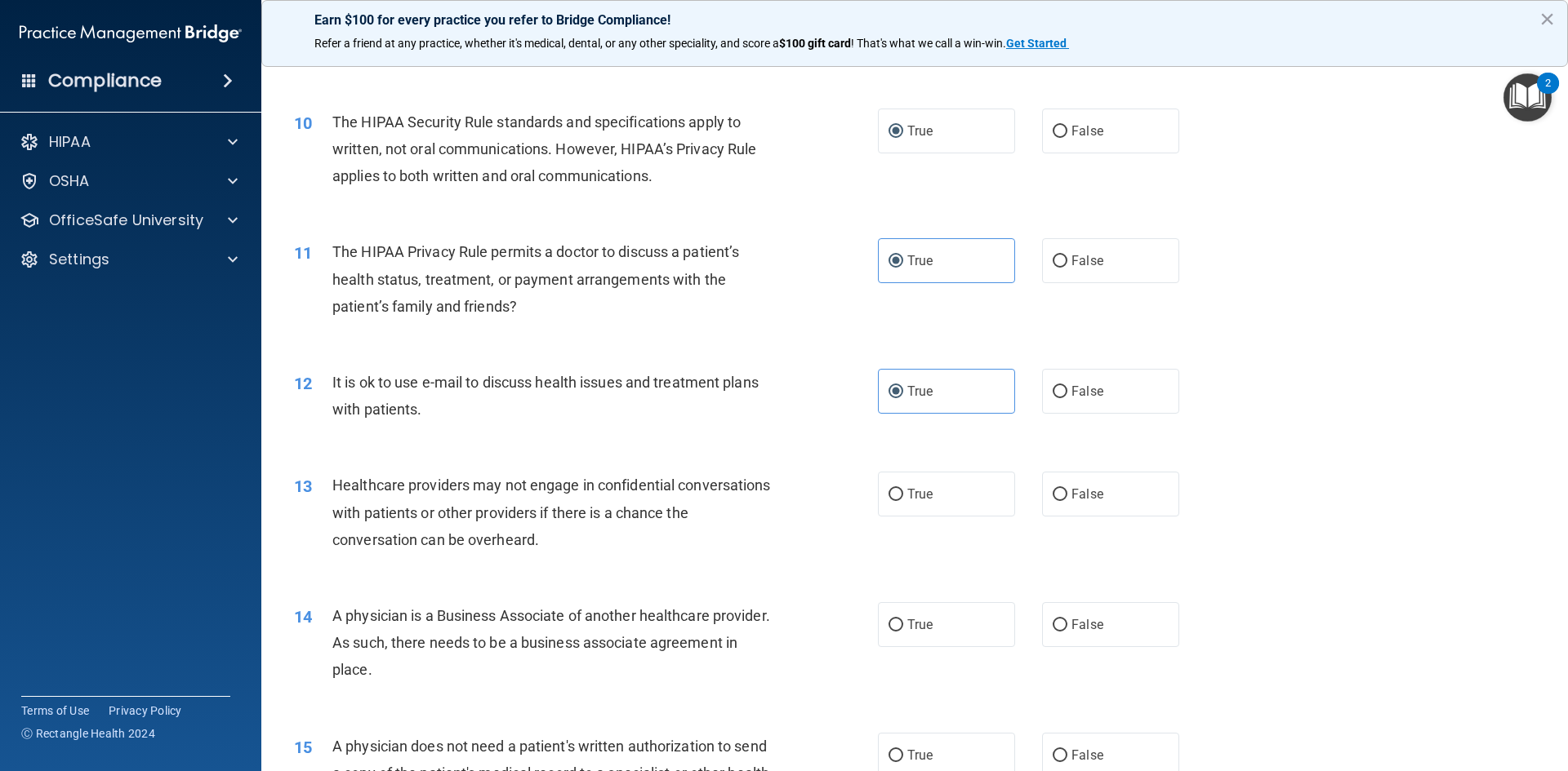
scroll to position [1143, 0]
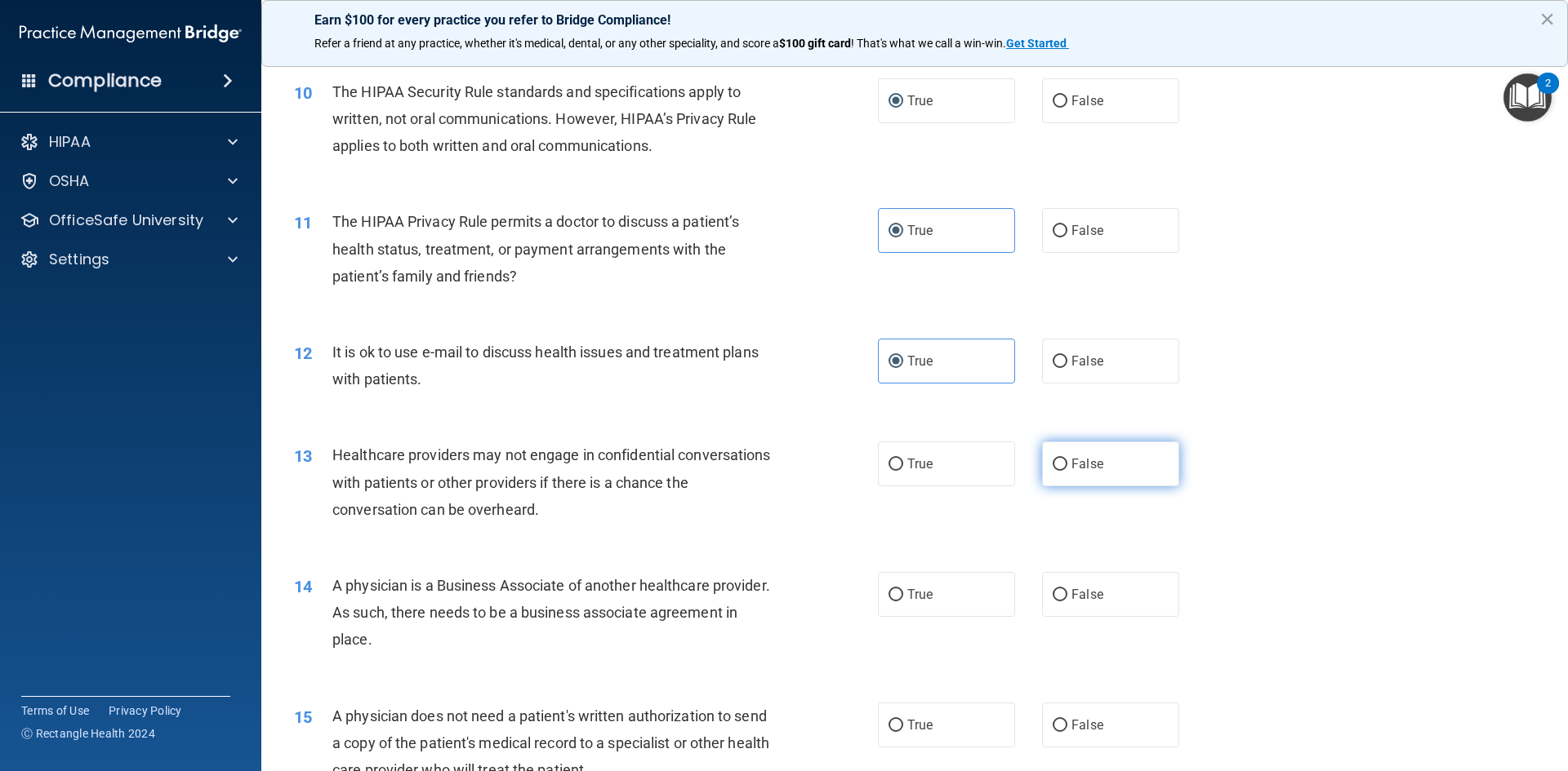
click at [1107, 475] on label "False" at bounding box center [1111, 464] width 137 height 45
click at [1067, 471] on input "False" at bounding box center [1059, 465] width 15 height 12
radio input "true"
click at [1135, 593] on label "False" at bounding box center [1111, 595] width 137 height 45
click at [1067, 593] on input "False" at bounding box center [1059, 595] width 15 height 12
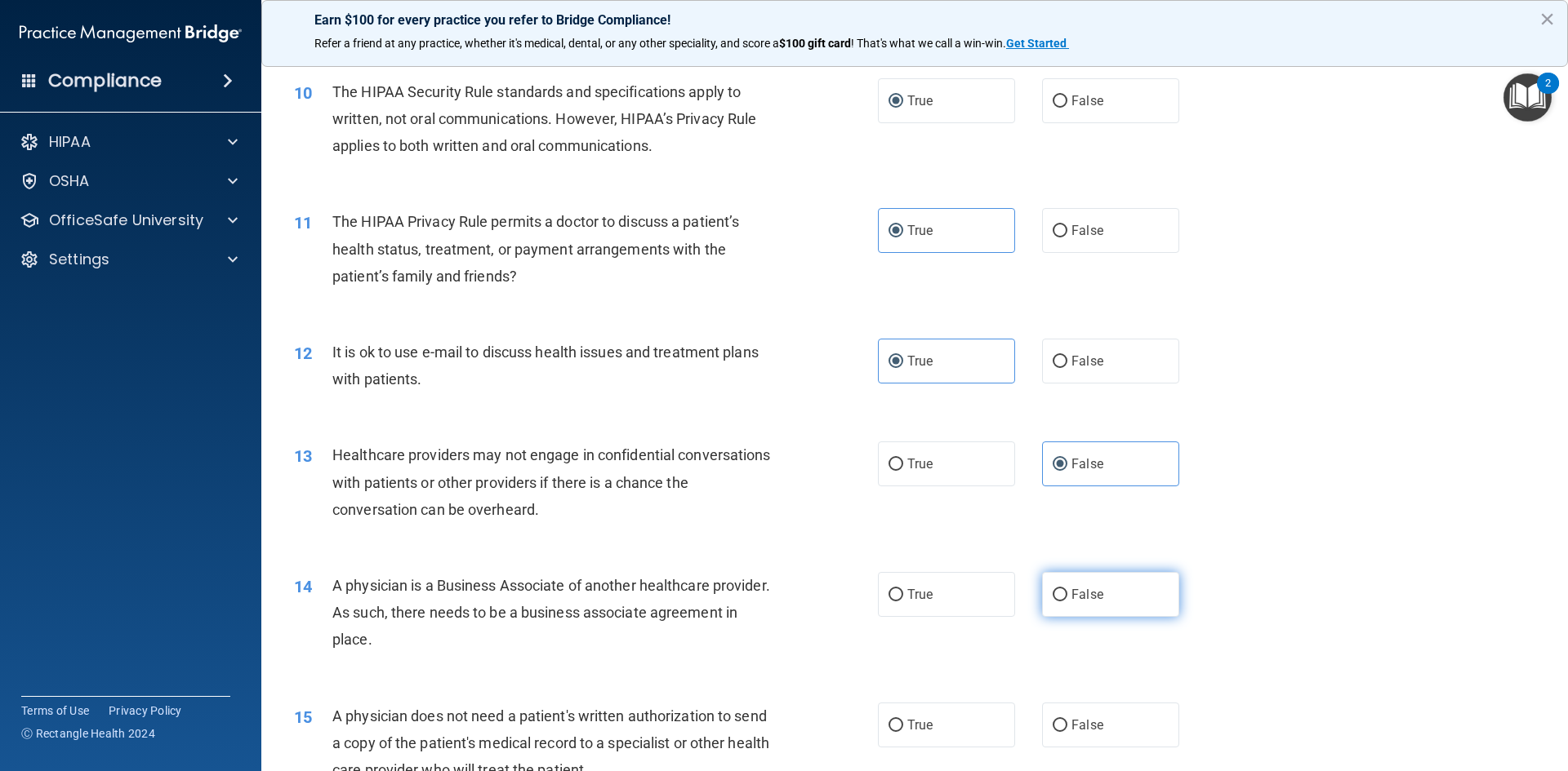
radio input "true"
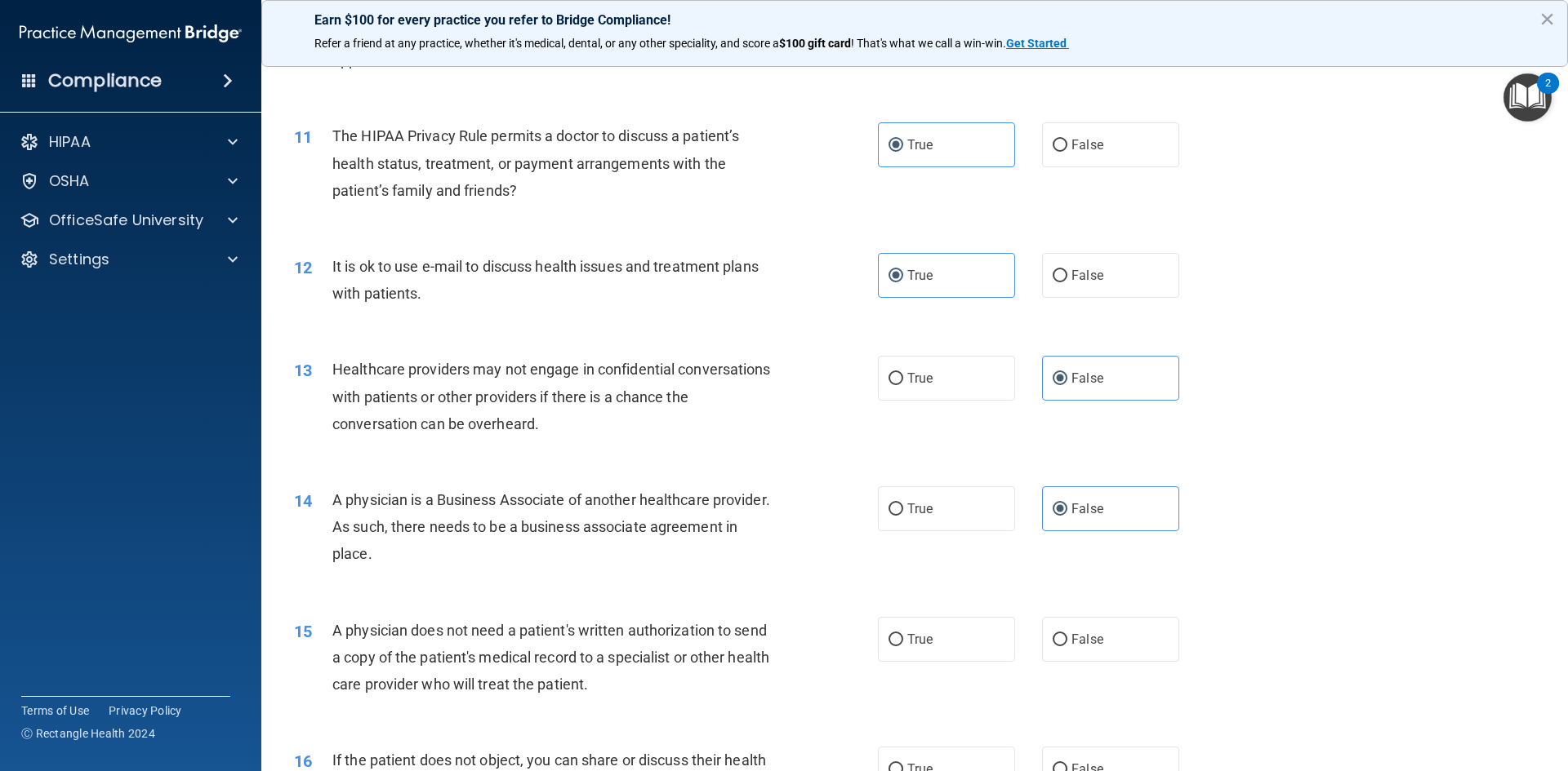
scroll to position [1306, 0]
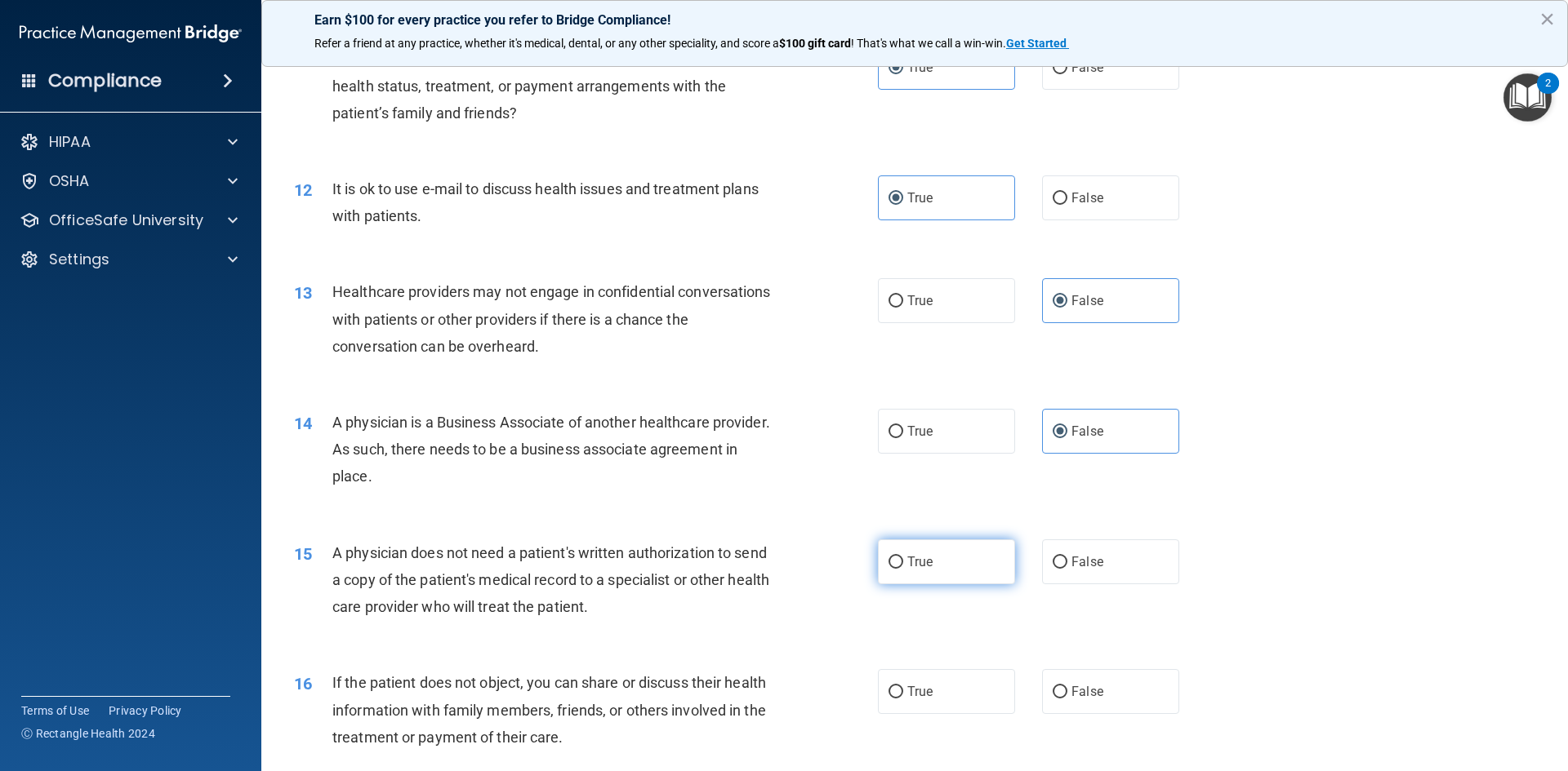
drag, startPoint x: 947, startPoint y: 569, endPoint x: 970, endPoint y: 564, distance: 23.5
click at [947, 568] on label "True" at bounding box center [946, 562] width 137 height 45
click at [904, 568] on input "True" at bounding box center [896, 562] width 15 height 12
radio input "true"
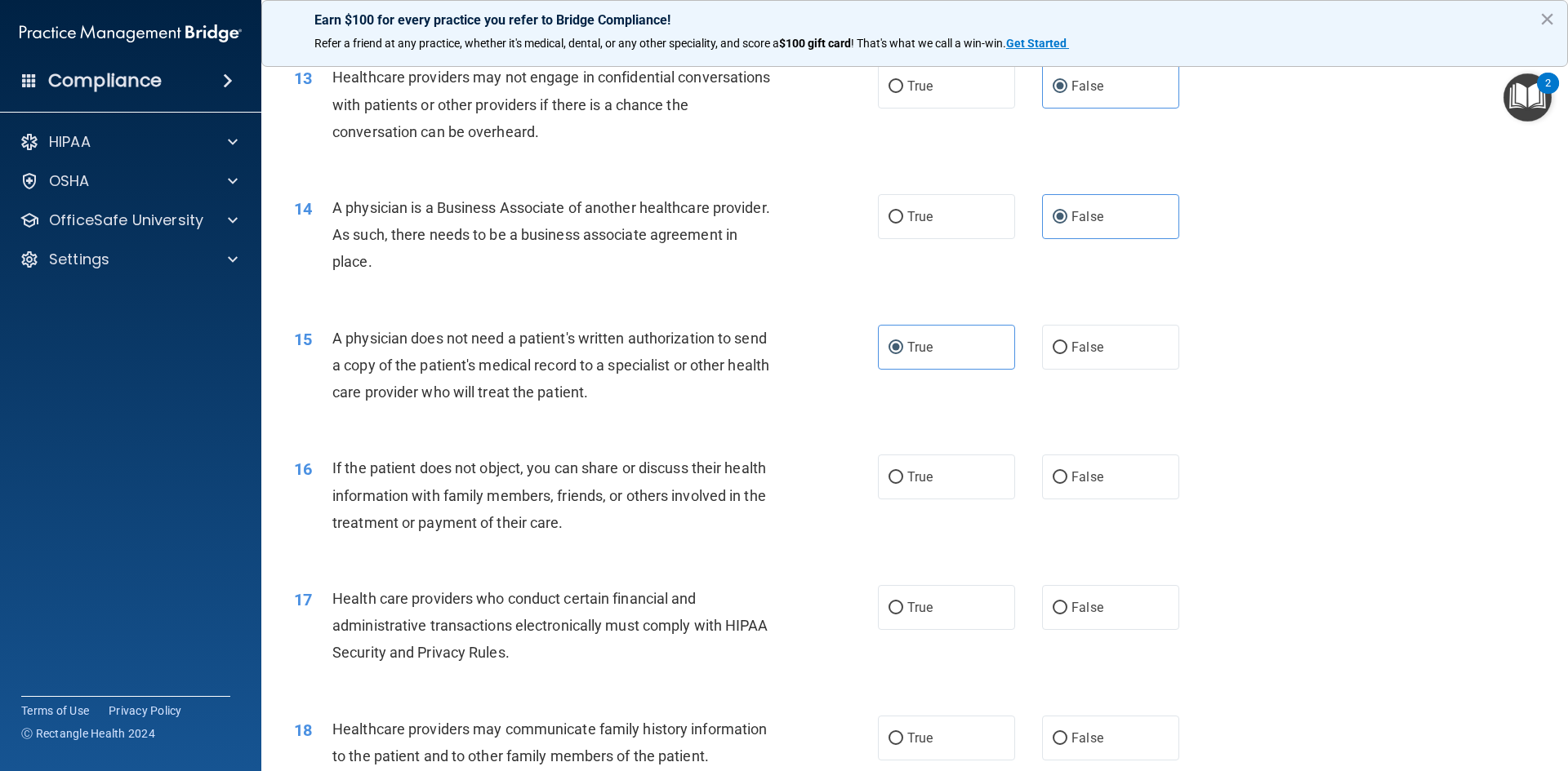
scroll to position [1551, 0]
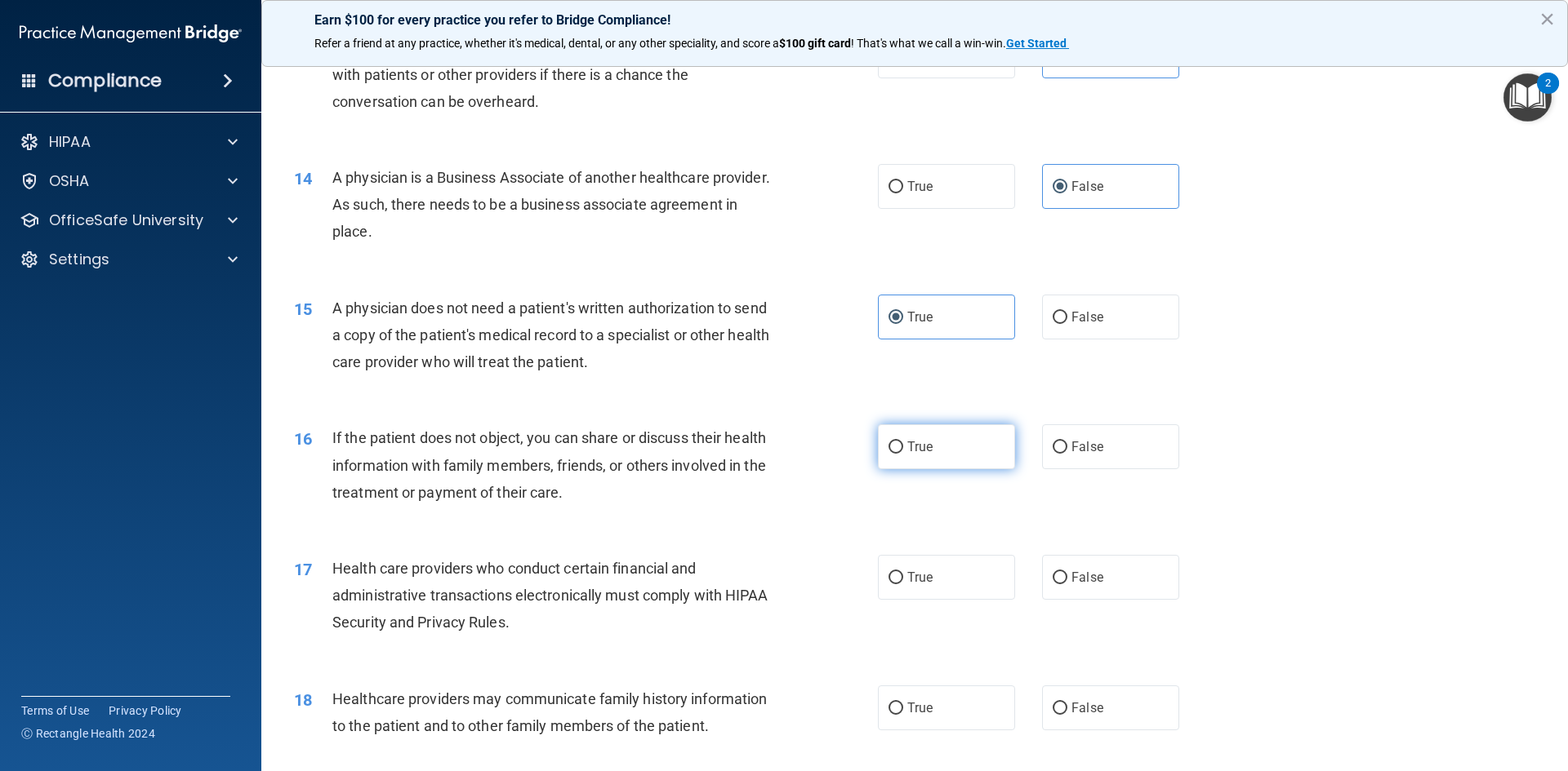
click at [931, 462] on label "True" at bounding box center [946, 447] width 137 height 45
click at [904, 454] on input "True" at bounding box center [896, 448] width 15 height 12
radio input "true"
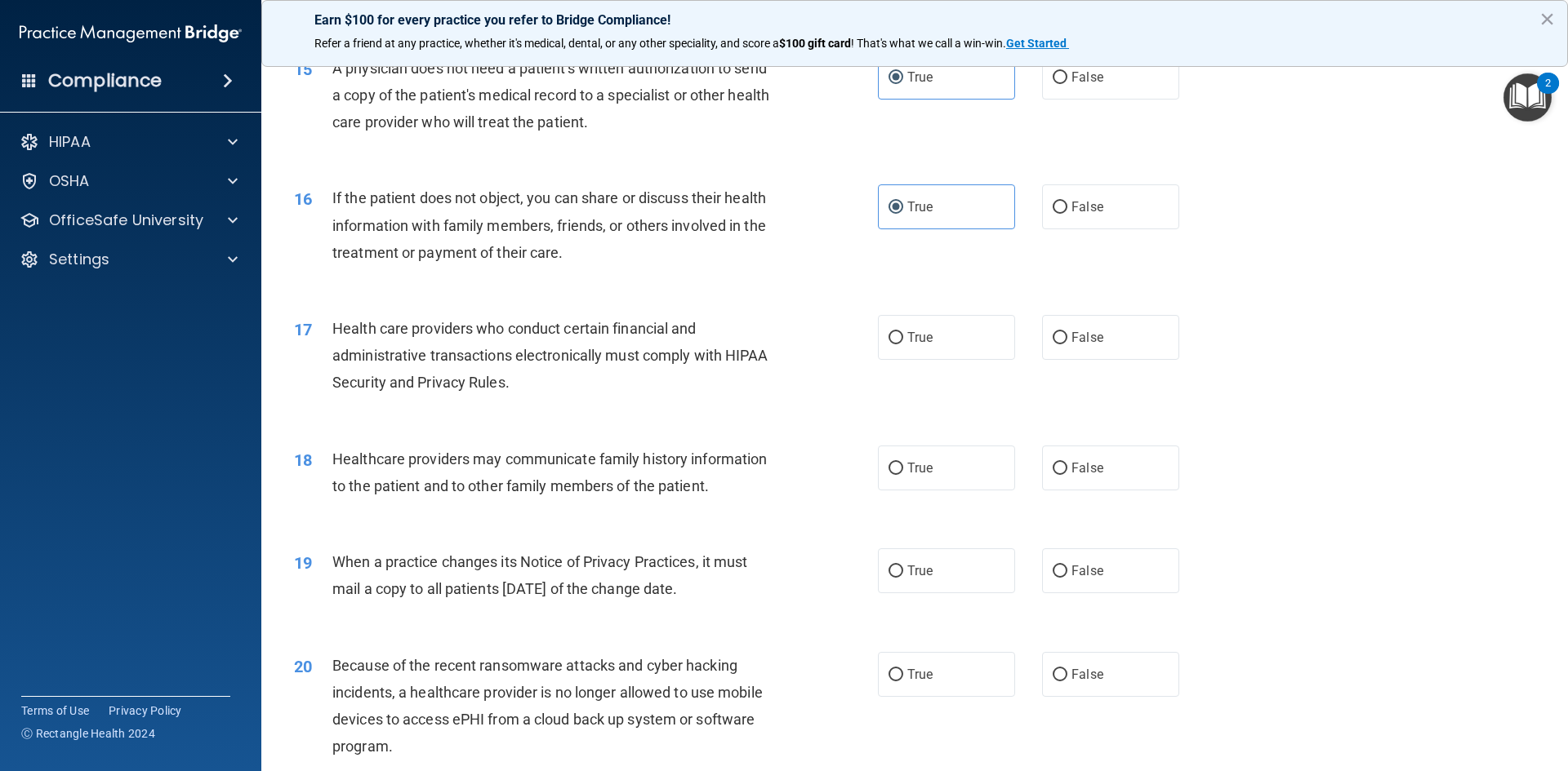
scroll to position [1796, 0]
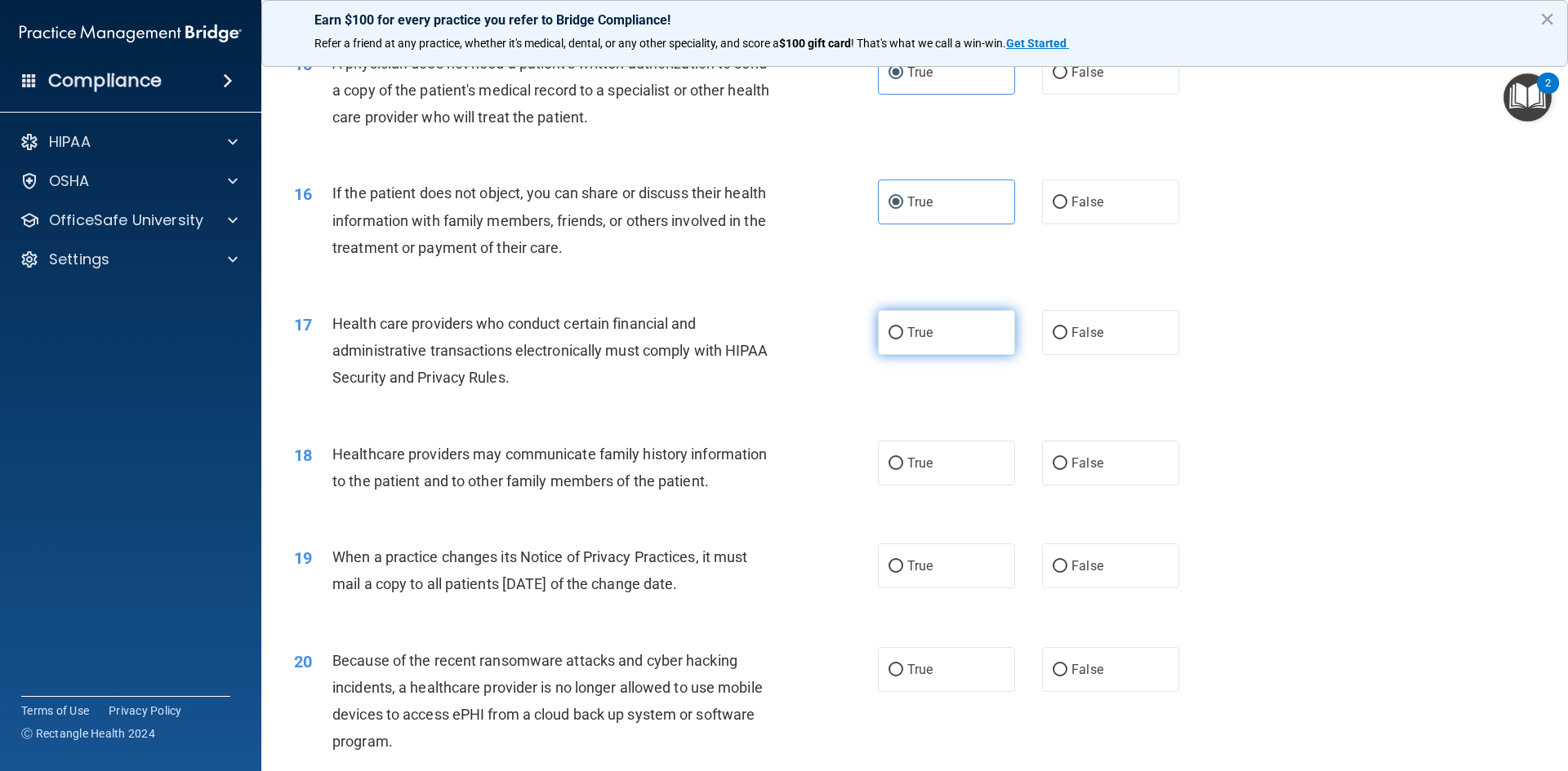
drag, startPoint x: 954, startPoint y: 340, endPoint x: 968, endPoint y: 344, distance: 14.6
click at [957, 344] on label "True" at bounding box center [946, 333] width 137 height 45
click at [904, 340] on input "True" at bounding box center [896, 334] width 15 height 12
radio input "true"
click at [1092, 453] on label "False" at bounding box center [1111, 463] width 137 height 45
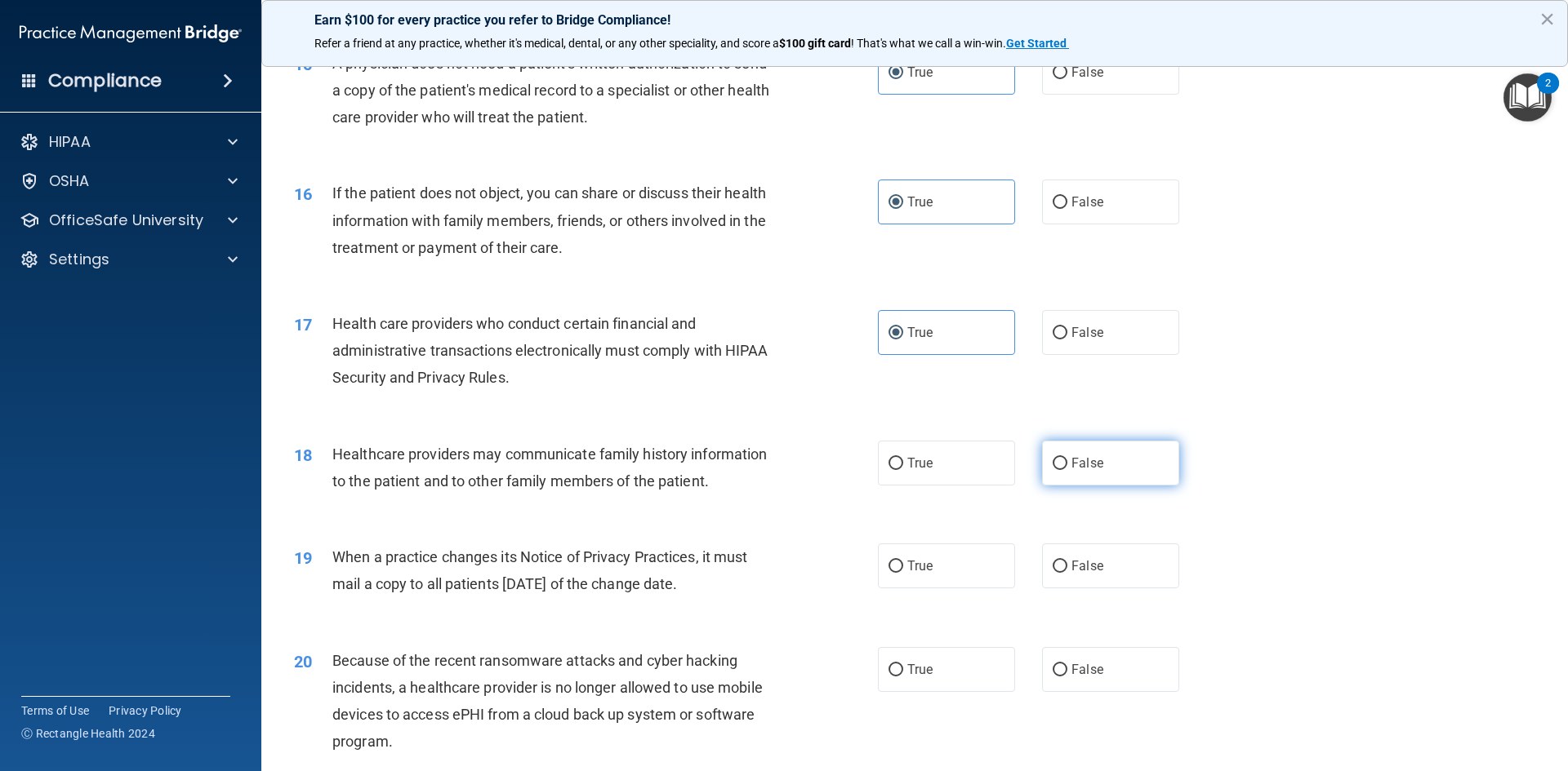
click at [1067, 458] on input "False" at bounding box center [1059, 464] width 15 height 12
radio input "true"
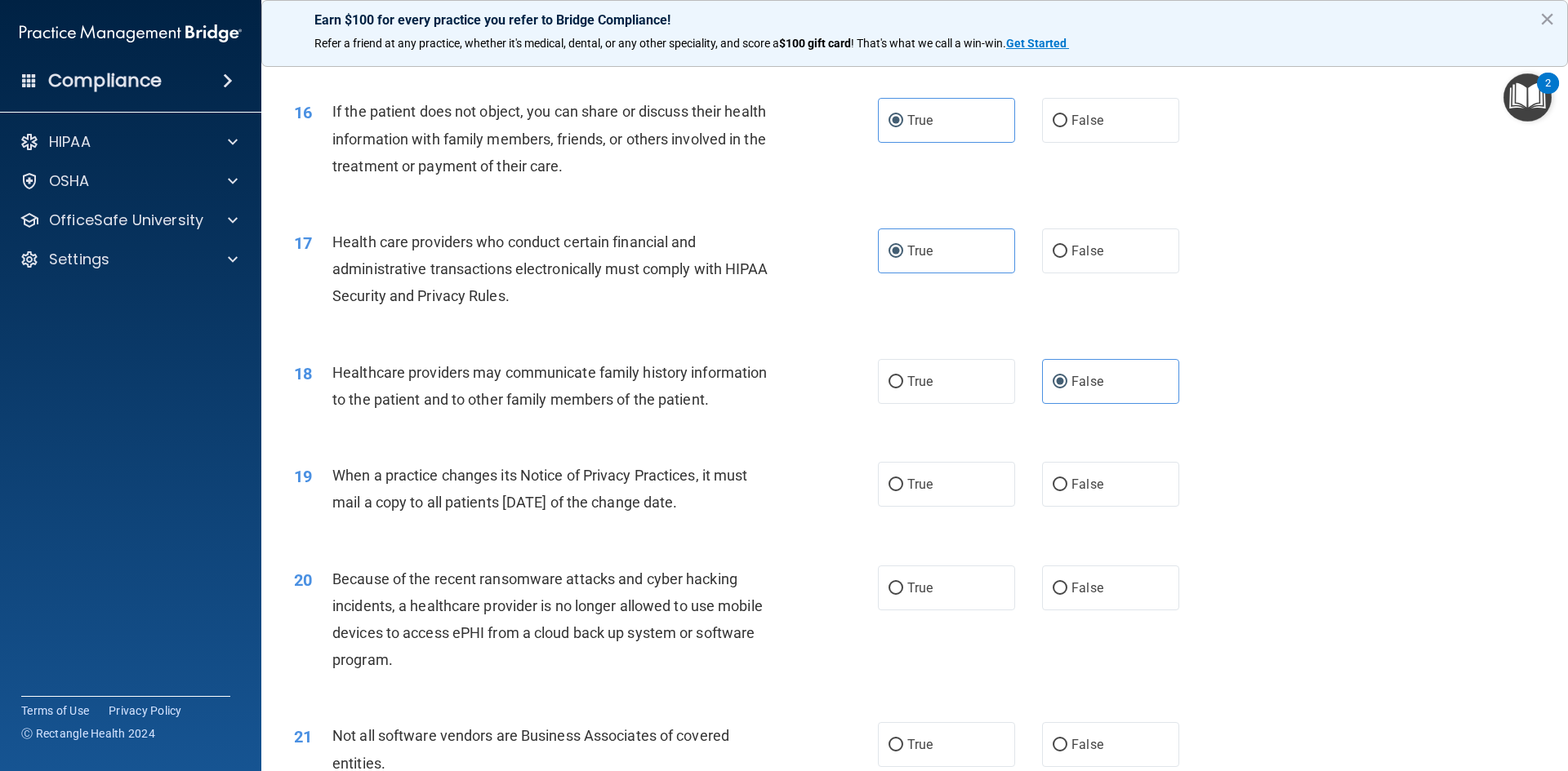
scroll to position [1959, 0]
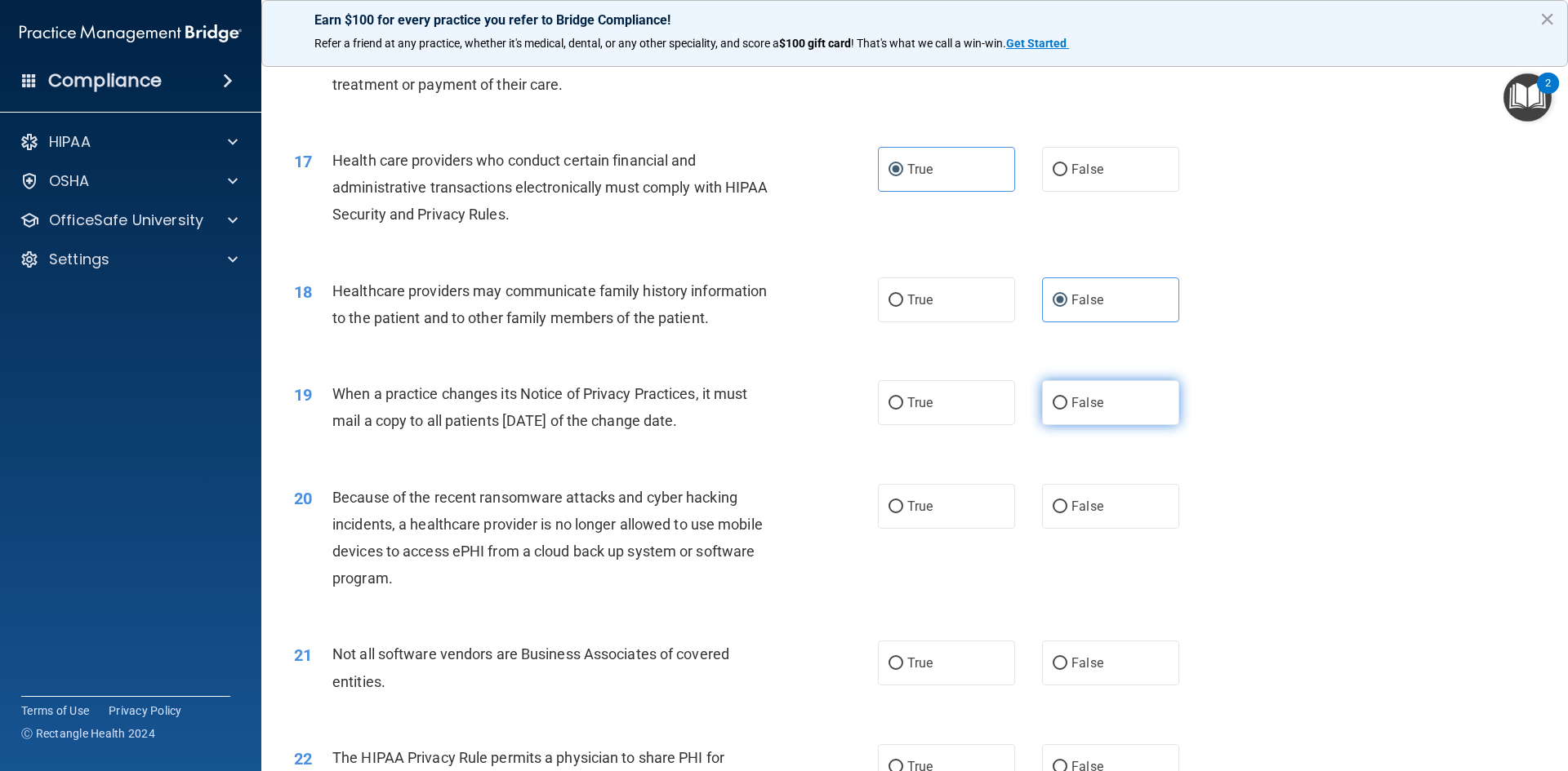
click at [1070, 418] on label "False" at bounding box center [1111, 403] width 137 height 45
click at [1067, 409] on input "False" at bounding box center [1059, 403] width 15 height 12
radio input "true"
click at [1137, 507] on label "False" at bounding box center [1111, 507] width 137 height 45
click at [1067, 507] on input "False" at bounding box center [1059, 508] width 15 height 12
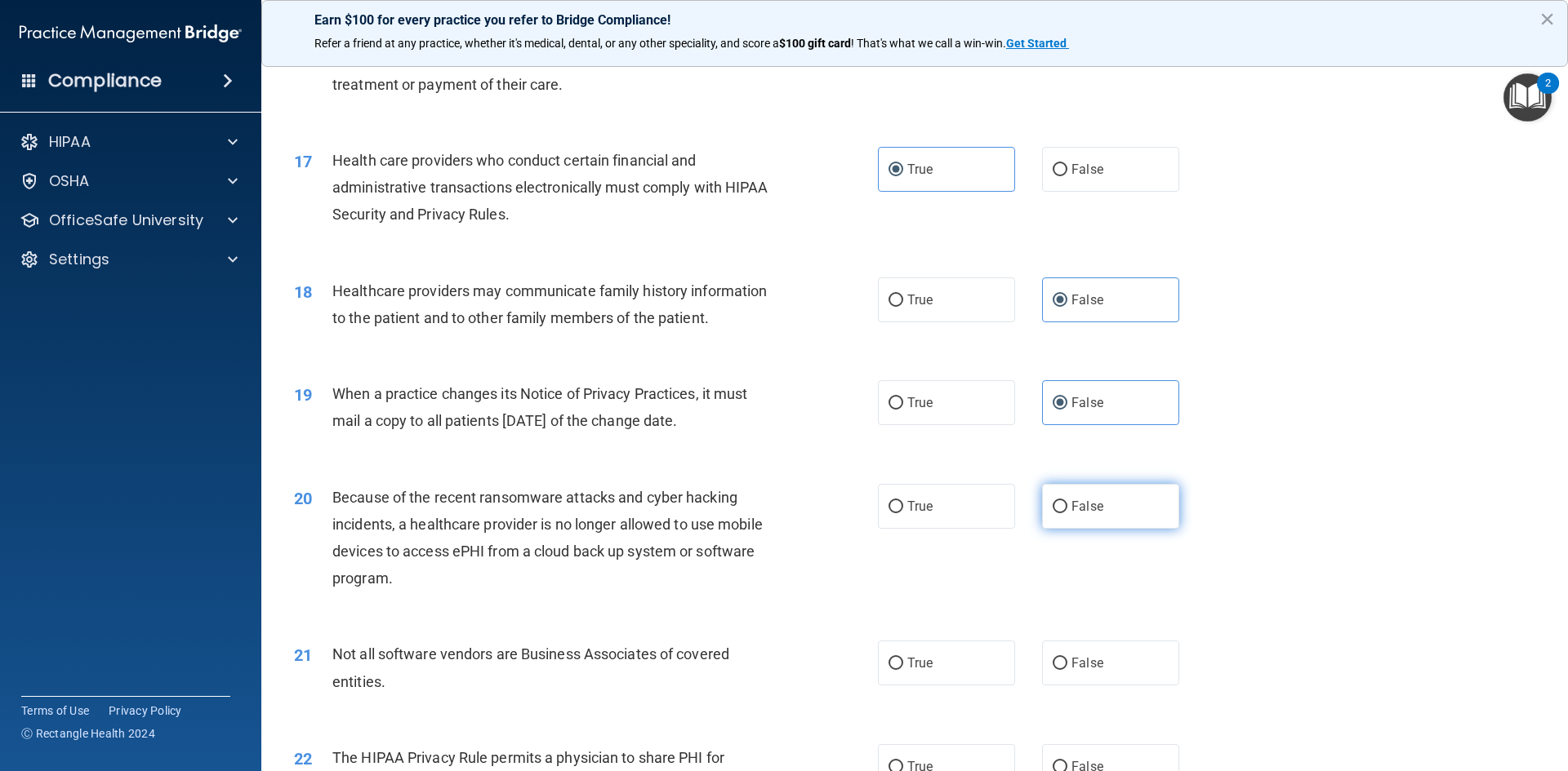
radio input "true"
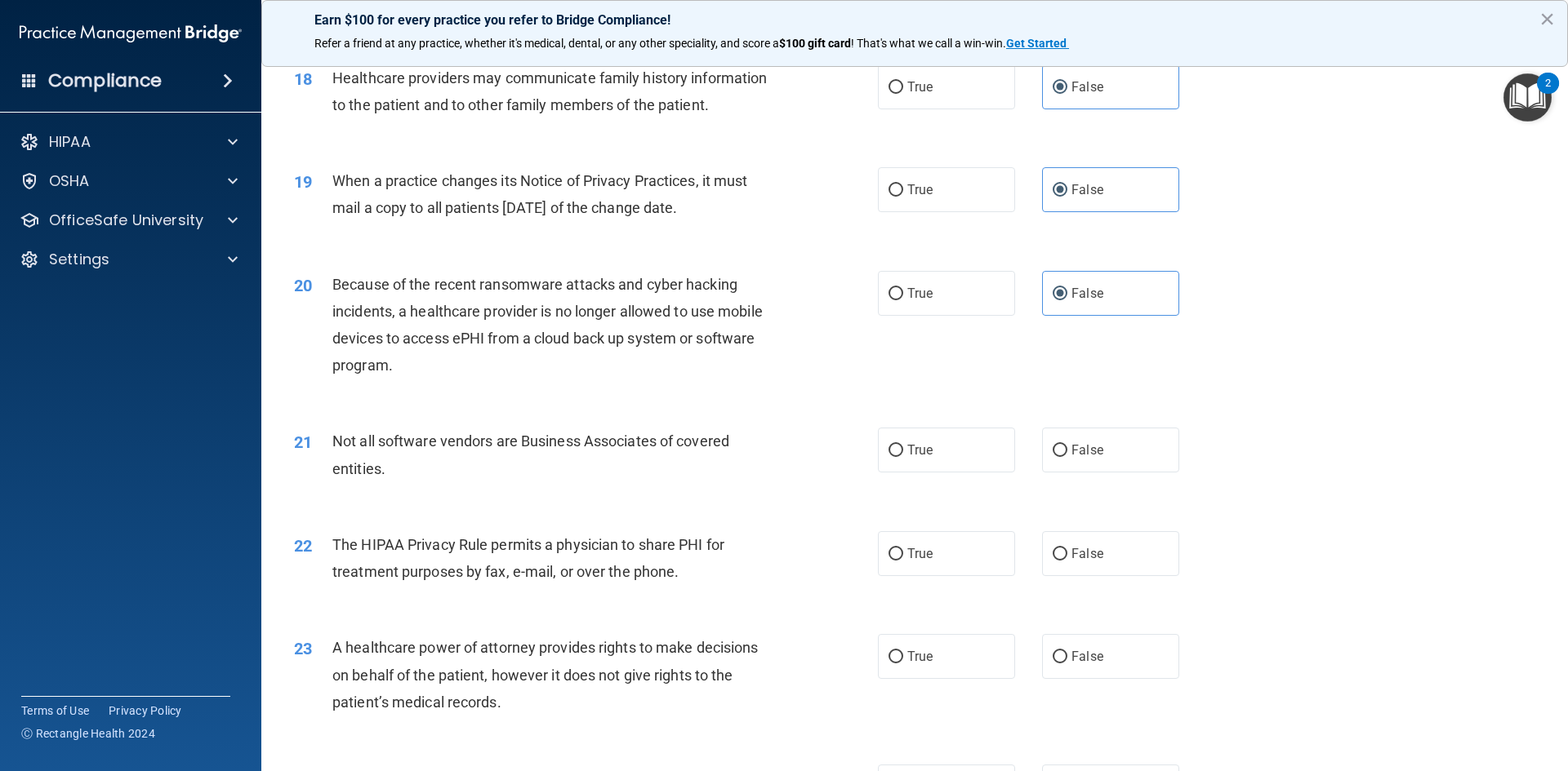
scroll to position [2203, 0]
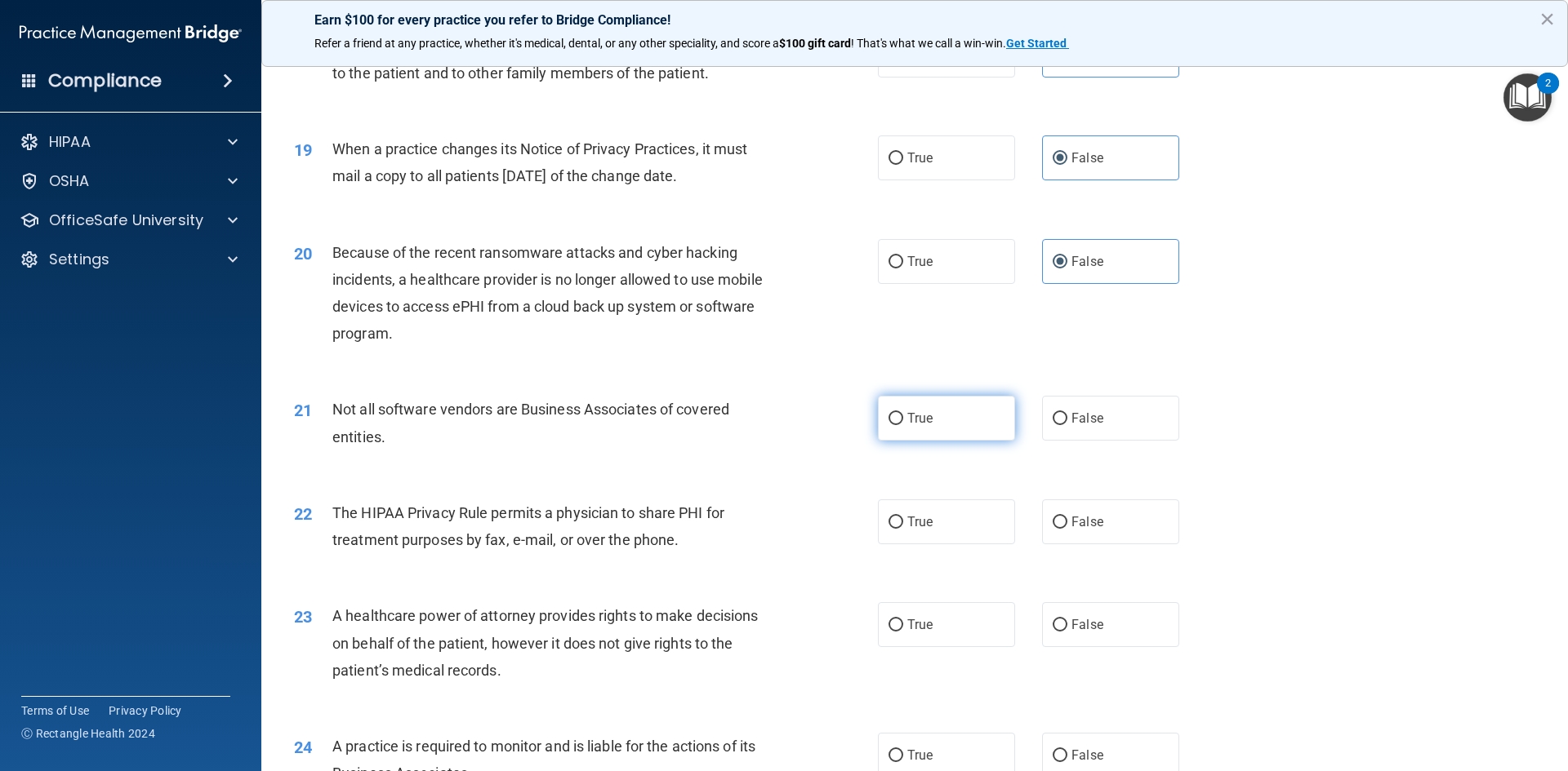
drag, startPoint x: 947, startPoint y: 431, endPoint x: 967, endPoint y: 429, distance: 20.1
click at [947, 430] on label "True" at bounding box center [946, 418] width 137 height 45
click at [904, 425] on input "True" at bounding box center [896, 419] width 15 height 12
radio input "true"
drag, startPoint x: 959, startPoint y: 533, endPoint x: 974, endPoint y: 551, distance: 23.4
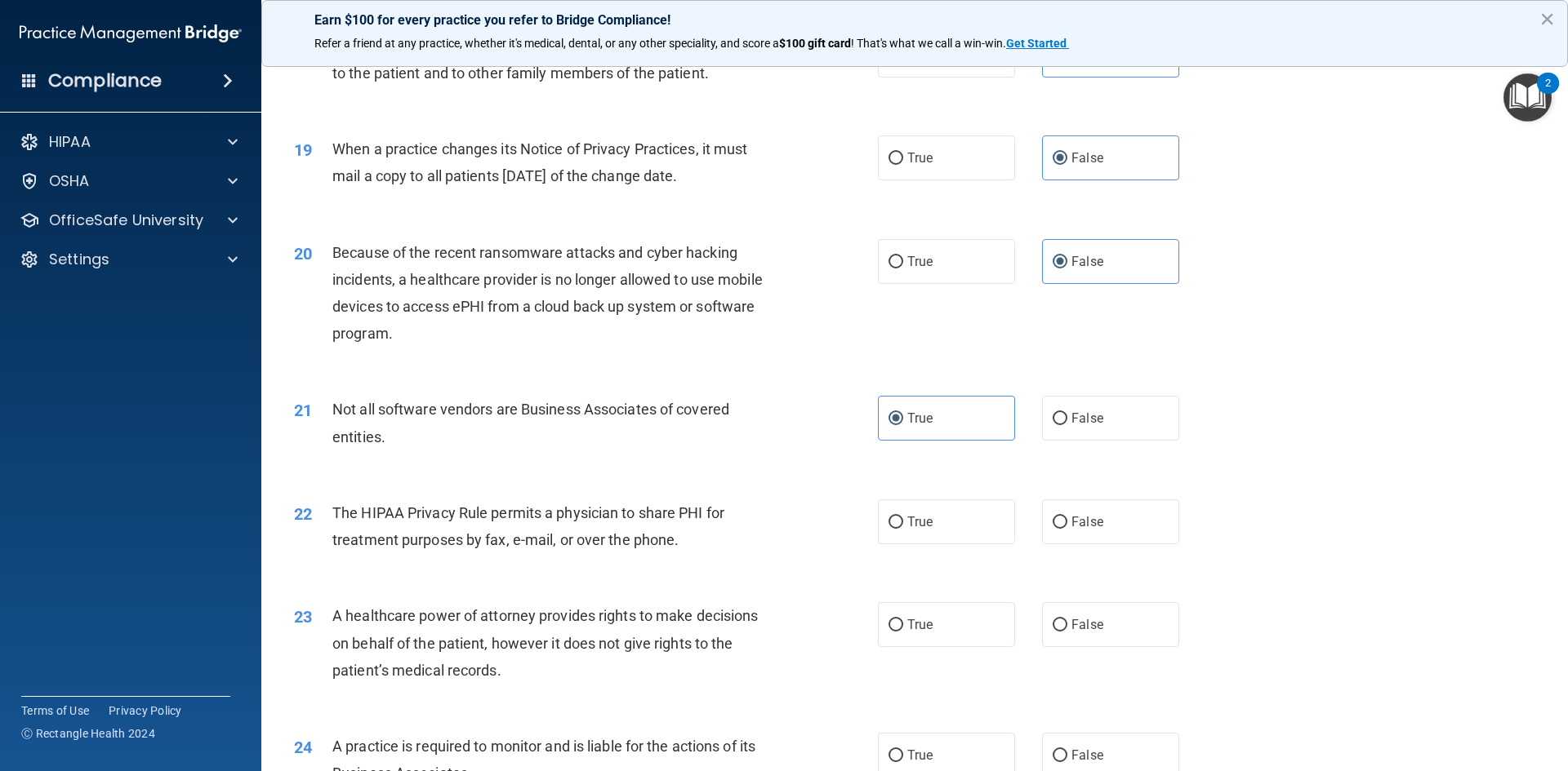
click at [958, 533] on label "True" at bounding box center [946, 522] width 137 height 45
click at [904, 529] on input "True" at bounding box center [896, 522] width 15 height 12
radio input "true"
click at [1099, 618] on label "False" at bounding box center [1111, 625] width 137 height 45
click at [1067, 620] on input "False" at bounding box center [1059, 626] width 15 height 12
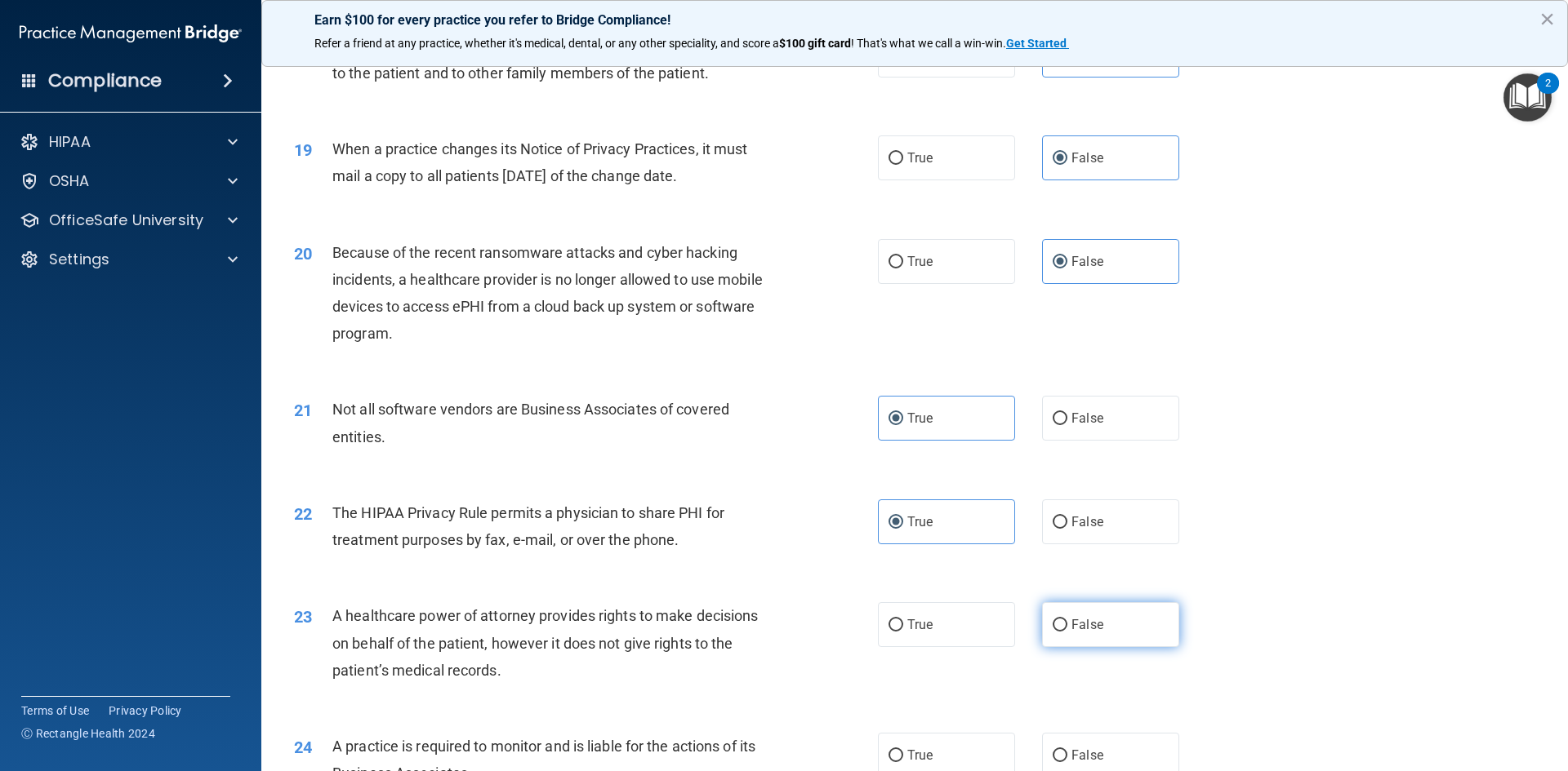
radio input "true"
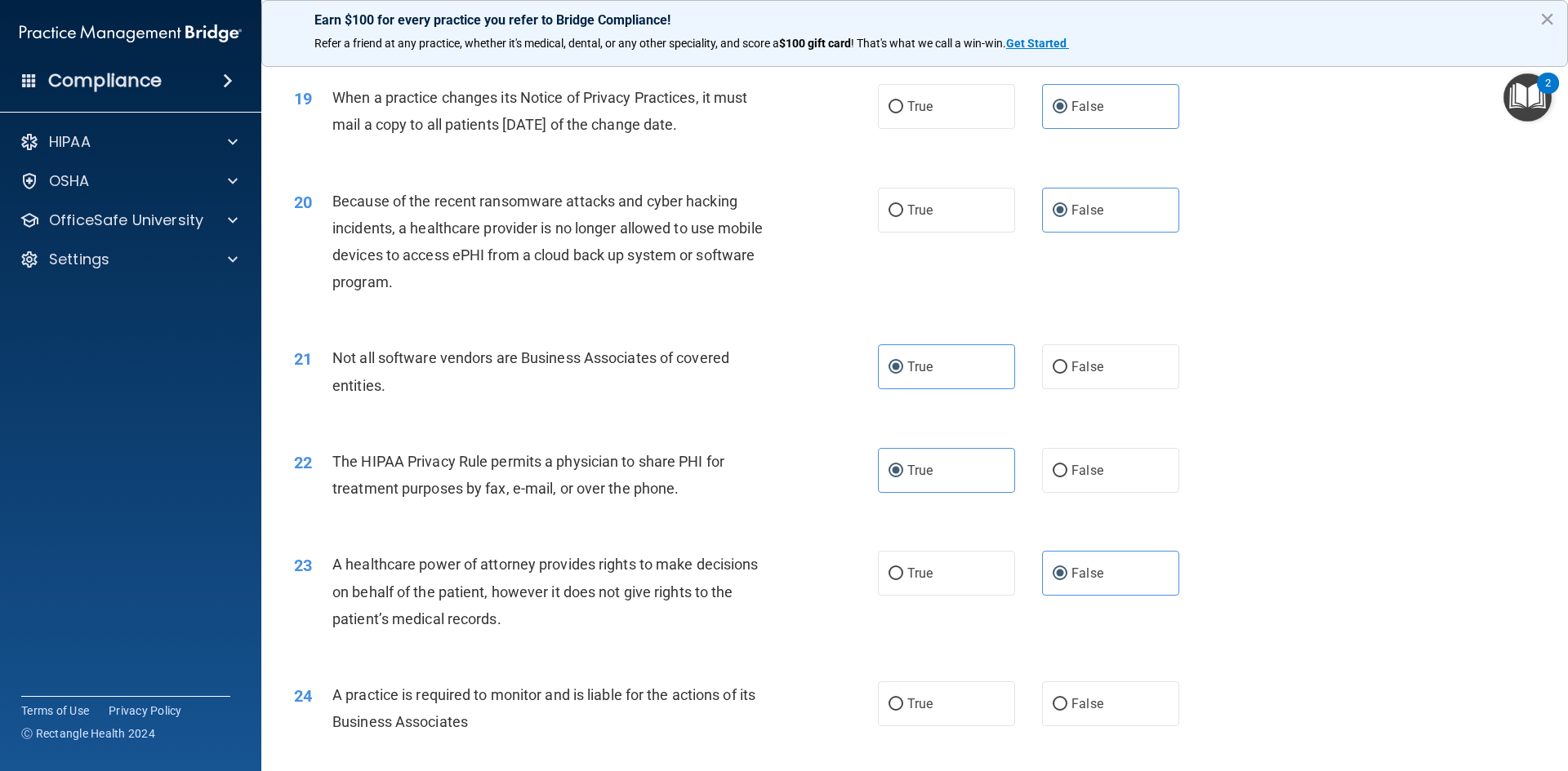
scroll to position [2367, 0]
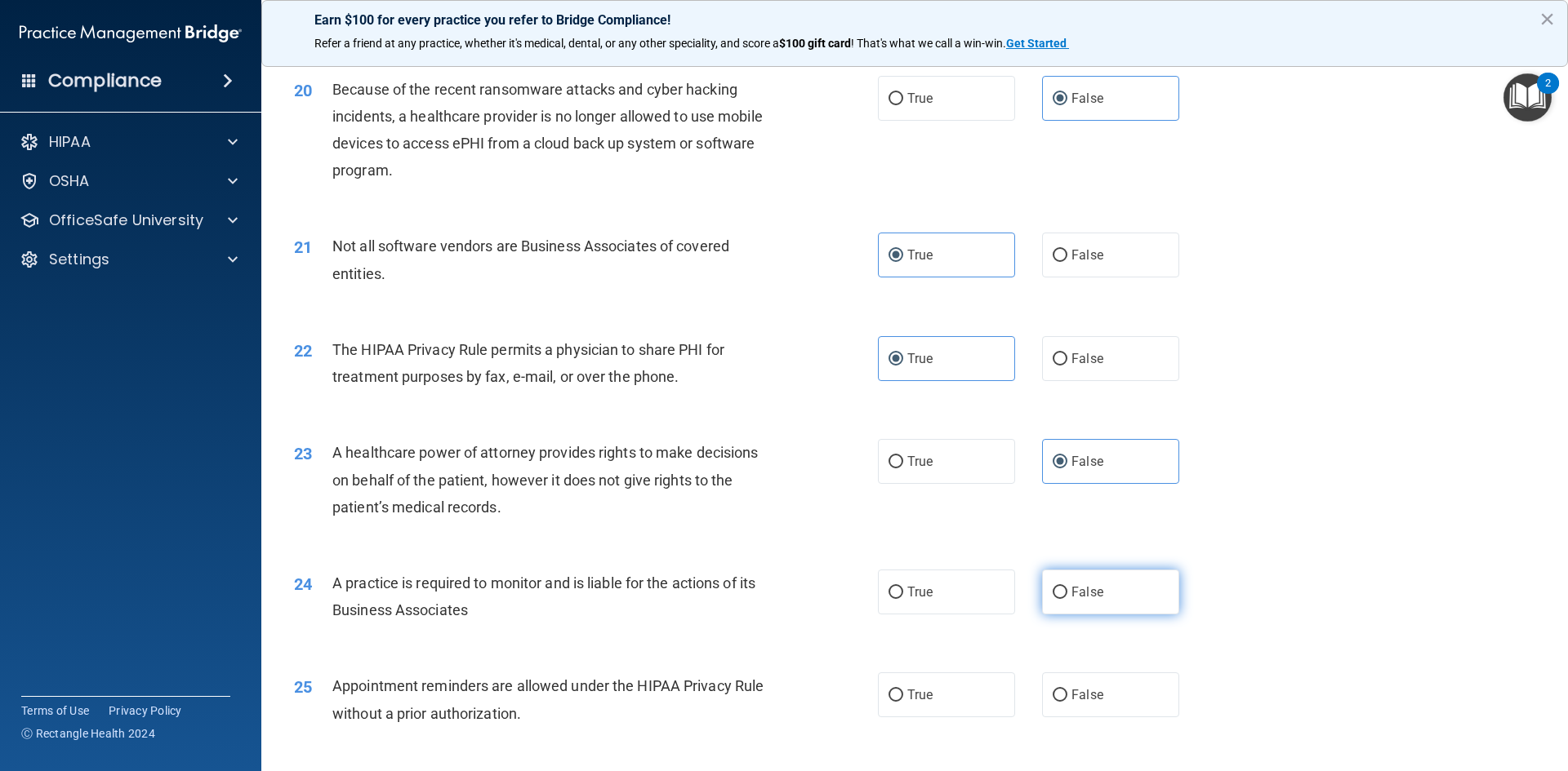
click at [1071, 588] on span "False" at bounding box center [1087, 592] width 32 height 16
click at [1065, 588] on input "False" at bounding box center [1059, 593] width 15 height 12
radio input "true"
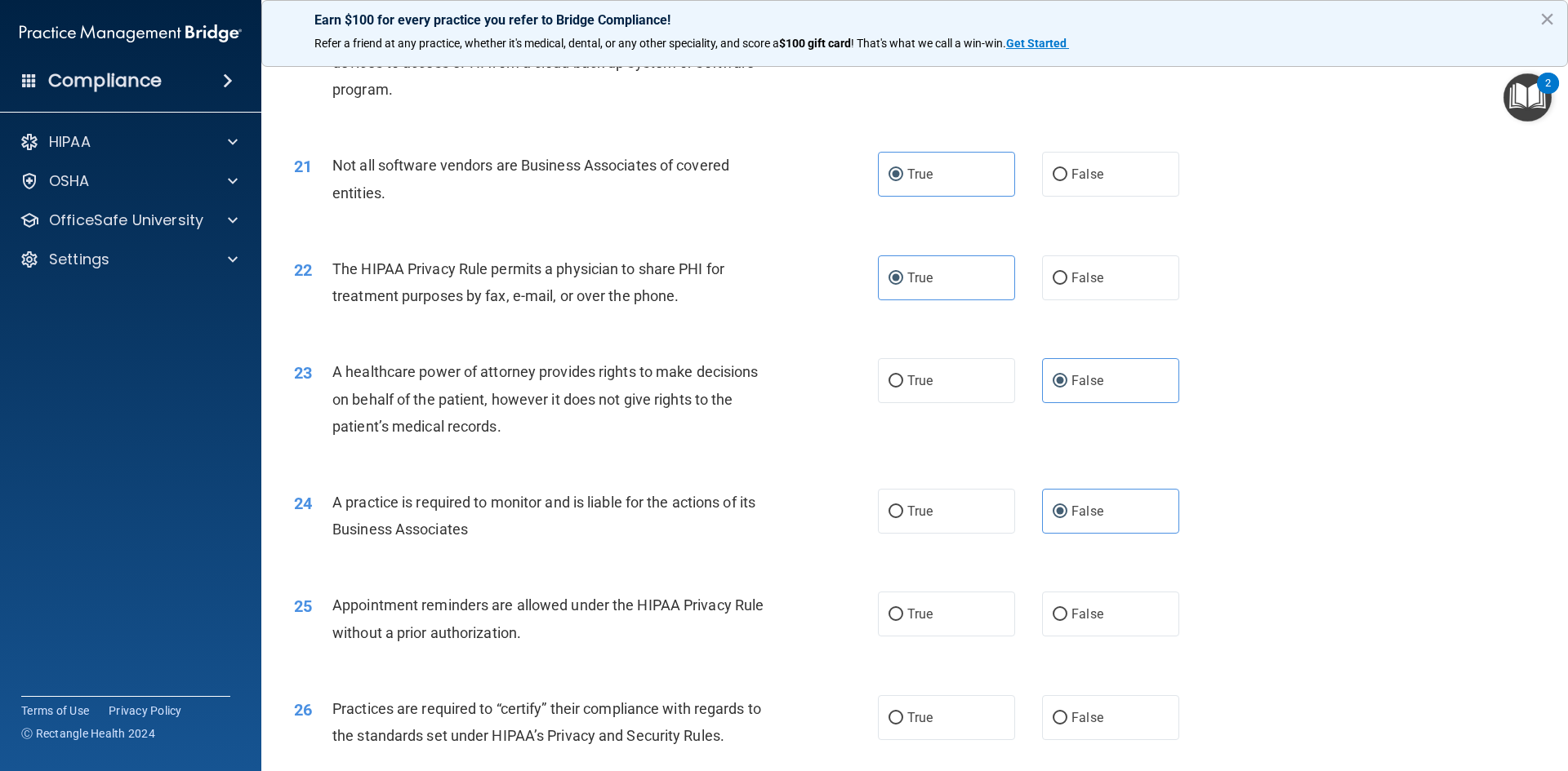
scroll to position [2449, 0]
click at [953, 612] on label "True" at bounding box center [946, 614] width 137 height 45
click at [904, 612] on input "True" at bounding box center [896, 615] width 15 height 12
radio input "true"
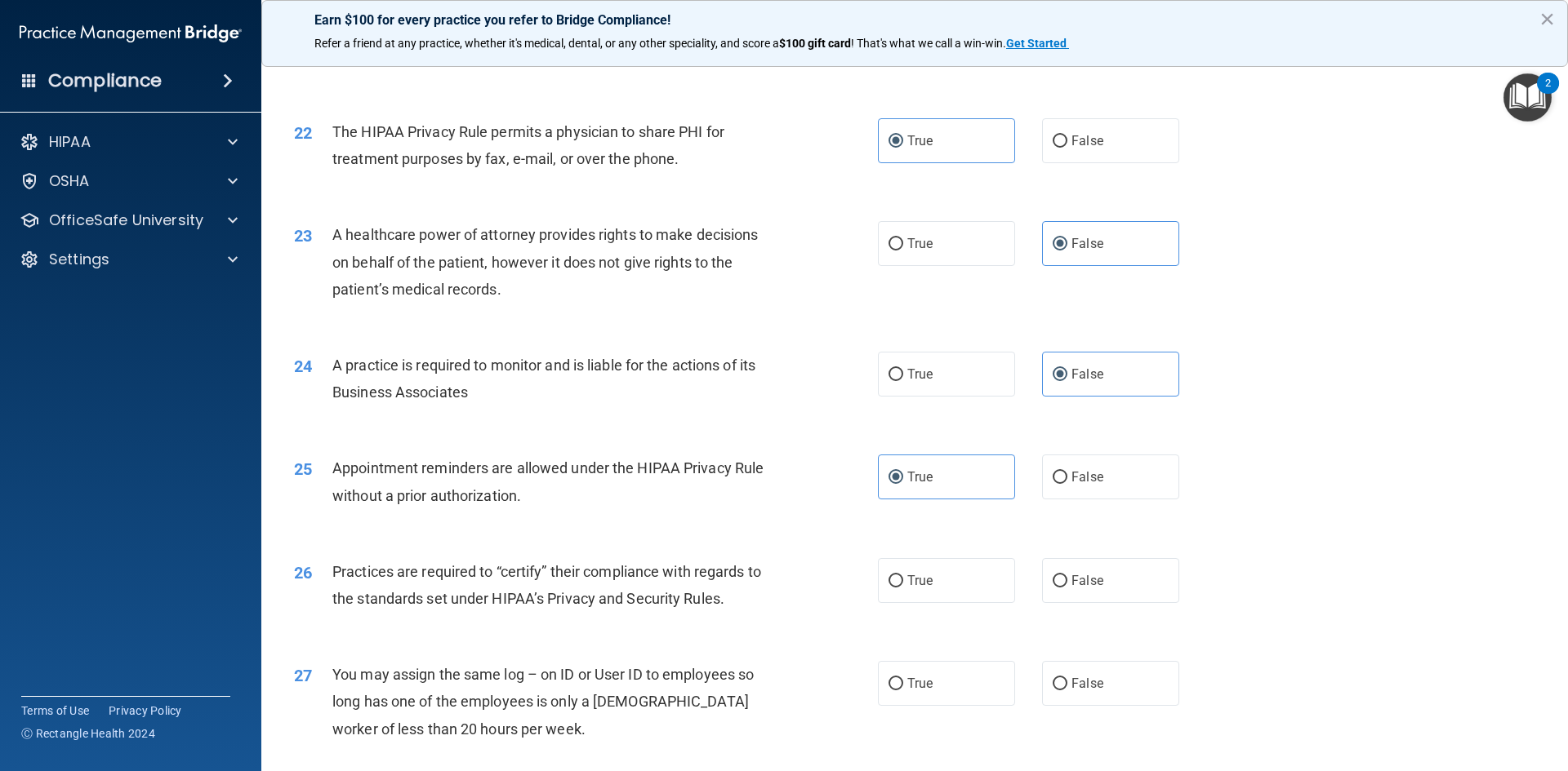
scroll to position [2612, 0]
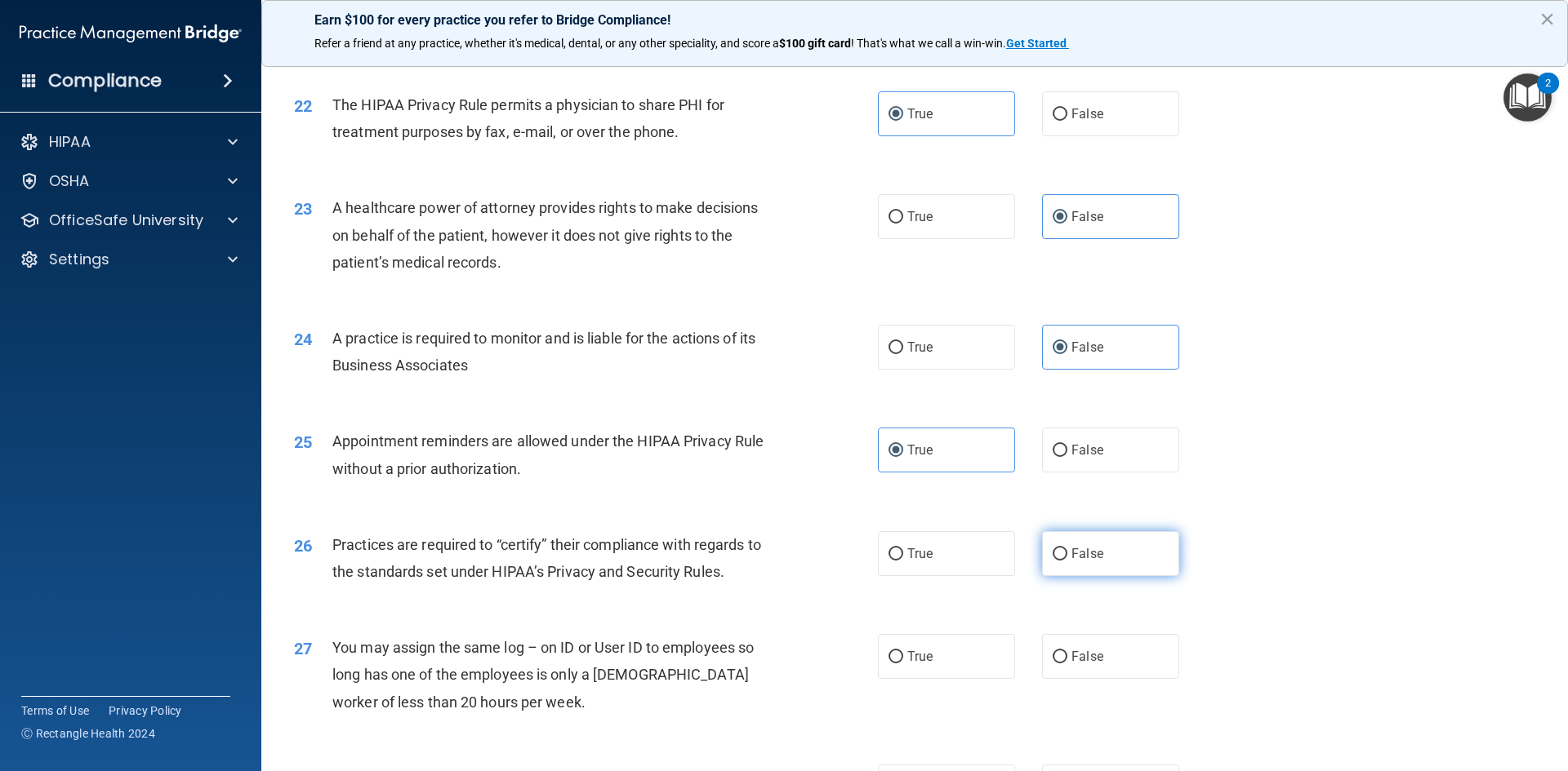
click at [1142, 552] on label "False" at bounding box center [1111, 554] width 137 height 45
click at [1067, 552] on input "False" at bounding box center [1059, 555] width 15 height 12
radio input "true"
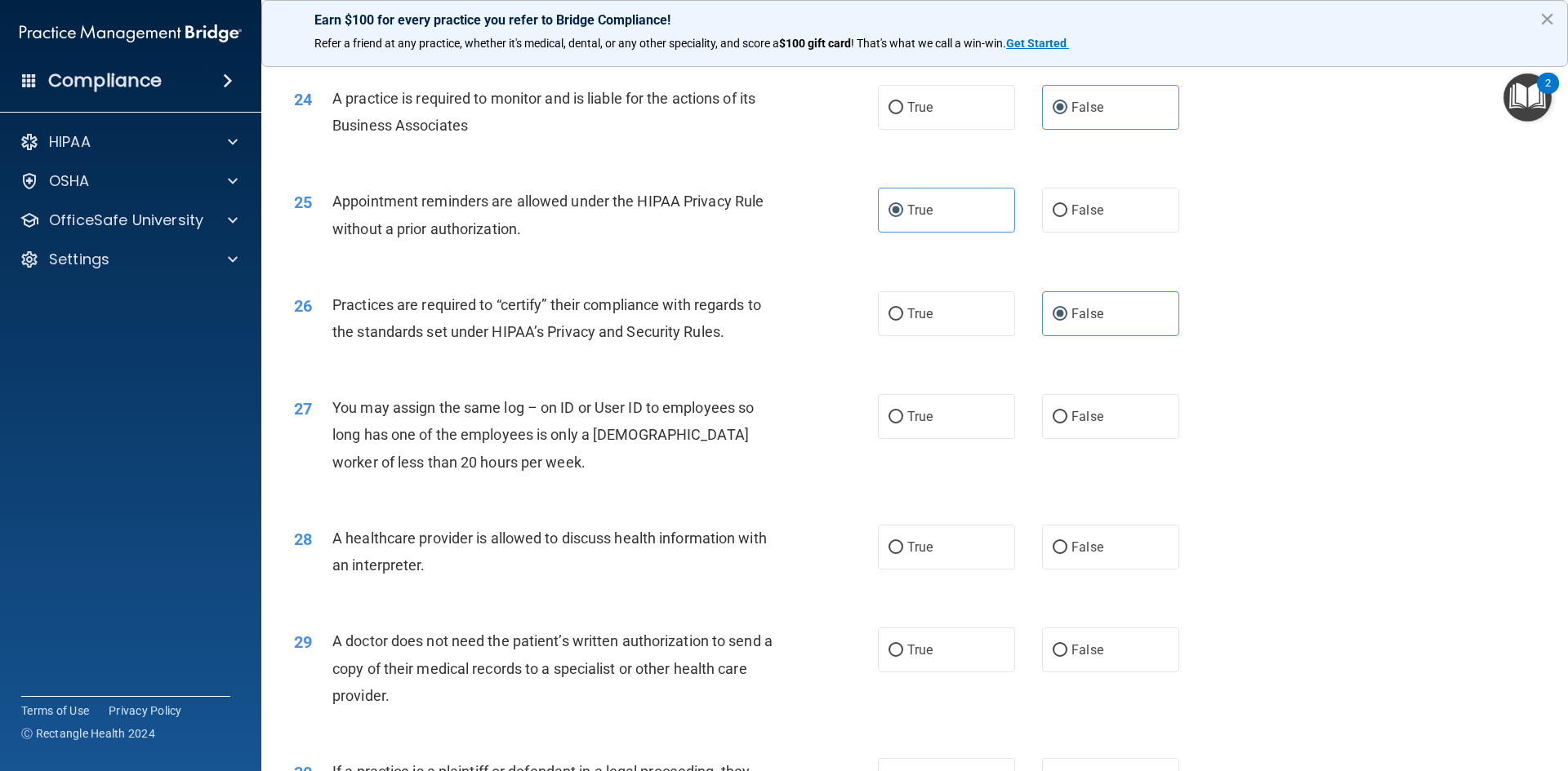
scroll to position [2857, 0]
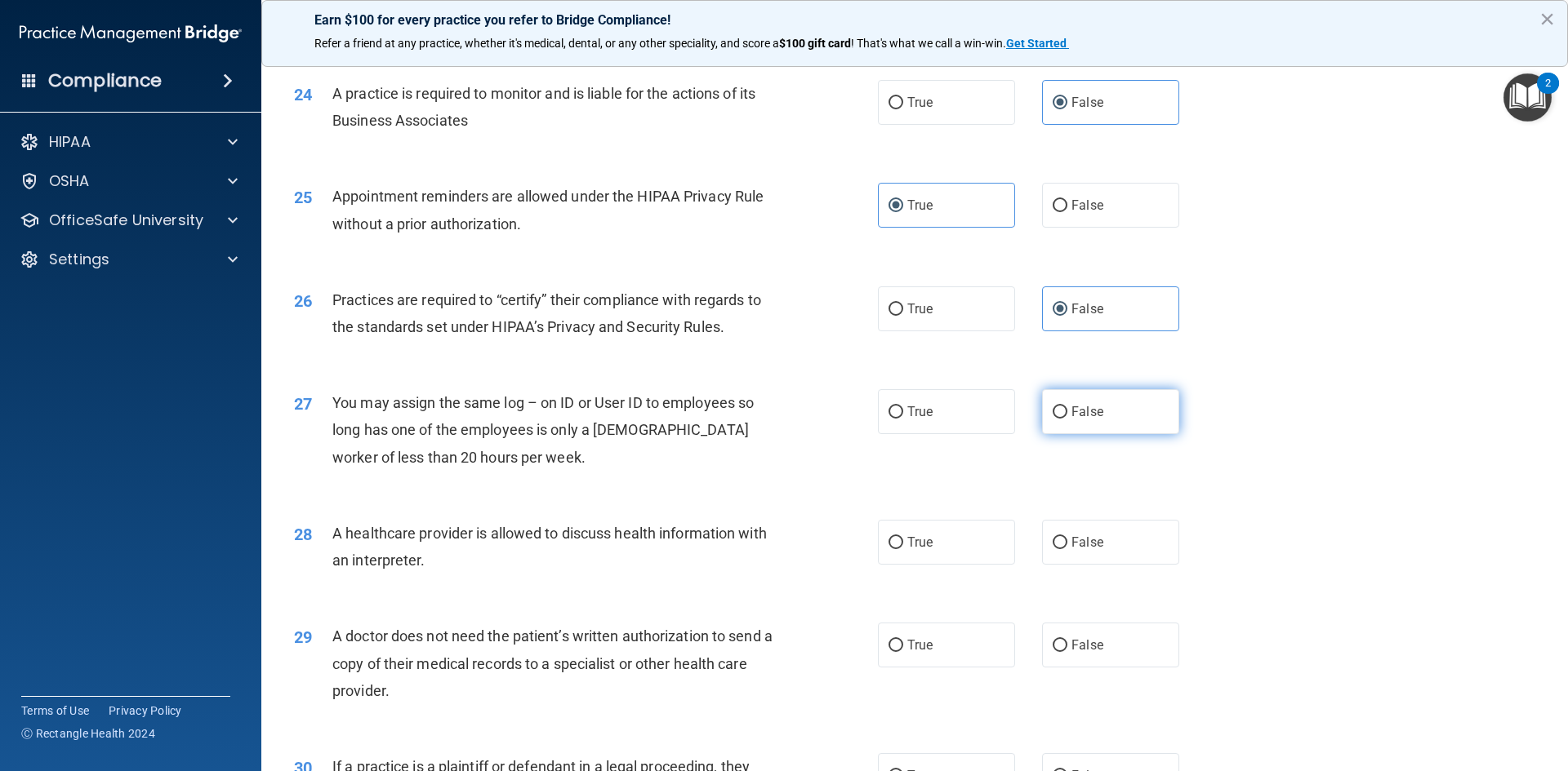
click at [1132, 420] on label "False" at bounding box center [1111, 412] width 137 height 45
click at [1067, 419] on input "False" at bounding box center [1059, 413] width 15 height 12
radio input "true"
click at [919, 548] on span "True" at bounding box center [919, 542] width 25 height 16
click at [904, 548] on input "True" at bounding box center [896, 543] width 15 height 12
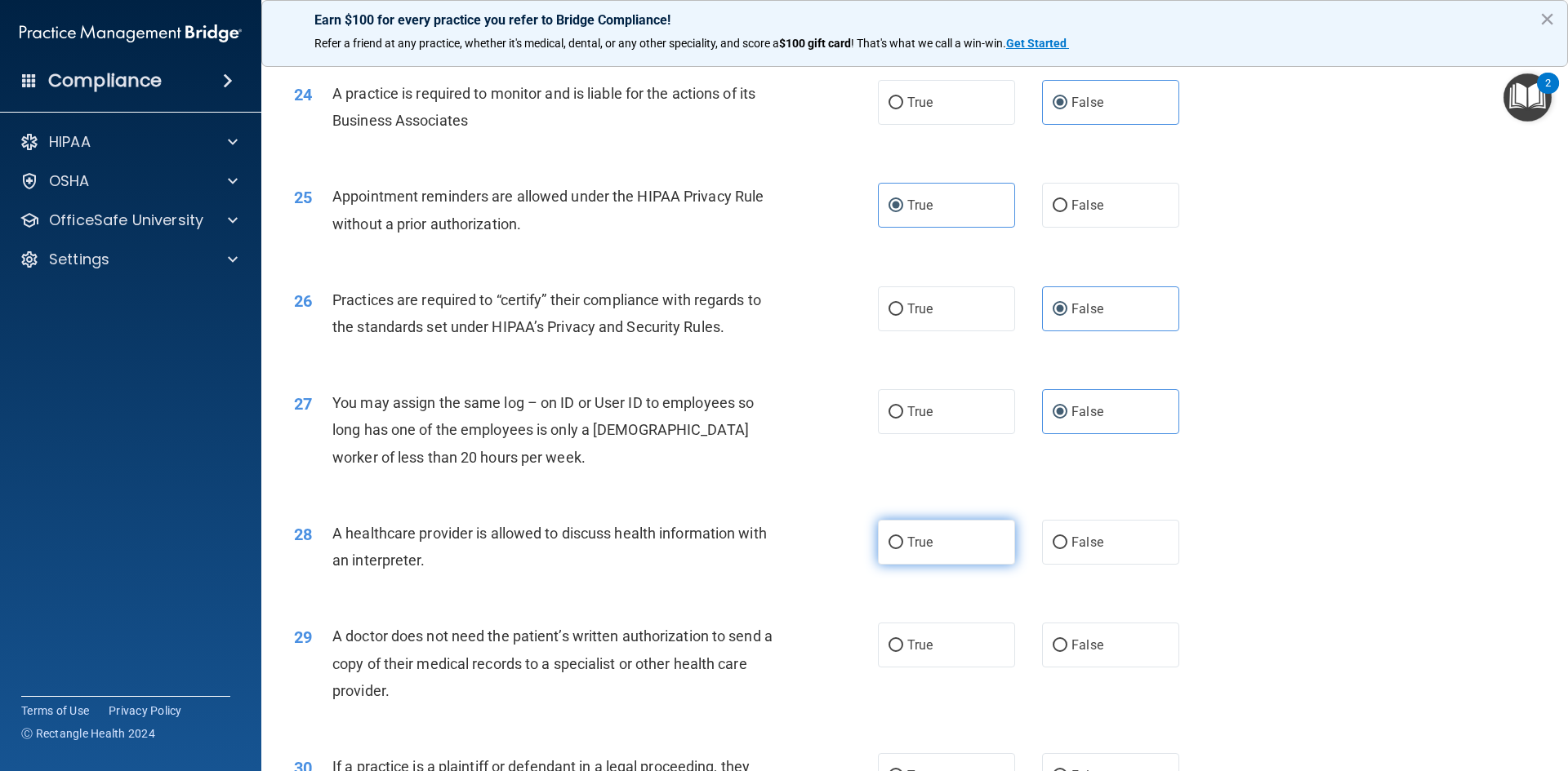
radio input "true"
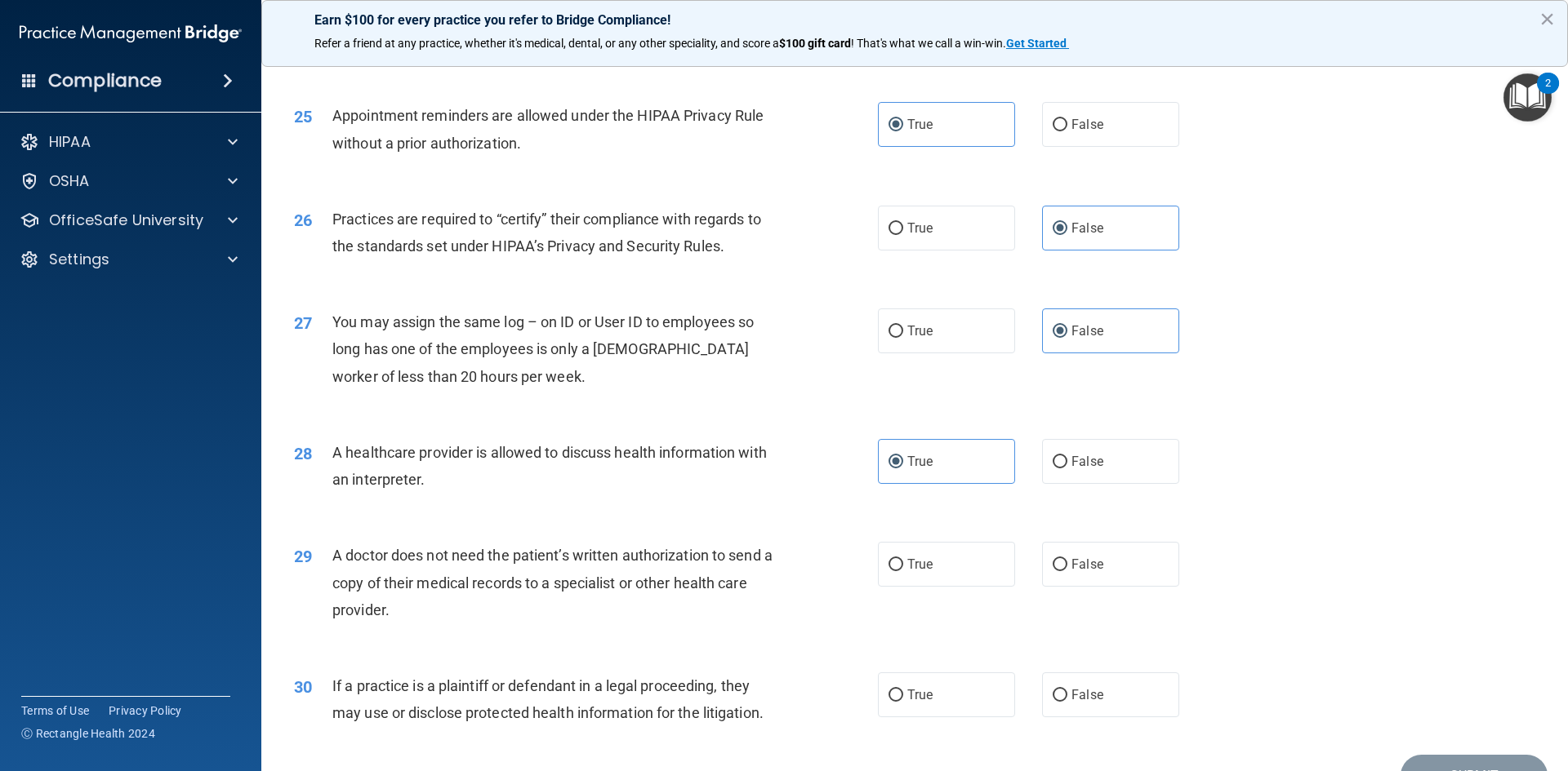
scroll to position [2939, 0]
click at [890, 562] on input "True" at bounding box center [896, 564] width 15 height 12
radio input "true"
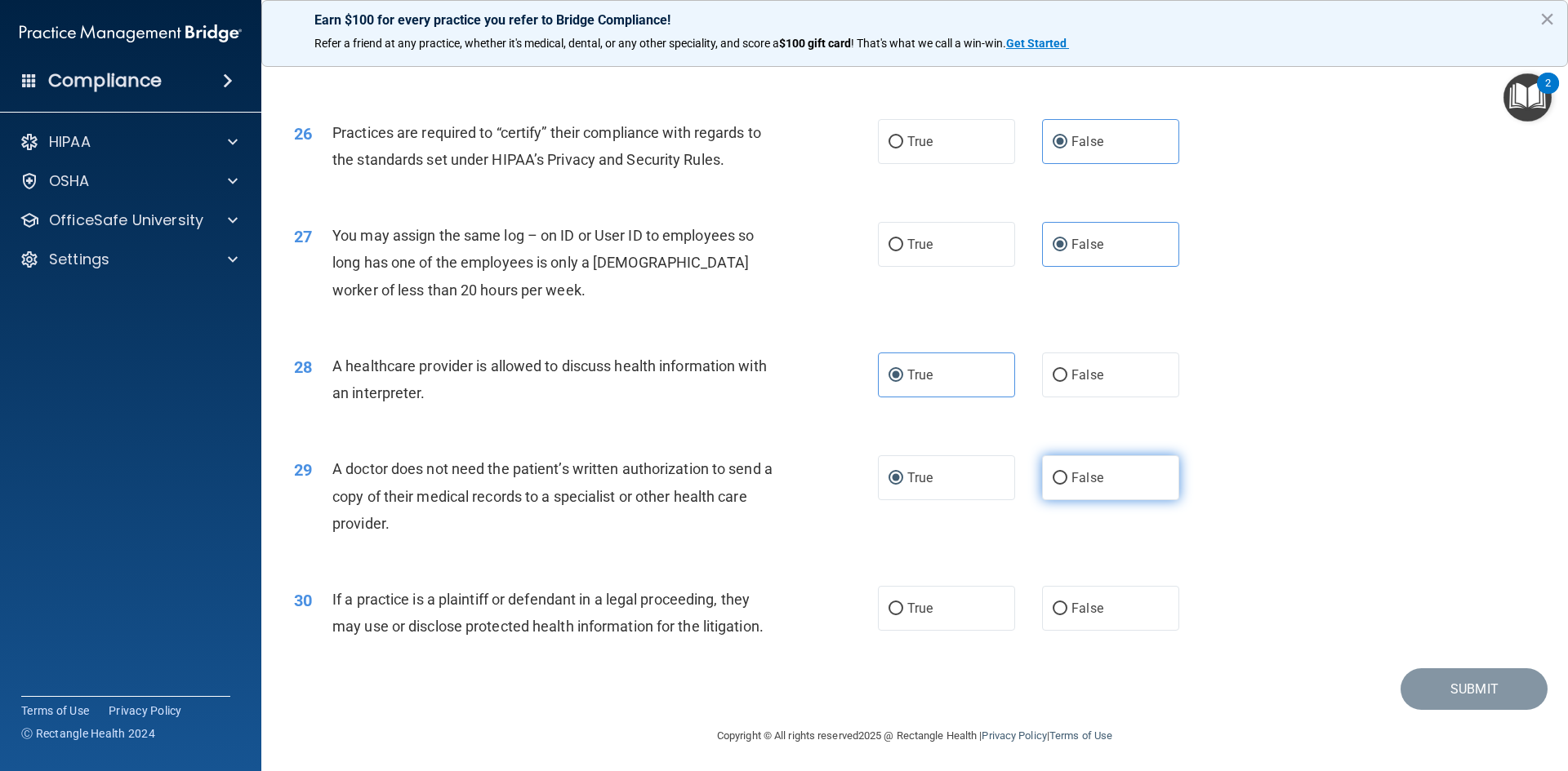
scroll to position [3028, 0]
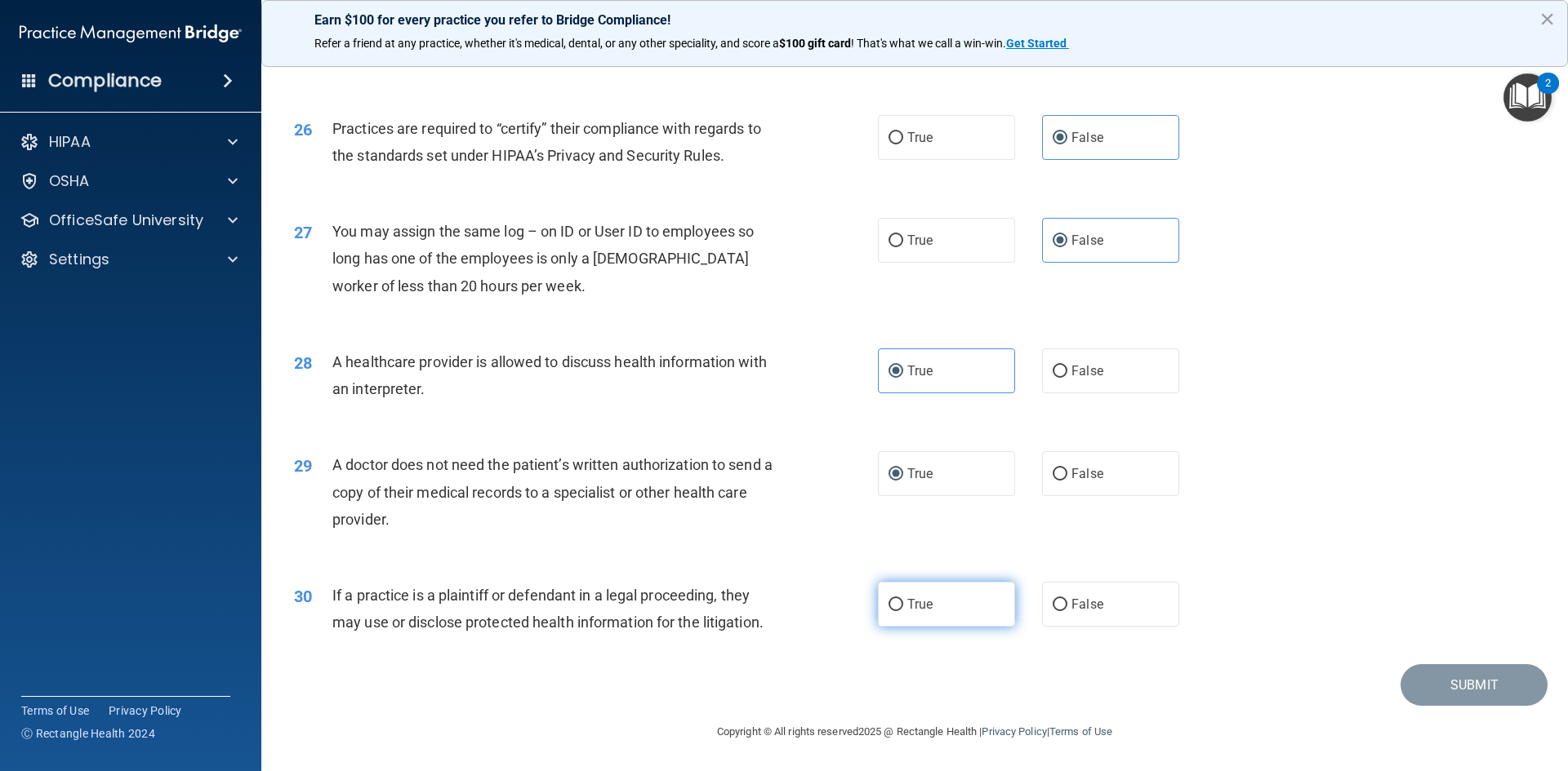
click at [978, 608] on label "True" at bounding box center [946, 605] width 137 height 45
click at [904, 608] on input "True" at bounding box center [896, 605] width 15 height 12
radio input "true"
click at [1419, 695] on button "Submit" at bounding box center [1473, 685] width 147 height 42
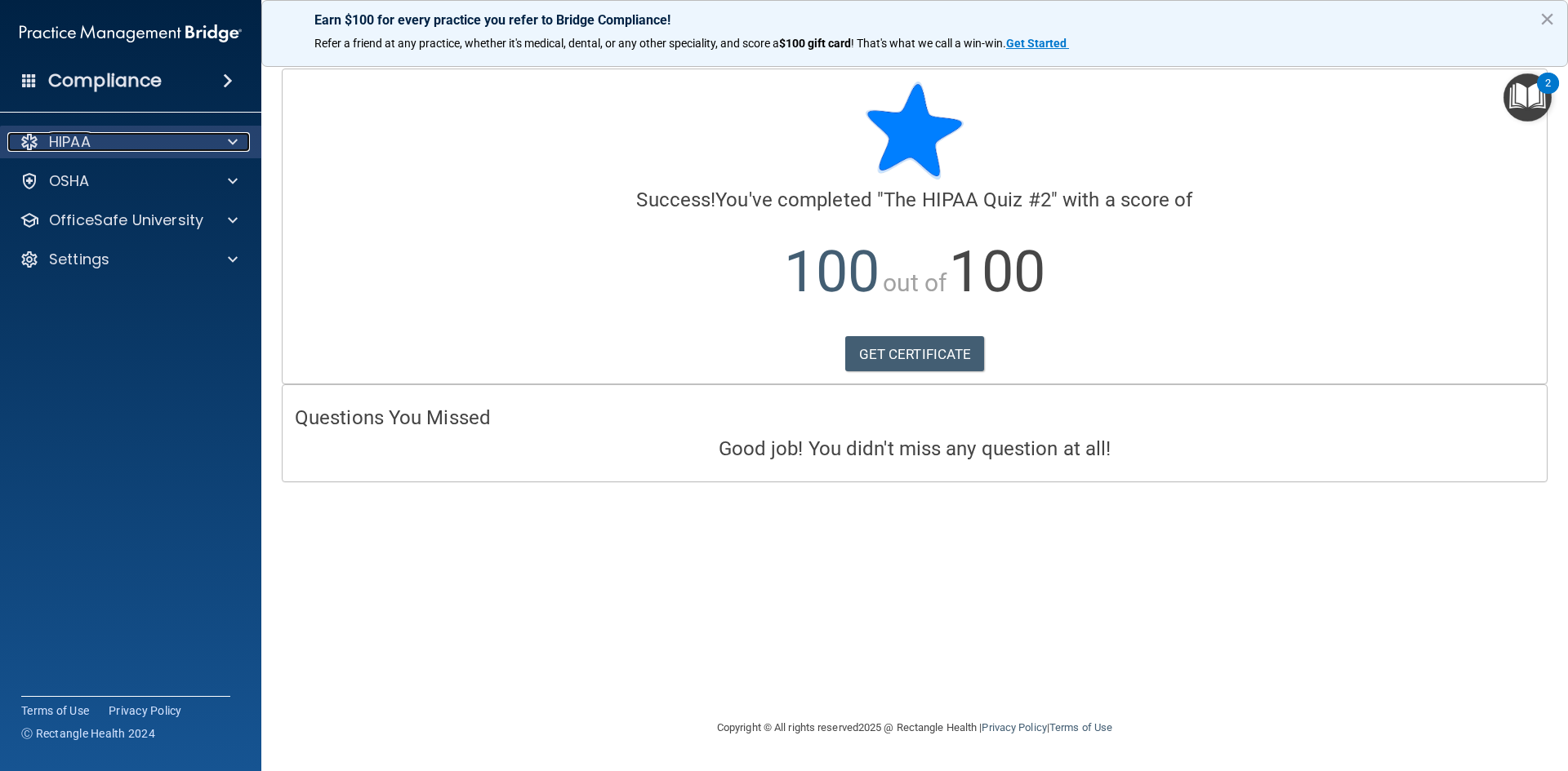
click at [86, 135] on p "HIPAA" at bounding box center [70, 142] width 42 height 20
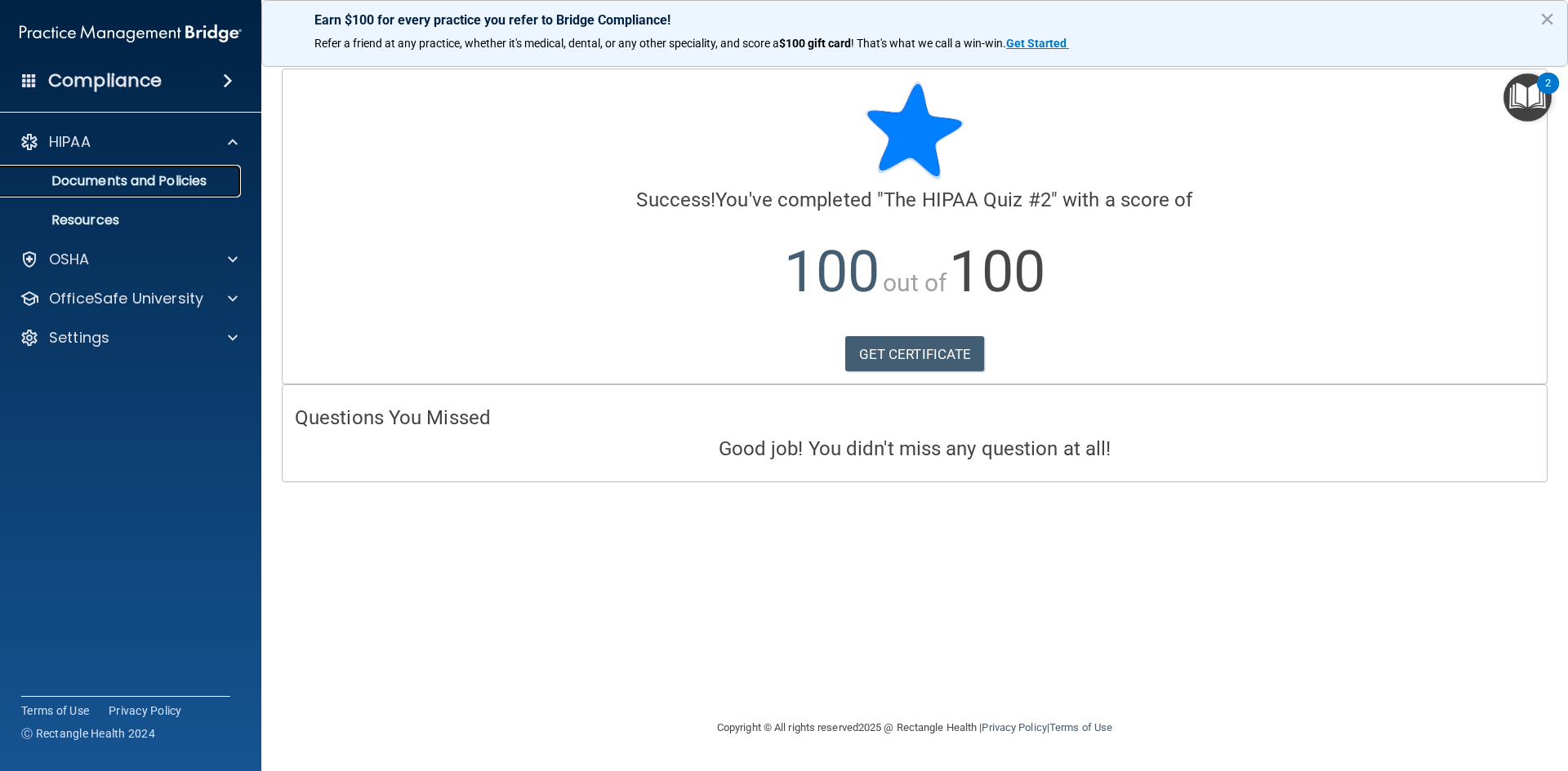
click at [149, 181] on p "Documents and Policies" at bounding box center [122, 181] width 223 height 17
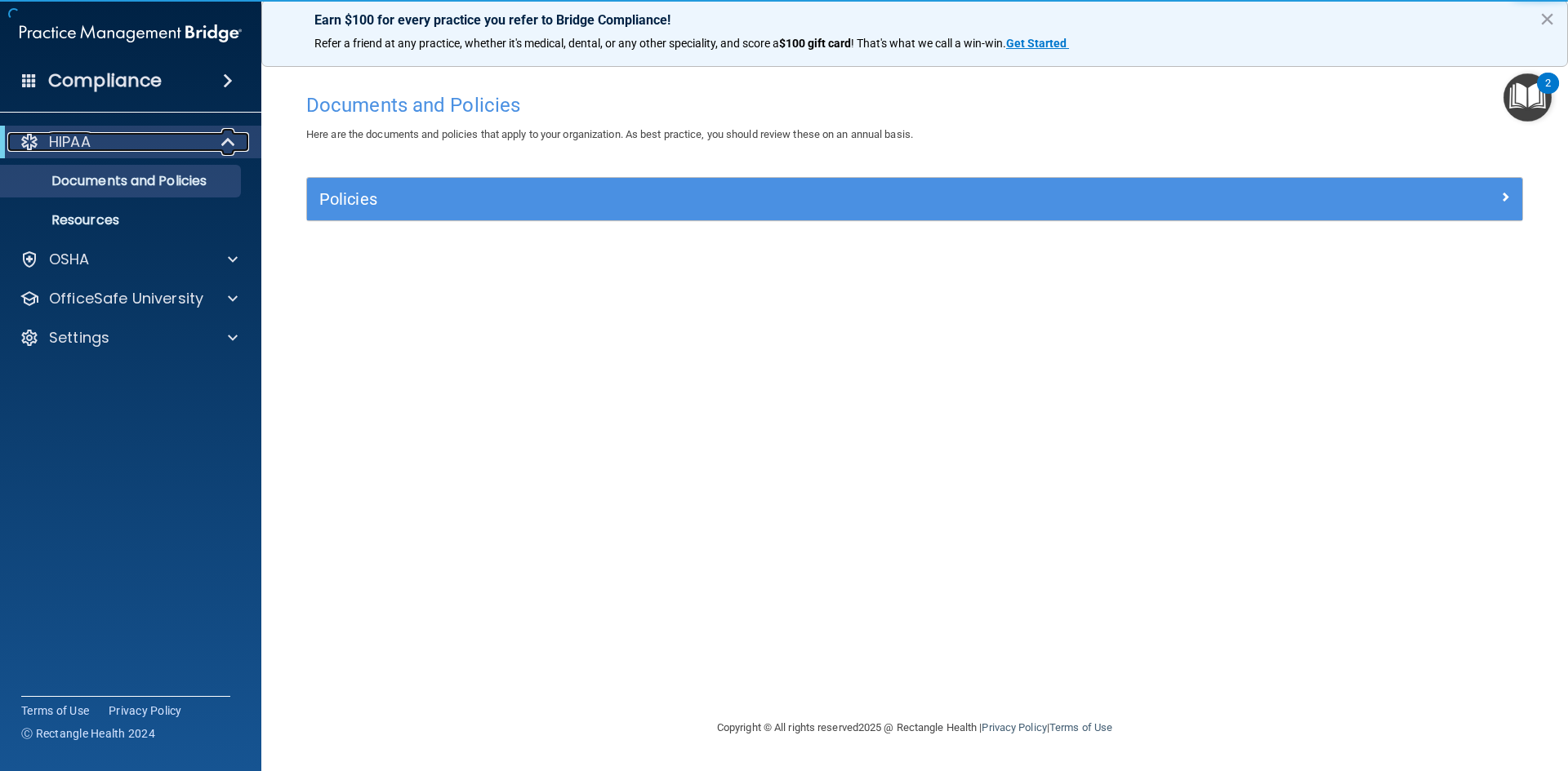
click at [168, 141] on div "HIPAA" at bounding box center [108, 142] width 202 height 20
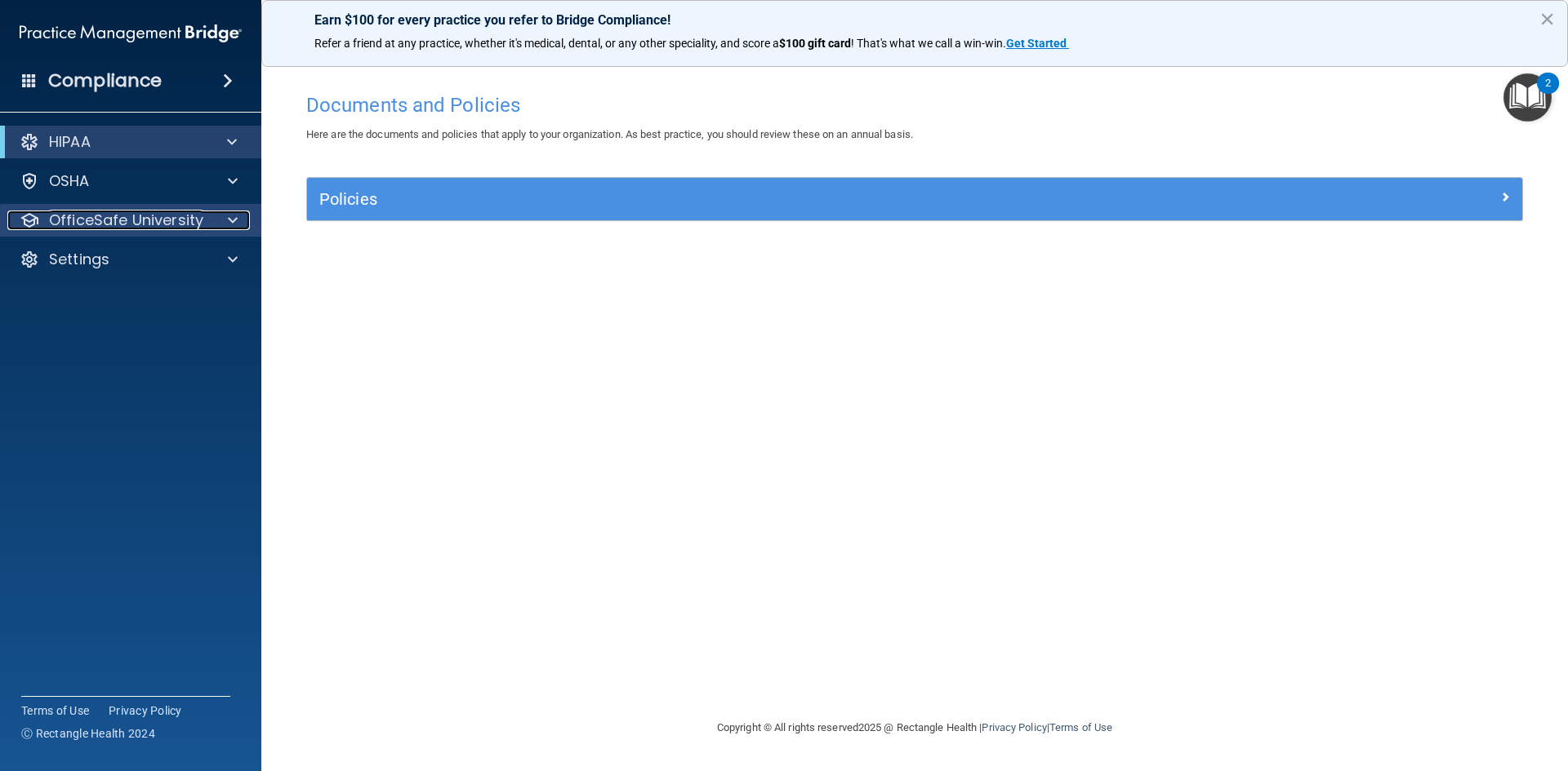
click at [152, 213] on p "OfficeSafe University" at bounding box center [125, 220] width 154 height 20
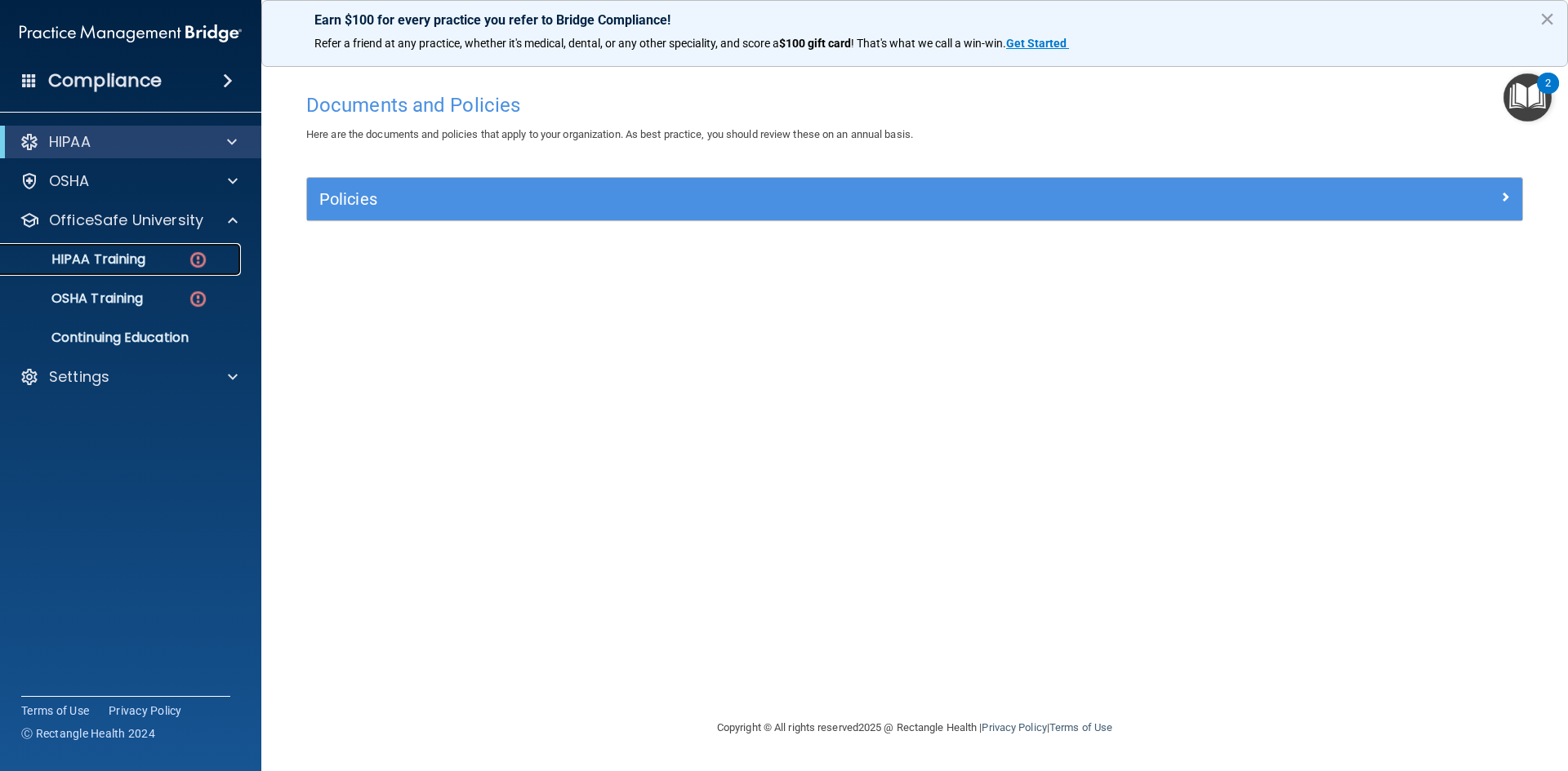
click at [130, 261] on p "HIPAA Training" at bounding box center [77, 259] width 135 height 17
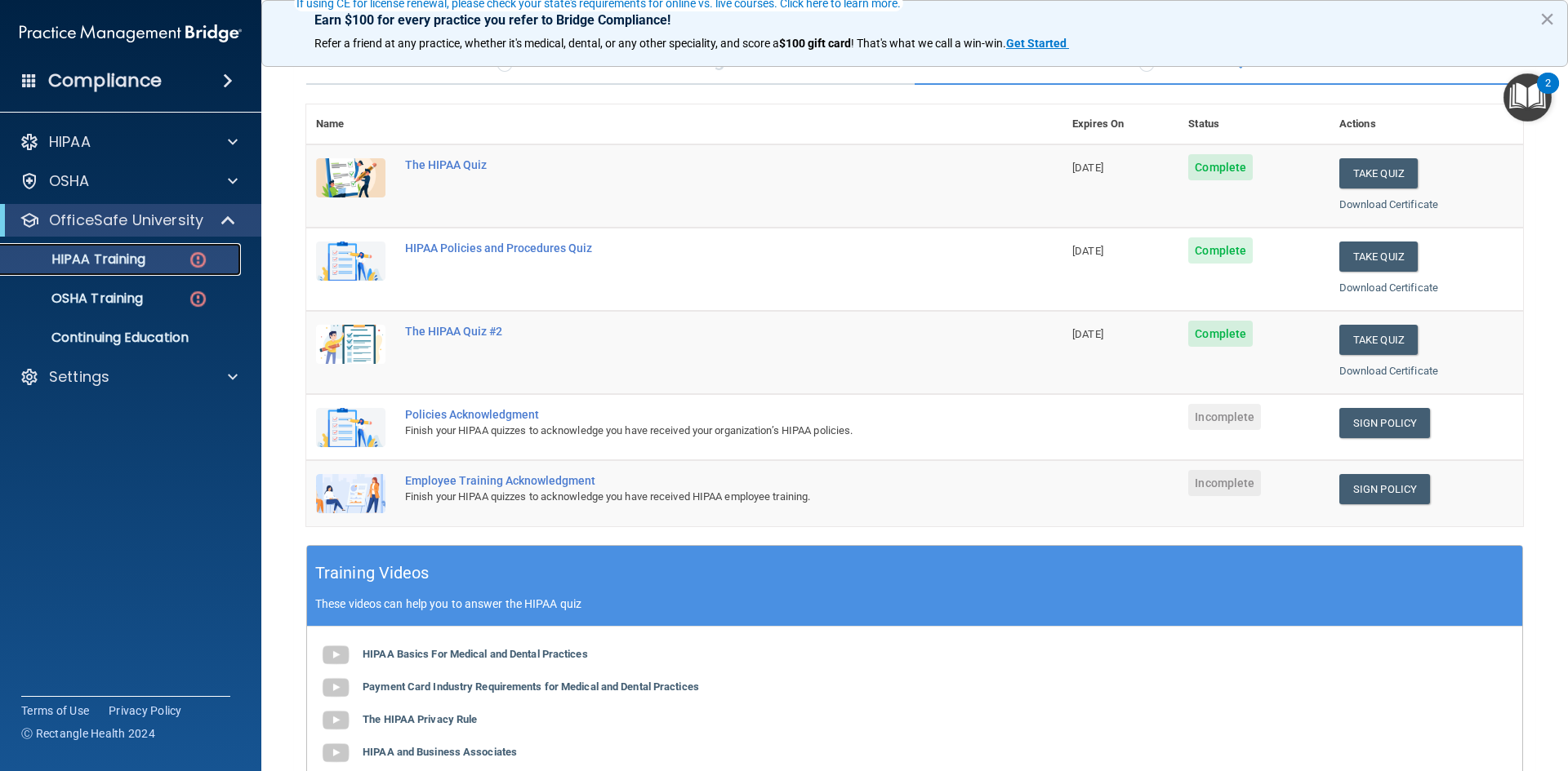
scroll to position [163, 0]
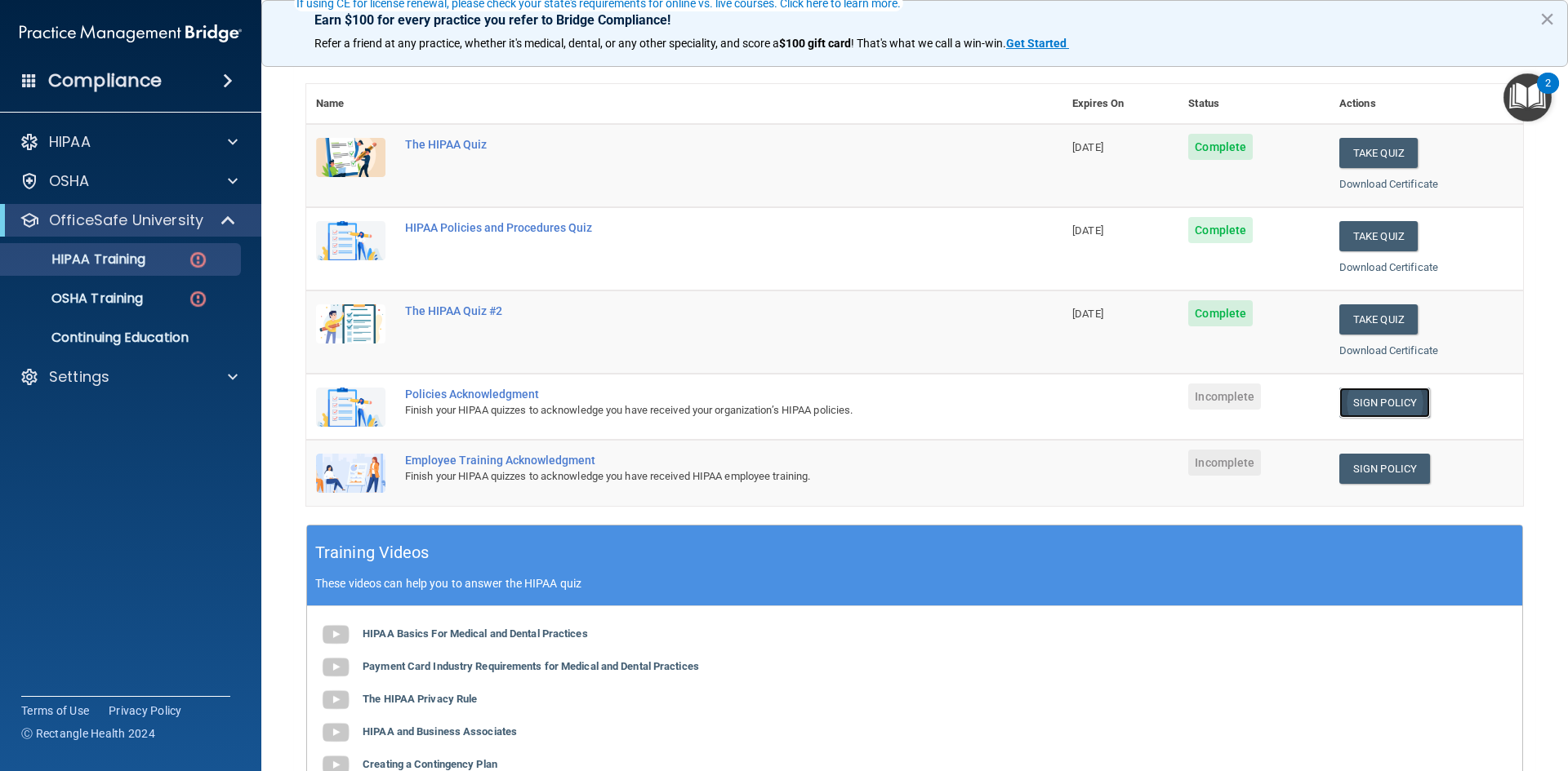
click at [1397, 409] on link "Sign Policy" at bounding box center [1385, 402] width 90 height 30
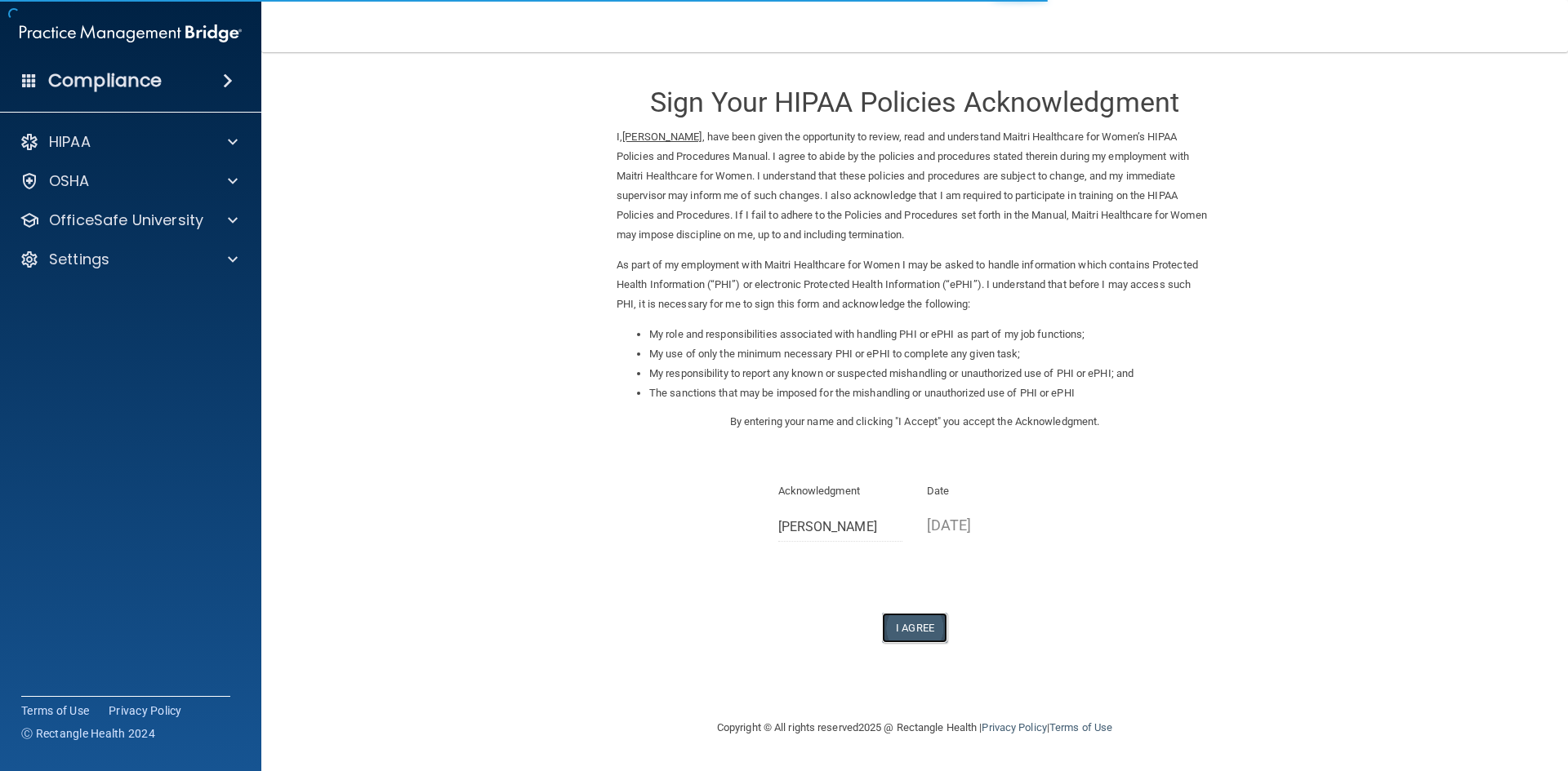
click at [916, 615] on button "I Agree" at bounding box center [914, 628] width 65 height 30
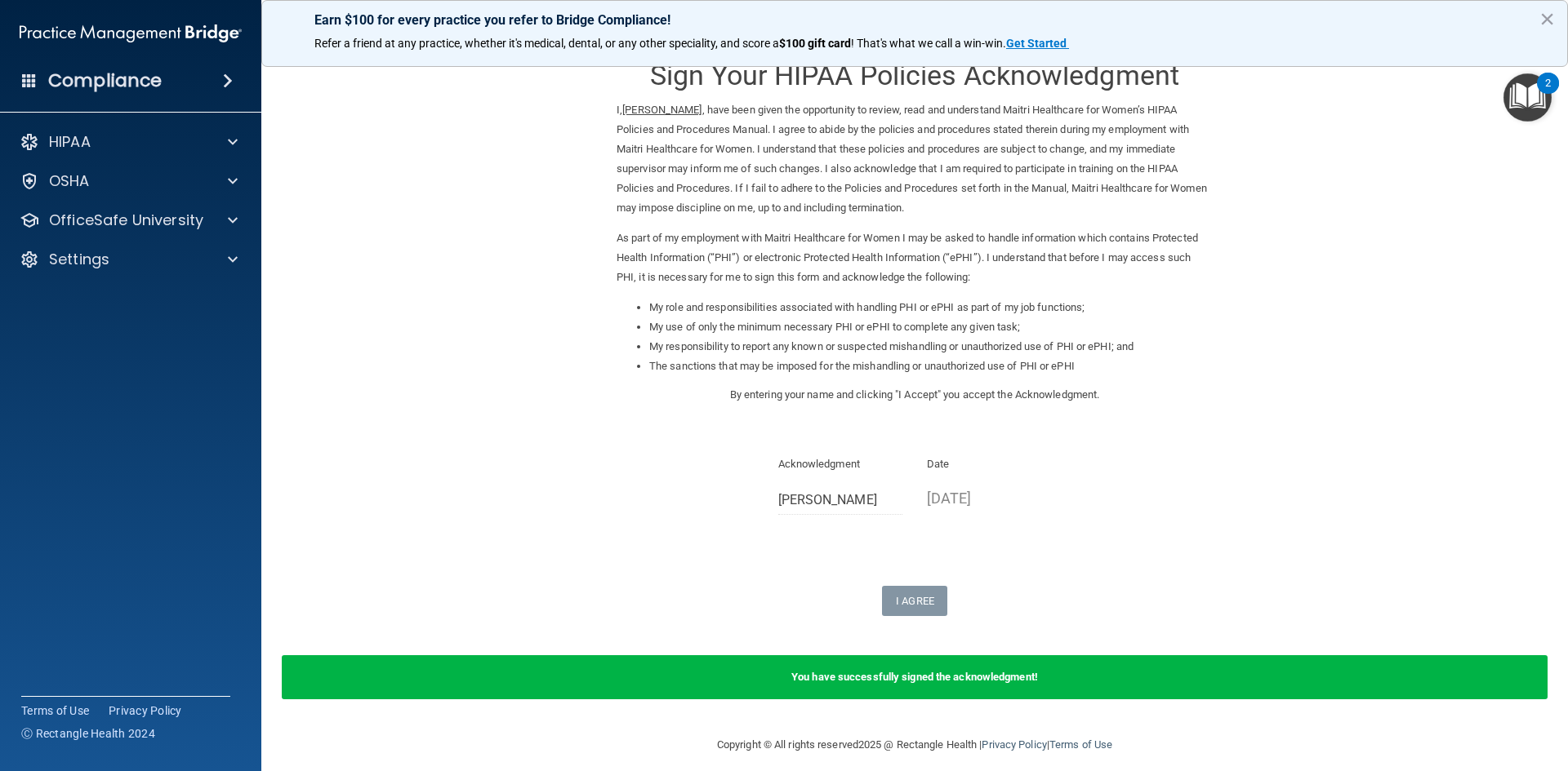
scroll to position [40, 0]
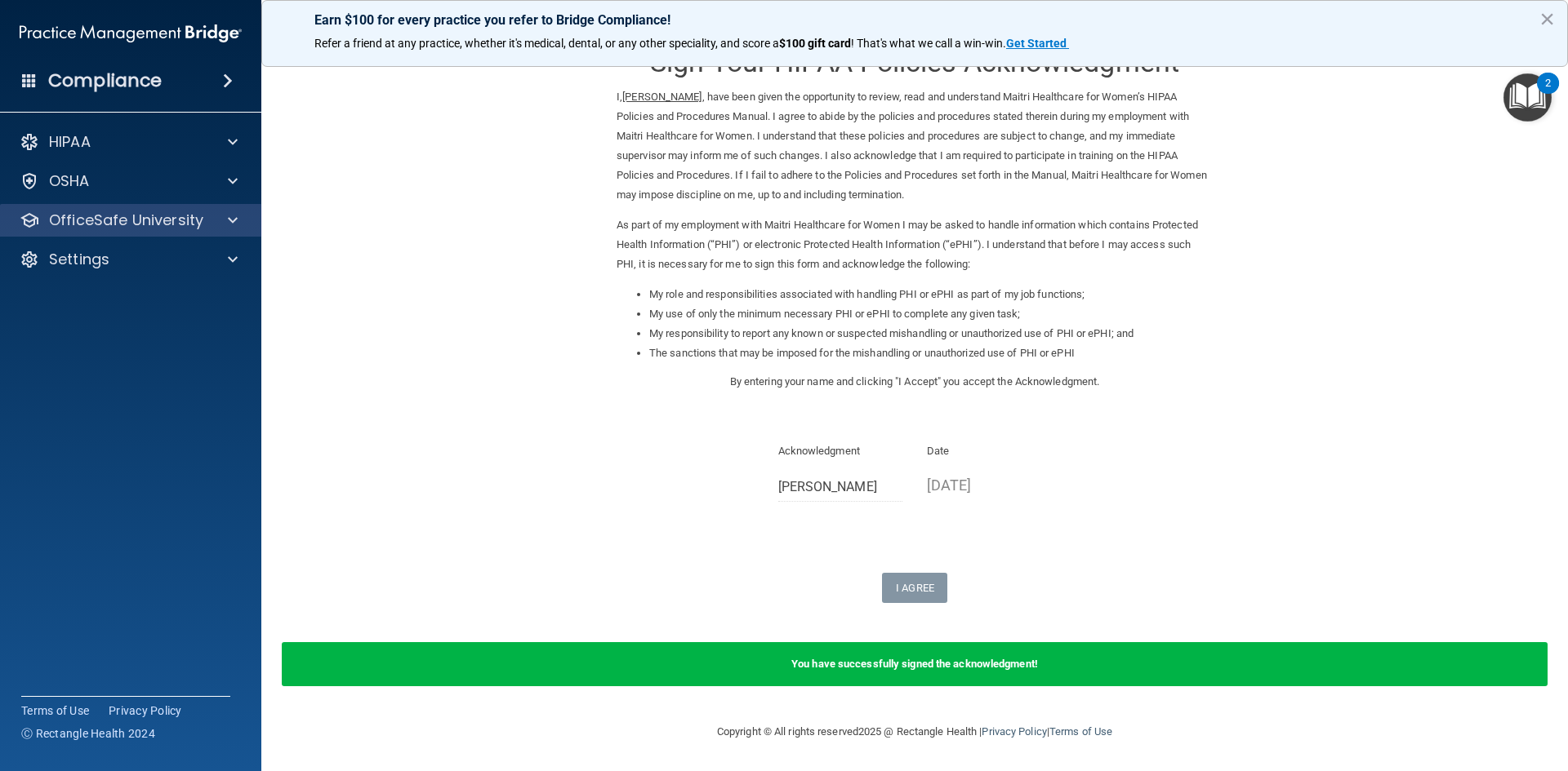
click at [119, 231] on div "OfficeSafe University" at bounding box center [130, 221] width 262 height 33
drag, startPoint x: 131, startPoint y: 215, endPoint x: 140, endPoint y: 213, distance: 9.2
click at [130, 215] on p "OfficeSafe University" at bounding box center [125, 220] width 154 height 20
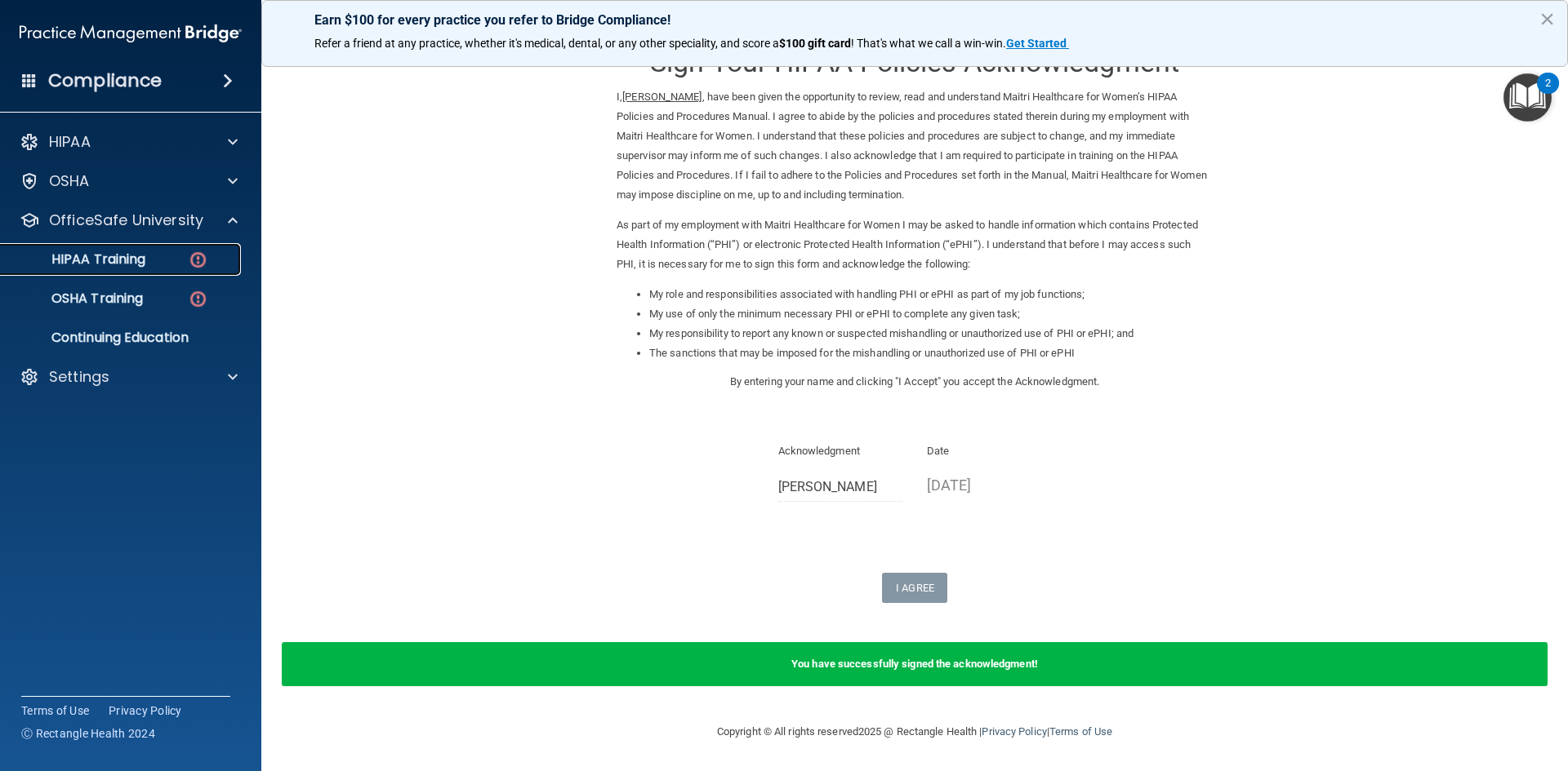
click at [125, 256] on p "HIPAA Training" at bounding box center [77, 259] width 135 height 17
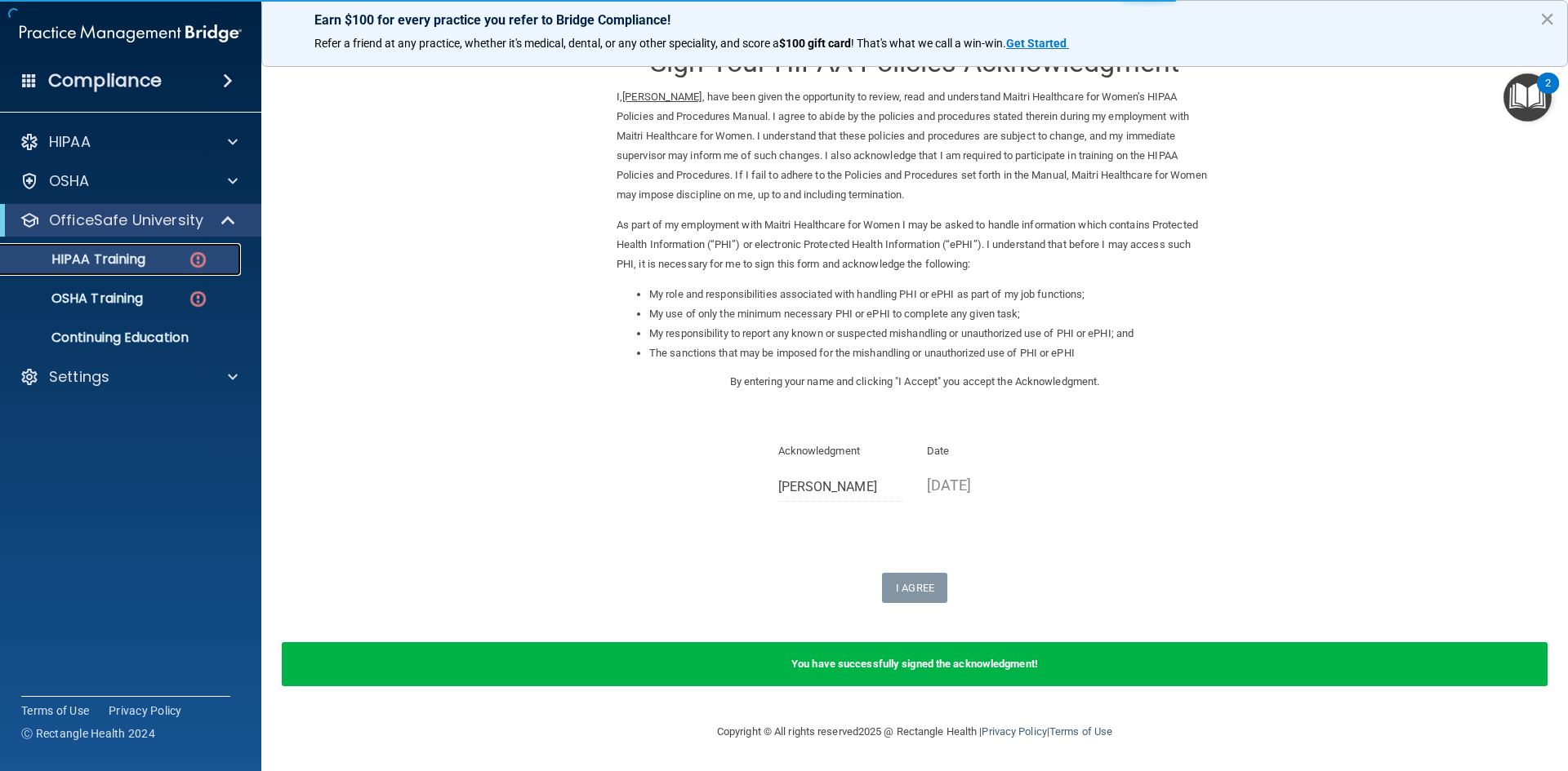
scroll to position [441, 0]
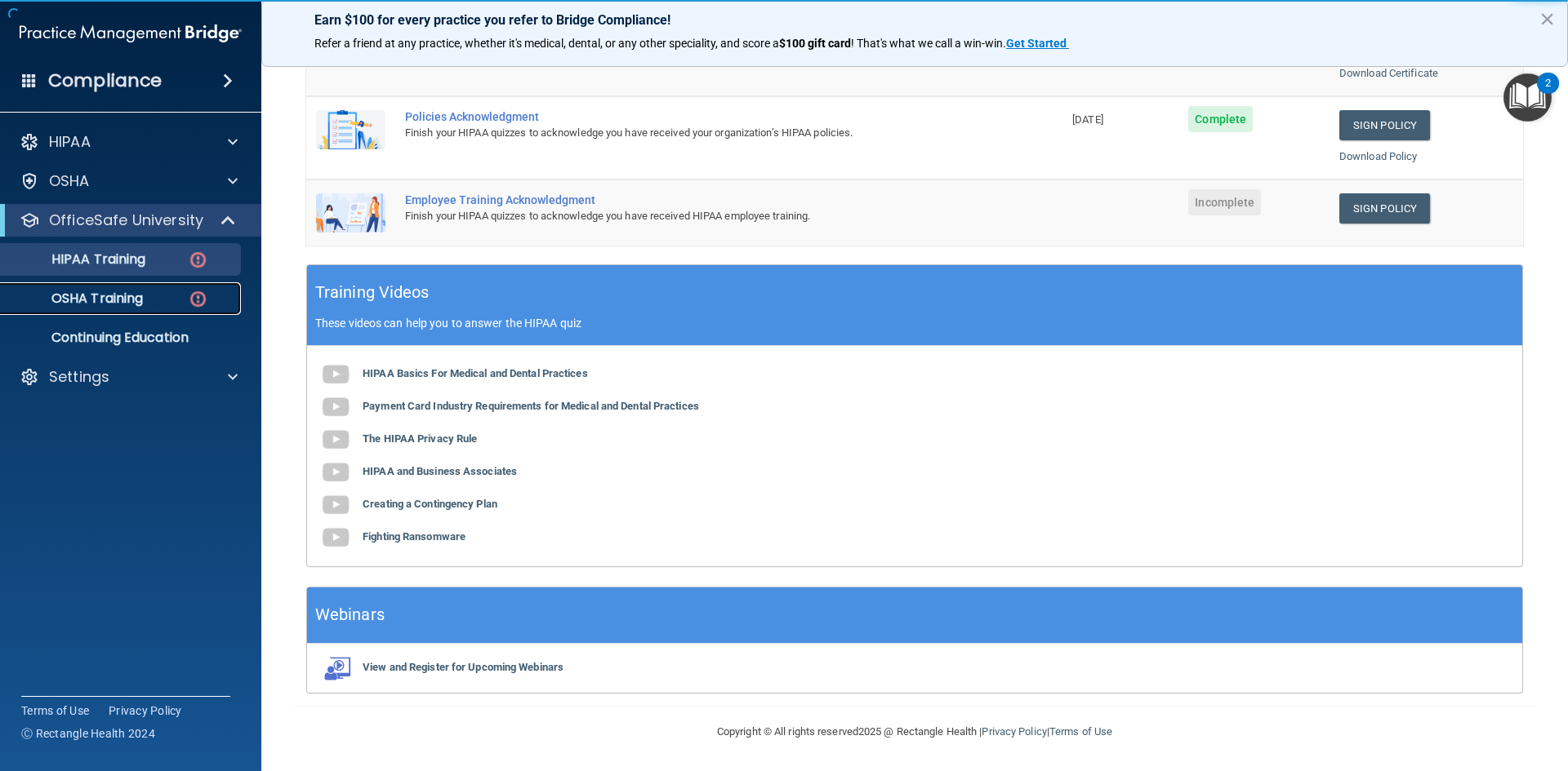
click at [110, 305] on p "OSHA Training" at bounding box center [77, 298] width 132 height 17
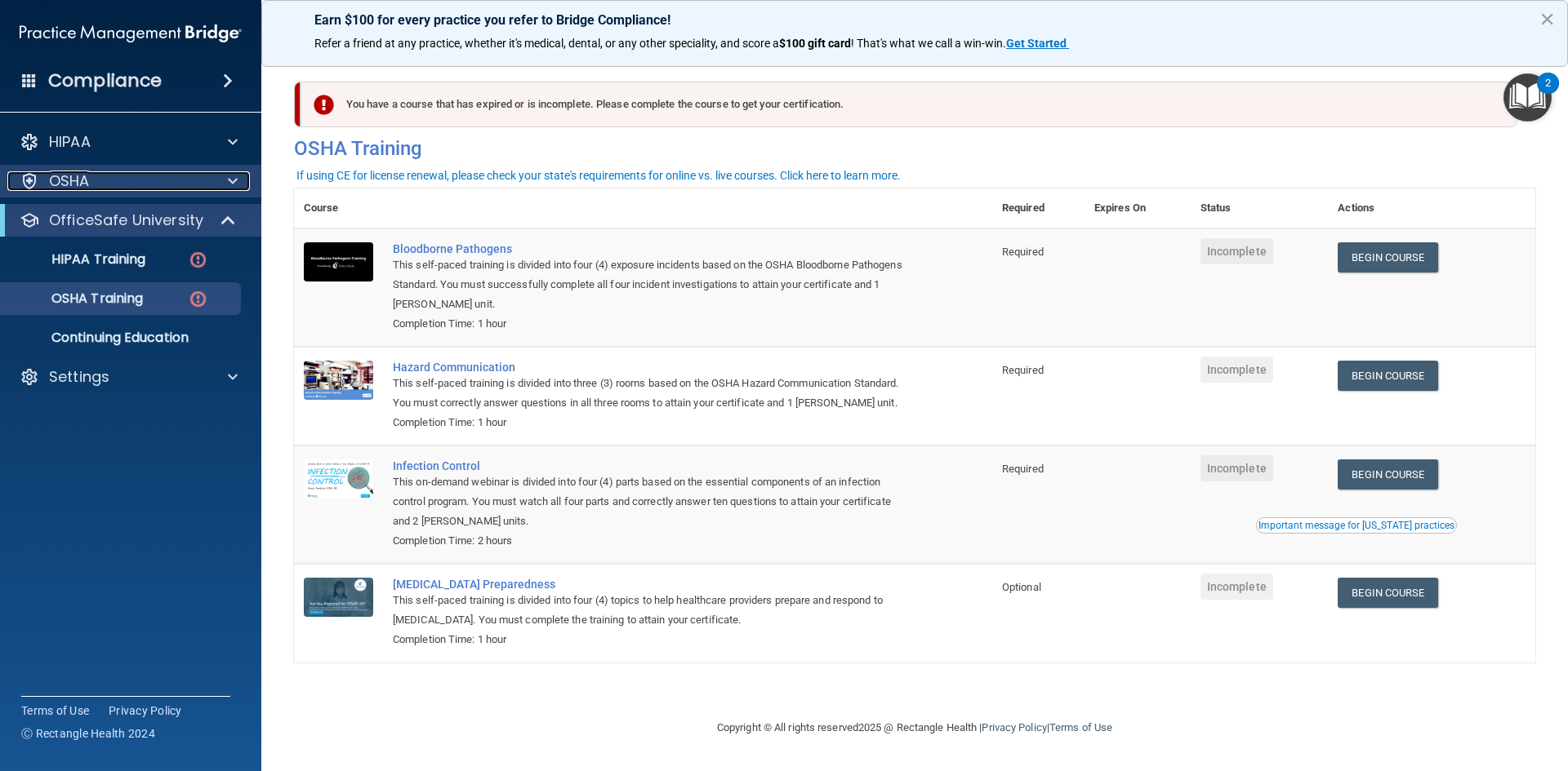
click at [94, 185] on div "OSHA" at bounding box center [108, 181] width 203 height 20
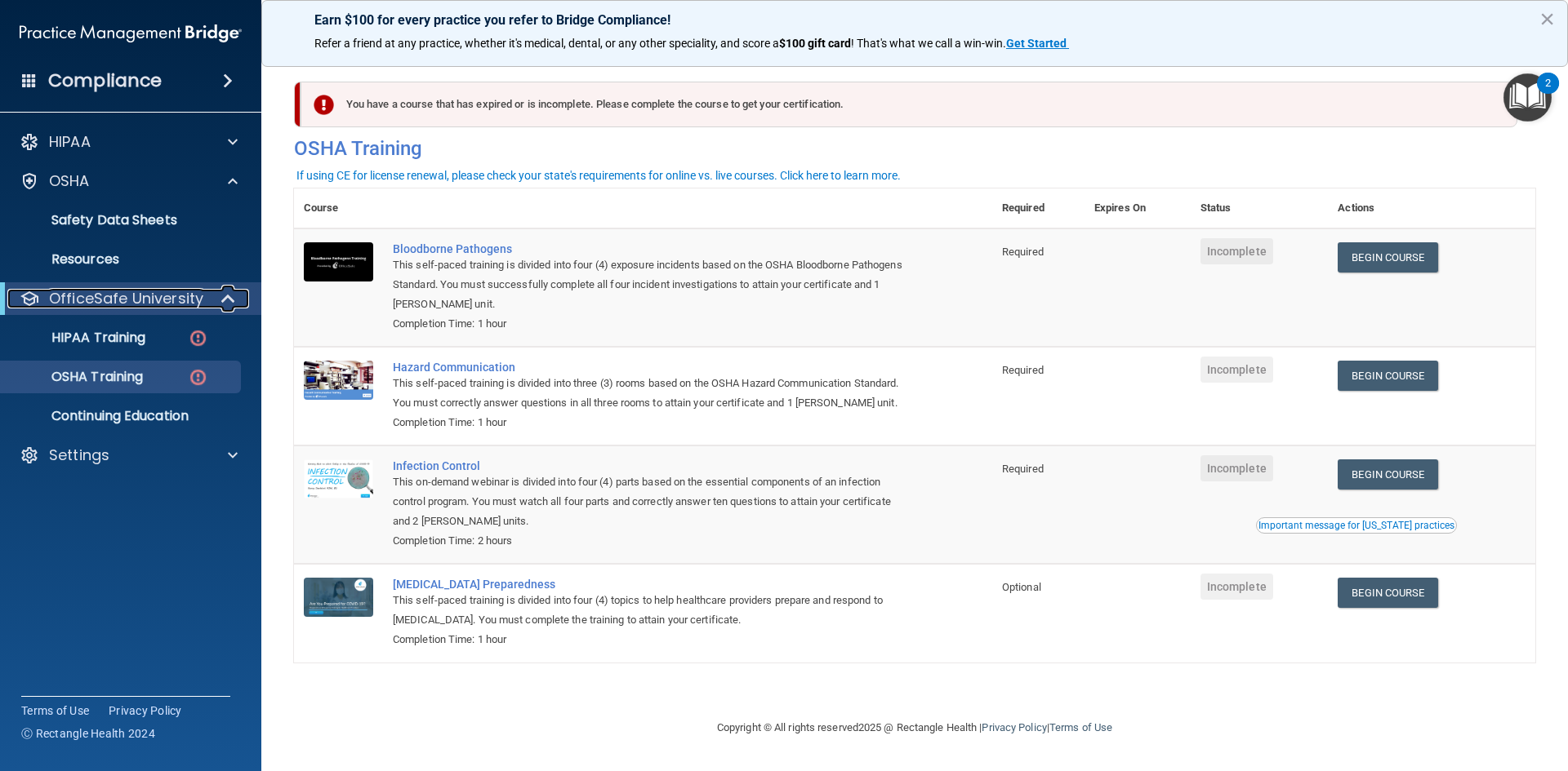
click at [87, 296] on p "OfficeSafe University" at bounding box center [125, 298] width 154 height 20
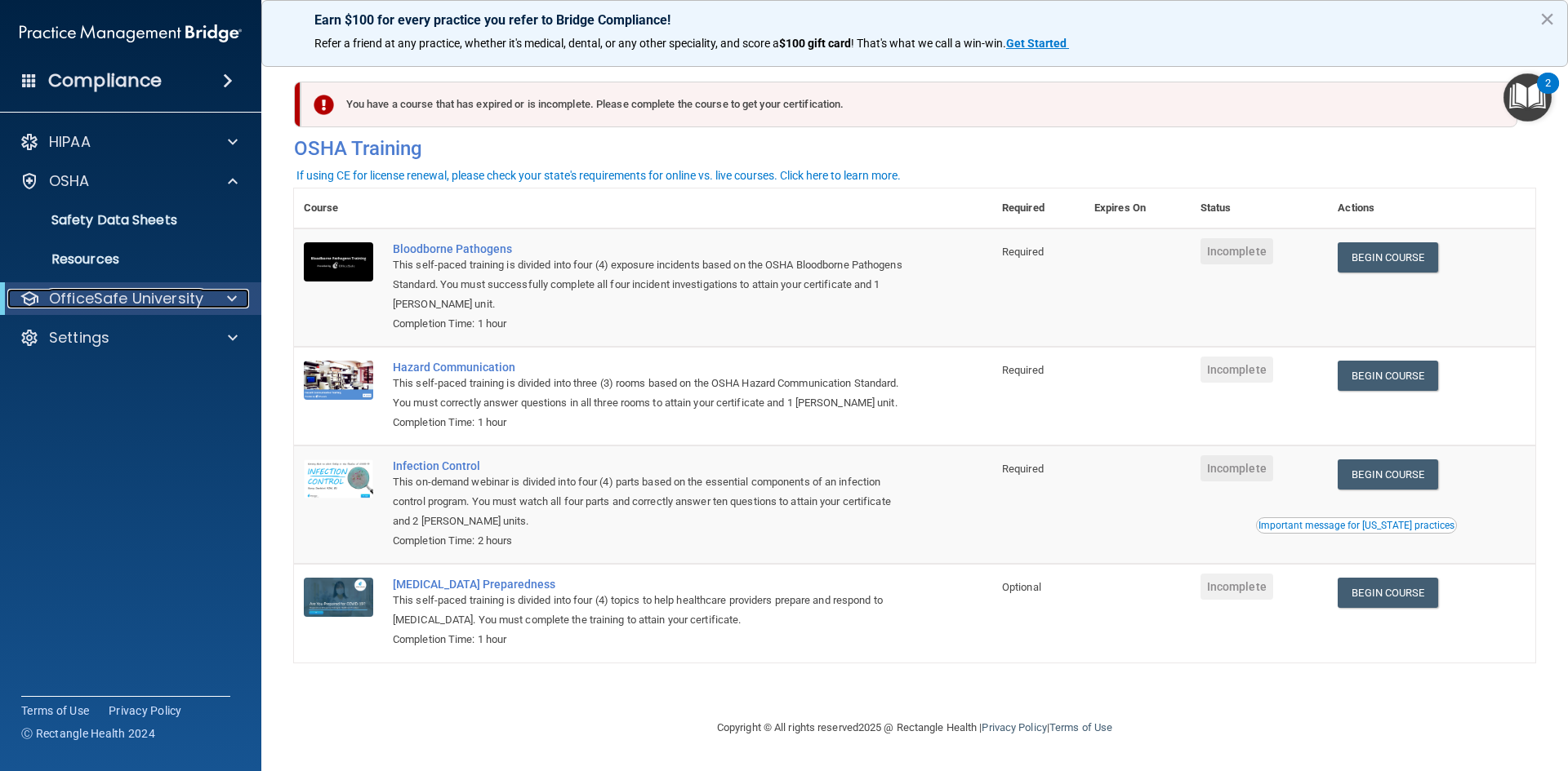
click at [87, 297] on p "OfficeSafe University" at bounding box center [125, 298] width 154 height 20
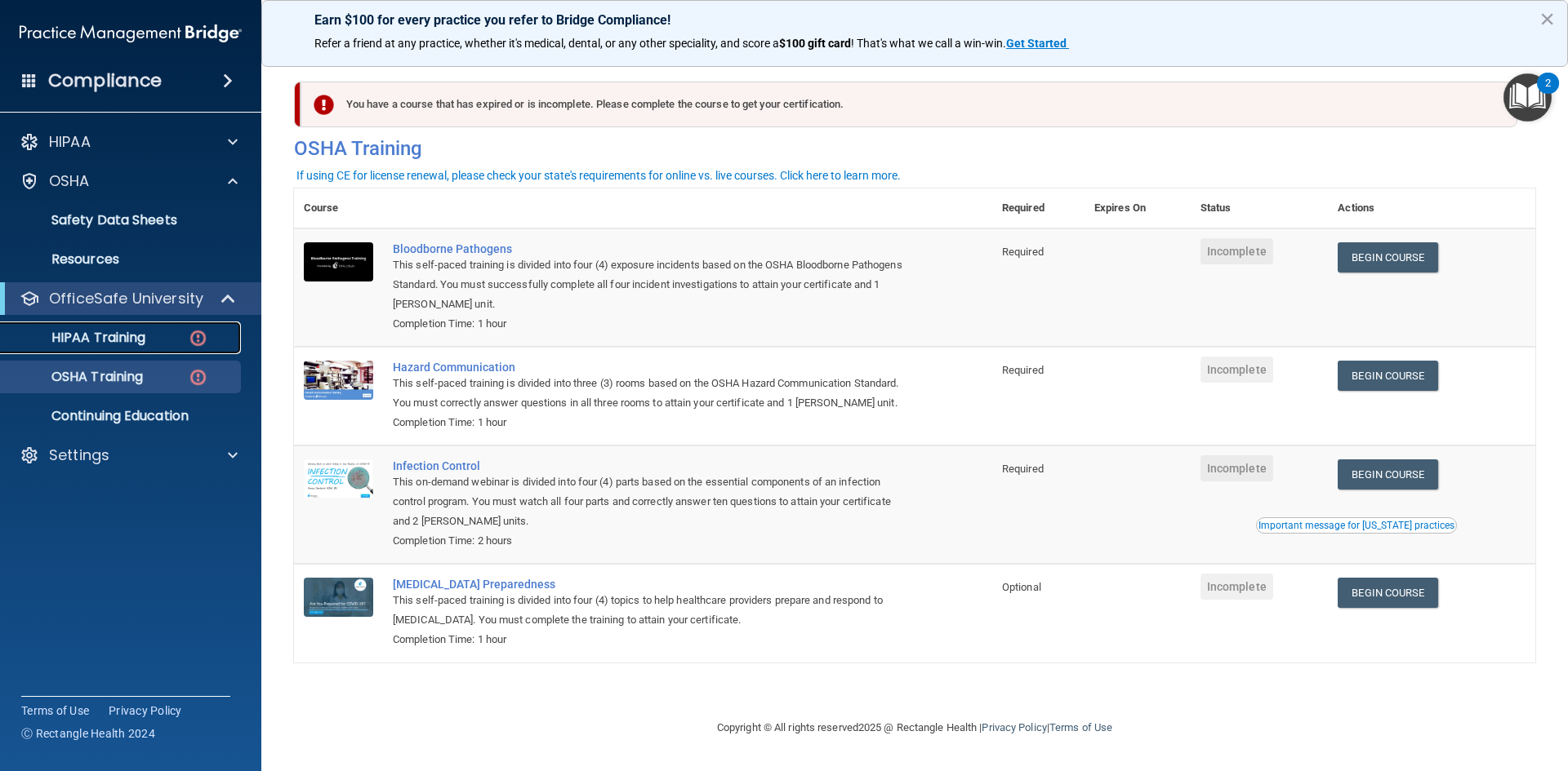
click at [154, 347] on link "HIPAA Training" at bounding box center [112, 338] width 257 height 33
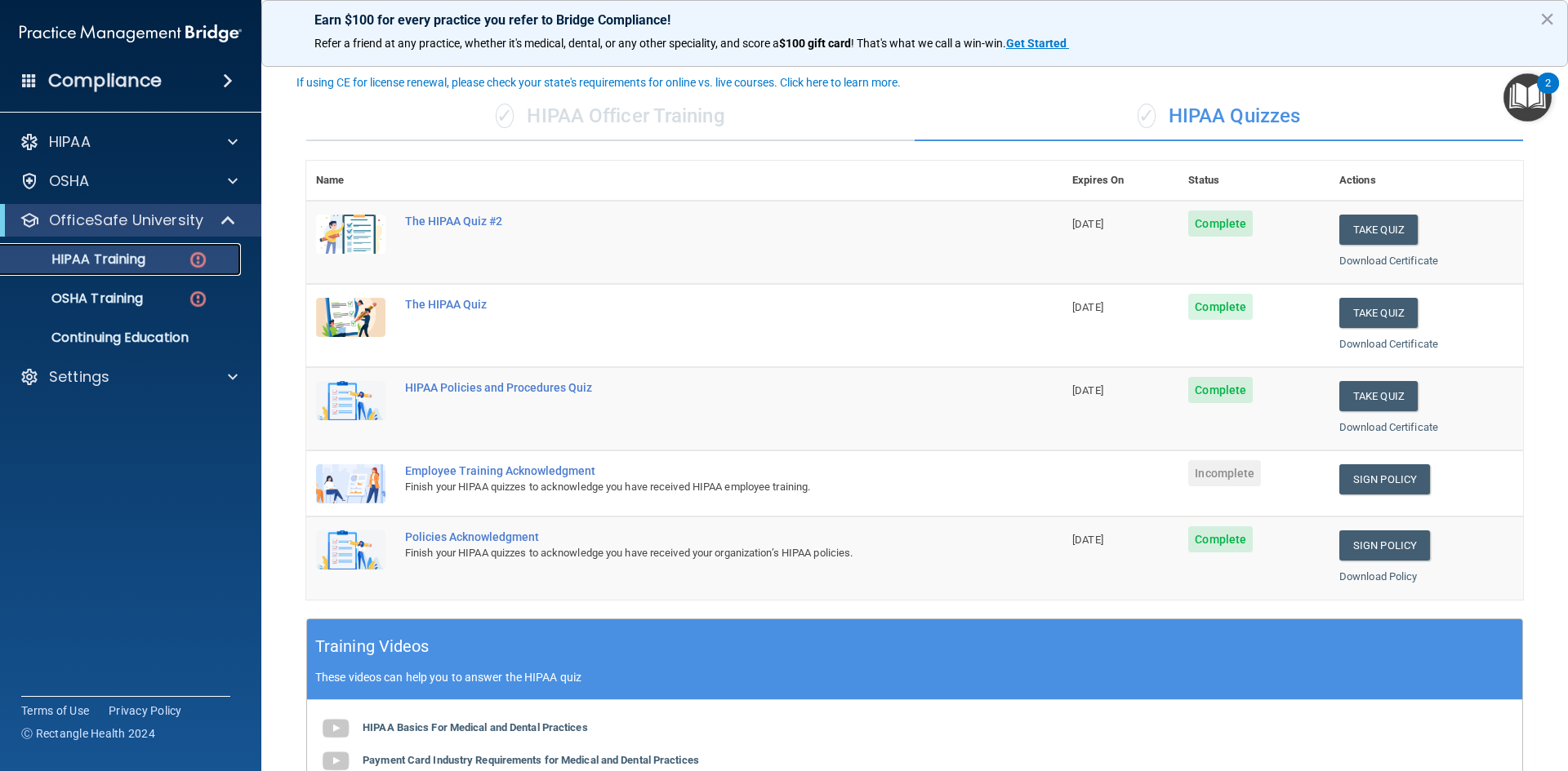
scroll to position [82, 0]
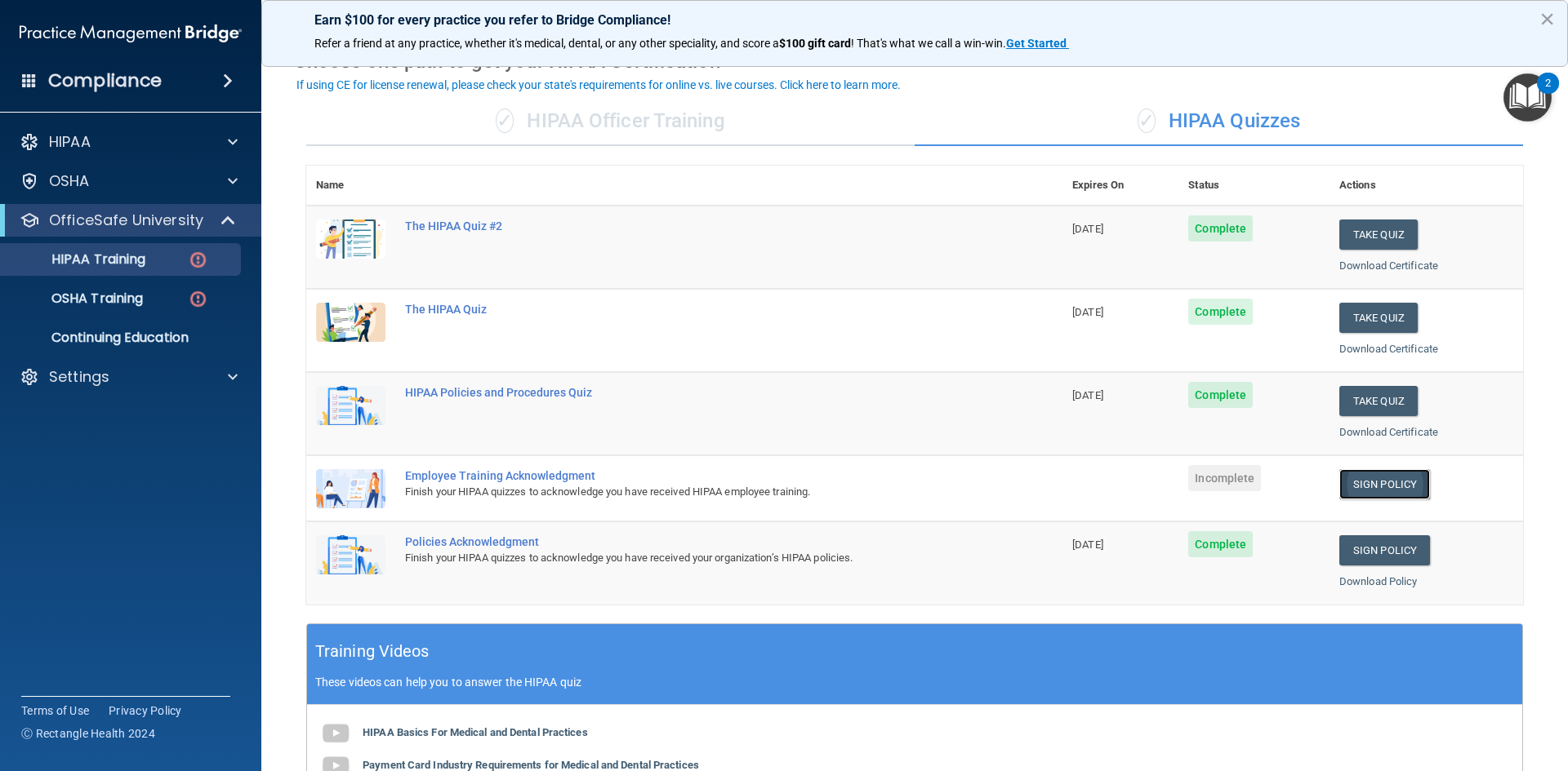
click at [1372, 485] on link "Sign Policy" at bounding box center [1385, 484] width 90 height 30
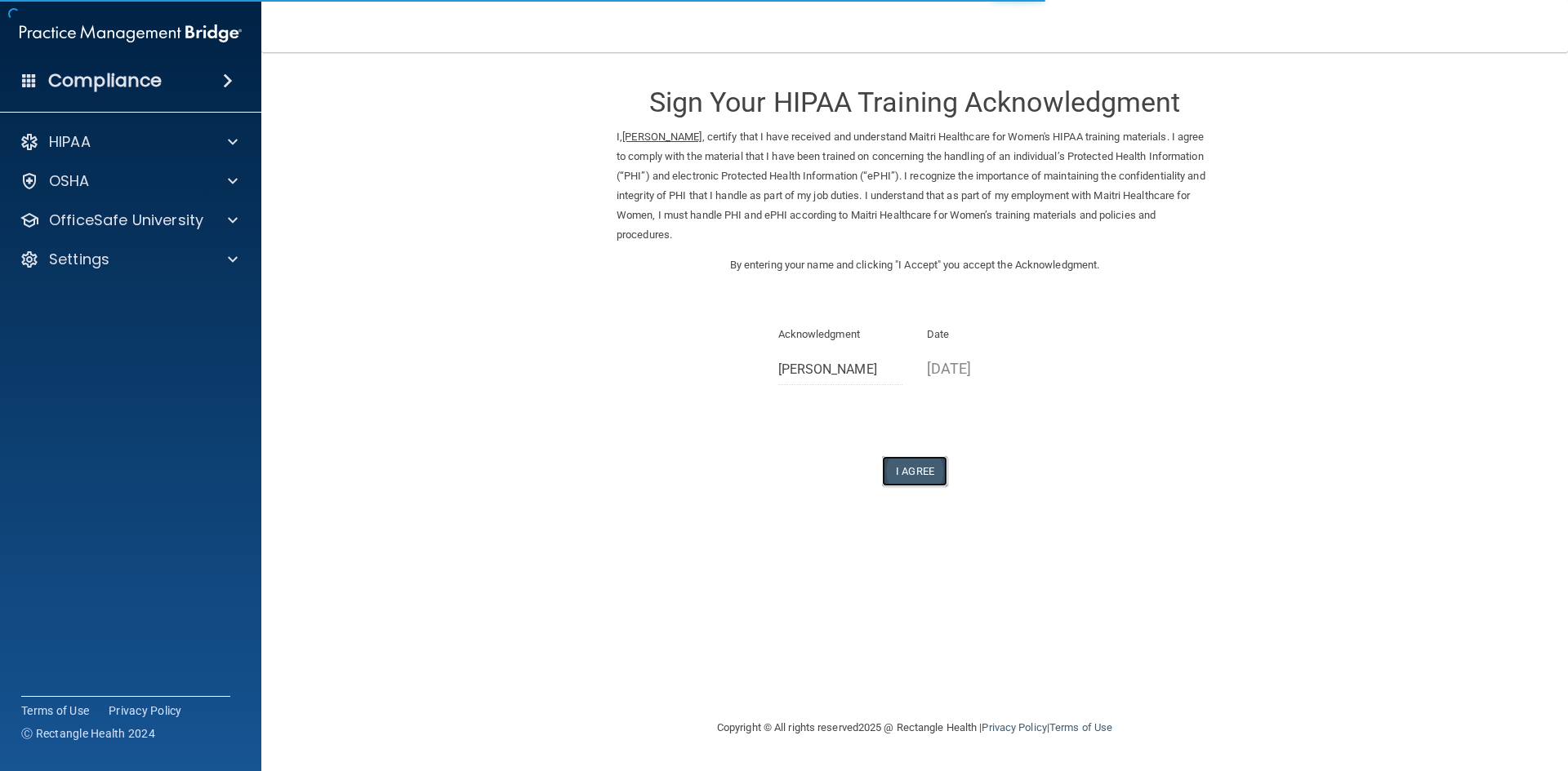
click at [910, 468] on button "I Agree" at bounding box center [914, 471] width 65 height 30
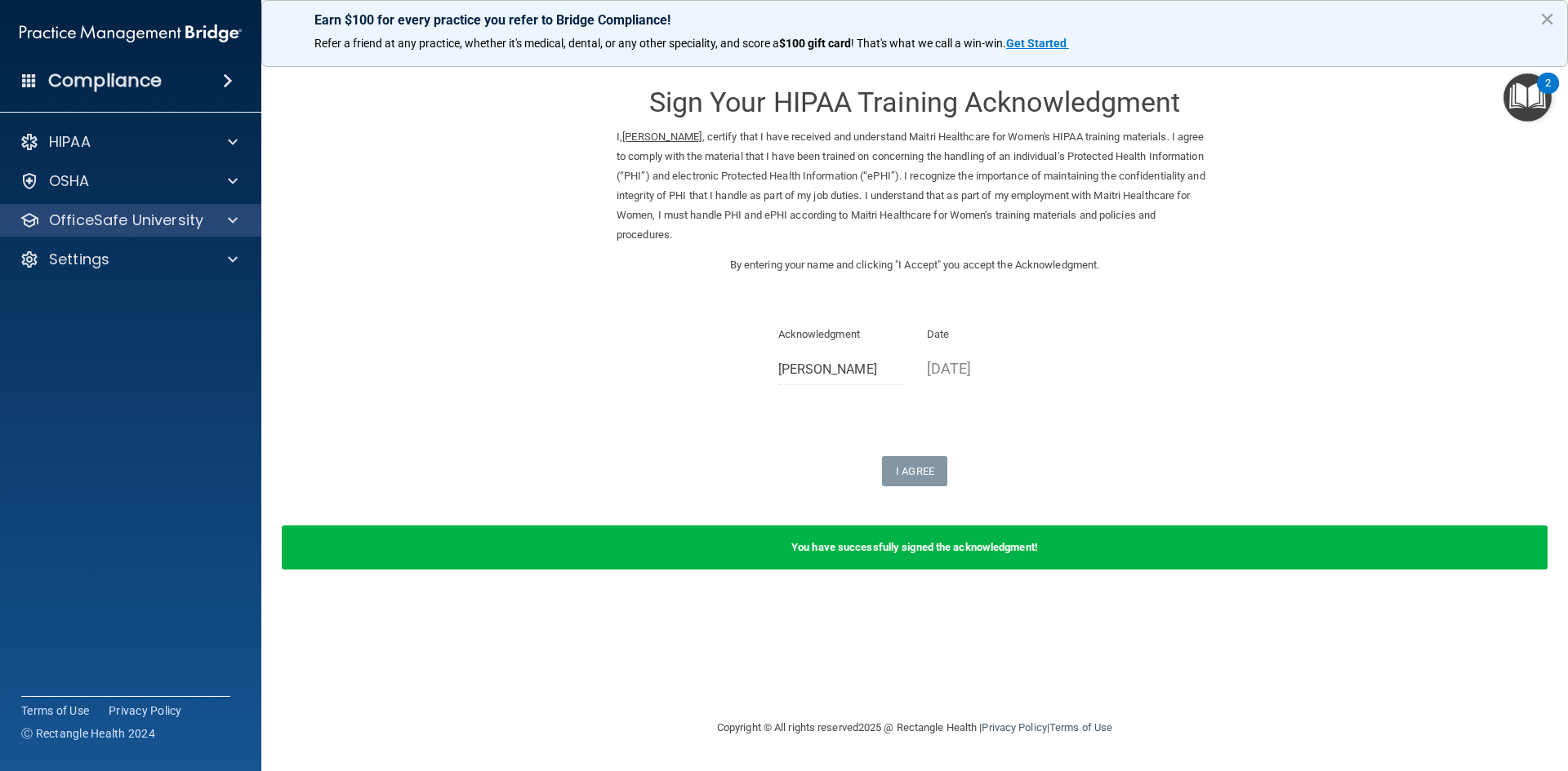
click at [110, 230] on div "OfficeSafe University" at bounding box center [130, 221] width 262 height 33
click at [152, 216] on p "OfficeSafe University" at bounding box center [125, 220] width 154 height 20
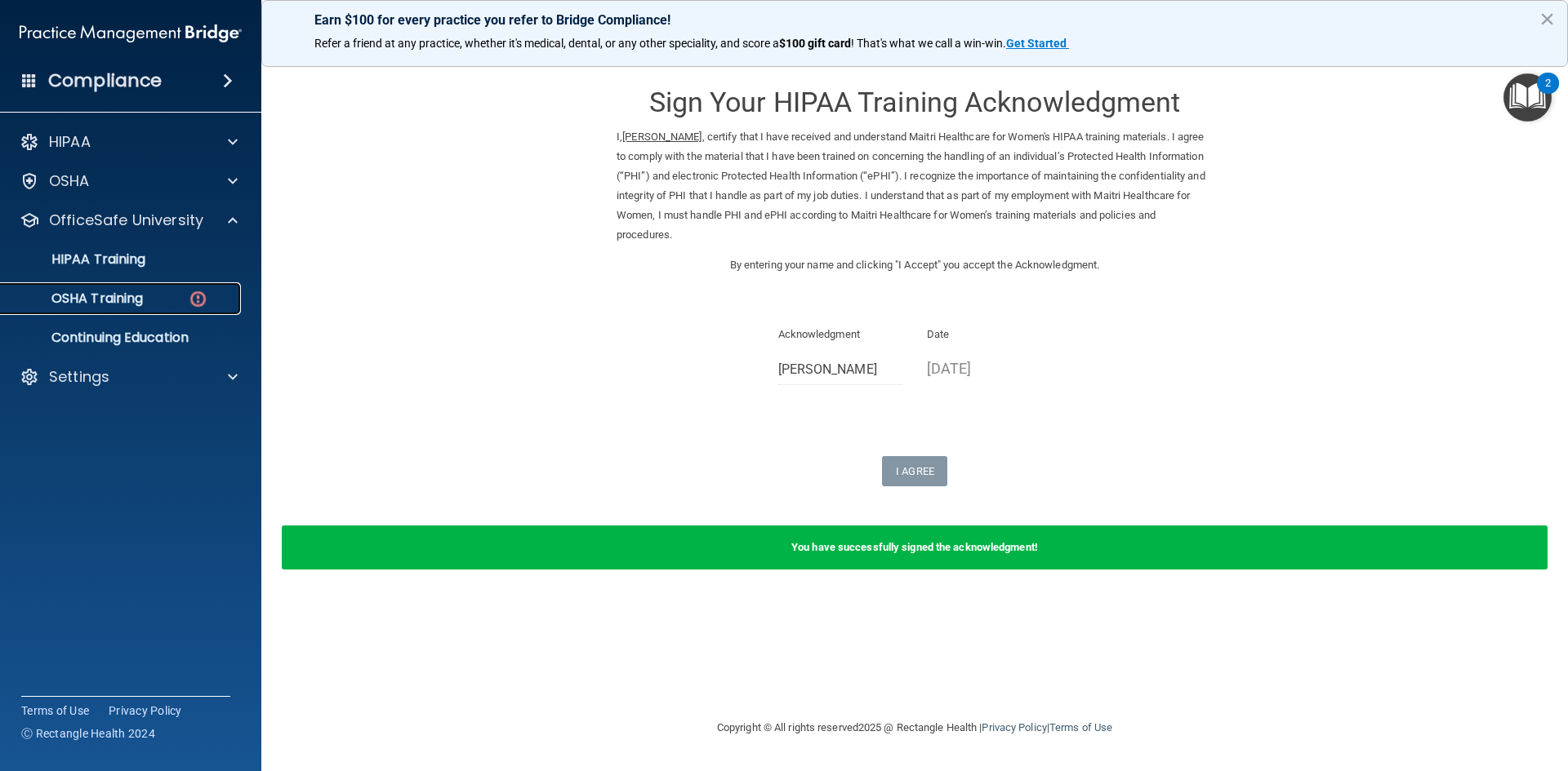
click at [110, 300] on p "OSHA Training" at bounding box center [77, 298] width 132 height 17
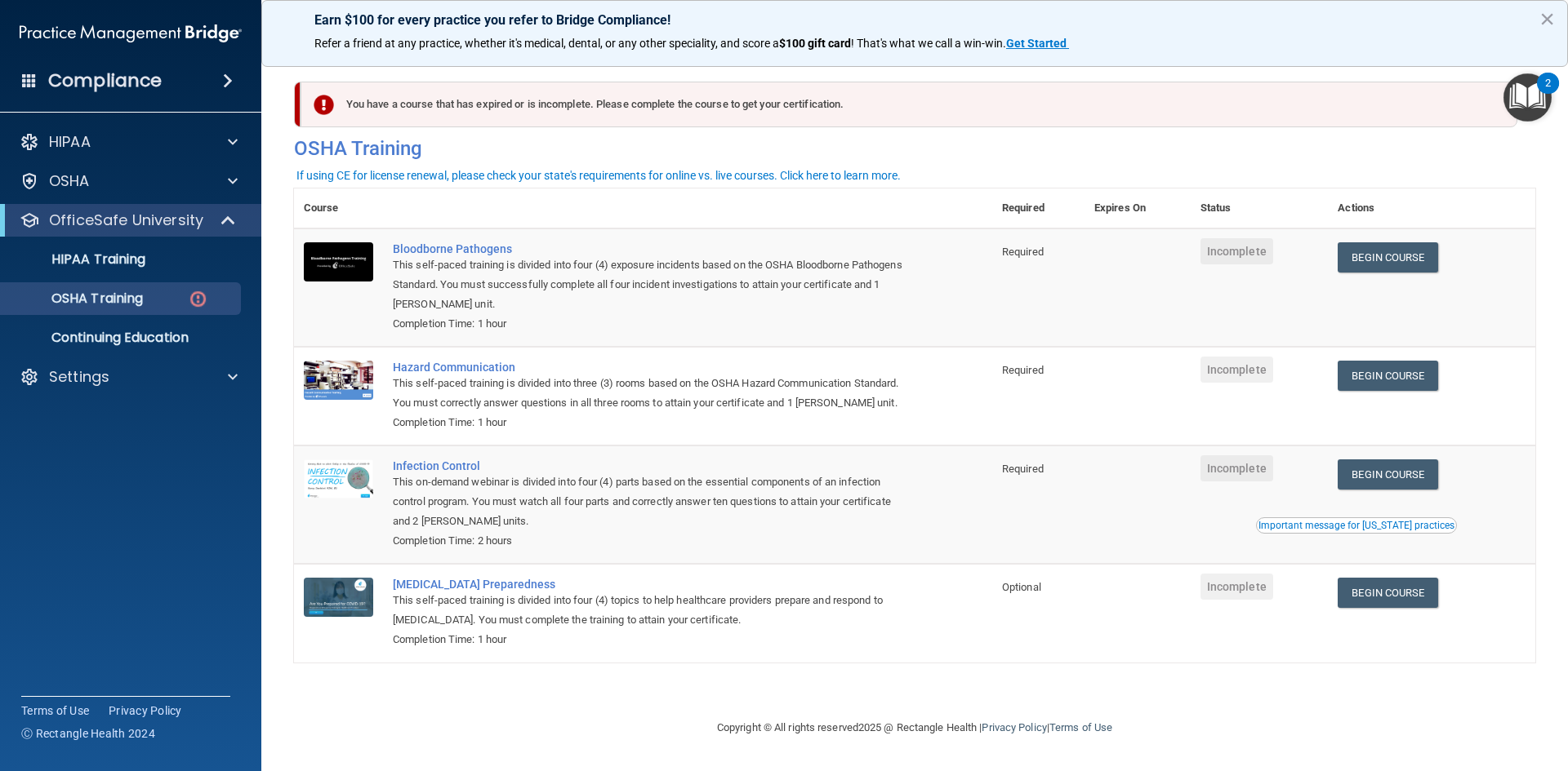
click at [1171, 658] on td at bounding box center [1138, 613] width 106 height 98
click at [1392, 247] on link "Begin Course" at bounding box center [1387, 257] width 100 height 30
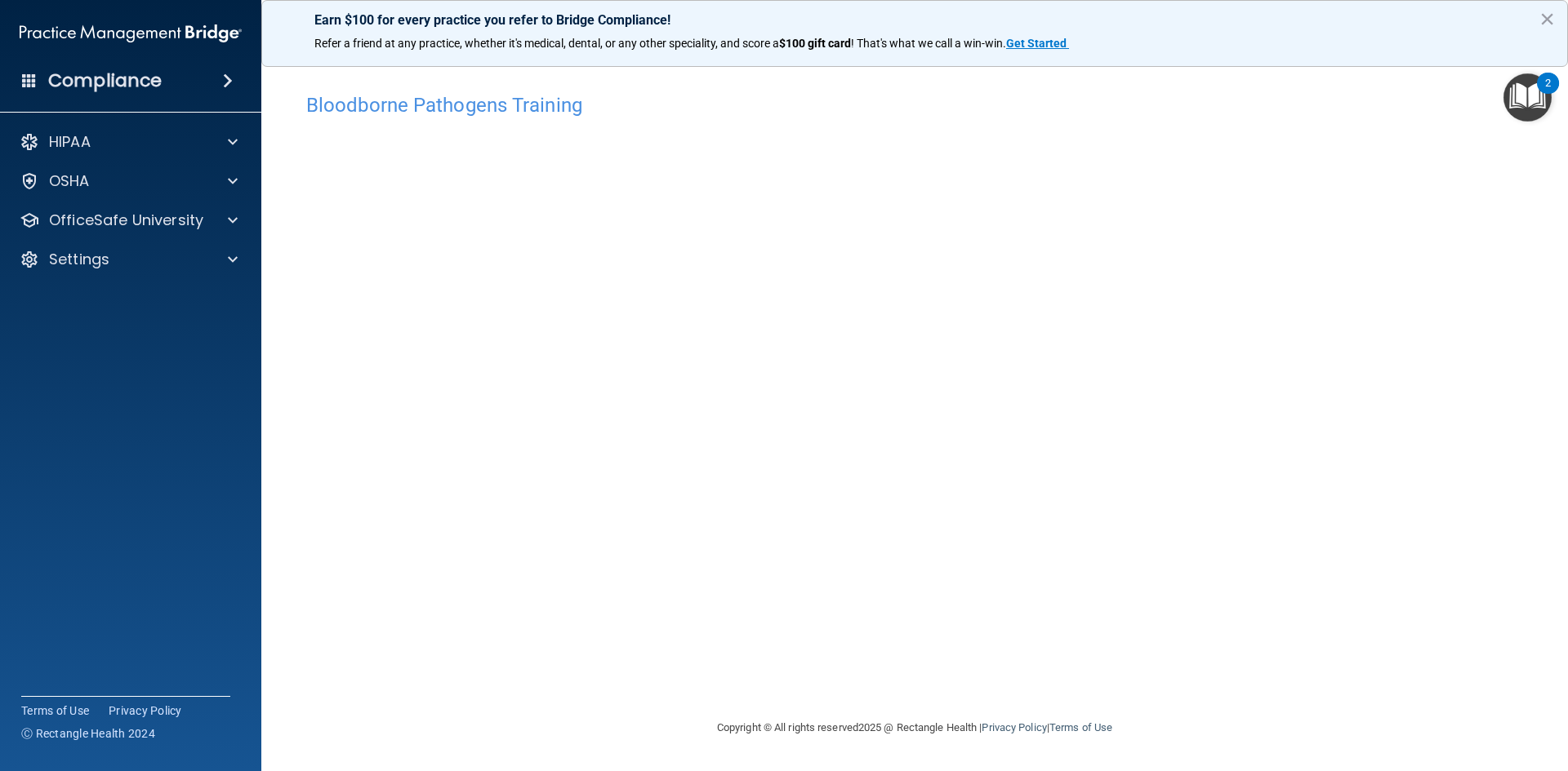
click at [1524, 409] on div "Bloodborne Pathogens Training This course doesn’t expire until . Are you sure y…" at bounding box center [914, 402] width 1241 height 634
click at [1534, 85] on img "Open Resource Center, 2 new notifications" at bounding box center [1527, 97] width 48 height 48
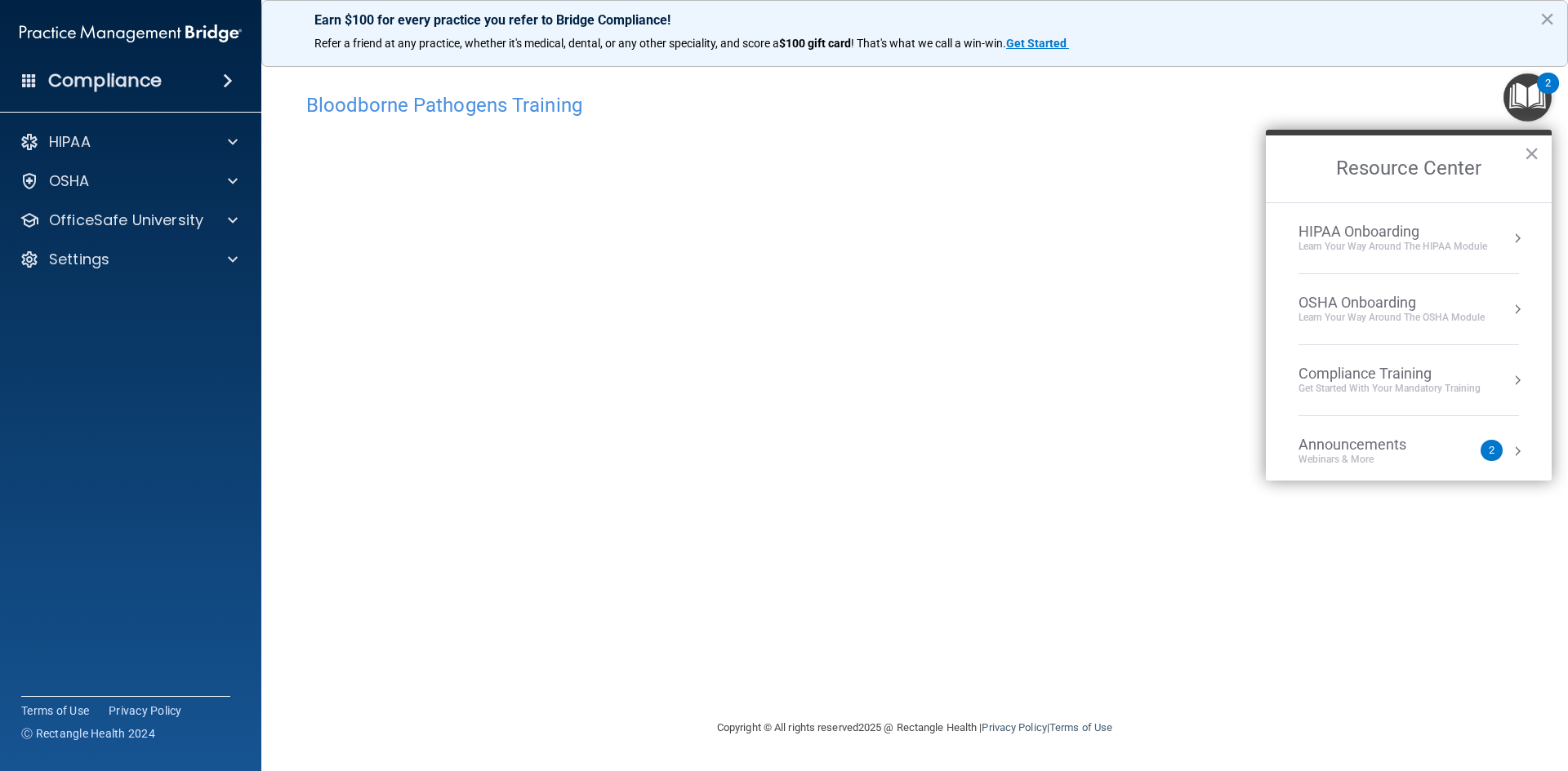
click at [1484, 694] on div "Bloodborne Pathogens Training This course doesn’t expire until . Are you sure y…" at bounding box center [914, 402] width 1241 height 634
drag, startPoint x: 1032, startPoint y: 688, endPoint x: 1022, endPoint y: 690, distance: 10.2
click at [1031, 688] on div "Bloodborne Pathogens Training This course doesn’t expire until . Are you sure y…" at bounding box center [914, 402] width 1241 height 634
click at [1378, 639] on div "Bloodborne Pathogens Training This course doesn’t expire until . Are you sure y…" at bounding box center [914, 402] width 1241 height 634
click at [1524, 149] on button "×" at bounding box center [1531, 154] width 16 height 26
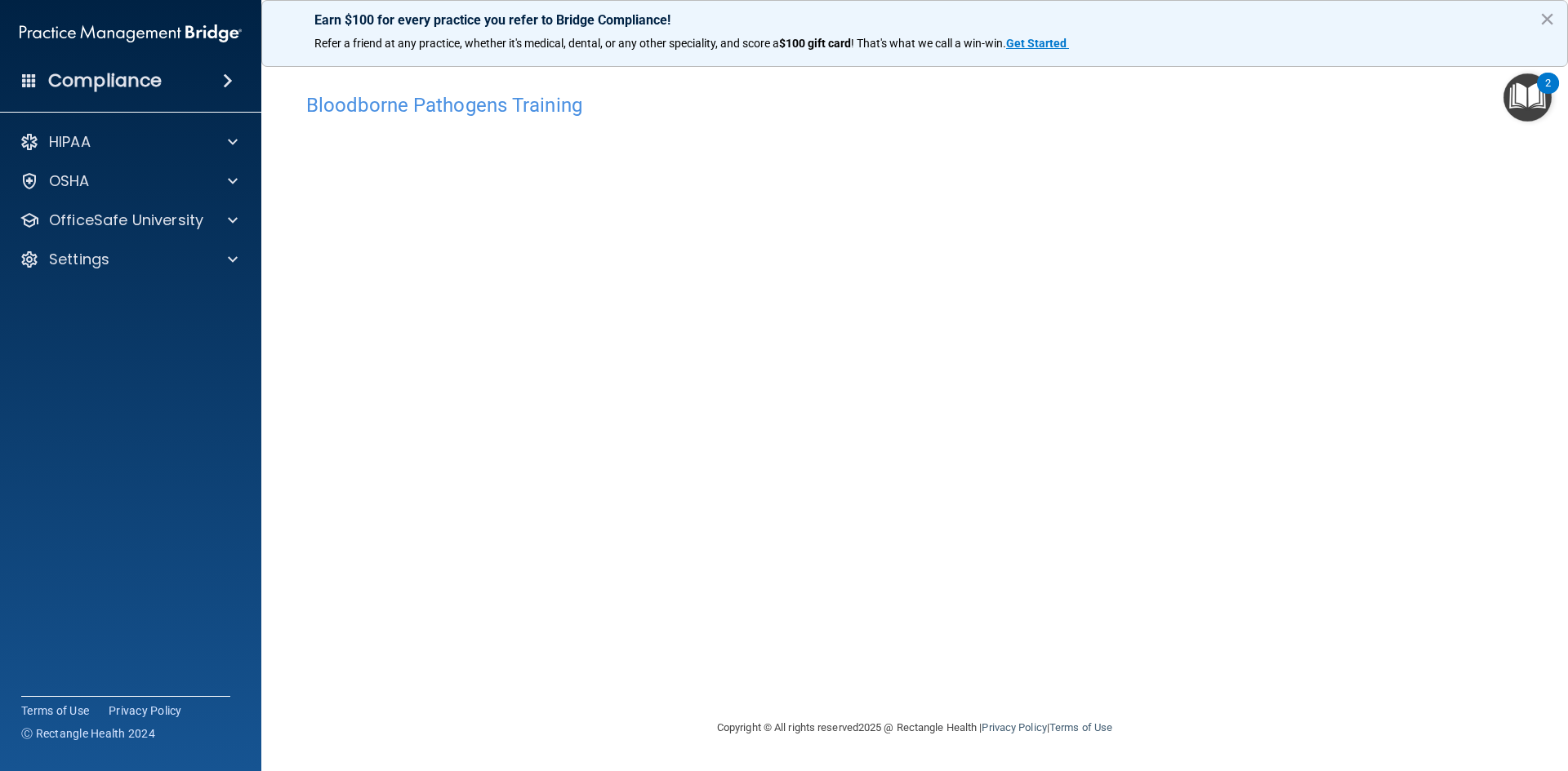
click at [542, 705] on footer "Copyright © All rights reserved 2025 @ Rectangle Health | Privacy Policy | Term…" at bounding box center [914, 728] width 1241 height 53
click at [722, 660] on div "Bloodborne Pathogens Training This course doesn’t expire until . Are you sure y…" at bounding box center [914, 402] width 1241 height 634
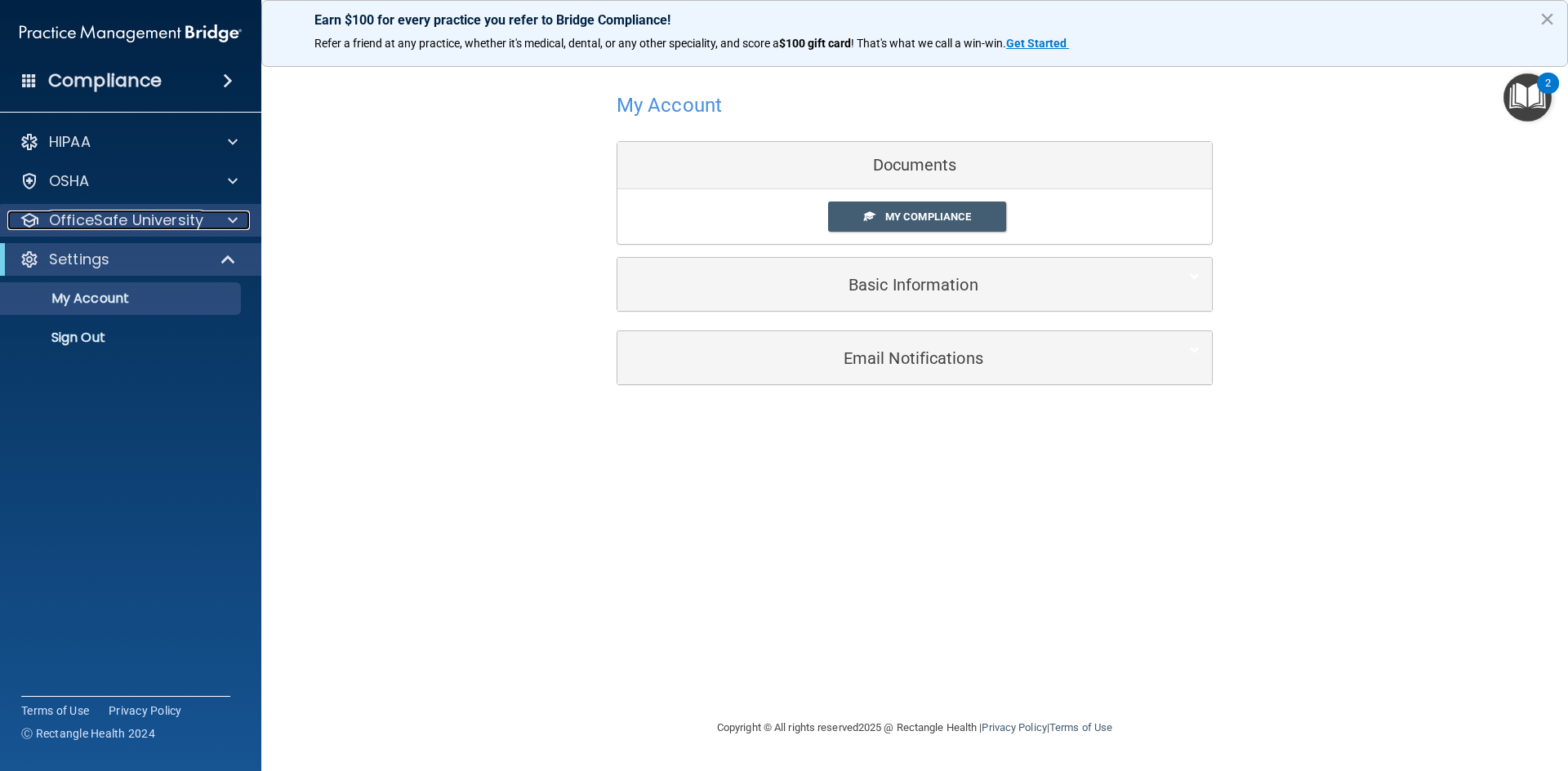
click at [125, 218] on p "OfficeSafe University" at bounding box center [125, 220] width 154 height 20
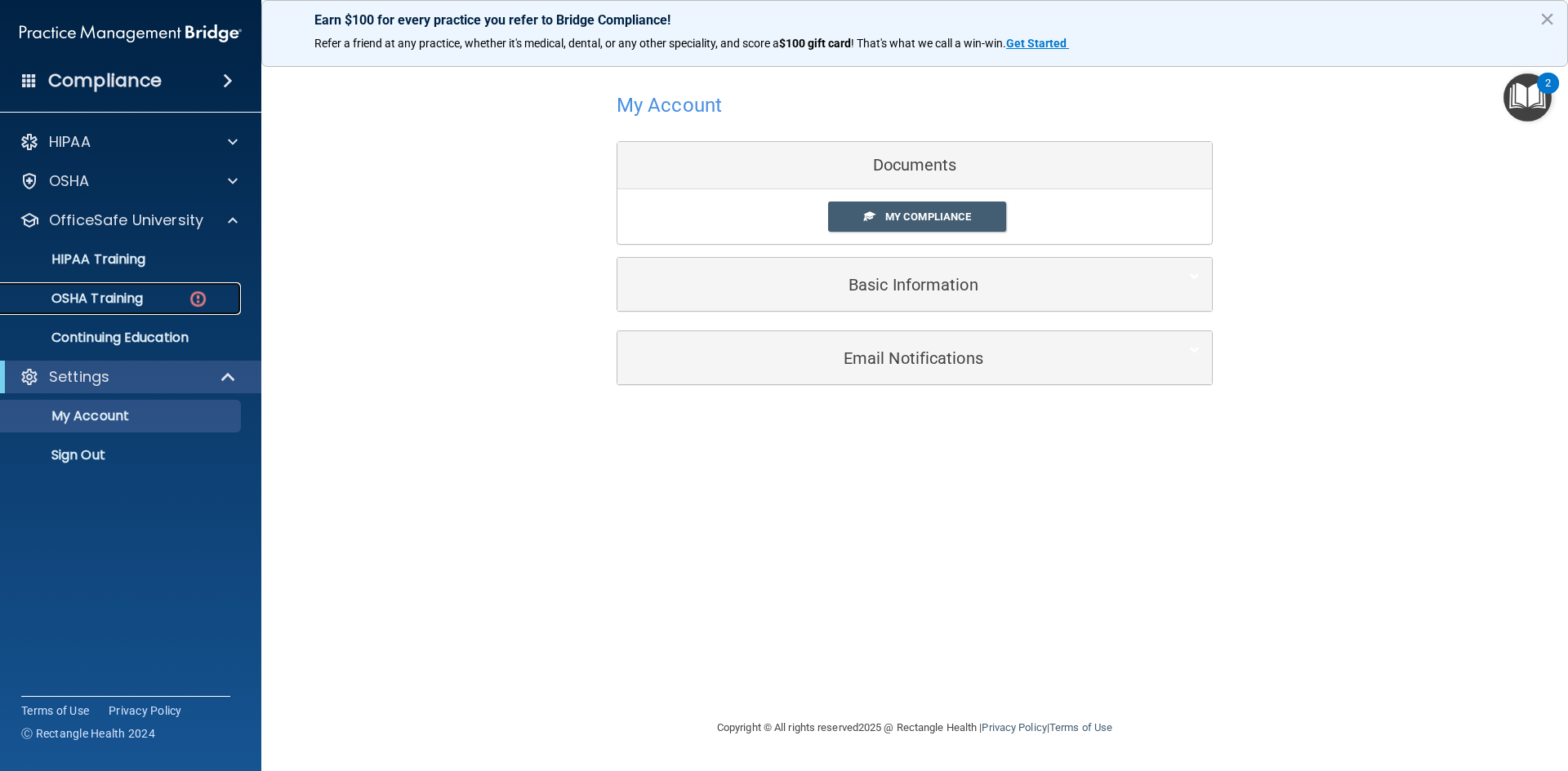
click at [127, 302] on p "OSHA Training" at bounding box center [77, 298] width 132 height 17
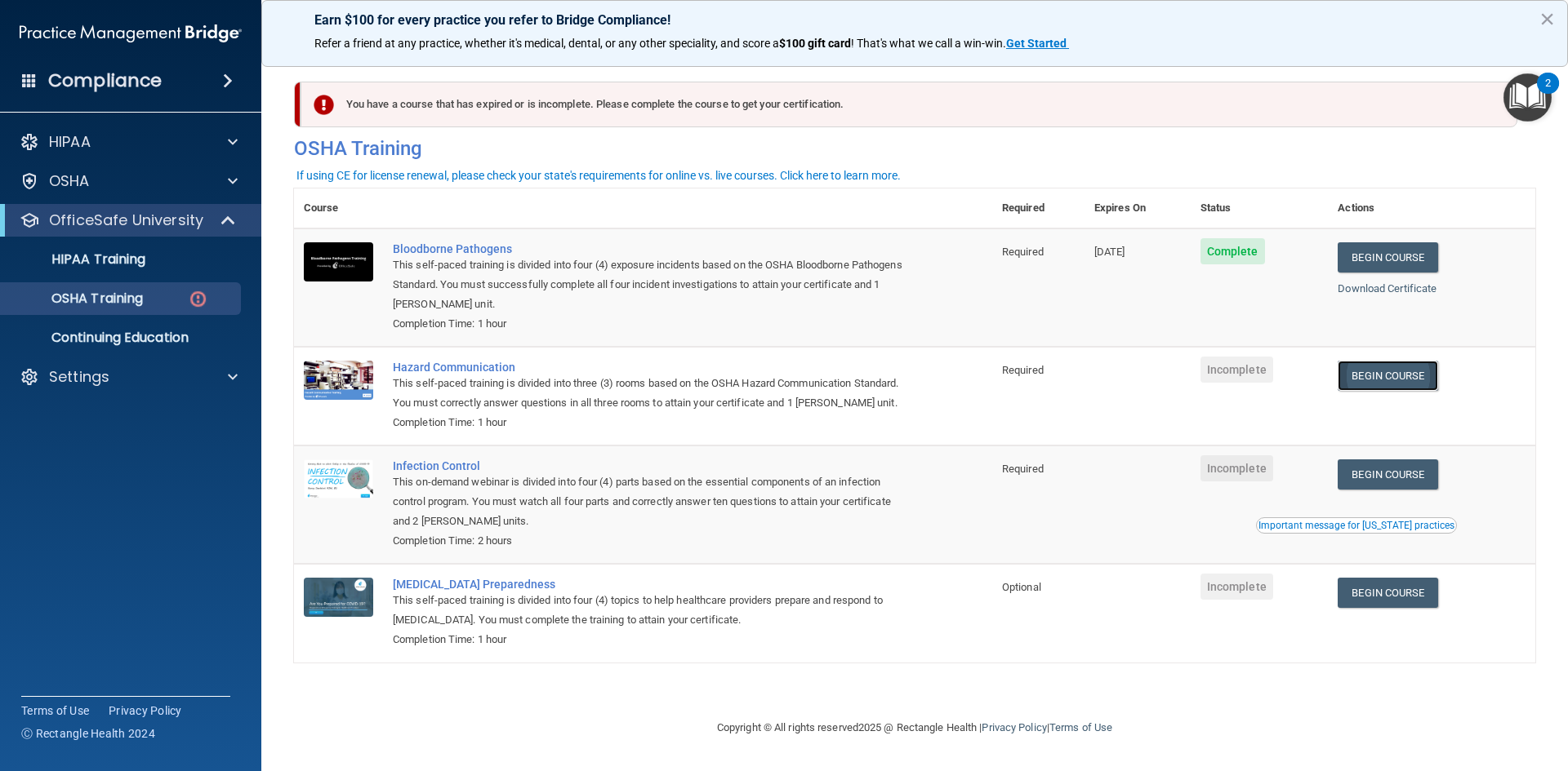
click at [1410, 379] on link "Begin Course" at bounding box center [1387, 376] width 100 height 30
click at [173, 342] on p "Continuing Education" at bounding box center [122, 337] width 223 height 17
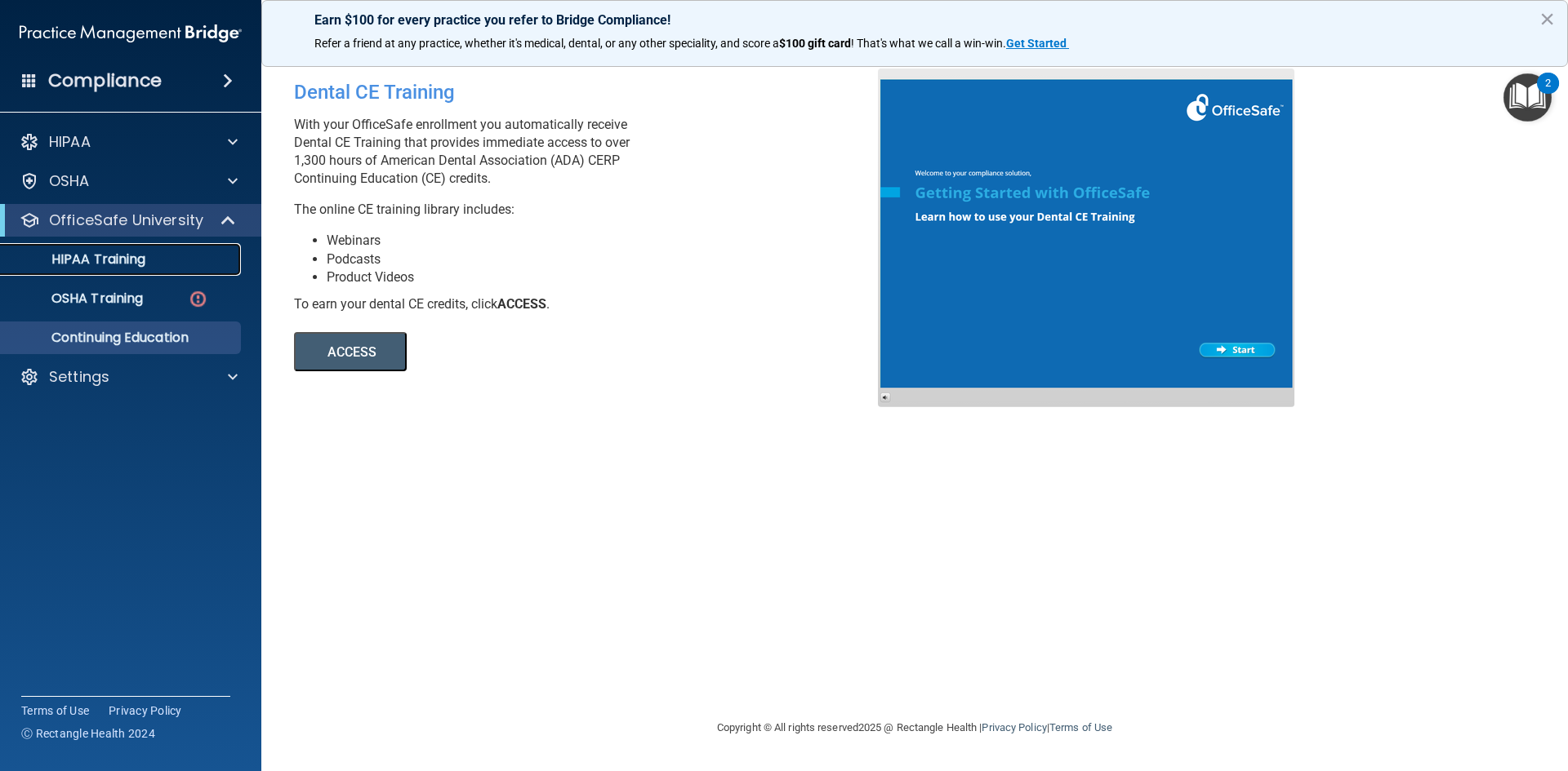
click at [130, 268] on p "HIPAA Training" at bounding box center [77, 259] width 135 height 17
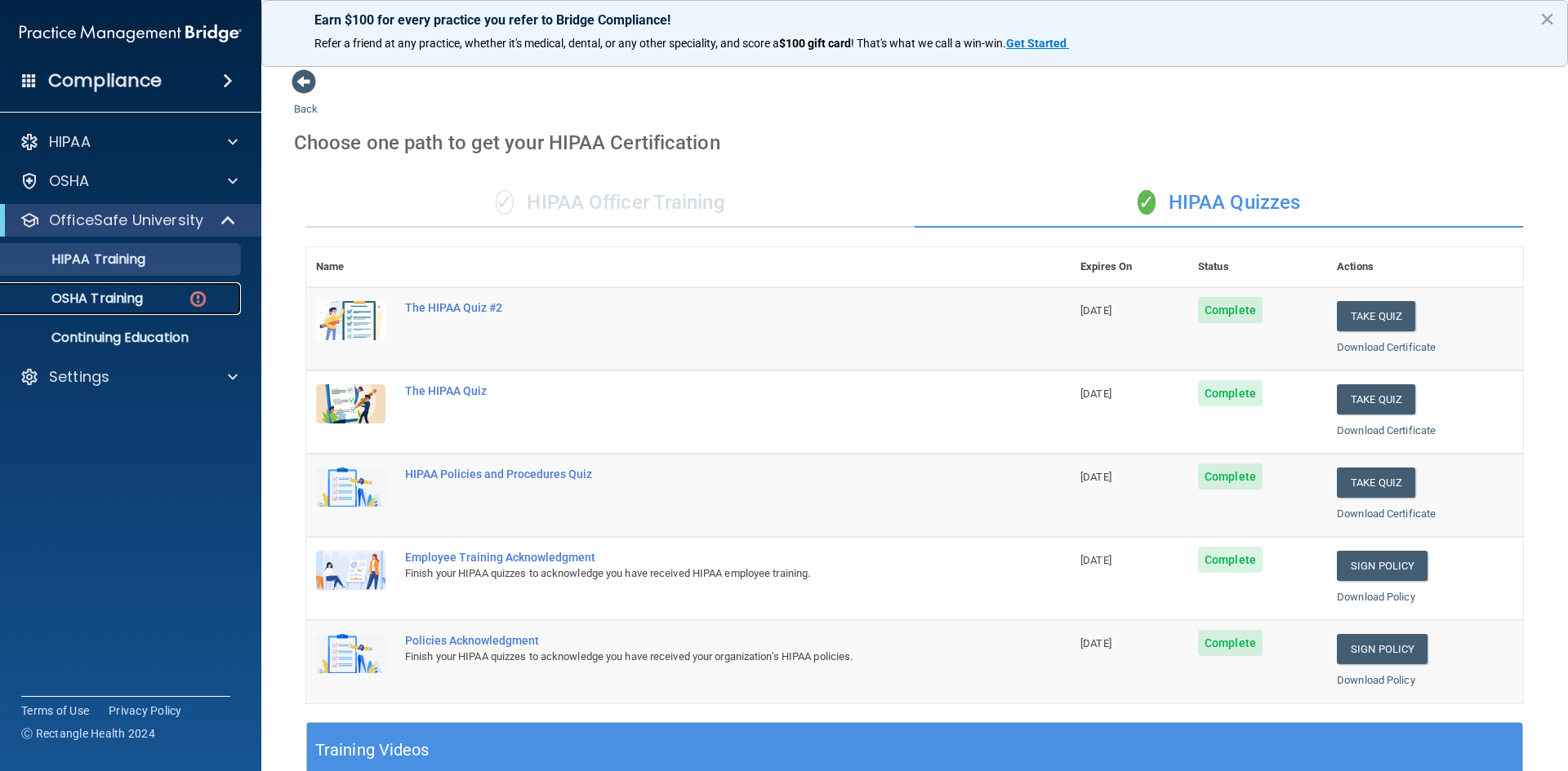
click at [143, 301] on p "OSHA Training" at bounding box center [77, 298] width 132 height 17
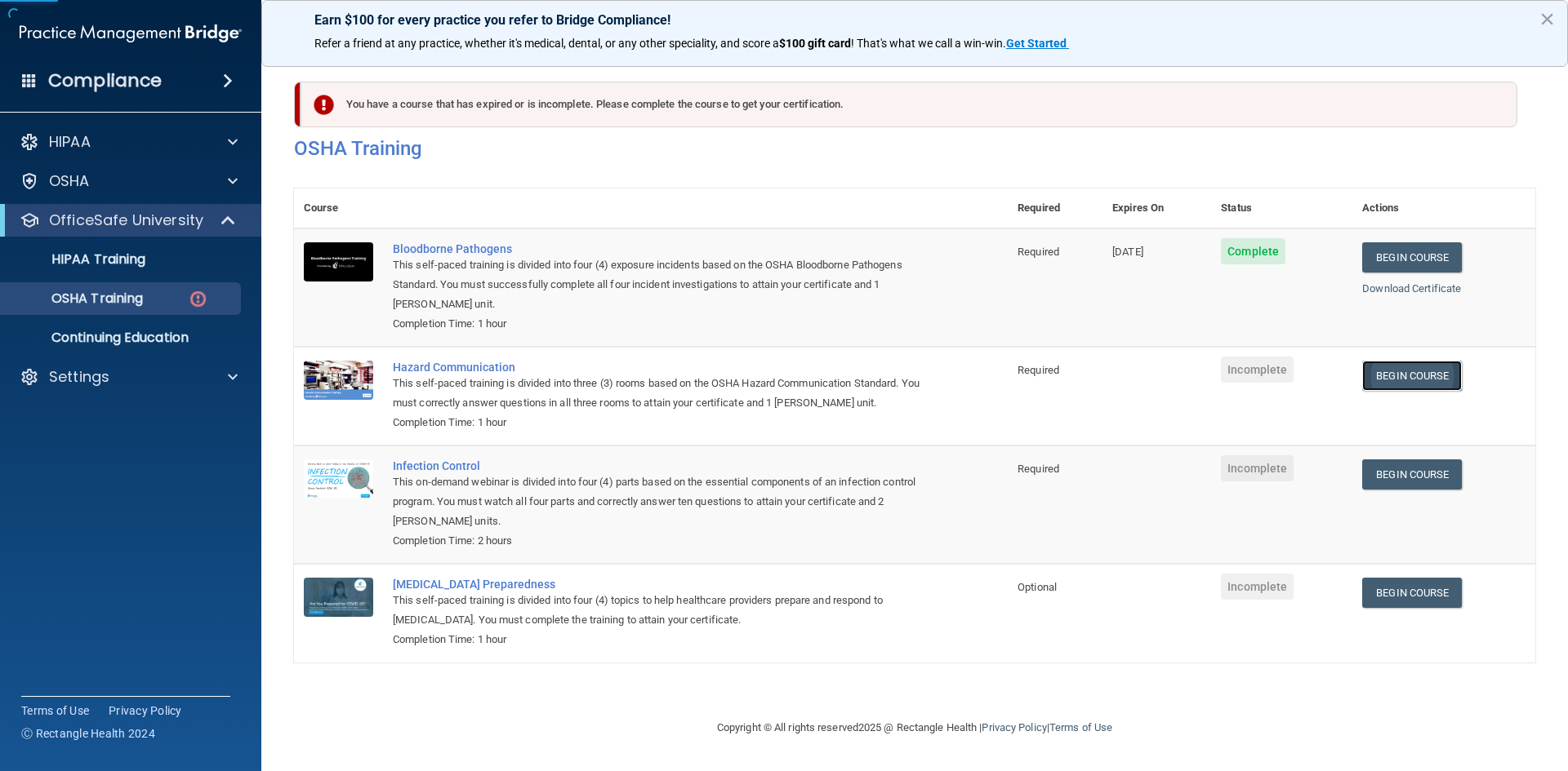
click at [1399, 372] on link "Begin Course" at bounding box center [1411, 376] width 100 height 30
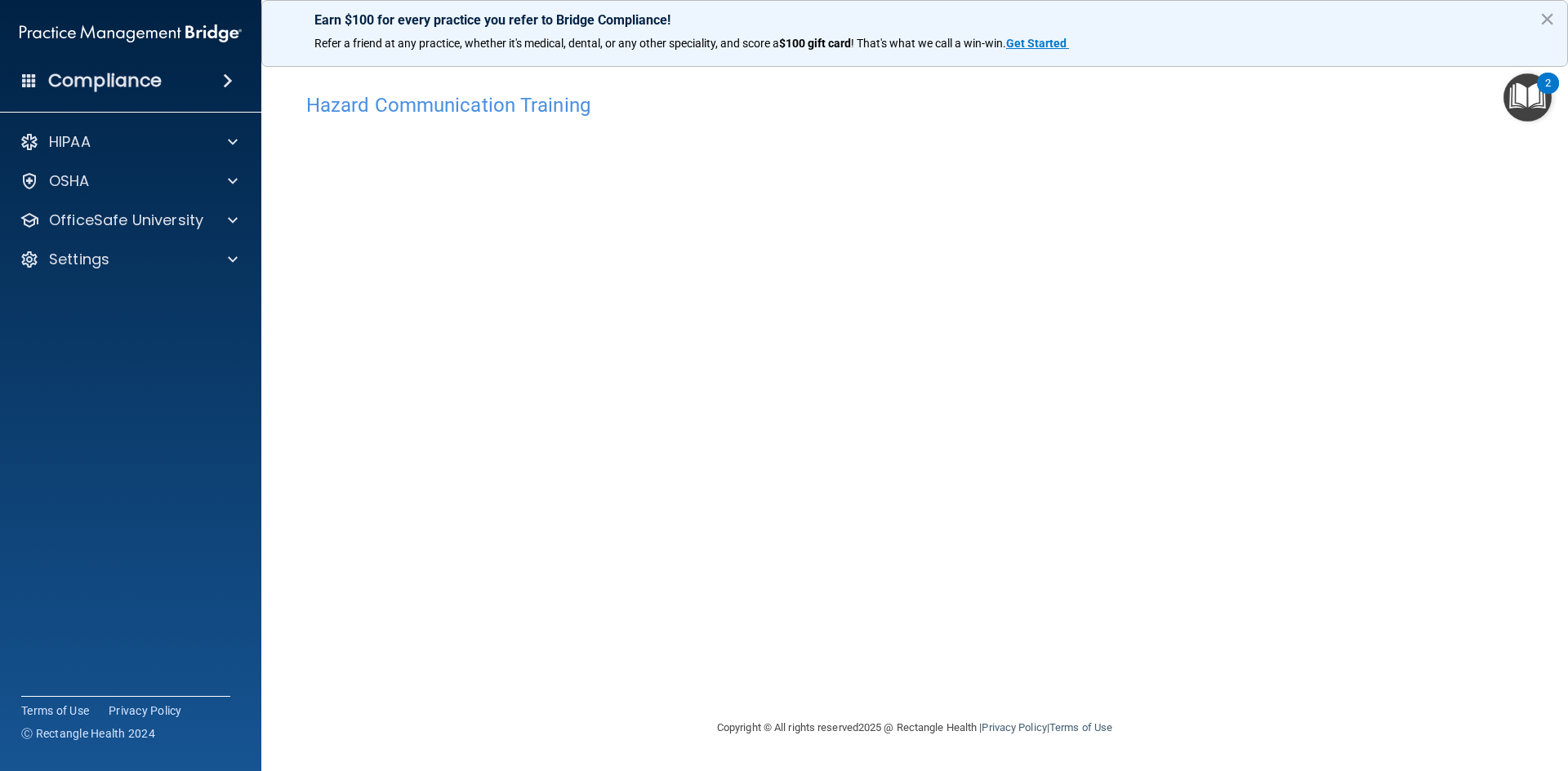
click at [1533, 95] on img "Open Resource Center, 2 new notifications" at bounding box center [1527, 97] width 48 height 48
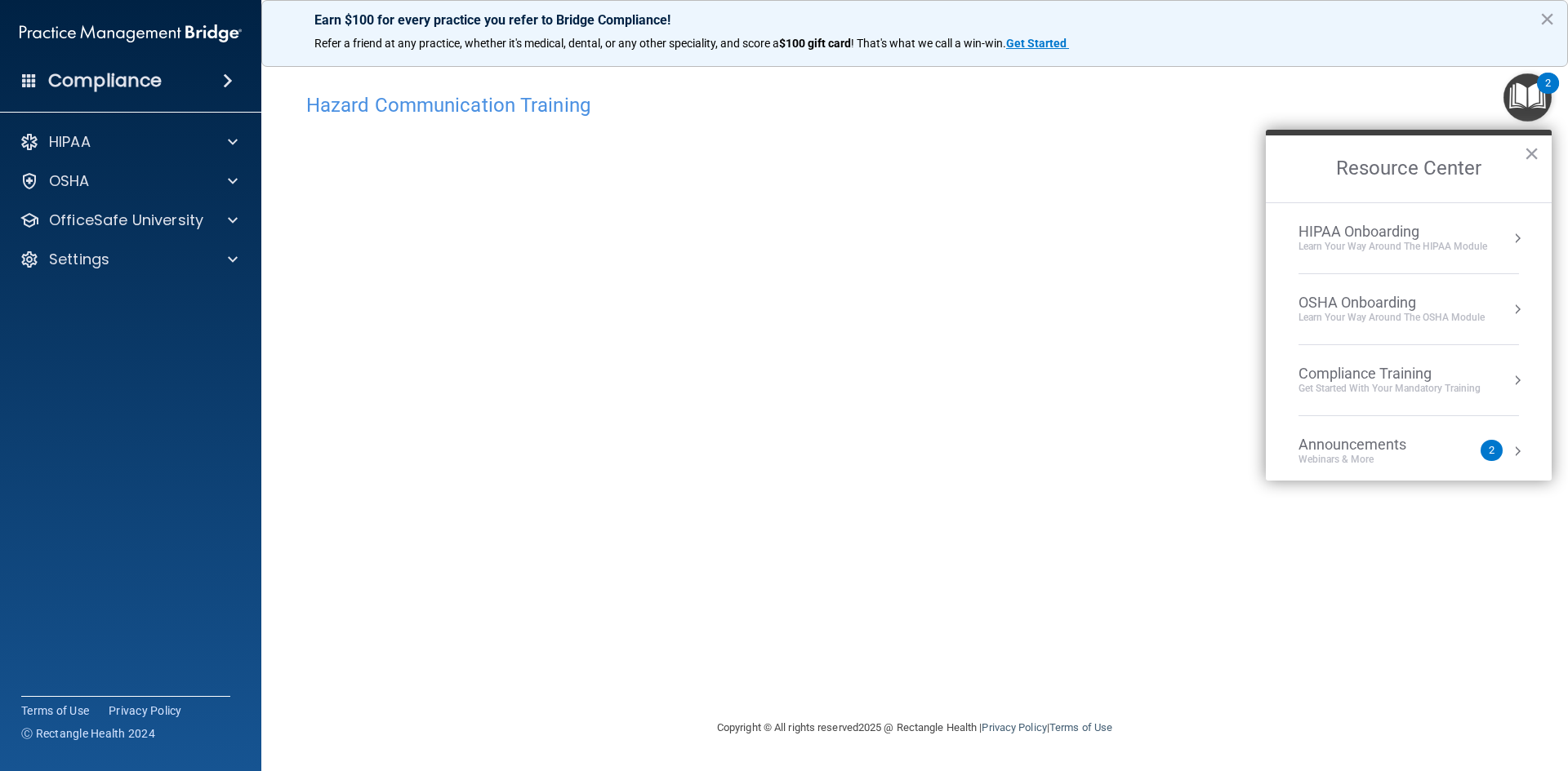
click at [1392, 571] on div "Hazard Communication Training This course doesn’t expire until . Are you sure y…" at bounding box center [914, 402] width 1241 height 634
click at [1241, 298] on div "Hazard Communication Training This course doesn’t expire until . Are you sure y…" at bounding box center [914, 402] width 1241 height 634
click at [117, 223] on p "OfficeSafe University" at bounding box center [125, 220] width 154 height 20
click at [86, 305] on p "OSHA Training" at bounding box center [77, 298] width 132 height 17
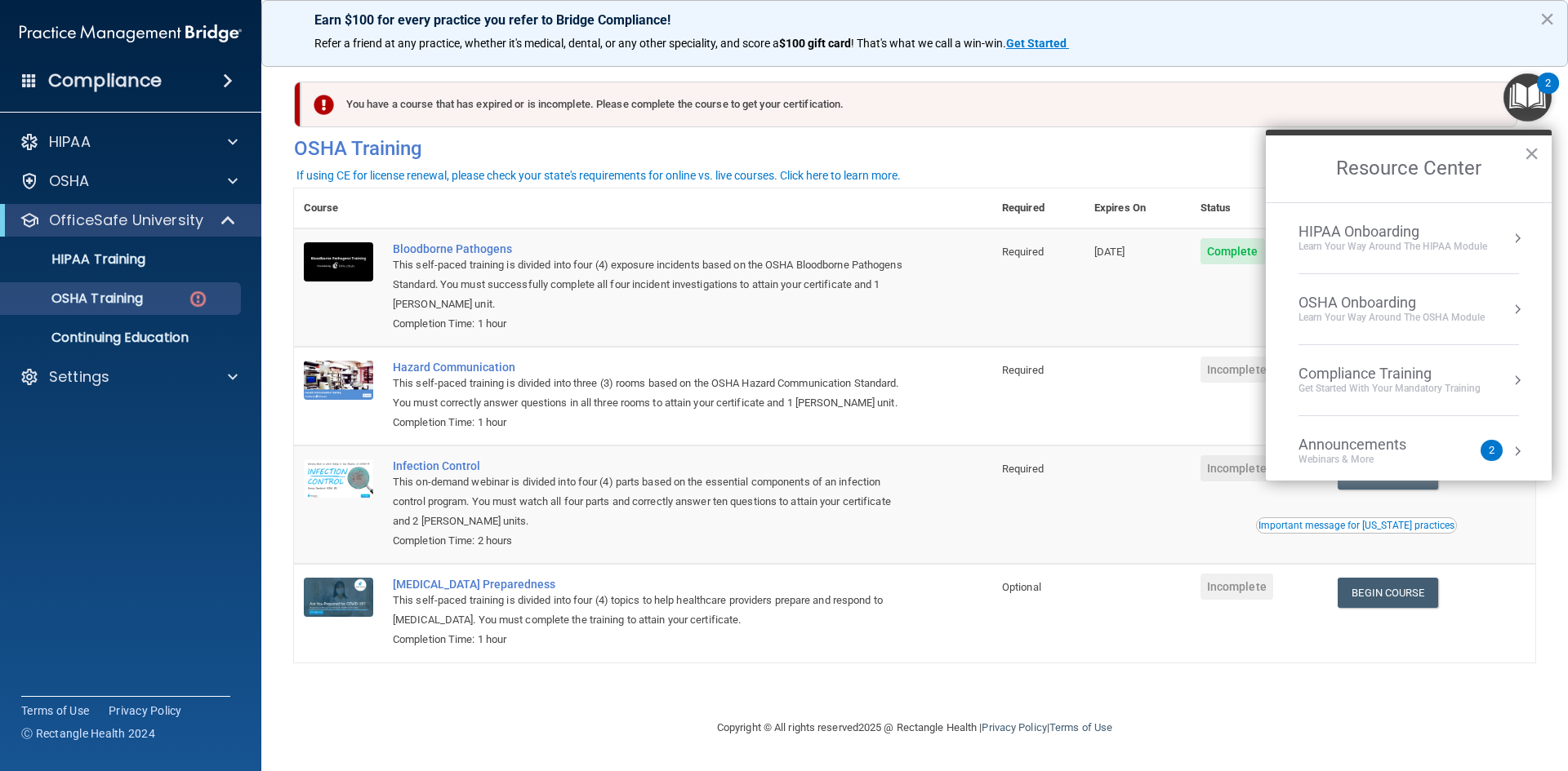
drag, startPoint x: 1534, startPoint y: 148, endPoint x: 1545, endPoint y: 174, distance: 28.2
click at [1532, 147] on button "×" at bounding box center [1531, 154] width 16 height 26
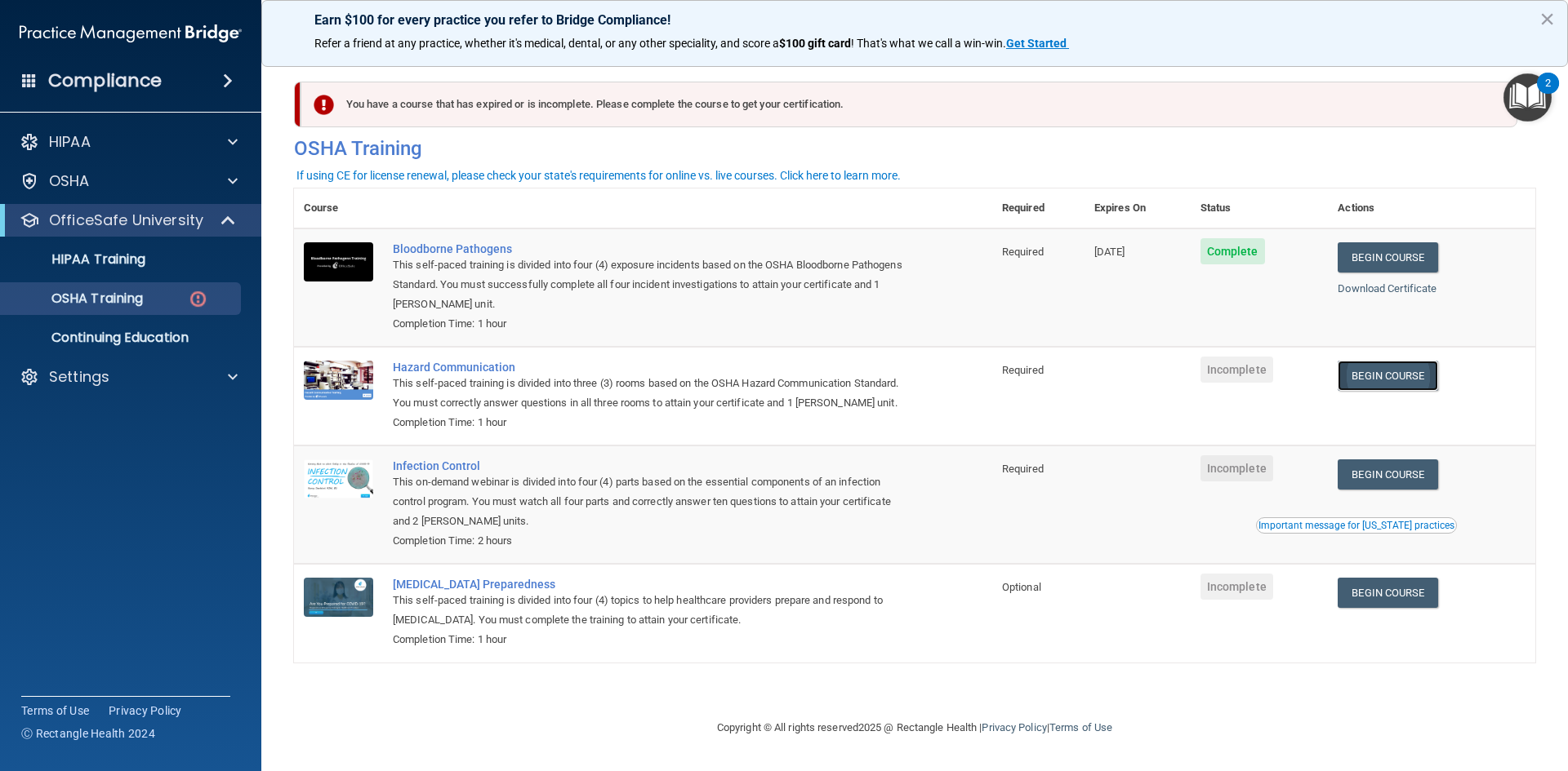
click at [1393, 369] on link "Begin Course" at bounding box center [1387, 376] width 100 height 30
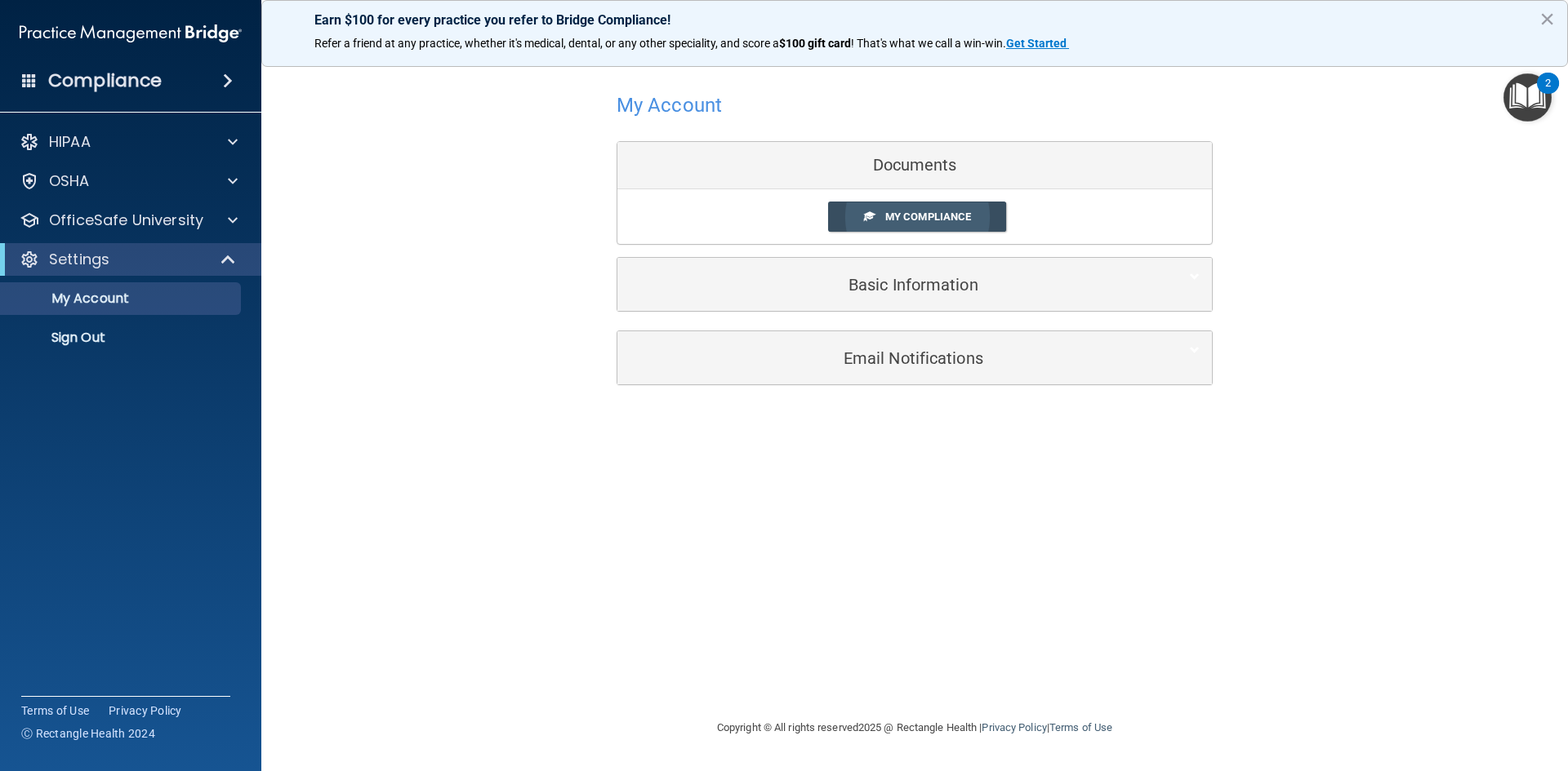
click at [967, 229] on link "My Compliance" at bounding box center [917, 216] width 179 height 30
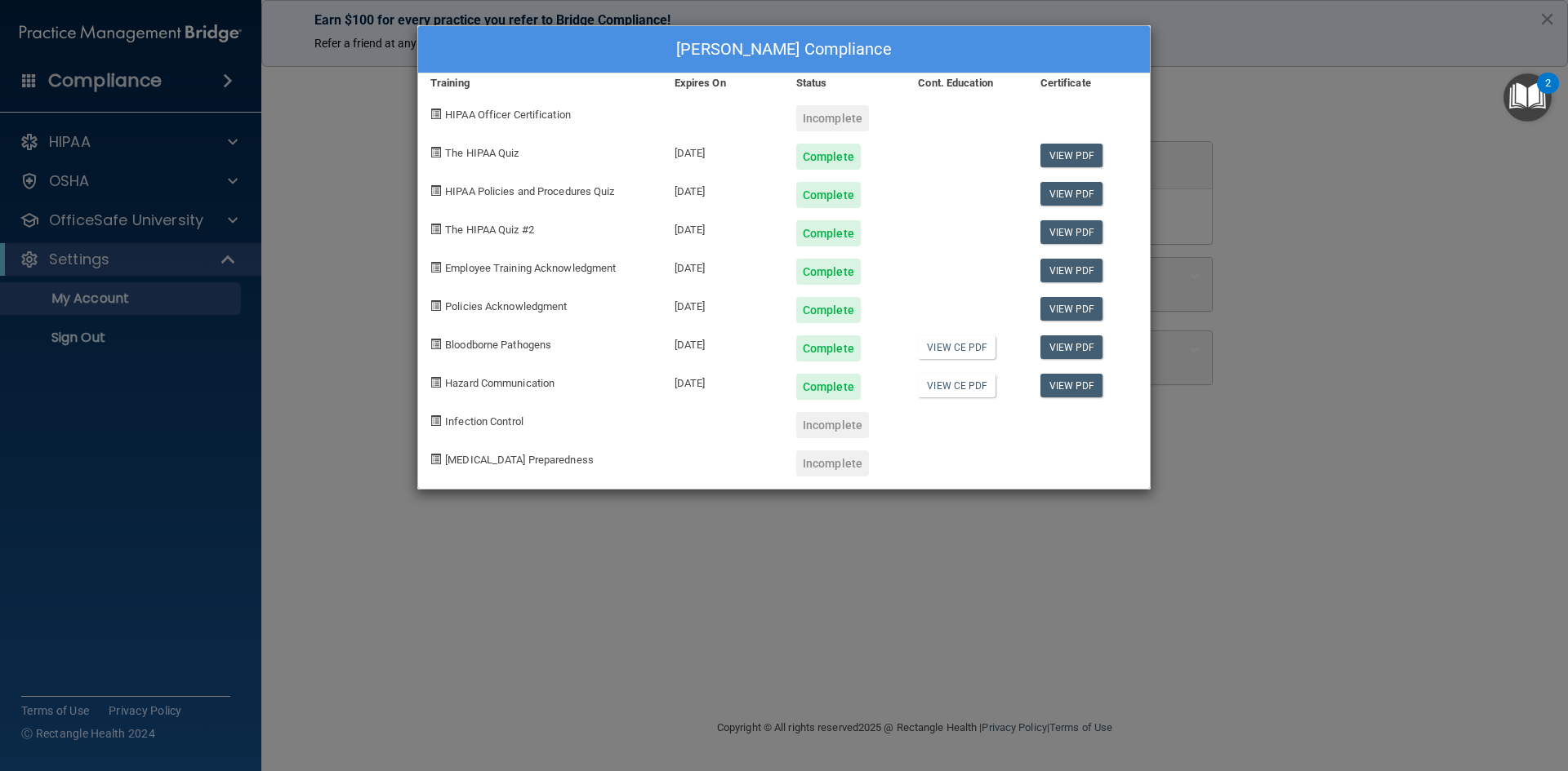
click at [819, 118] on div "Incomplete" at bounding box center [833, 118] width 73 height 26
click at [370, 198] on div "Katharine Giuliano's Compliance Training Expires On Status Cont. Education Cert…" at bounding box center [784, 385] width 1568 height 771
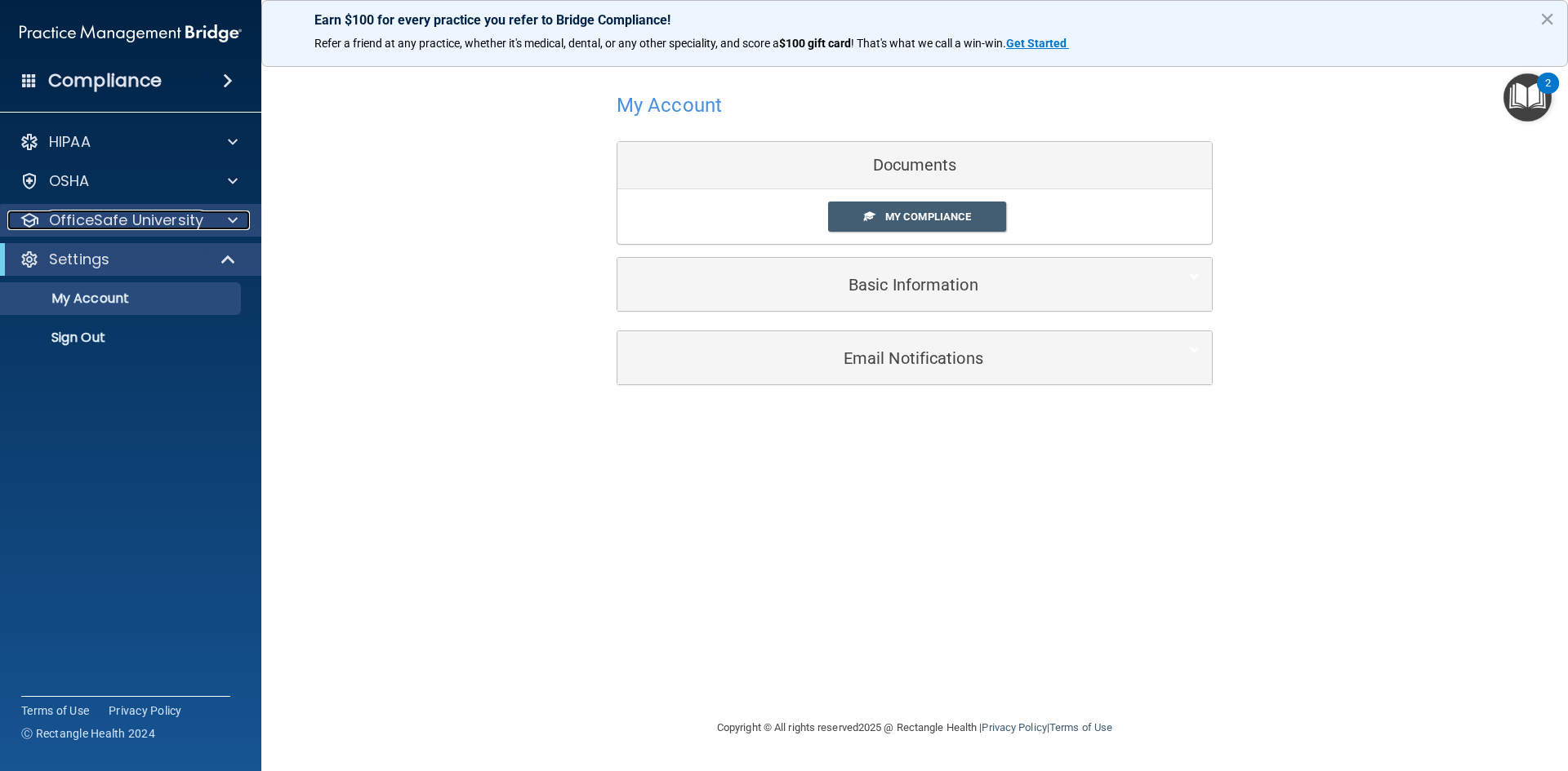
click at [83, 220] on p "OfficeSafe University" at bounding box center [125, 220] width 154 height 20
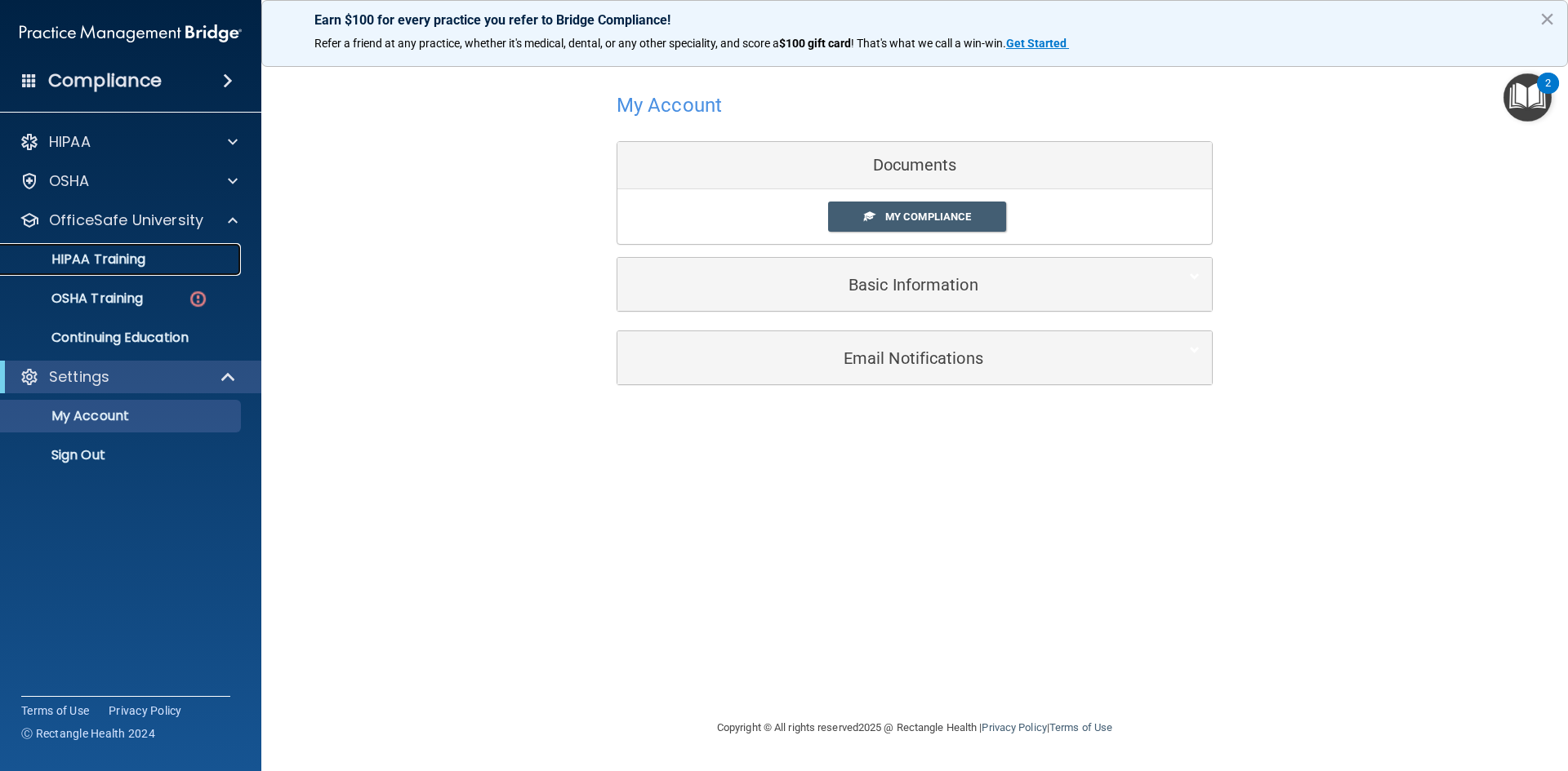
click at [101, 259] on p "HIPAA Training" at bounding box center [77, 259] width 135 height 17
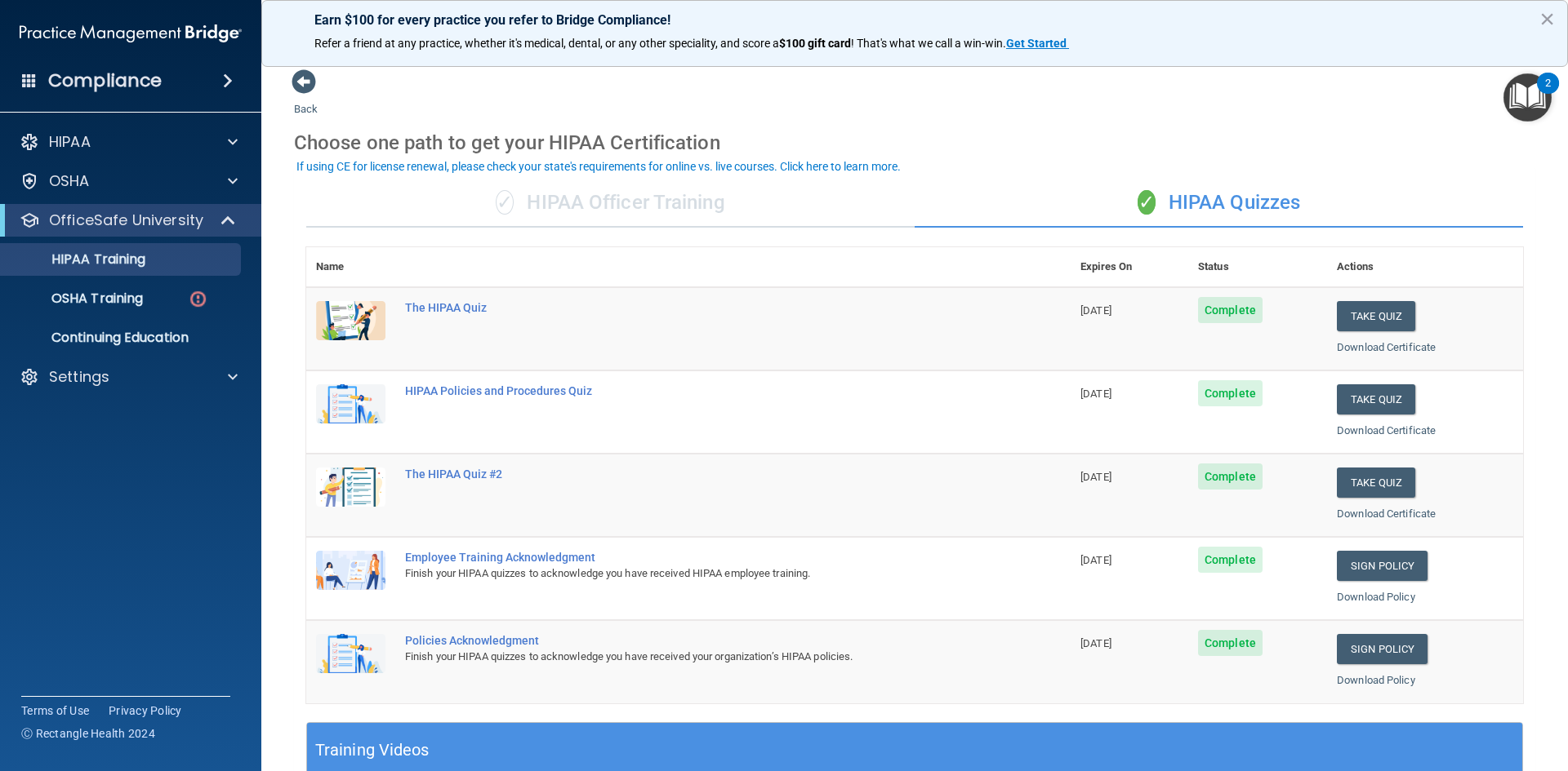
click at [679, 218] on div "✓ HIPAA Officer Training" at bounding box center [611, 203] width 609 height 49
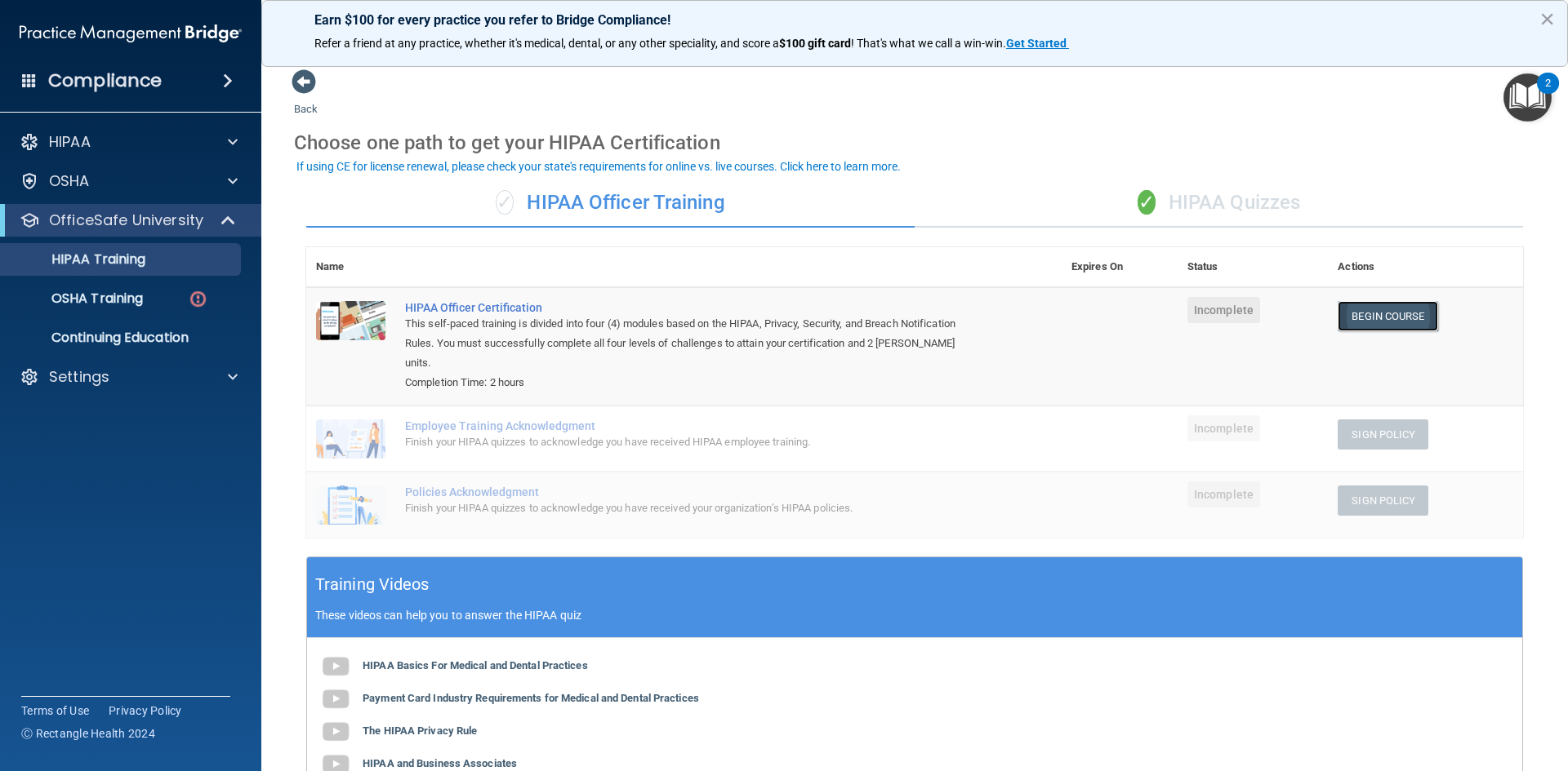
click at [1368, 306] on link "Begin Course" at bounding box center [1387, 316] width 100 height 30
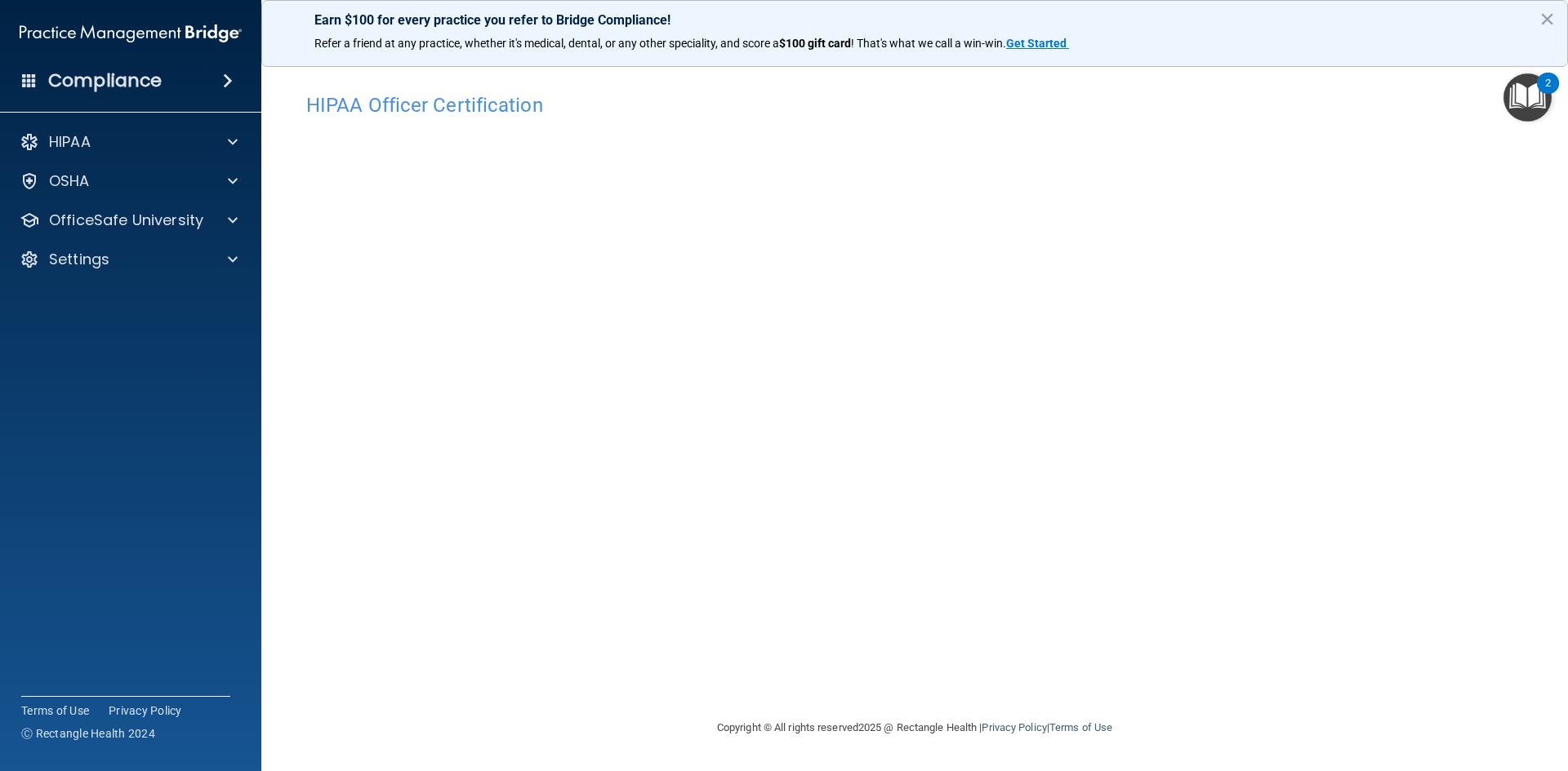
click at [506, 106] on h4 "HIPAA Officer Certification" at bounding box center [914, 105] width 1217 height 21
click at [522, 108] on h4 "HIPAA Officer Certification" at bounding box center [914, 105] width 1217 height 21
drag, startPoint x: 1560, startPoint y: 334, endPoint x: 1567, endPoint y: 376, distance: 42.6
click at [1567, 376] on main "HIPAA Officer Certification This course doesn’t expire until . Are you sure you…" at bounding box center [914, 411] width 1306 height 719
click at [1529, 83] on img "Open Resource Center, 2 new notifications" at bounding box center [1527, 97] width 48 height 48
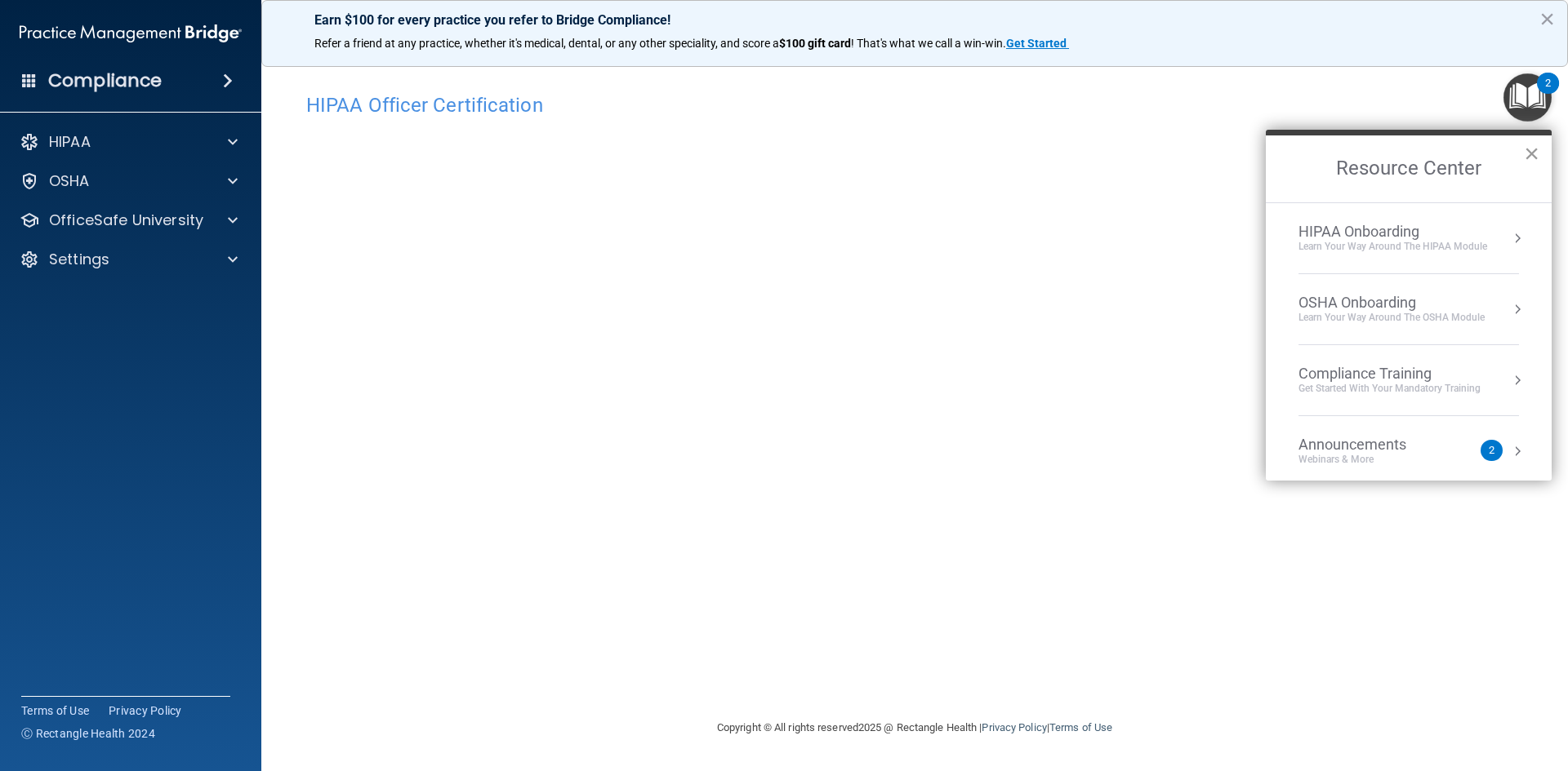
click at [1529, 163] on button "×" at bounding box center [1531, 154] width 16 height 26
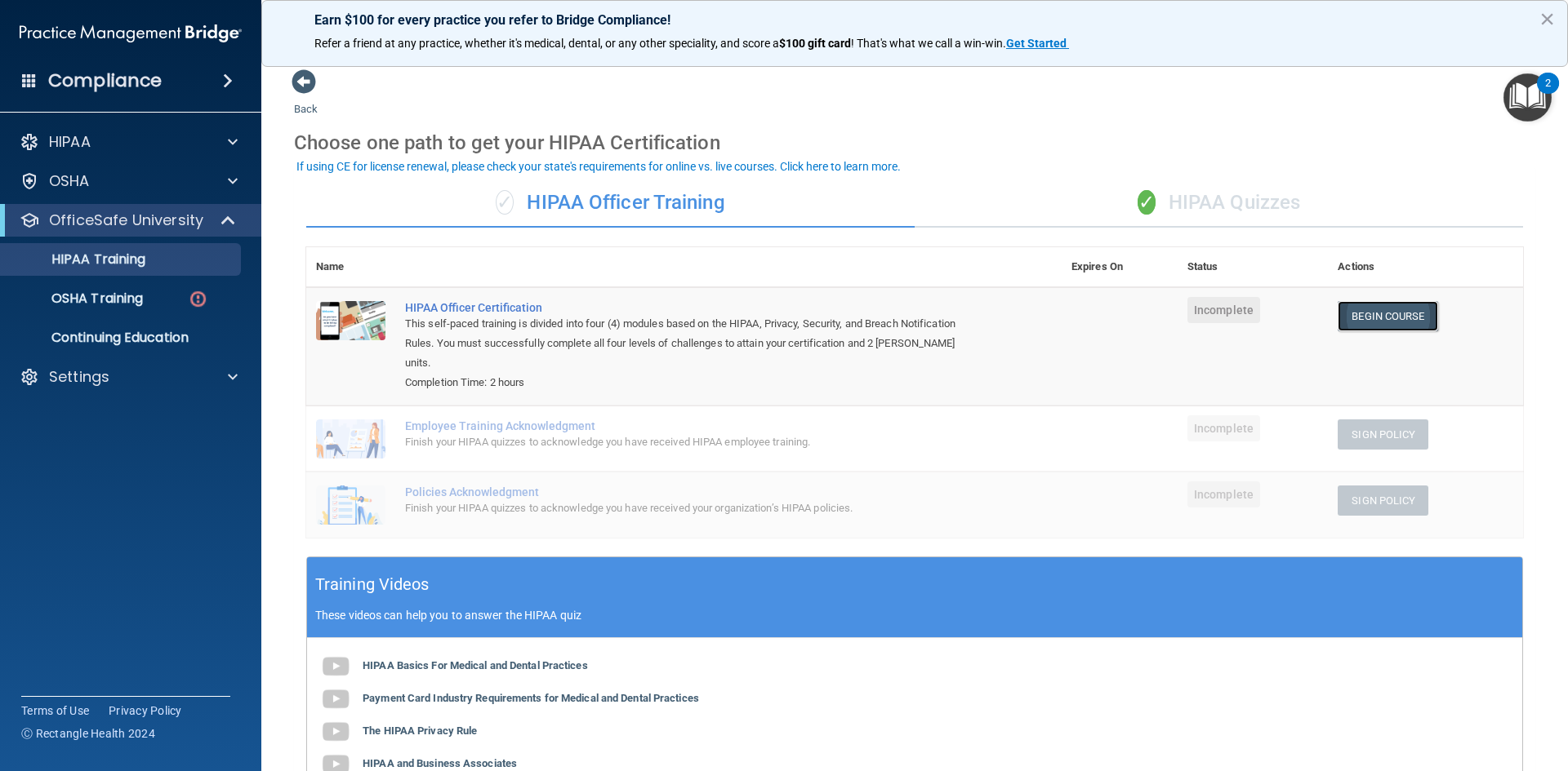
click at [1364, 317] on link "Begin Course" at bounding box center [1387, 316] width 100 height 30
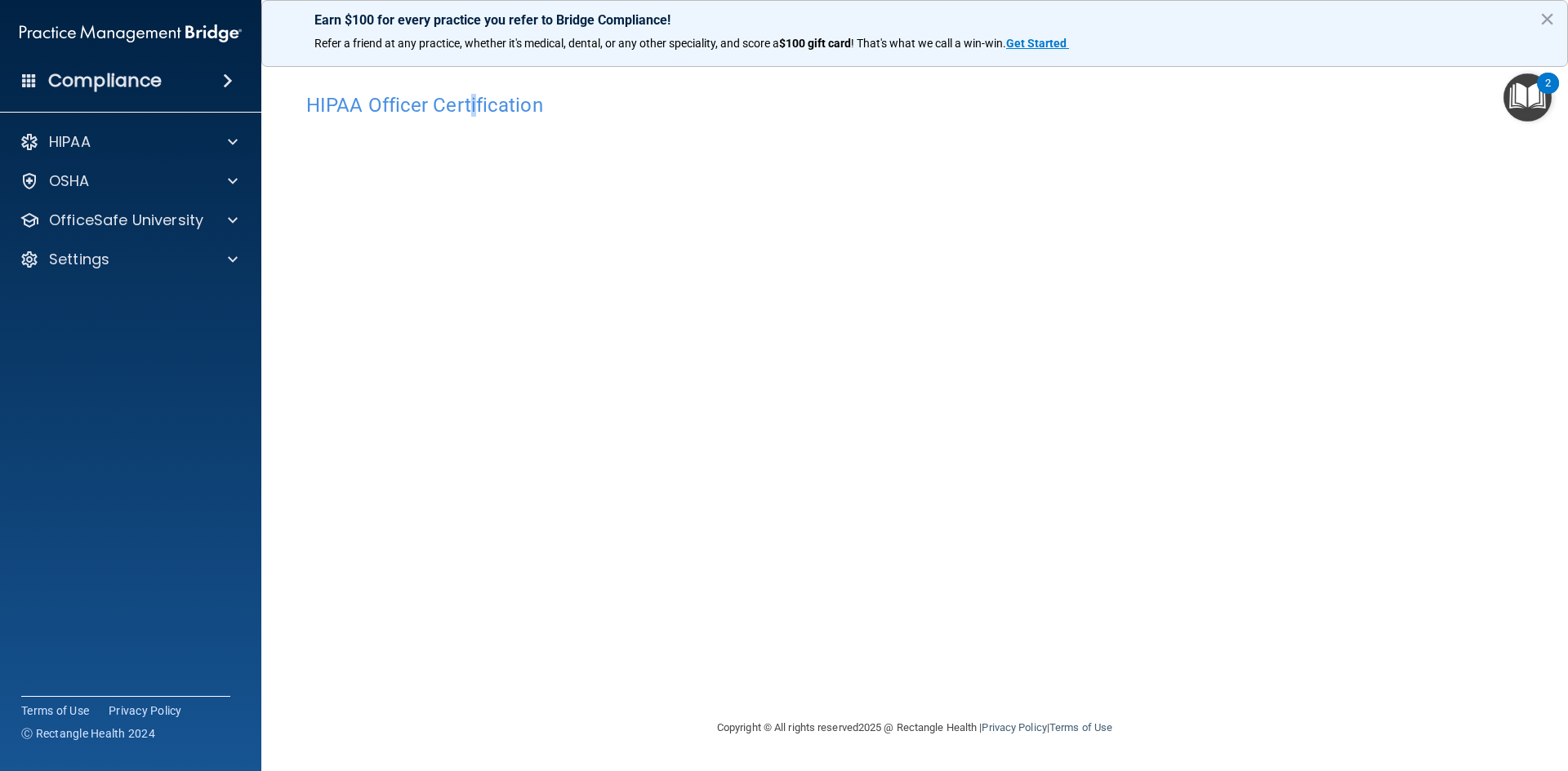
drag, startPoint x: 471, startPoint y: 89, endPoint x: 462, endPoint y: 97, distance: 12.0
click at [468, 91] on div "HIPAA Officer Certification" at bounding box center [914, 105] width 1241 height 40
click at [457, 101] on h4 "HIPAA Officer Certification" at bounding box center [914, 105] width 1217 height 21
click at [401, 101] on h4 "HIPAA Officer Certification" at bounding box center [914, 105] width 1217 height 21
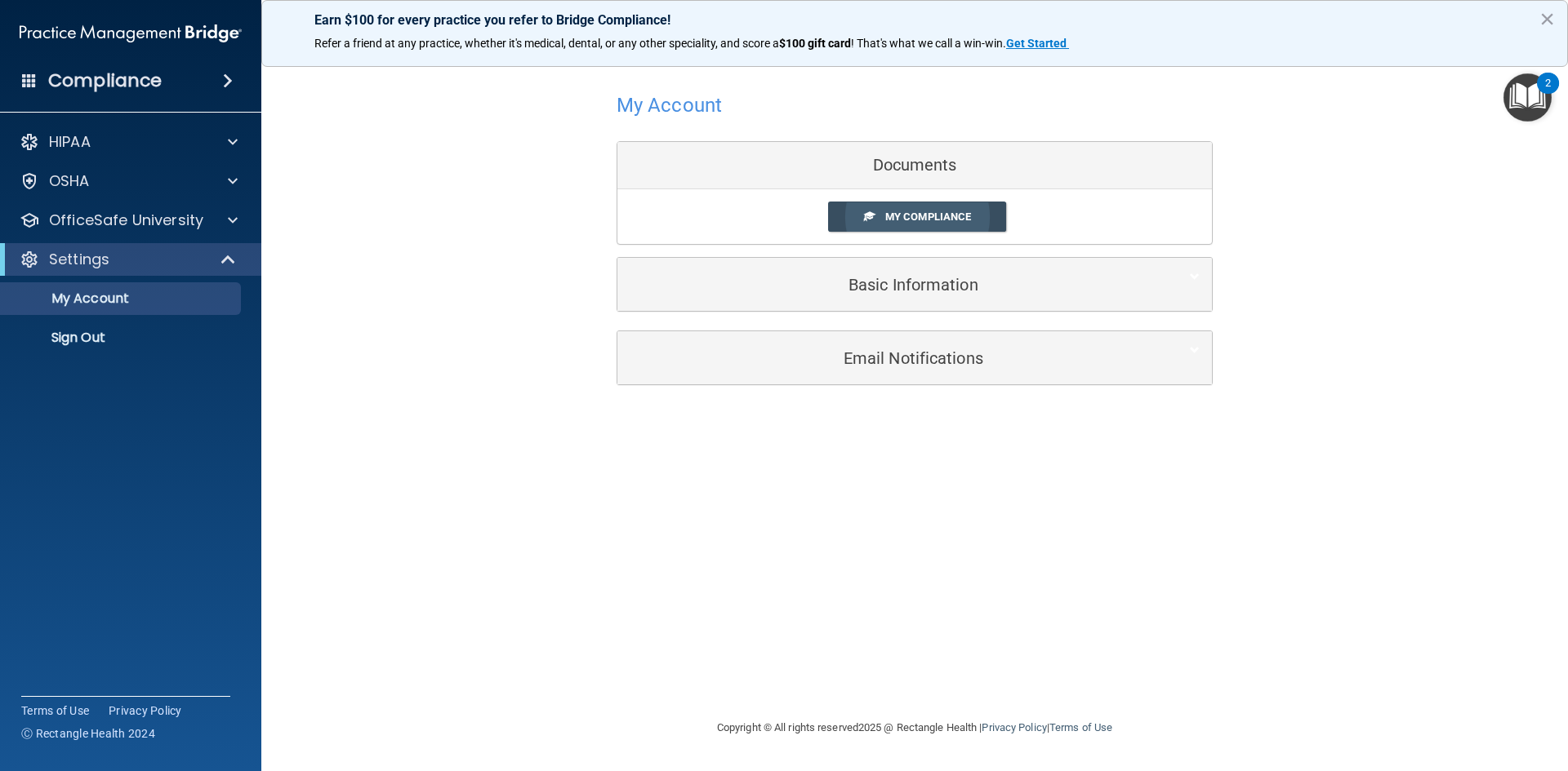
click at [931, 209] on link "My Compliance" at bounding box center [917, 216] width 179 height 30
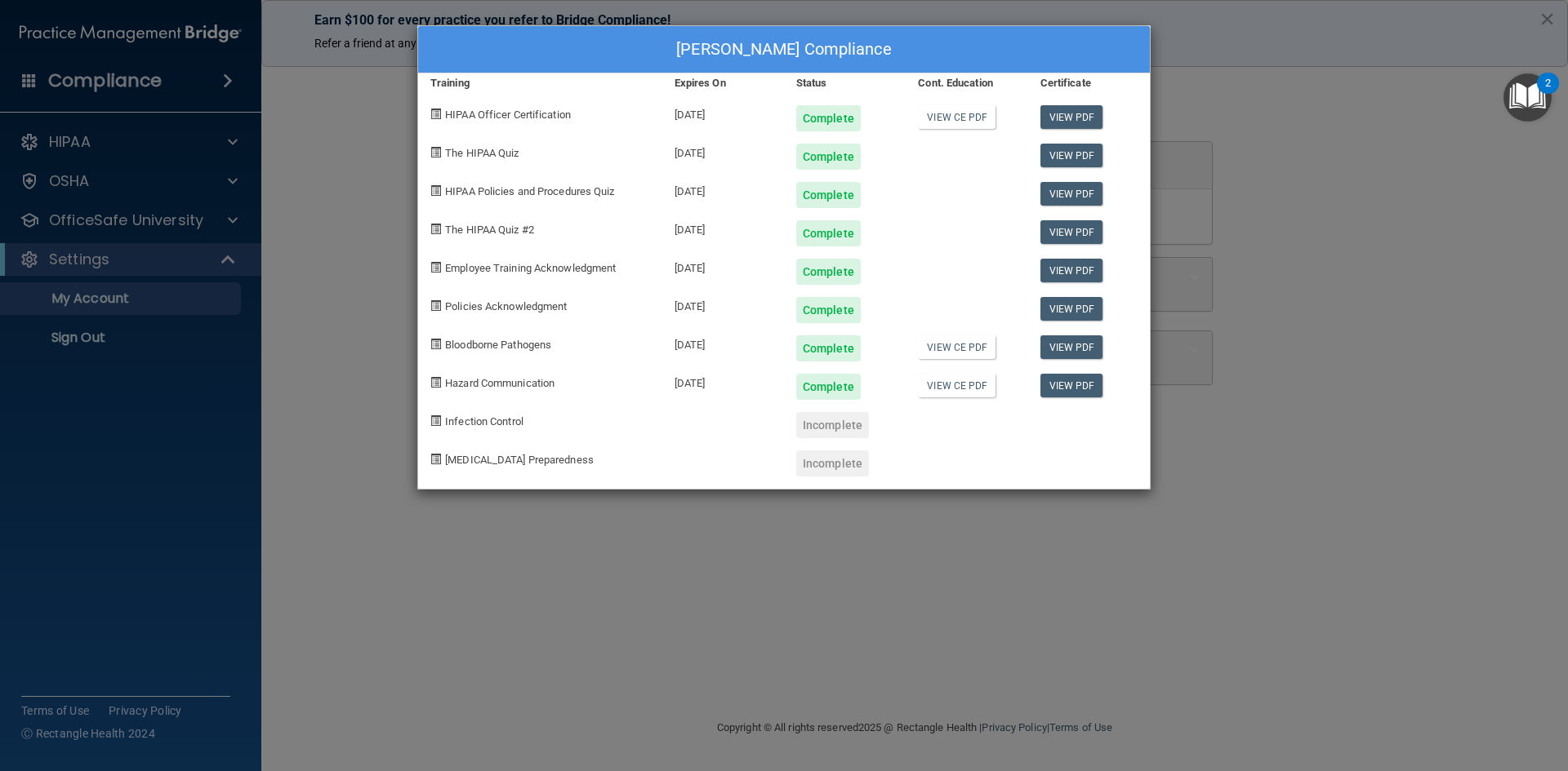
click at [850, 422] on div "Incomplete" at bounding box center [833, 425] width 73 height 26
click at [751, 577] on div "Katharine Giuliano's Compliance Training Expires On Status Cont. Education Cert…" at bounding box center [784, 385] width 1568 height 771
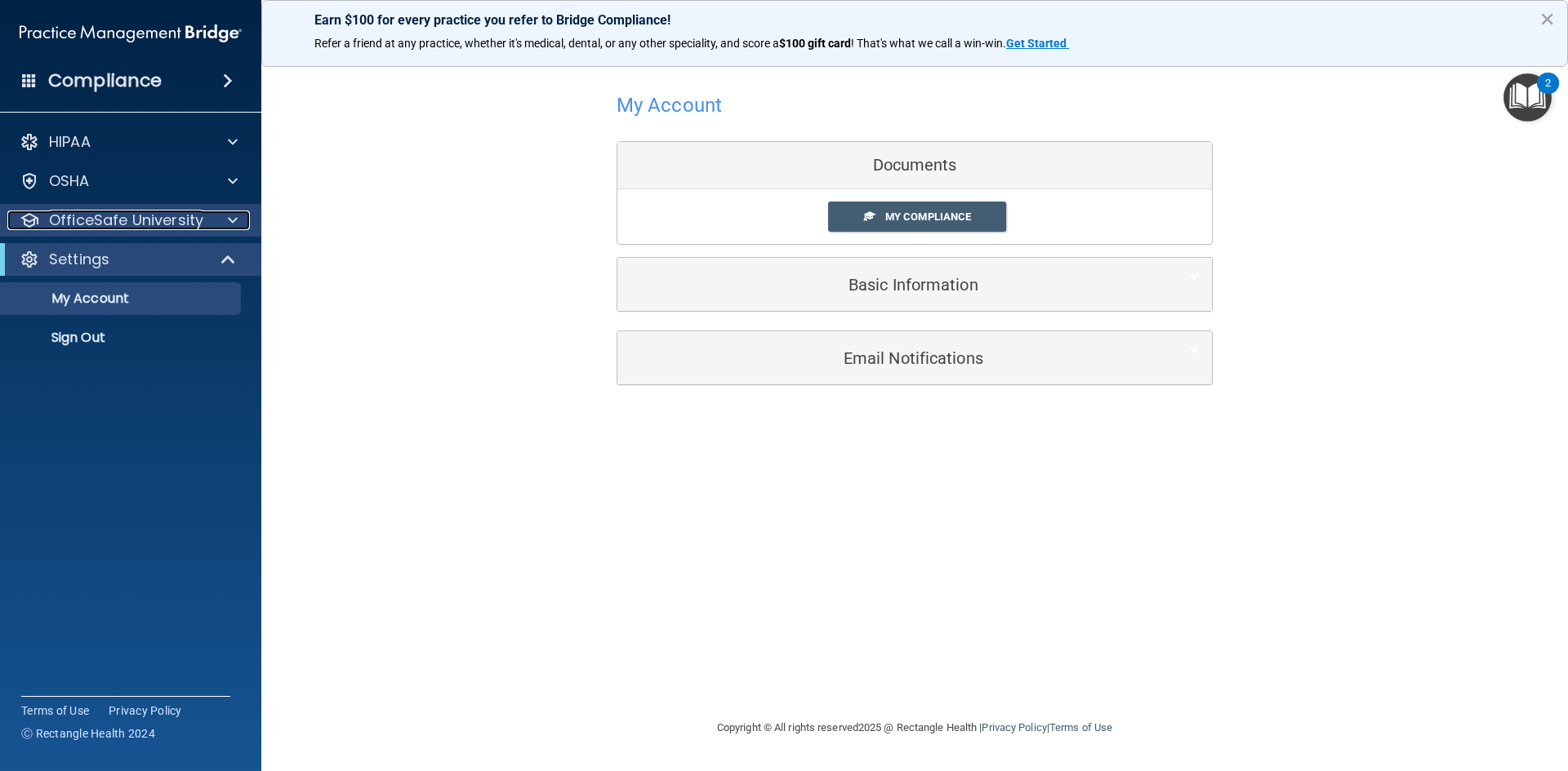
click at [154, 223] on p "OfficeSafe University" at bounding box center [125, 220] width 154 height 20
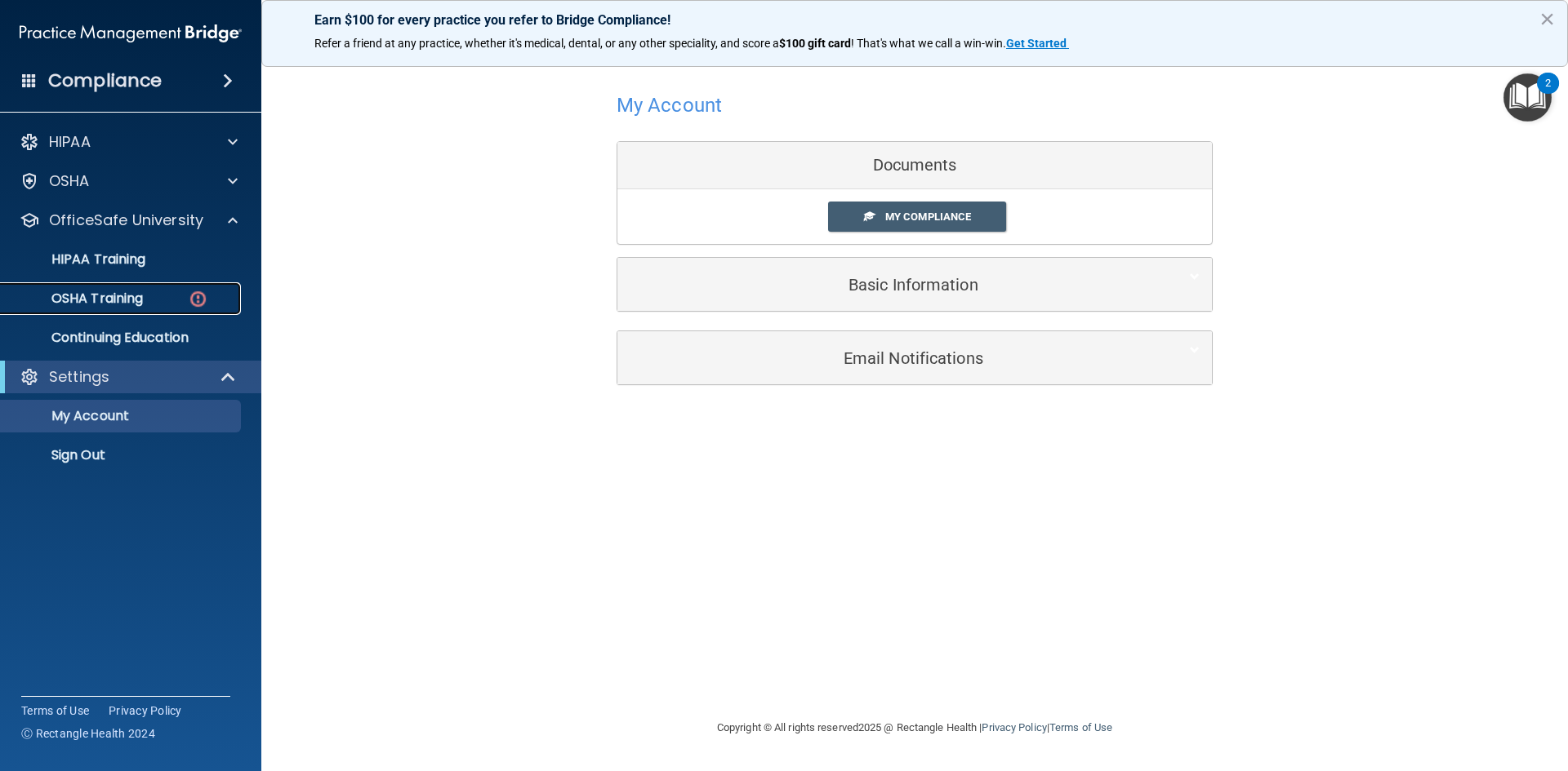
click at [156, 302] on div "OSHA Training" at bounding box center [122, 298] width 223 height 17
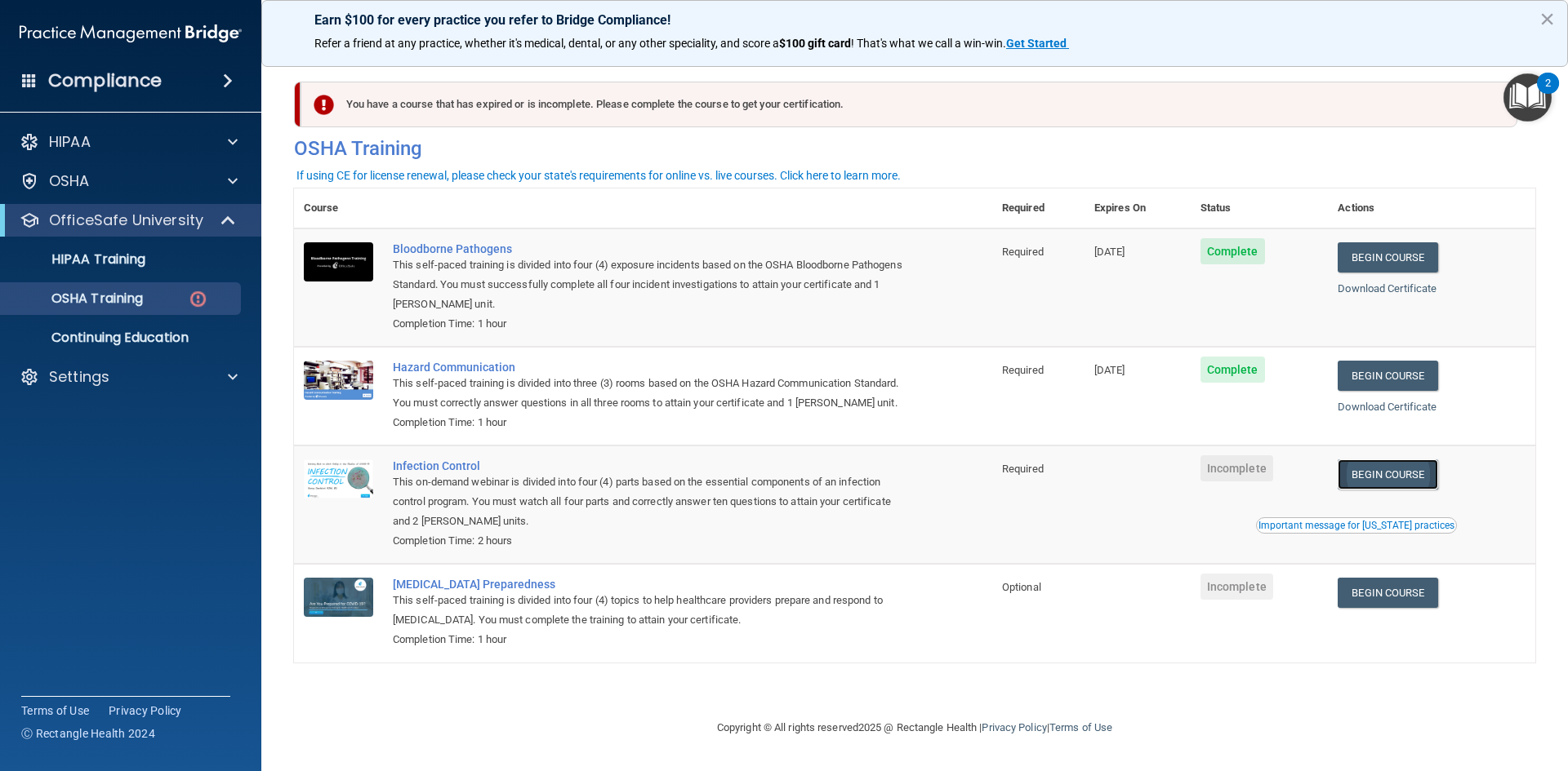
click at [1387, 478] on link "Begin Course" at bounding box center [1387, 475] width 100 height 30
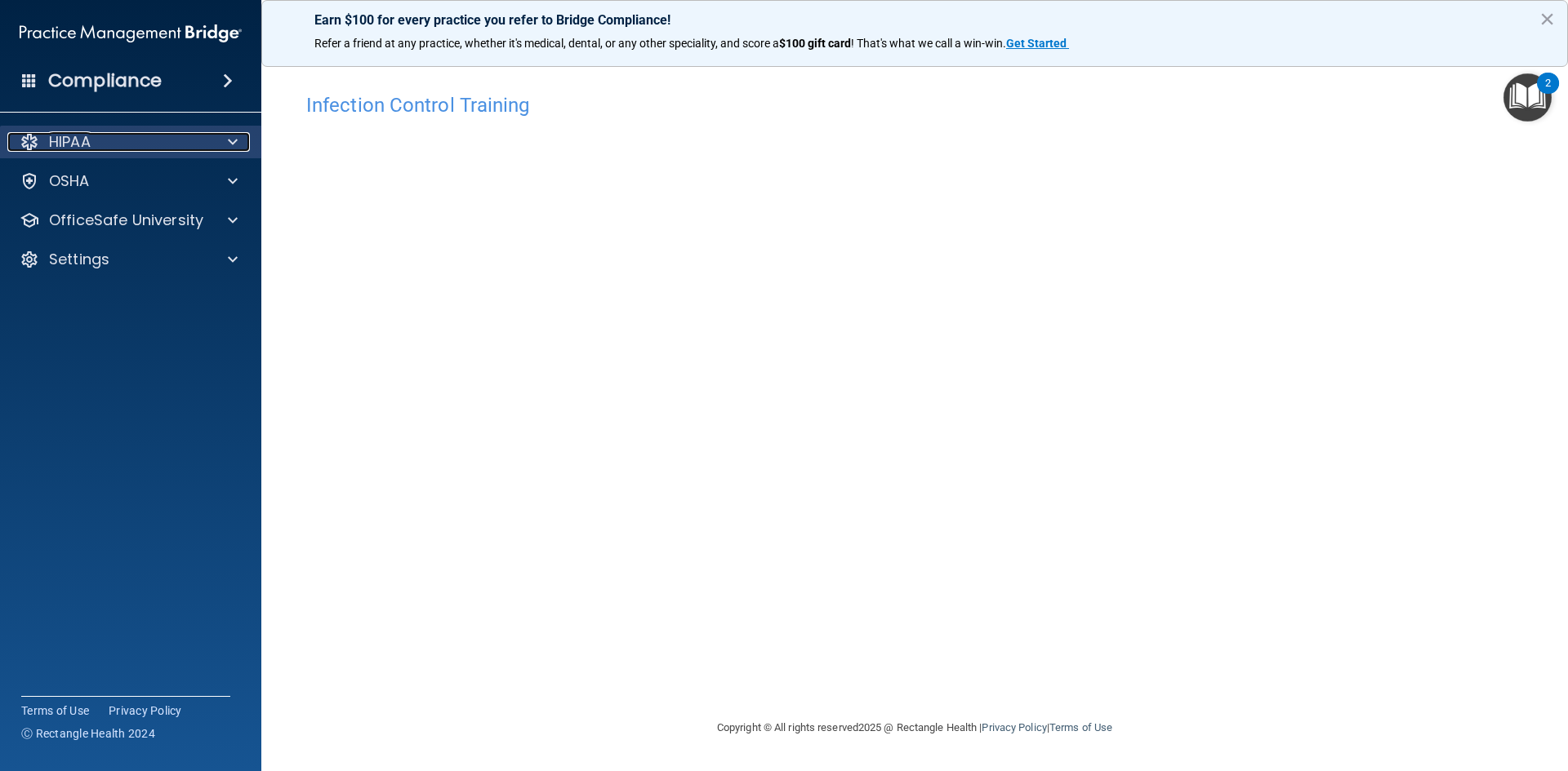
click at [135, 148] on div "HIPAA" at bounding box center [108, 142] width 203 height 20
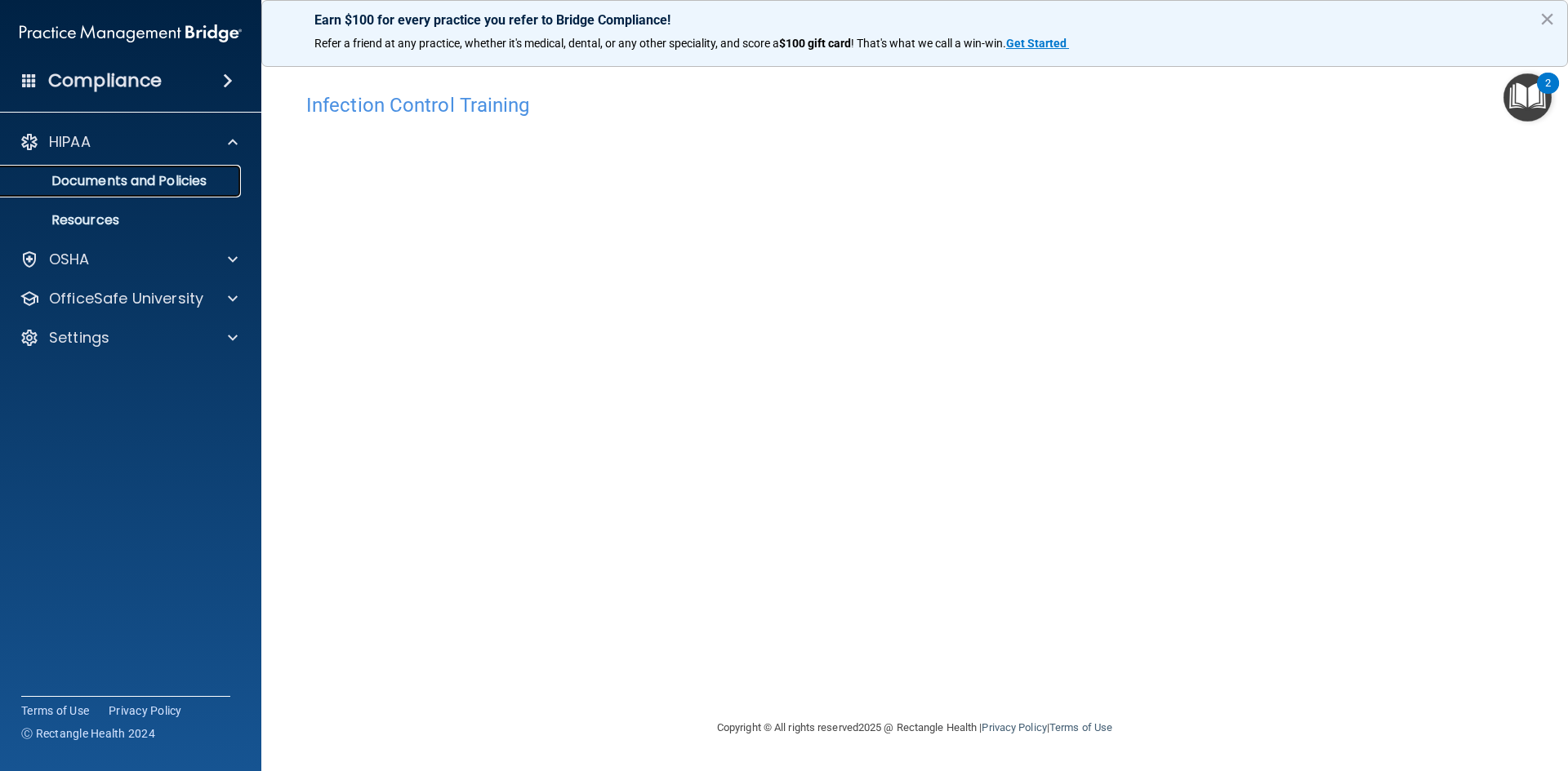
click at [135, 181] on p "Documents and Policies" at bounding box center [122, 181] width 223 height 17
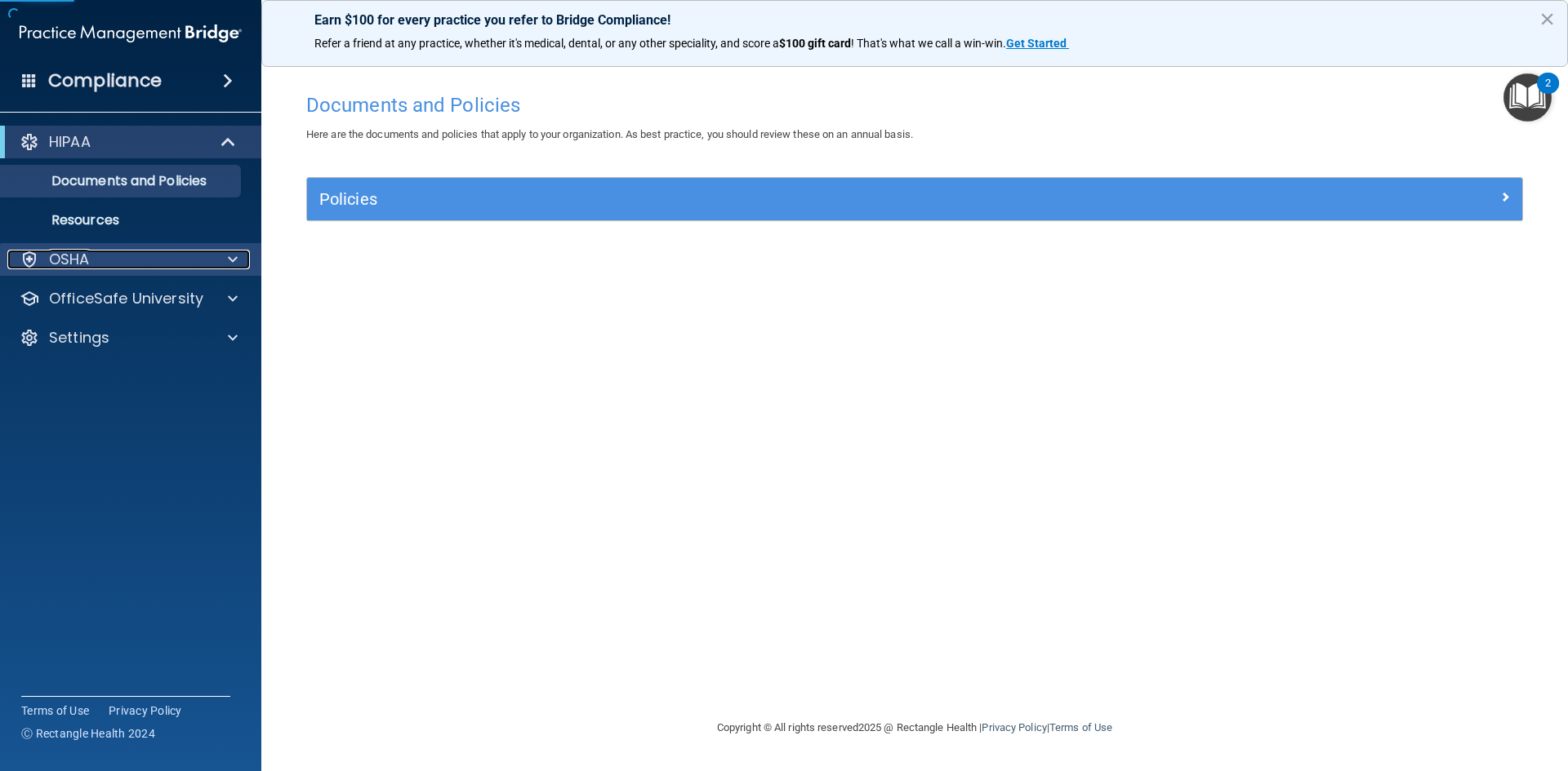
click at [131, 251] on div "OSHA" at bounding box center [108, 259] width 203 height 20
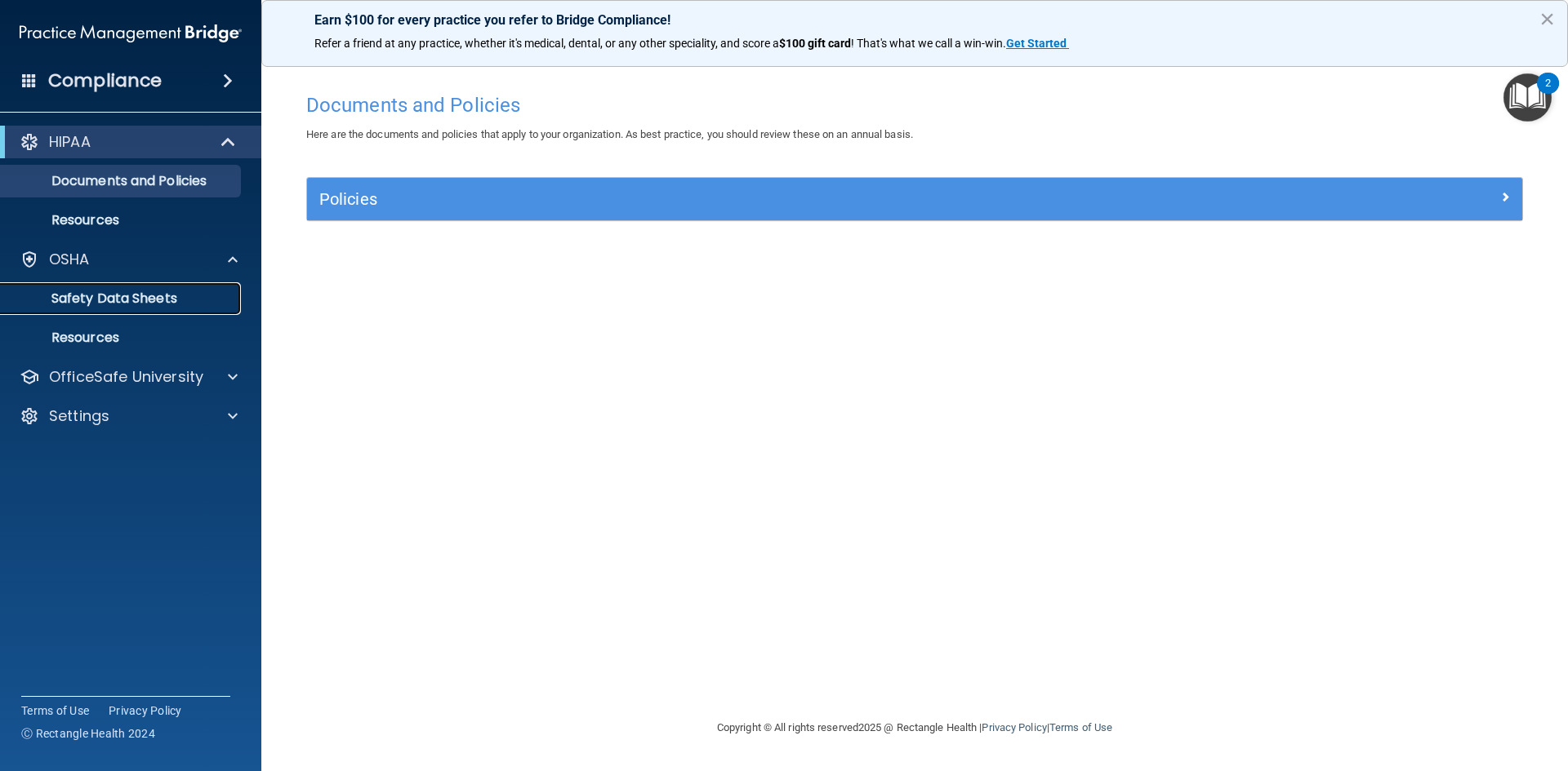
click at [136, 302] on p "Safety Data Sheets" at bounding box center [122, 298] width 223 height 17
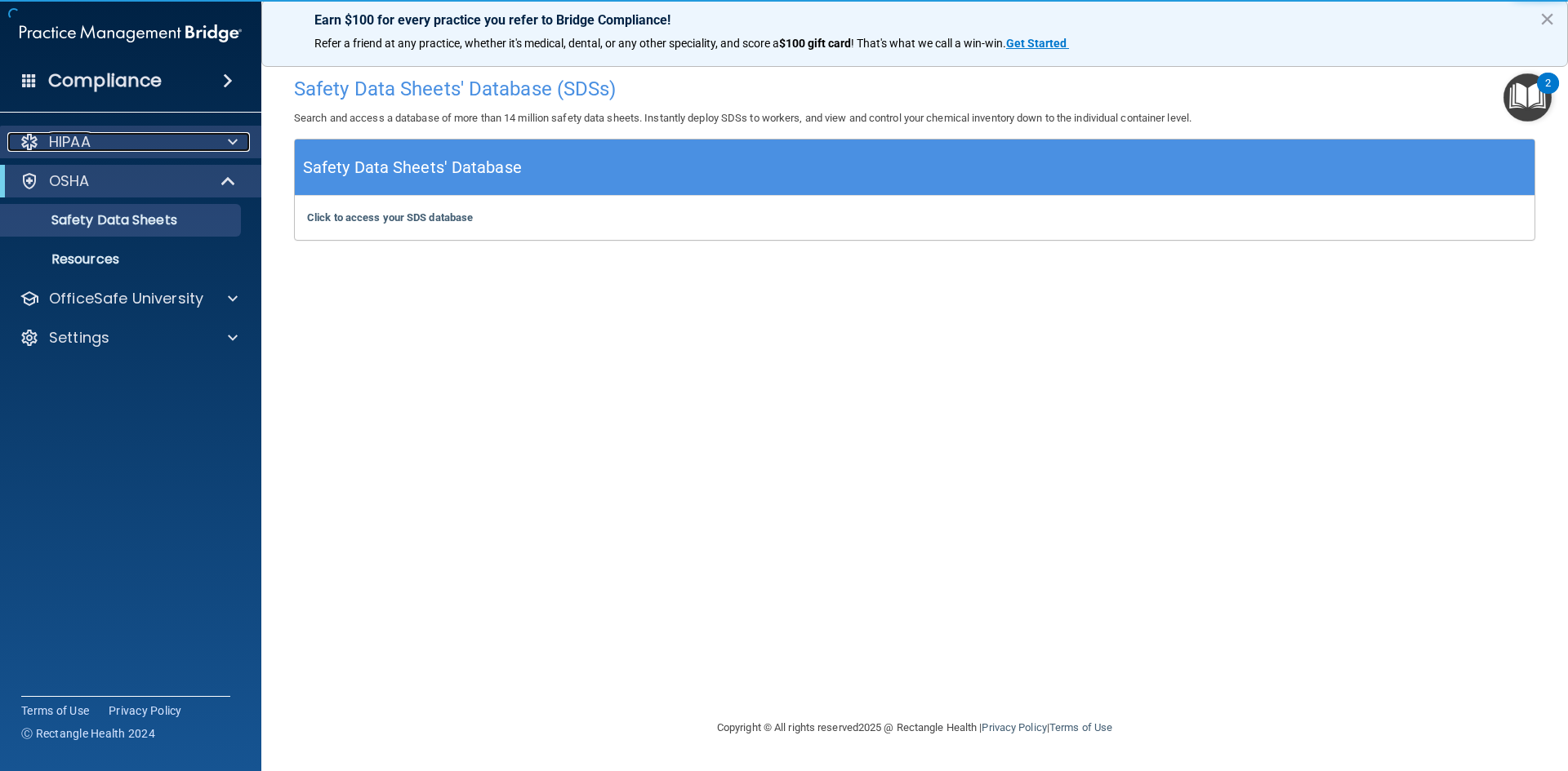
click at [131, 141] on div "HIPAA" at bounding box center [108, 142] width 203 height 20
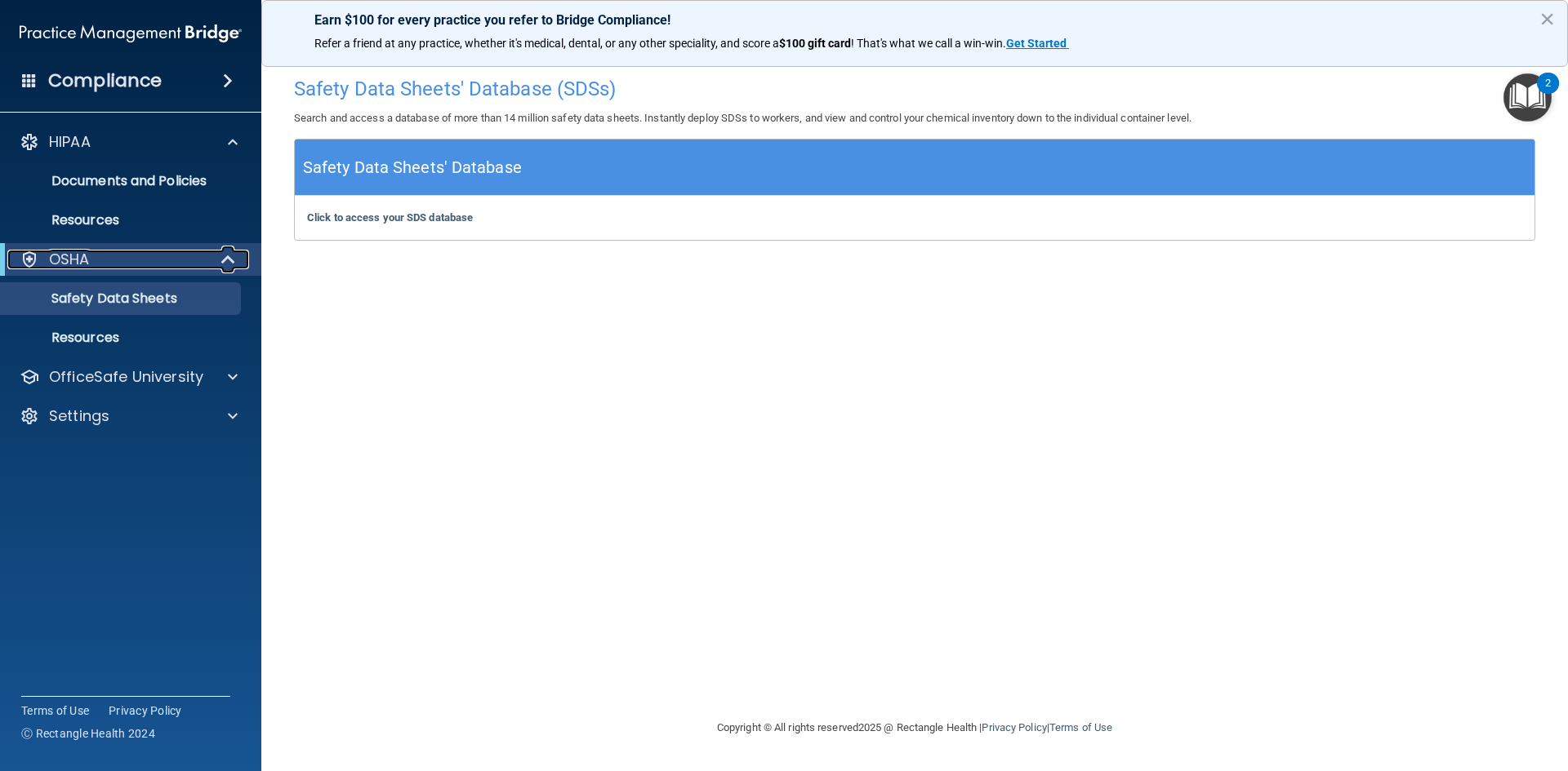
click at [129, 256] on div "OSHA" at bounding box center [108, 259] width 202 height 20
click at [135, 300] on p "OfficeSafe University" at bounding box center [125, 298] width 154 height 20
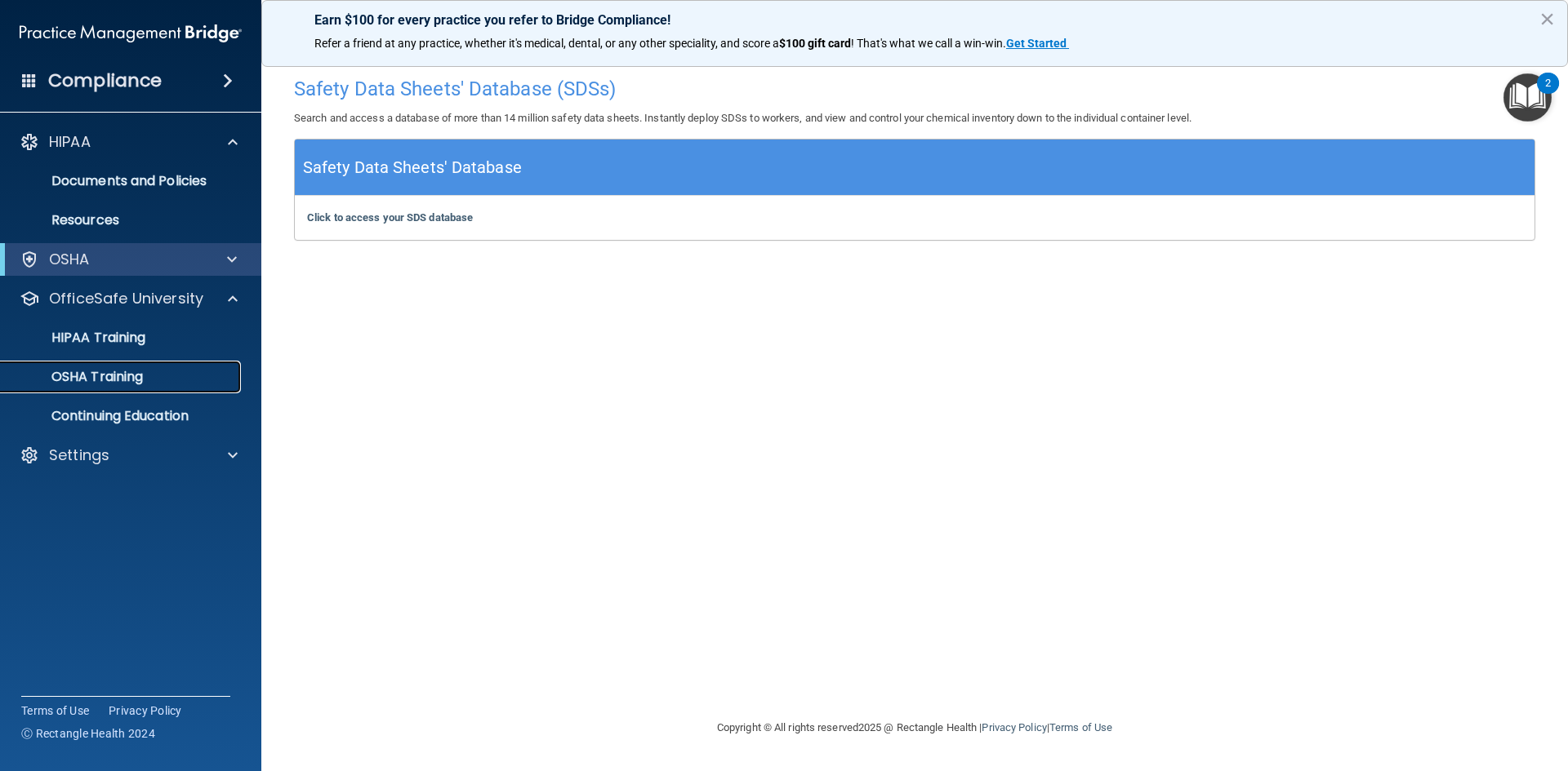
click at [134, 377] on p "OSHA Training" at bounding box center [77, 376] width 132 height 17
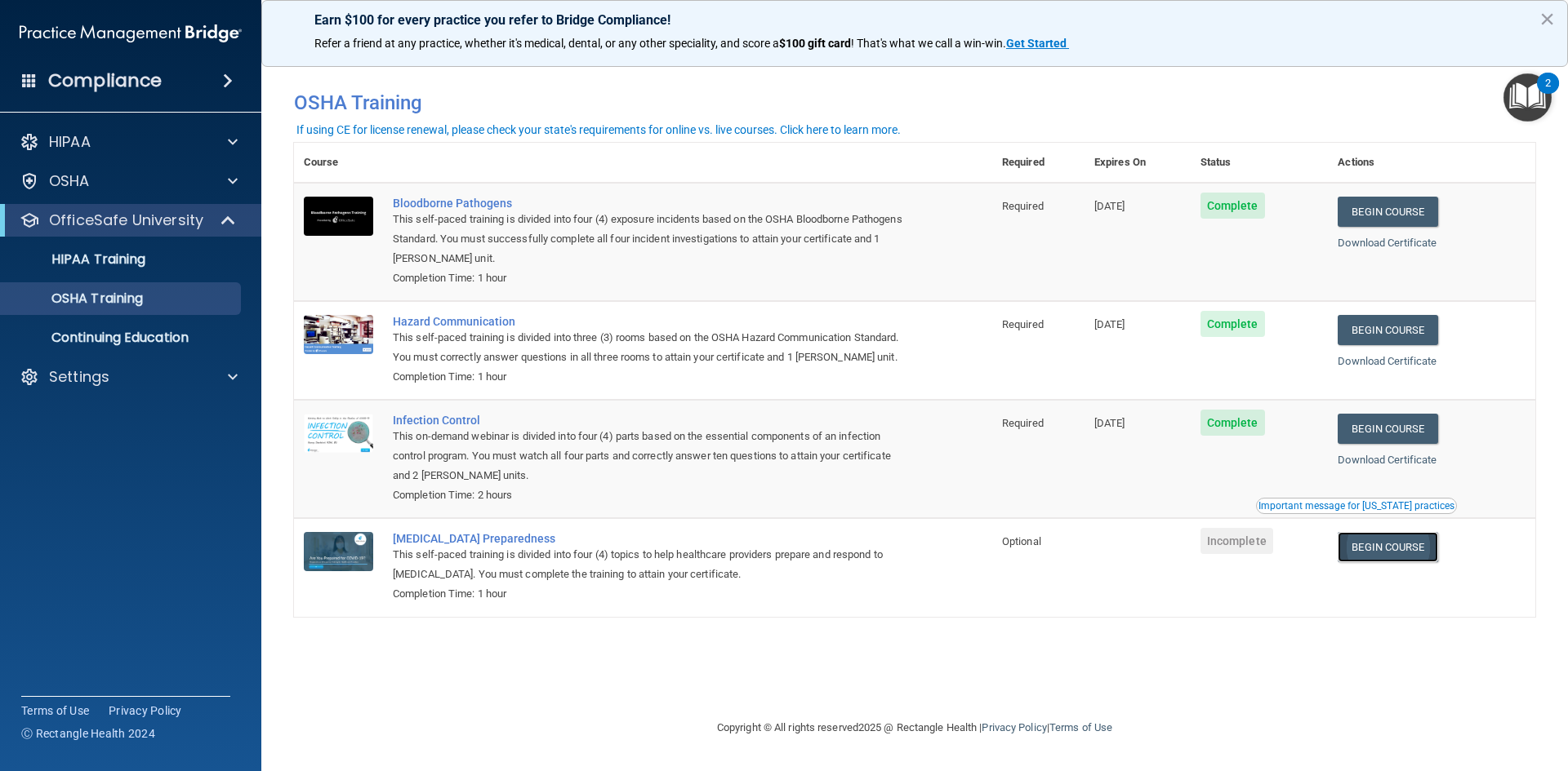
click at [1386, 545] on link "Begin Course" at bounding box center [1387, 547] width 100 height 30
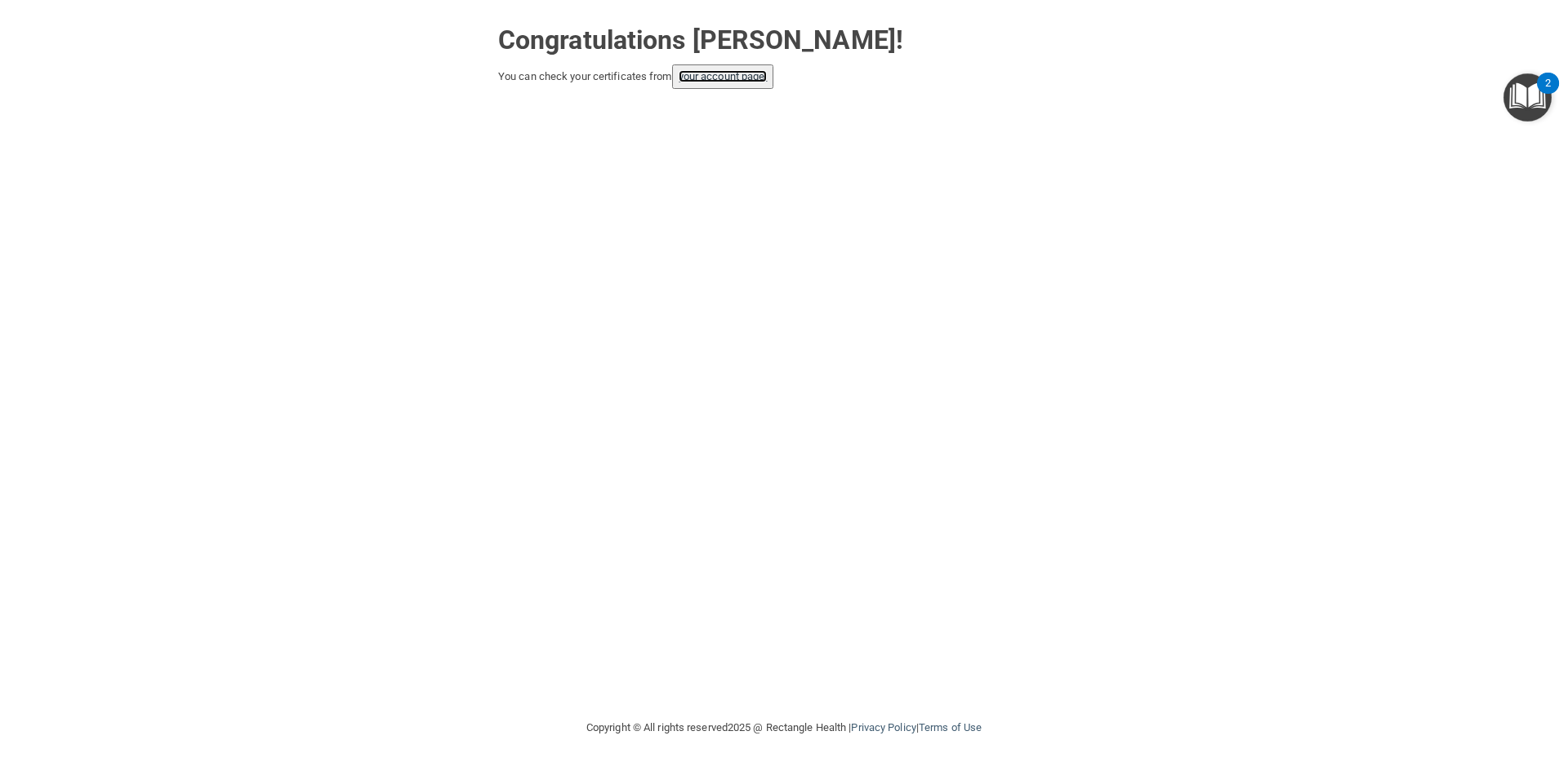
click at [718, 79] on link "your account page!" at bounding box center [723, 76] width 89 height 12
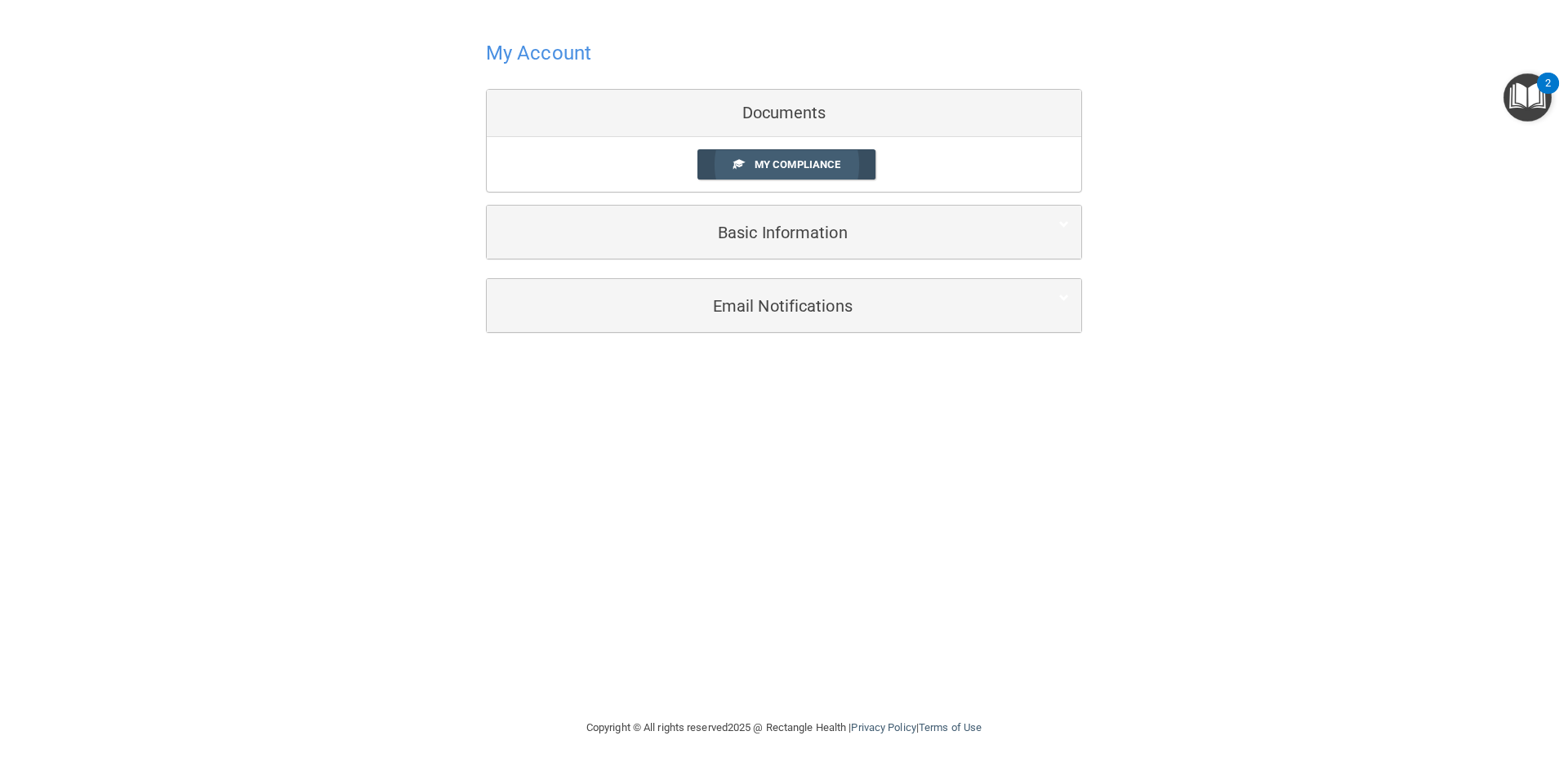
click at [765, 153] on link "My Compliance" at bounding box center [787, 164] width 179 height 30
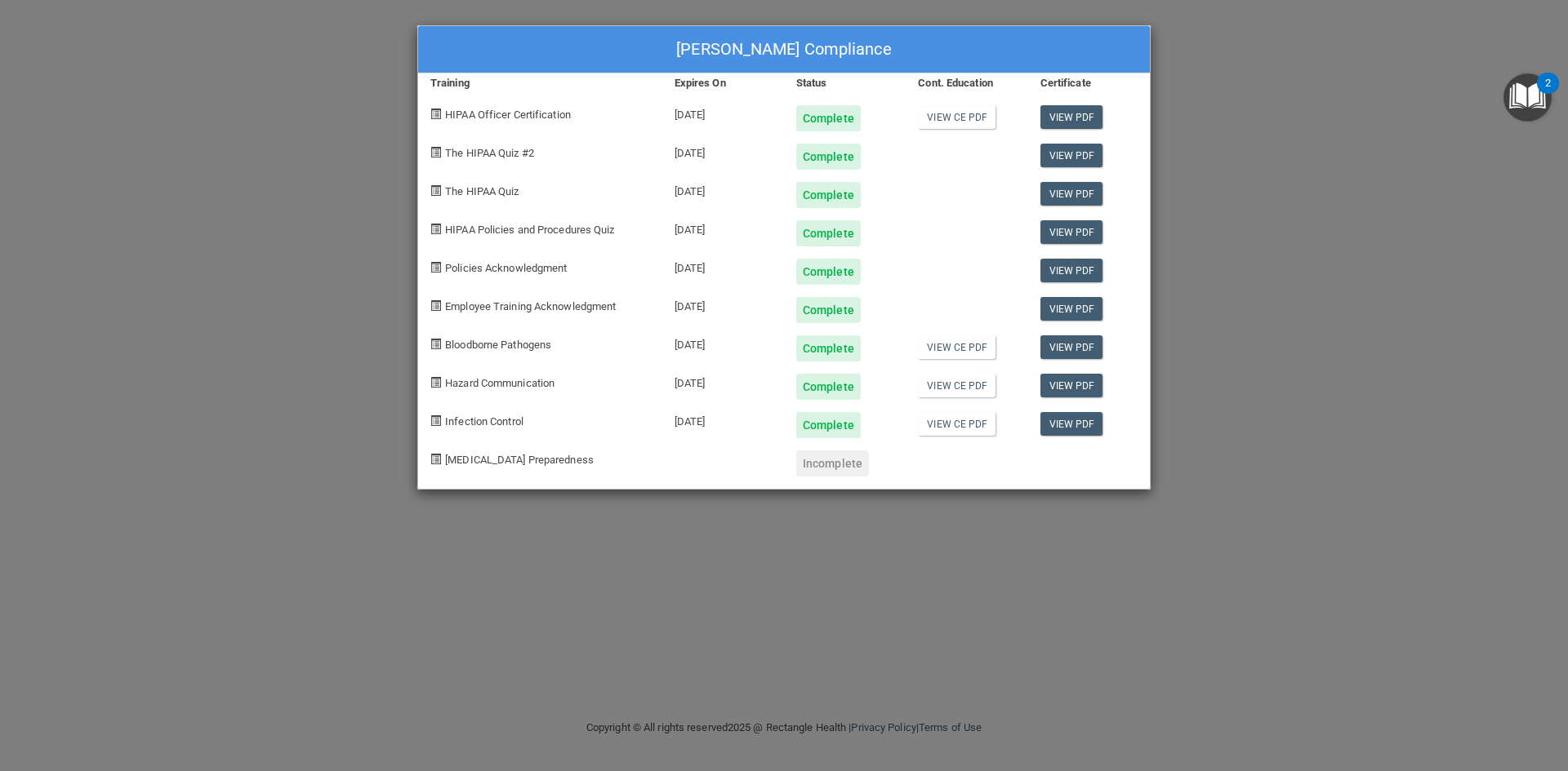
click at [696, 672] on div "Katharine Giuliano's Compliance Training Expires On Status Cont. Education Cert…" at bounding box center [784, 385] width 1568 height 771
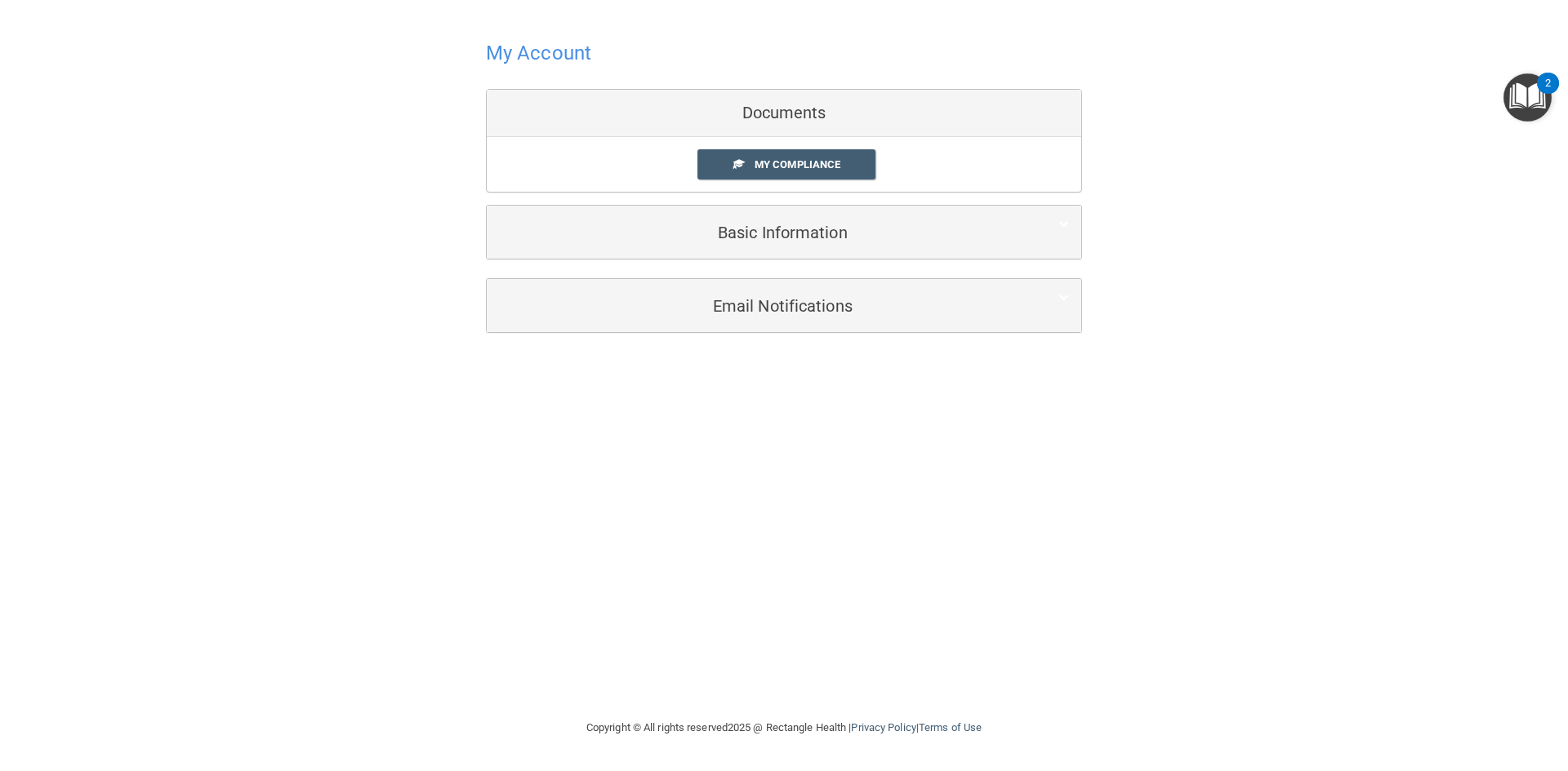
click at [788, 114] on div "Documents" at bounding box center [784, 113] width 595 height 47
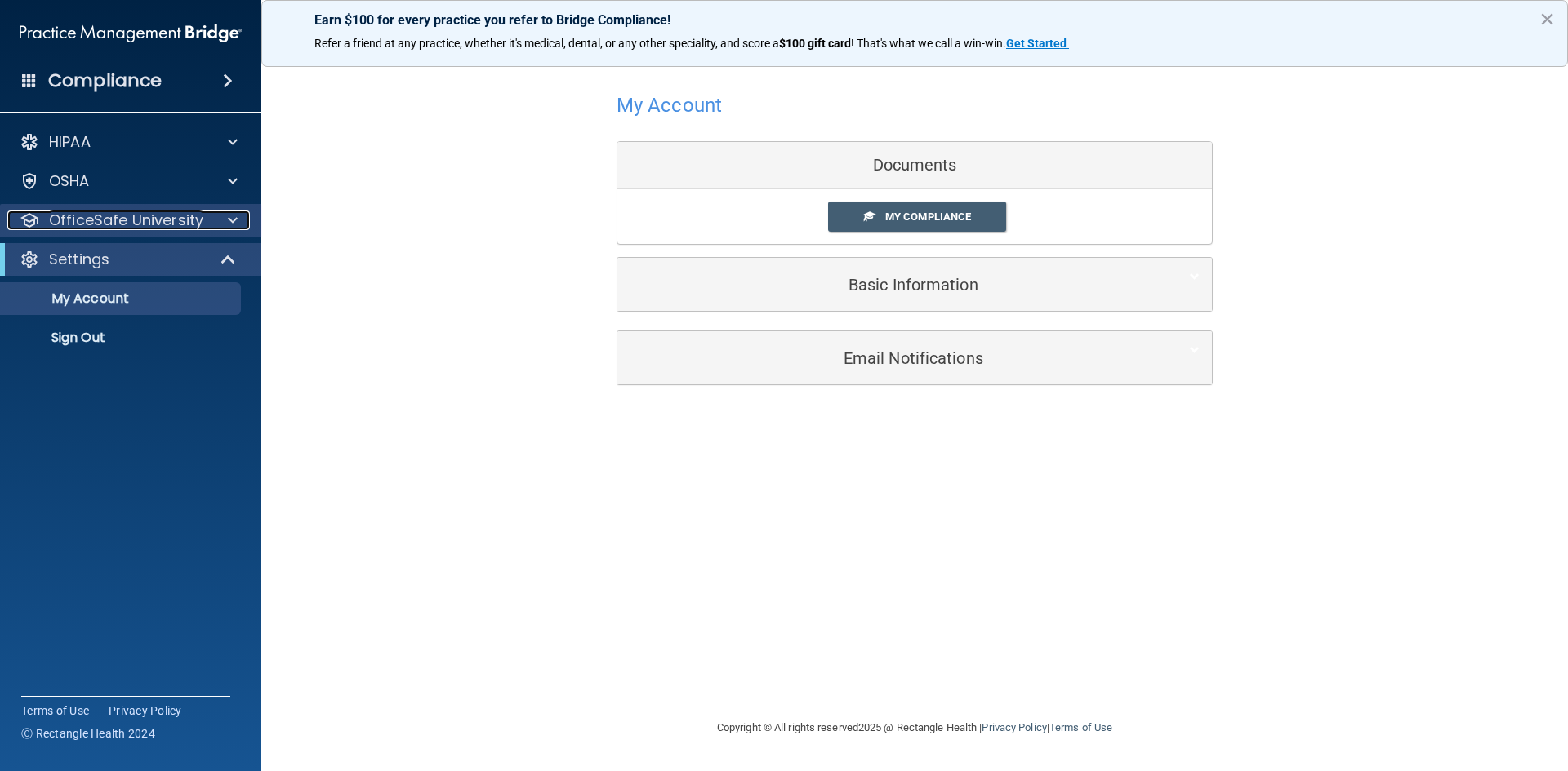
click at [164, 221] on p "OfficeSafe University" at bounding box center [125, 220] width 154 height 20
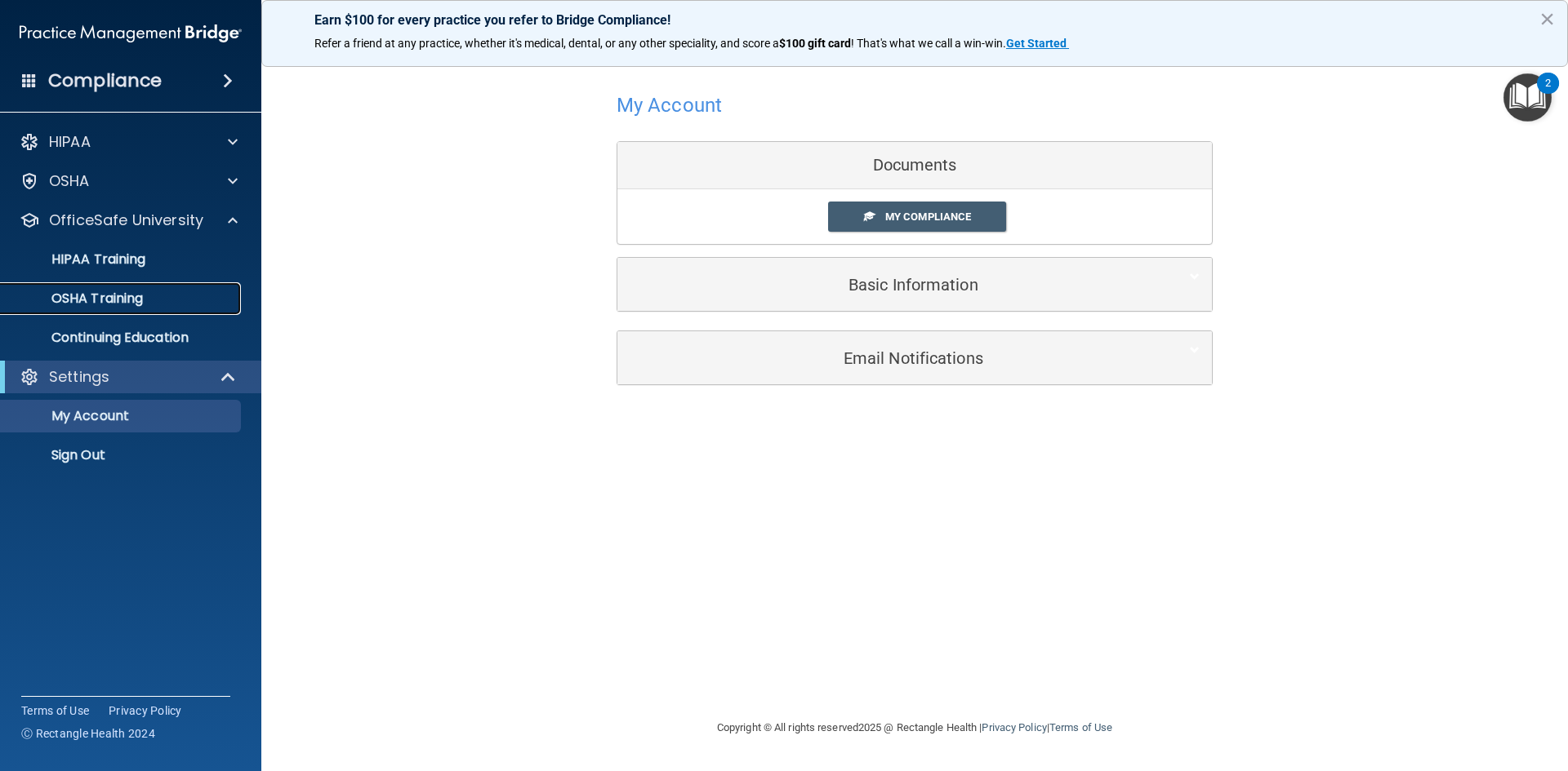
click at [137, 292] on p "OSHA Training" at bounding box center [77, 298] width 132 height 17
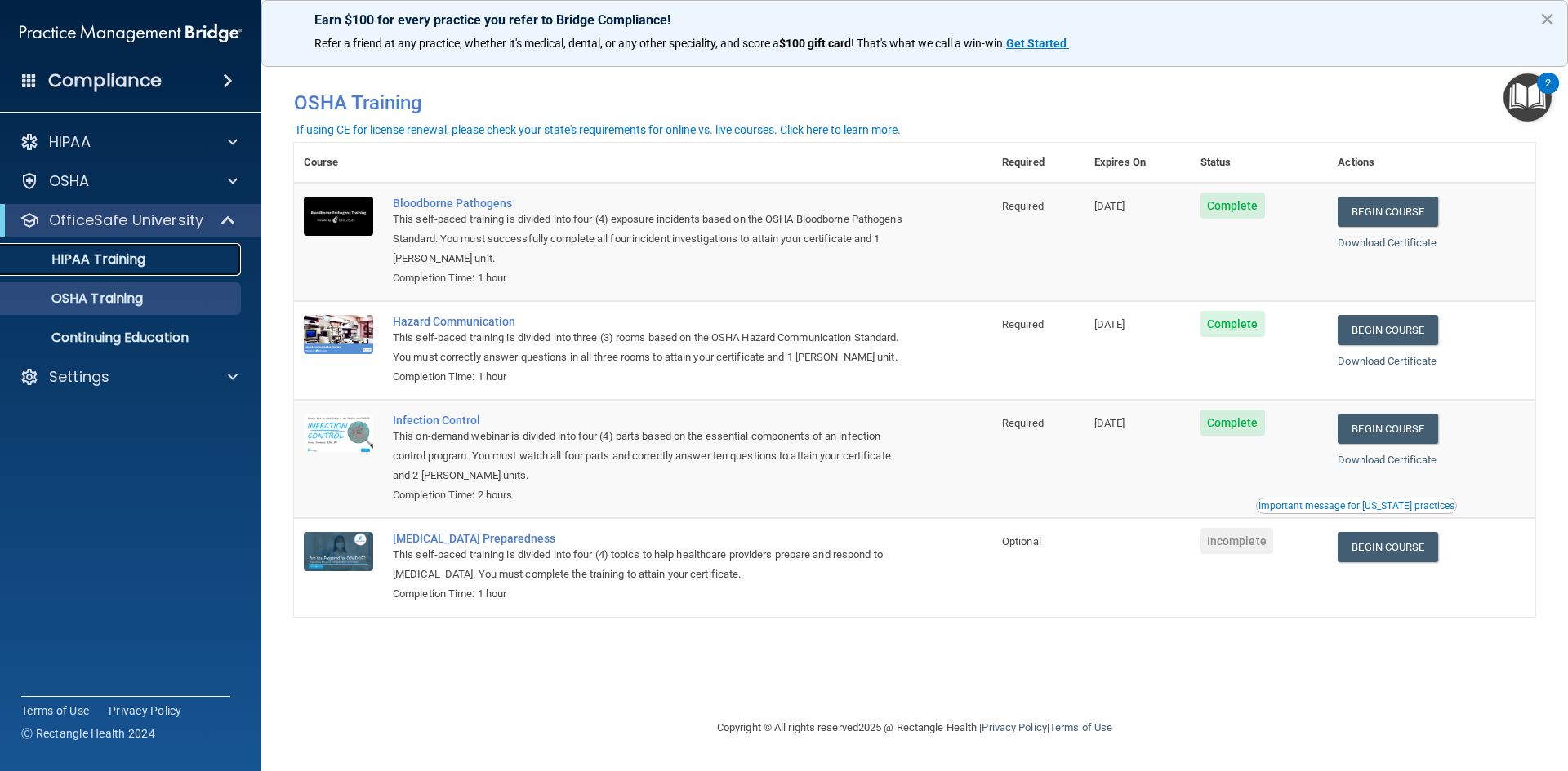
click at [90, 263] on p "HIPAA Training" at bounding box center [77, 259] width 135 height 17
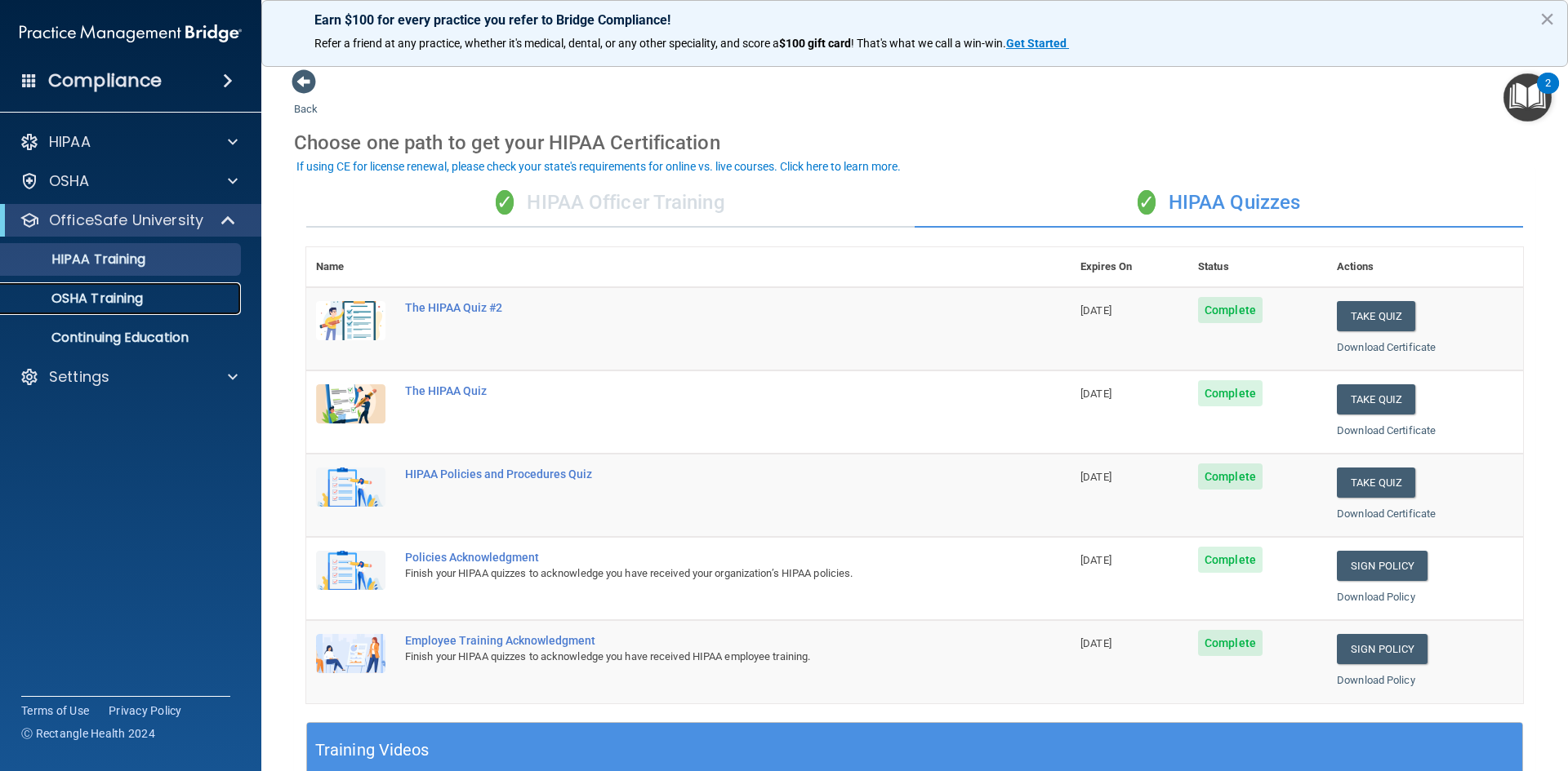
click at [126, 288] on link "OSHA Training" at bounding box center [112, 299] width 257 height 33
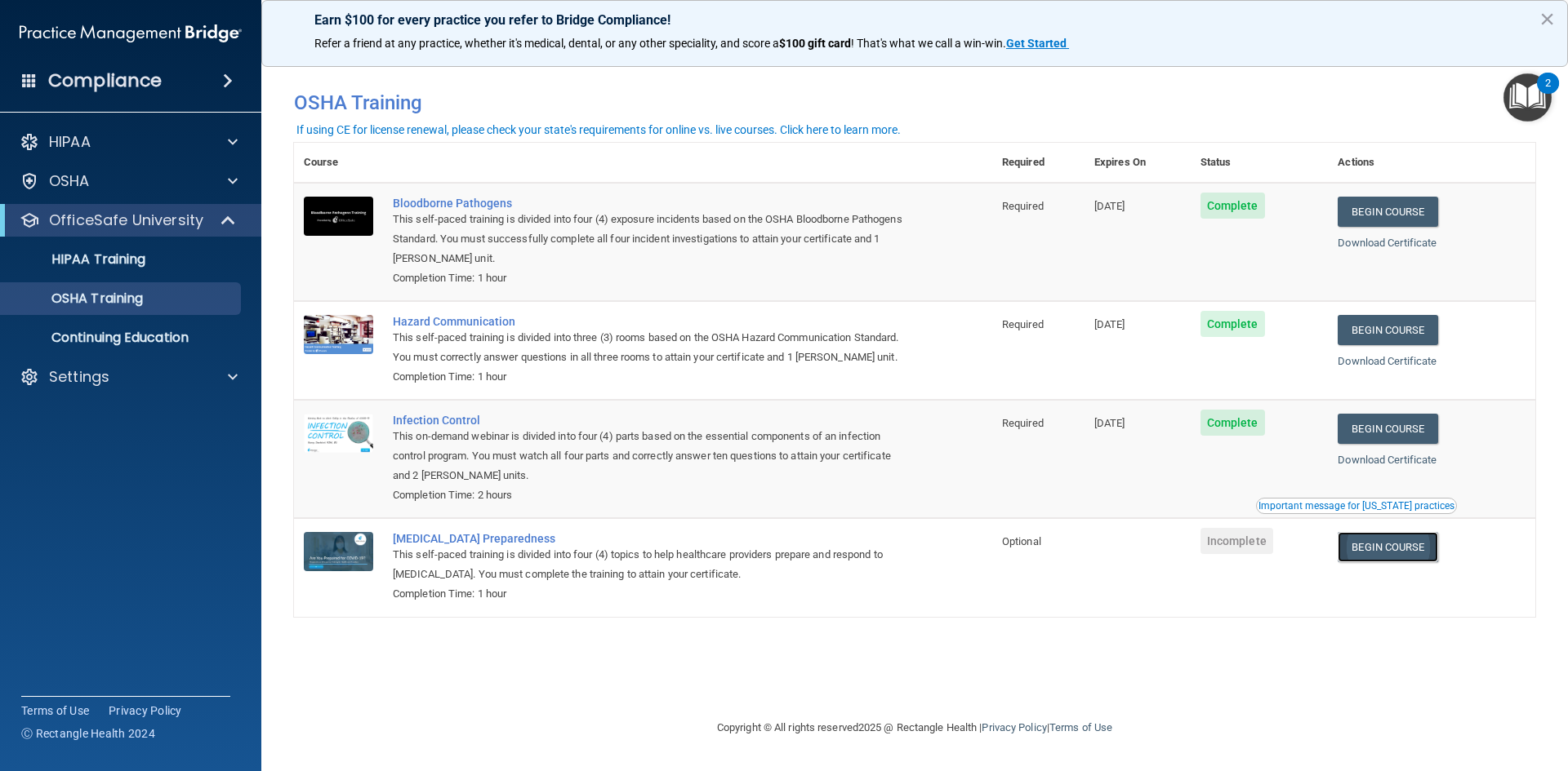
click at [1405, 555] on link "Begin Course" at bounding box center [1387, 547] width 100 height 30
click at [117, 78] on h4 "Compliance" at bounding box center [104, 81] width 114 height 23
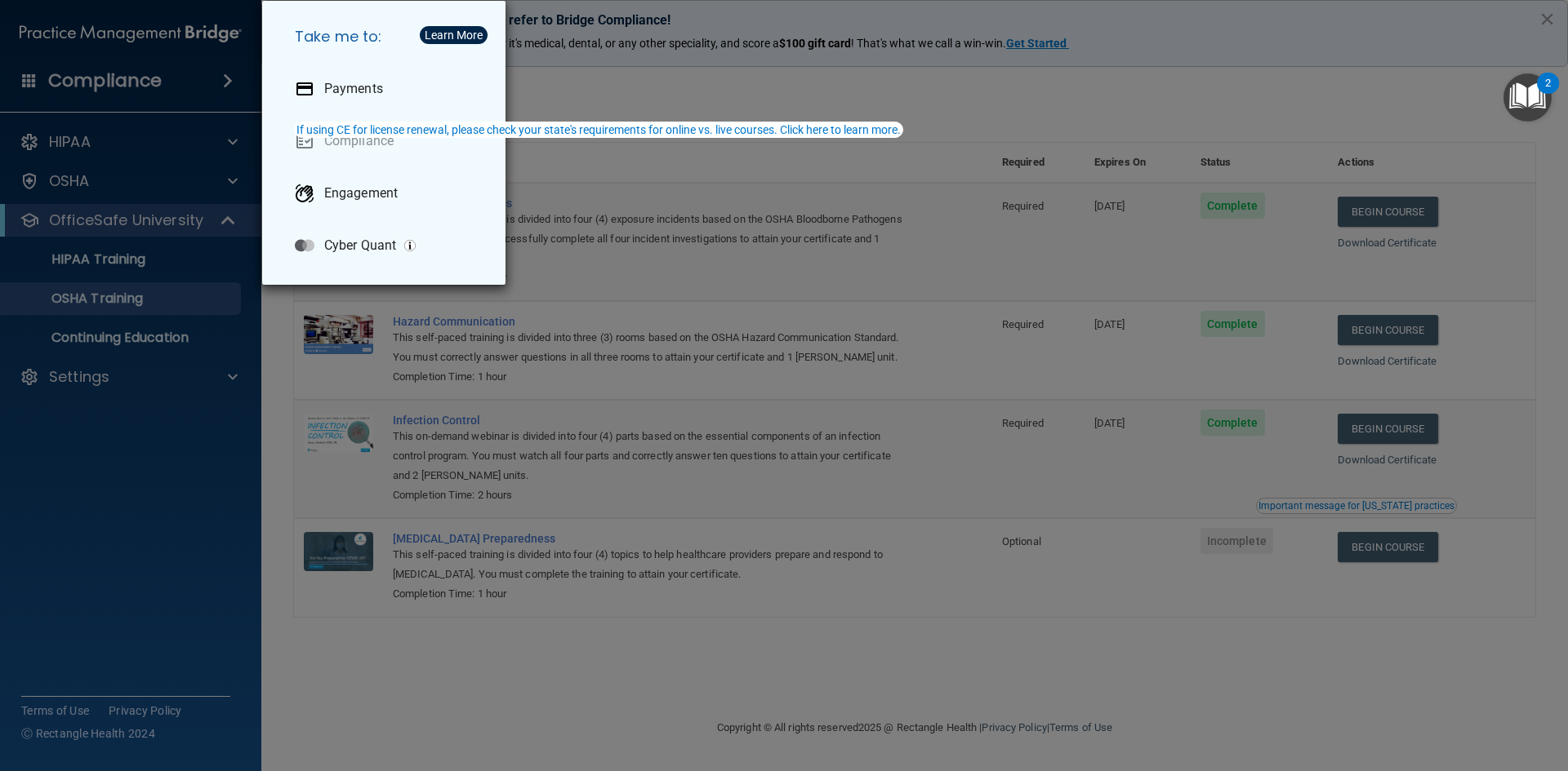
click at [381, 37] on h5 "Take me to:" at bounding box center [387, 37] width 210 height 46
click at [109, 138] on div "Take me to: Payments Compliance Engagement Cyber Quant" at bounding box center [784, 385] width 1568 height 771
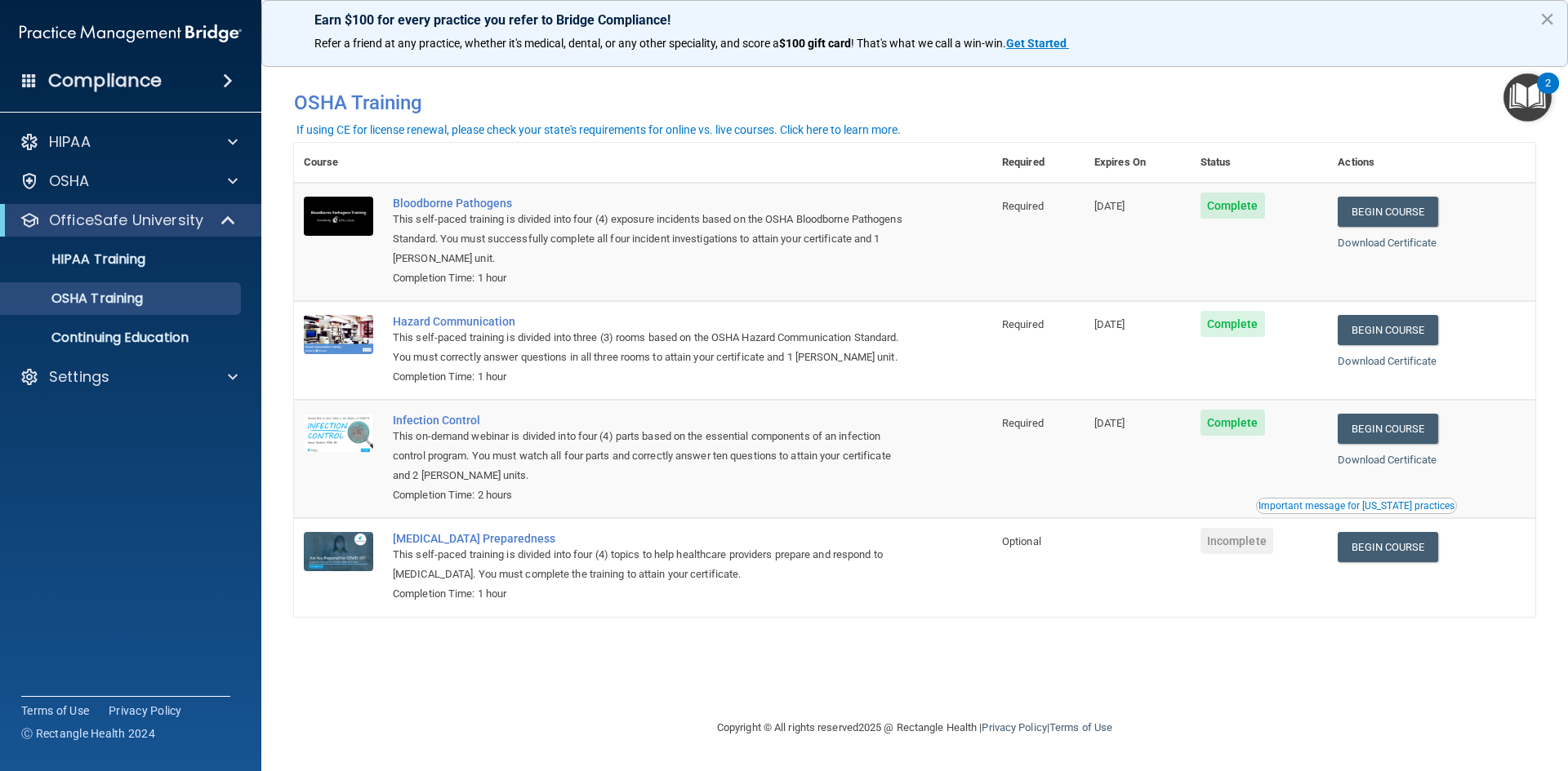
click at [164, 239] on ul "HIPAA Training OSHA Training Continuing Education" at bounding box center [131, 295] width 296 height 117
click at [168, 229] on p "OfficeSafe University" at bounding box center [125, 220] width 154 height 20
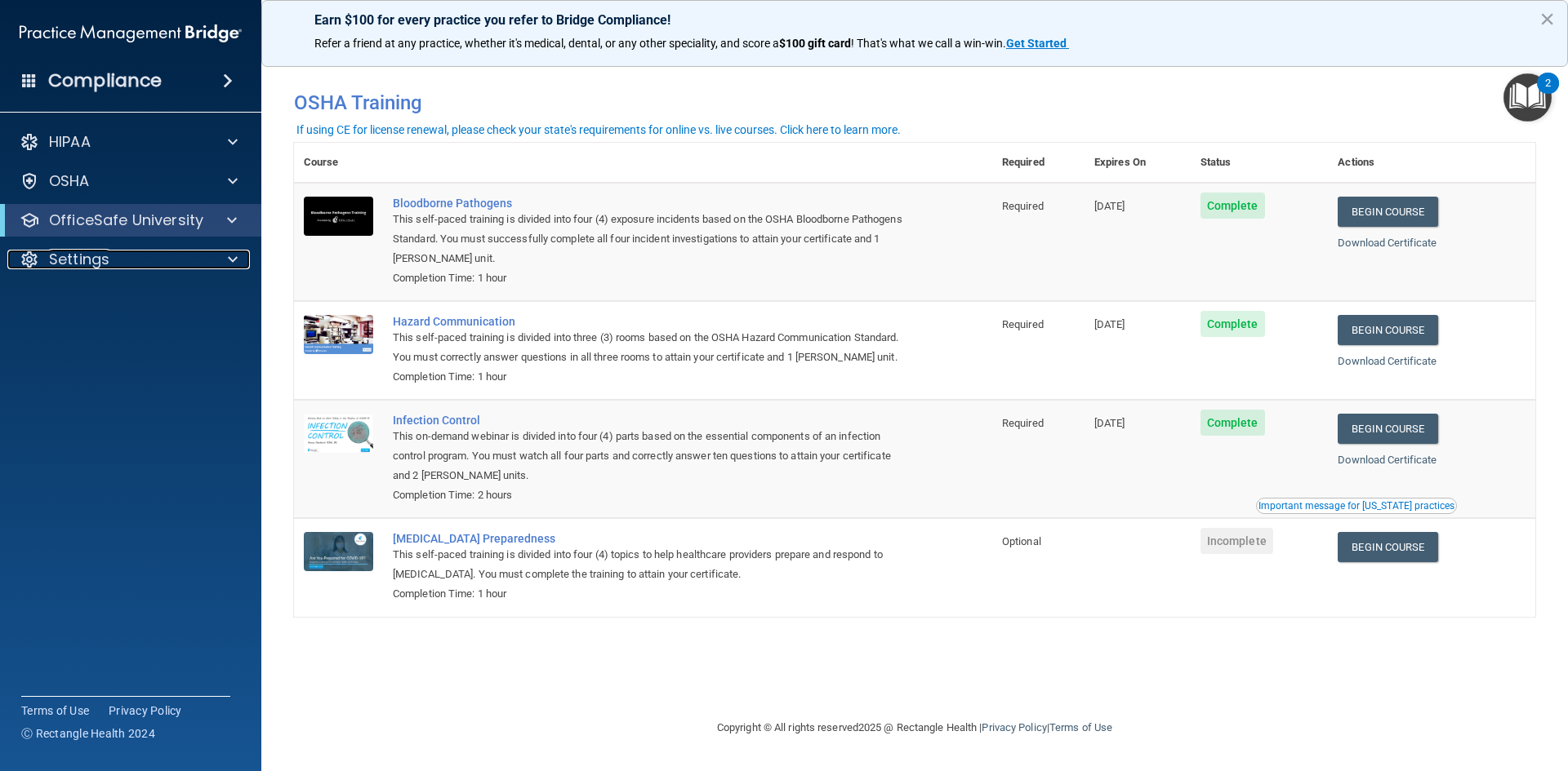
click at [154, 252] on div "Settings" at bounding box center [108, 259] width 203 height 20
click at [153, 229] on p "OfficeSafe University" at bounding box center [125, 220] width 154 height 20
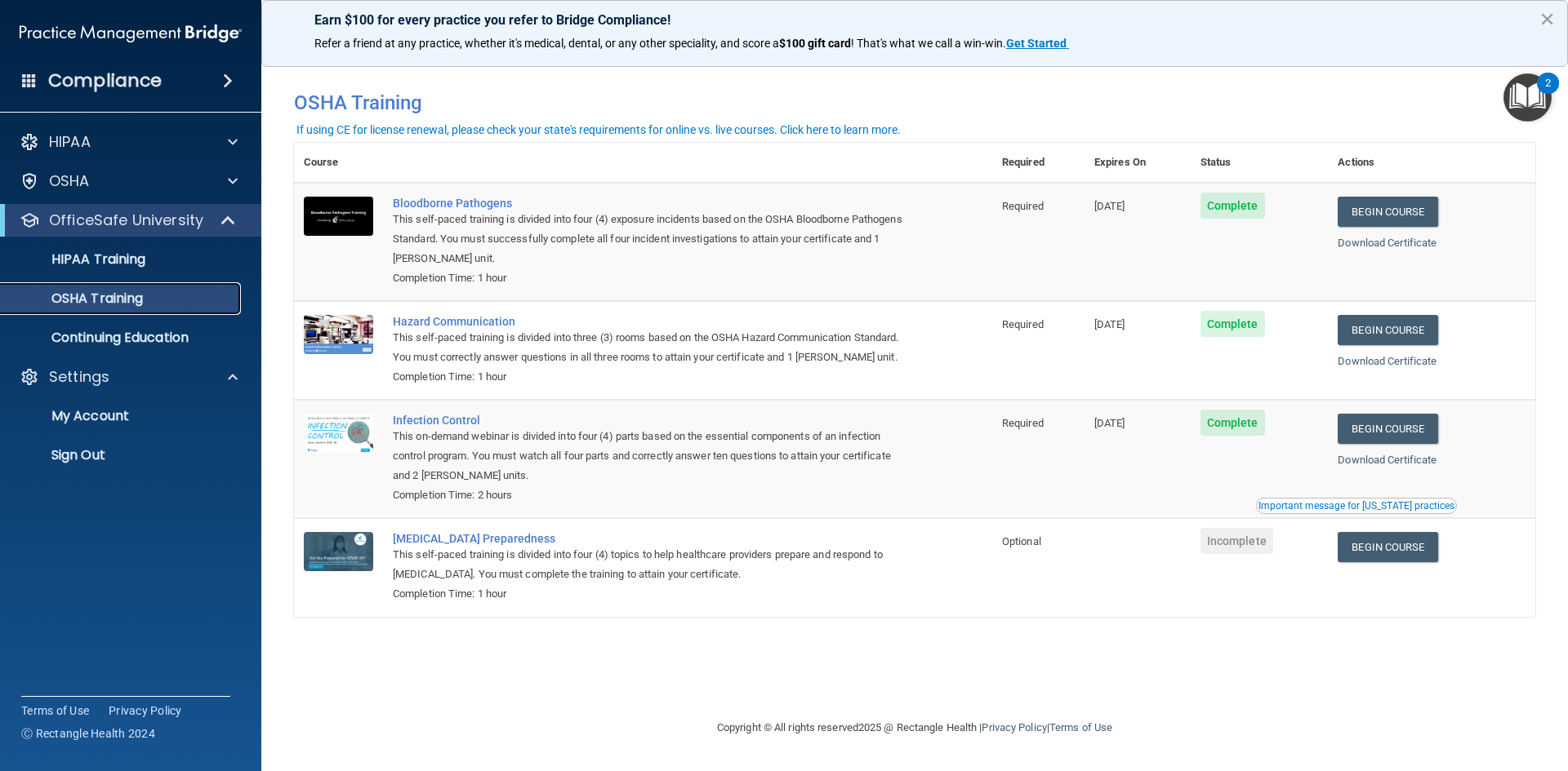
click at [121, 291] on p "OSHA Training" at bounding box center [77, 298] width 132 height 17
click at [108, 268] on p "HIPAA Training" at bounding box center [77, 259] width 135 height 17
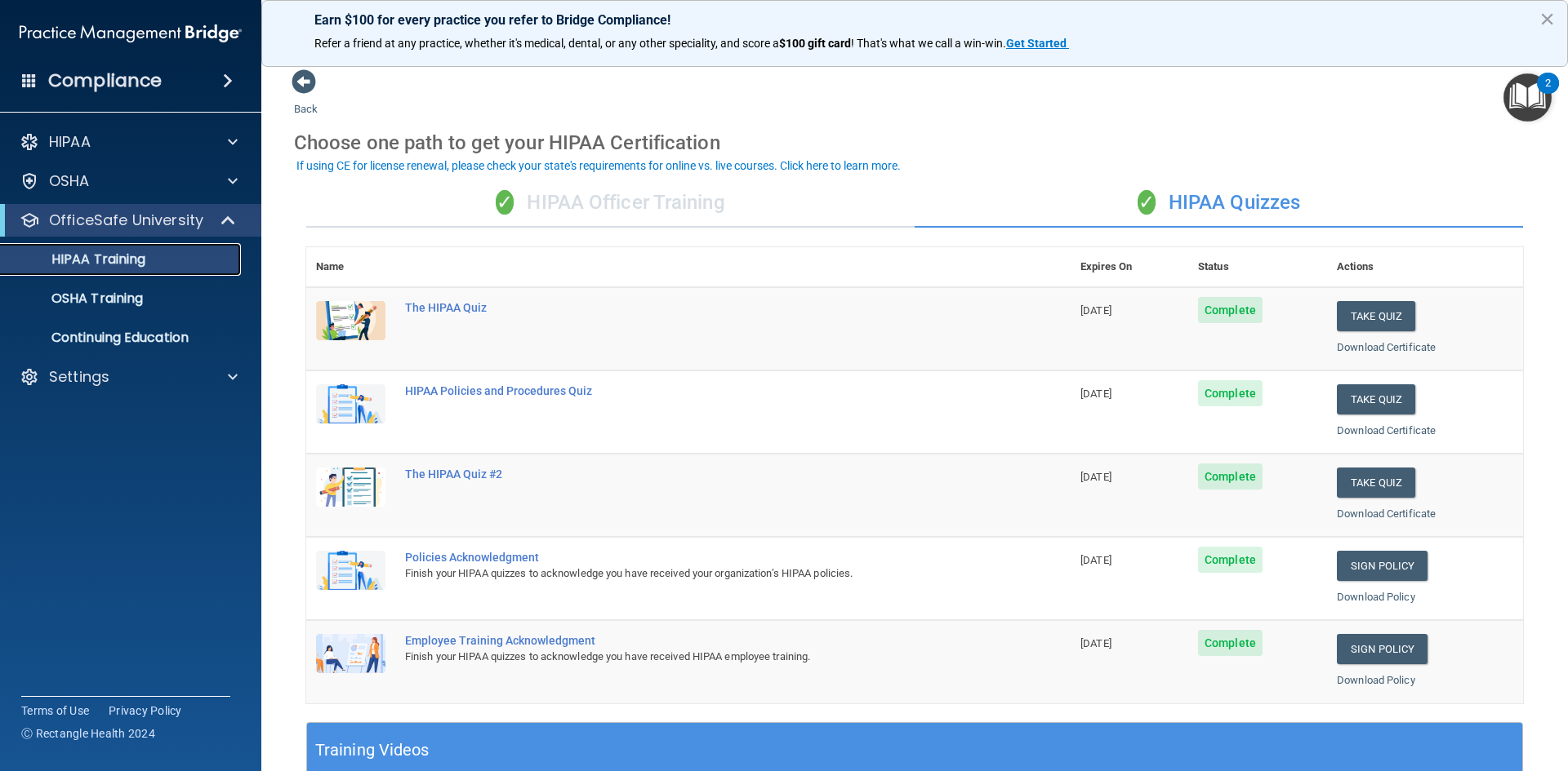
scroll to position [458, 0]
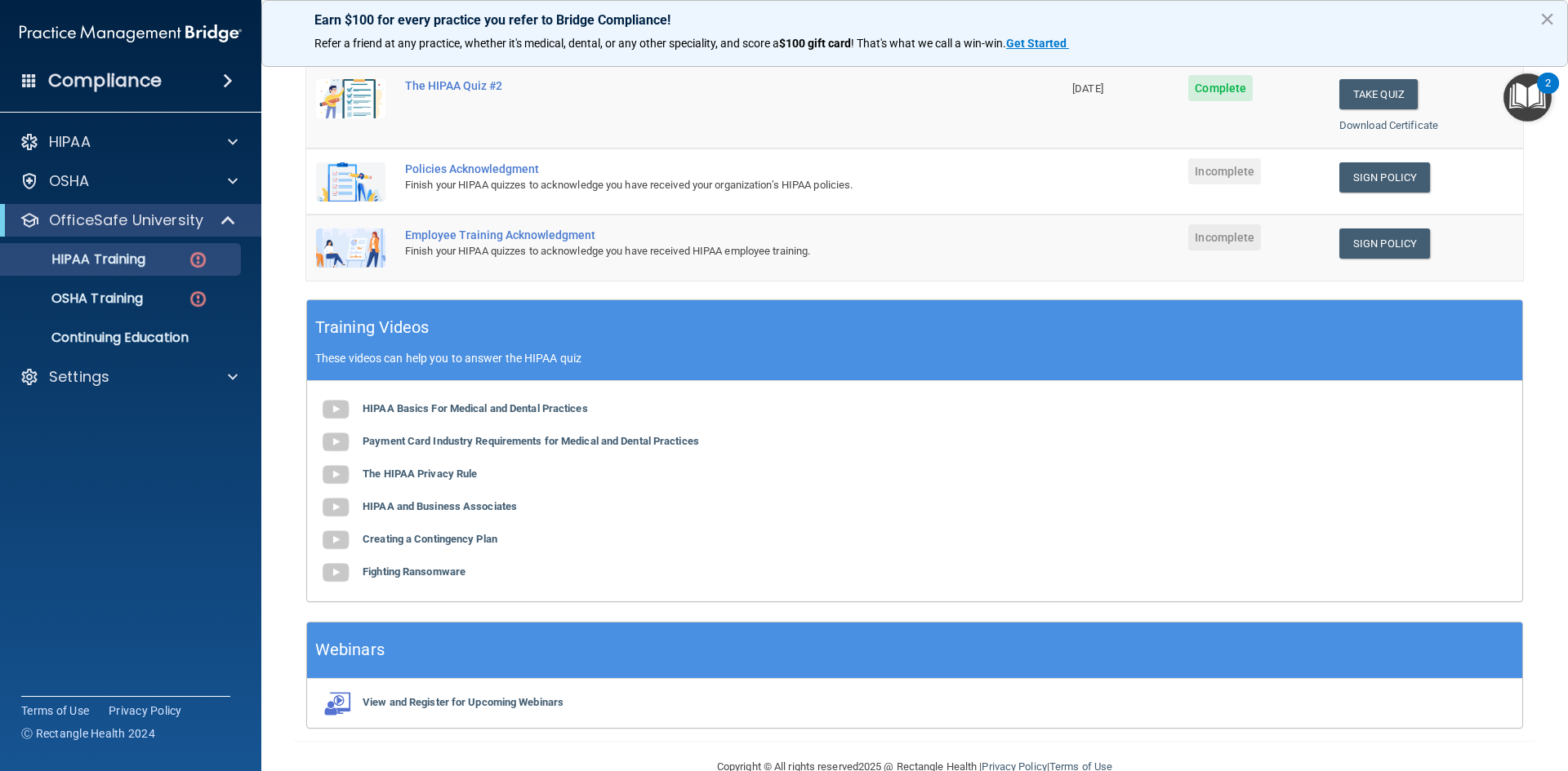
scroll to position [423, 0]
